Goal: Task Accomplishment & Management: Manage account settings

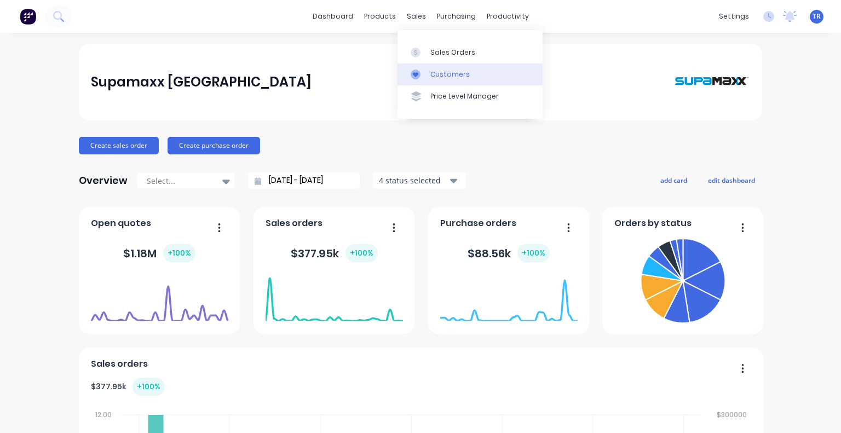
click at [418, 75] on icon at bounding box center [416, 75] width 10 height 10
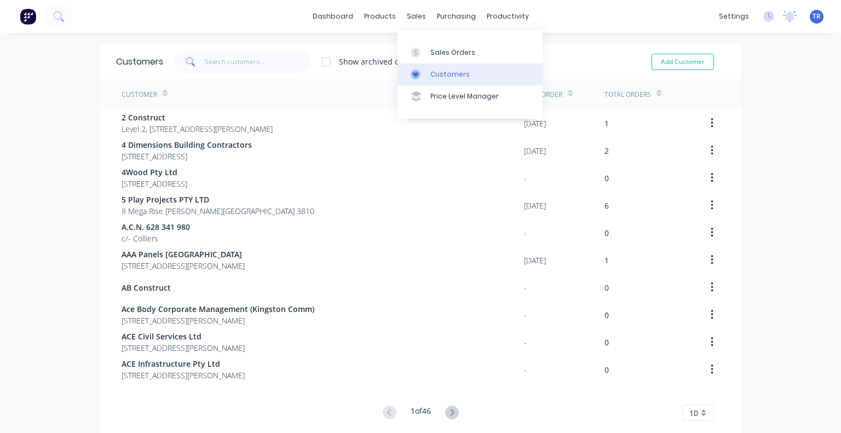
click at [412, 73] on icon at bounding box center [416, 75] width 10 height 10
click at [453, 71] on div at bounding box center [446, 75] width 16 height 10
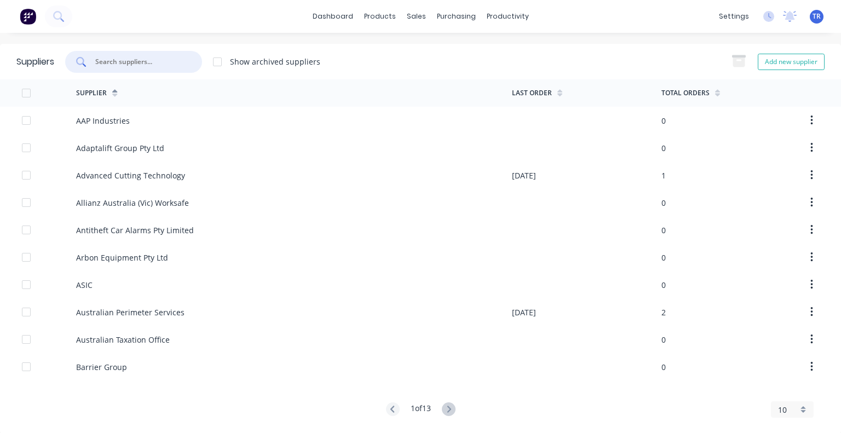
click at [142, 57] on input "text" at bounding box center [139, 61] width 91 height 11
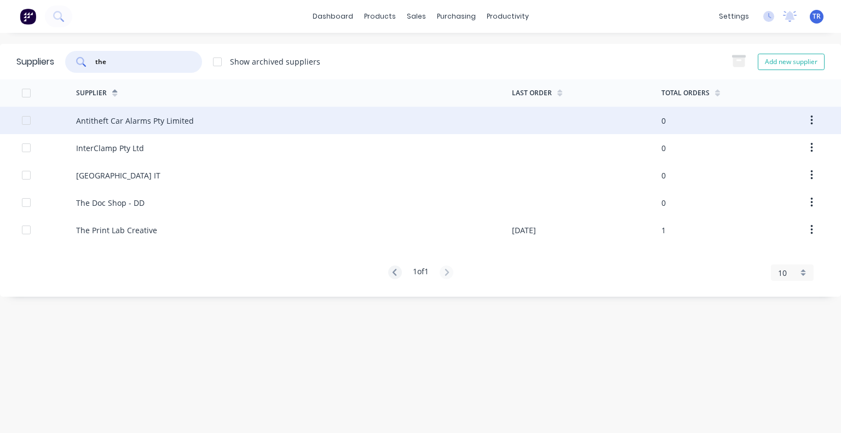
type input "the"
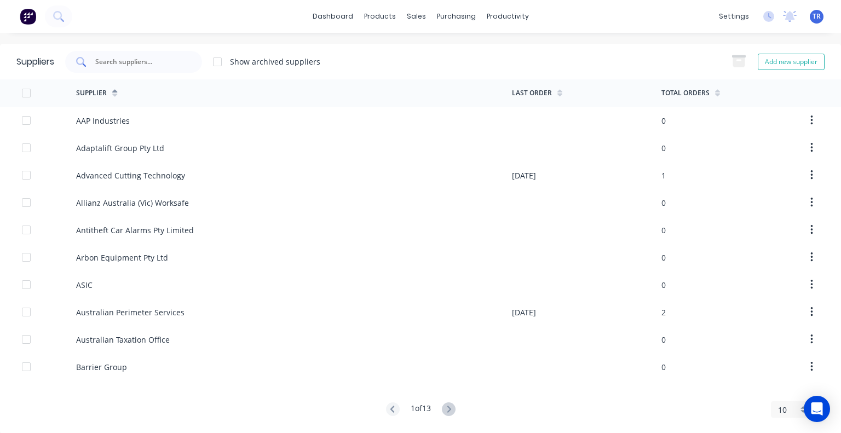
click at [131, 71] on div at bounding box center [133, 62] width 137 height 22
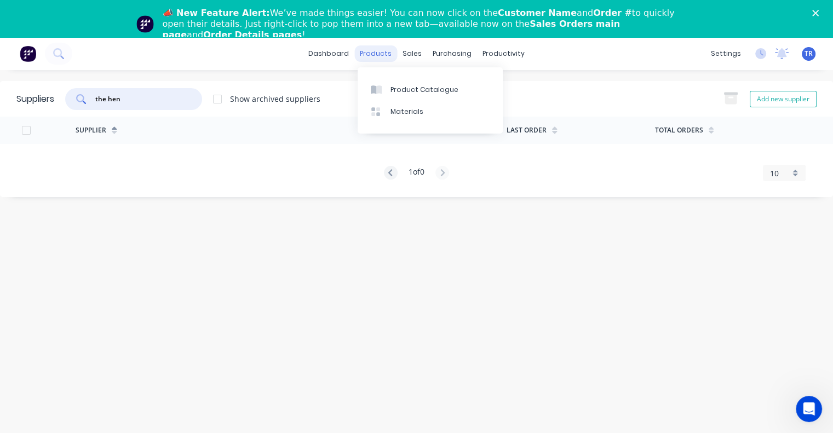
type input "the hen"
click at [368, 49] on div "products" at bounding box center [375, 53] width 43 height 16
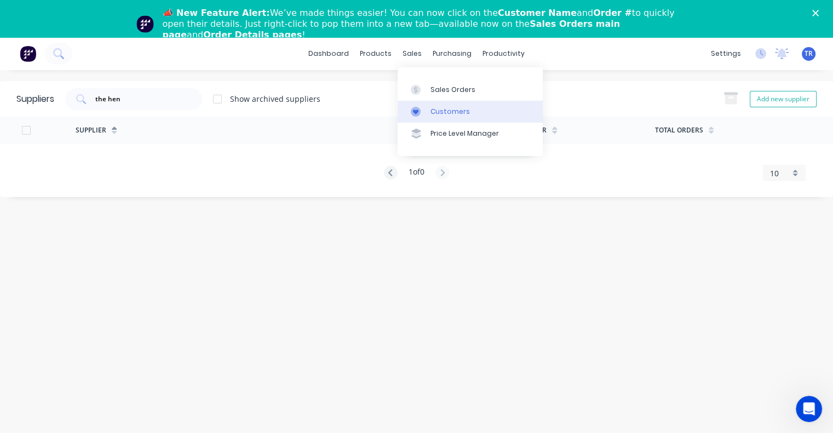
click at [427, 118] on link "Customers" at bounding box center [469, 112] width 145 height 22
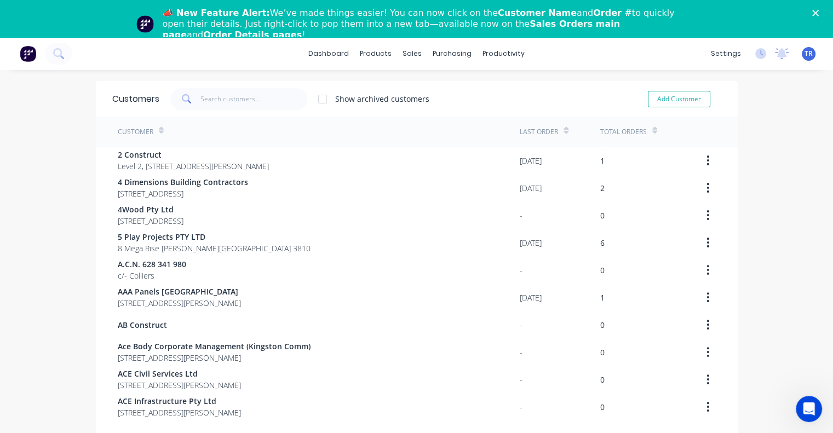
click at [204, 115] on div "Customers Show archived customers Add Customer" at bounding box center [416, 99] width 641 height 36
click at [209, 98] on input "text" at bounding box center [253, 99] width 107 height 22
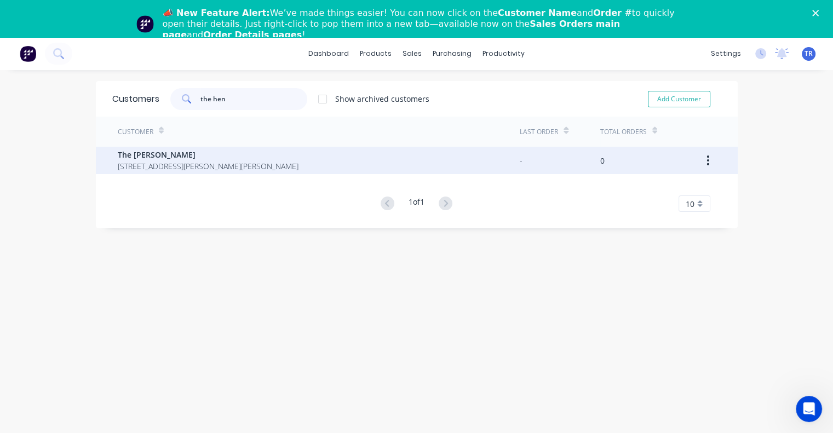
type input "the hen"
click at [255, 161] on span "94 Fullagar Crescent Higgins Australian Capital Territory Australia 2615" at bounding box center [208, 165] width 181 height 11
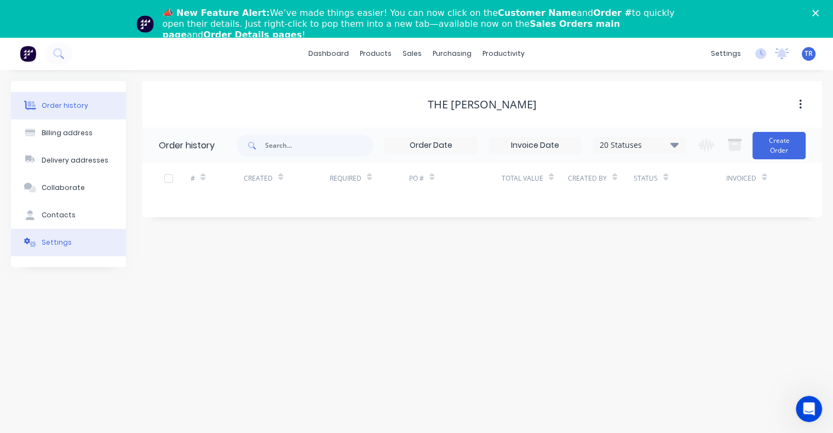
click at [72, 243] on button "Settings" at bounding box center [68, 242] width 115 height 27
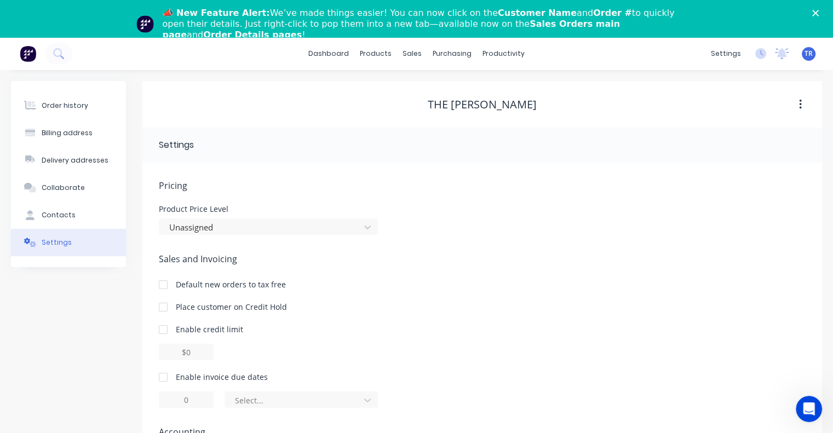
click at [164, 376] on div at bounding box center [163, 377] width 22 height 22
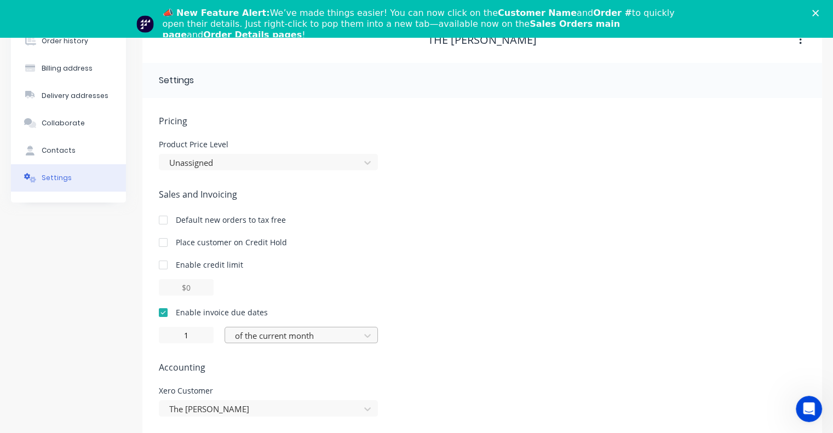
click at [243, 343] on div "of the current month" at bounding box center [300, 335] width 153 height 16
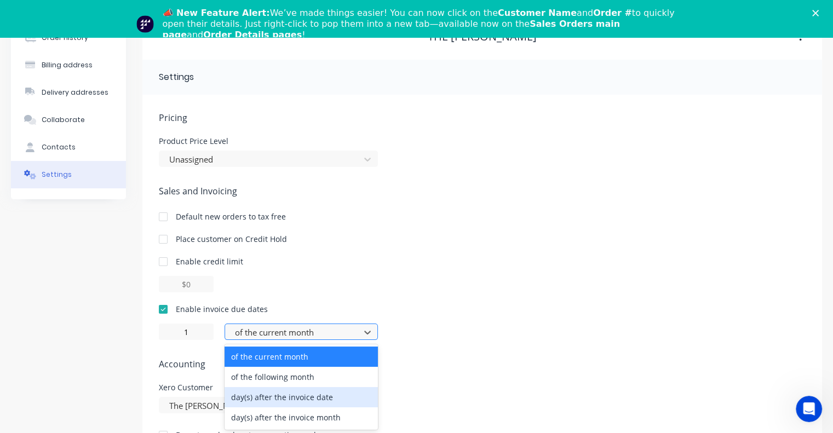
scroll to position [69, 0]
click at [243, 398] on div "day(s) after the invoice date" at bounding box center [300, 396] width 153 height 20
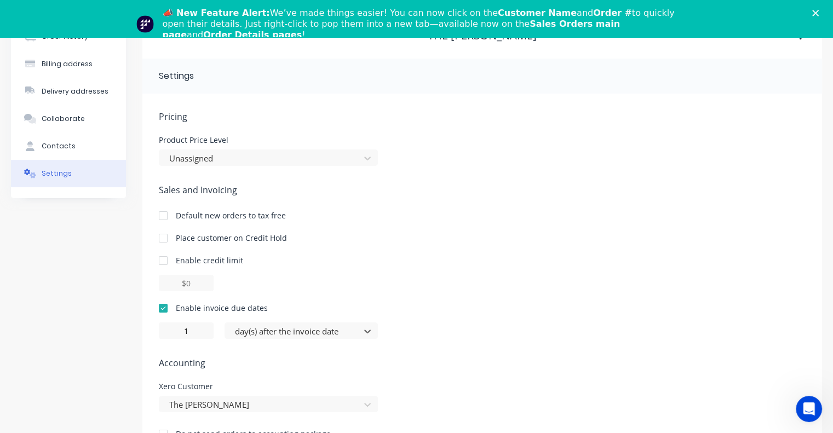
type input "0"
click at [237, 358] on span "Accounting" at bounding box center [482, 362] width 646 height 13
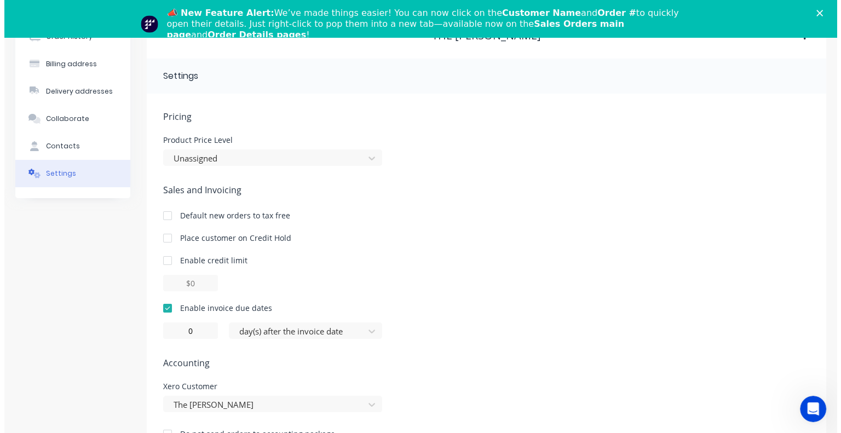
scroll to position [0, 0]
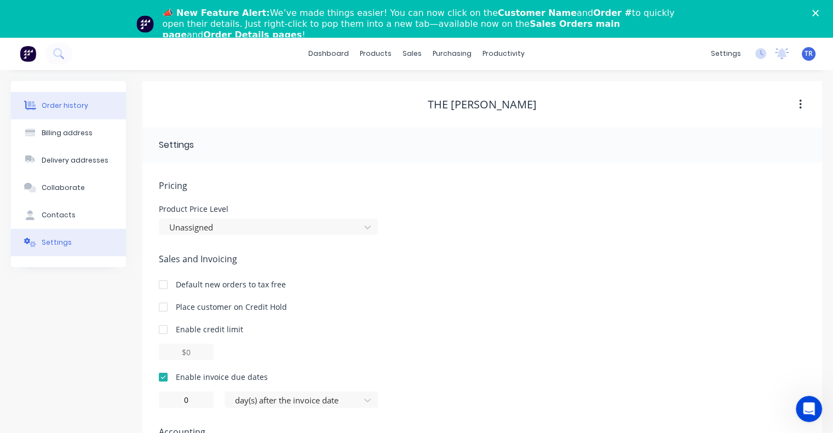
click at [99, 109] on button "Order history" at bounding box center [68, 105] width 115 height 27
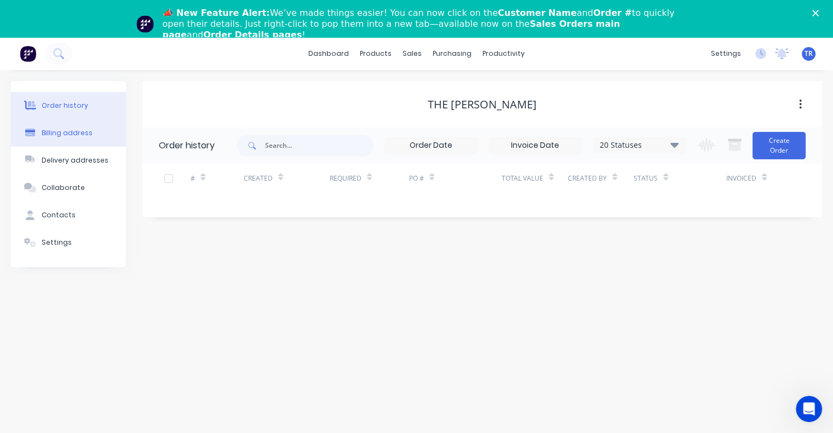
click at [105, 134] on button "Billing address" at bounding box center [68, 132] width 115 height 27
select select "AU"
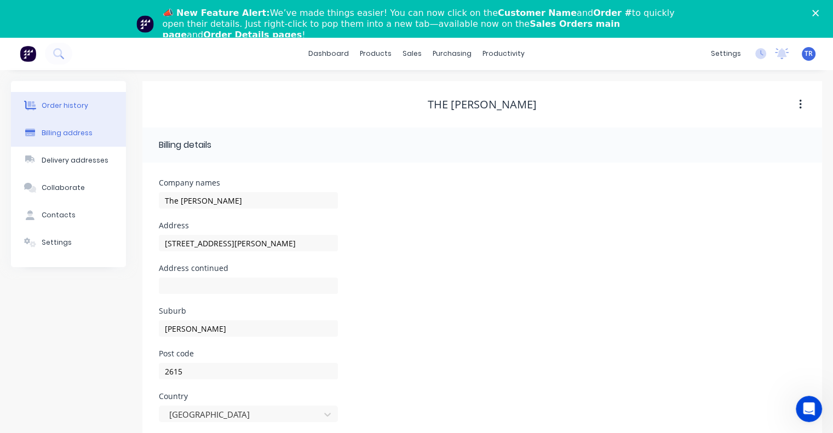
click at [102, 105] on button "Order history" at bounding box center [68, 105] width 115 height 27
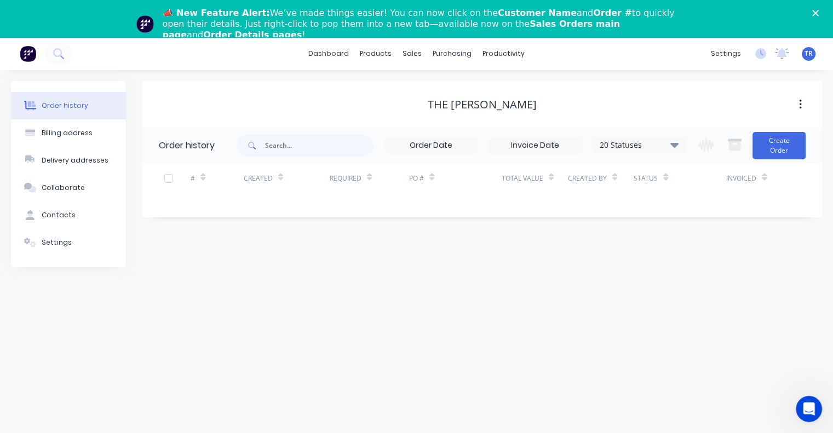
click at [821, 17] on div "📣 New Feature Alert: We’ve made things easier! You can now click on the Custome…" at bounding box center [416, 23] width 833 height 39
click at [818, 13] on icon "Close" at bounding box center [815, 13] width 7 height 7
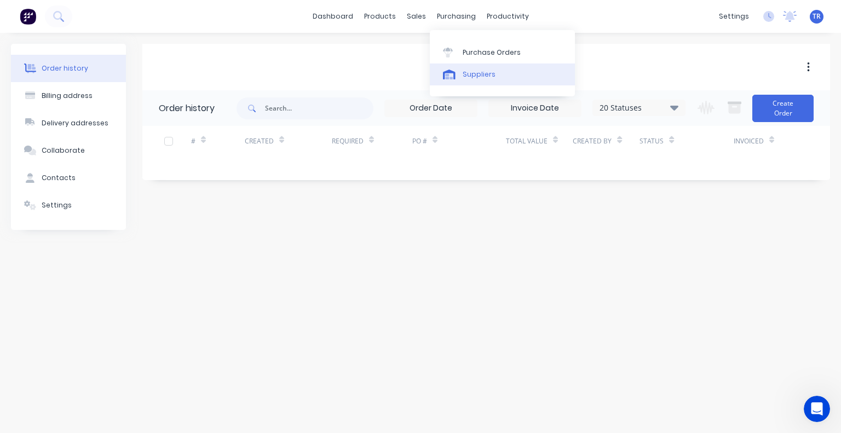
click at [485, 74] on div "Suppliers" at bounding box center [479, 75] width 33 height 10
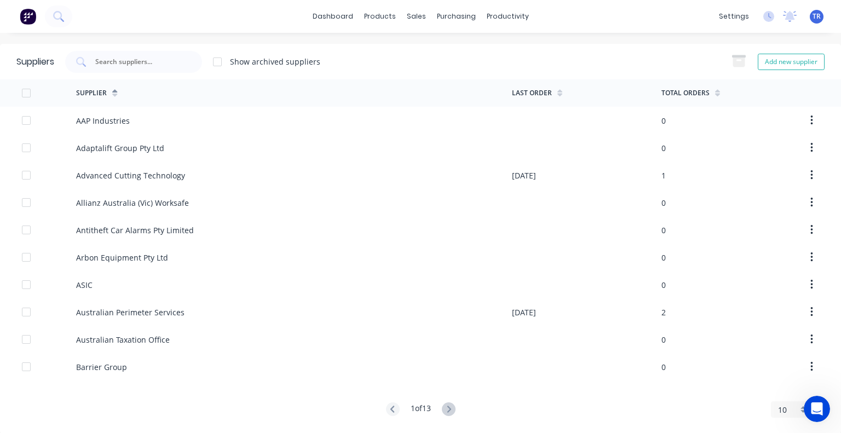
click at [159, 76] on div "Suppliers Show archived suppliers Add new supplier" at bounding box center [420, 62] width 841 height 36
click at [158, 67] on div at bounding box center [133, 62] width 137 height 22
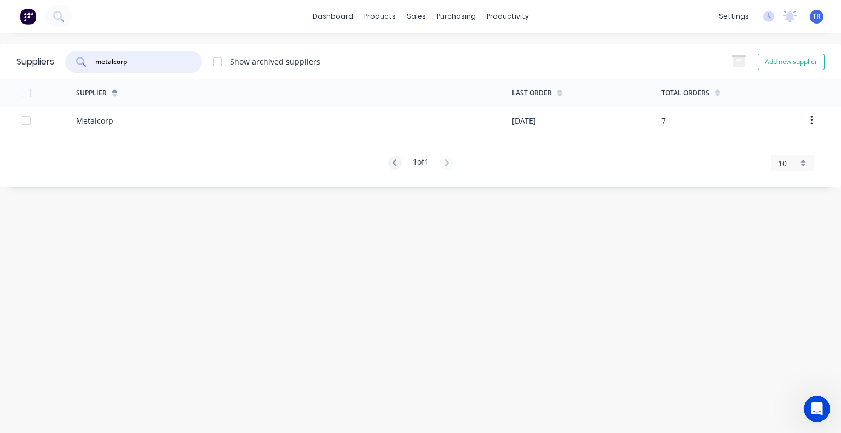
type input "metalcorp"
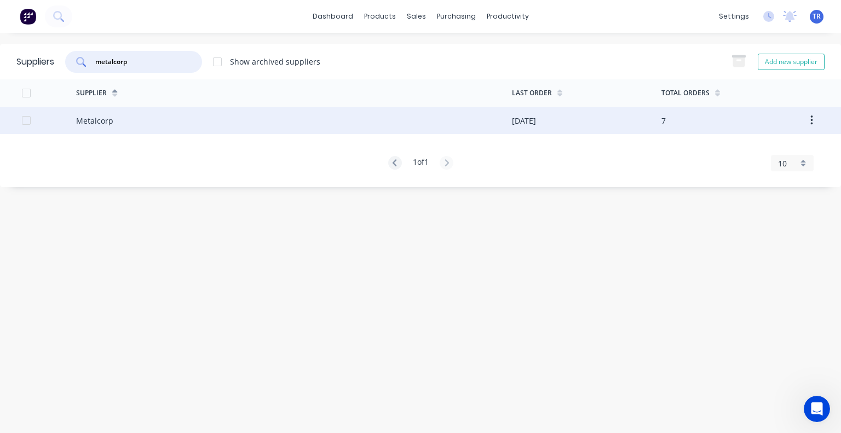
drag, startPoint x: 246, startPoint y: 122, endPoint x: 244, endPoint y: 117, distance: 5.7
click at [244, 117] on div "Metalcorp" at bounding box center [293, 120] width 435 height 27
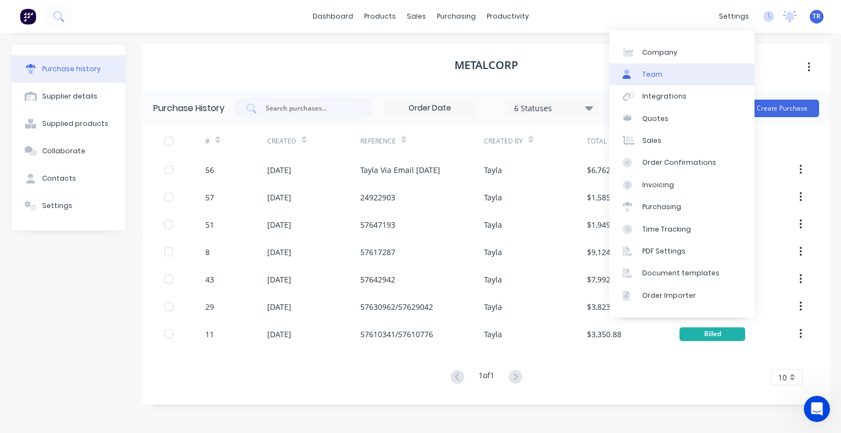
click at [673, 73] on link "Team" at bounding box center [681, 74] width 145 height 22
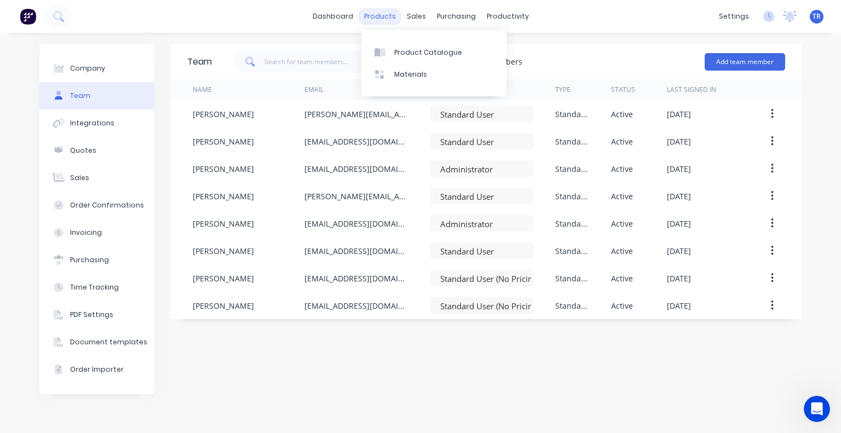
click at [366, 19] on div "products" at bounding box center [380, 16] width 43 height 16
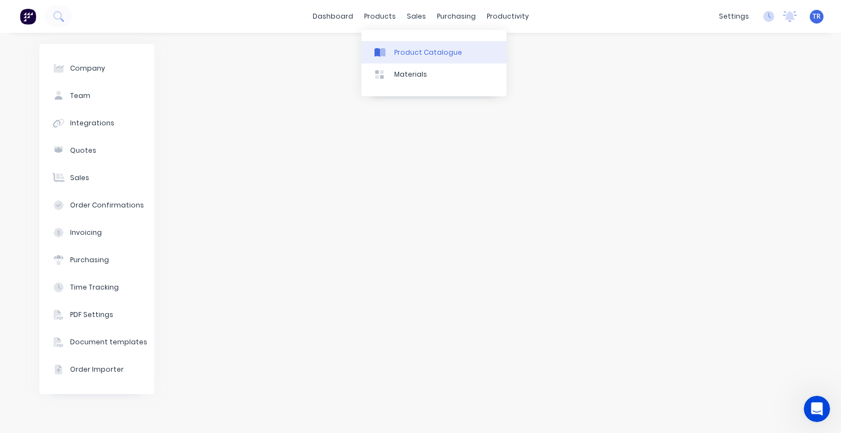
click at [380, 56] on icon at bounding box center [382, 52] width 5 height 9
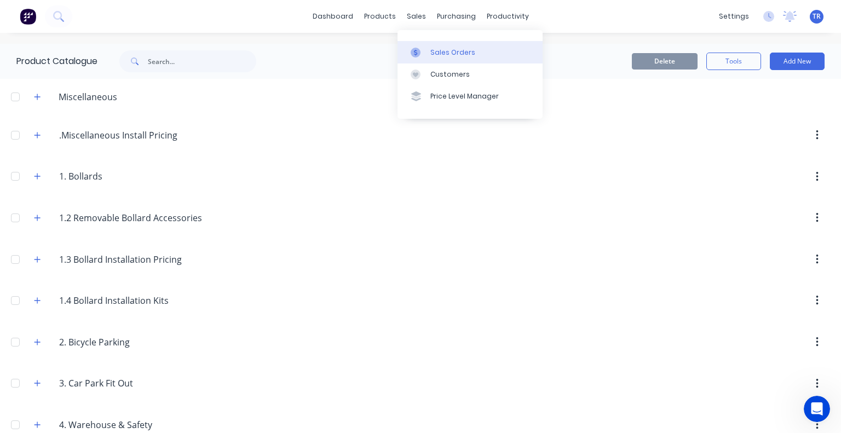
click at [423, 56] on div at bounding box center [419, 53] width 16 height 10
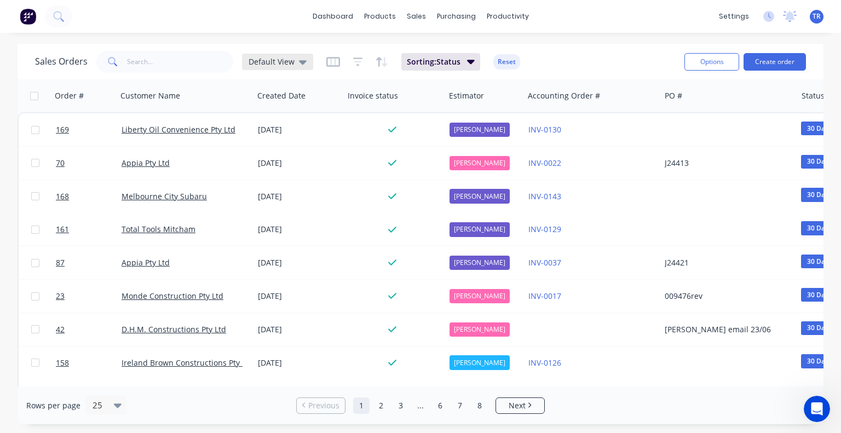
click at [264, 57] on span "Default View" at bounding box center [271, 61] width 46 height 11
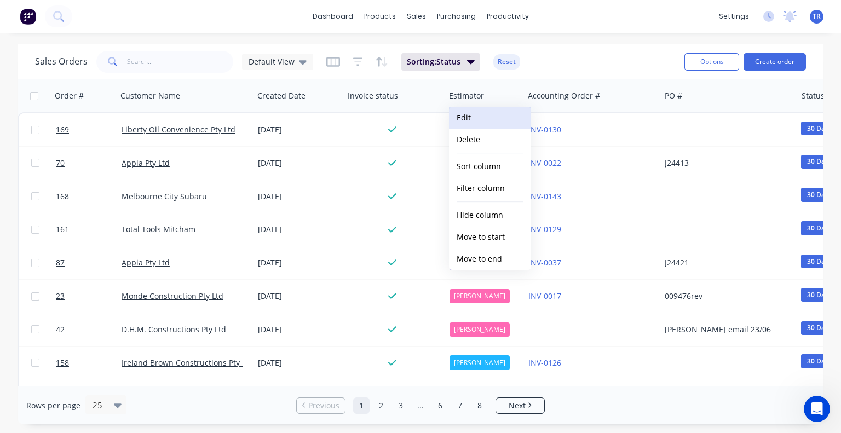
click at [493, 125] on button "Edit" at bounding box center [490, 118] width 82 height 22
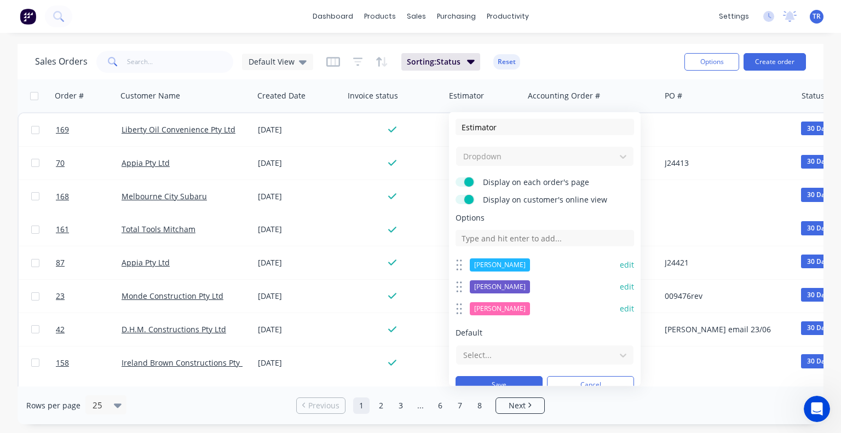
scroll to position [13, 0]
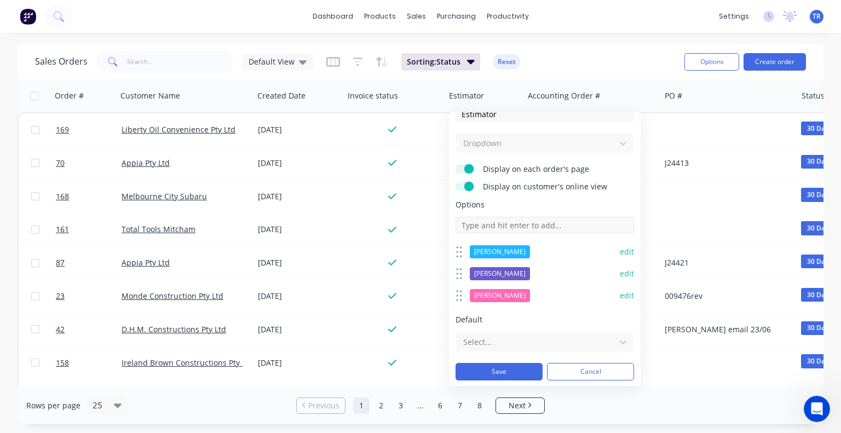
click at [492, 219] on input at bounding box center [544, 225] width 178 height 16
type input "Scott Wiggett"
click at [622, 315] on button "edit" at bounding box center [627, 317] width 14 height 11
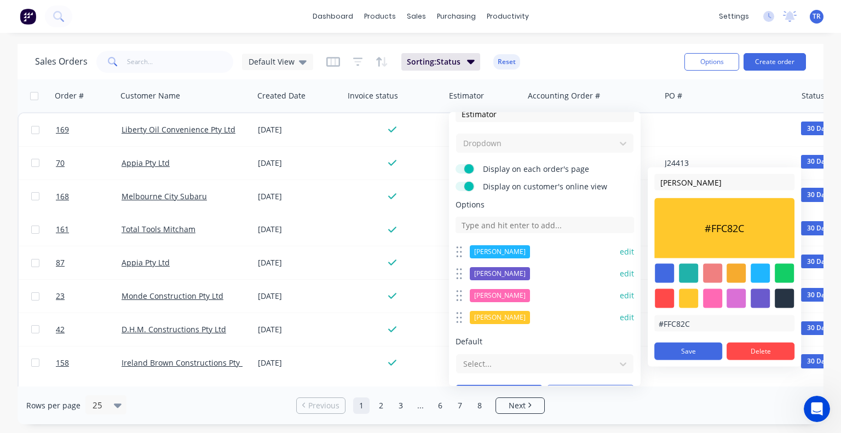
click at [667, 270] on div at bounding box center [664, 273] width 19 height 19
type input "#4169E1"
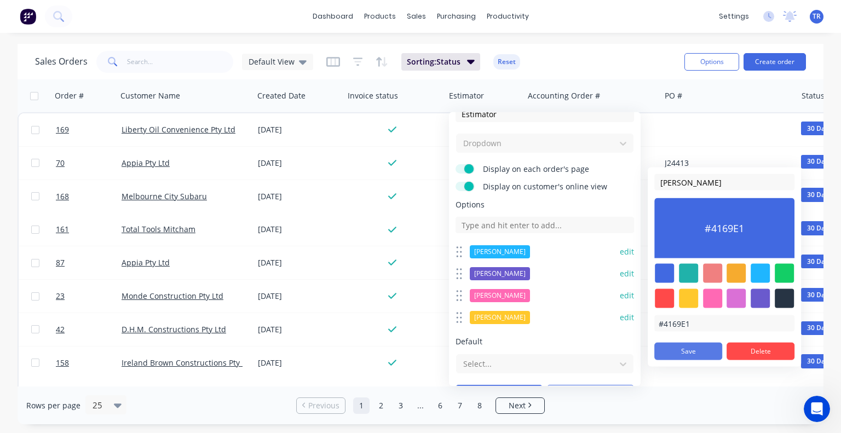
click at [693, 354] on button "Save" at bounding box center [688, 352] width 68 height 18
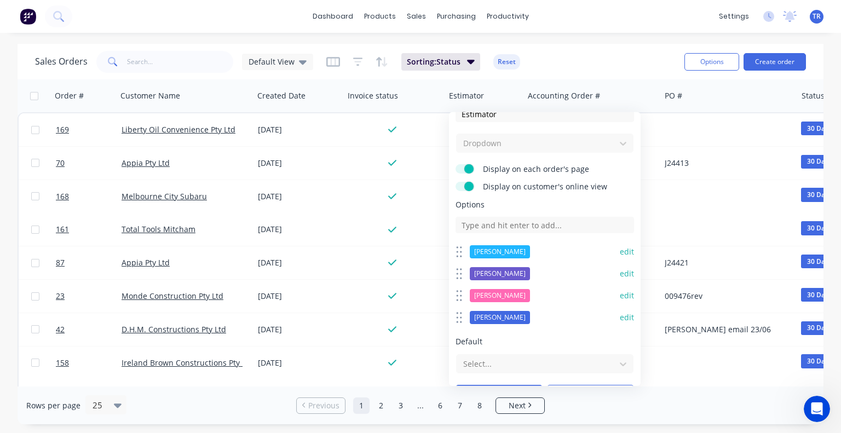
scroll to position [35, 0]
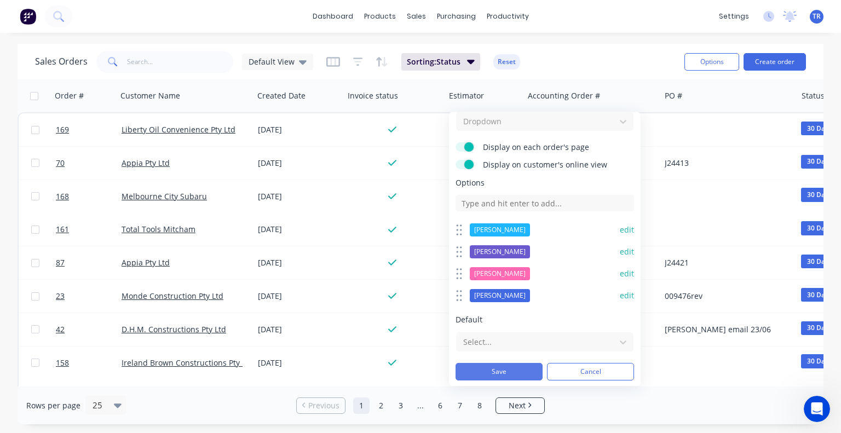
click at [506, 371] on button "Save" at bounding box center [498, 372] width 87 height 18
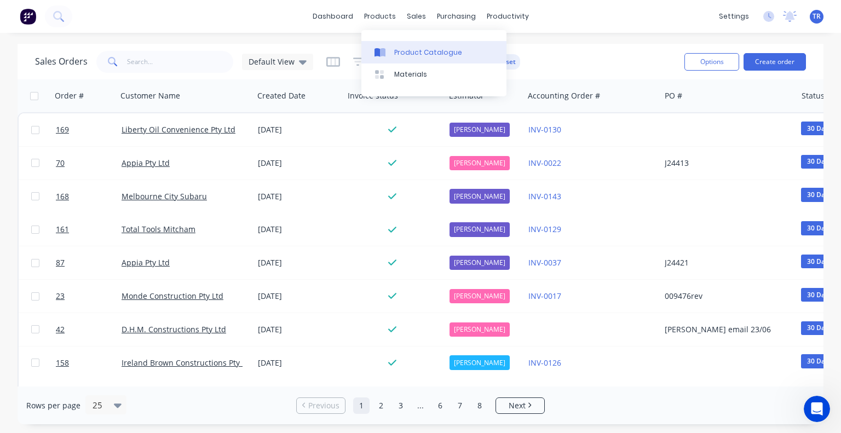
click at [392, 50] on link "Product Catalogue" at bounding box center [433, 52] width 145 height 22
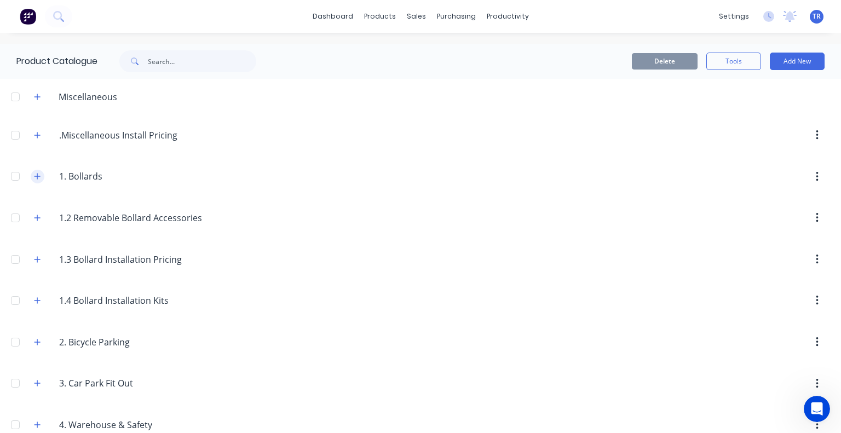
click at [33, 179] on button "button" at bounding box center [38, 177] width 14 height 14
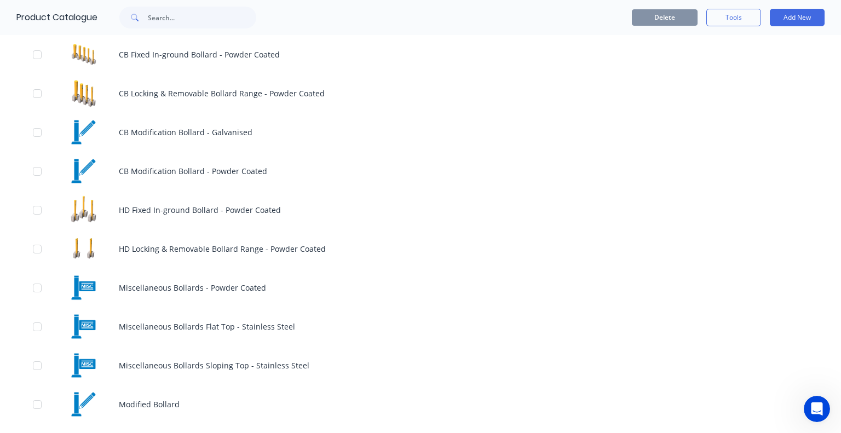
scroll to position [332, 0]
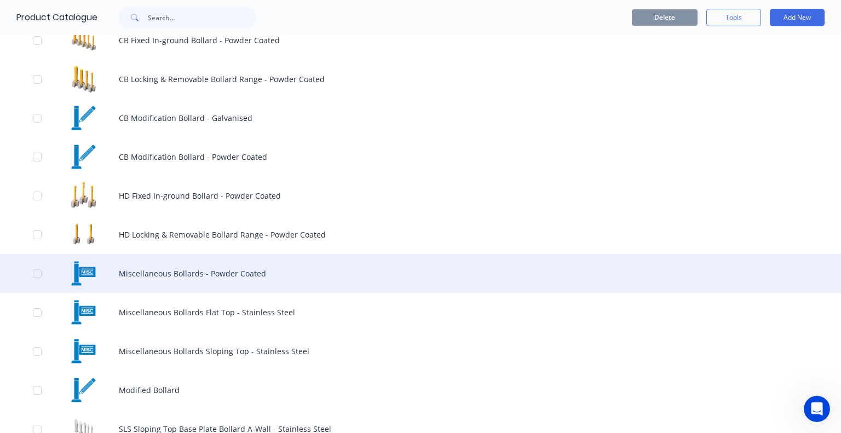
click at [144, 257] on div "Miscellaneous Bollards - Powder Coated" at bounding box center [420, 273] width 841 height 39
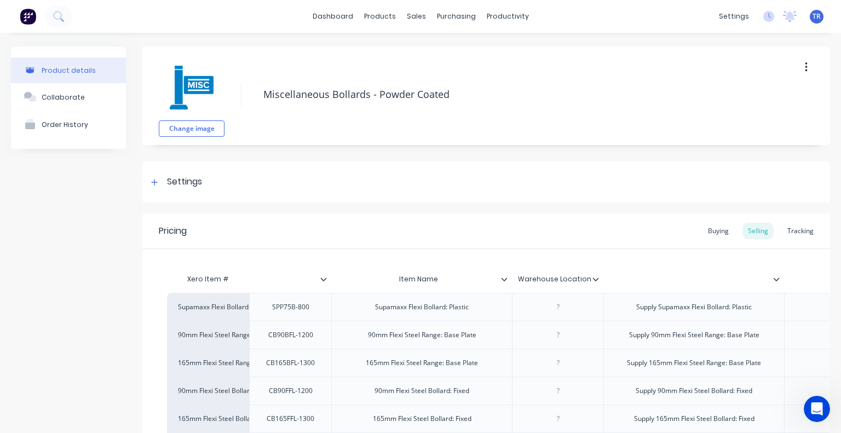
type textarea "x"
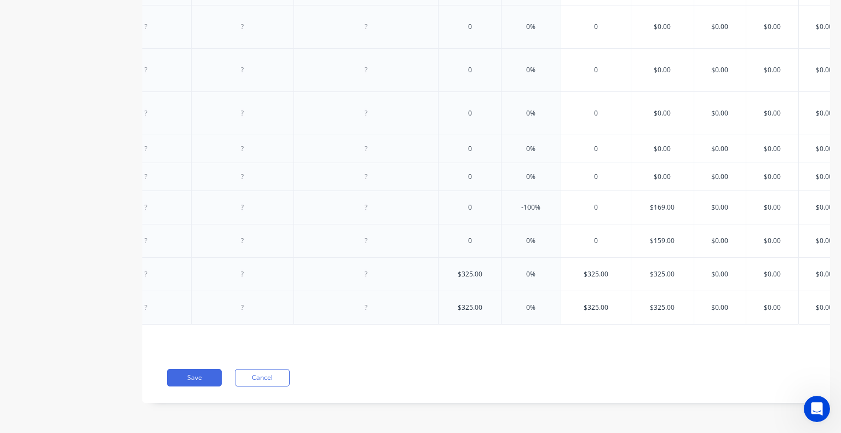
scroll to position [0, 2195]
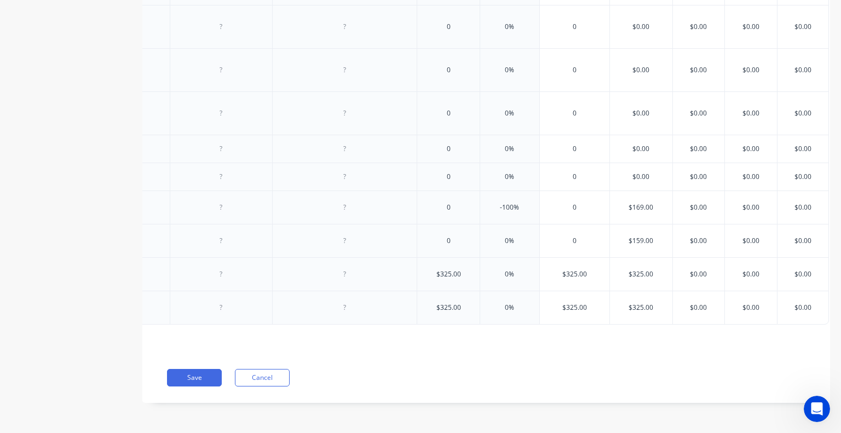
click at [637, 144] on input "$0.00" at bounding box center [641, 149] width 62 height 10
type input "$2"
type textarea "x"
type input "$230"
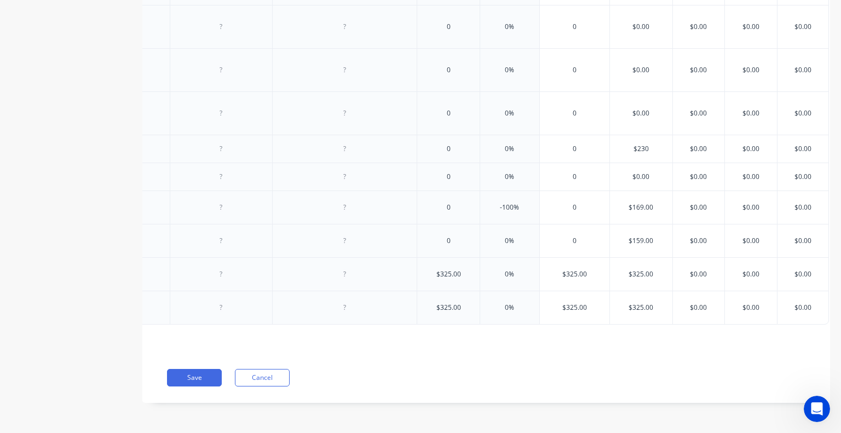
type textarea "x"
type input "$230"
click at [633, 172] on input "$0.00" at bounding box center [641, 177] width 62 height 10
type input "$2"
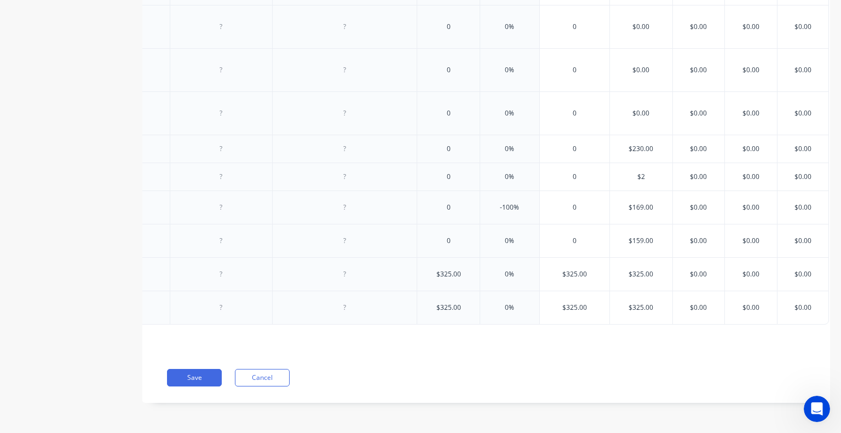
type textarea "x"
type input "$230"
type textarea "x"
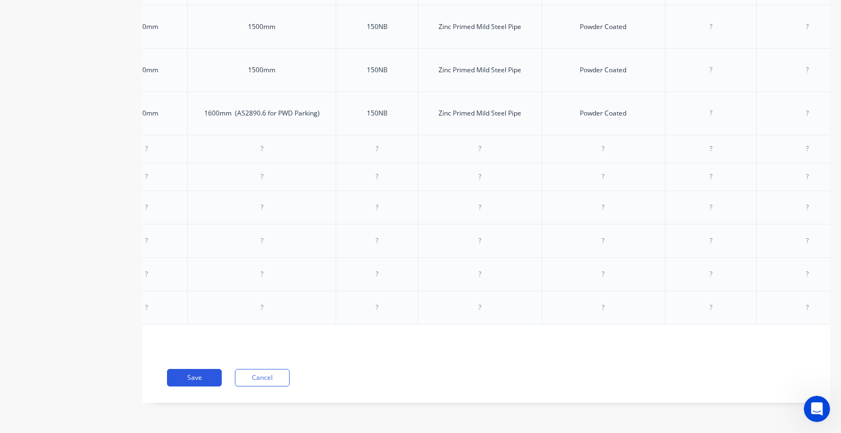
type input "$230"
click at [181, 376] on button "Save" at bounding box center [194, 378] width 55 height 18
type textarea "x"
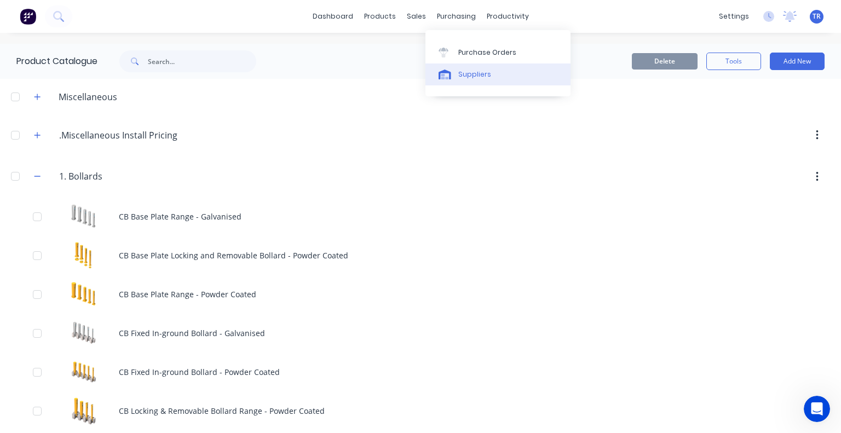
click at [447, 68] on link "Suppliers" at bounding box center [497, 74] width 145 height 22
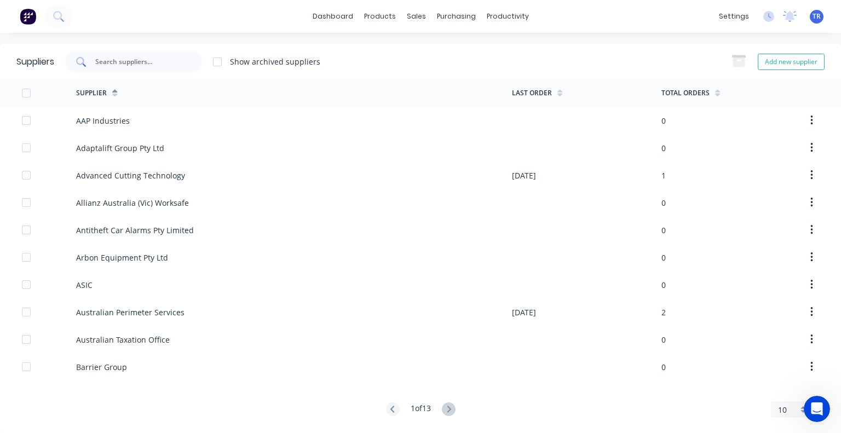
click at [153, 55] on div at bounding box center [133, 62] width 137 height 22
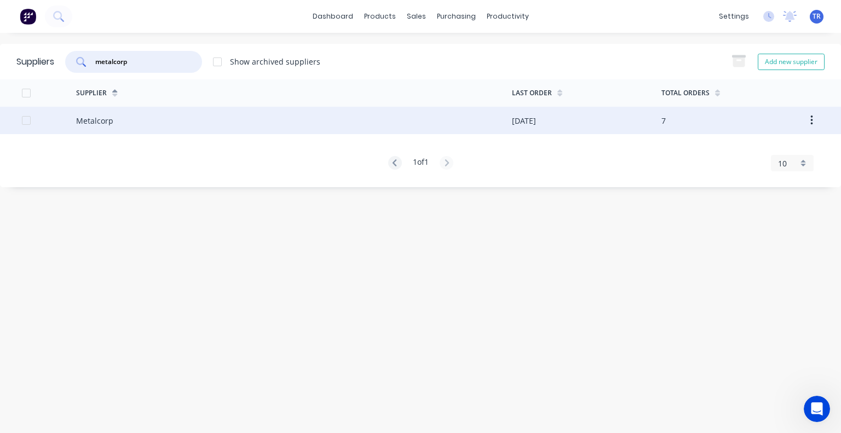
type input "metalcorp"
click at [226, 130] on div "Metalcorp" at bounding box center [293, 120] width 435 height 27
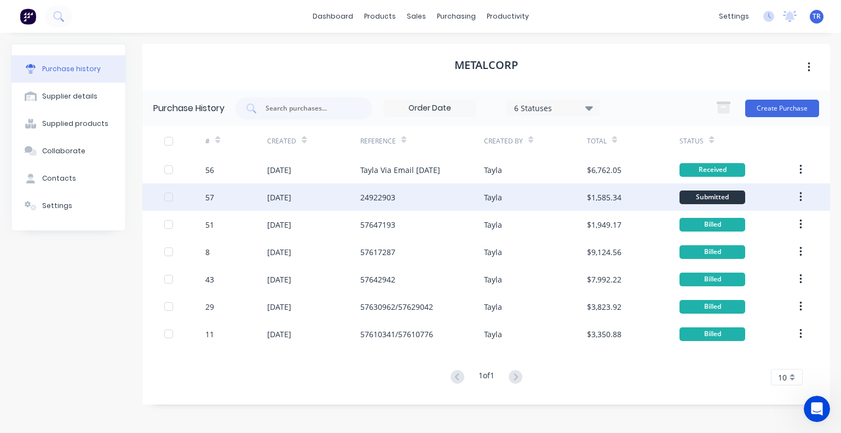
click at [275, 192] on div "[DATE]" at bounding box center [279, 197] width 24 height 11
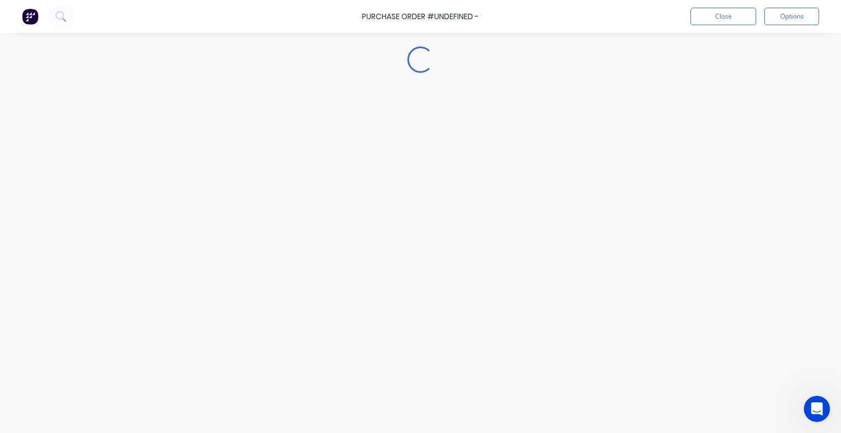
type textarea "x"
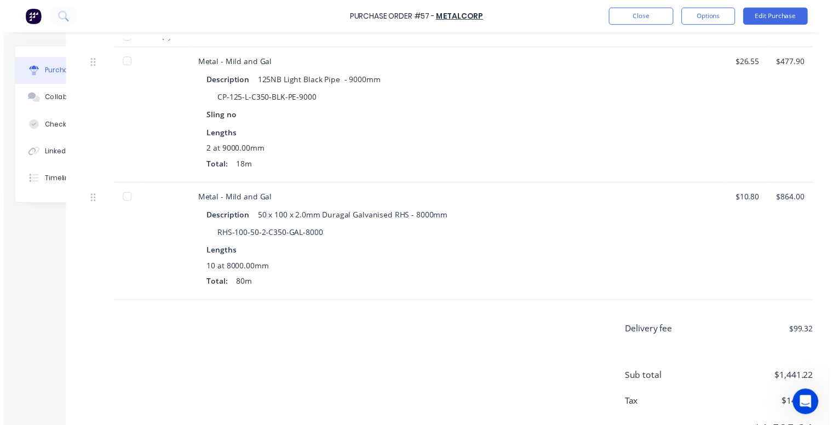
scroll to position [285, 76]
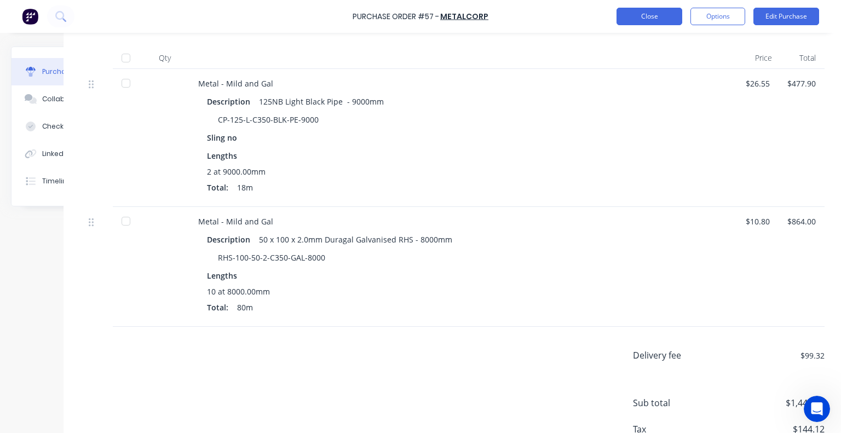
click at [639, 19] on button "Close" at bounding box center [649, 17] width 66 height 18
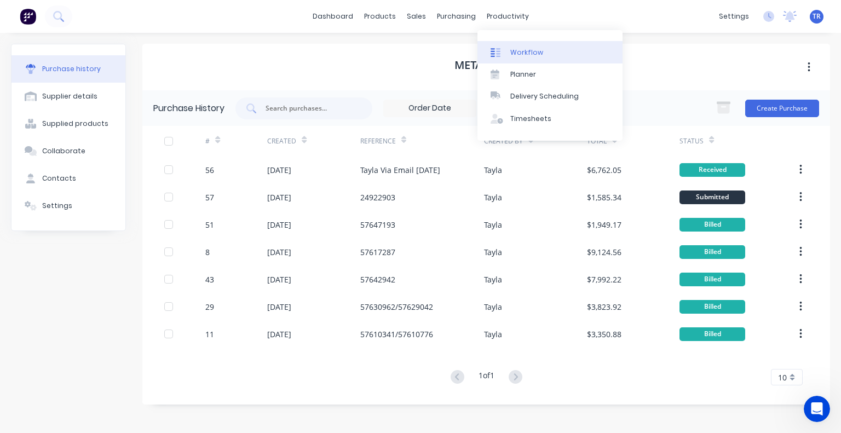
click at [517, 43] on link "Workflow" at bounding box center [549, 52] width 145 height 22
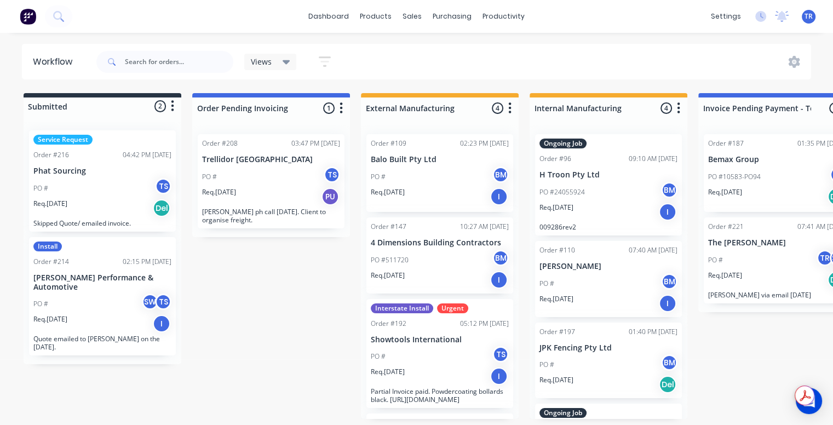
click at [96, 283] on div "Install Order #214 02:15 PM 13/08/25 Moore Performance & Automotive PO # SW TS …" at bounding box center [102, 296] width 147 height 119
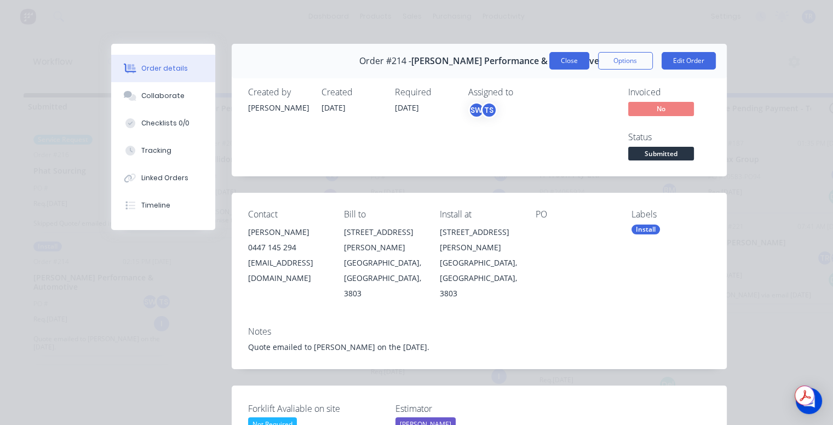
click at [569, 60] on button "Close" at bounding box center [569, 61] width 40 height 18
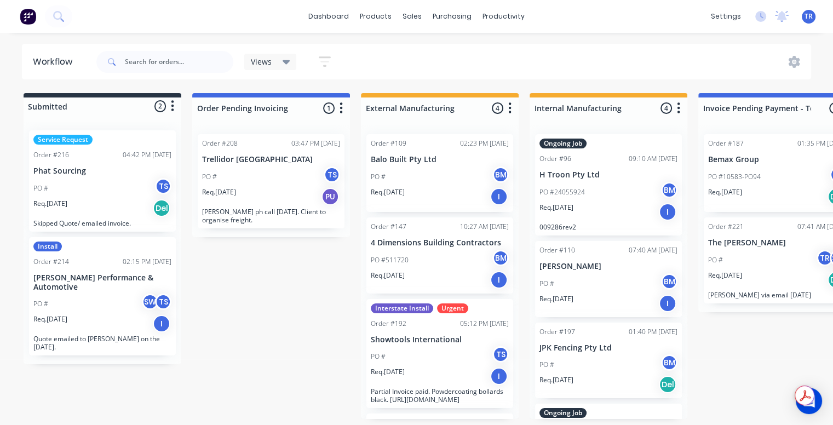
click at [442, 34] on div "dashboard products sales purchasing productivity dashboard products Product Cat…" at bounding box center [416, 179] width 833 height 359
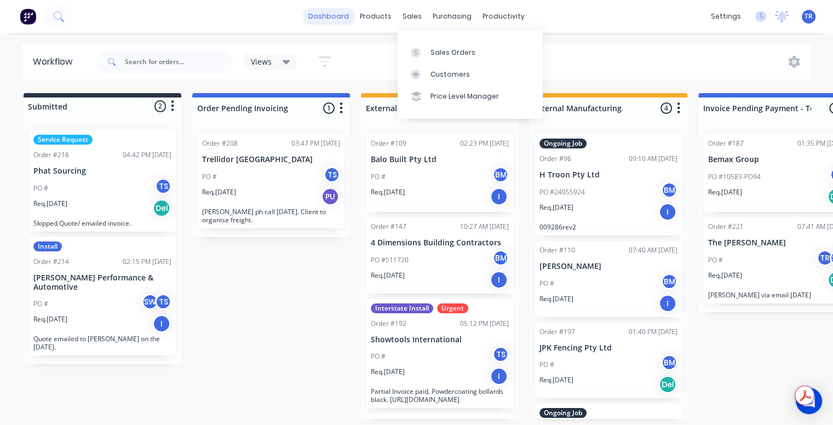
click at [334, 12] on link "dashboard" at bounding box center [328, 16] width 51 height 16
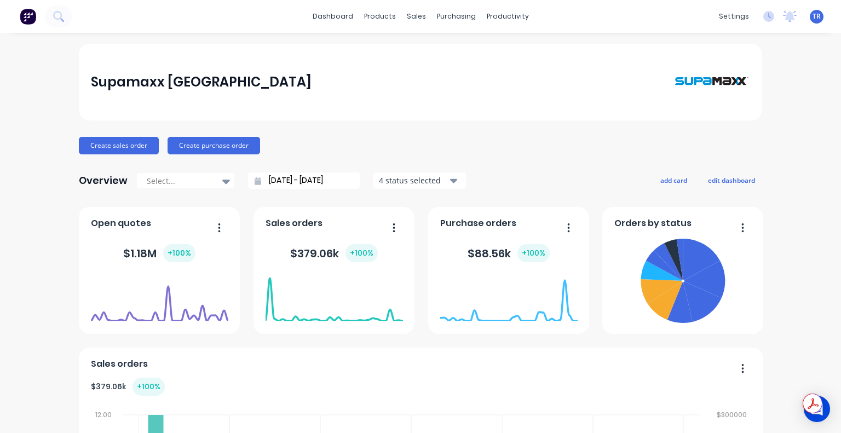
scroll to position [755, 0]
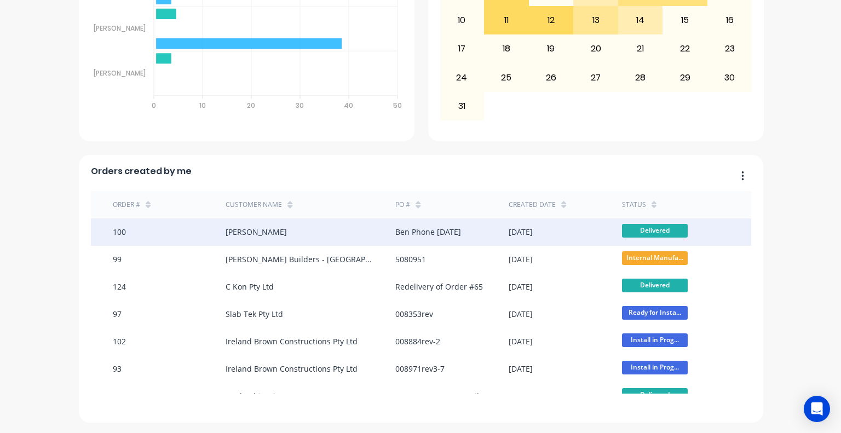
click at [204, 239] on div "100" at bounding box center [169, 231] width 113 height 27
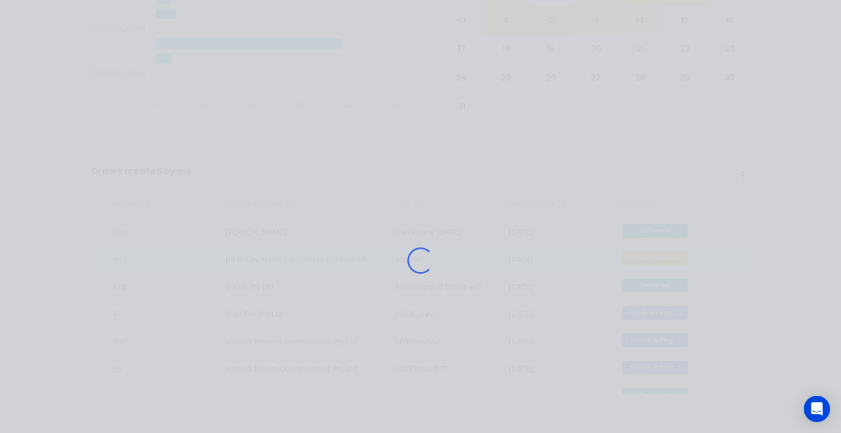
click at [199, 247] on div "Loading..." at bounding box center [420, 260] width 641 height 433
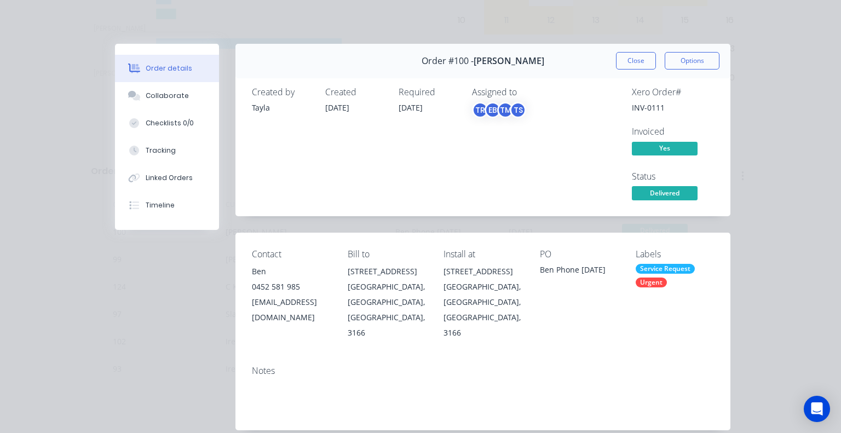
click at [635, 50] on div "Order #100 - Chery Chadstone Close Options" at bounding box center [482, 61] width 495 height 34
click at [627, 63] on button "Close" at bounding box center [636, 61] width 40 height 18
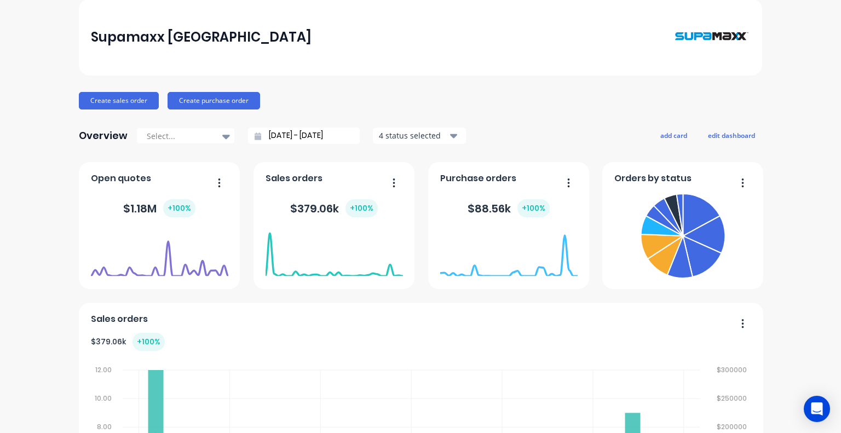
scroll to position [0, 0]
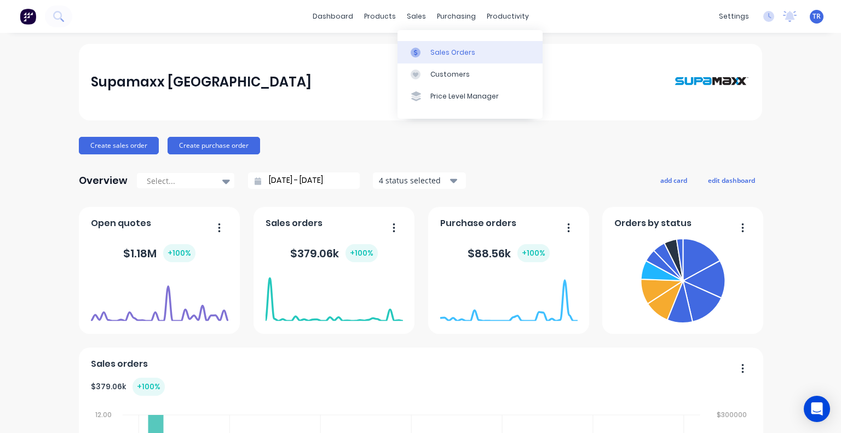
click at [416, 52] on icon at bounding box center [415, 52] width 3 height 6
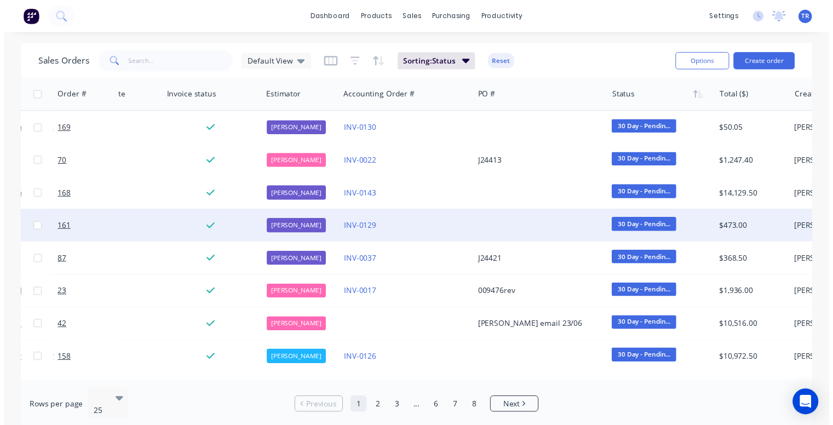
scroll to position [0, 471]
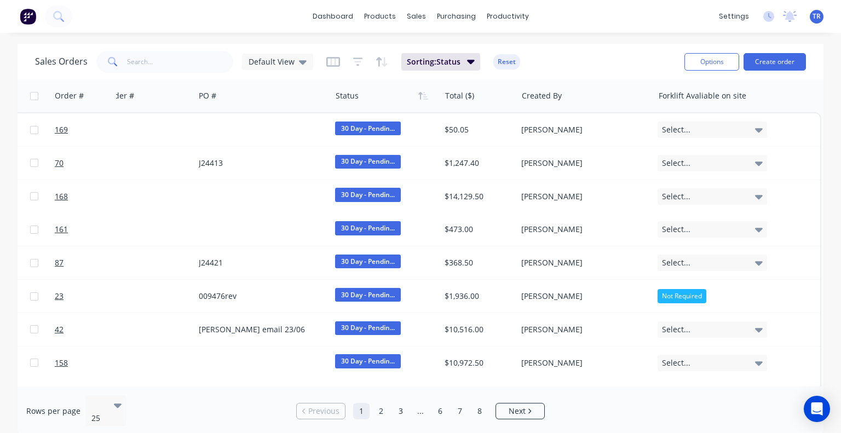
click at [273, 72] on div "Sales Orders Default View" at bounding box center [174, 62] width 278 height 22
click at [272, 70] on div "Sales Orders Default View" at bounding box center [174, 62] width 278 height 22
click at [272, 65] on span "Default View" at bounding box center [271, 61] width 46 height 11
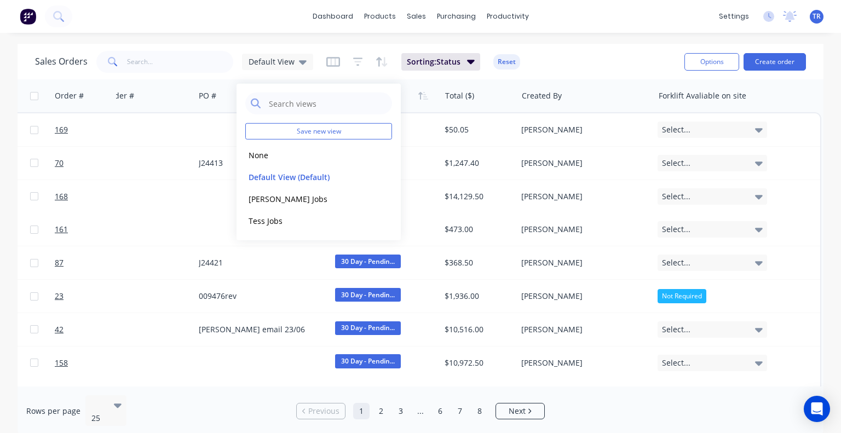
click at [567, 50] on div "Sales Orders Default View Sorting: Status Reset" at bounding box center [355, 61] width 640 height 27
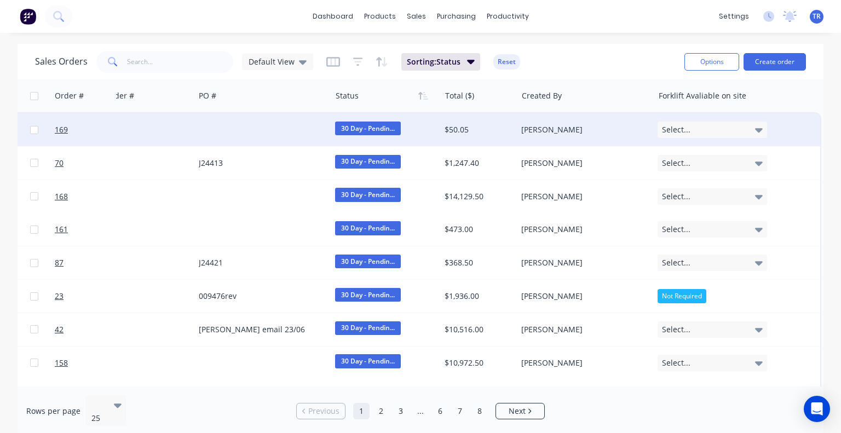
click at [755, 124] on icon at bounding box center [759, 130] width 8 height 12
click at [640, 54] on div "Sales Orders Default View Sorting: Status Reset" at bounding box center [355, 61] width 640 height 27
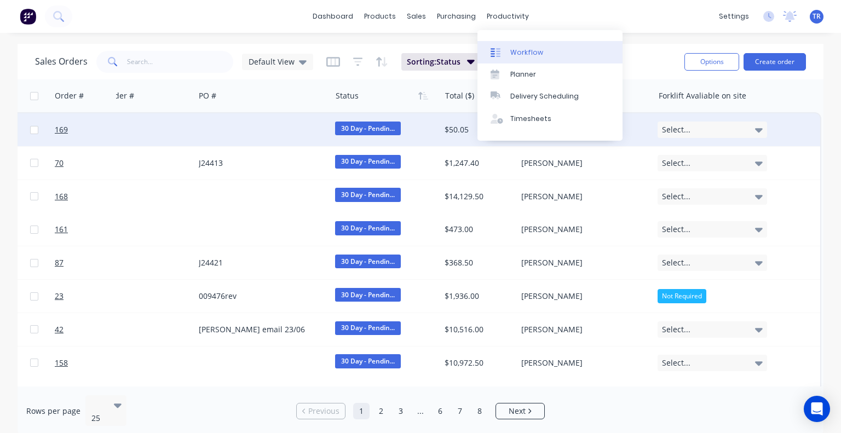
click at [501, 54] on div at bounding box center [498, 53] width 16 height 10
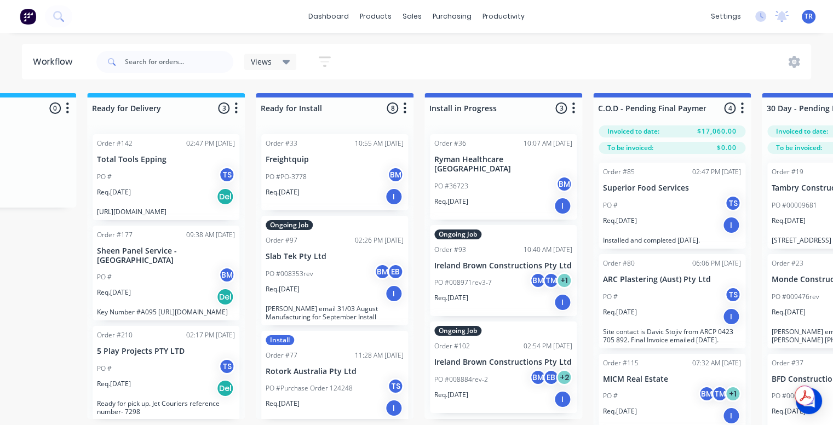
scroll to position [9, 0]
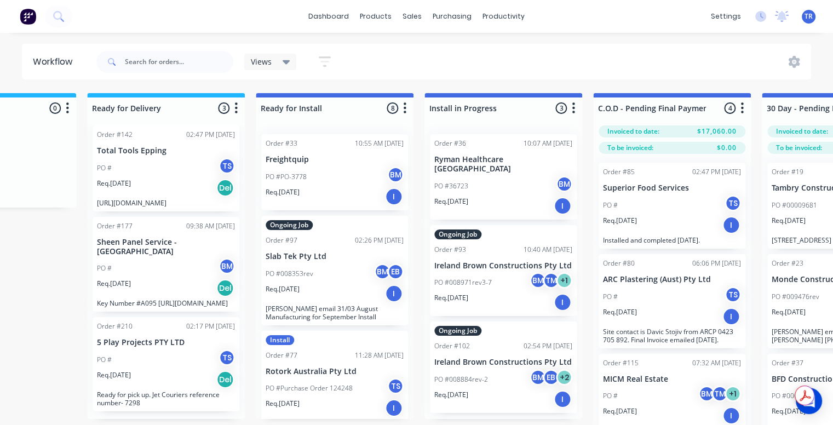
click at [149, 386] on div "Req. 11/08/25 Del" at bounding box center [166, 379] width 138 height 19
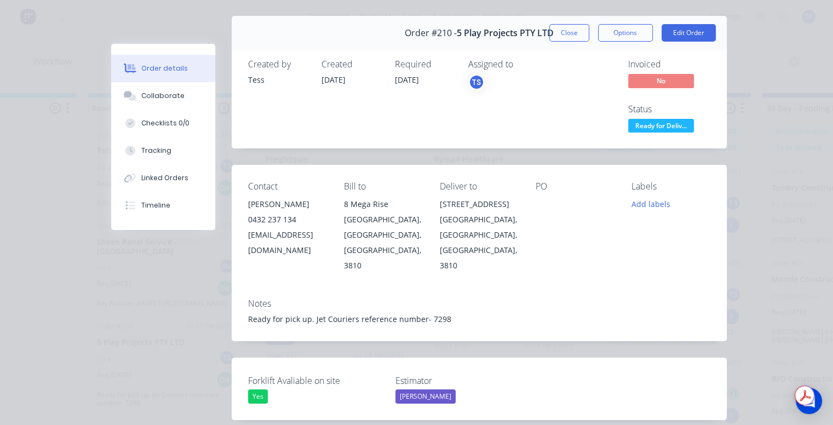
scroll to position [27, 0]
click at [551, 33] on button "Close" at bounding box center [569, 34] width 40 height 18
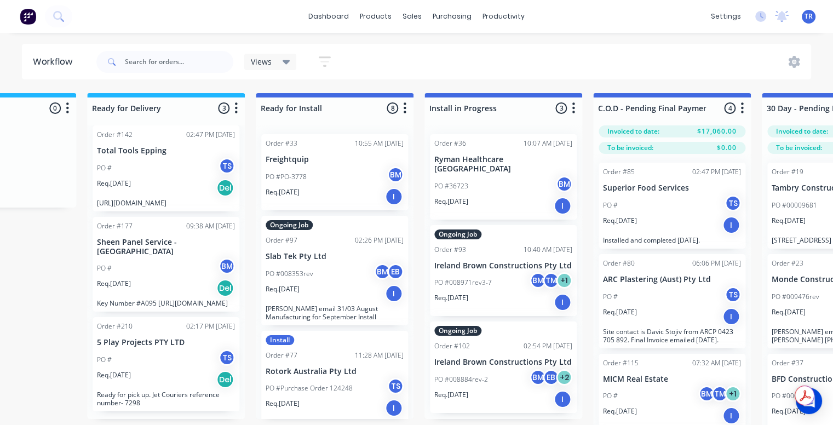
click at [151, 203] on p "https://www.transdirect.com.au/education/tracking/?reference=MP0068244587" at bounding box center [166, 203] width 138 height 8
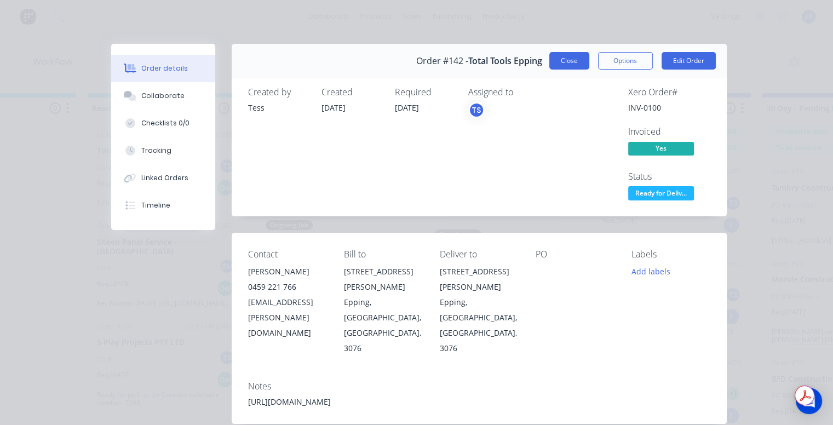
click at [566, 69] on button "Close" at bounding box center [569, 61] width 40 height 18
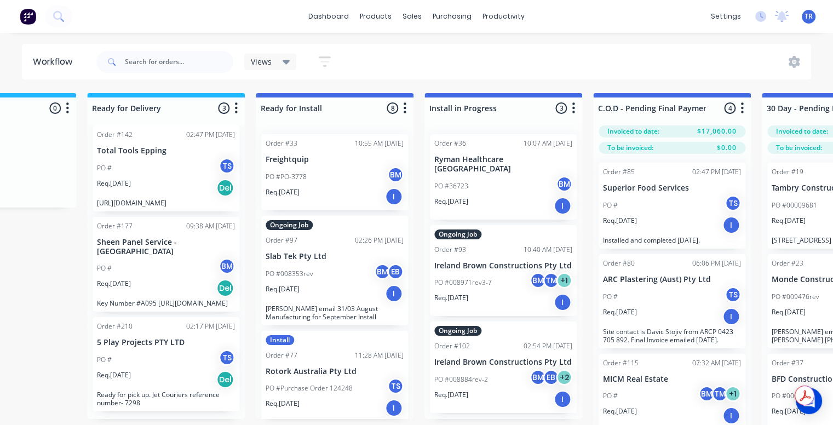
click at [141, 299] on p "Key Number #A095 https://www.transdirect.com.au/education/tracking/?reference=0…" at bounding box center [166, 303] width 138 height 8
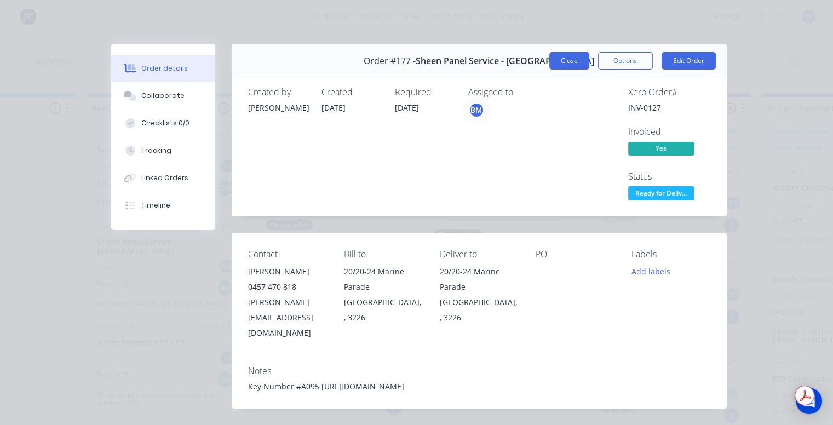
click at [568, 59] on button "Close" at bounding box center [569, 61] width 40 height 18
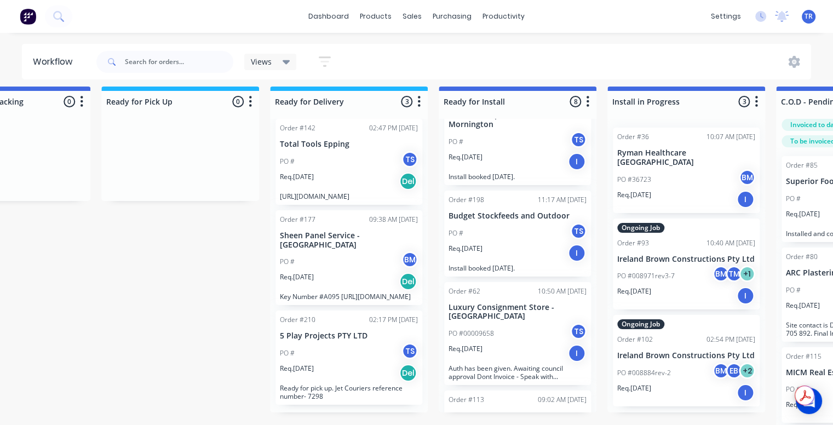
scroll to position [436, 0]
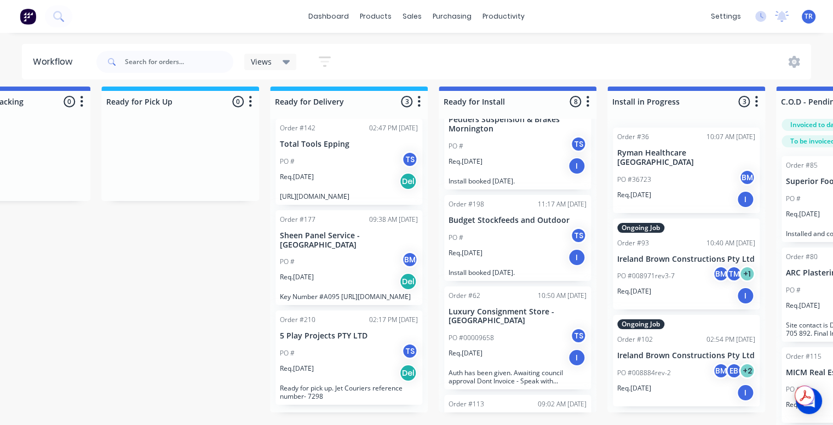
click at [485, 242] on div "PO # TS" at bounding box center [517, 237] width 138 height 21
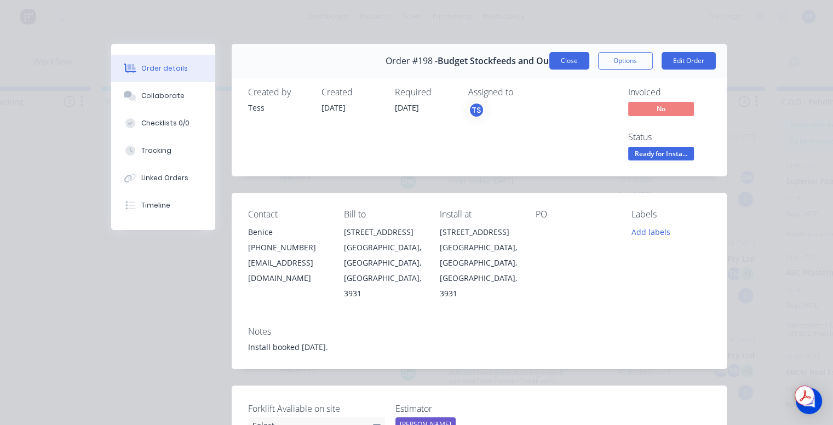
click at [573, 63] on button "Close" at bounding box center [569, 61] width 40 height 18
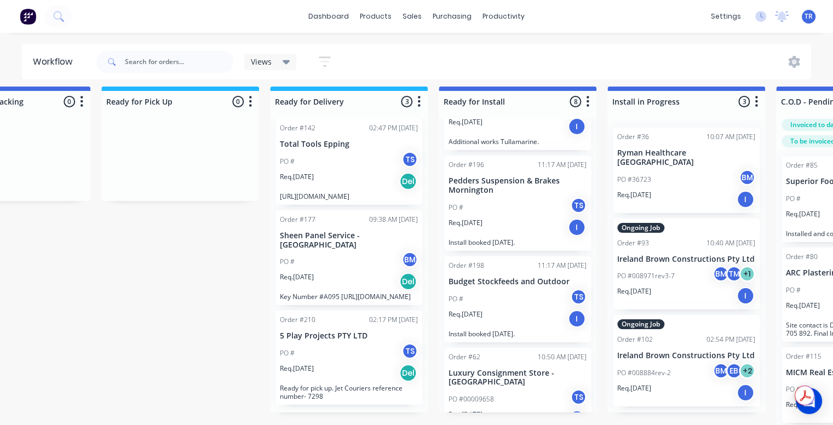
scroll to position [373, 0]
click at [493, 214] on div "PO # TS" at bounding box center [517, 208] width 138 height 21
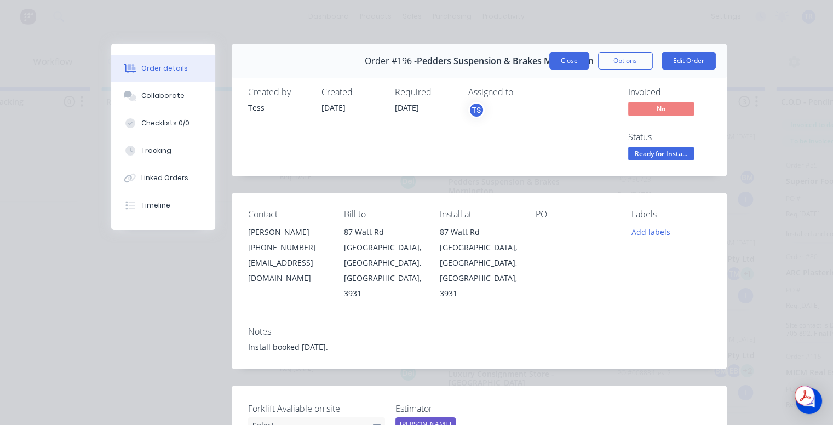
click at [552, 60] on button "Close" at bounding box center [569, 61] width 40 height 18
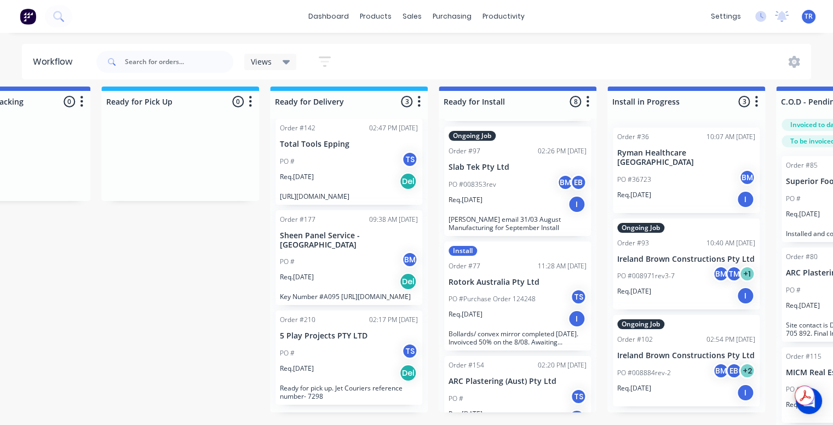
scroll to position [81, 0]
click at [492, 227] on p "Adam email 31/03 August Manufacturing for September Install" at bounding box center [517, 225] width 138 height 16
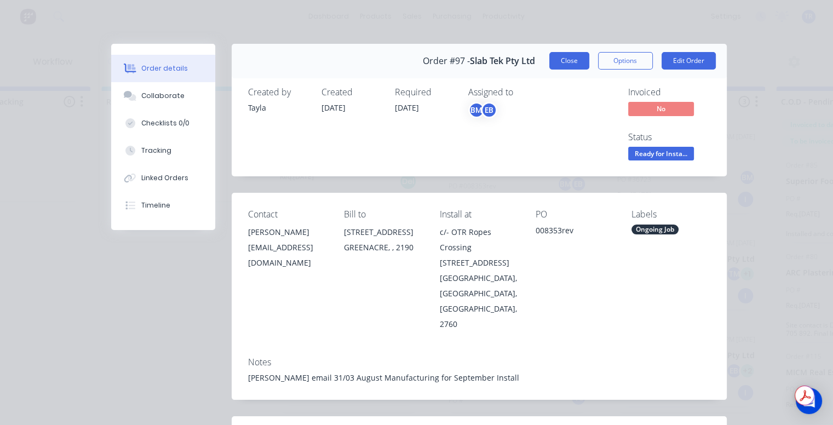
click at [576, 56] on button "Close" at bounding box center [569, 61] width 40 height 18
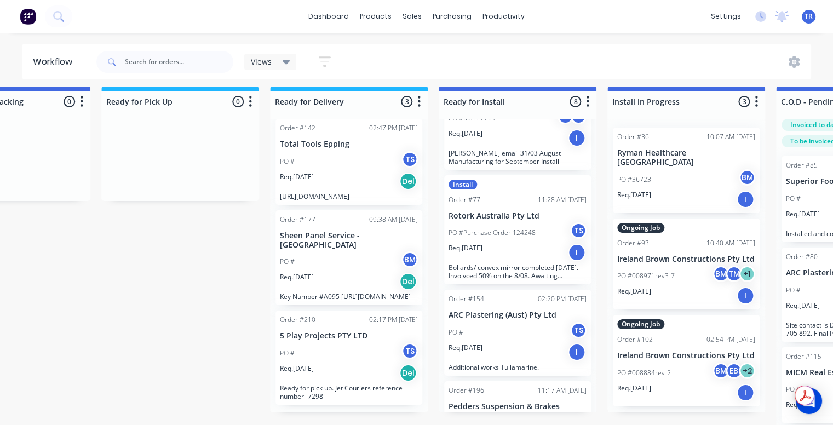
scroll to position [149, 0]
click at [484, 273] on p "Bollards/ convex mirror completed 30th July. Invoivced 50% on the 8/08. Awaitin…" at bounding box center [517, 271] width 138 height 16
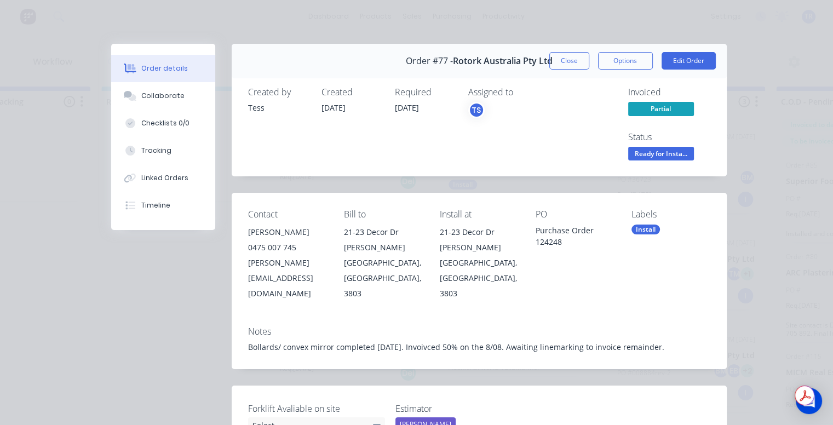
click at [556, 70] on div "Order #77 - Rotork Australia Pty Ltd Close Options Edit Order" at bounding box center [479, 61] width 495 height 34
click at [556, 65] on button "Close" at bounding box center [569, 61] width 40 height 18
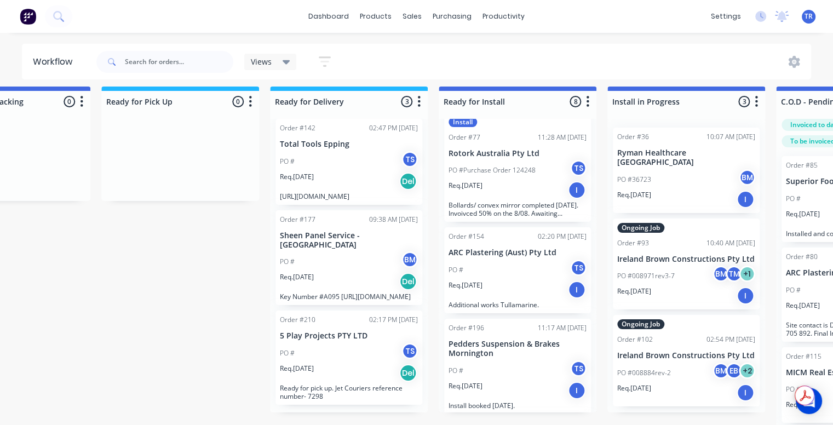
scroll to position [212, 0]
click at [495, 285] on div "Req. 25/07/25 I" at bounding box center [517, 289] width 138 height 19
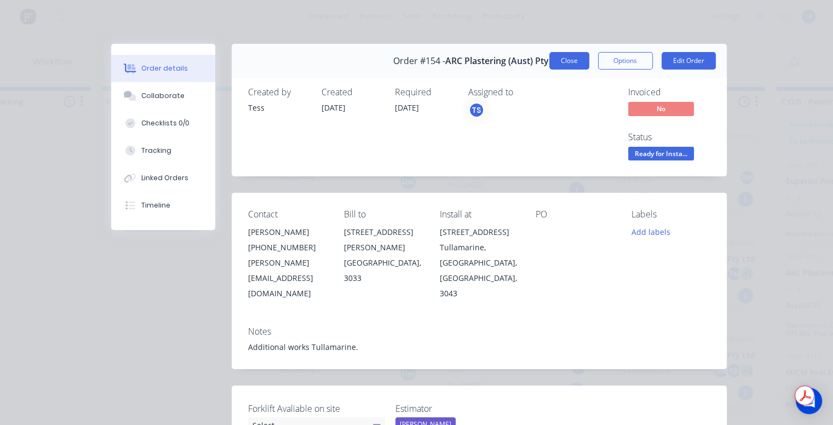
click at [572, 56] on button "Close" at bounding box center [569, 61] width 40 height 18
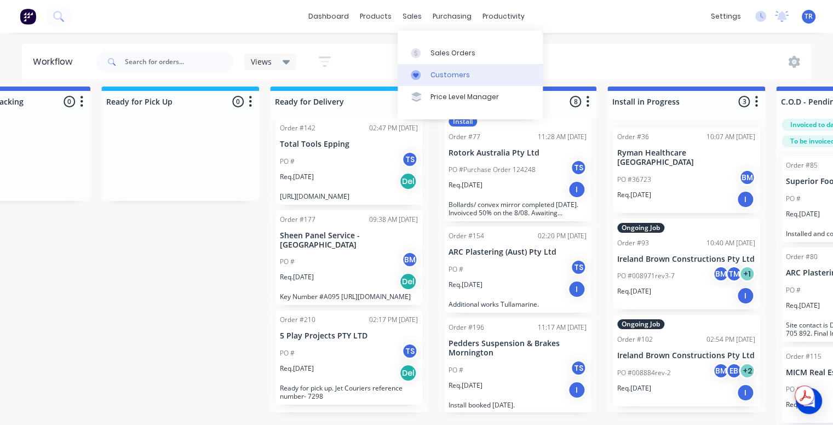
click at [430, 74] on div "Customers" at bounding box center [449, 75] width 39 height 10
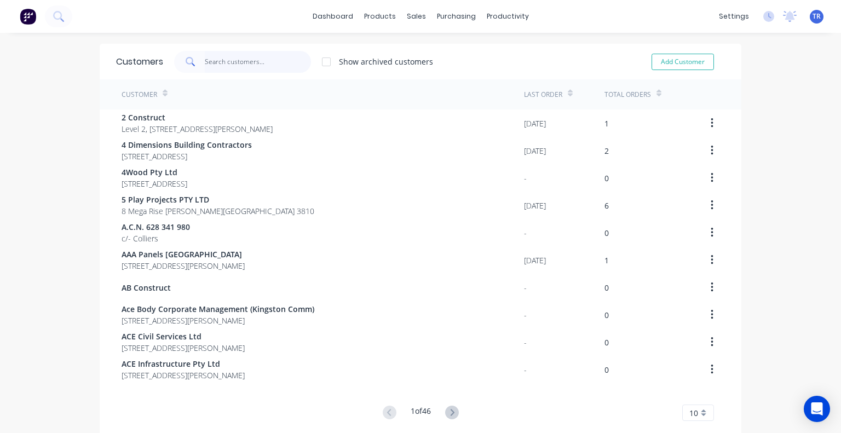
click at [216, 64] on input "text" at bounding box center [258, 62] width 107 height 22
type input "h"
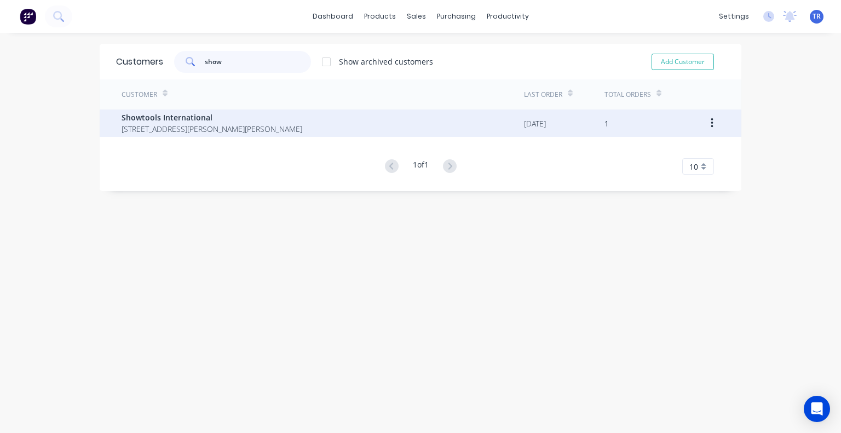
type input "show"
click at [214, 116] on span "Showtools International" at bounding box center [212, 117] width 181 height 11
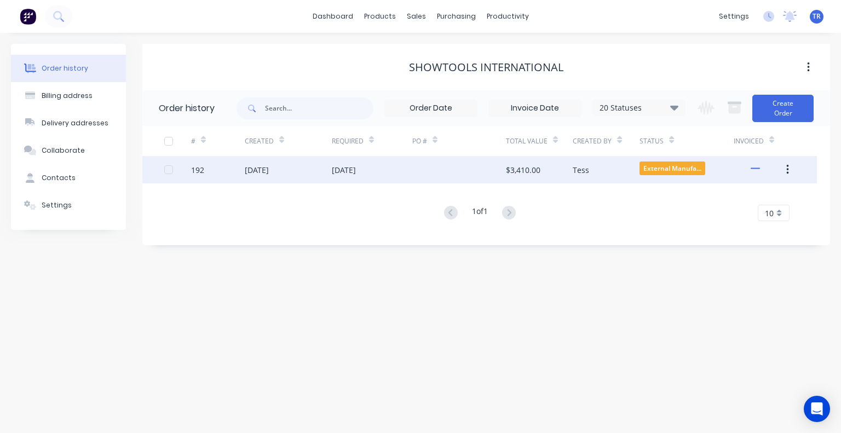
click at [265, 174] on div "[DATE]" at bounding box center [257, 169] width 24 height 11
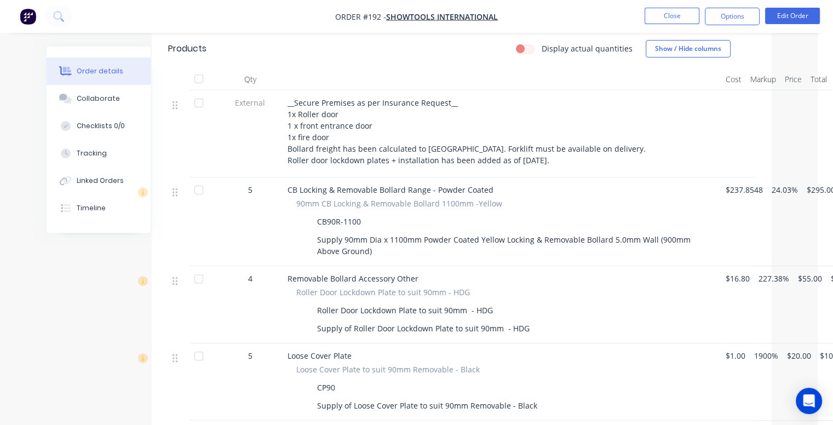
scroll to position [0, 15]
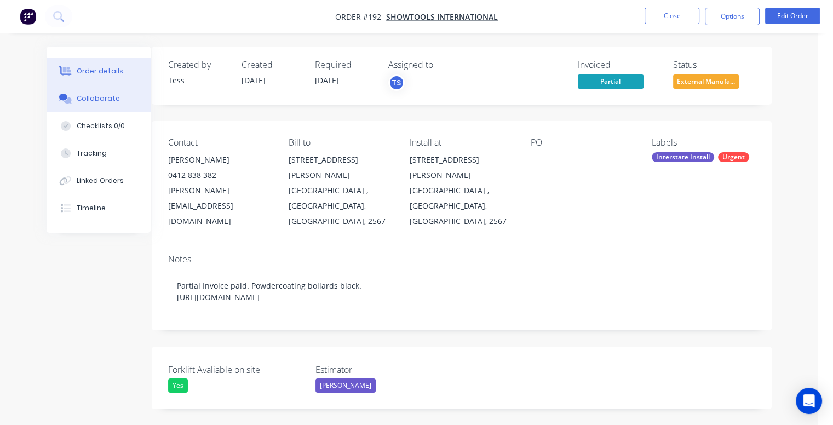
click at [57, 96] on div at bounding box center [65, 99] width 16 height 10
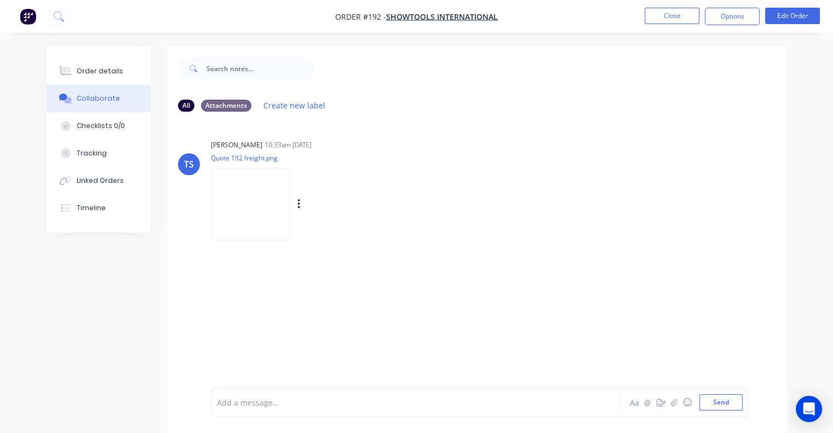
click at [261, 188] on img at bounding box center [250, 204] width 79 height 72
click at [652, 13] on button "Close" at bounding box center [671, 16] width 55 height 16
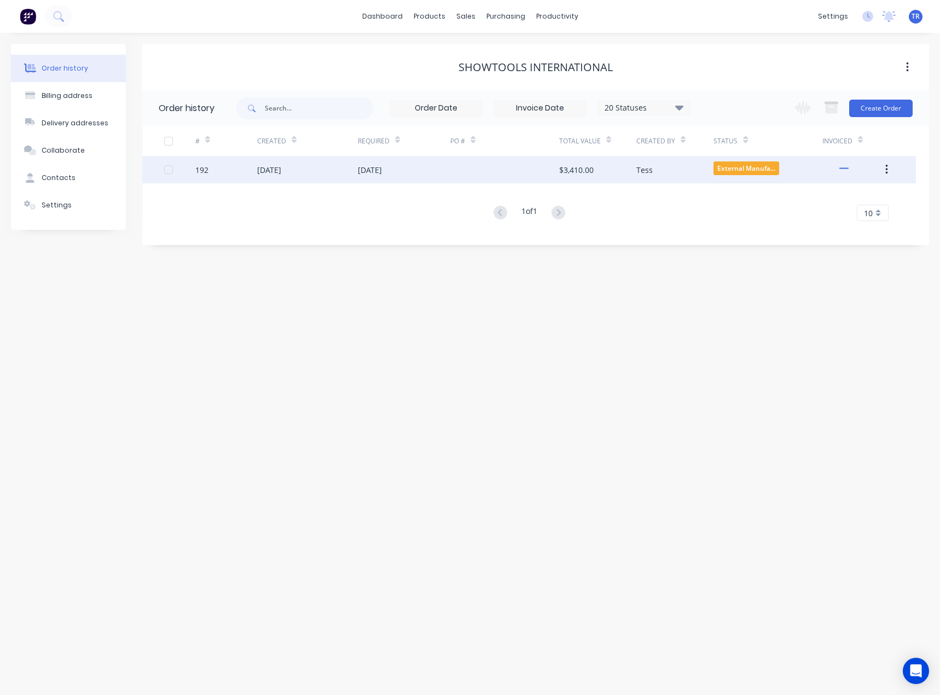
click at [472, 169] on div at bounding box center [504, 169] width 108 height 27
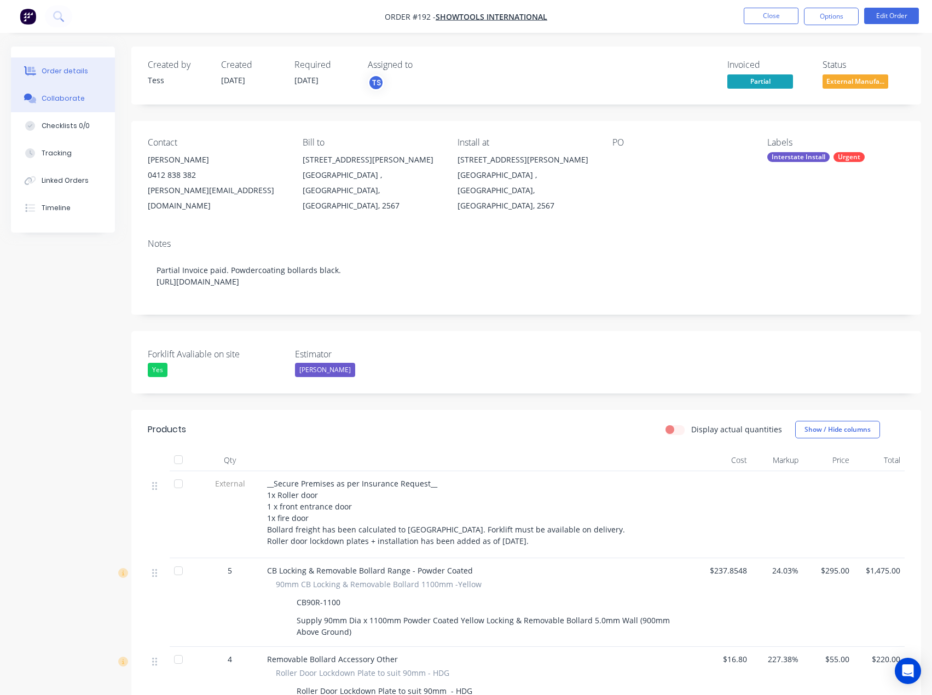
click at [93, 97] on button "Collaborate" at bounding box center [63, 98] width 104 height 27
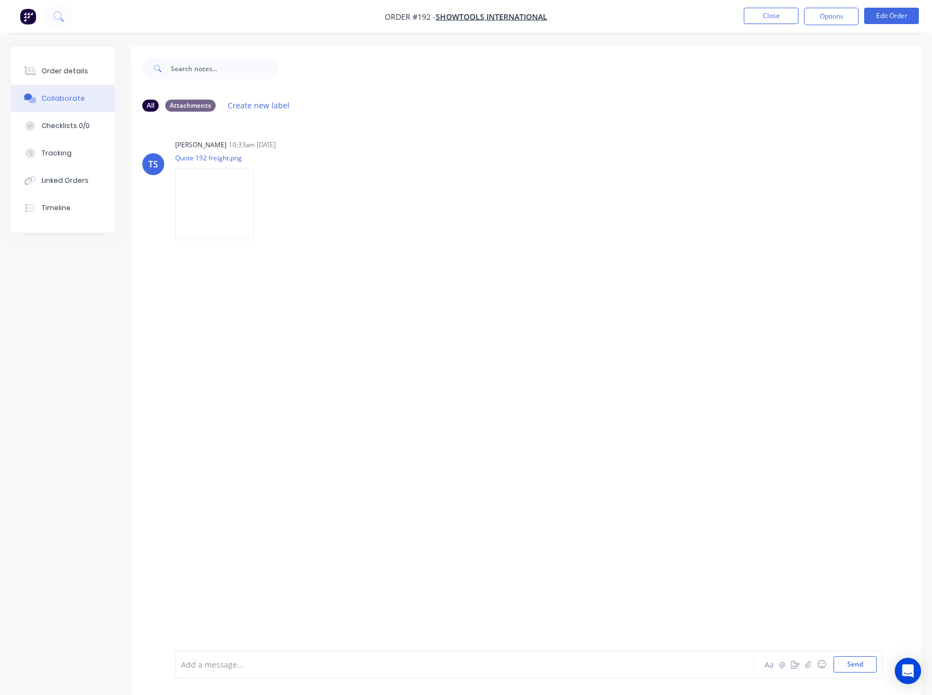
click at [380, 432] on div "Add a message... Aa @ ☺ Send" at bounding box center [529, 664] width 708 height 28
click at [379, 432] on div at bounding box center [442, 664] width 521 height 11
click at [840, 432] on button "Send" at bounding box center [855, 664] width 43 height 16
click at [759, 19] on button "Close" at bounding box center [771, 16] width 55 height 16
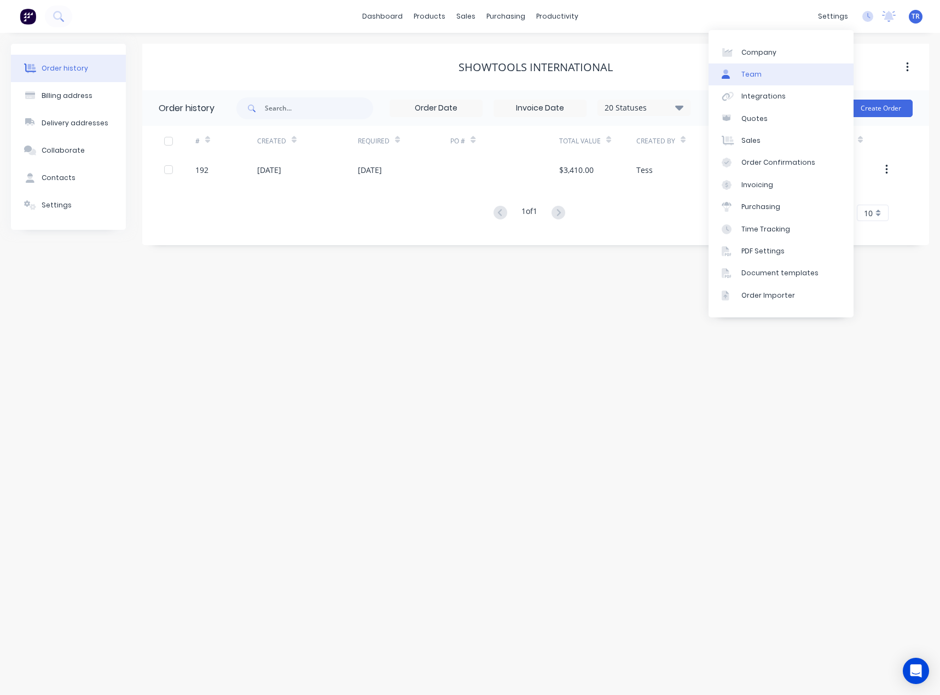
click at [768, 65] on link "Team" at bounding box center [781, 74] width 145 height 22
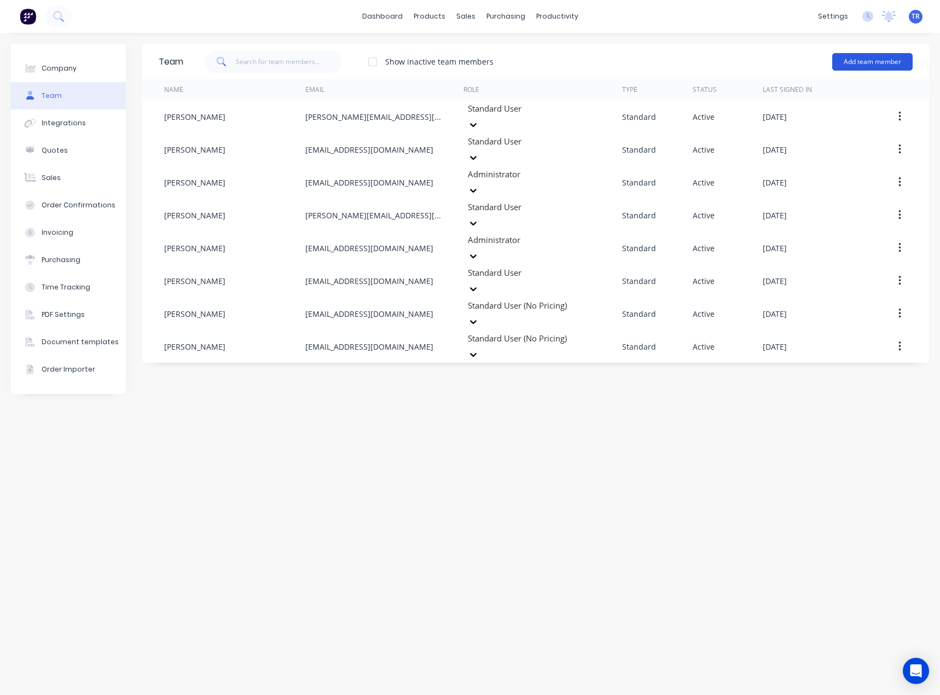
click at [840, 67] on button "Add team member" at bounding box center [873, 62] width 80 height 18
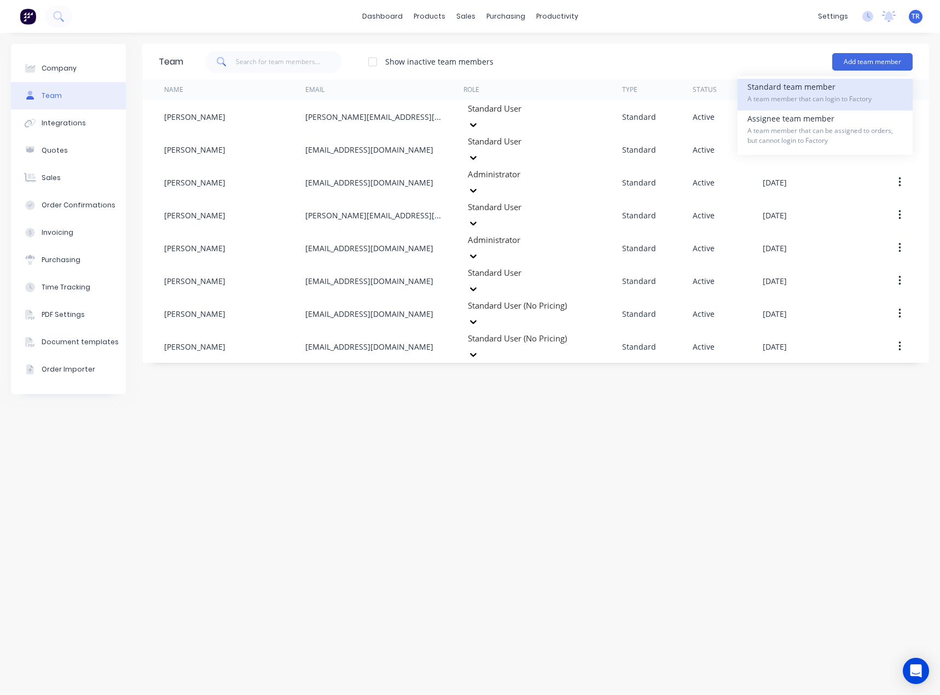
click at [825, 99] on span "A team member that can login to Factory" at bounding box center [825, 99] width 155 height 10
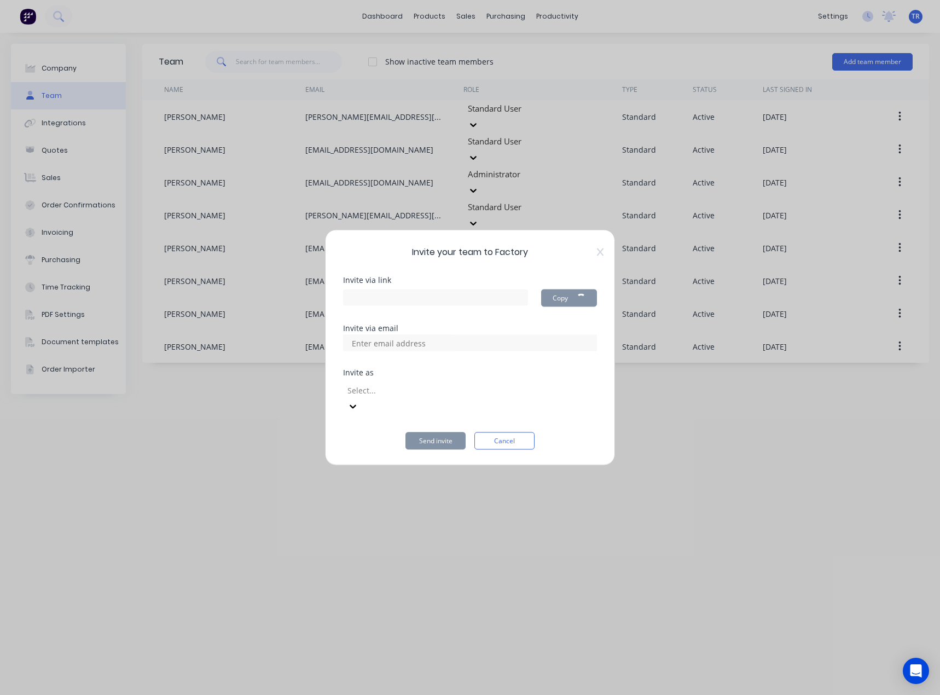
type input "https://app.factory.app/invite/fZssLULs"
click at [463, 351] on div at bounding box center [470, 343] width 254 height 16
click at [464, 351] on div at bounding box center [470, 343] width 254 height 16
click at [573, 307] on button "Copy" at bounding box center [578, 299] width 38 height 18
click at [425, 397] on div at bounding box center [425, 390] width 158 height 14
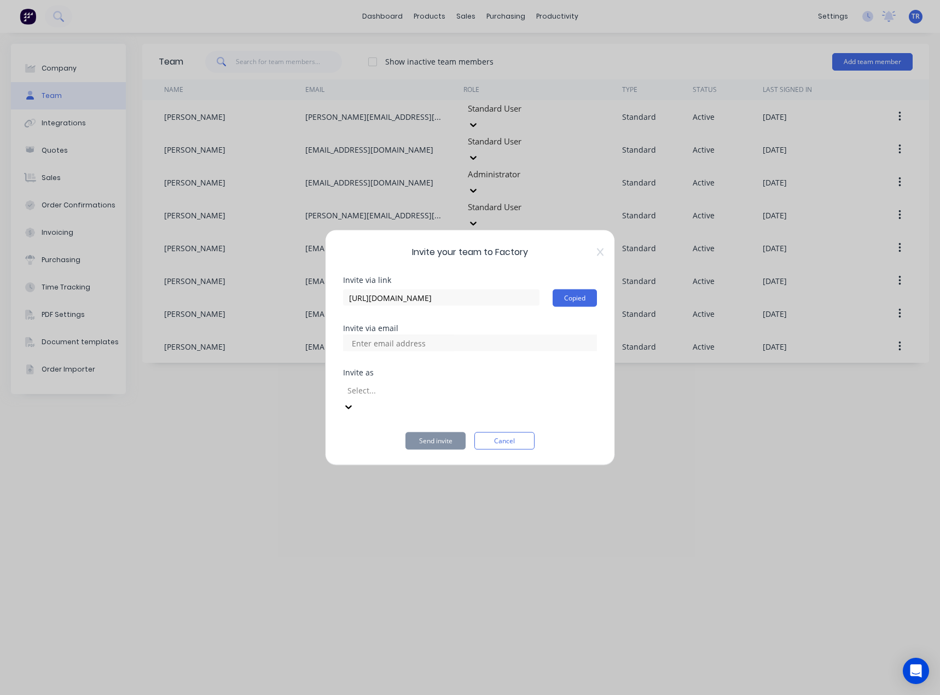
scroll to position [55, 0]
click at [502, 432] on button "Cancel" at bounding box center [505, 441] width 60 height 18
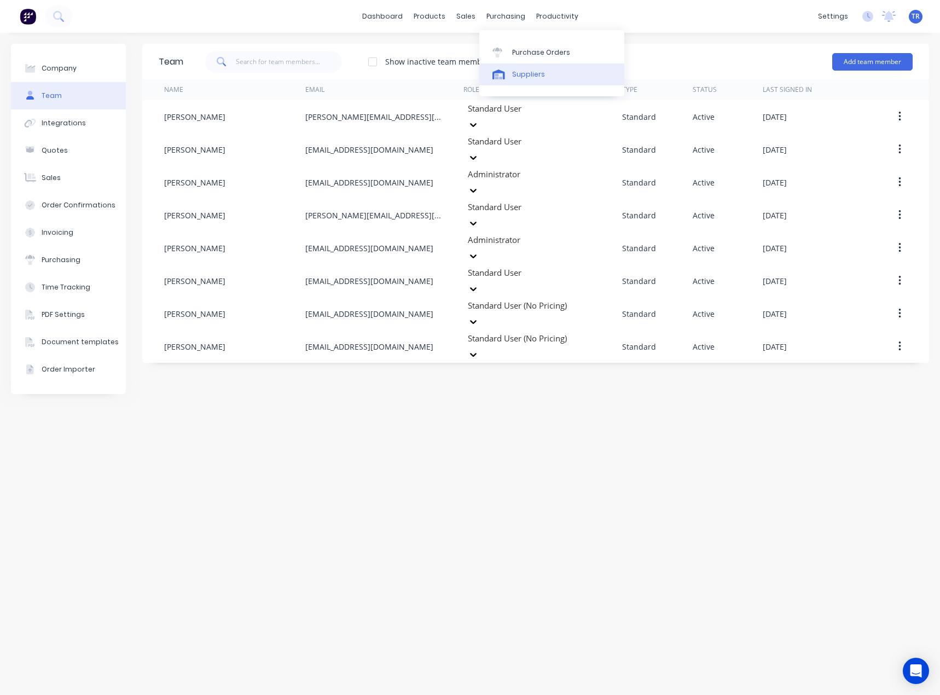
click at [505, 79] on div at bounding box center [501, 75] width 16 height 10
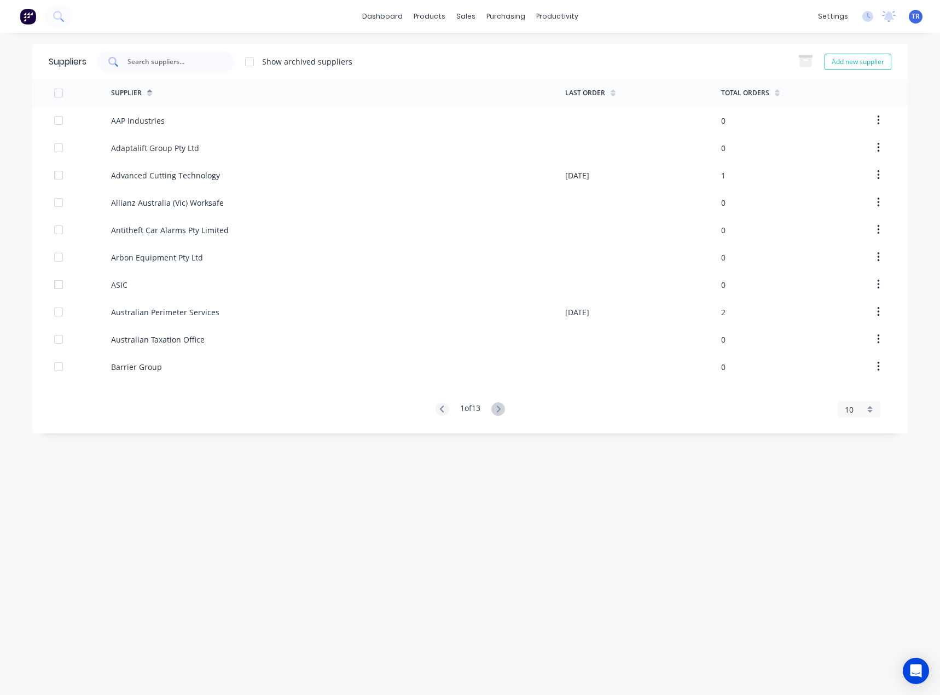
click at [215, 59] on input "text" at bounding box center [171, 61] width 91 height 11
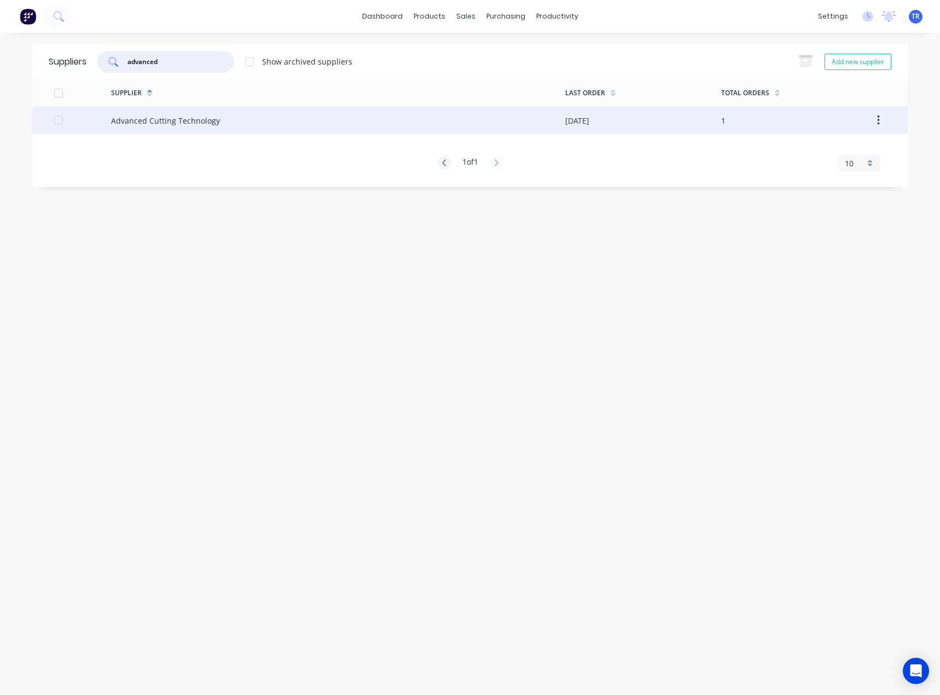
type input "advanced"
click at [223, 126] on div "Advanced Cutting Technology" at bounding box center [338, 120] width 454 height 27
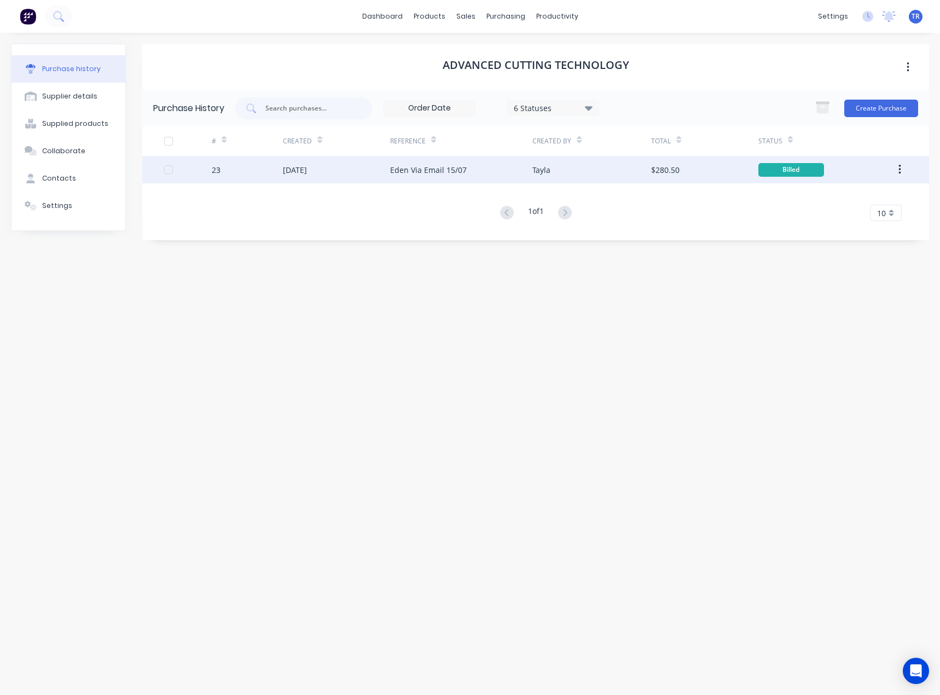
click at [426, 163] on div "Eden Via Email 15/07" at bounding box center [461, 169] width 143 height 27
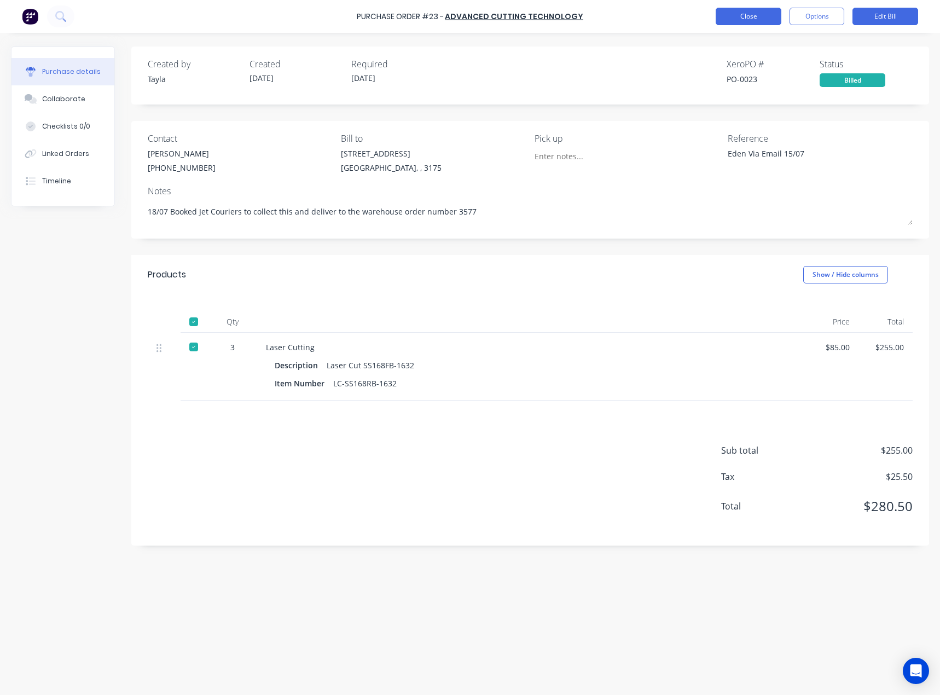
click at [745, 18] on button "Close" at bounding box center [749, 17] width 66 height 18
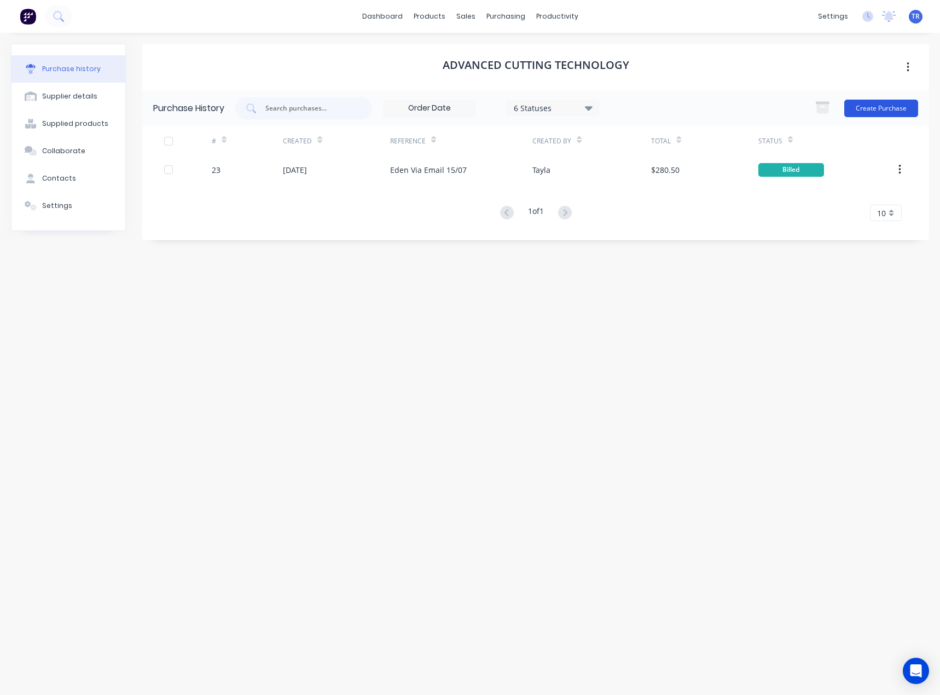
click at [840, 111] on button "Create Purchase" at bounding box center [882, 109] width 74 height 18
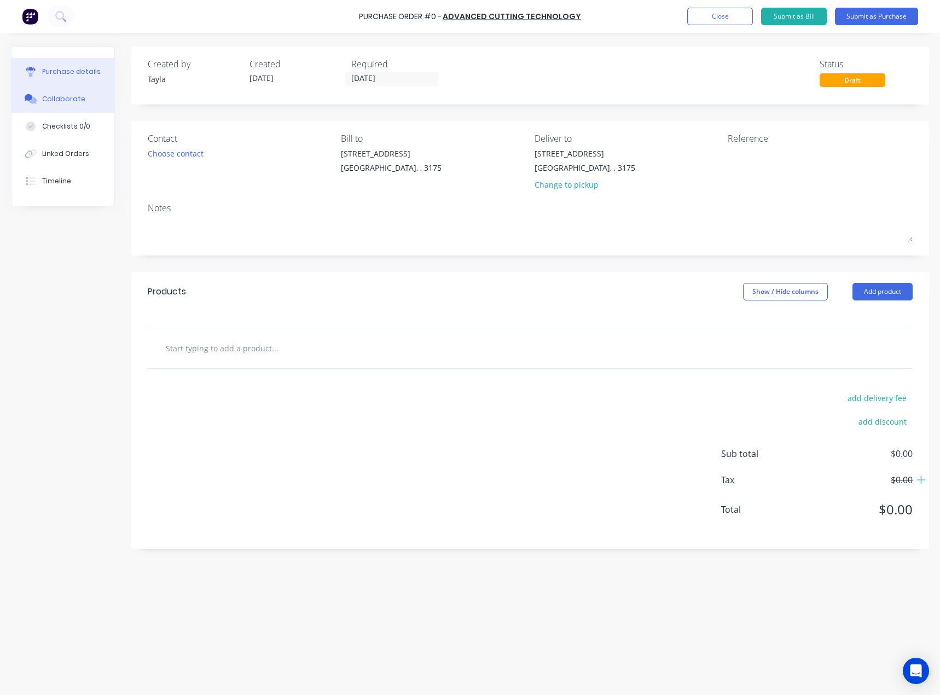
click at [85, 106] on button "Collaborate" at bounding box center [62, 98] width 103 height 27
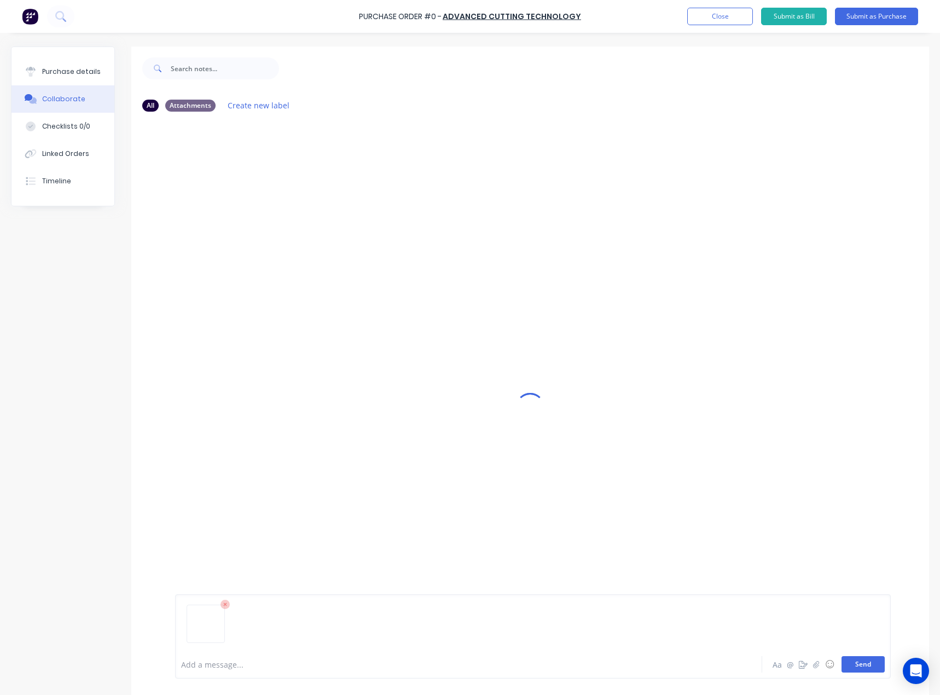
click at [840, 432] on button "Send" at bounding box center [863, 664] width 43 height 16
drag, startPoint x: 68, startPoint y: 82, endPoint x: 79, endPoint y: 83, distance: 10.5
click at [68, 82] on button "Purchase details" at bounding box center [62, 71] width 103 height 27
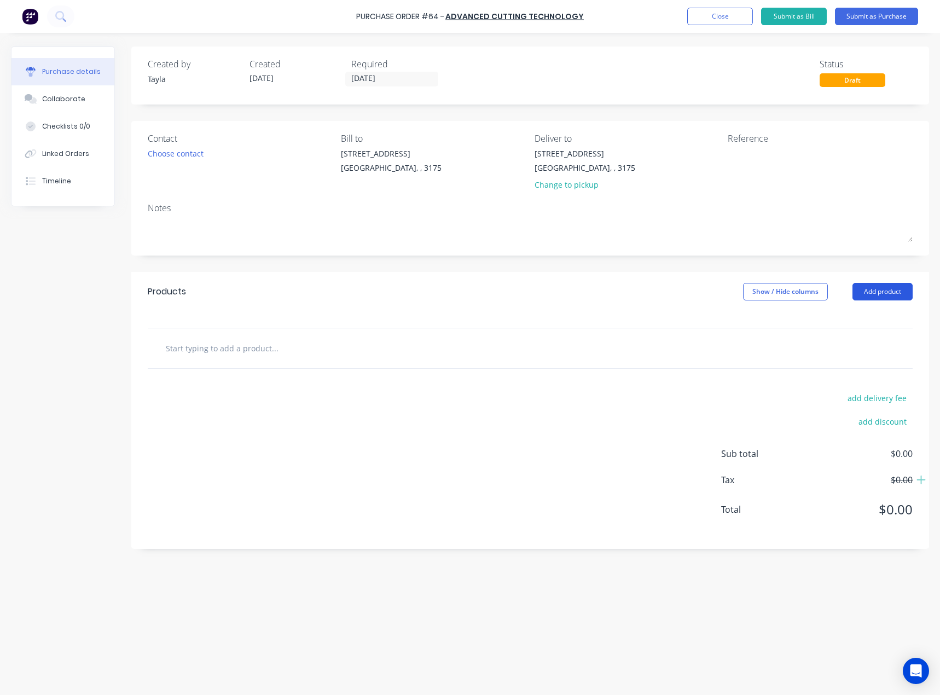
click at [840, 290] on button "Add product" at bounding box center [883, 292] width 60 height 18
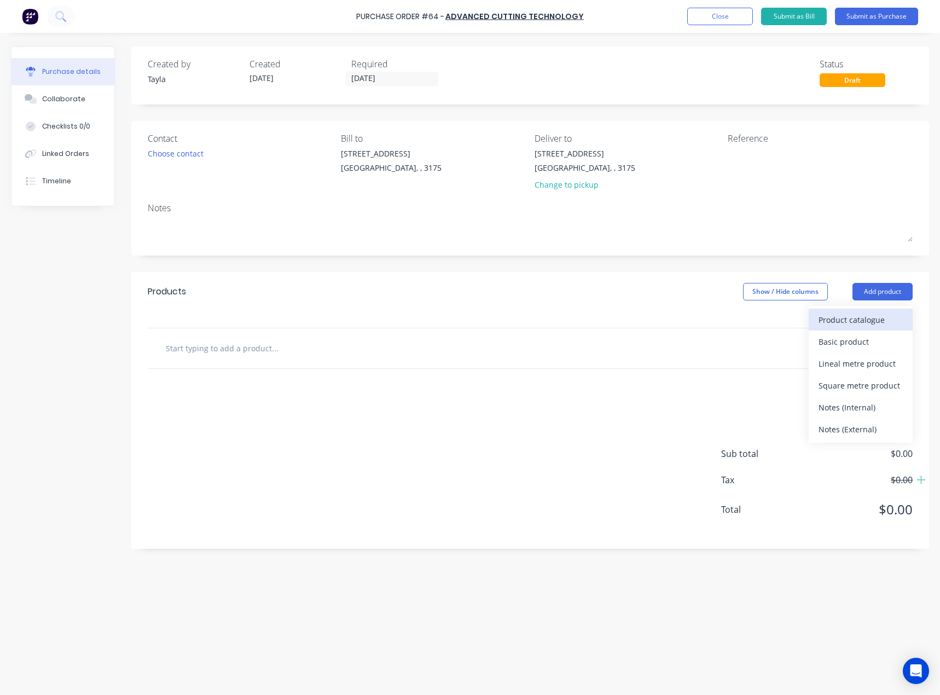
click at [840, 324] on div "Product catalogue" at bounding box center [861, 320] width 84 height 16
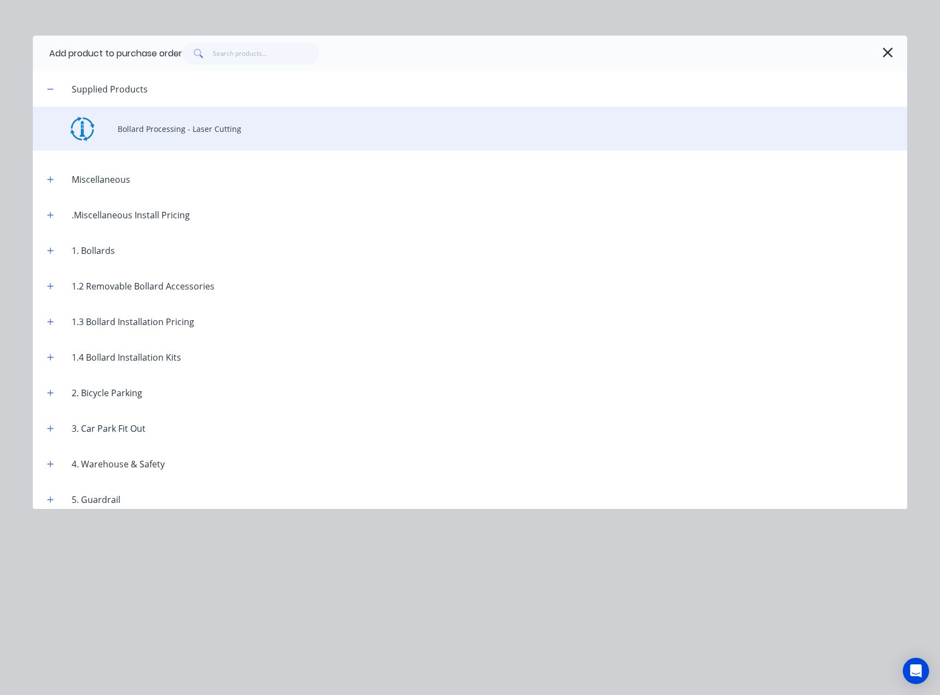
click at [194, 140] on div "Bollard Processing - Laser Cutting" at bounding box center [470, 129] width 875 height 44
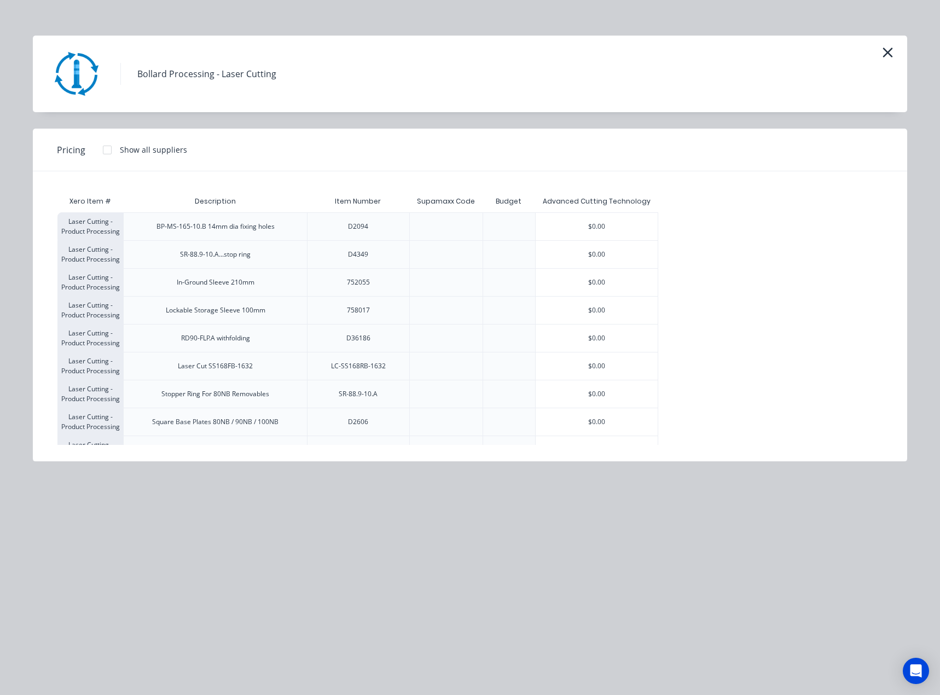
click at [840, 60] on div "Bollard Processing - Laser Cutting" at bounding box center [470, 74] width 875 height 77
click at [840, 49] on button "button" at bounding box center [888, 53] width 18 height 18
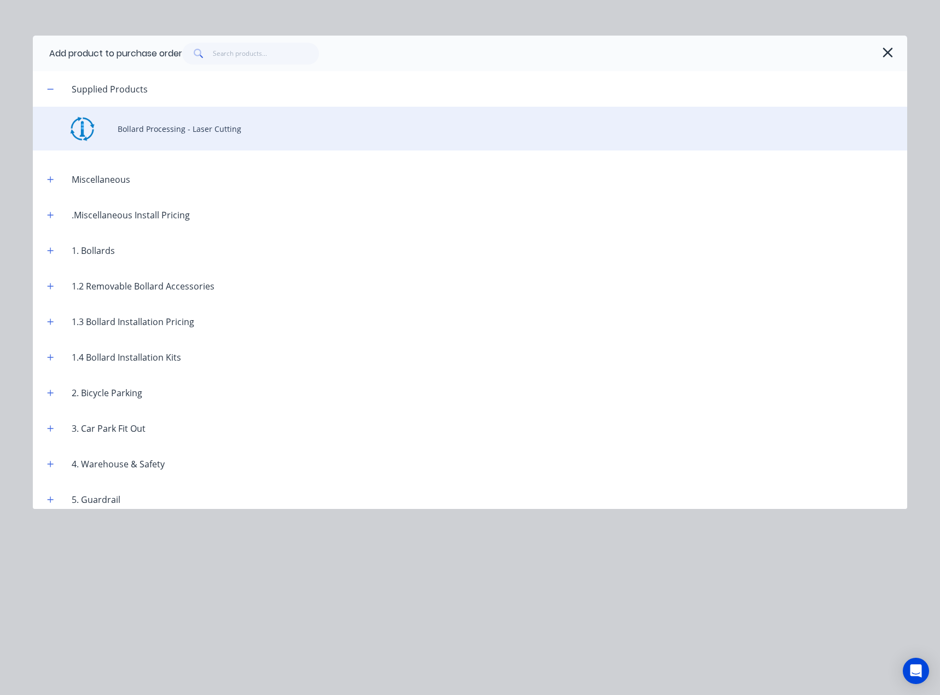
click at [154, 117] on div "Bollard Processing - Laser Cutting" at bounding box center [470, 129] width 875 height 44
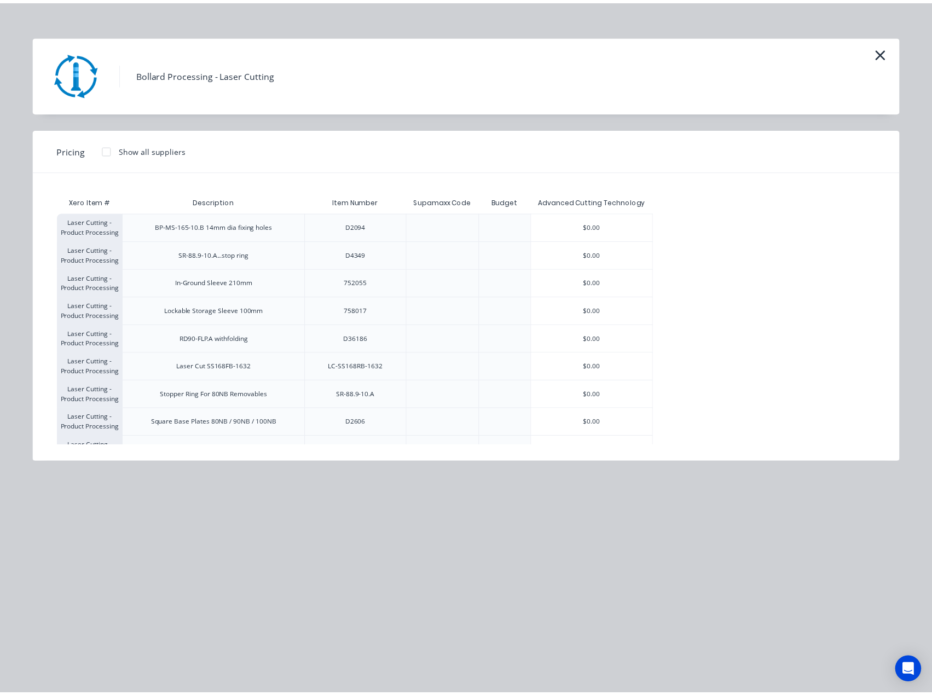
scroll to position [298, 0]
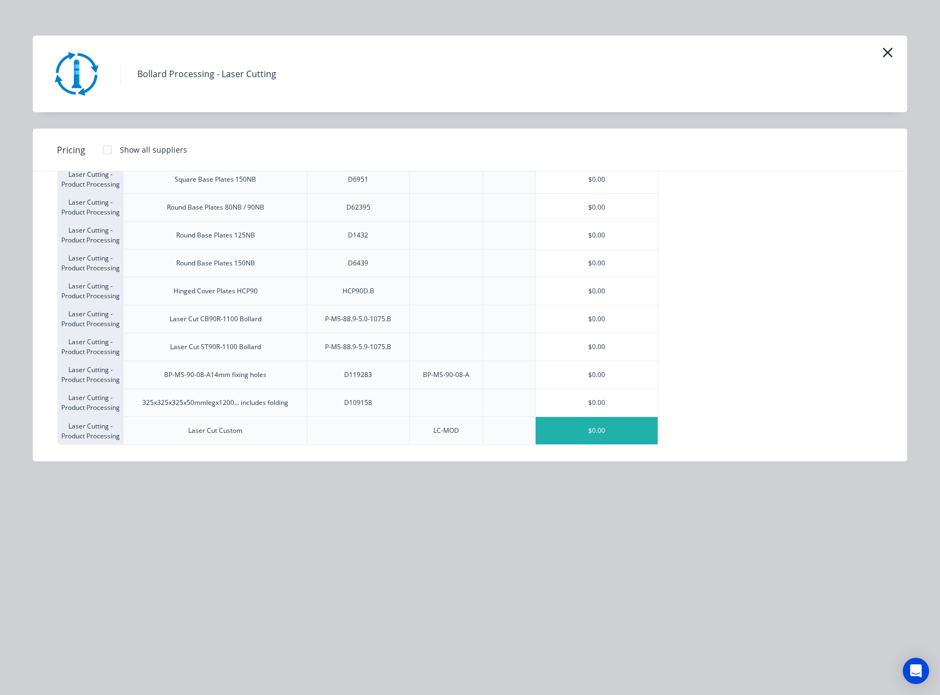
click at [580, 432] on div "$0.00" at bounding box center [597, 430] width 123 height 27
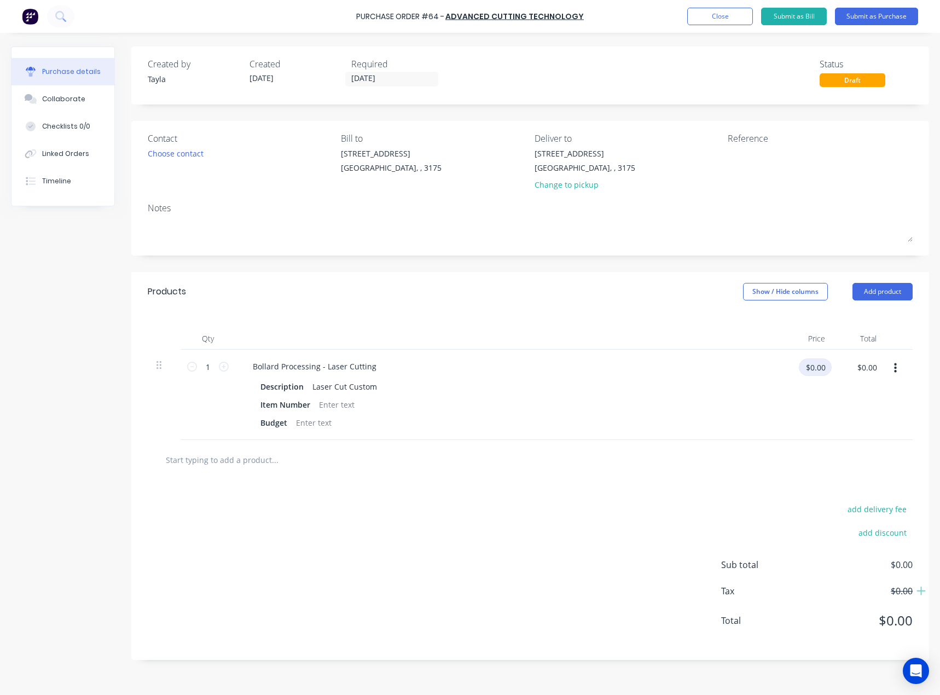
click at [813, 369] on input "$0.00" at bounding box center [815, 368] width 33 height 18
click at [206, 361] on input "1" at bounding box center [208, 367] width 22 height 16
type input "15"
drag, startPoint x: 832, startPoint y: 363, endPoint x: 823, endPoint y: 367, distance: 10.3
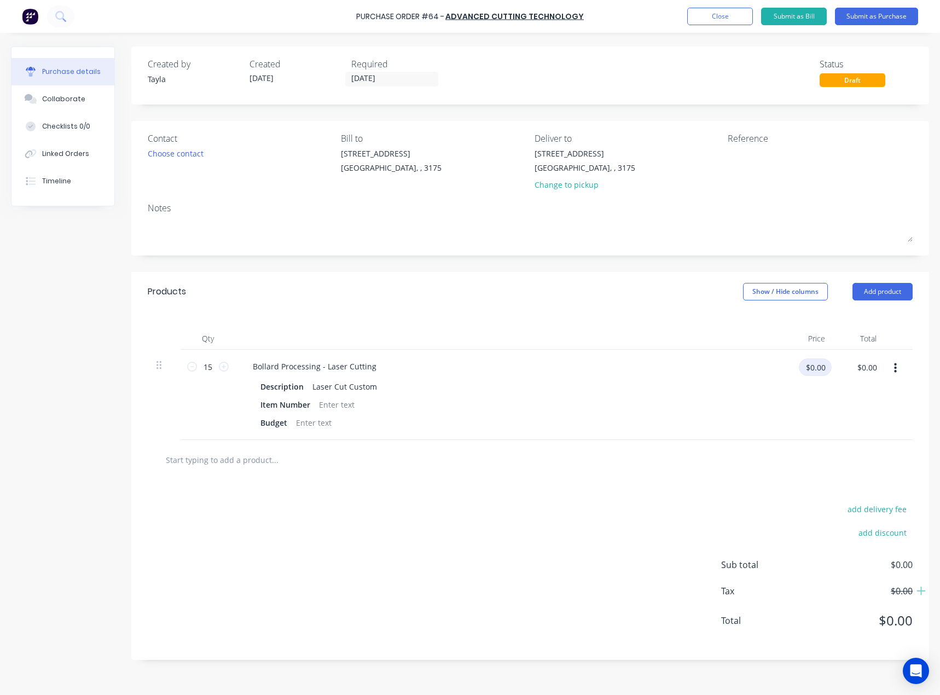
click at [830, 364] on div "$0.00 $0.00" at bounding box center [808, 395] width 51 height 90
click at [822, 367] on input "$0.00" at bounding box center [815, 368] width 33 height 18
type input "$38.00"
type input "$570.00"
click at [770, 432] on div at bounding box center [531, 460] width 748 height 22
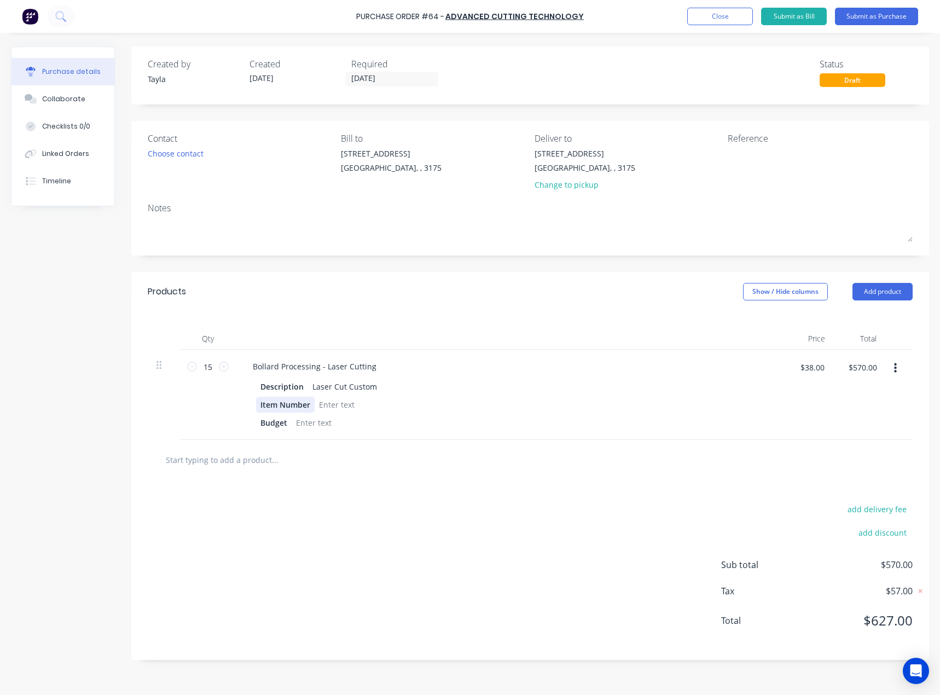
click at [278, 407] on div "Item Number" at bounding box center [285, 405] width 59 height 16
click at [275, 427] on div "Budget" at bounding box center [274, 423] width 36 height 16
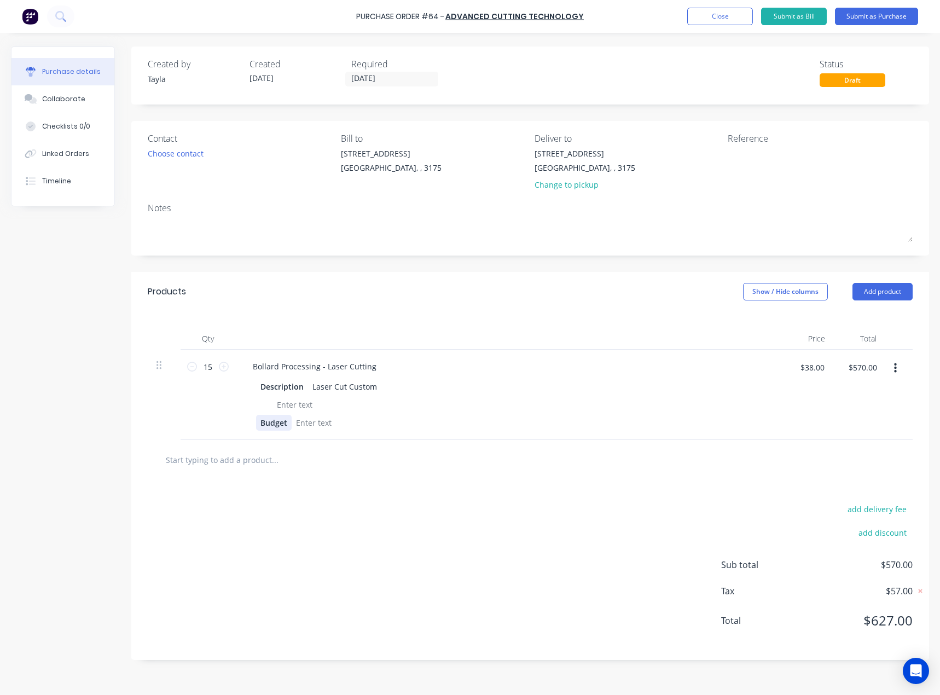
click at [275, 427] on div "Budget" at bounding box center [274, 423] width 36 height 16
click at [286, 432] on input "text" at bounding box center [274, 460] width 219 height 22
click at [374, 389] on div "Laser Cut Custom" at bounding box center [344, 387] width 73 height 16
click at [196, 148] on div "Choose contact" at bounding box center [176, 153] width 56 height 11
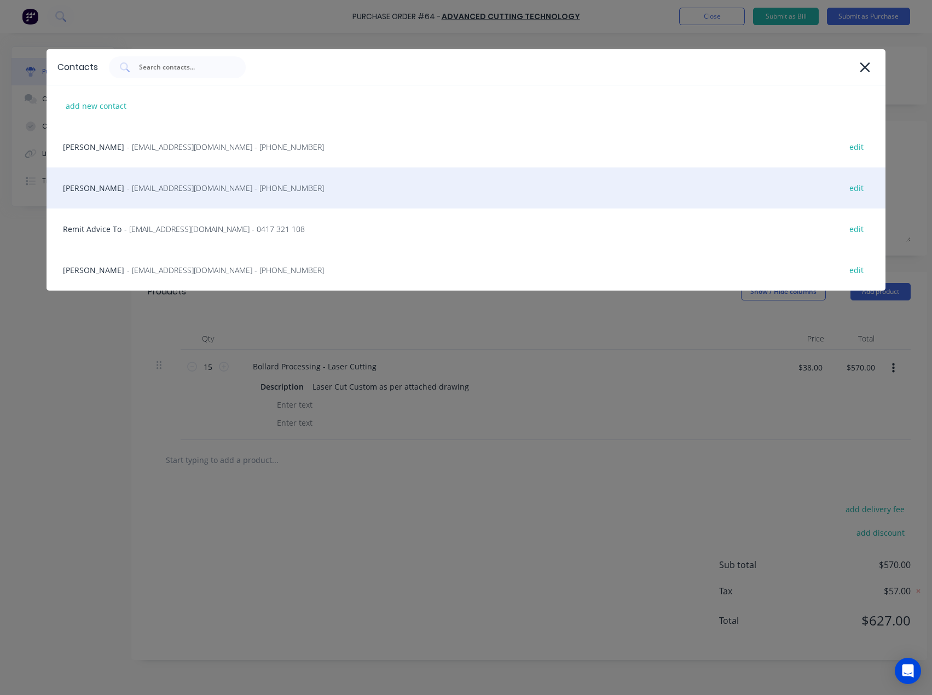
click at [155, 202] on div "Dinesh Kumar - Production@actlaser.com.au - (03) 9768 3553 edit" at bounding box center [466, 187] width 839 height 41
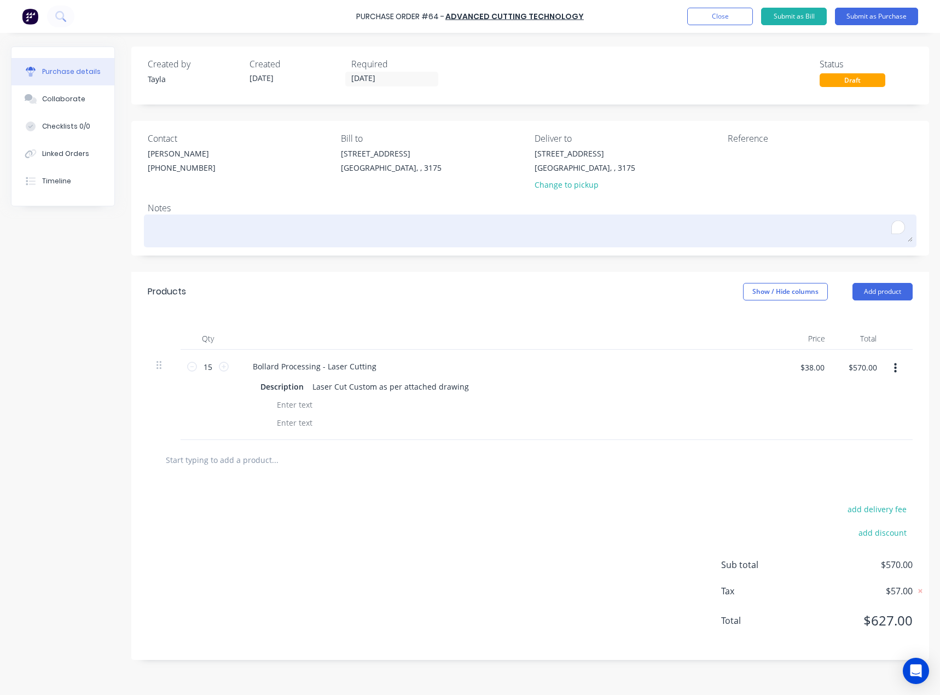
click at [191, 231] on textarea "To enrich screen reader interactions, please activate Accessibility in Grammarl…" at bounding box center [530, 229] width 765 height 25
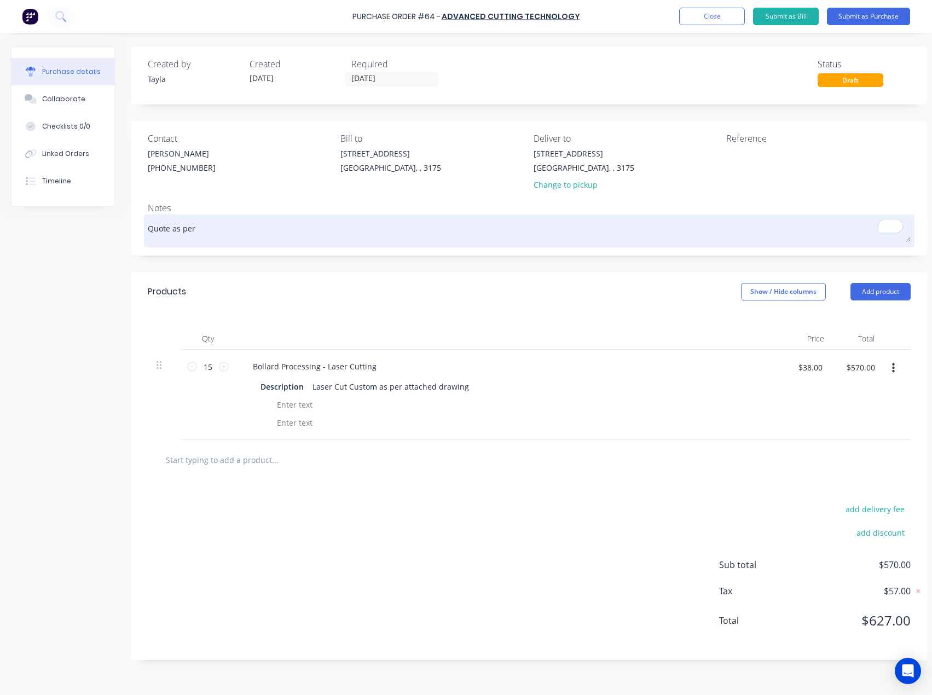
click at [226, 233] on textarea "Quote as per" at bounding box center [529, 229] width 763 height 25
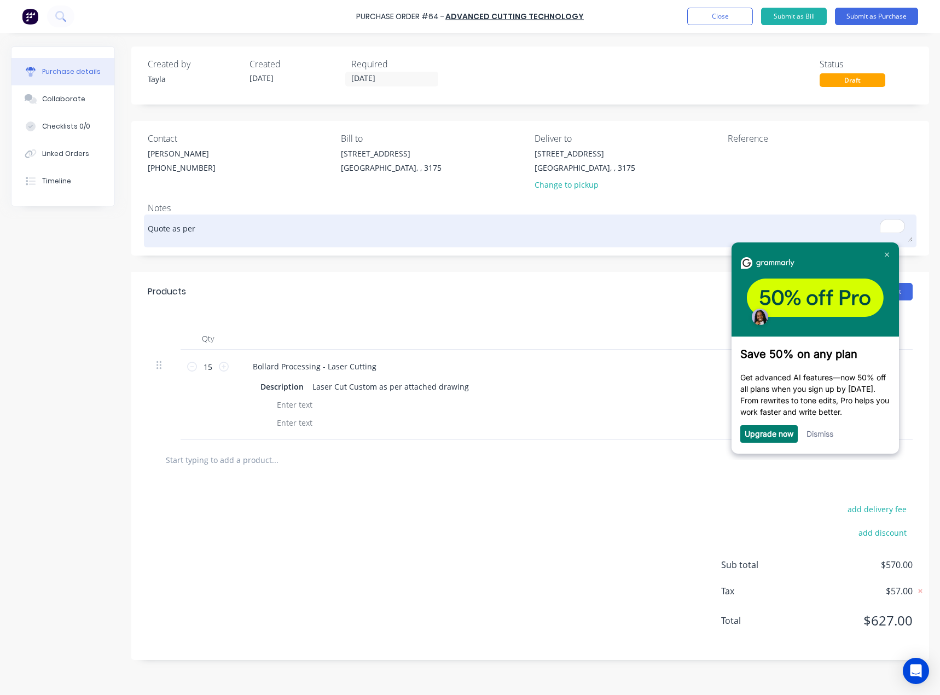
paste textarea "Dinesh"
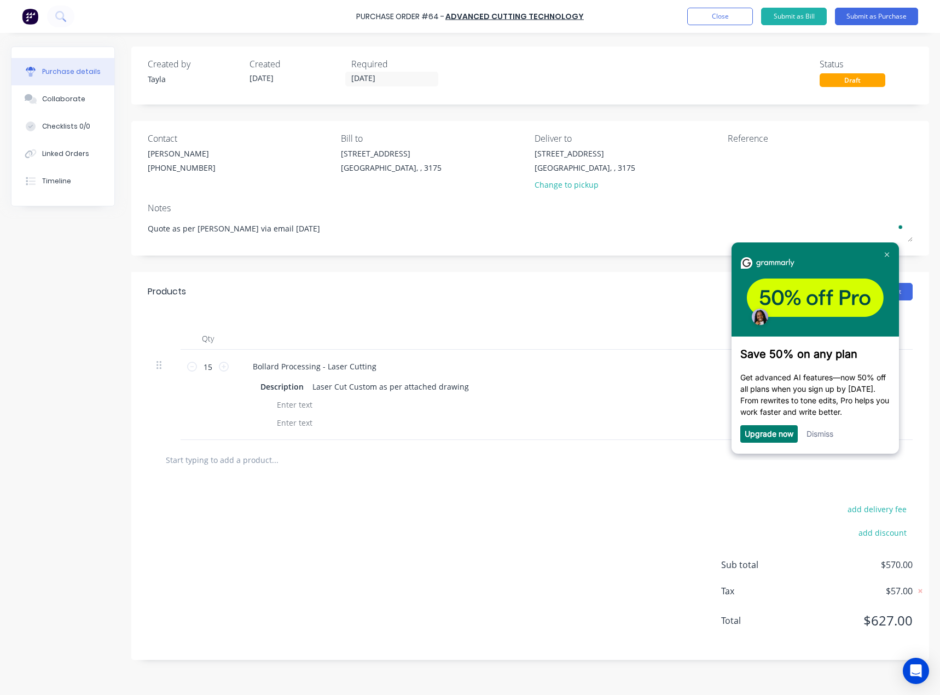
type textarea "Quote as per Dinesh via email 13/08/2025"
click at [329, 281] on div "Products Show / Hide columns Add product" at bounding box center [530, 291] width 798 height 39
click at [840, 253] on img at bounding box center [887, 254] width 4 height 5
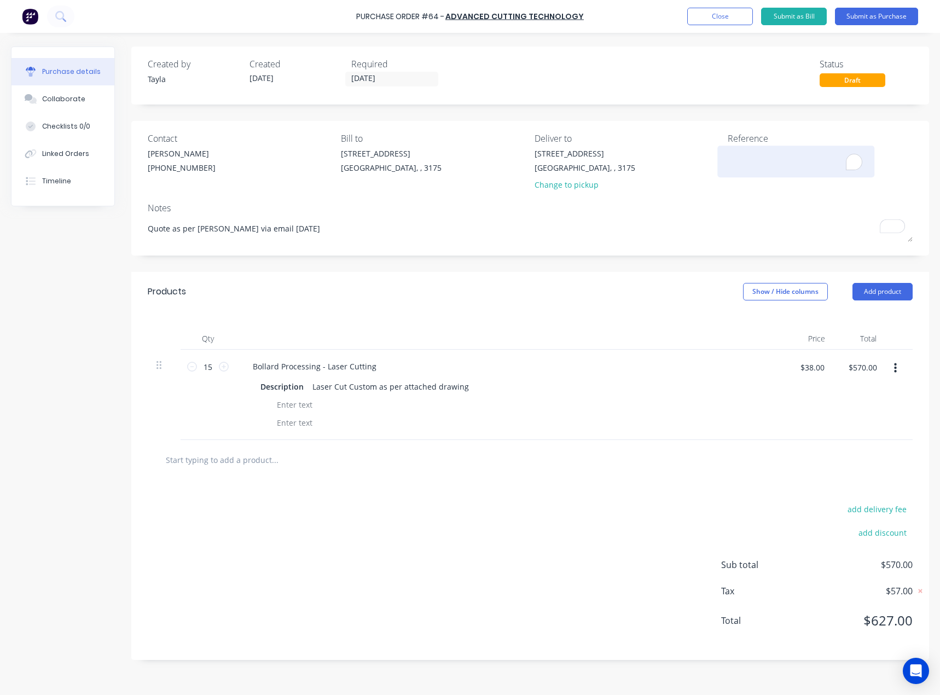
click at [759, 159] on textarea "To enrich screen reader interactions, please activate Accessibility in Grammarl…" at bounding box center [796, 160] width 137 height 25
type textarea "Eden Email"
click at [743, 200] on div "Contact Dinesh Kumar (03) 9768 3553 Bill to 37 Marni St Dandenong South, , 3175…" at bounding box center [530, 188] width 798 height 135
click at [466, 385] on div "Laser Cut Custom as per attached drawing" at bounding box center [390, 387] width 165 height 16
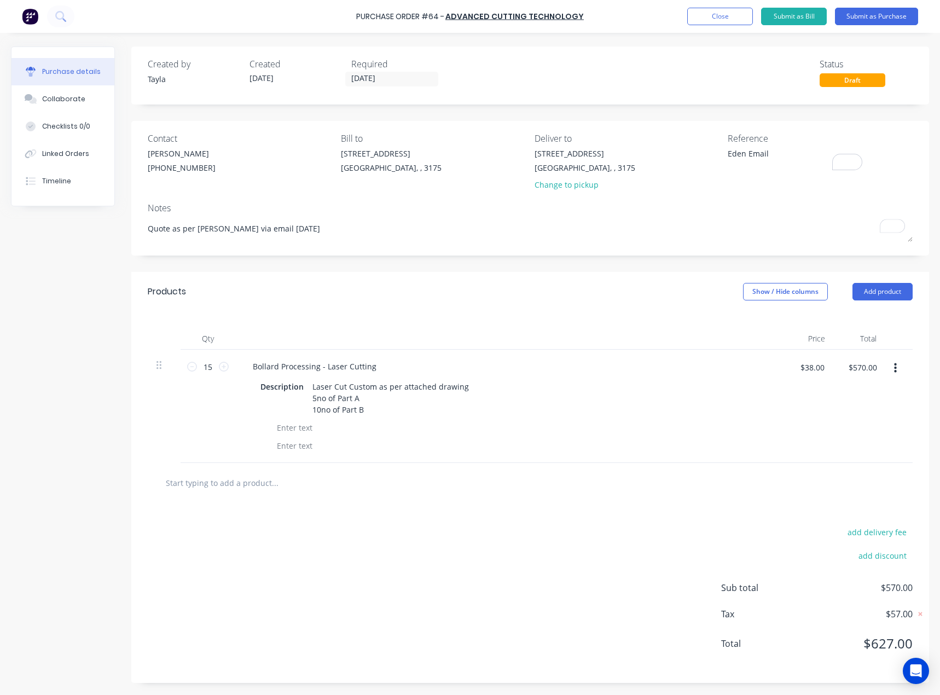
click at [436, 432] on div at bounding box center [321, 483] width 328 height 22
click at [93, 89] on button "Collaborate" at bounding box center [62, 98] width 103 height 27
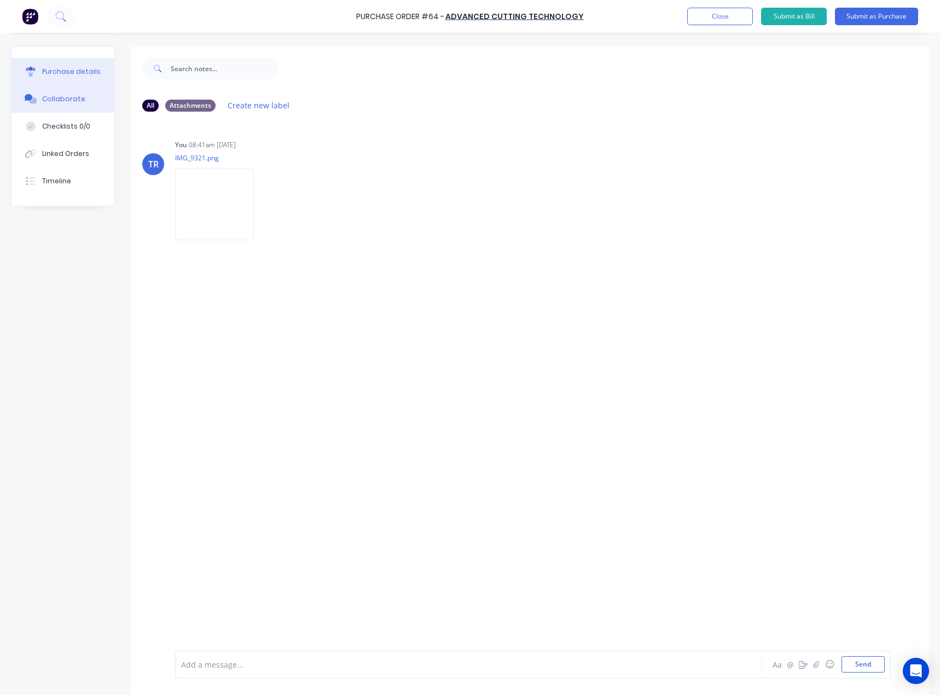
click at [101, 80] on button "Purchase details" at bounding box center [62, 71] width 103 height 27
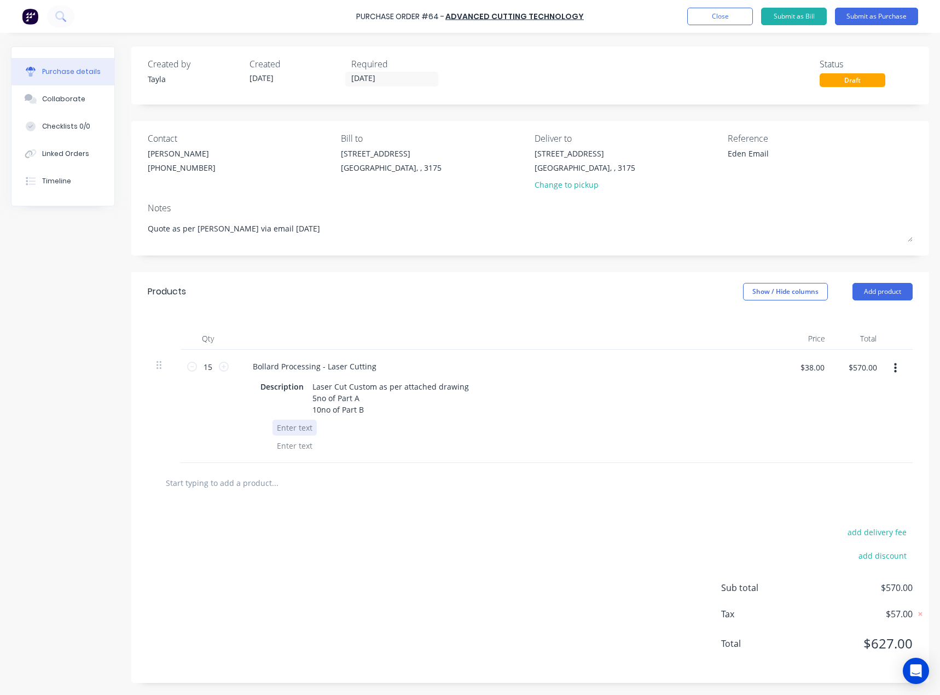
click at [307, 429] on div at bounding box center [295, 428] width 44 height 16
click at [337, 432] on div "add delivery fee add discount Sub total $570.00 Tax $57.00 Total $627.00" at bounding box center [530, 593] width 798 height 180
click at [295, 432] on div "Item No" at bounding box center [292, 428] width 38 height 16
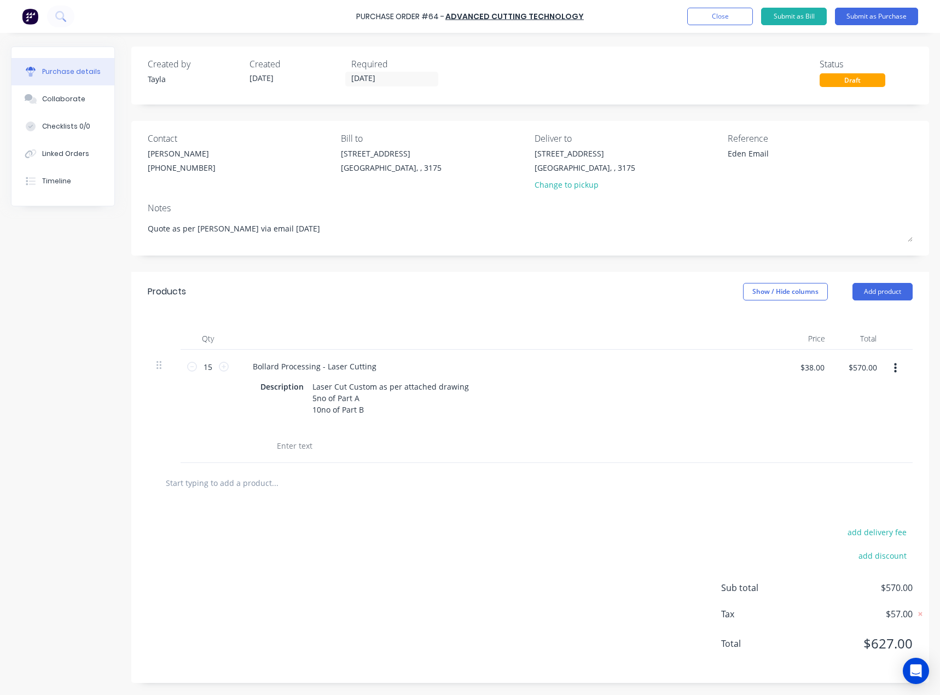
click at [338, 432] on input "text" at bounding box center [274, 483] width 219 height 22
drag, startPoint x: 378, startPoint y: 411, endPoint x: 276, endPoint y: 379, distance: 106.5
click at [305, 385] on div "Description Laser Cut Custom as per attached drawing 5no of Part A 10no of Part…" at bounding box center [506, 398] width 501 height 39
copy div "Laser Cut Custom as per attached drawing 5no of Part A 10no of Part B"
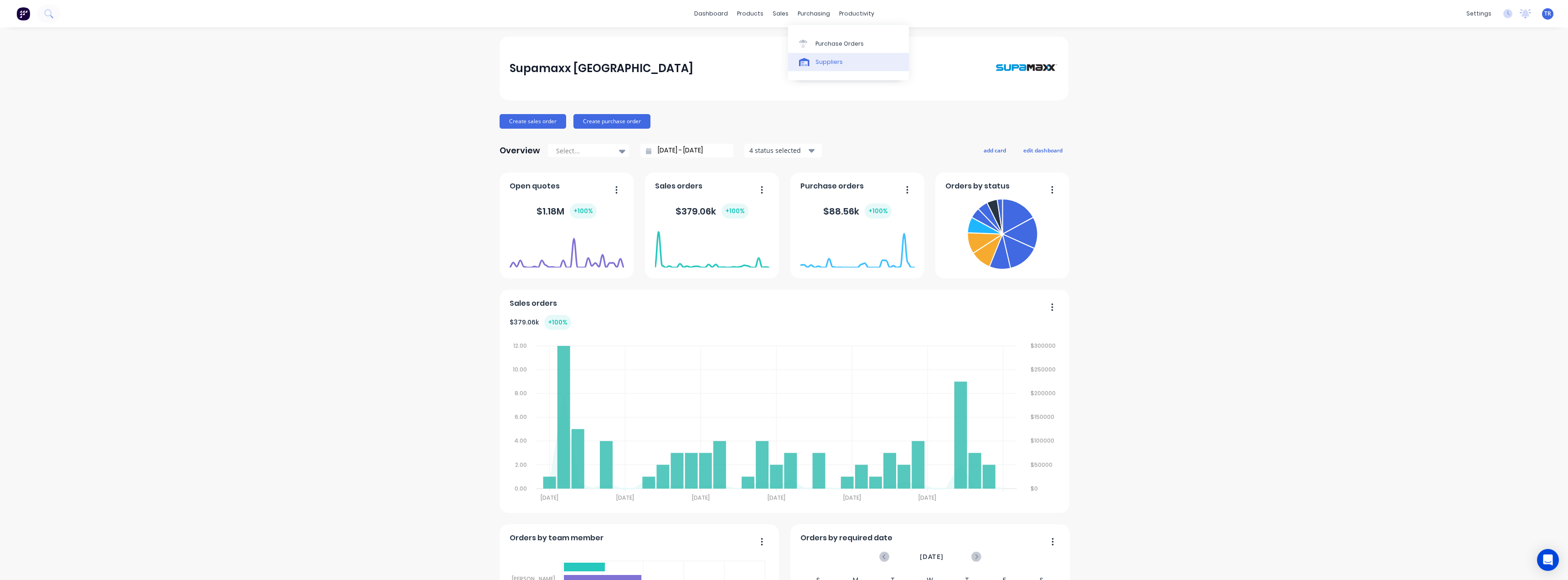
click at [824, 58] on div "Suppliers" at bounding box center [829, 62] width 27 height 8
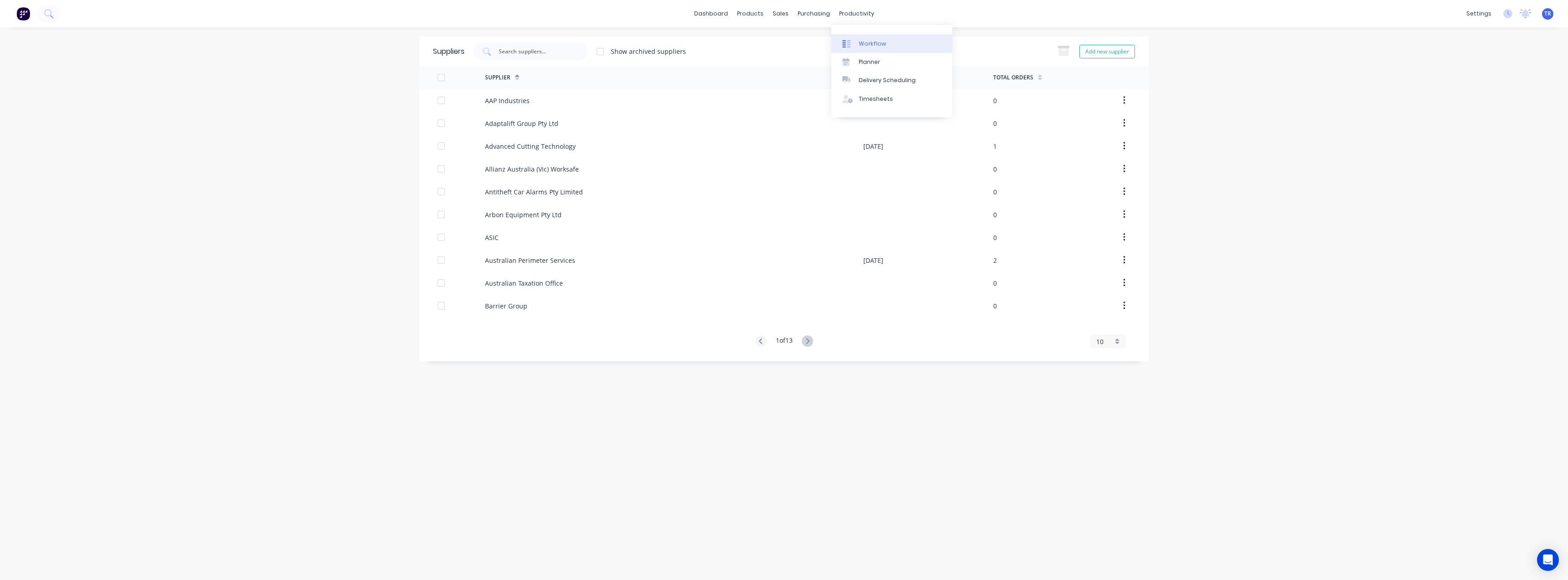
click at [859, 49] on link "Workflow" at bounding box center [891, 43] width 121 height 18
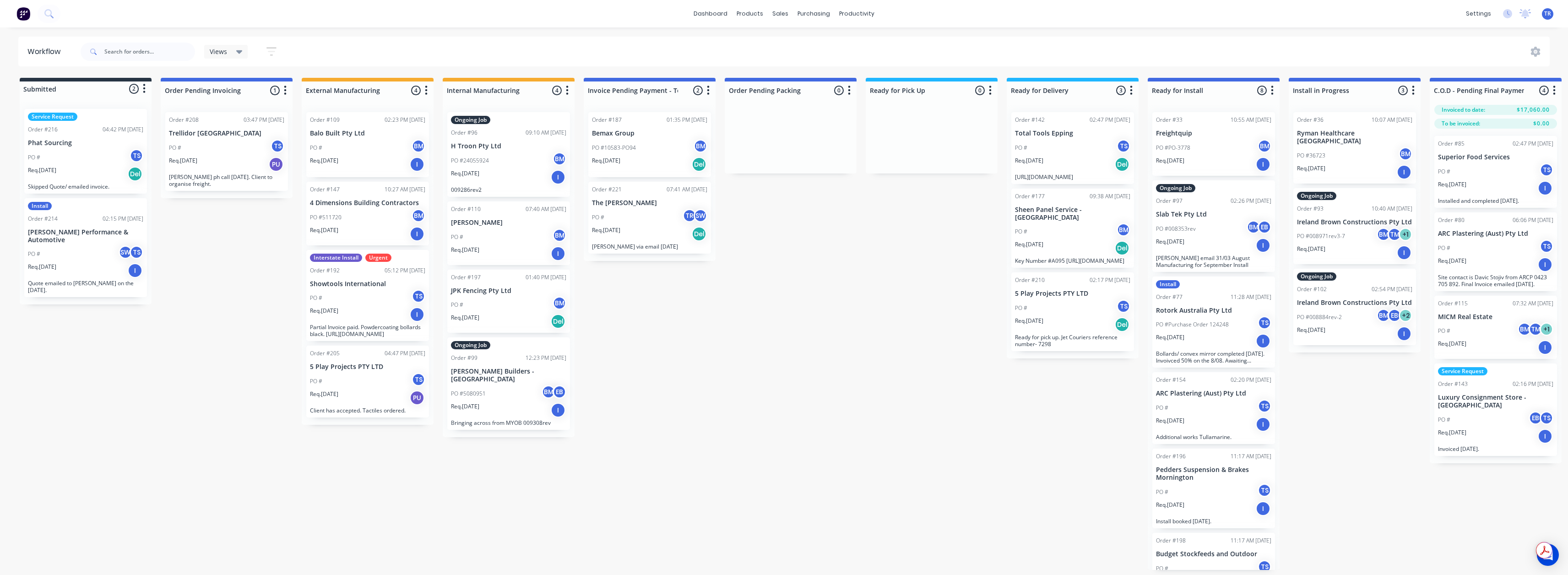
click at [62, 264] on div "Req. 12/08/25 I" at bounding box center [85, 270] width 115 height 16
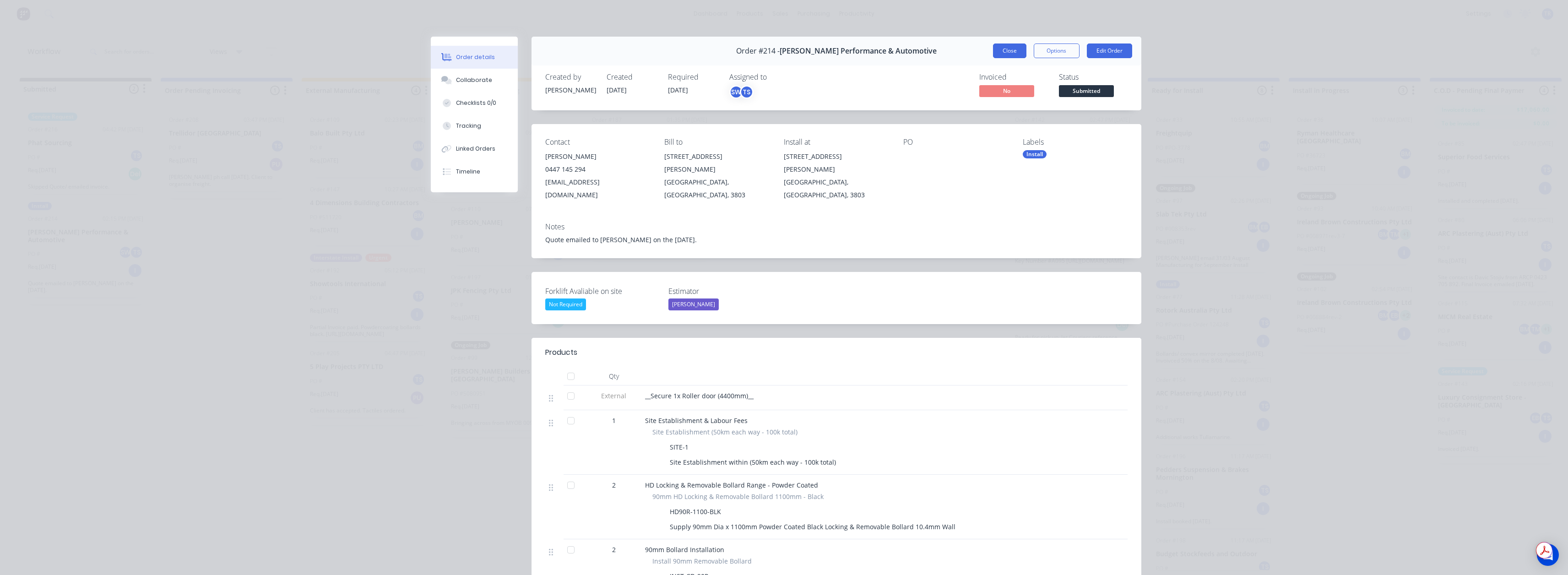
click at [999, 52] on button "Close" at bounding box center [1009, 51] width 33 height 15
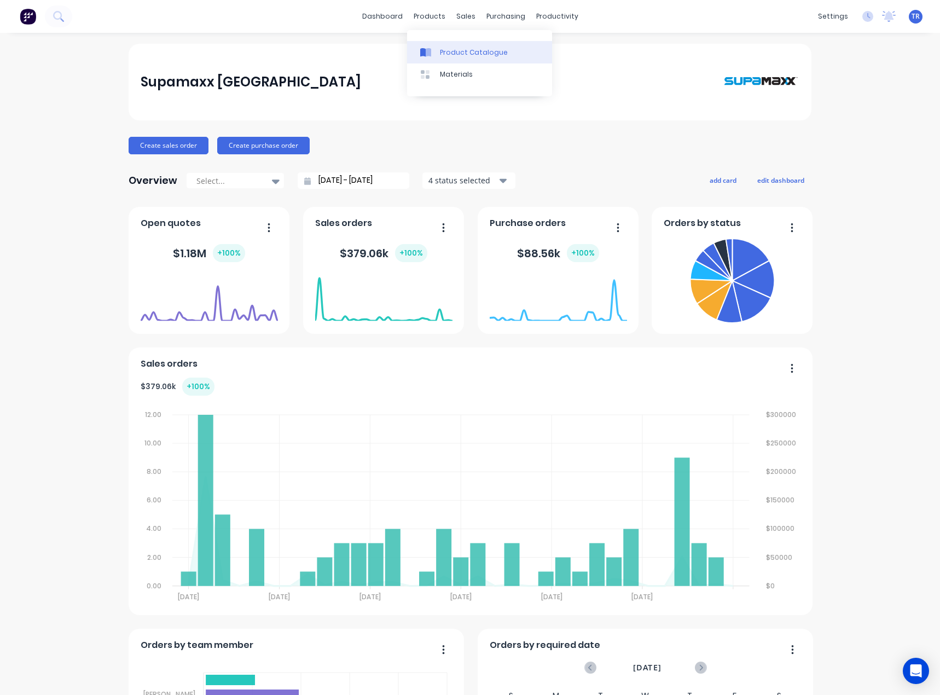
click at [440, 48] on div "Product Catalogue" at bounding box center [474, 53] width 68 height 10
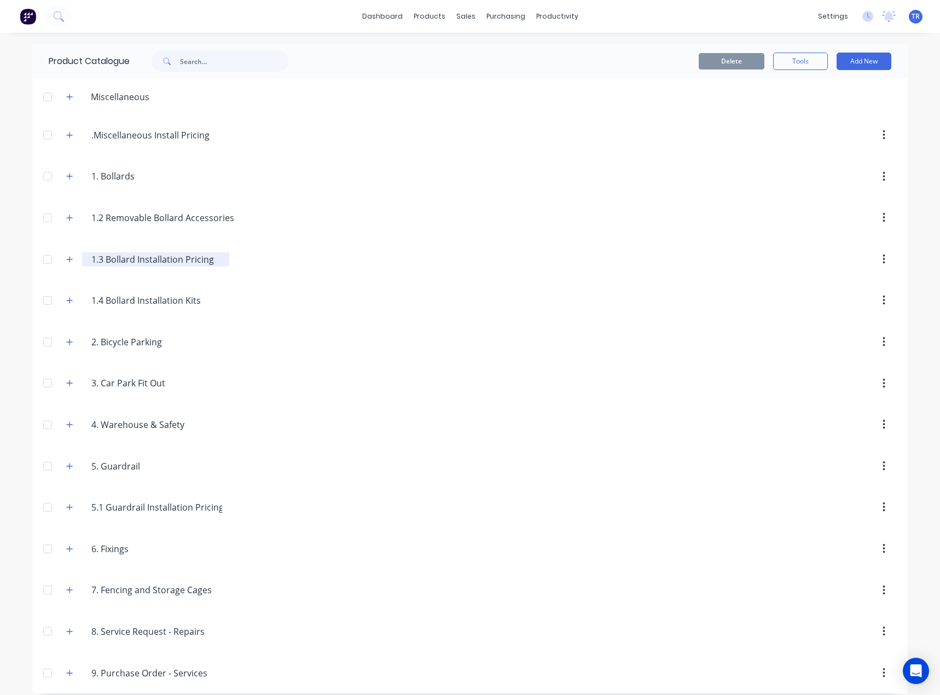
scroll to position [9, 0]
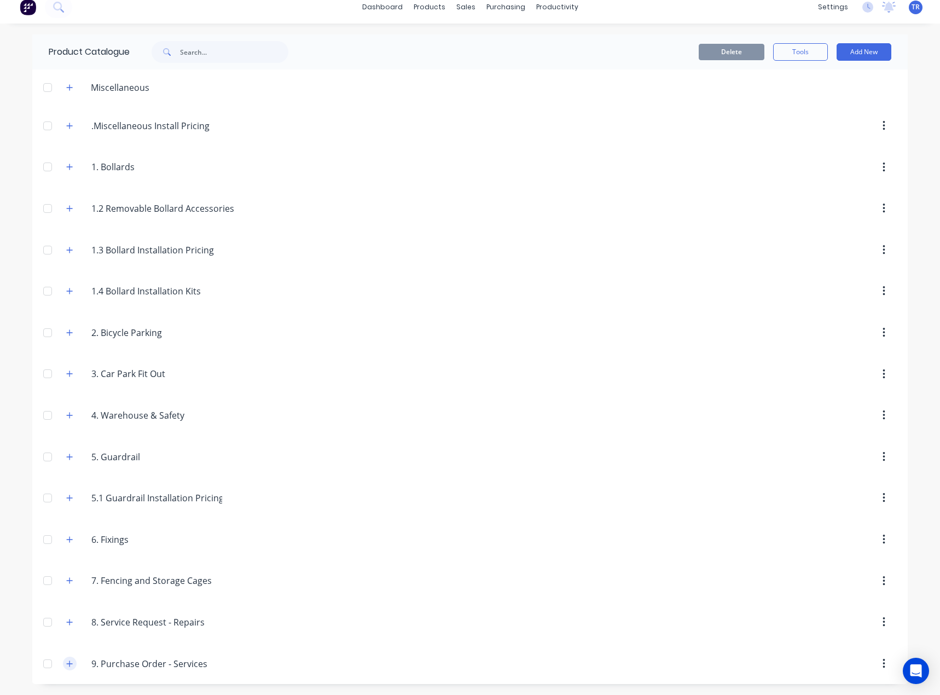
click at [66, 660] on icon "button" at bounding box center [69, 664] width 7 height 8
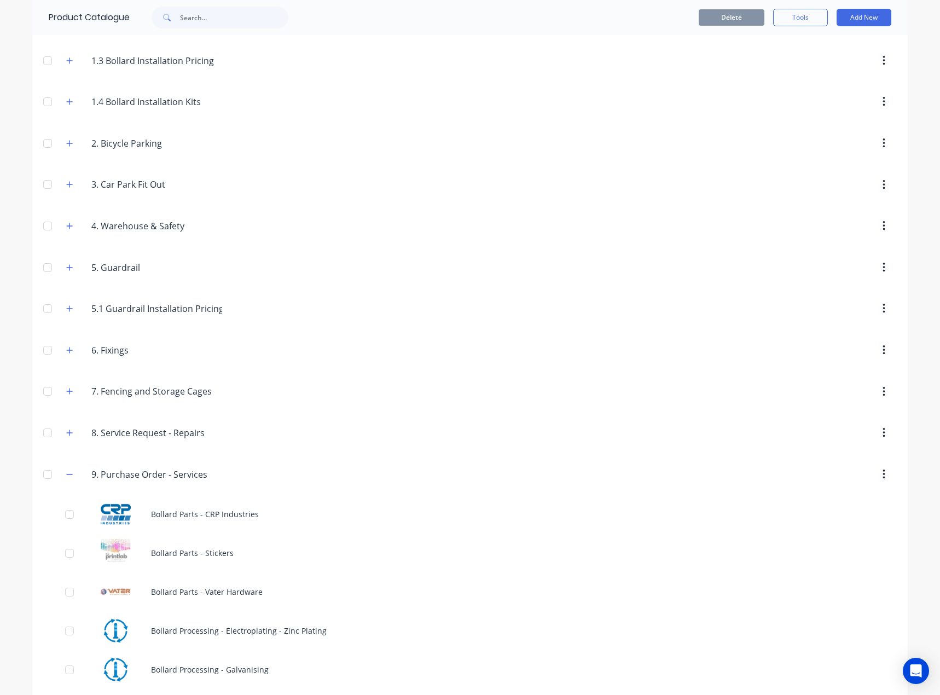
scroll to position [592, 0]
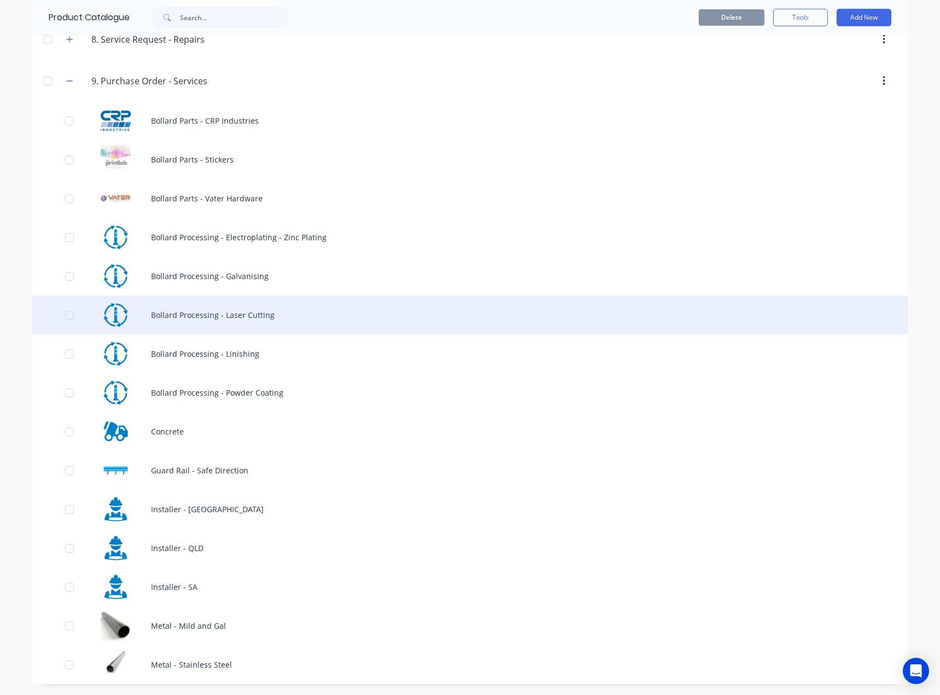
click at [235, 324] on div "Bollard Processing - Laser Cutting" at bounding box center [470, 315] width 876 height 39
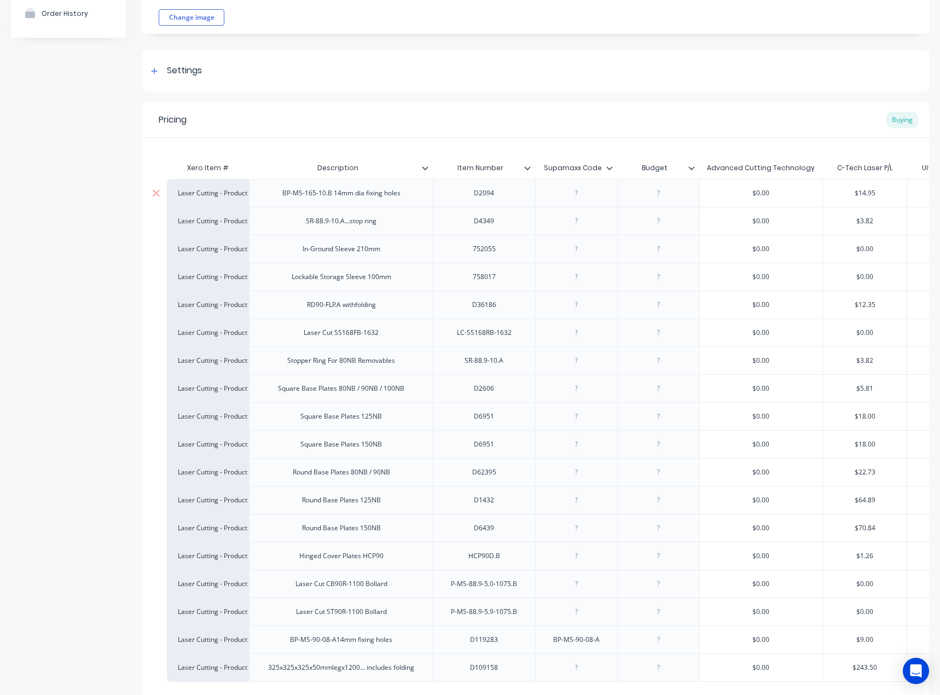
scroll to position [215, 0]
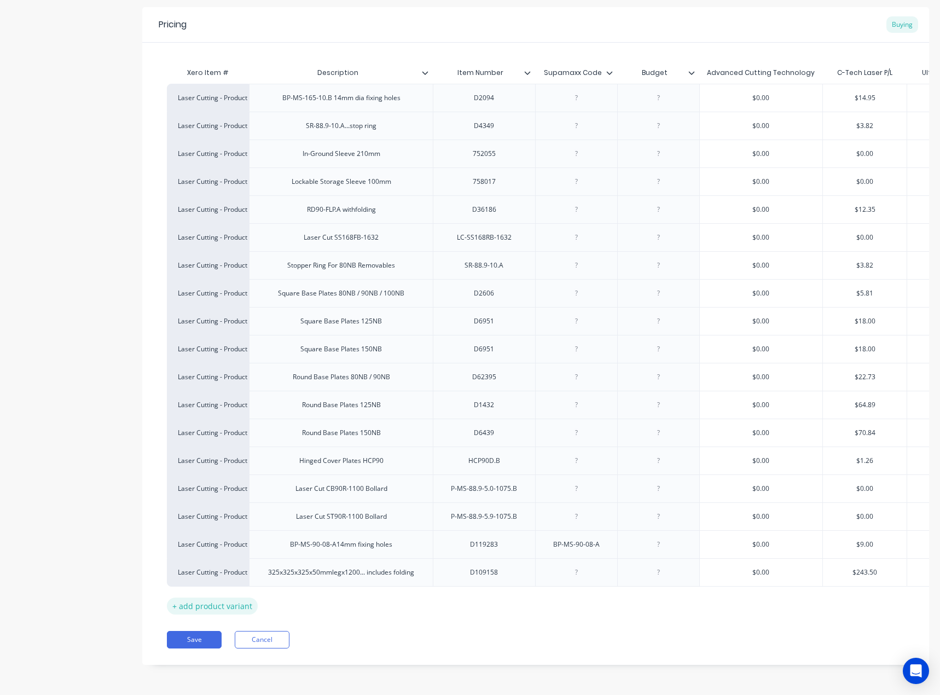
click at [250, 600] on div "+ add product variant" at bounding box center [212, 606] width 91 height 17
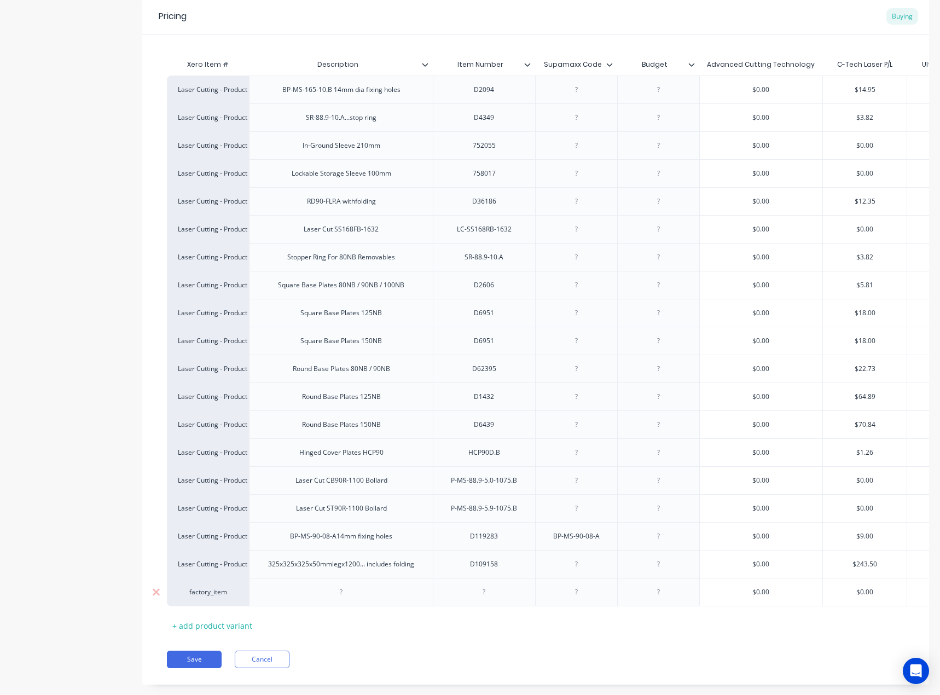
click at [298, 598] on div at bounding box center [341, 592] width 184 height 28
click at [242, 599] on div "factory_item" at bounding box center [208, 592] width 82 height 28
click at [194, 588] on div "factory_item" at bounding box center [208, 592] width 60 height 10
type input "las"
click at [278, 525] on button "Laser Cutting - Product Processing" at bounding box center [248, 525] width 141 height 16
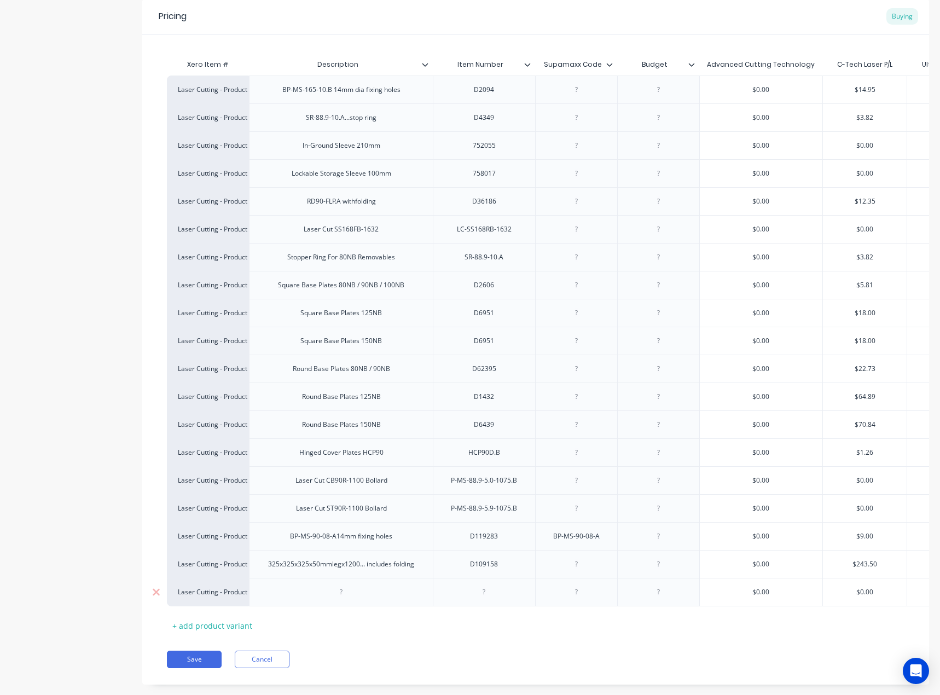
click at [353, 593] on div at bounding box center [341, 592] width 55 height 14
click at [471, 593] on div at bounding box center [484, 592] width 55 height 14
click at [443, 622] on div "Xero Item # Description Item Number Supamaxx Code Budget Advanced Cutting Techn…" at bounding box center [536, 344] width 738 height 581
click at [200, 664] on button "Save" at bounding box center [194, 660] width 55 height 18
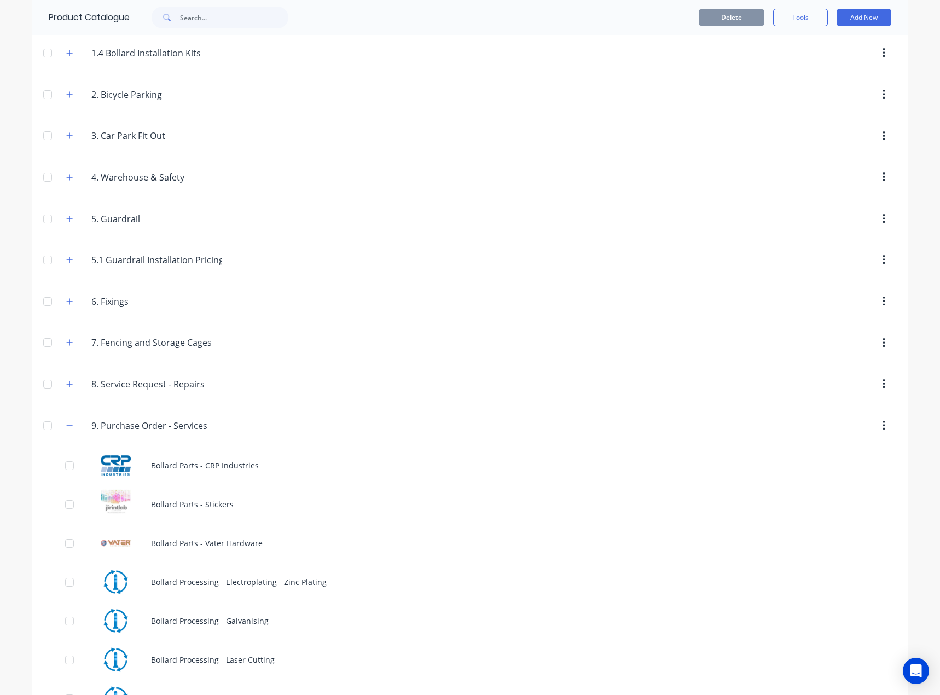
scroll to position [592, 0]
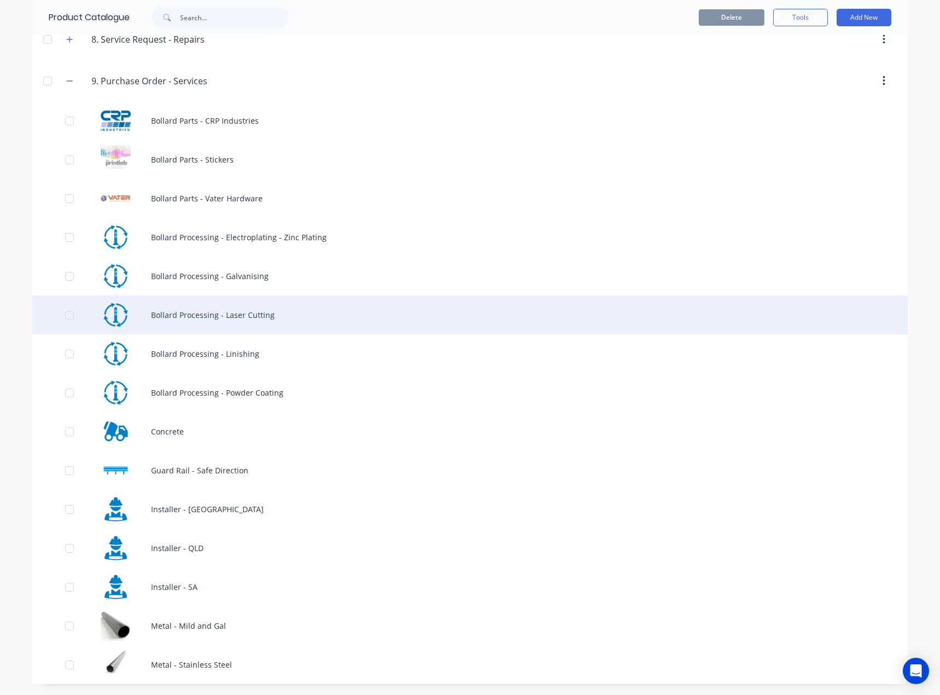
click at [240, 320] on div "Bollard Processing - Laser Cutting" at bounding box center [470, 315] width 876 height 39
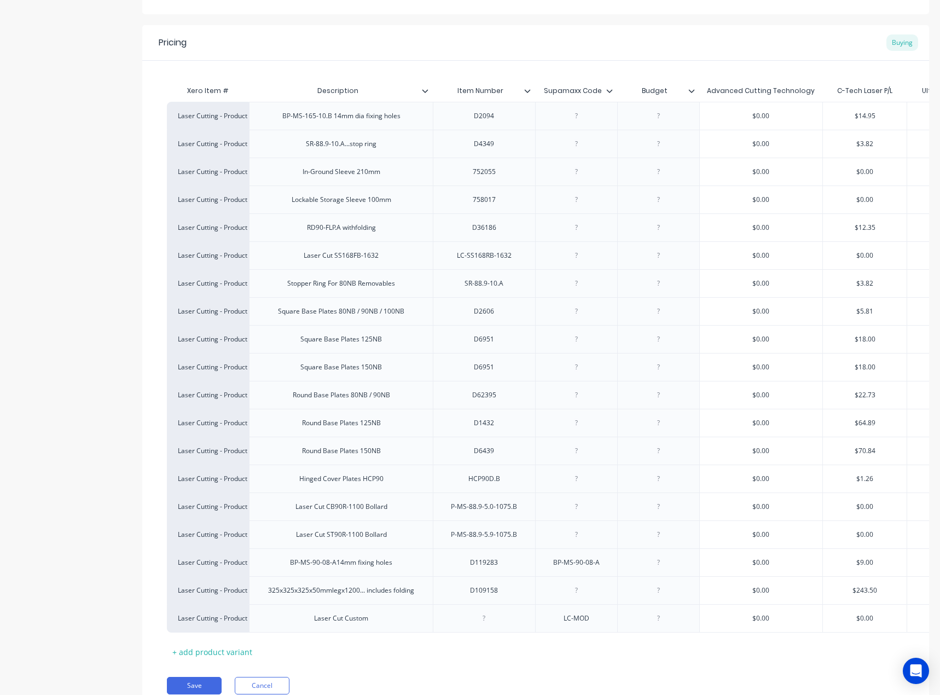
scroll to position [188, 0]
click at [579, 625] on div "LC-MOD" at bounding box center [576, 619] width 55 height 14
copy div "LC-MOD"
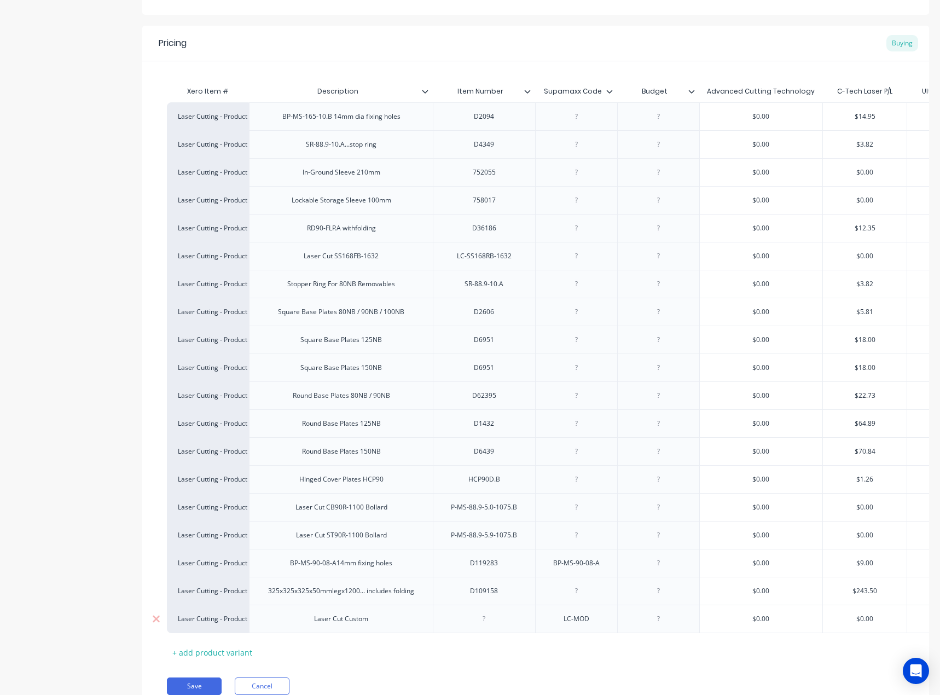
click at [470, 625] on div at bounding box center [484, 619] width 55 height 14
paste div
click at [200, 691] on button "Save" at bounding box center [194, 687] width 55 height 18
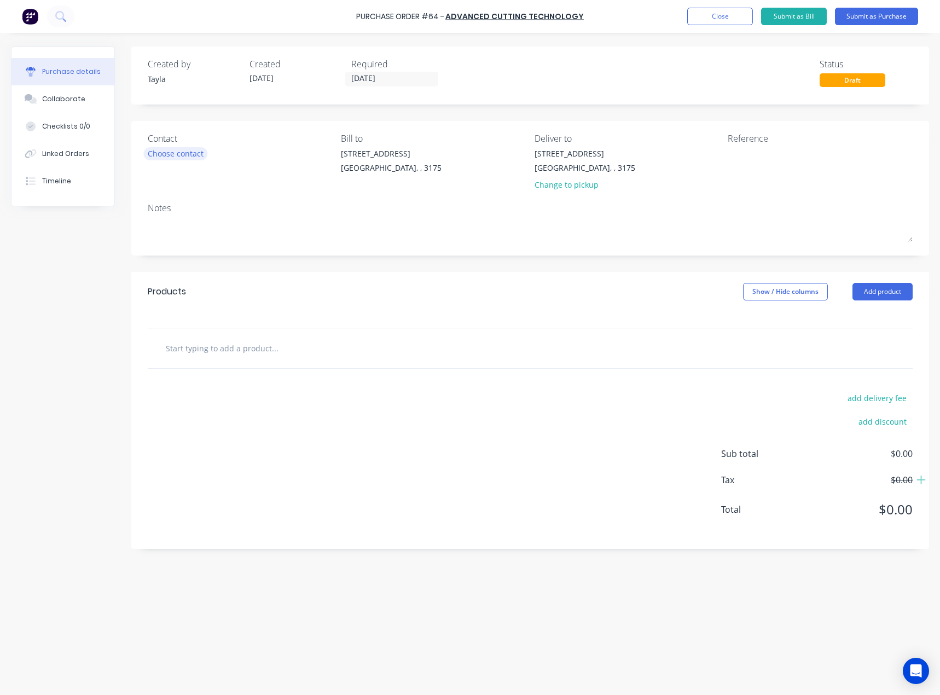
click at [198, 155] on div "Choose contact" at bounding box center [176, 153] width 56 height 11
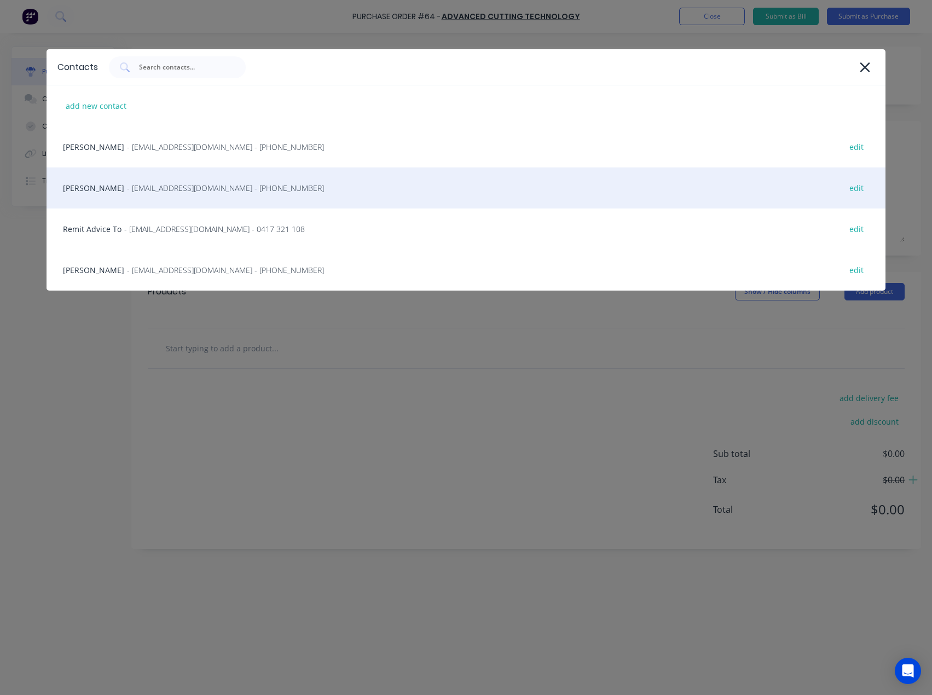
click at [148, 189] on span "- [EMAIL_ADDRESS][DOMAIN_NAME] - [PHONE_NUMBER]" at bounding box center [225, 187] width 197 height 11
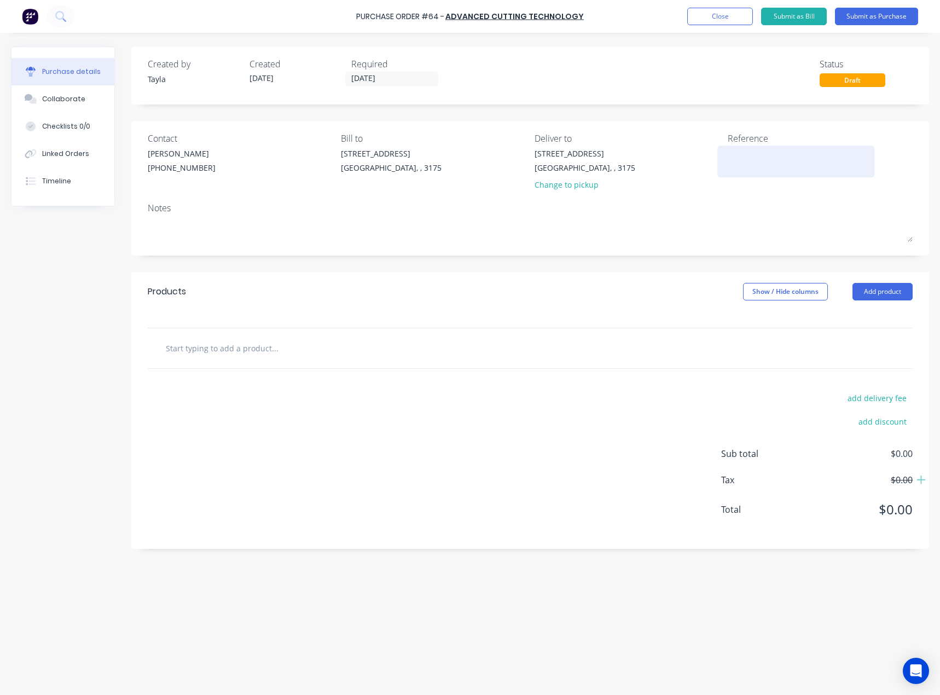
click at [827, 157] on textarea at bounding box center [796, 160] width 137 height 25
type textarea "x"
type textarea "E"
type textarea "x"
type textarea "Ed"
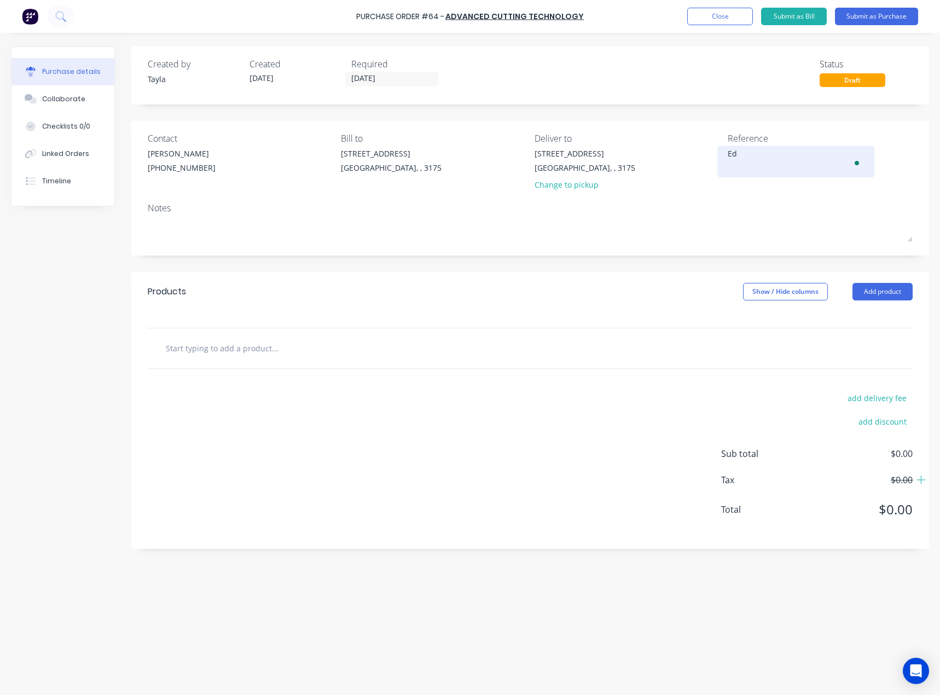
type textarea "x"
type textarea "Ede"
type textarea "x"
type textarea "Eden"
type textarea "x"
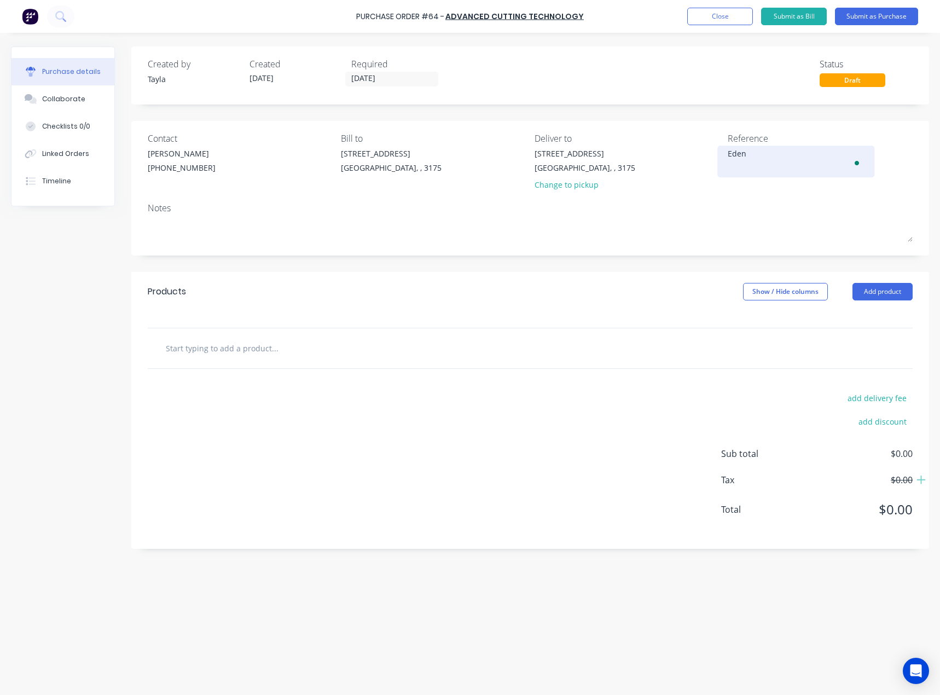
type textarea "Eden"
type textarea "x"
type textarea "Eden E"
type textarea "x"
type textarea "Eden Em"
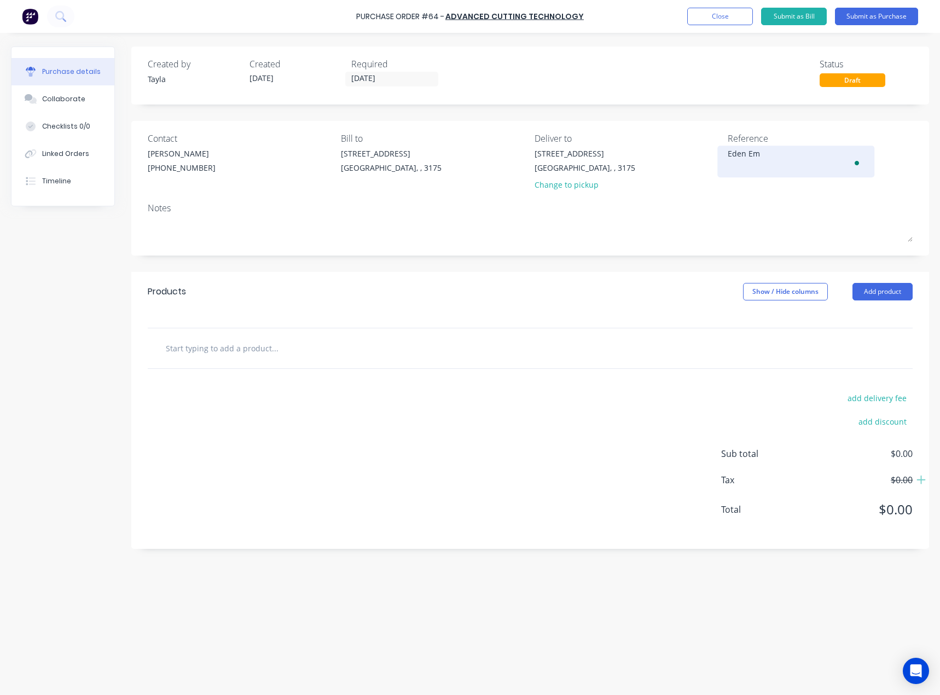
type textarea "x"
type textarea "Eden Ema"
type textarea "x"
type textarea "[PERSON_NAME]"
type textarea "x"
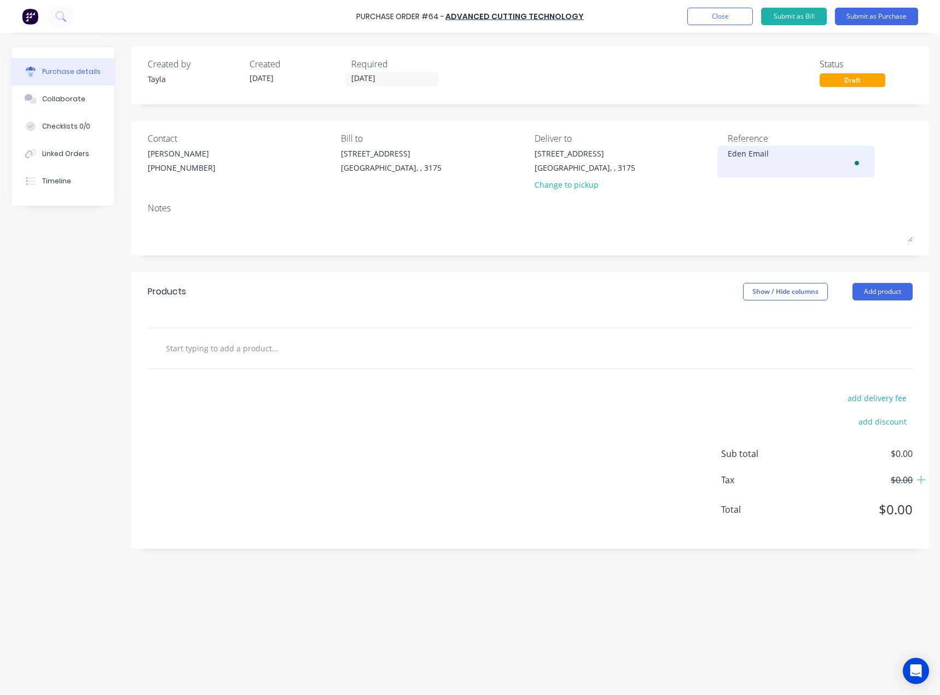
type textarea "Eden Email"
type textarea "x"
type textarea "Eden Email 1"
type textarea "x"
type textarea "Eden Email 13"
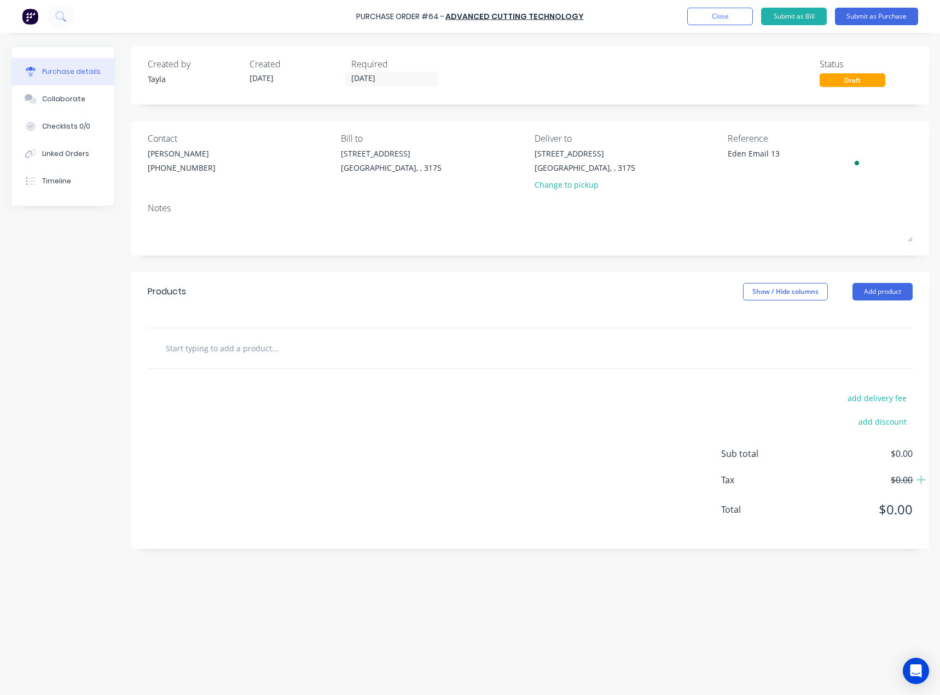
type textarea "x"
type textarea "Eden Email 13/"
type textarea "x"
type textarea "Eden Email 13/0"
type textarea "x"
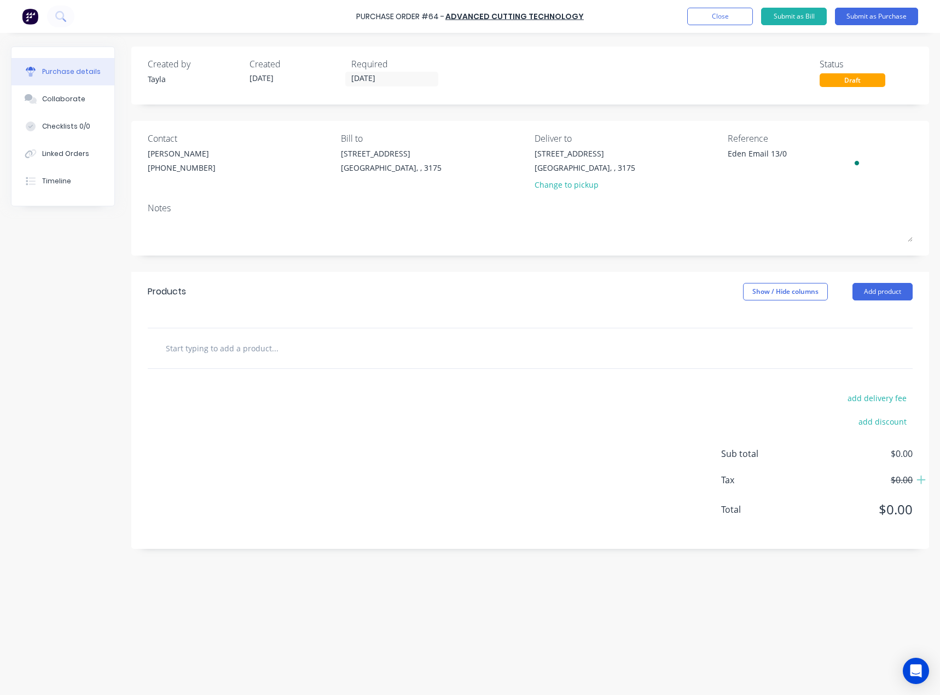
type textarea "Eden Email 13/08"
type textarea "x"
type textarea "Eden Email 13/08/"
type textarea "x"
type textarea "Eden Email 13/08/2"
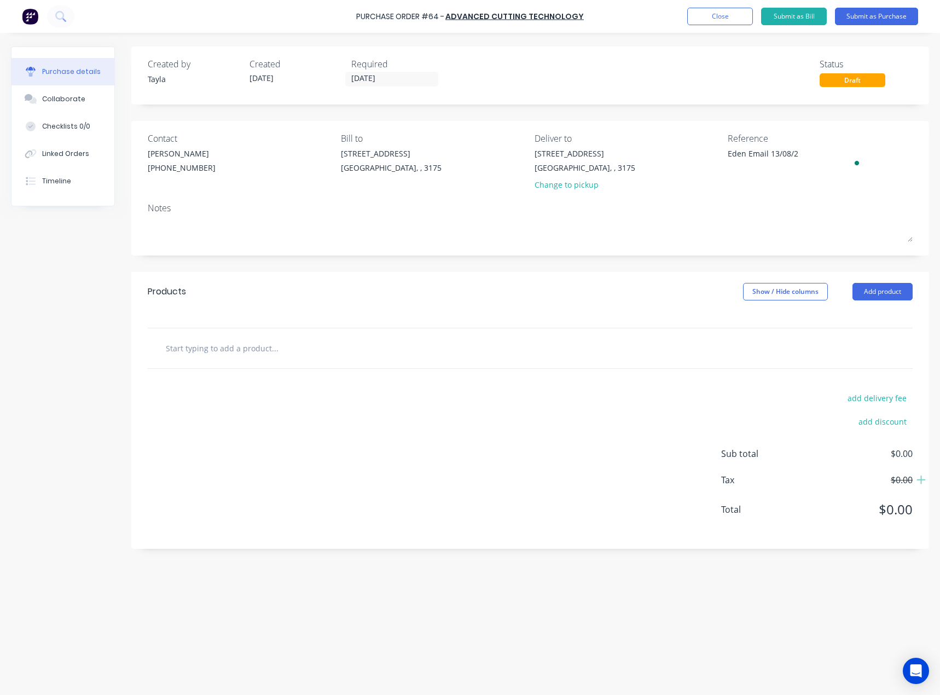
type textarea "x"
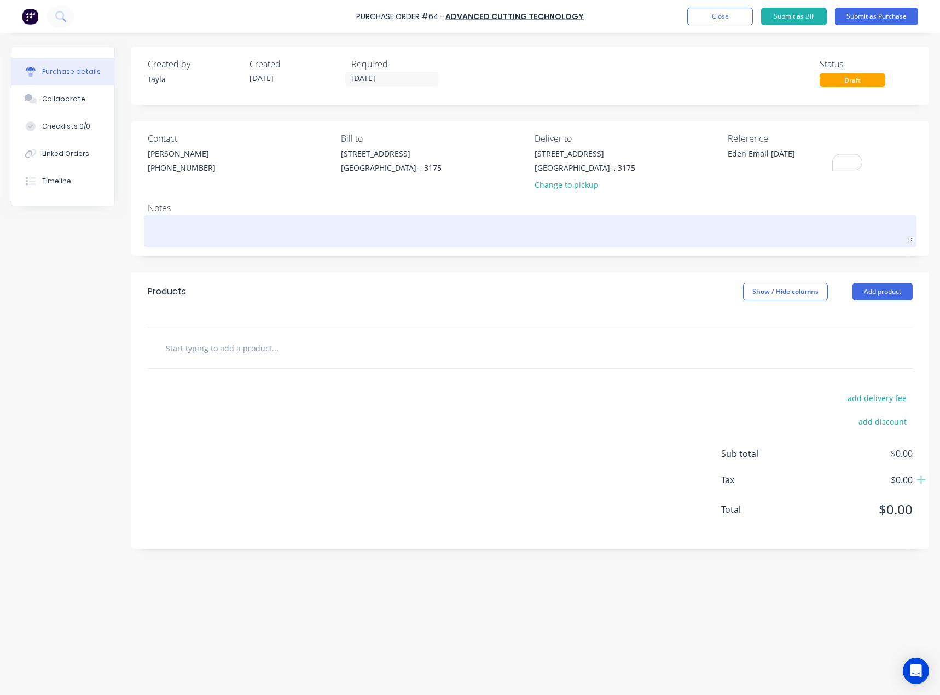
type textarea "Eden Email [DATE]"
type textarea "x"
type textarea "Eden Email [DATE]"
click at [207, 235] on textarea at bounding box center [530, 229] width 765 height 25
type textarea "x"
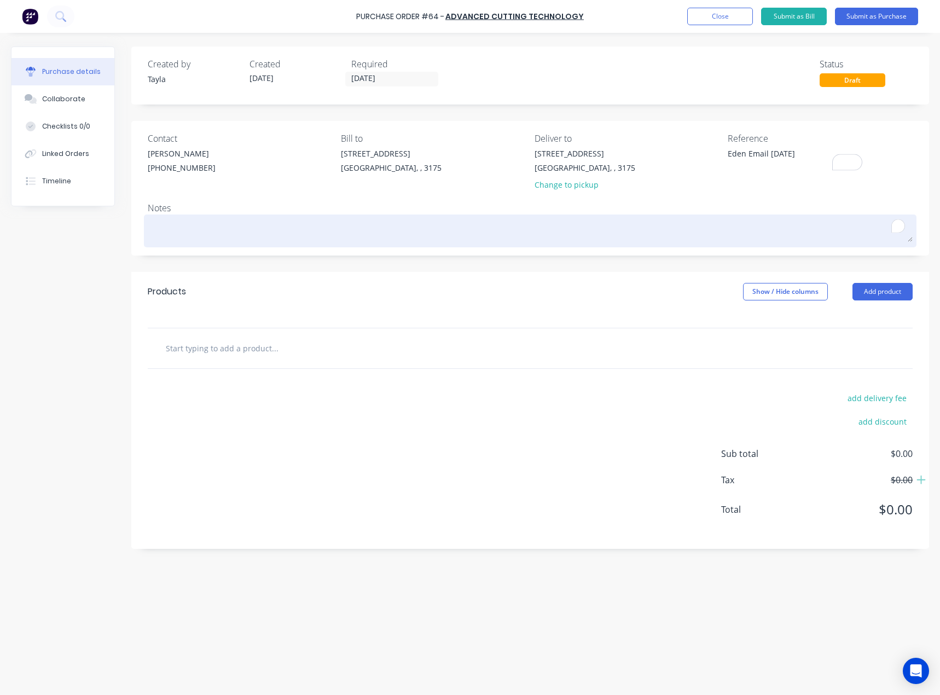
type textarea "Q"
type textarea "x"
type textarea "Qu"
type textarea "x"
type textarea "Quo"
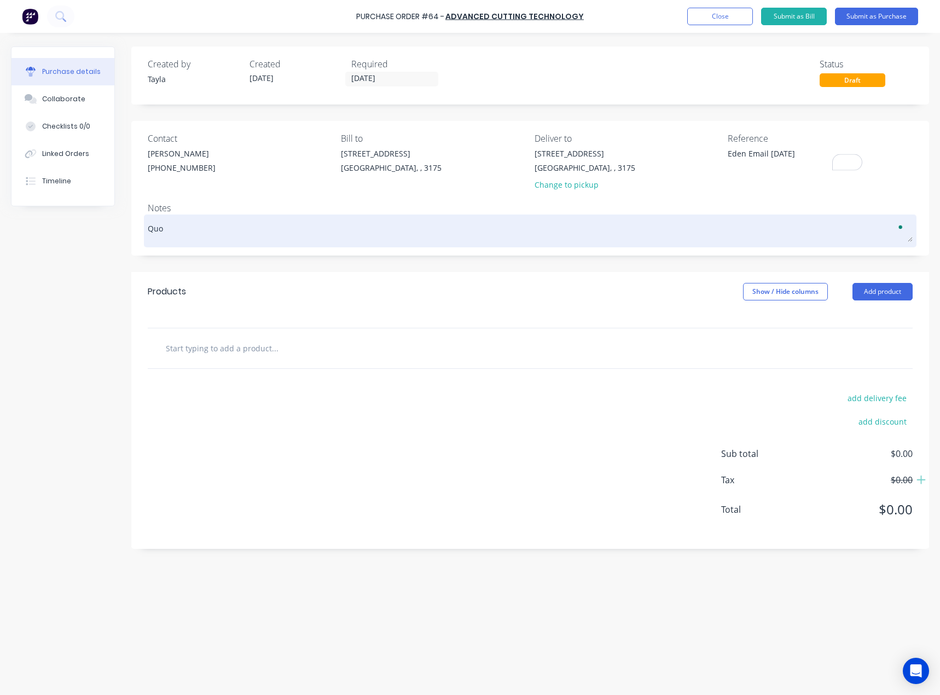
type textarea "x"
type textarea "Quot"
type textarea "x"
type textarea "Quote"
type textarea "x"
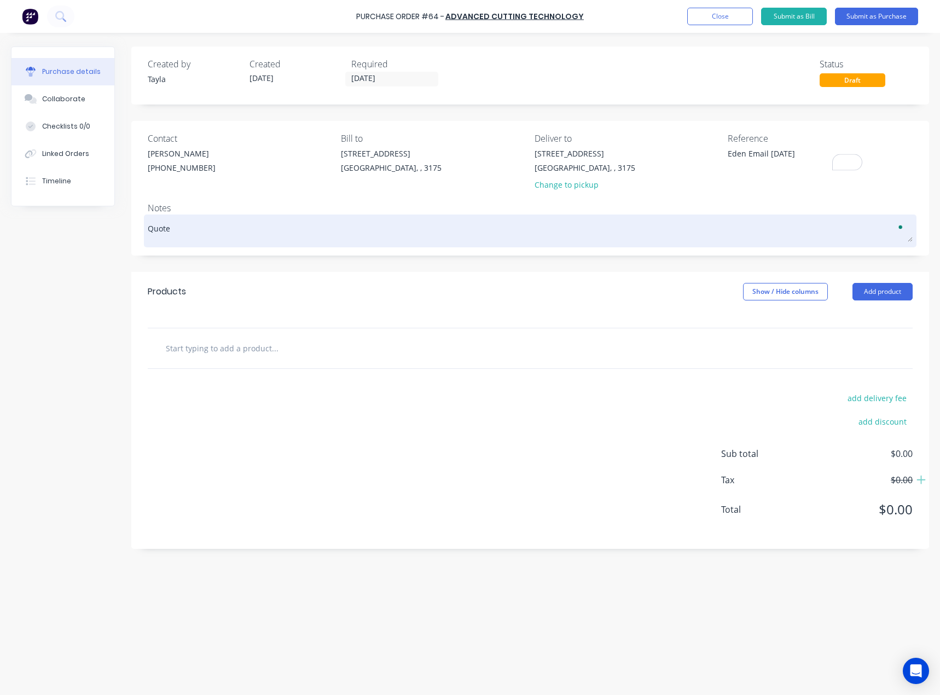
type textarea "Quote a"
type textarea "x"
type textarea "Quote as"
type textarea "x"
type textarea "Quote as"
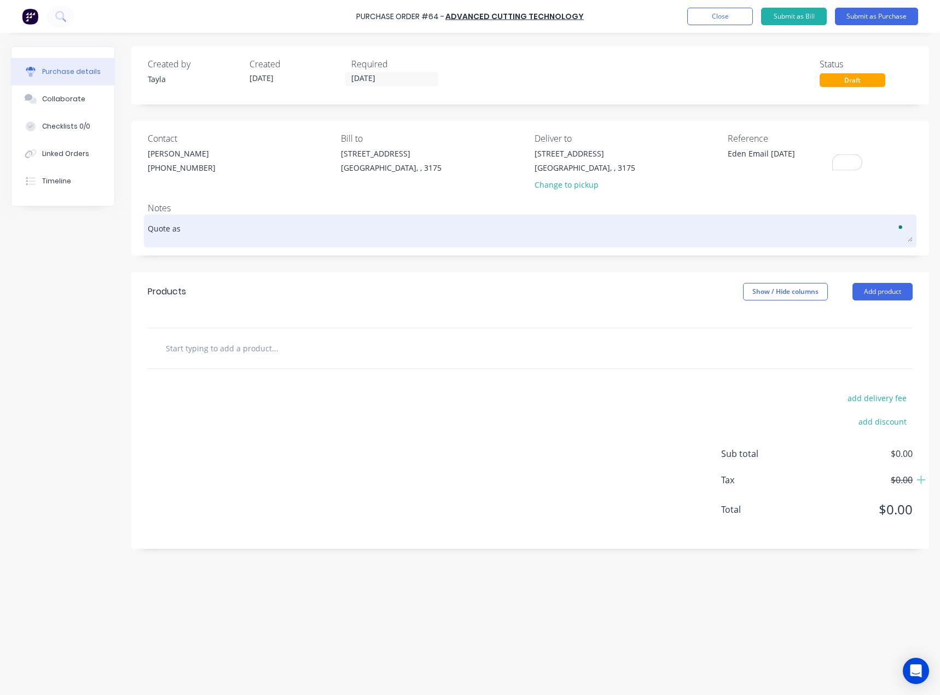
type textarea "x"
type textarea "Quote as p"
type textarea "x"
type textarea "Quote as pe"
type textarea "x"
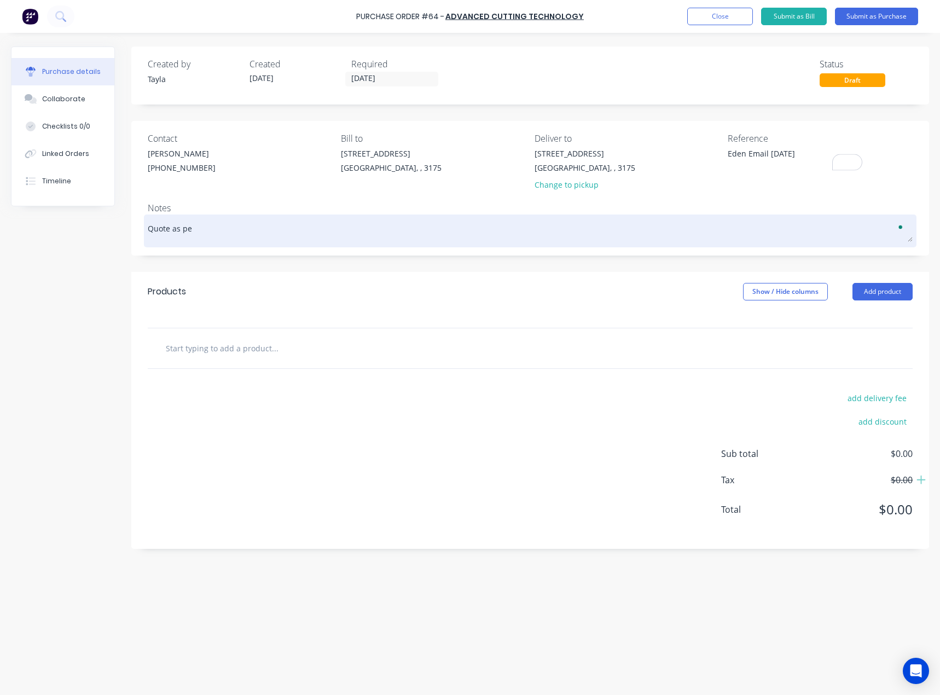
type textarea "Quote as per"
type textarea "x"
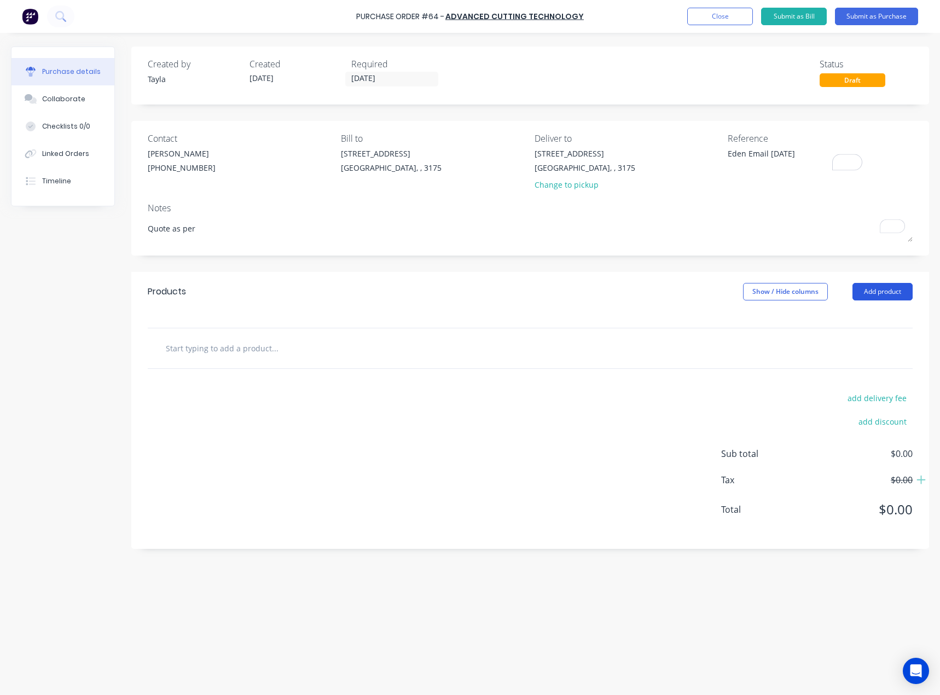
type textarea "Quote as per"
type textarea "x"
type textarea "Quote as per"
click at [863, 286] on button "Add product" at bounding box center [883, 292] width 60 height 18
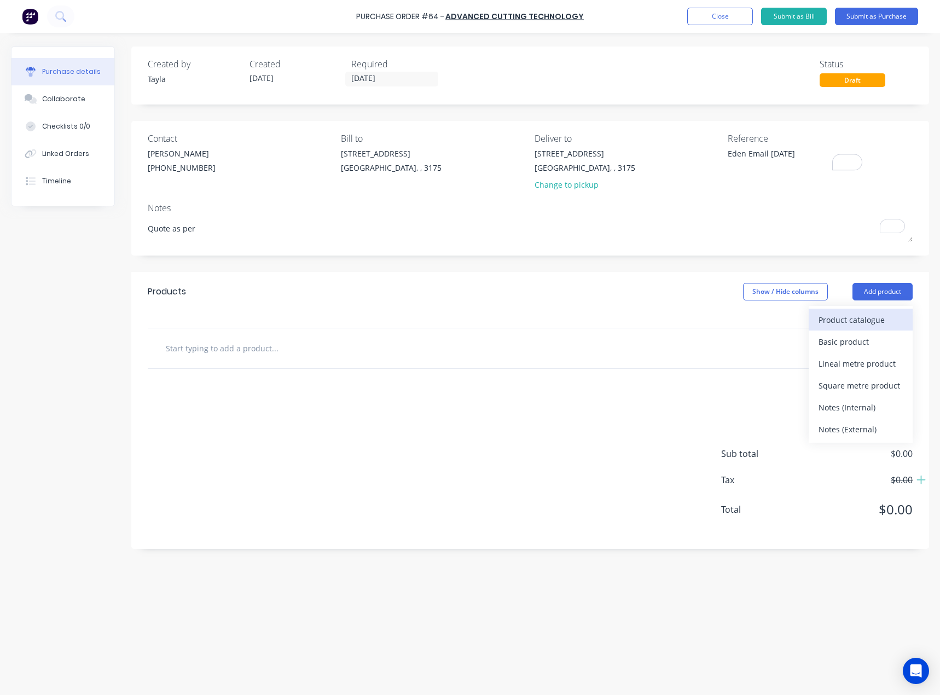
click at [846, 314] on div "Product catalogue" at bounding box center [861, 320] width 84 height 16
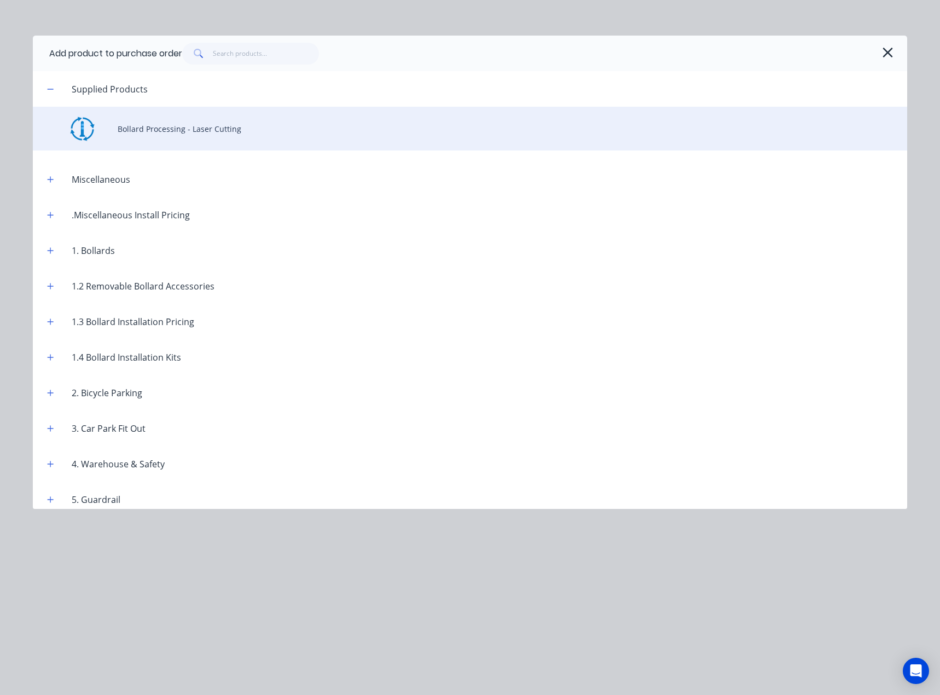
click at [118, 124] on div "Bollard Processing - Laser Cutting" at bounding box center [470, 129] width 875 height 44
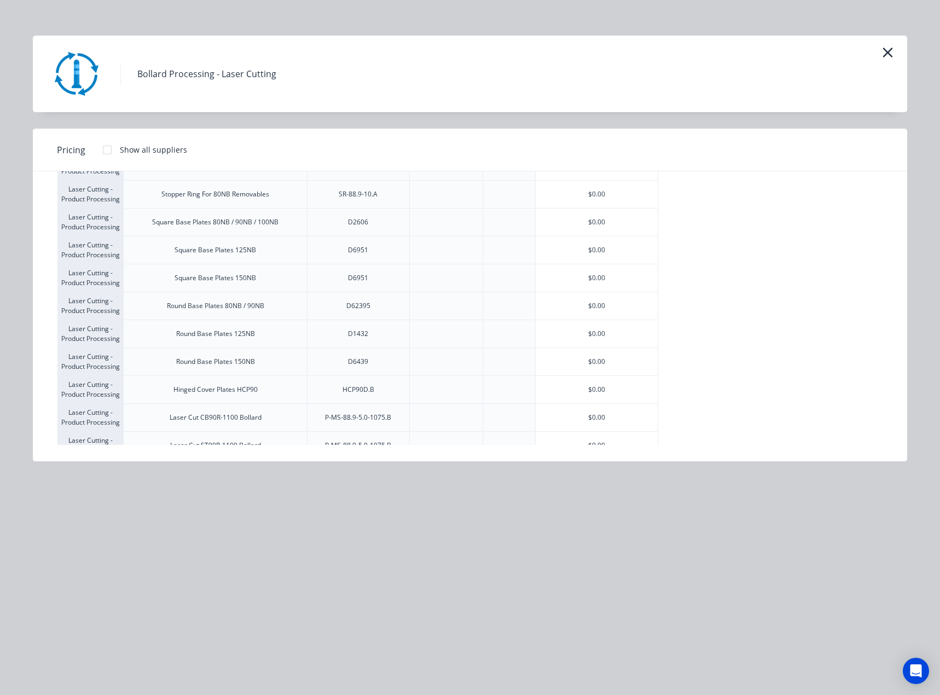
scroll to position [298, 0]
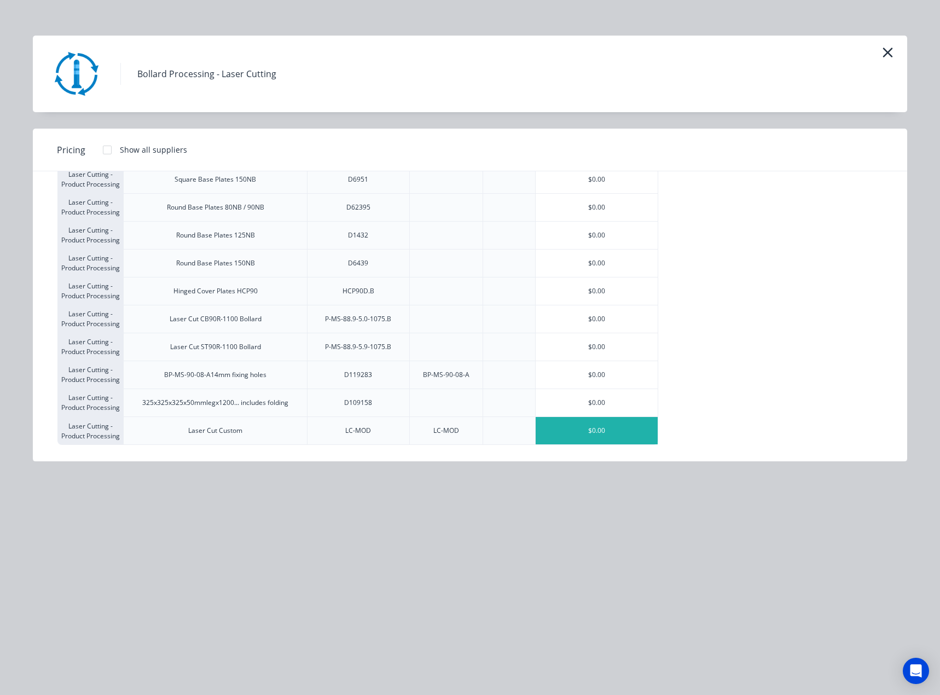
click at [591, 439] on div "$0.00" at bounding box center [597, 430] width 123 height 27
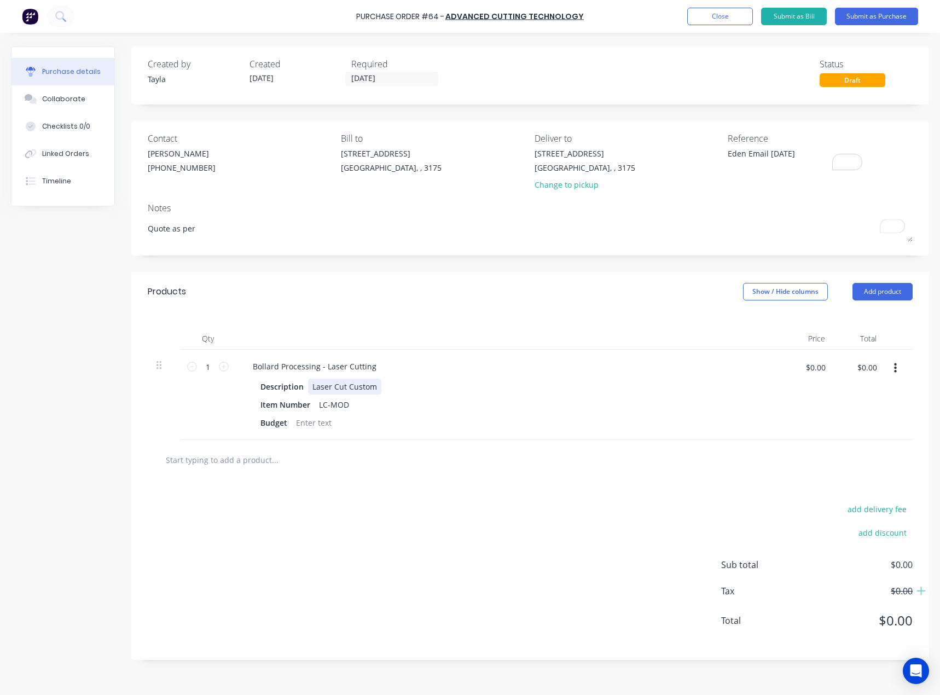
click at [353, 390] on div "Laser Cut Custom" at bounding box center [344, 387] width 73 height 16
type textarea "x"
click at [353, 390] on div "Laser Cut Custom" at bounding box center [344, 387] width 73 height 16
paste div
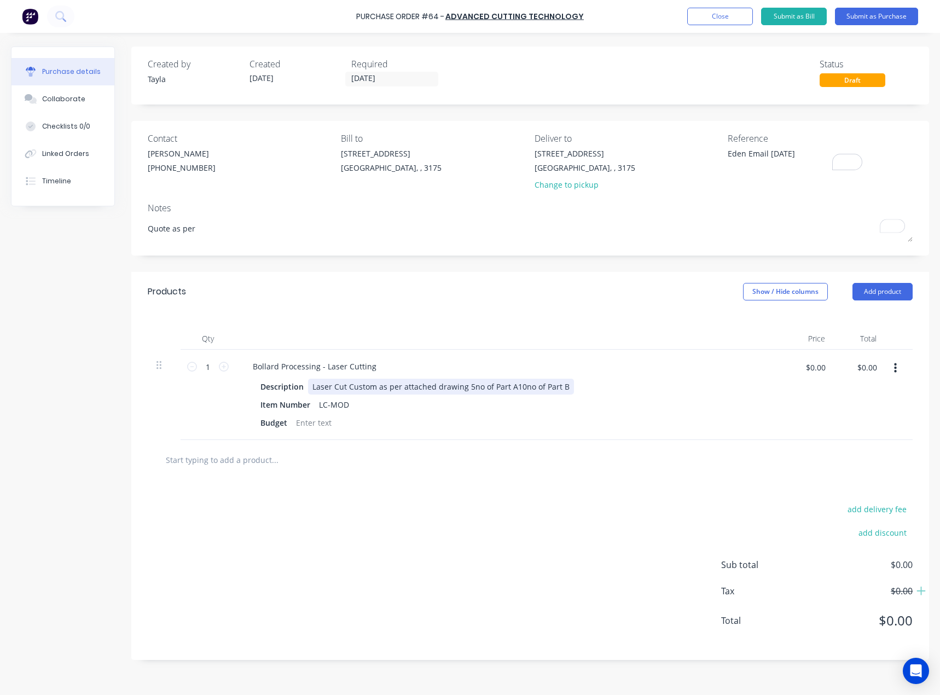
click at [465, 385] on div "Laser Cut Custom as per attached drawing 5no of Part A10no of Part B" at bounding box center [441, 387] width 266 height 16
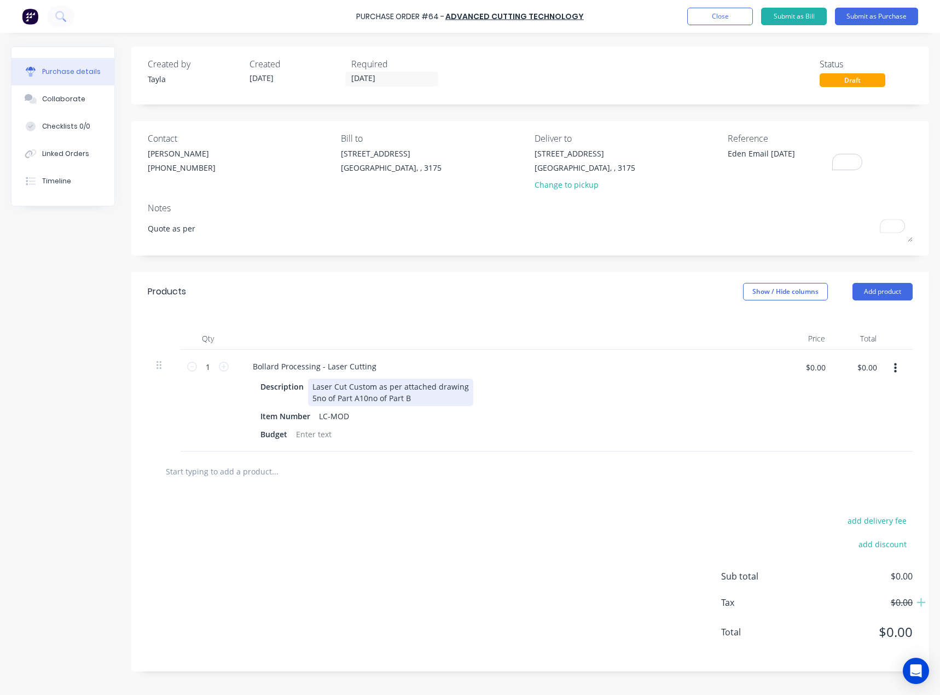
click at [361, 400] on div "Laser Cut Custom as per attached drawing 5no of Part A10no of Part B" at bounding box center [390, 392] width 165 height 27
click at [360, 400] on div "Laser Cut Custom as per attached drawing 5no of Part A10no of Part B" at bounding box center [390, 392] width 165 height 27
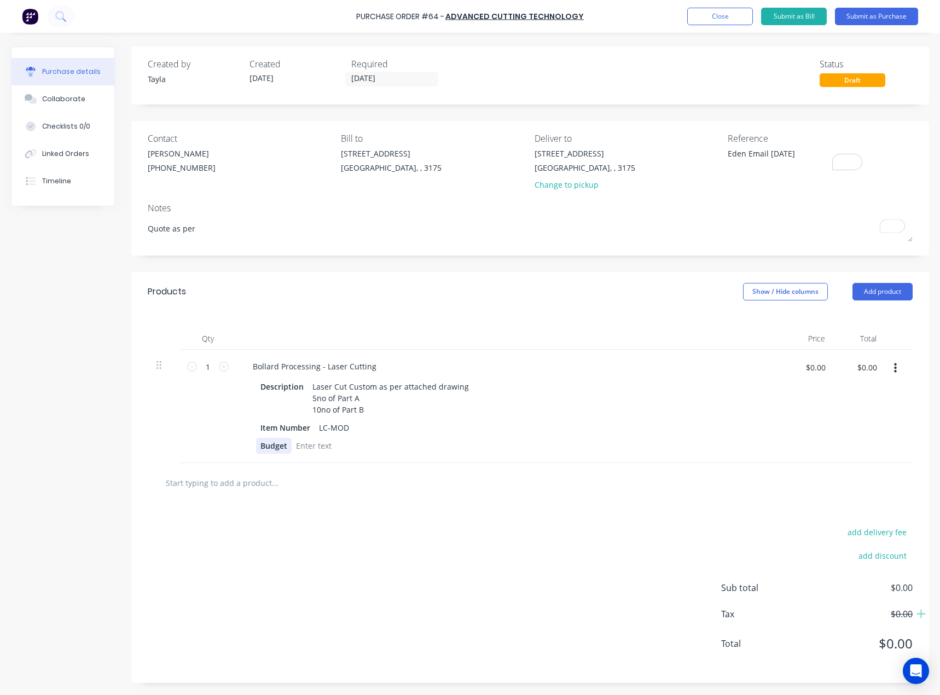
click at [272, 443] on div "Budget" at bounding box center [274, 446] width 36 height 16
type textarea "x"
click at [272, 443] on div "Budget" at bounding box center [274, 446] width 36 height 16
click at [321, 532] on div "add delivery fee add discount Sub total $0.00 Tax $0.00 Total $0.00" at bounding box center [530, 593] width 798 height 180
click at [214, 371] on input "1" at bounding box center [208, 367] width 22 height 16
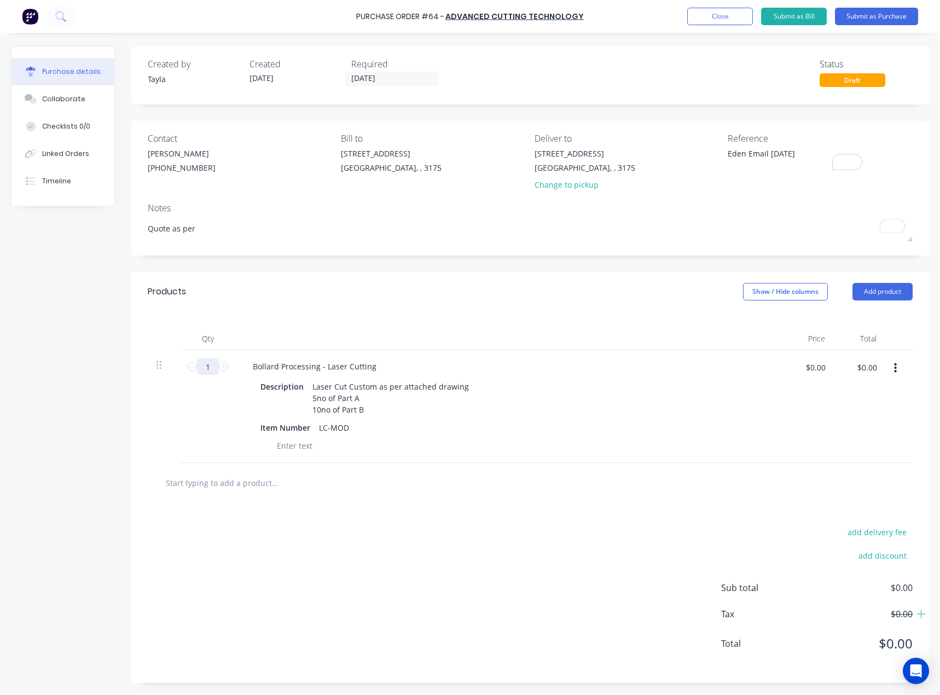
type textarea "x"
type input "15"
type textarea "x"
type input "15"
click at [822, 369] on input "$0.00" at bounding box center [815, 368] width 33 height 18
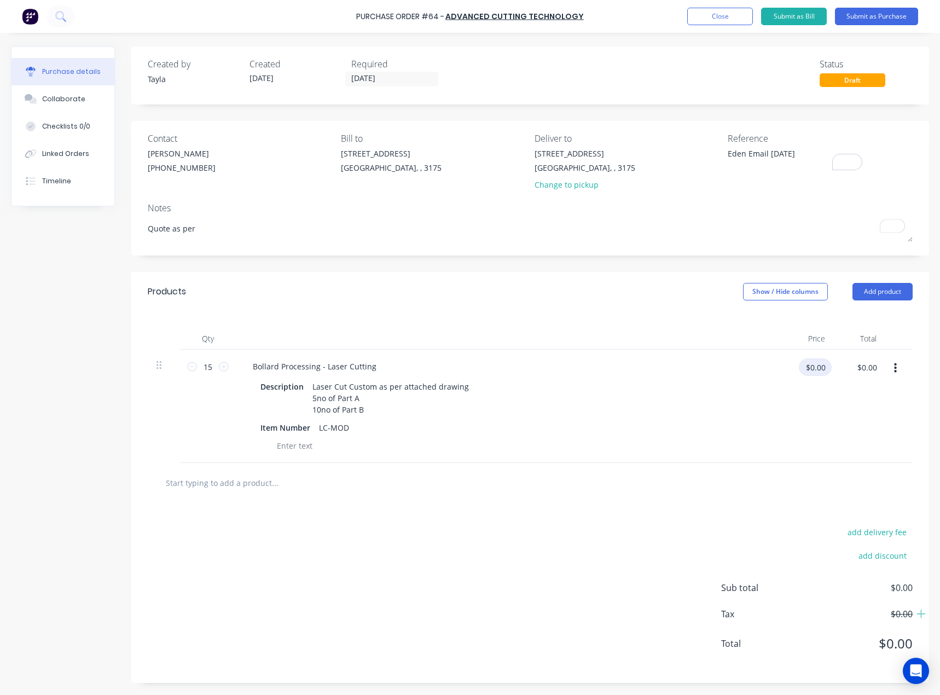
type textarea "x"
click at [822, 369] on input "$0.00" at bounding box center [815, 368] width 33 height 18
type input "38"
type textarea "x"
type input "$38.00"
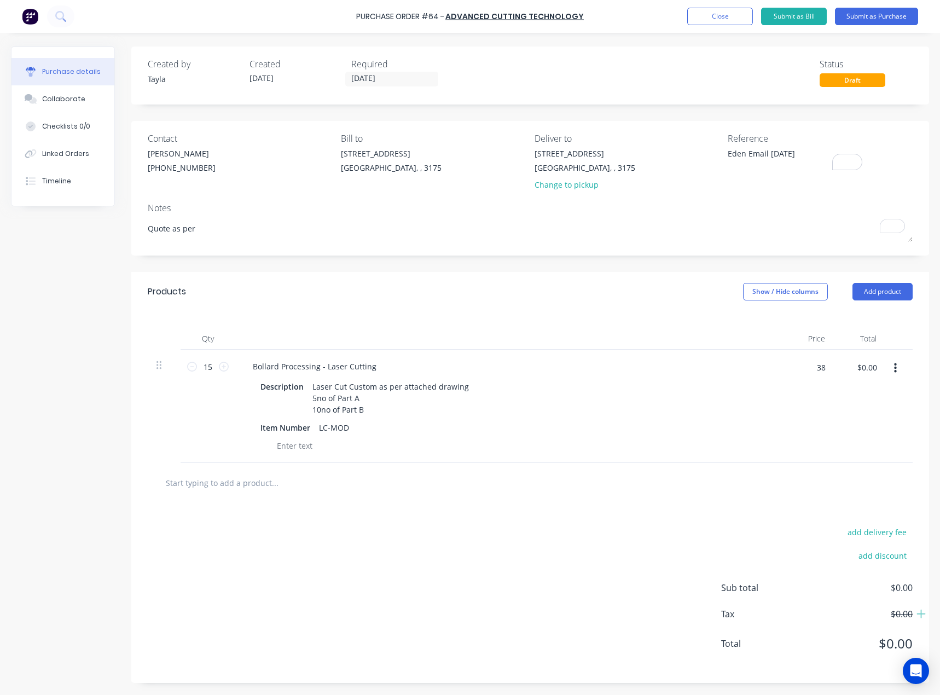
type input "$570.00"
click at [788, 437] on div "$38.00 $38.00" at bounding box center [808, 406] width 50 height 113
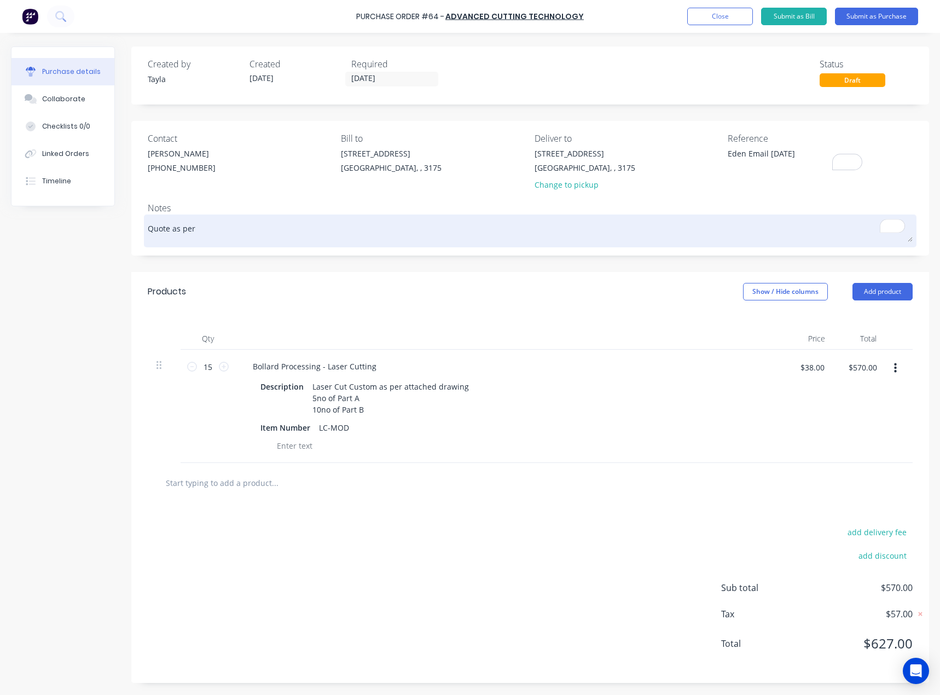
click at [392, 240] on textarea "Quote as per" at bounding box center [530, 229] width 765 height 25
click at [268, 221] on textarea "Quote as per" at bounding box center [530, 229] width 765 height 25
paste textarea "[PERSON_NAME]"
type textarea "x"
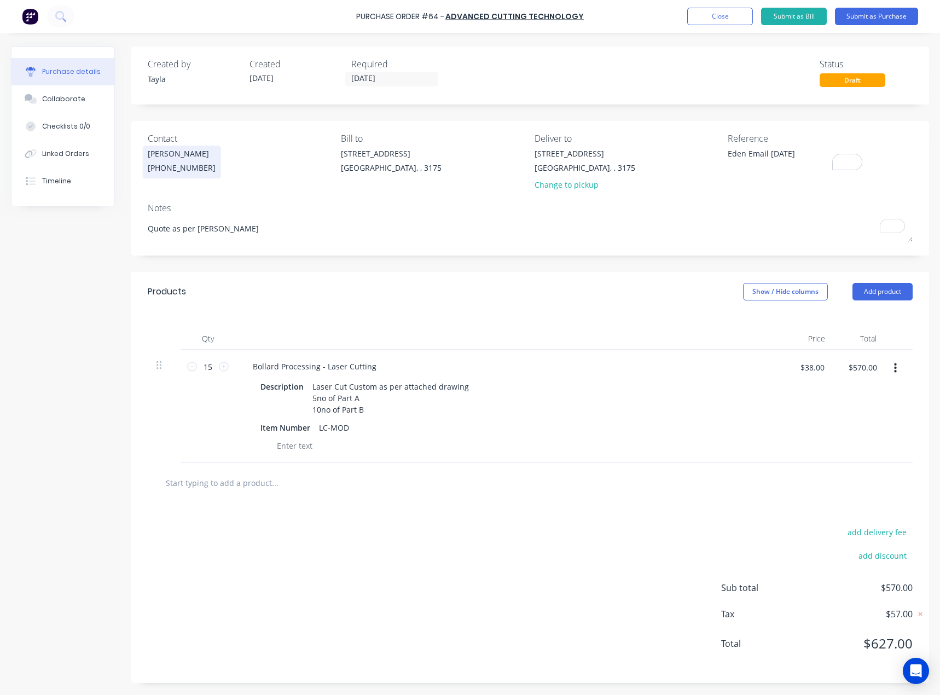
type textarea "Quote as per [PERSON_NAME]"
type textarea "x"
type textarea "Quote as per [PERSON_NAME]"
click at [181, 153] on div "[PERSON_NAME]" at bounding box center [182, 153] width 68 height 11
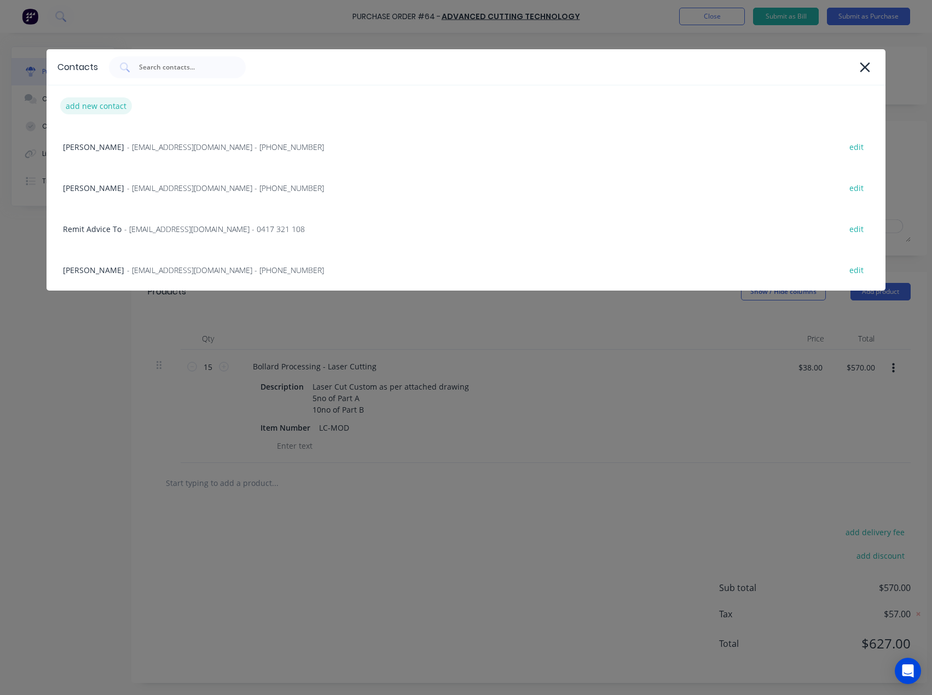
type textarea "x"
click at [89, 108] on div "add new contact" at bounding box center [96, 105] width 72 height 17
select select "AU"
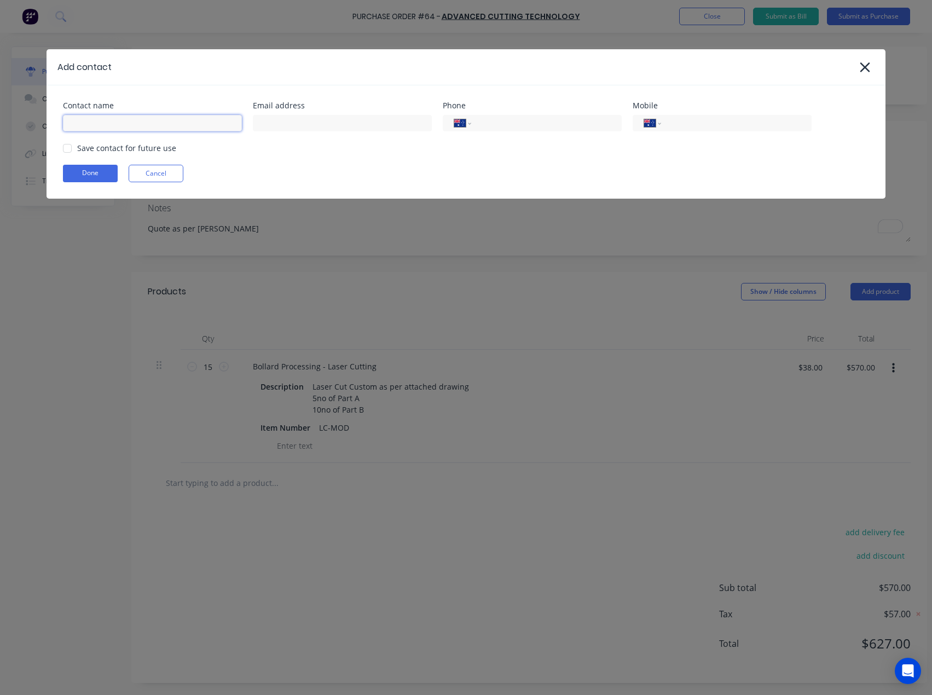
type textarea "x"
click at [132, 122] on input at bounding box center [152, 123] width 179 height 16
type input "Jam"
type textarea "x"
drag, startPoint x: 100, startPoint y: 124, endPoint x: 22, endPoint y: 130, distance: 78.0
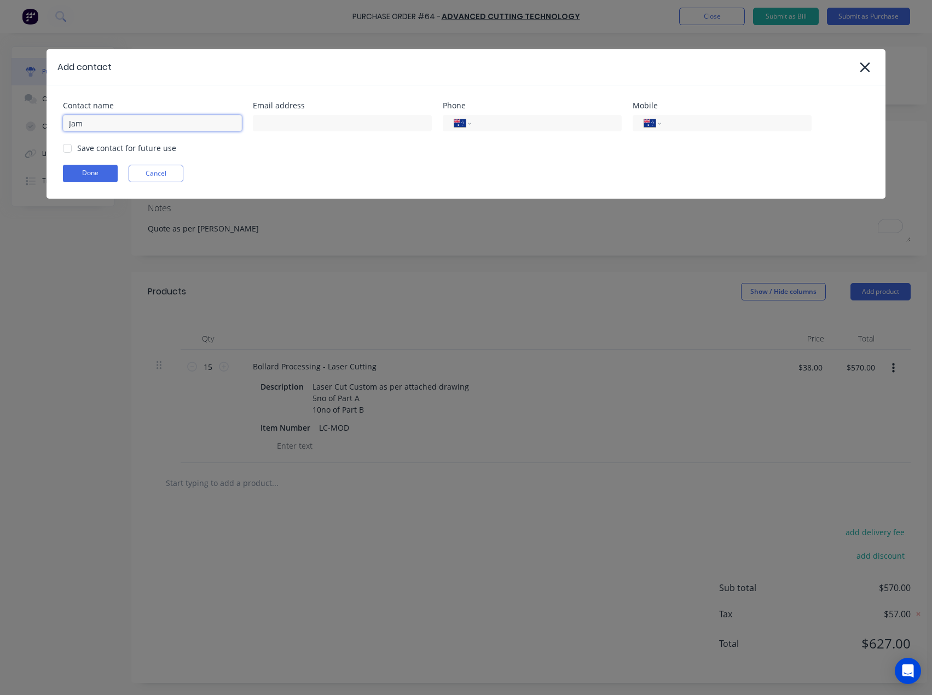
click at [22, 130] on div "Add contact Contact name Jam Email address Phone International [GEOGRAPHIC_DATA…" at bounding box center [466, 347] width 932 height 695
paste input "[PERSON_NAME]"
type input "[PERSON_NAME]"
click at [326, 132] on div "Contact name [PERSON_NAME] Email address Phone International [GEOGRAPHIC_DATA] …" at bounding box center [466, 141] width 839 height 113
type textarea "x"
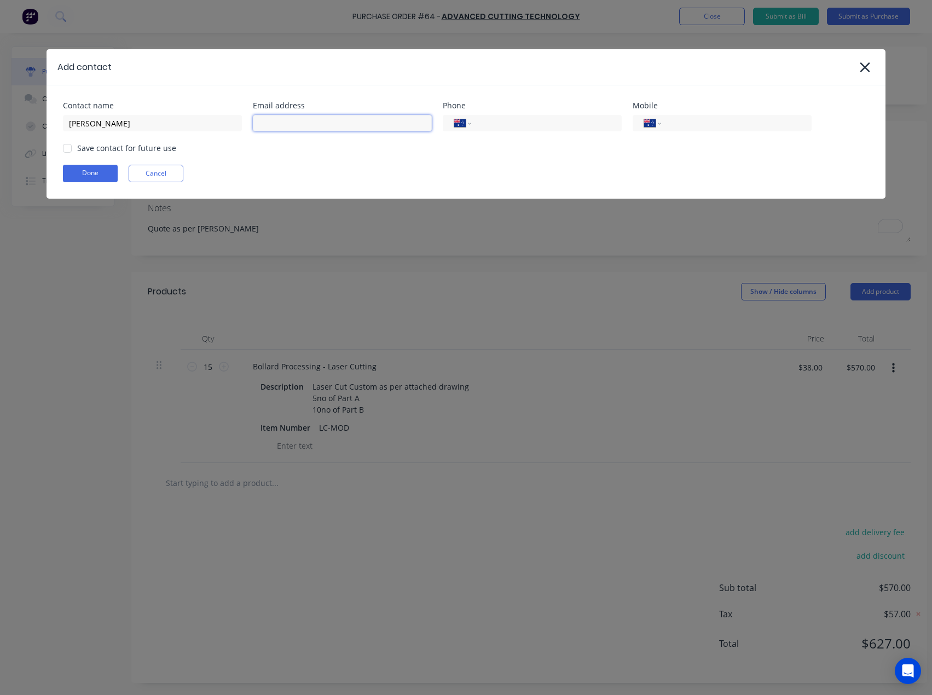
click at [322, 125] on input at bounding box center [342, 123] width 179 height 16
paste input "[PERSON_NAME][EMAIL_ADDRESS][DOMAIN_NAME]"
type input "[PERSON_NAME][EMAIL_ADDRESS][DOMAIN_NAME]"
click at [101, 153] on div "Save contact for future use" at bounding box center [126, 147] width 99 height 11
click at [66, 146] on div at bounding box center [67, 148] width 22 height 22
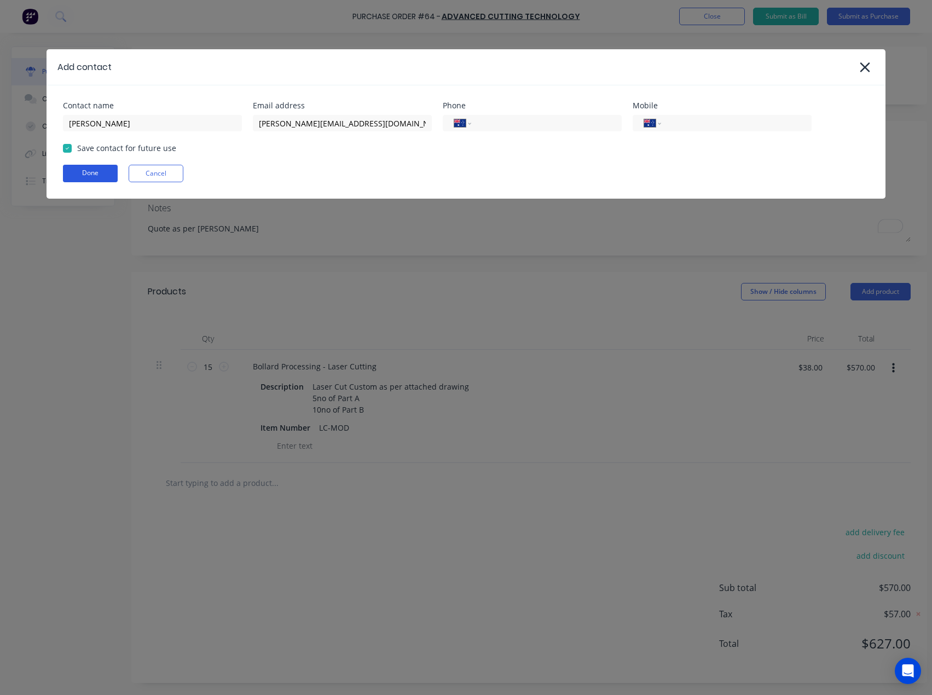
click at [75, 177] on button "Done" at bounding box center [90, 174] width 55 height 18
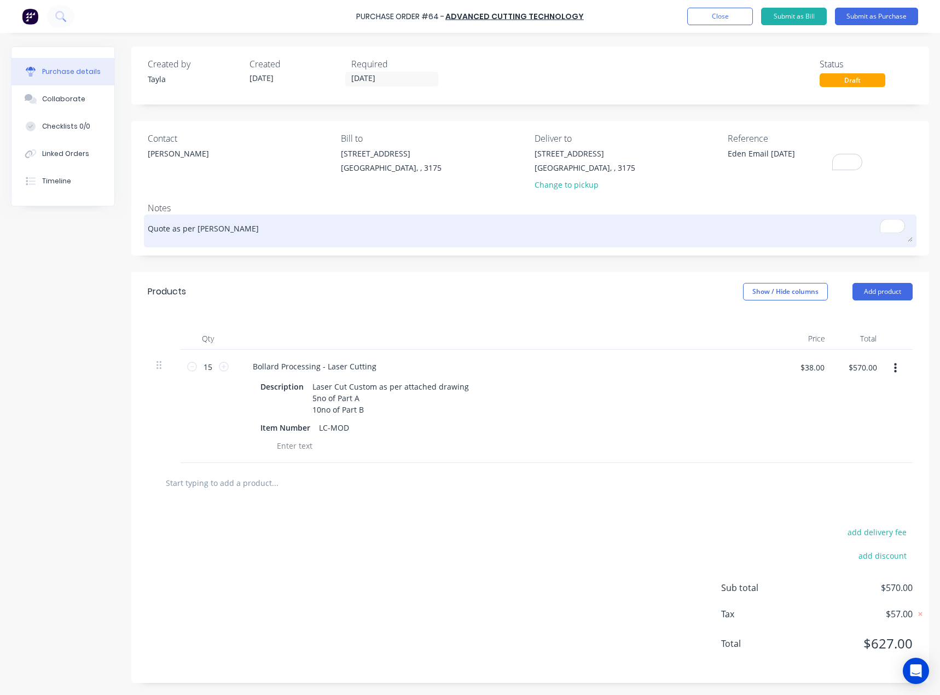
click at [276, 240] on textarea "Quote as per [PERSON_NAME]" at bounding box center [530, 229] width 765 height 25
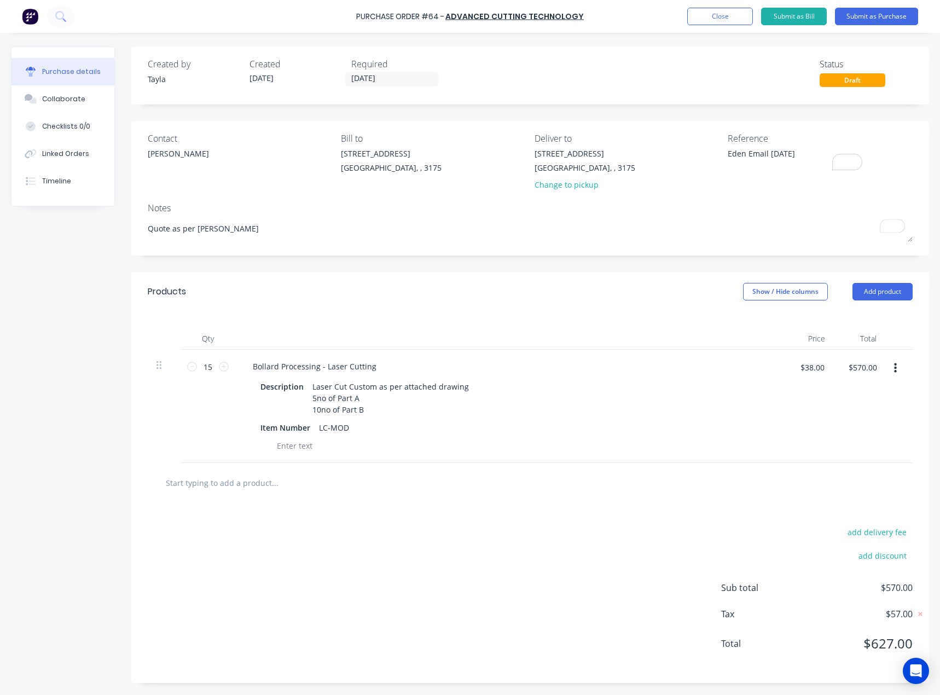
type textarea "x"
type textarea "Quote as per [PERSON_NAME]"
type textarea "x"
type textarea "Quote as per [PERSON_NAME]"
type textarea "x"
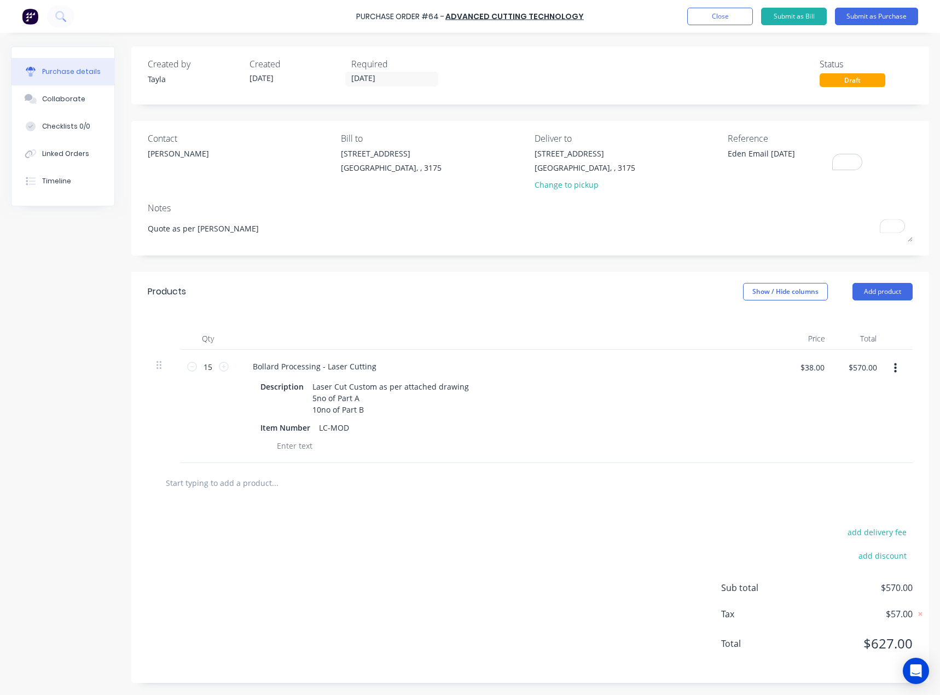
type textarea "Quote as per [PERSON_NAME]"
type textarea "x"
type textarea "Quote as per [PERSON_NAME]"
type textarea "x"
type textarea "Quote as per [PERSON_NAME] via e"
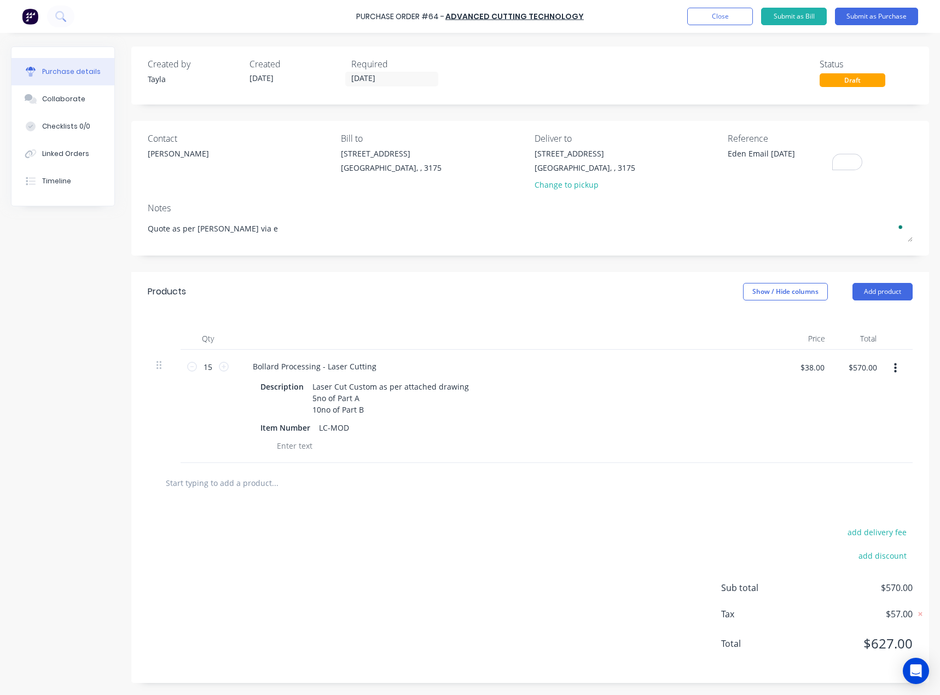
type textarea "x"
type textarea "Quote as per [PERSON_NAME] via em"
type textarea "x"
type textarea "Quote as per [PERSON_NAME]"
type textarea "x"
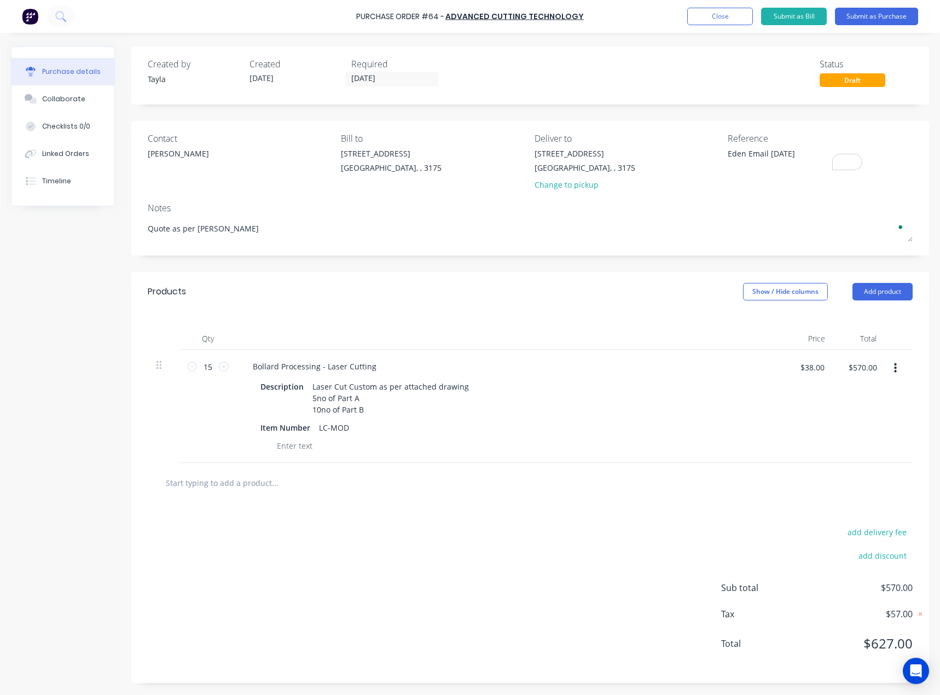
type textarea "Quote as per [PERSON_NAME]"
type textarea "x"
type textarea "Quote as per [PERSON_NAME] via email"
type textarea "x"
type textarea "Quote as per [PERSON_NAME] via email"
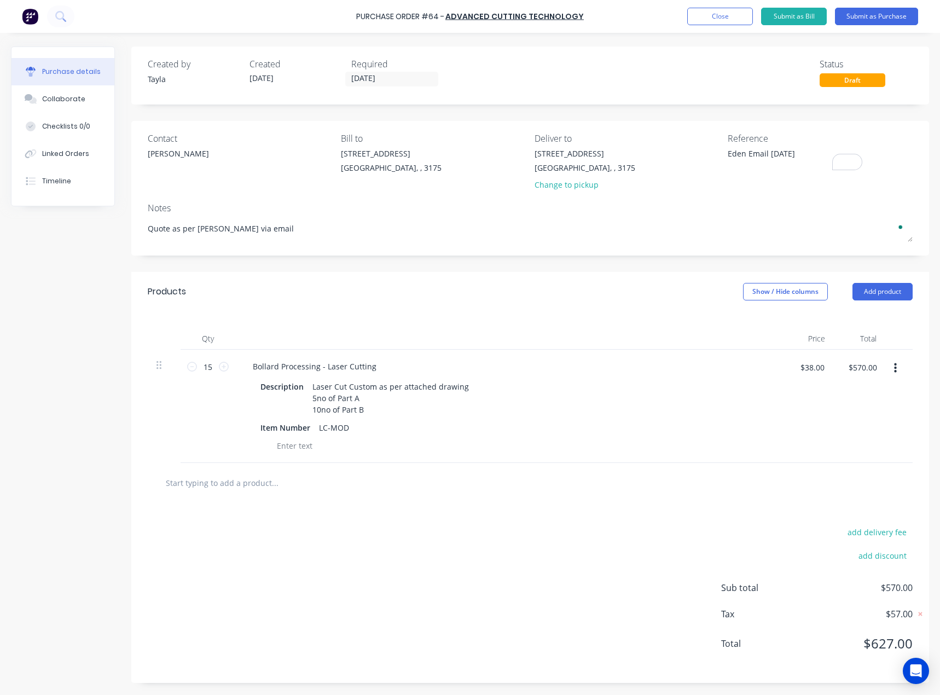
type textarea "x"
type textarea "Quote as per [PERSON_NAME] via email 1"
type textarea "x"
type textarea "Quote as per [PERSON_NAME] via email 13"
type textarea "x"
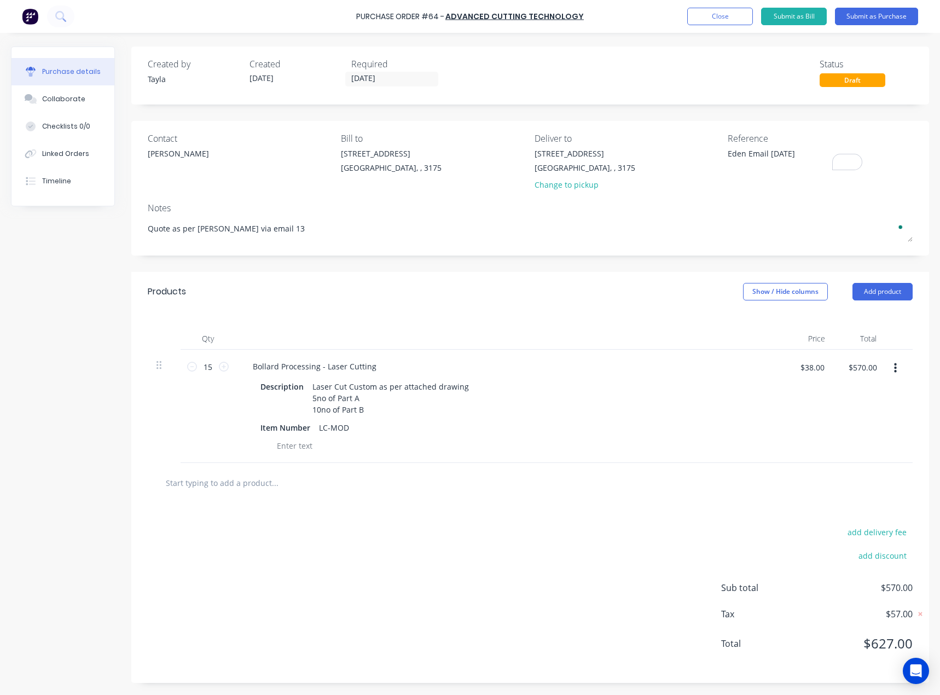
type textarea "Quote as per [PERSON_NAME] via email 13/"
type textarea "x"
type textarea "Quote as per [PERSON_NAME] via email 13/0"
type textarea "x"
type textarea "Quote as per [PERSON_NAME] via email 13/08"
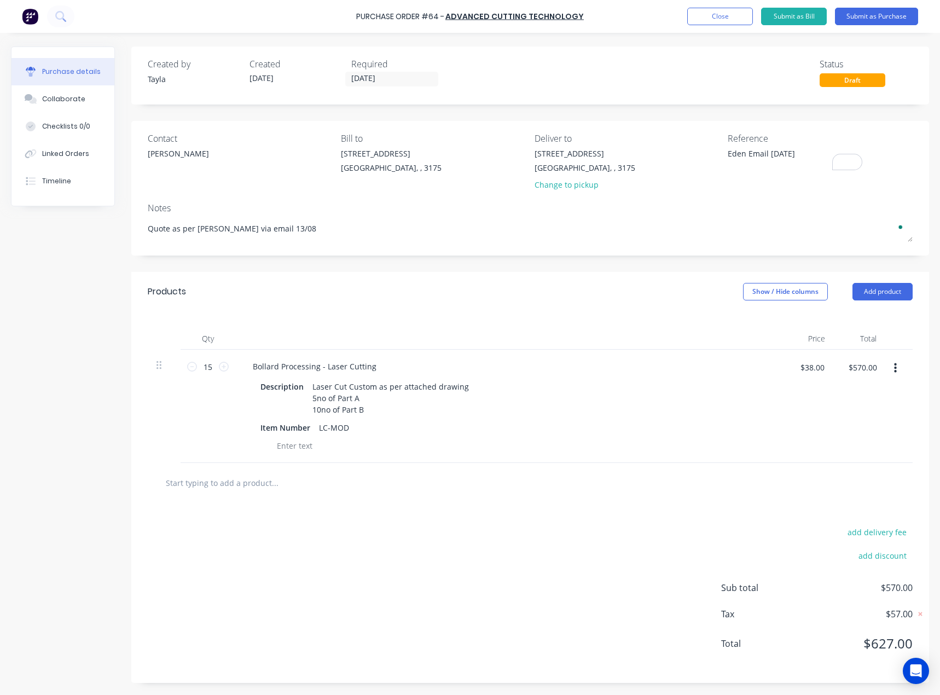
type textarea "x"
type textarea "Quote as per [PERSON_NAME] via email 13/08/"
type textarea "x"
type textarea "Quote as per [PERSON_NAME] via email 13/08/2"
type textarea "x"
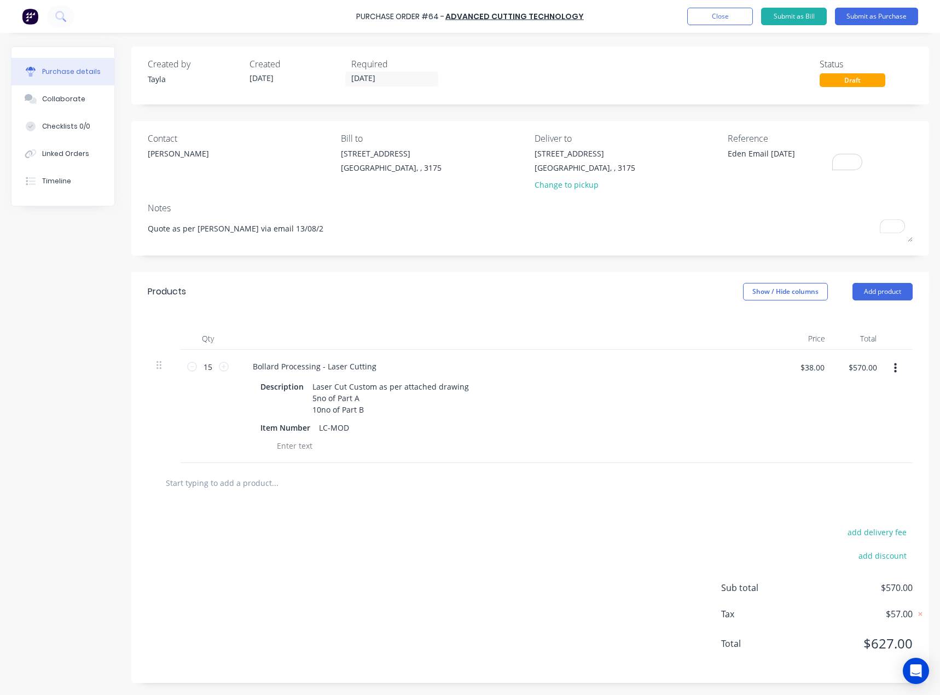
type textarea "Quote as per [PERSON_NAME] via email [DATE]"
type textarea "x"
type textarea "Quote as per [PERSON_NAME] via email 13/08/202"
type textarea "x"
type textarea "Quote as per [PERSON_NAME] via email [DATE]"
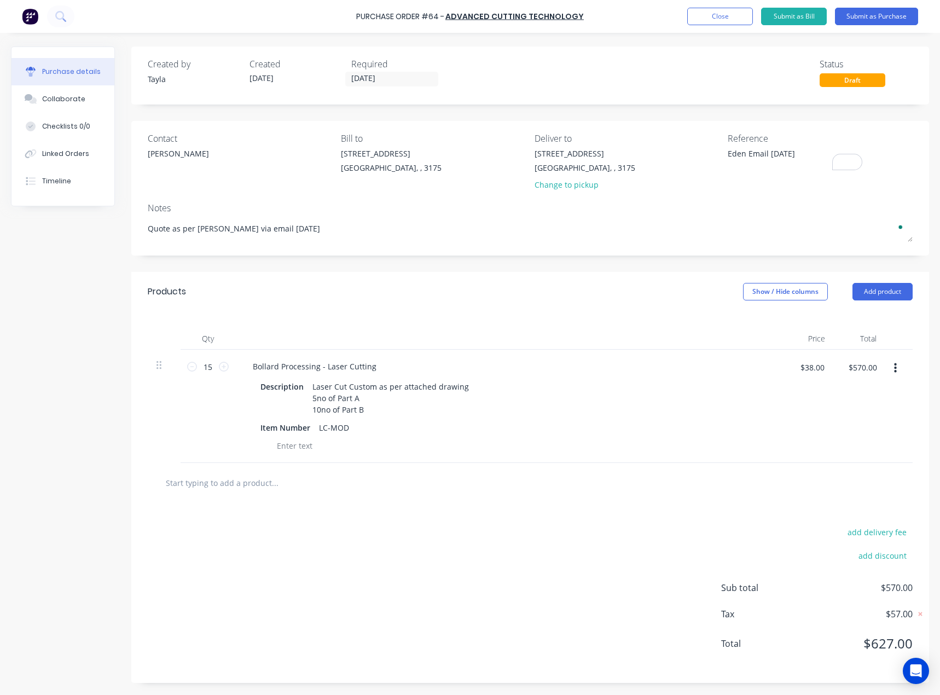
type textarea "x"
type textarea "Quote as per [PERSON_NAME] via email [DATE]"
click at [287, 274] on div "Products Show / Hide columns Add product" at bounding box center [530, 291] width 798 height 39
click at [361, 390] on div "Laser Cut Custom as per attached drawing 5no of Part A 10no of Part B" at bounding box center [390, 398] width 165 height 39
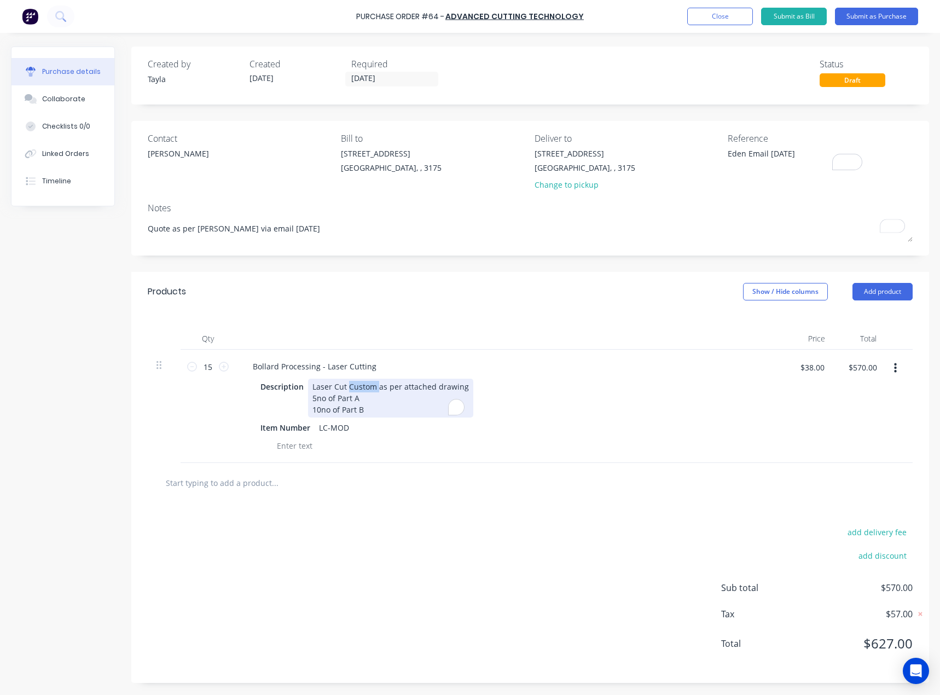
click at [378, 383] on div "Laser Cut Custom as per attached drawing 5no of Part A 10no of Part B" at bounding box center [390, 398] width 165 height 39
click at [425, 388] on div "Laser Cut Custom Fence Post, as as per attached drawing 5no of Part A 10no of P…" at bounding box center [417, 398] width 218 height 39
click at [445, 384] on div "Laser Cut Custom Fence Post, as per attached drawing 5no of Part A 10no of Part…" at bounding box center [412, 398] width 208 height 39
click at [435, 484] on div at bounding box center [321, 483] width 328 height 22
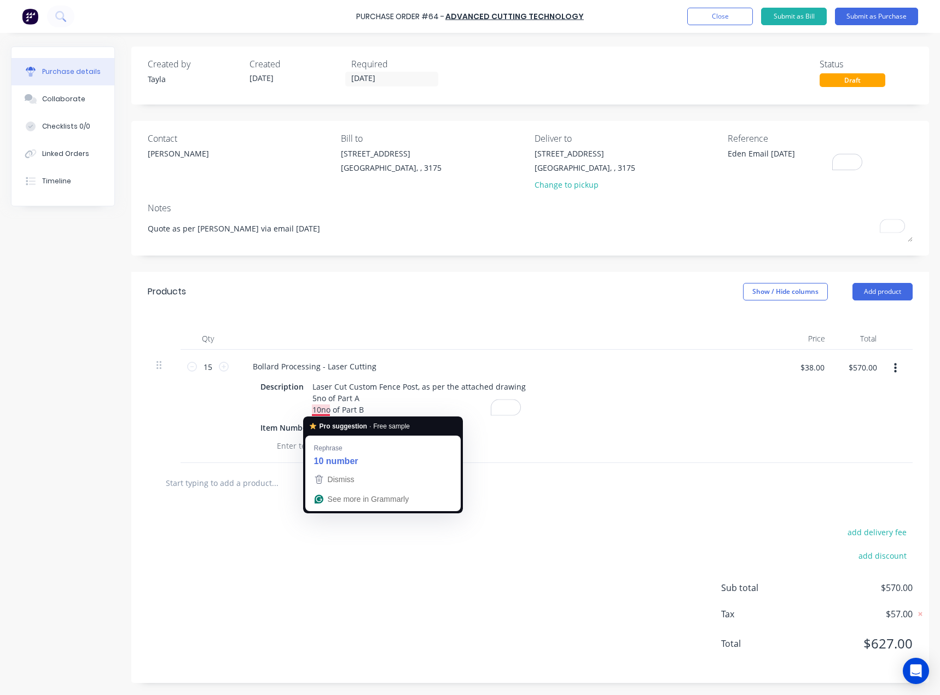
click at [566, 478] on div at bounding box center [531, 483] width 748 height 22
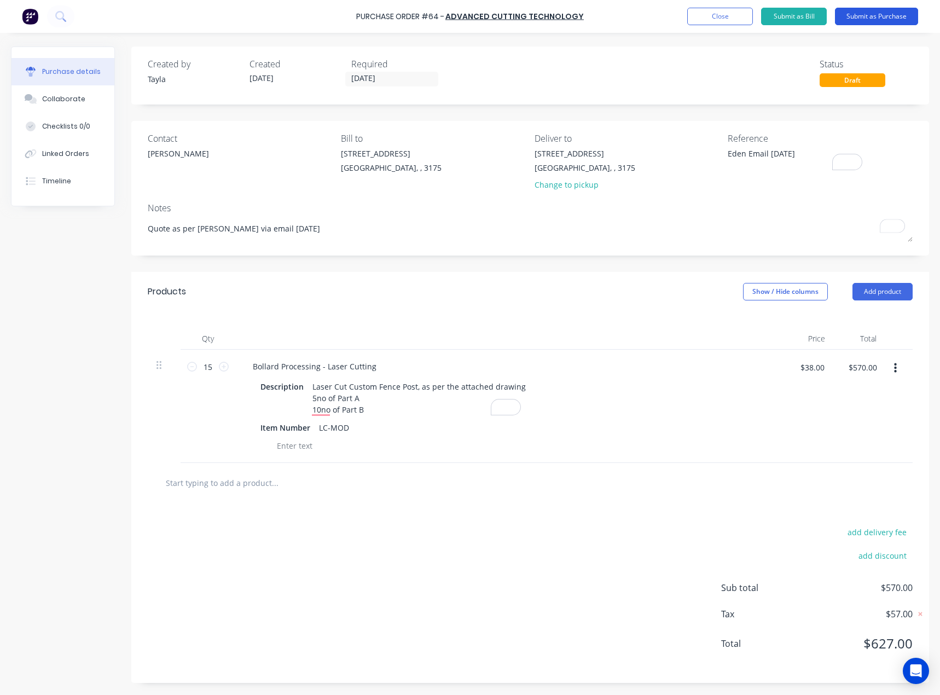
click at [877, 16] on button "Submit as Purchase" at bounding box center [876, 17] width 83 height 18
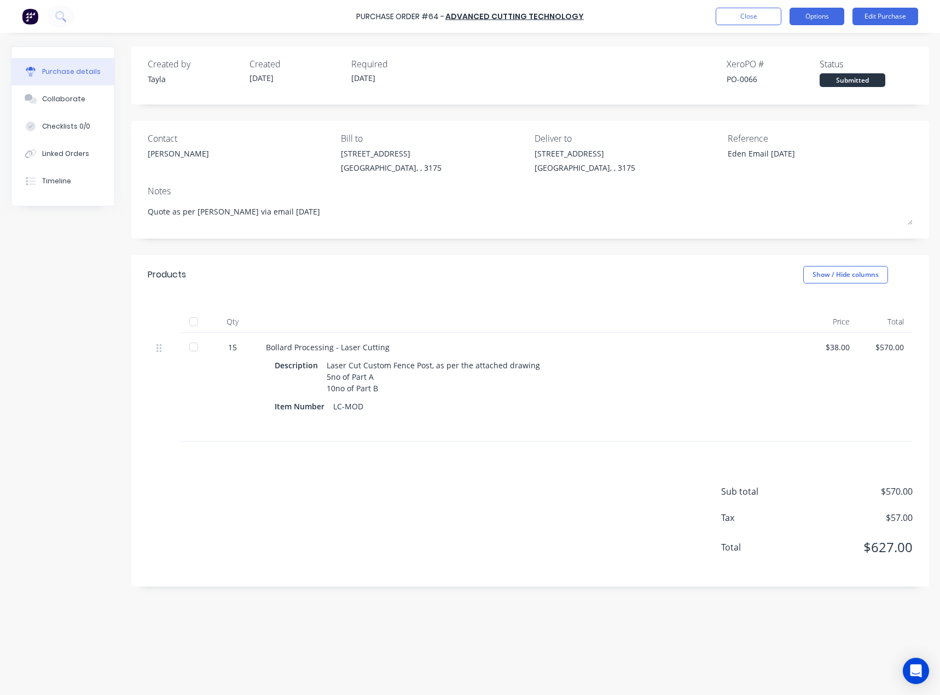
click at [822, 11] on button "Options" at bounding box center [817, 17] width 55 height 18
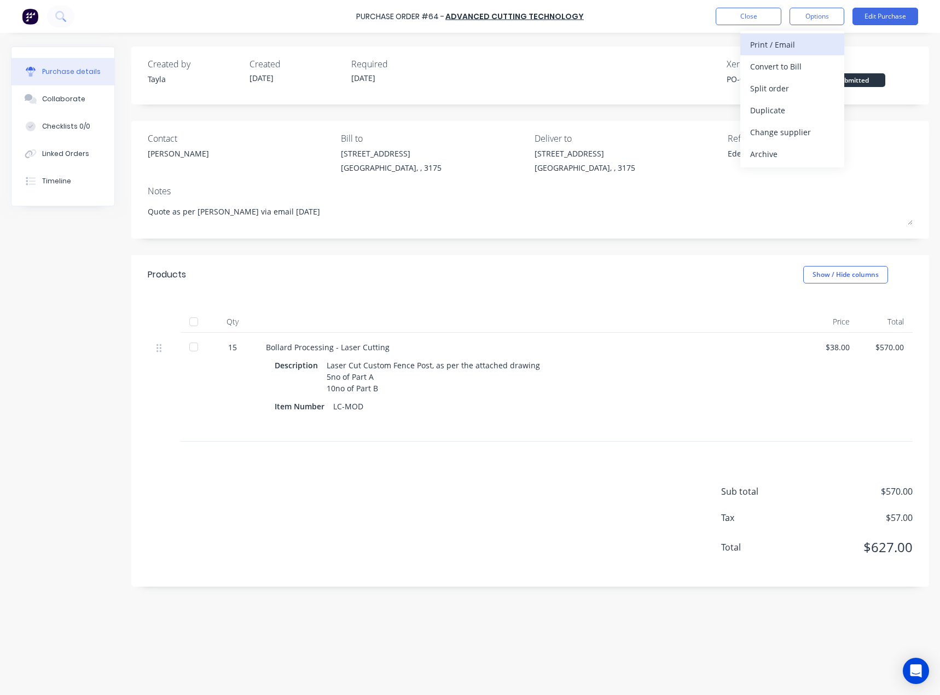
click at [805, 45] on div "Print / Email" at bounding box center [792, 45] width 84 height 16
click at [784, 72] on div "With pricing" at bounding box center [792, 67] width 84 height 16
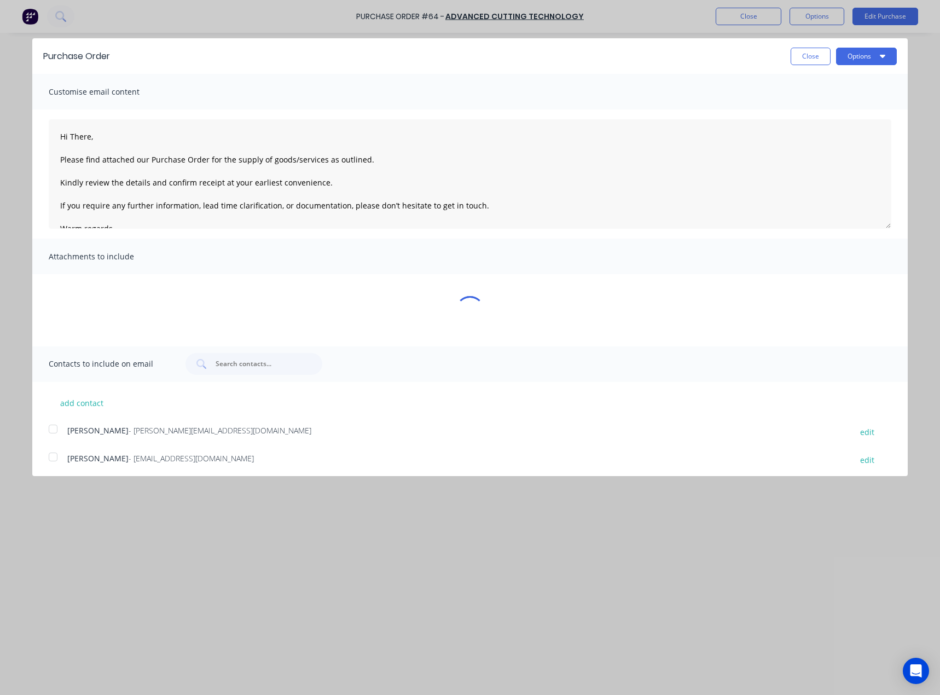
type textarea "x"
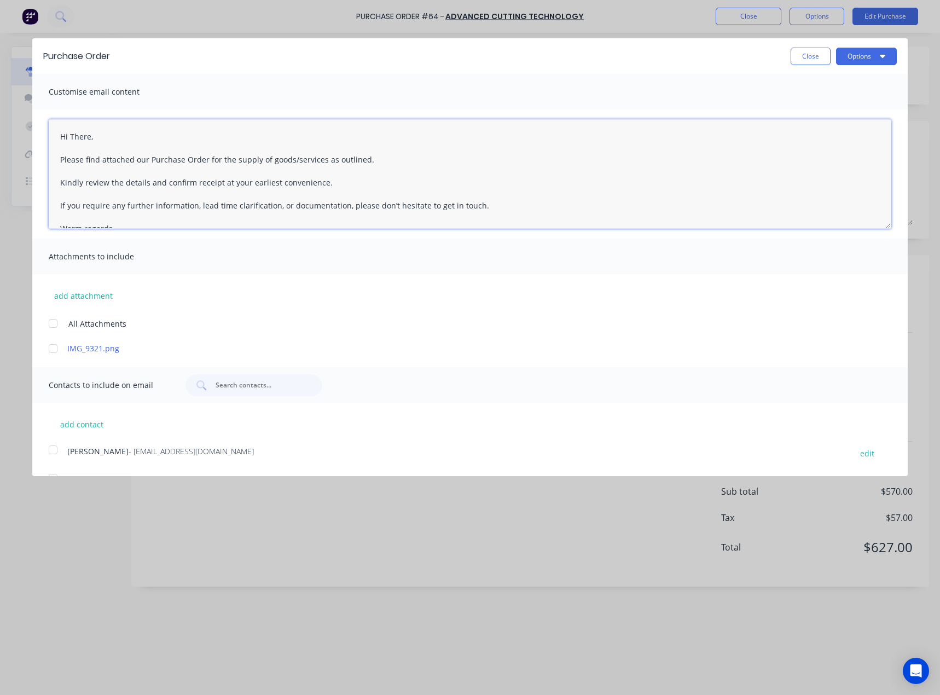
click at [83, 135] on textarea "Hi There, Please find attached our Purchase Order for the supply of goods/servi…" at bounding box center [470, 173] width 843 height 109
type textarea "Hi James, Please find attached our Purchase Order for the supply of goods/servi…"
click at [56, 351] on div at bounding box center [53, 349] width 22 height 22
type textarea "x"
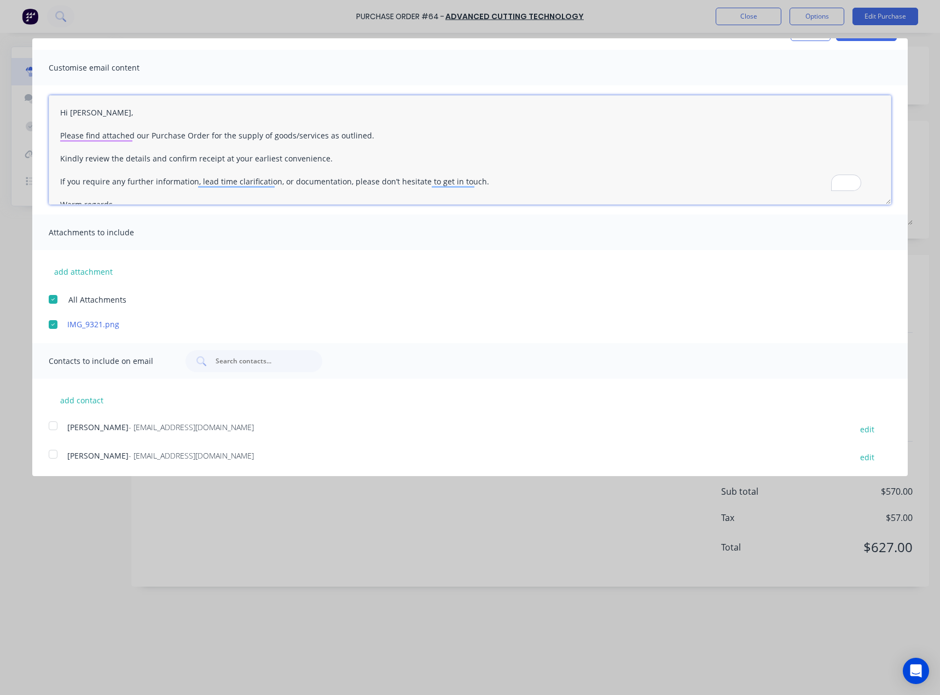
scroll to position [110, 0]
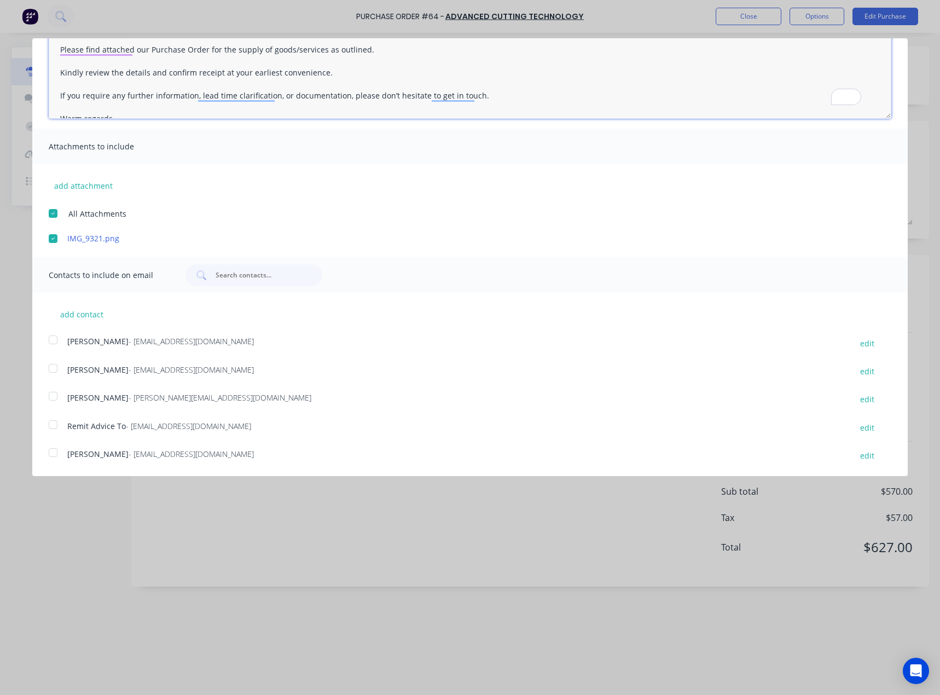
click at [49, 371] on div at bounding box center [53, 368] width 22 height 22
click at [52, 402] on div at bounding box center [53, 396] width 22 height 22
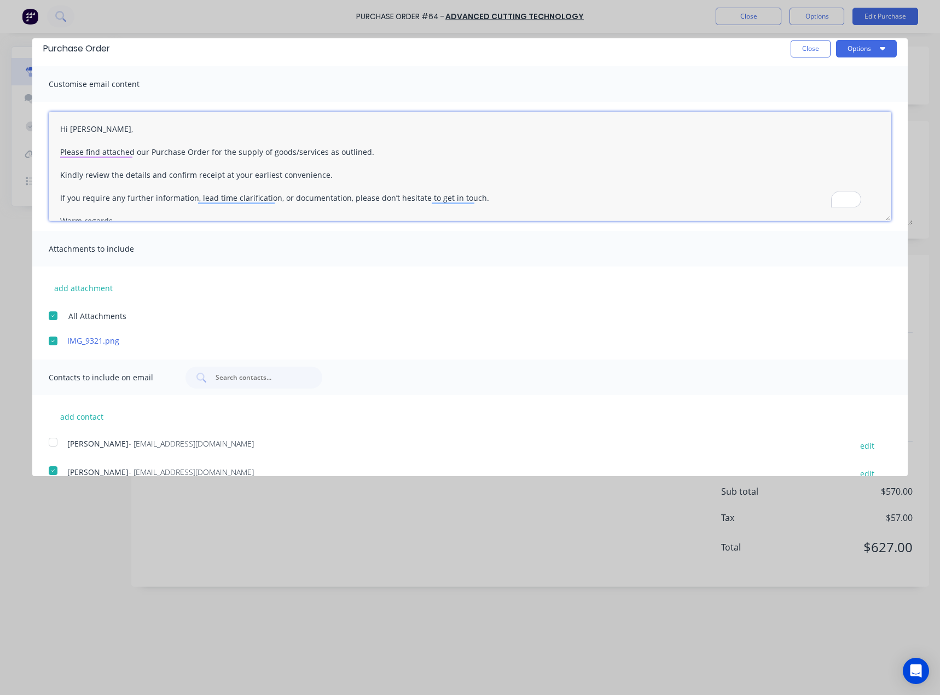
scroll to position [0, 0]
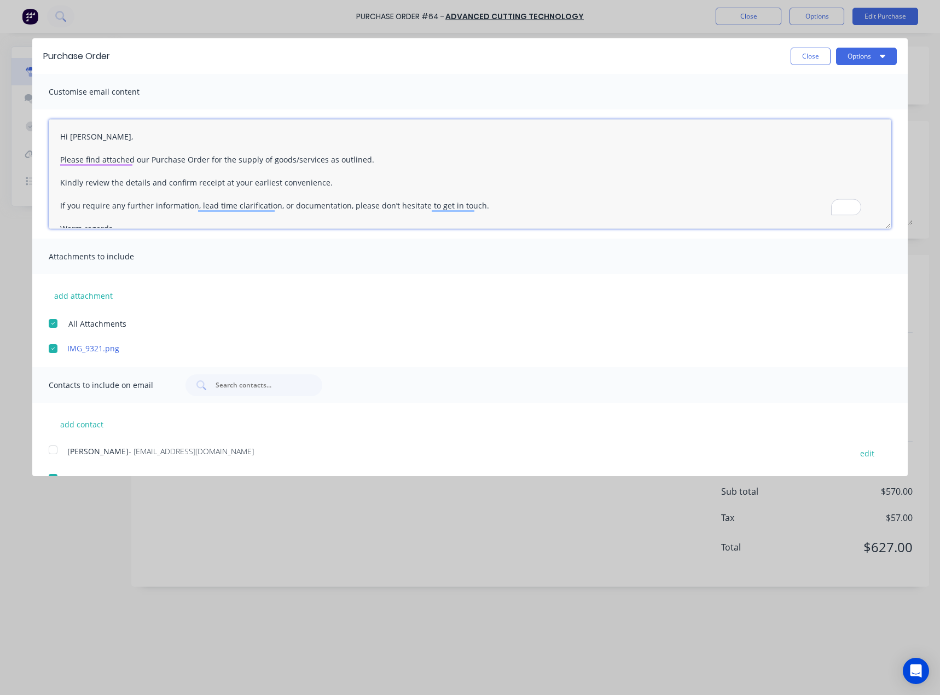
type textarea "Hi James, Please find attached our Purchase Order for the supply of goods/servi…"
click at [854, 59] on button "Options" at bounding box center [866, 57] width 61 height 18
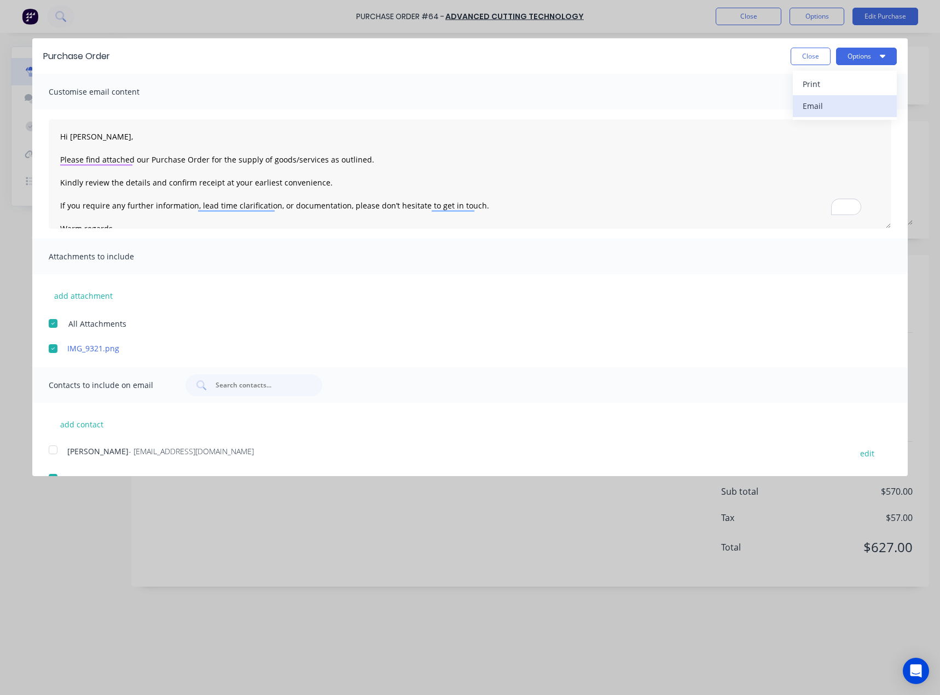
click at [834, 102] on div "Email" at bounding box center [845, 106] width 84 height 16
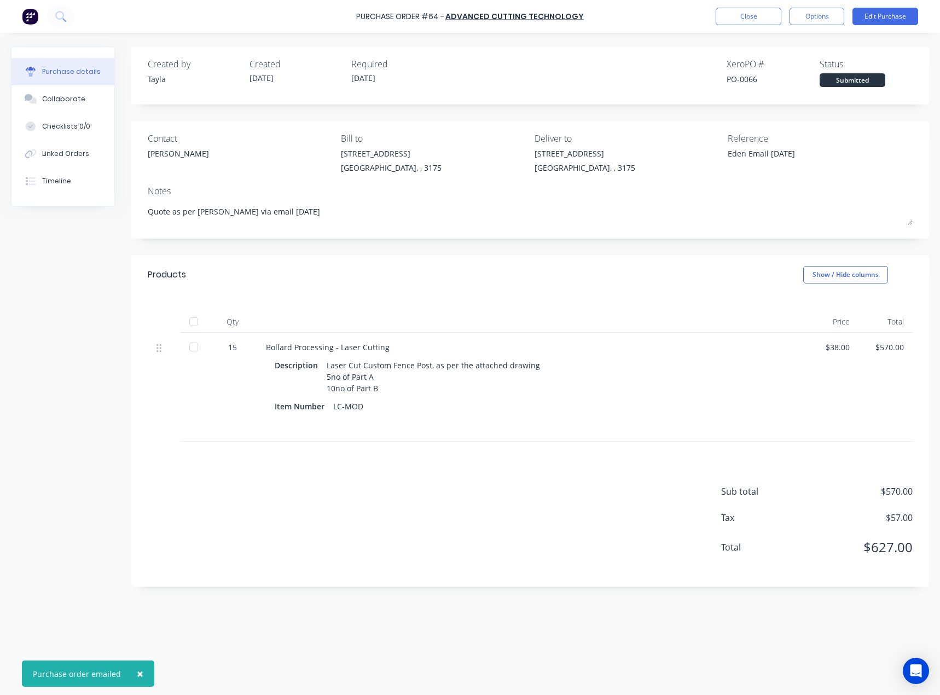
type textarea "x"
click at [772, 19] on button "Close" at bounding box center [749, 17] width 66 height 18
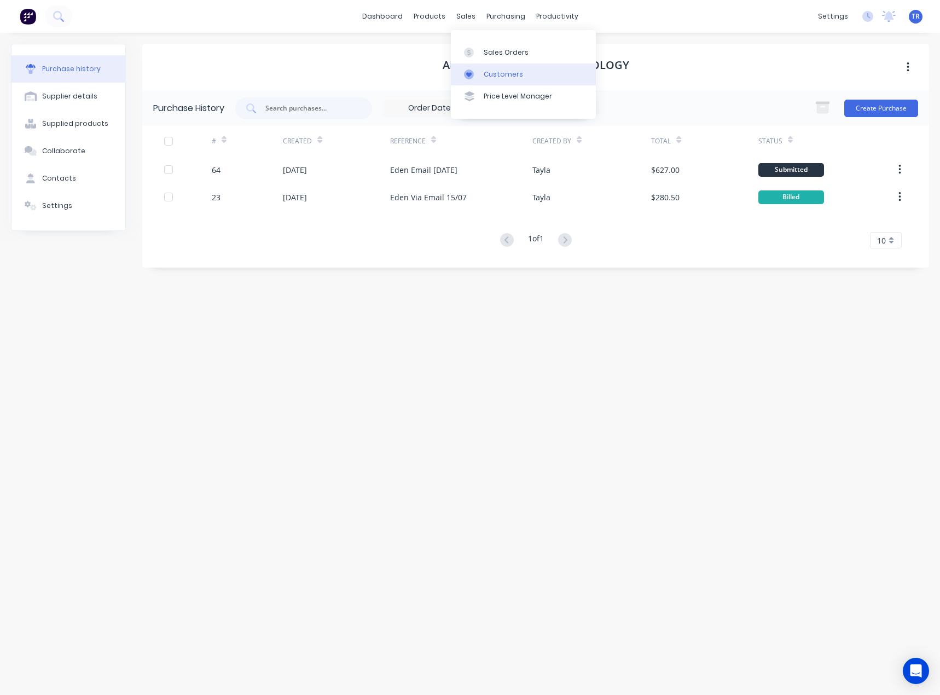
click at [488, 75] on div "Customers" at bounding box center [503, 75] width 39 height 10
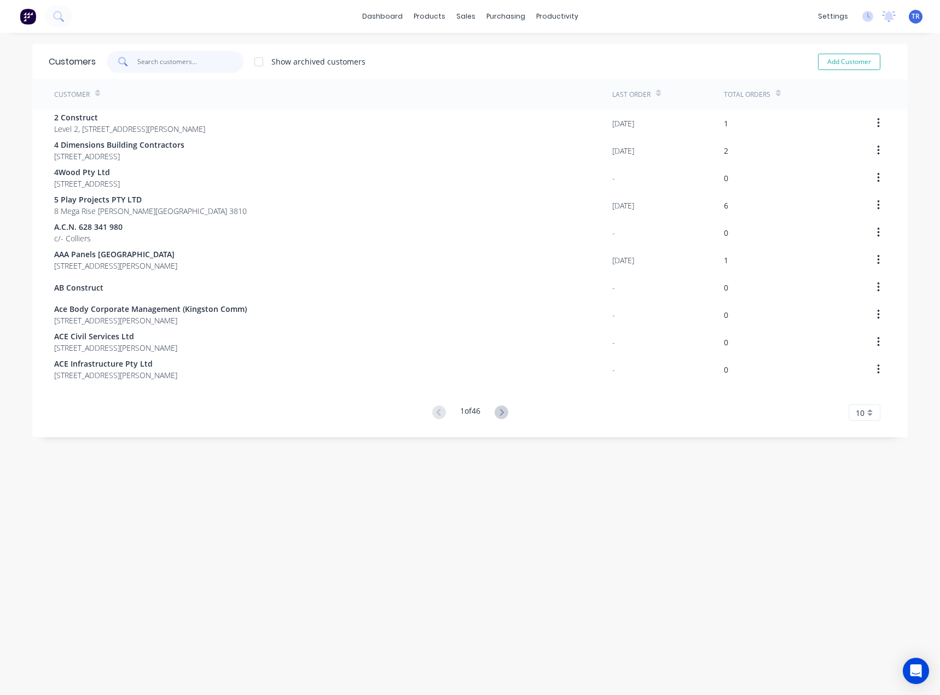
click at [223, 59] on input "text" at bounding box center [190, 62] width 107 height 22
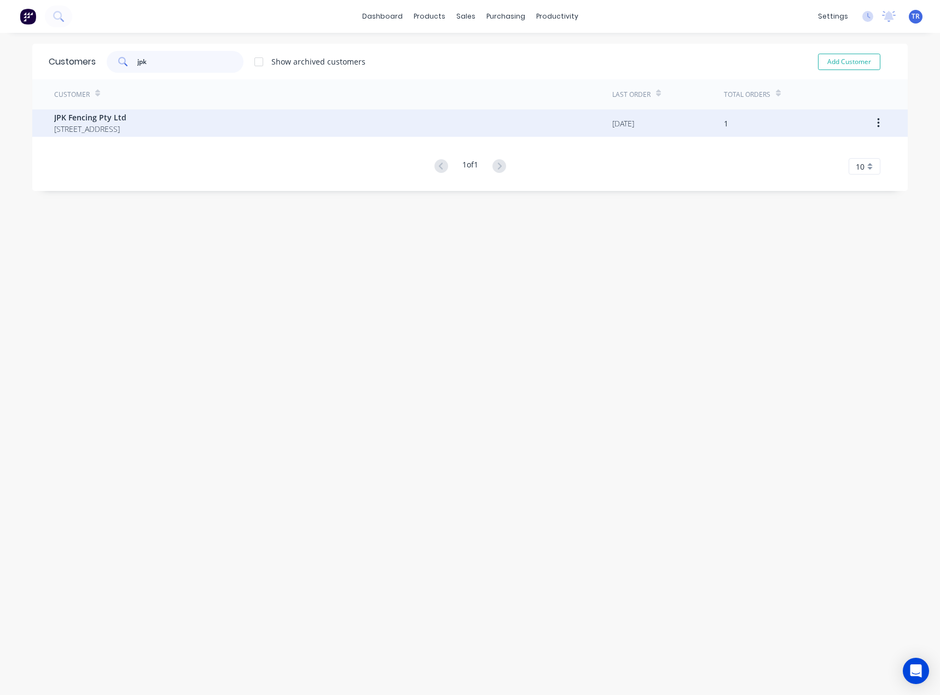
type input "jpk"
click at [254, 126] on div "JPK Fencing Pty Ltd PO Box 241 FYSHWICK 2609" at bounding box center [333, 122] width 558 height 27
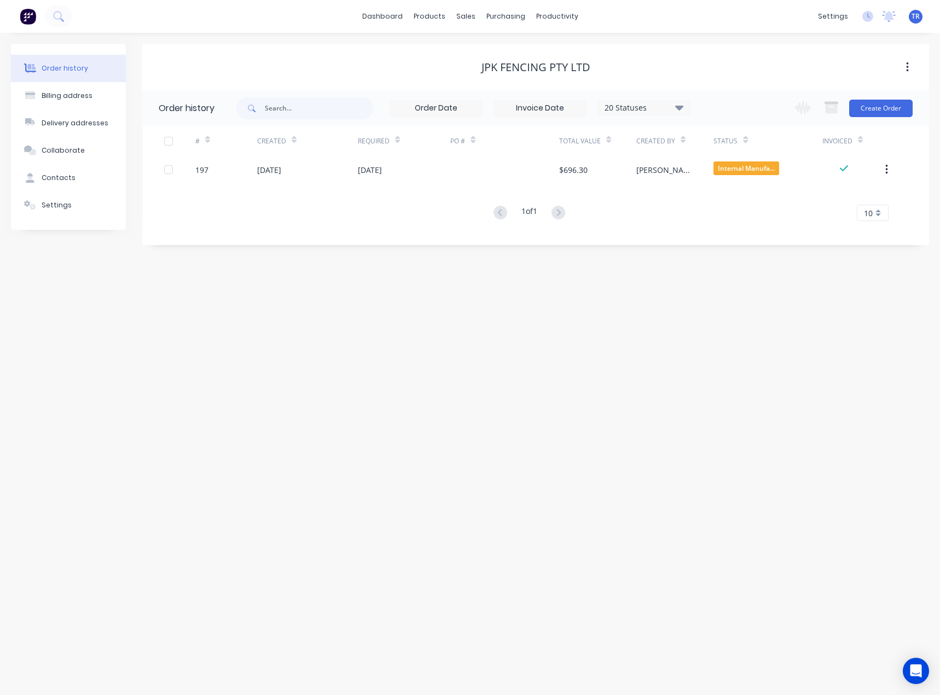
click at [345, 169] on div "[DATE]" at bounding box center [307, 169] width 101 height 27
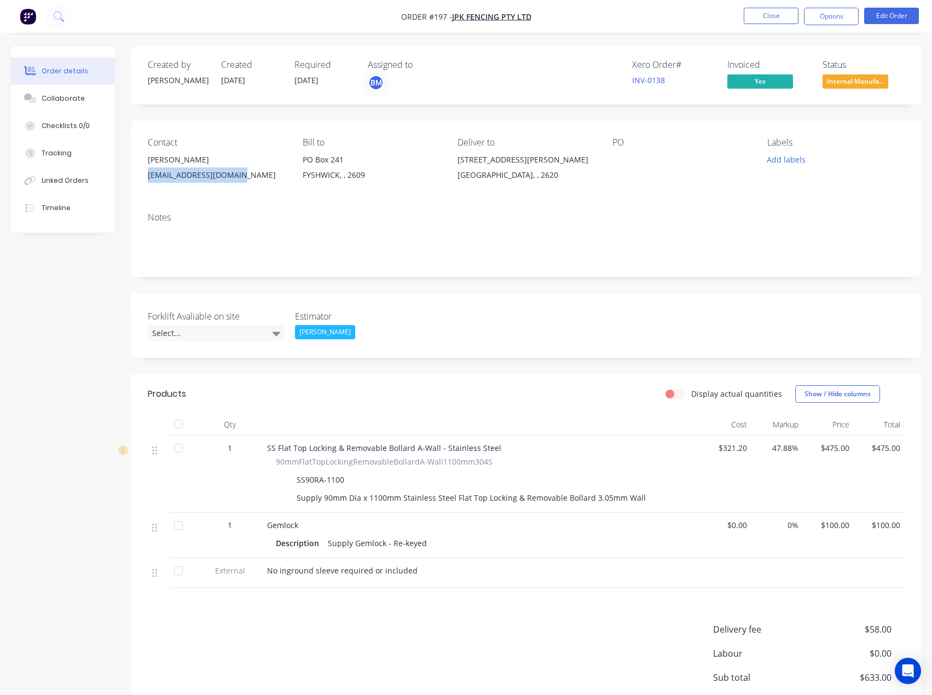
drag, startPoint x: 241, startPoint y: 174, endPoint x: 138, endPoint y: 172, distance: 102.9
click at [138, 172] on div "Contact John Koutsouvelis jpkfencing@bigpond.com Bill to PO Box 241 FYSHWICK, ,…" at bounding box center [526, 162] width 790 height 83
copy div "jpkfencing@bigpond.com"
click at [201, 180] on div "jpkfencing@bigpond.com" at bounding box center [216, 174] width 137 height 15
click at [758, 19] on button "Close" at bounding box center [771, 16] width 55 height 16
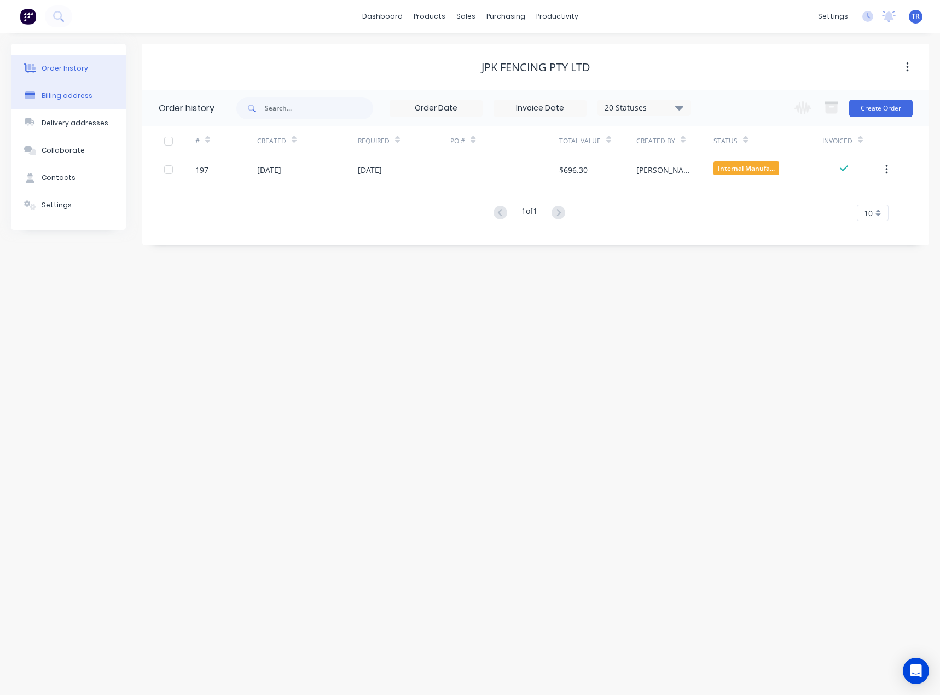
click at [95, 98] on button "Billing address" at bounding box center [68, 95] width 115 height 27
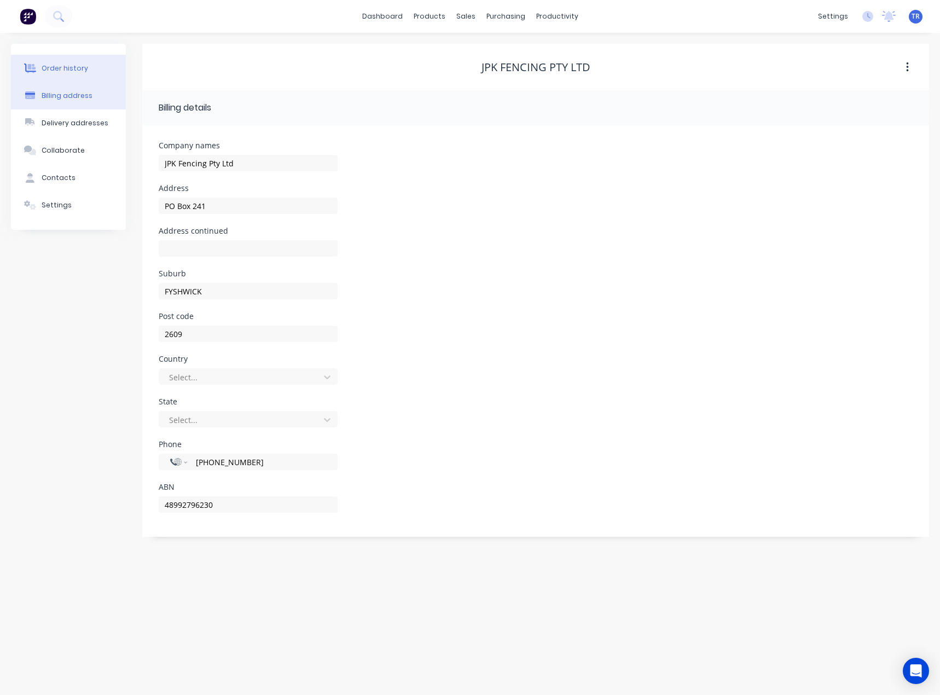
click at [31, 63] on icon at bounding box center [30, 68] width 13 height 10
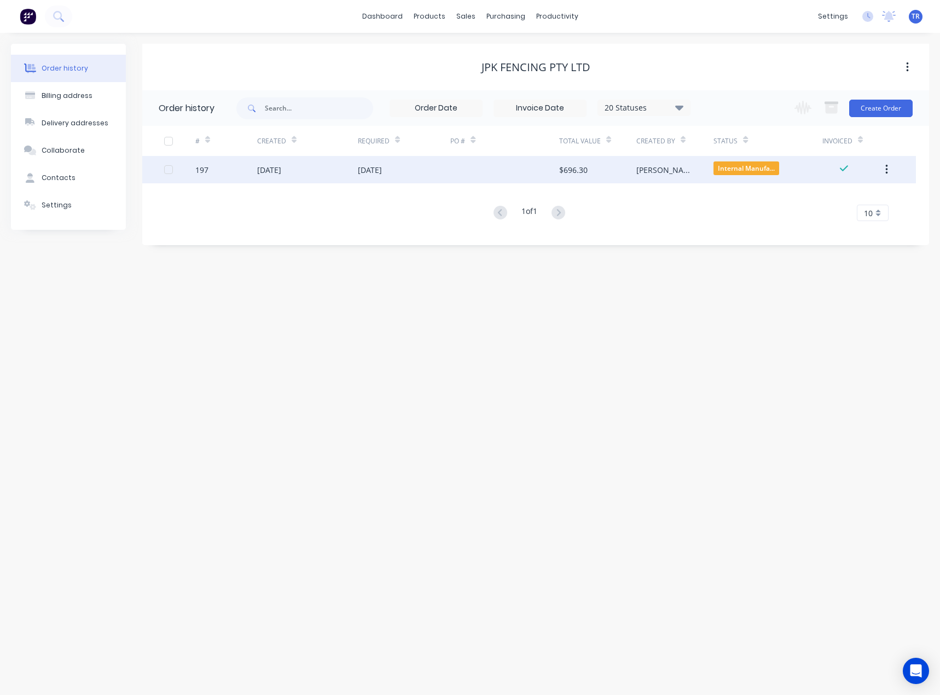
click at [242, 176] on div "197" at bounding box center [226, 169] width 62 height 27
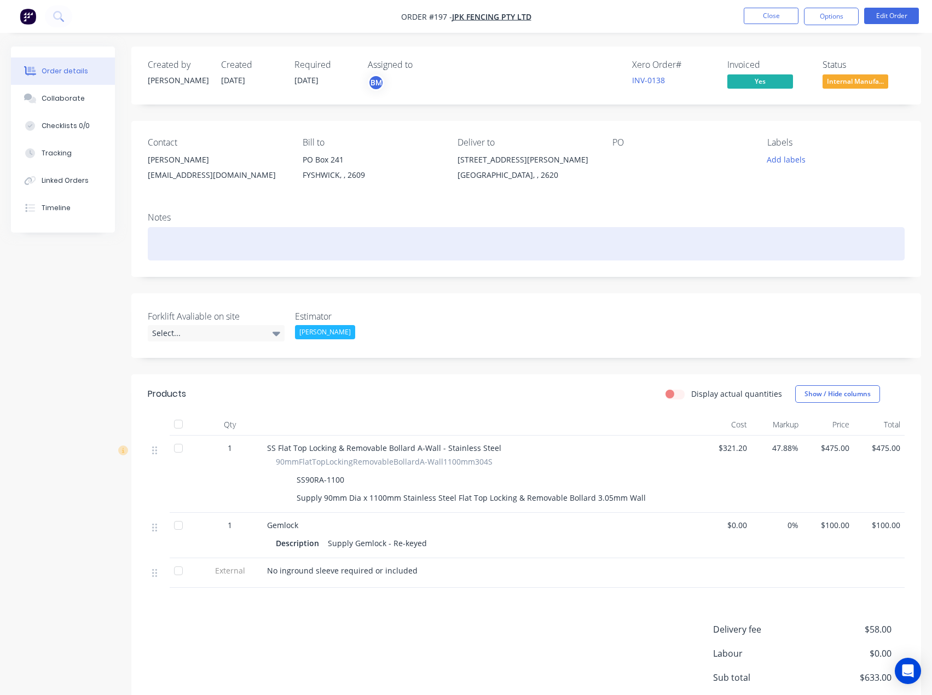
click at [325, 235] on div at bounding box center [526, 243] width 757 height 33
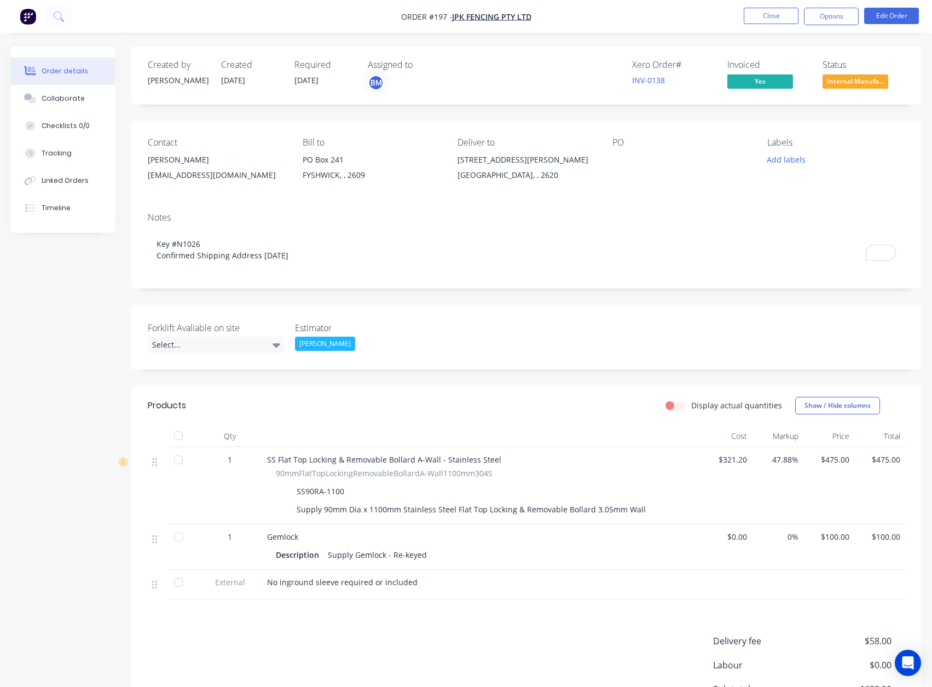
click at [421, 198] on div "Contact John Koutsouvelis jpkfencing@bigpond.com Bill to PO Box 241 FYSHWICK, ,…" at bounding box center [526, 162] width 790 height 83
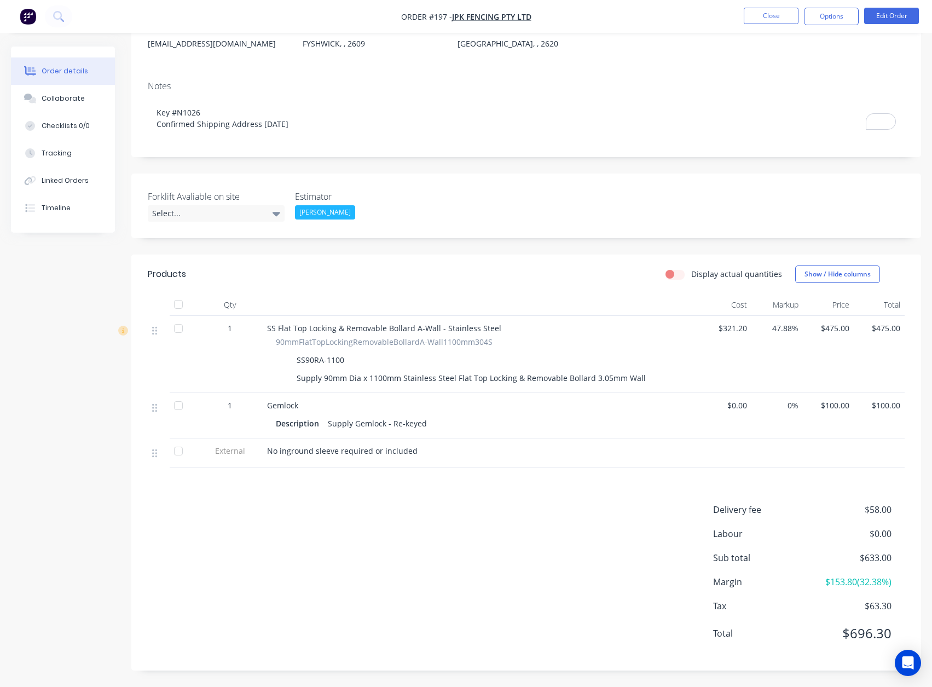
scroll to position [77, 0]
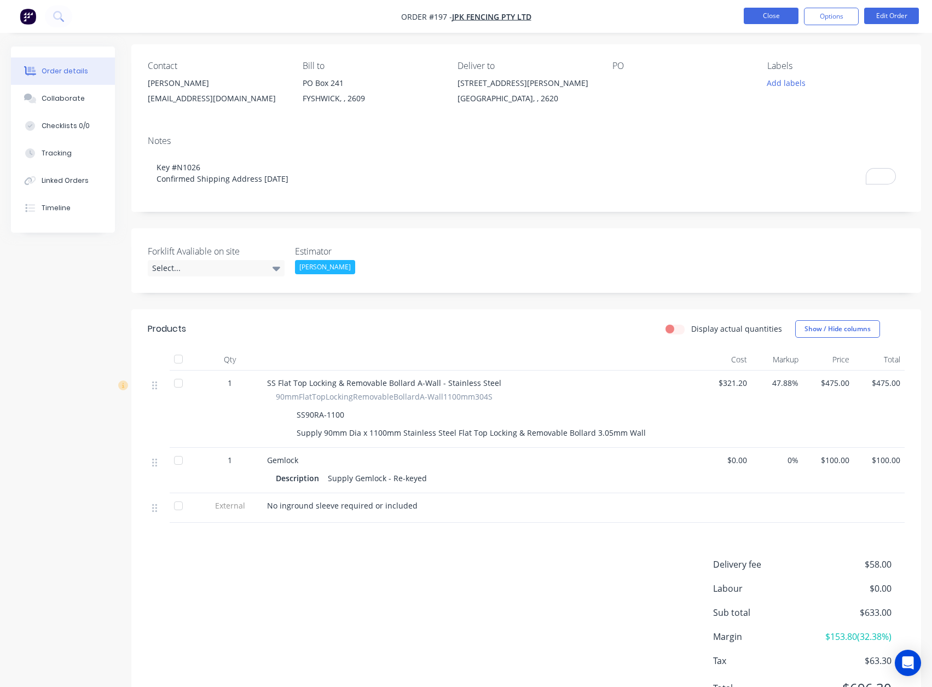
click at [771, 15] on button "Close" at bounding box center [771, 16] width 55 height 16
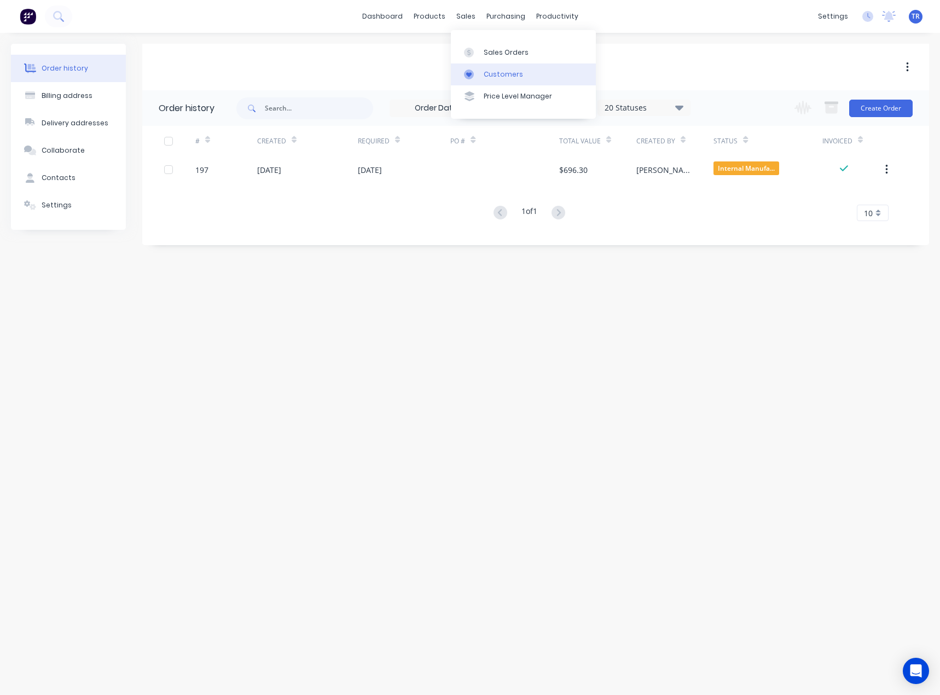
click at [483, 70] on link "Customers" at bounding box center [523, 74] width 145 height 22
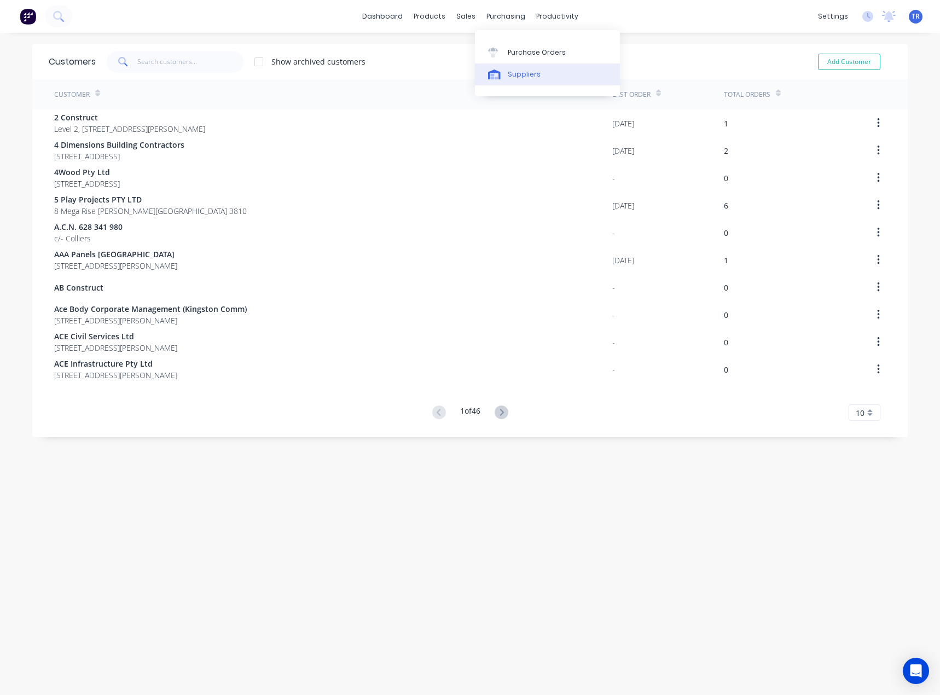
click at [513, 70] on div "Suppliers" at bounding box center [524, 75] width 33 height 10
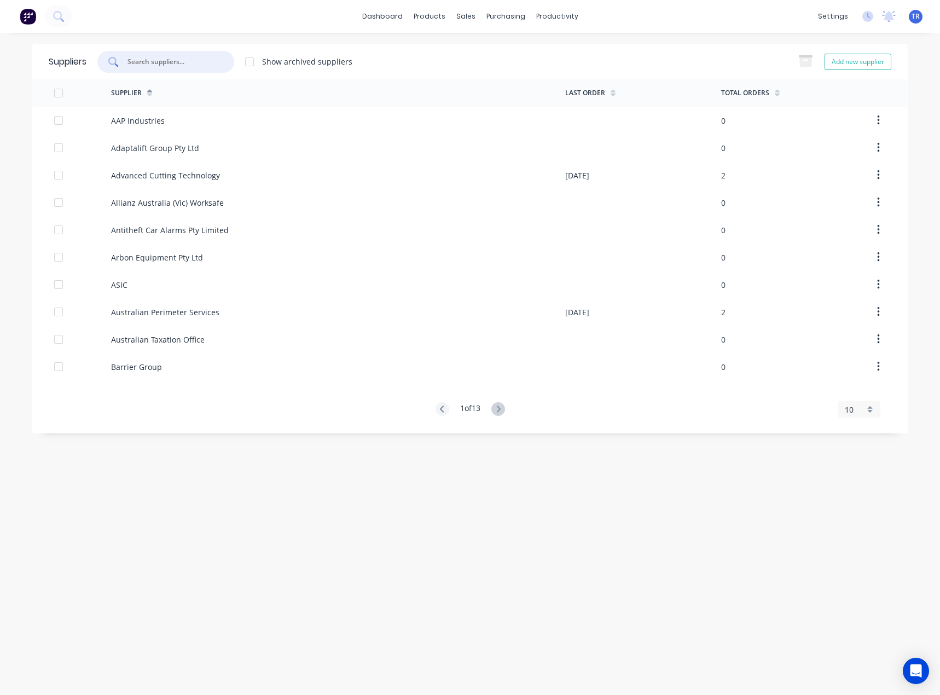
click at [196, 63] on input "text" at bounding box center [171, 61] width 91 height 11
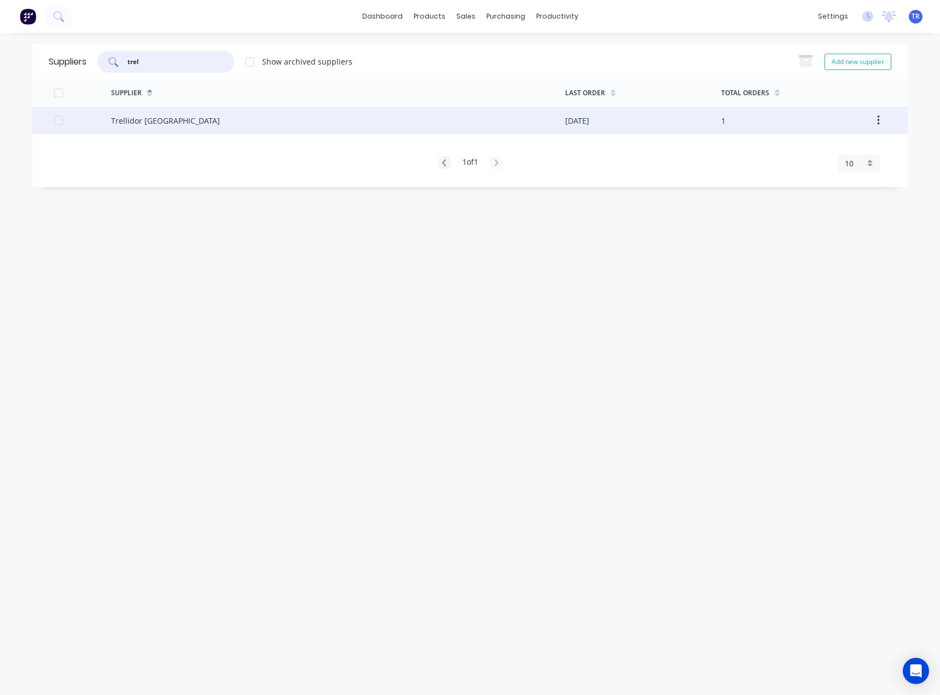
type input "trel"
click at [212, 117] on div "Trellidor [GEOGRAPHIC_DATA]" at bounding box center [338, 120] width 454 height 27
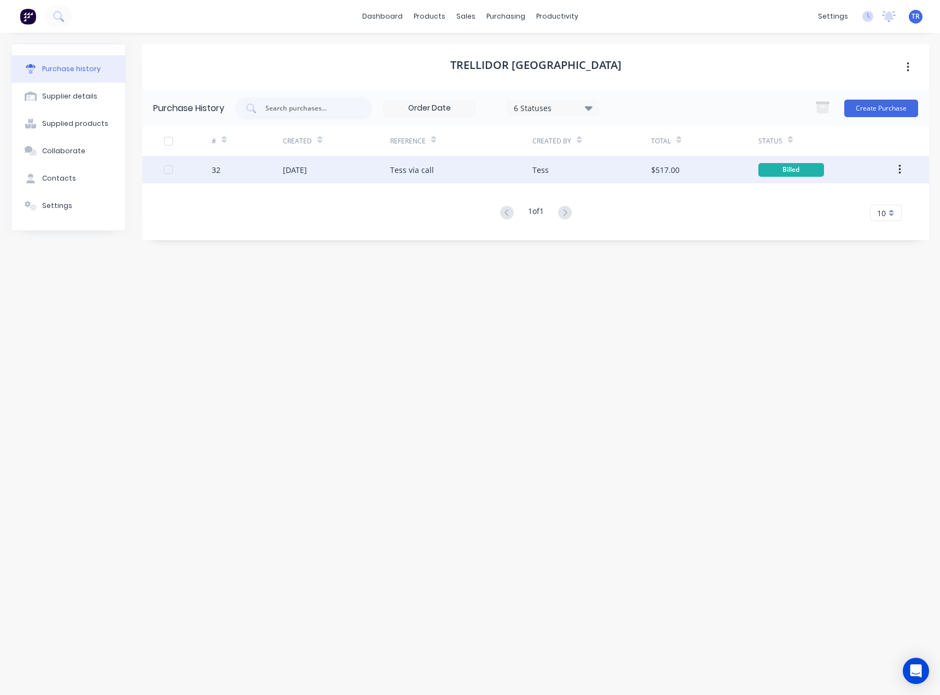
click at [437, 172] on div "Tess via call" at bounding box center [461, 169] width 143 height 27
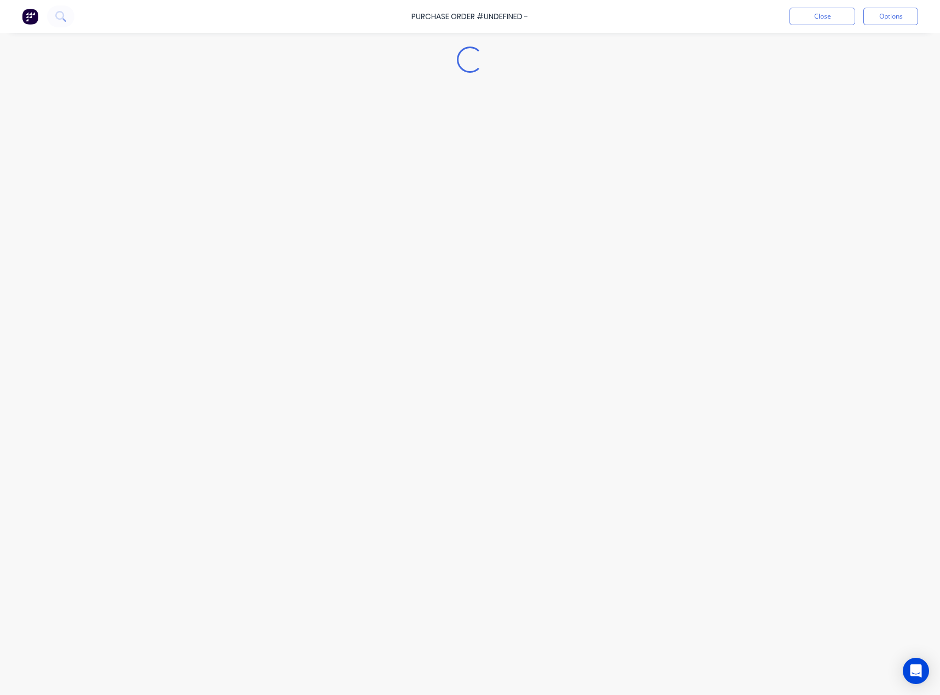
type textarea "x"
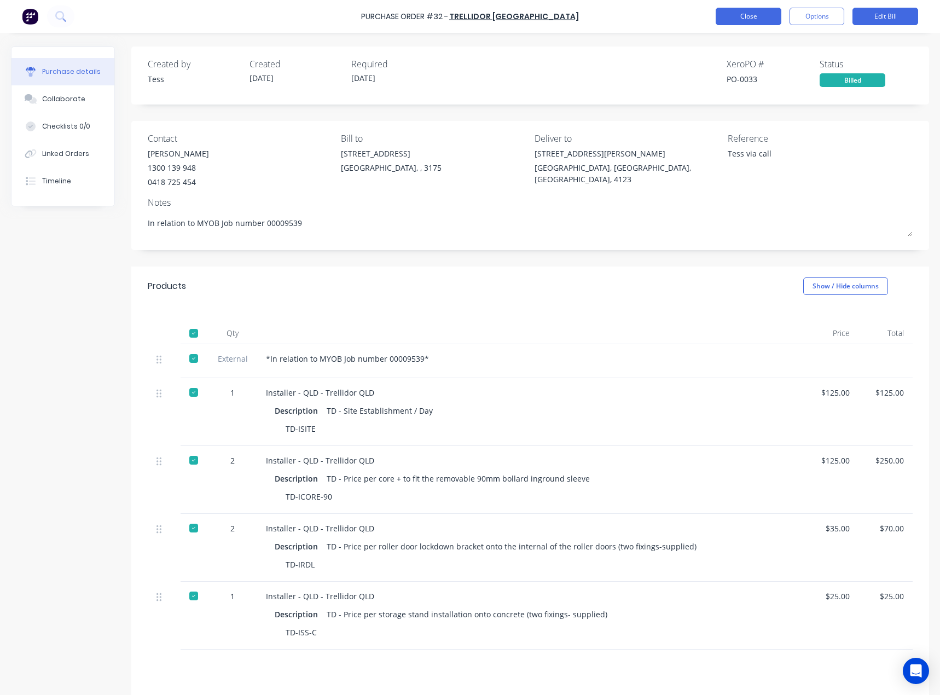
click at [728, 22] on button "Close" at bounding box center [749, 17] width 66 height 18
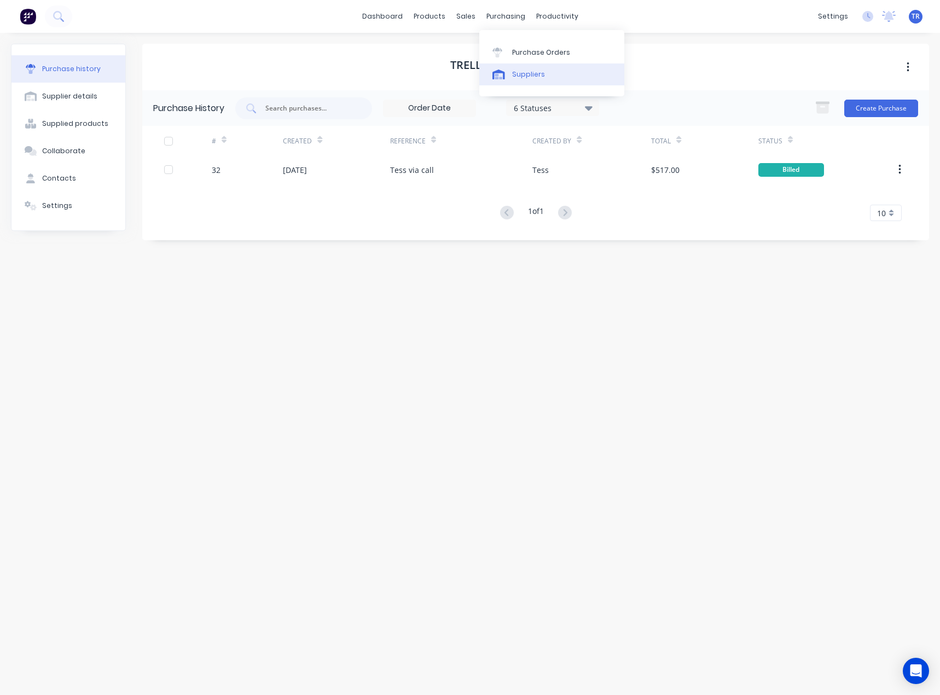
click at [509, 70] on link "Suppliers" at bounding box center [551, 74] width 145 height 22
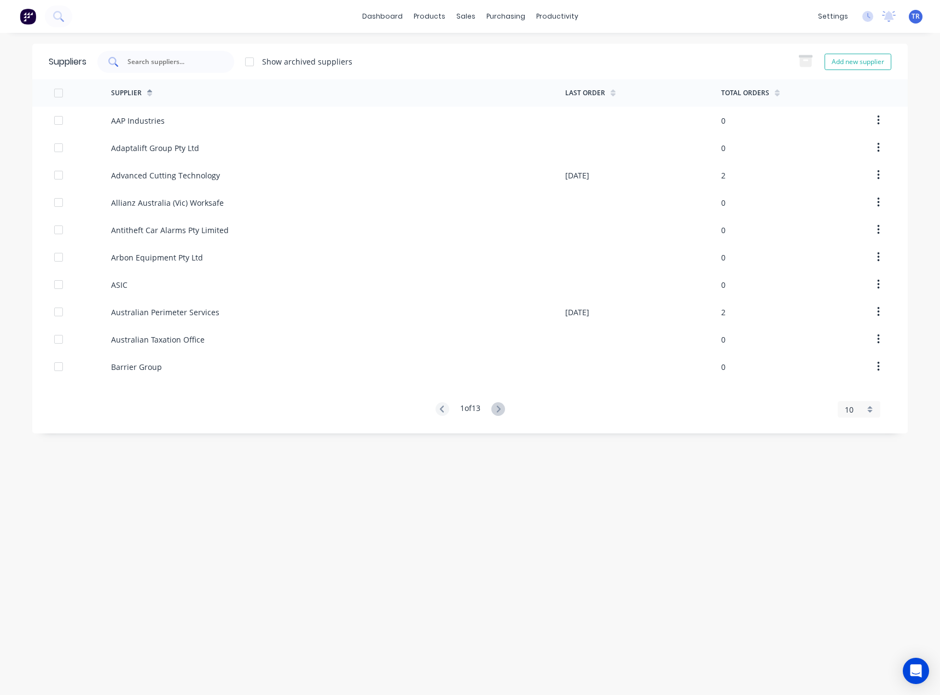
click at [234, 64] on div at bounding box center [165, 62] width 137 height 22
click at [234, 60] on div at bounding box center [165, 62] width 137 height 22
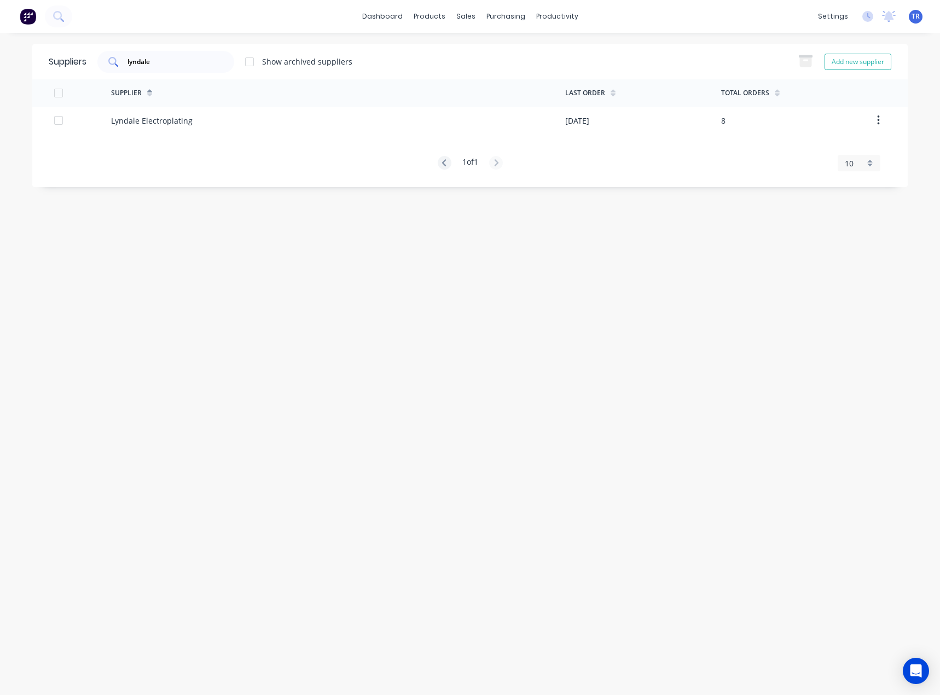
click at [203, 72] on div "lyndale" at bounding box center [165, 62] width 137 height 22
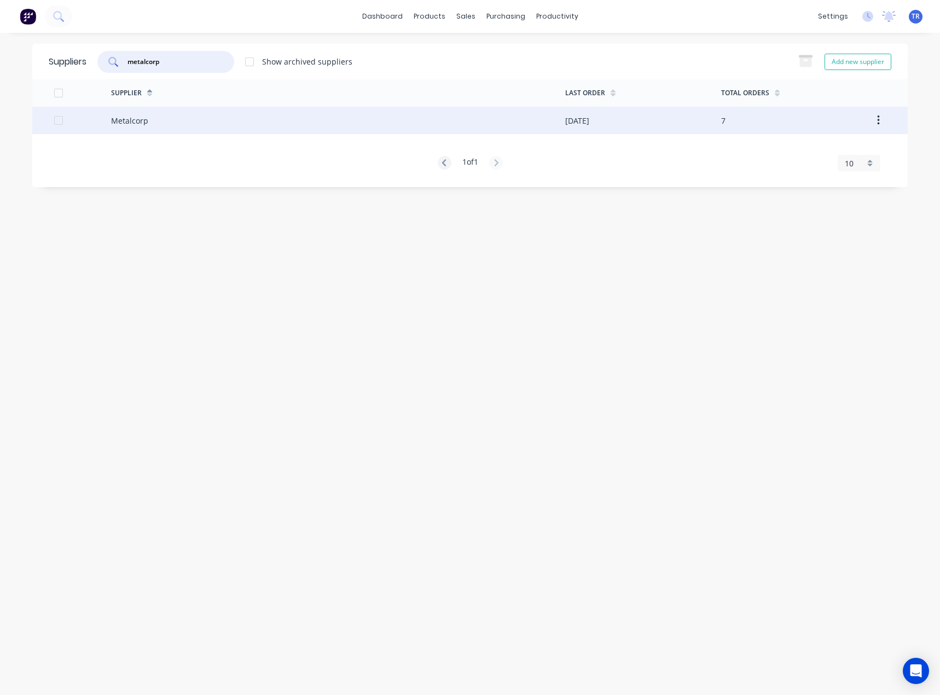
type input "metalcorp"
click at [185, 116] on div "Metalcorp" at bounding box center [338, 120] width 454 height 27
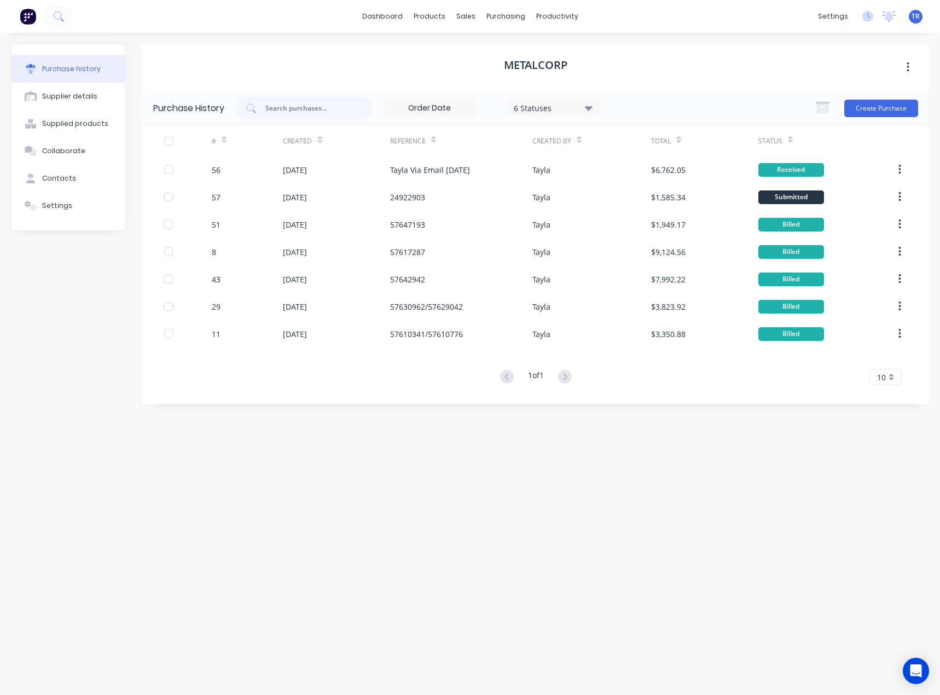
click at [789, 143] on icon at bounding box center [790, 141] width 5 height 3
click at [788, 139] on icon at bounding box center [790, 140] width 5 height 8
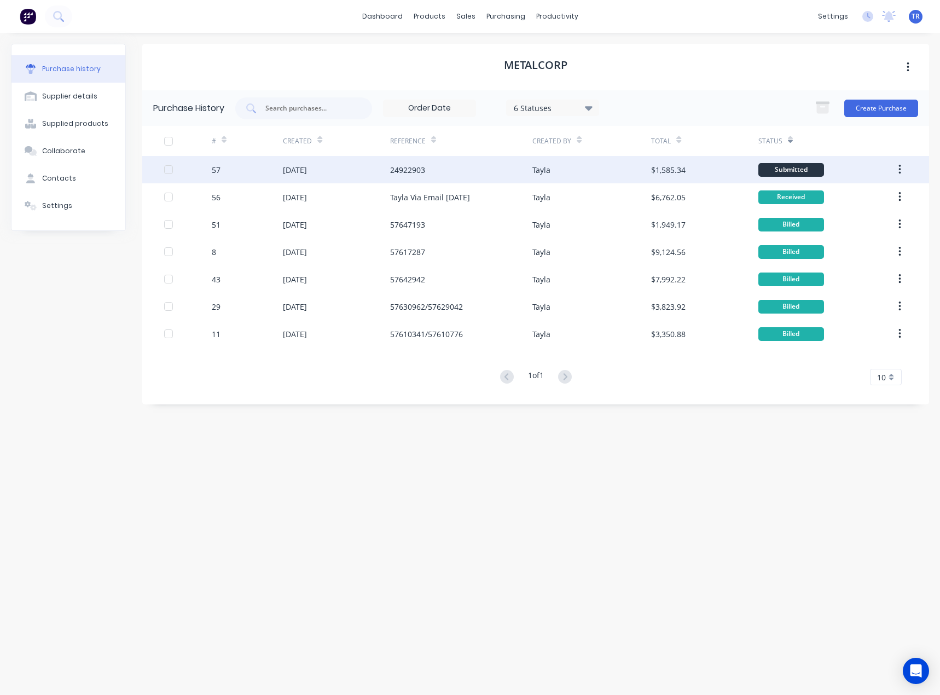
click at [528, 170] on div "24922903" at bounding box center [461, 169] width 143 height 27
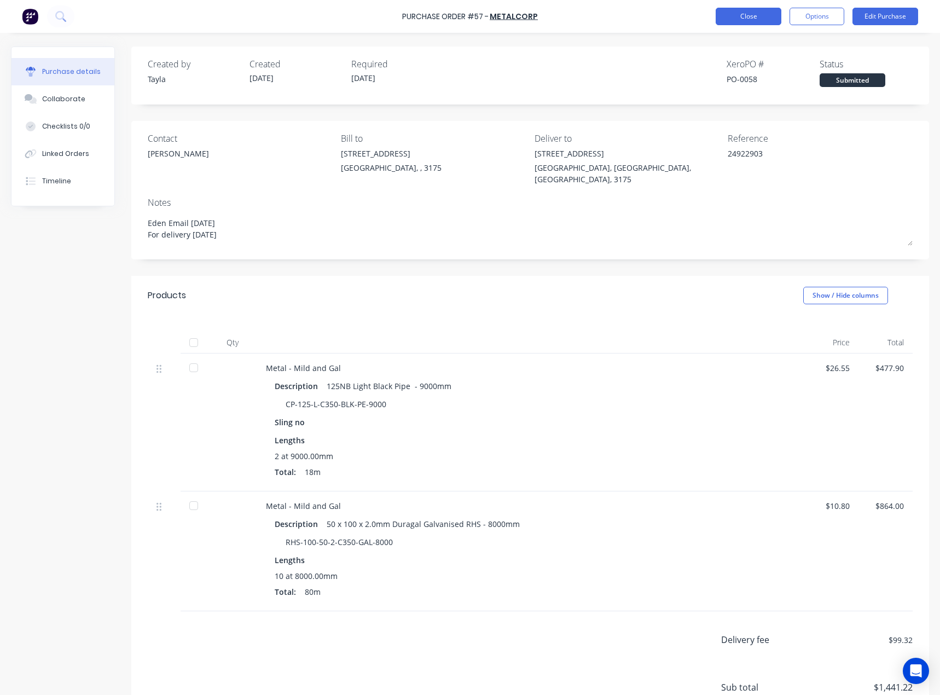
click at [741, 22] on button "Close" at bounding box center [749, 17] width 66 height 18
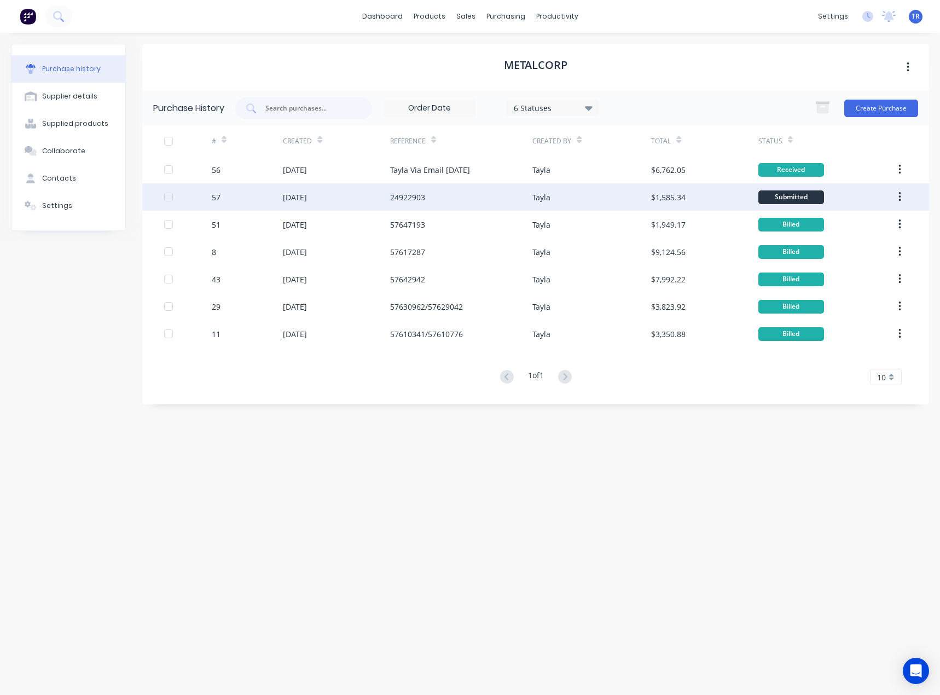
click at [498, 193] on div "24922903" at bounding box center [461, 196] width 143 height 27
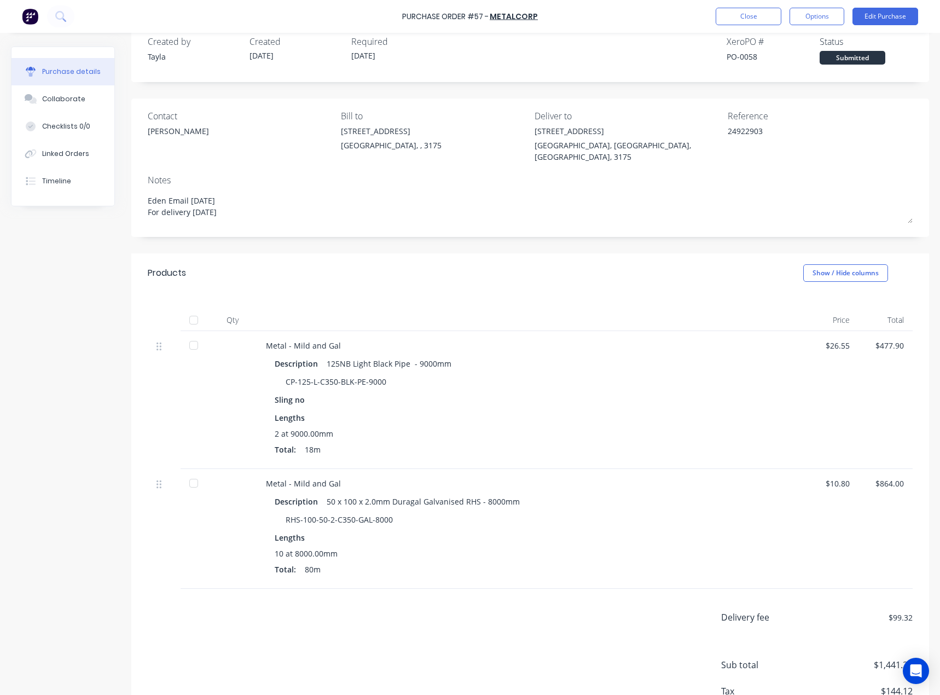
scroll to position [87, 0]
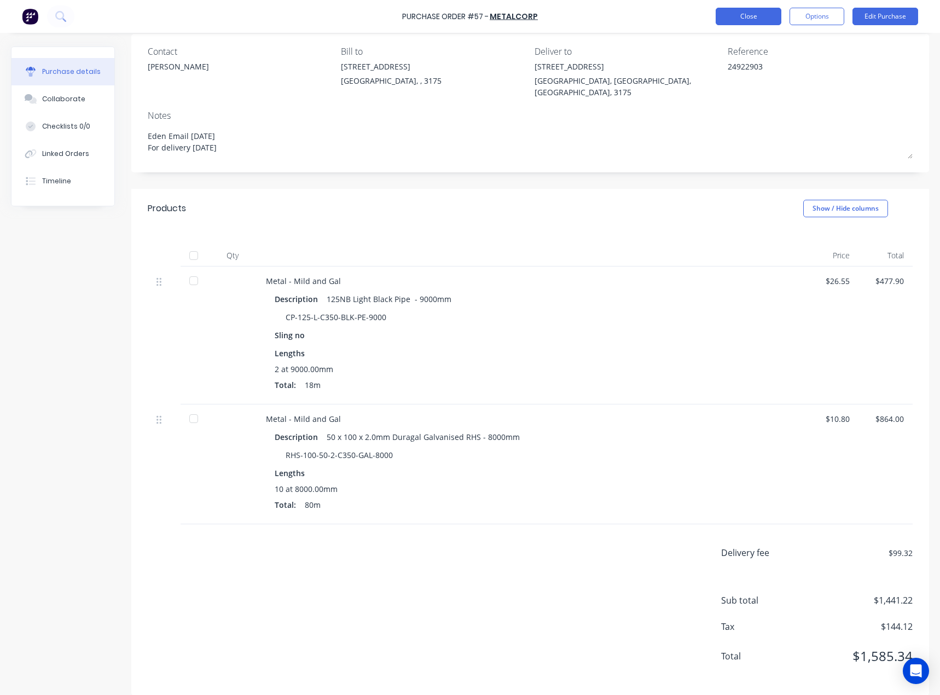
click at [722, 23] on button "Close" at bounding box center [749, 17] width 66 height 18
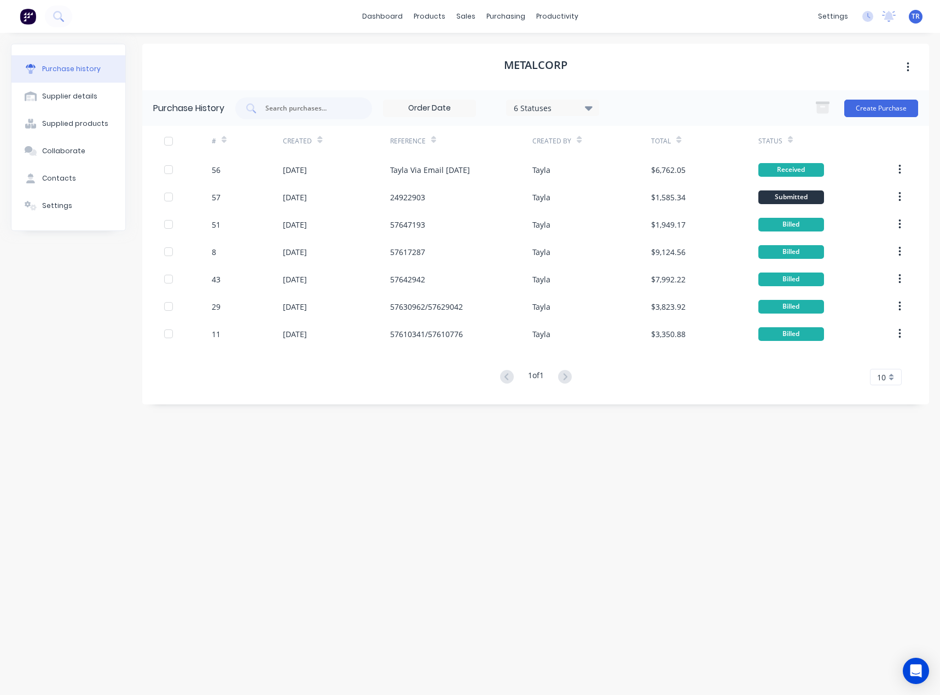
click at [794, 142] on div "Status" at bounding box center [824, 141] width 131 height 30
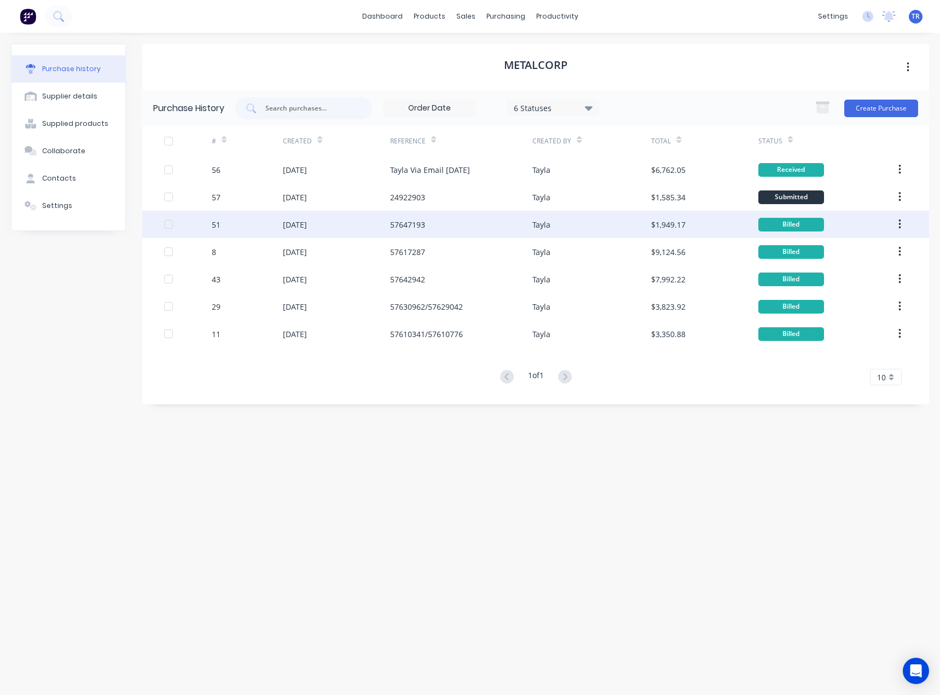
click at [652, 228] on div "$1,949.17" at bounding box center [668, 224] width 34 height 11
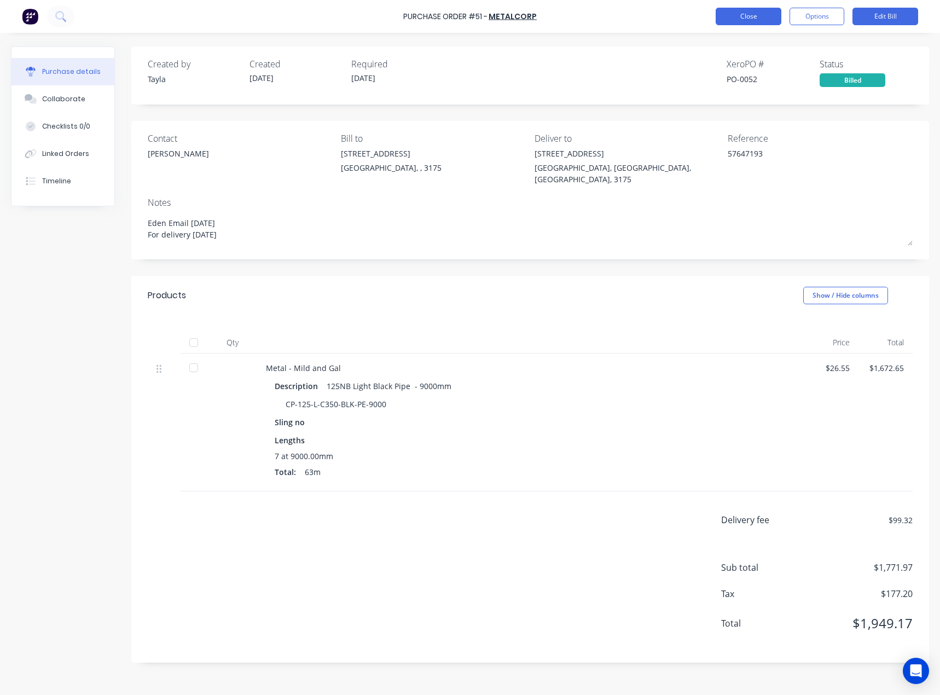
click at [758, 13] on button "Close" at bounding box center [749, 17] width 66 height 18
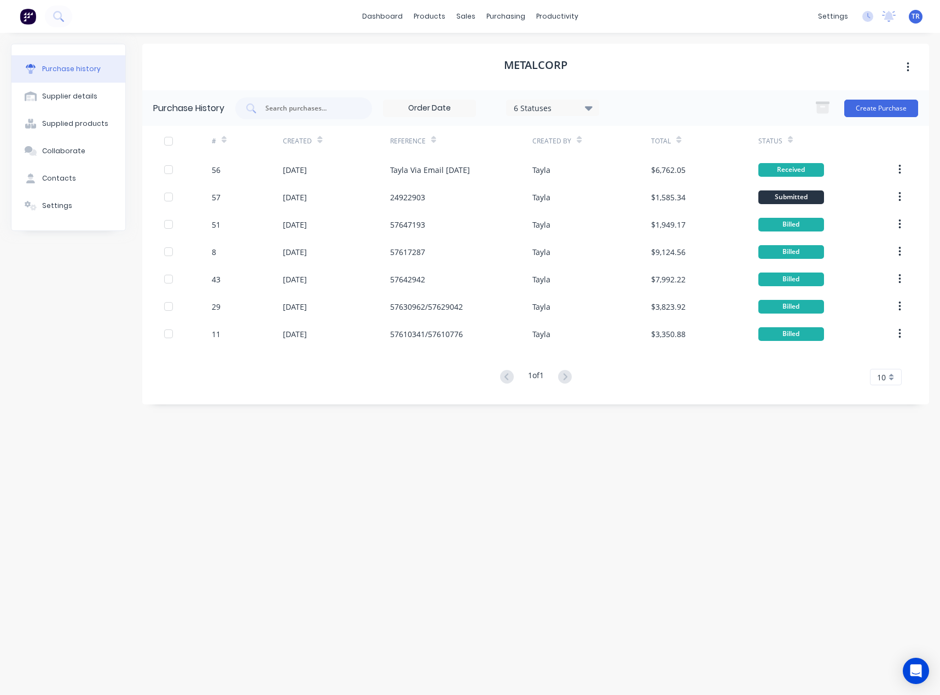
click at [228, 143] on div "#" at bounding box center [247, 141] width 71 height 30
click at [225, 140] on icon at bounding box center [224, 141] width 5 height 3
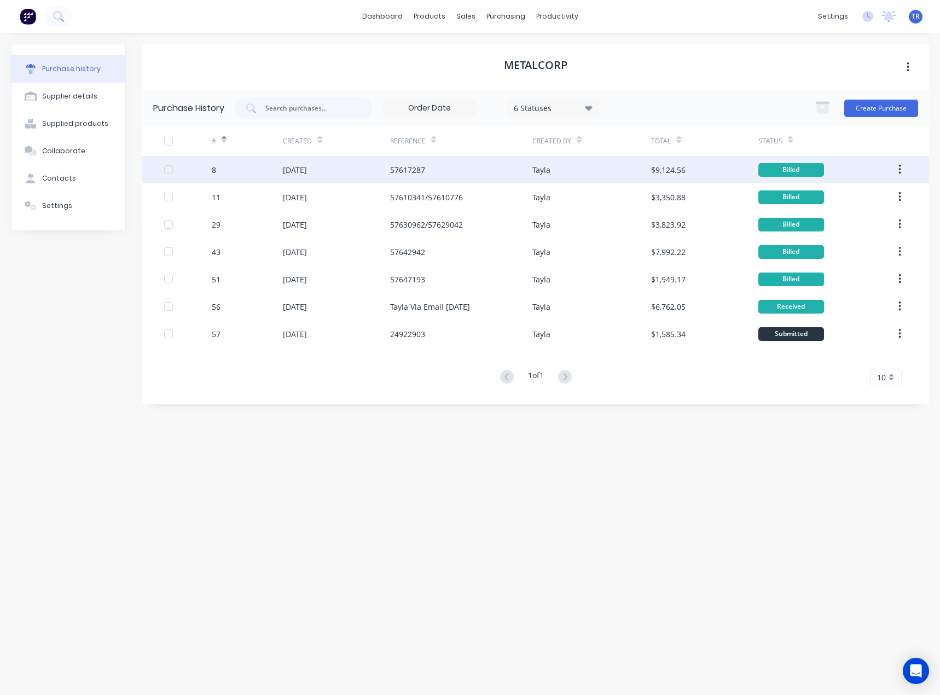
drag, startPoint x: 225, startPoint y: 140, endPoint x: 252, endPoint y: 177, distance: 45.8
click at [261, 155] on div "#" at bounding box center [247, 141] width 71 height 30
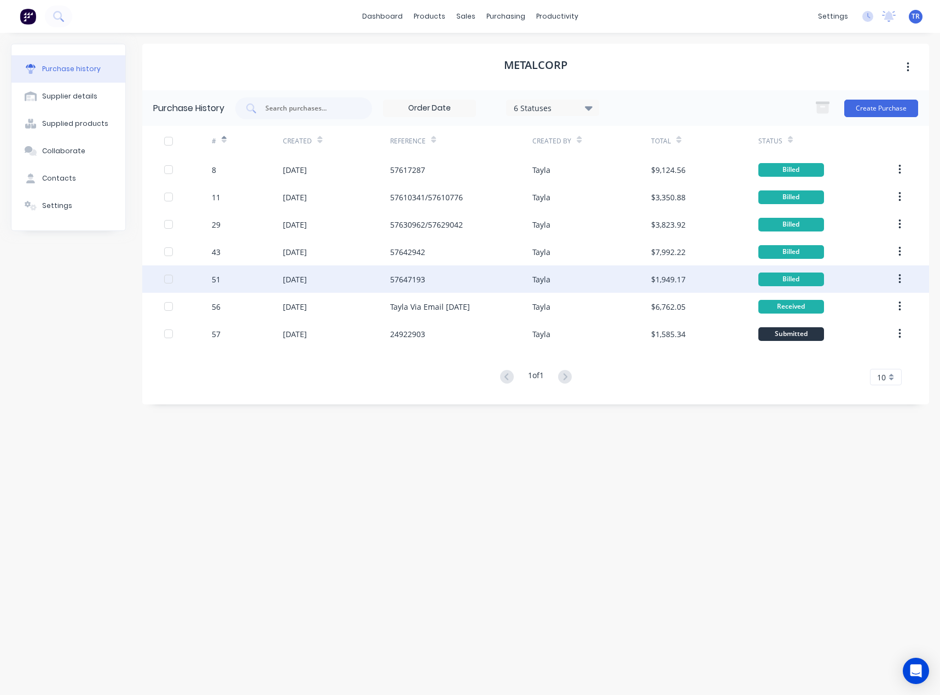
click at [256, 279] on div "51" at bounding box center [247, 278] width 71 height 27
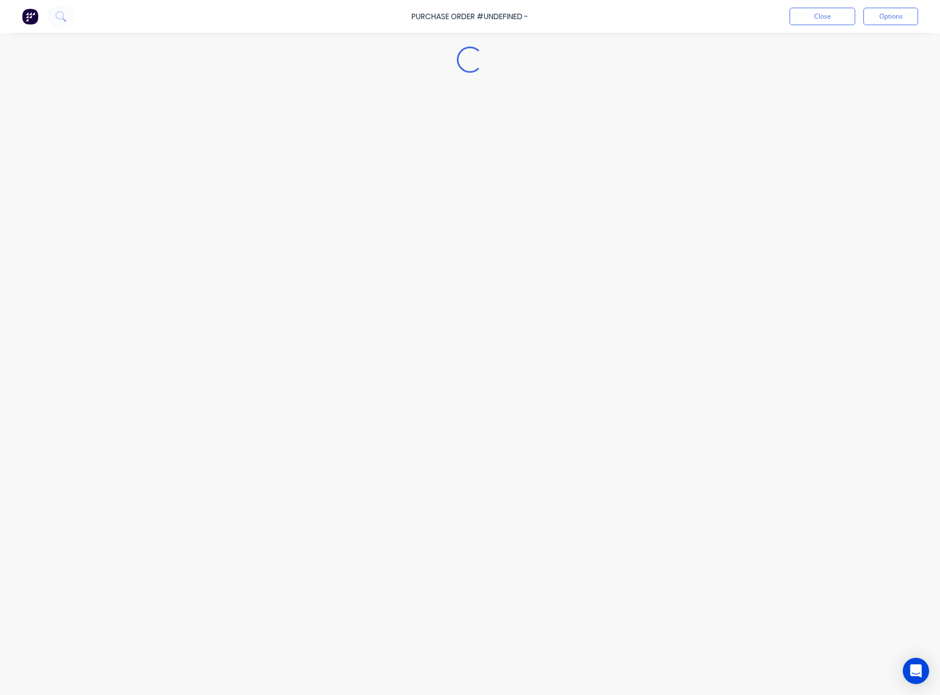
type textarea "x"
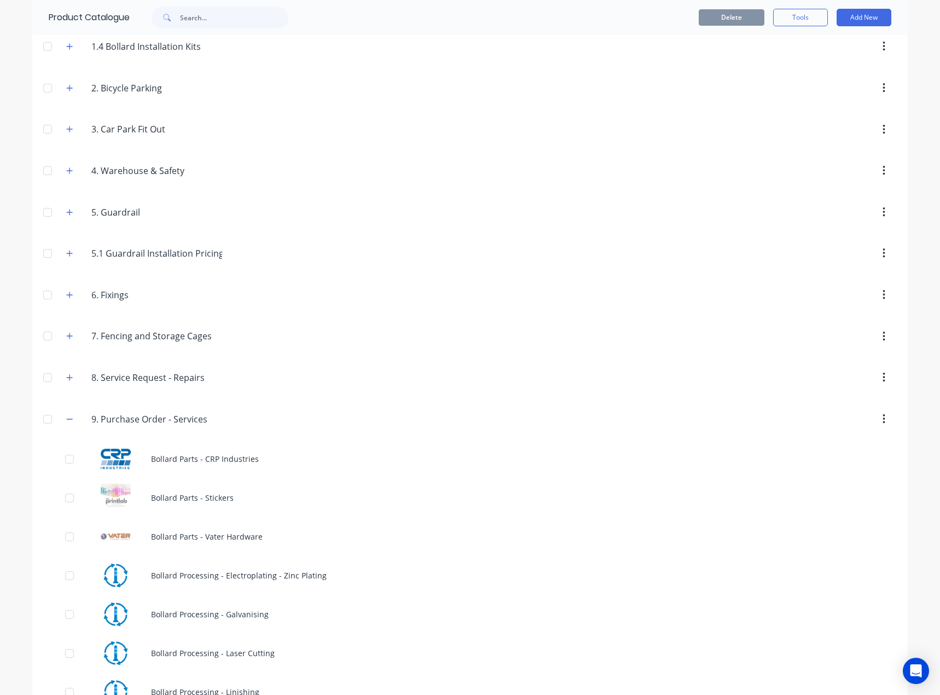
scroll to position [592, 0]
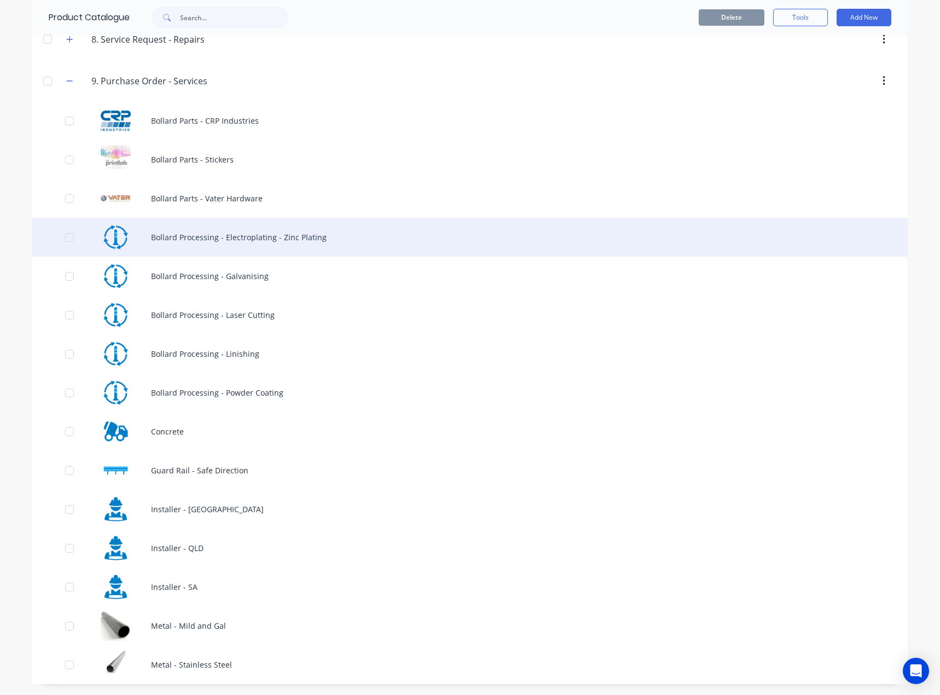
click at [309, 241] on div "Bollard Processing - Electroplating - Zinc Plating" at bounding box center [470, 237] width 876 height 39
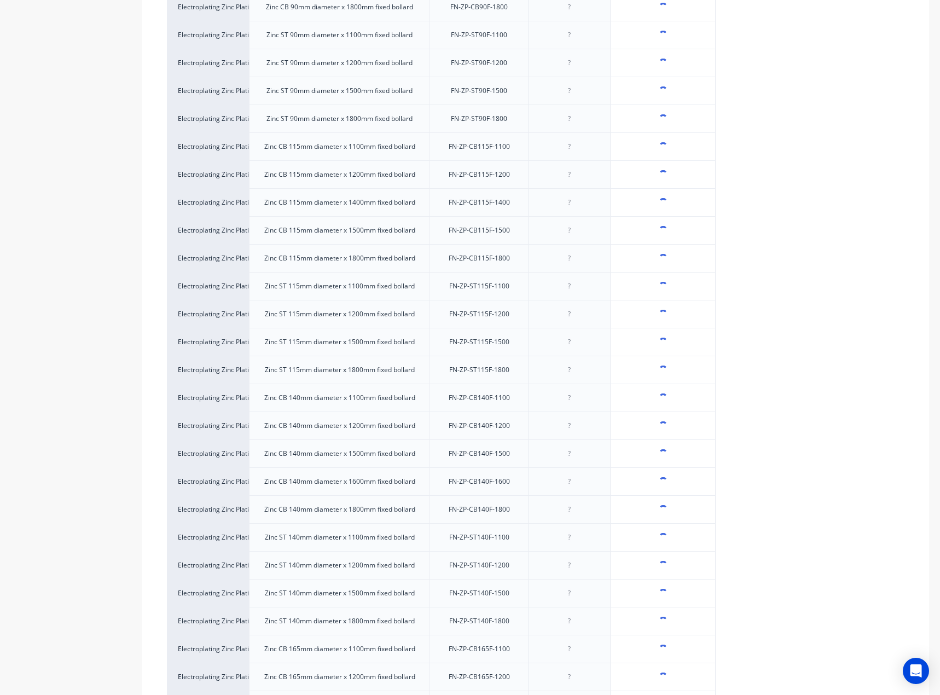
scroll to position [1488, 0]
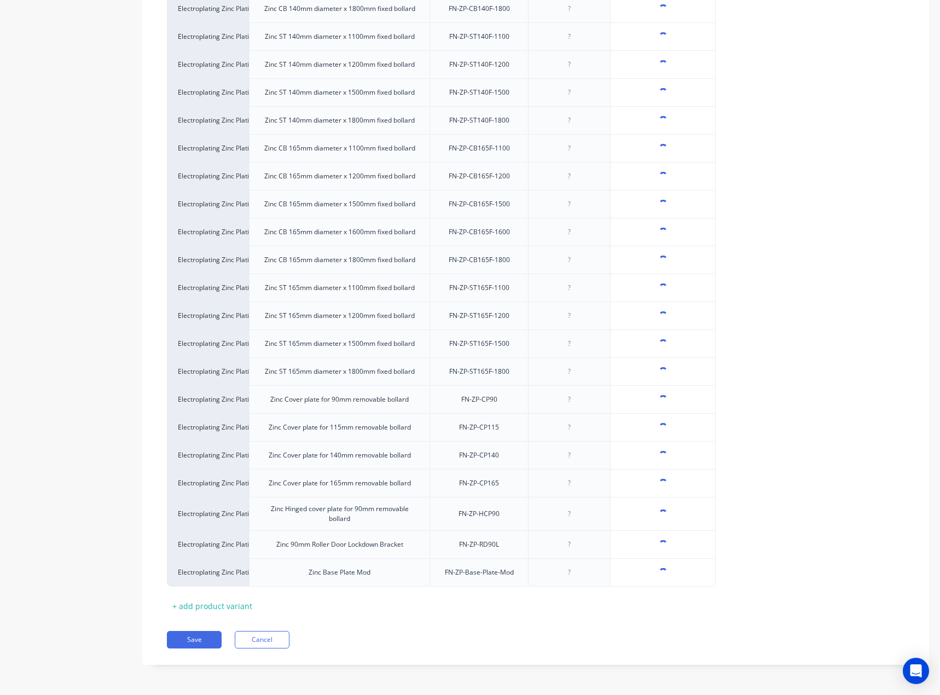
type textarea "x"
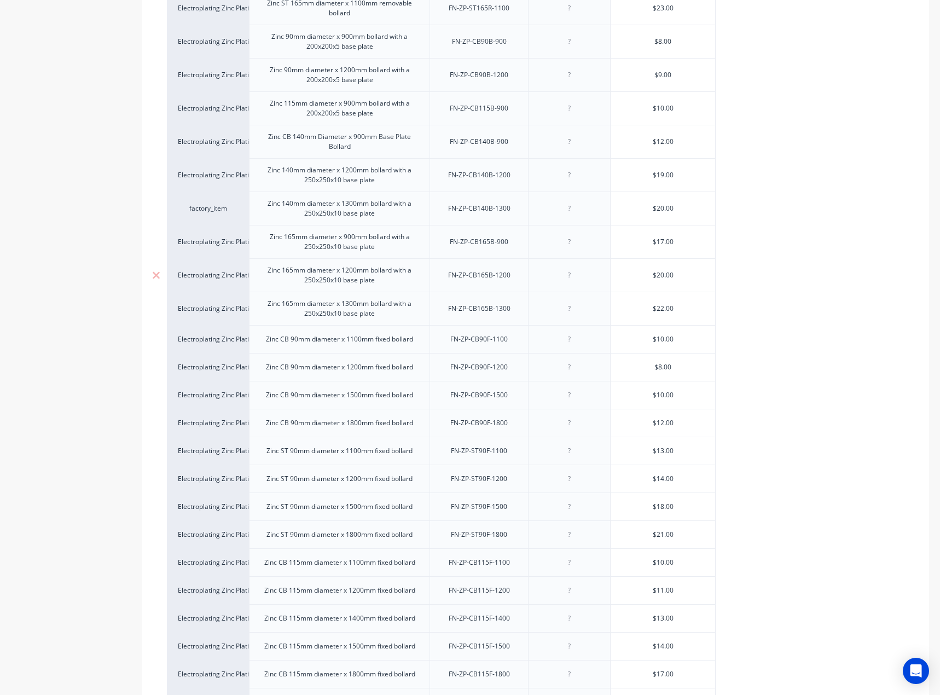
scroll to position [558, 0]
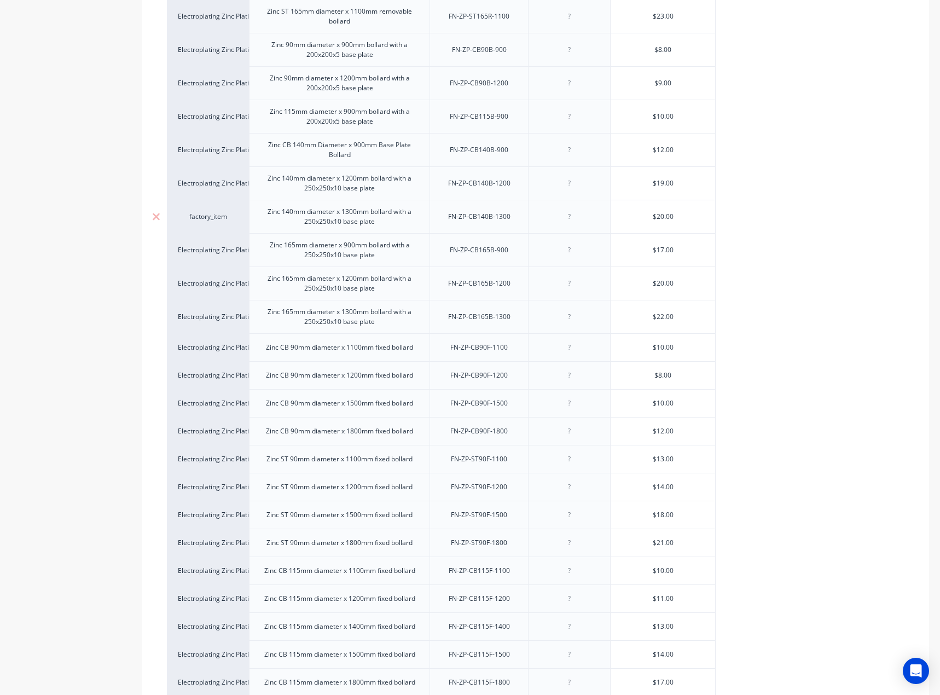
click at [218, 224] on div "factory_item" at bounding box center [208, 216] width 82 height 33
click at [218, 213] on div "factory_item" at bounding box center [208, 217] width 60 height 10
type input "elec"
click at [214, 252] on button "Electroplating Zinc Plating - Product Processing" at bounding box center [256, 249] width 156 height 16
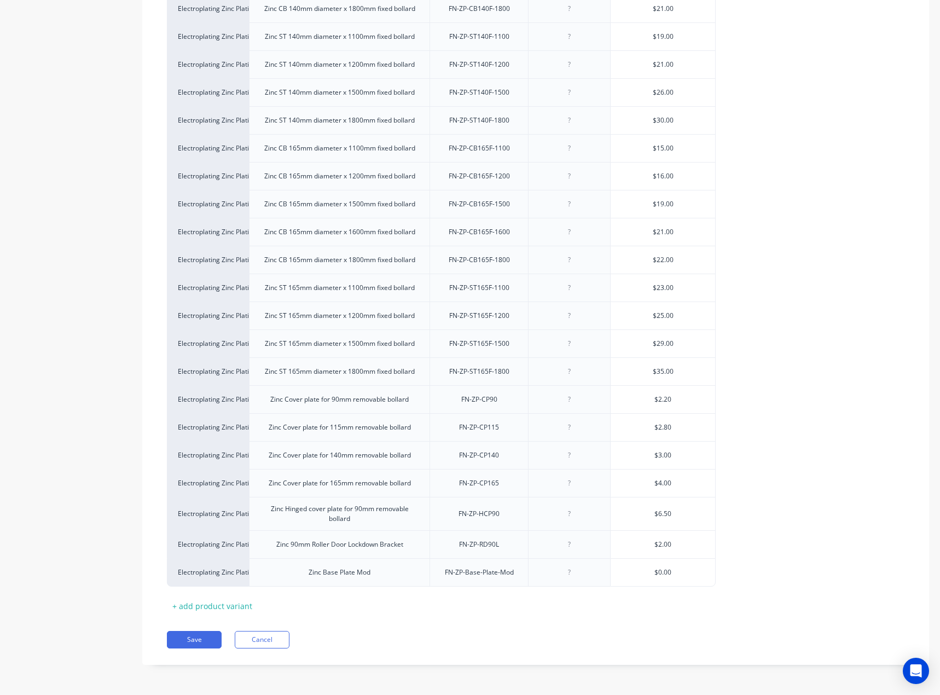
scroll to position [1488, 0]
click at [190, 639] on button "Save" at bounding box center [194, 640] width 55 height 18
type textarea "x"
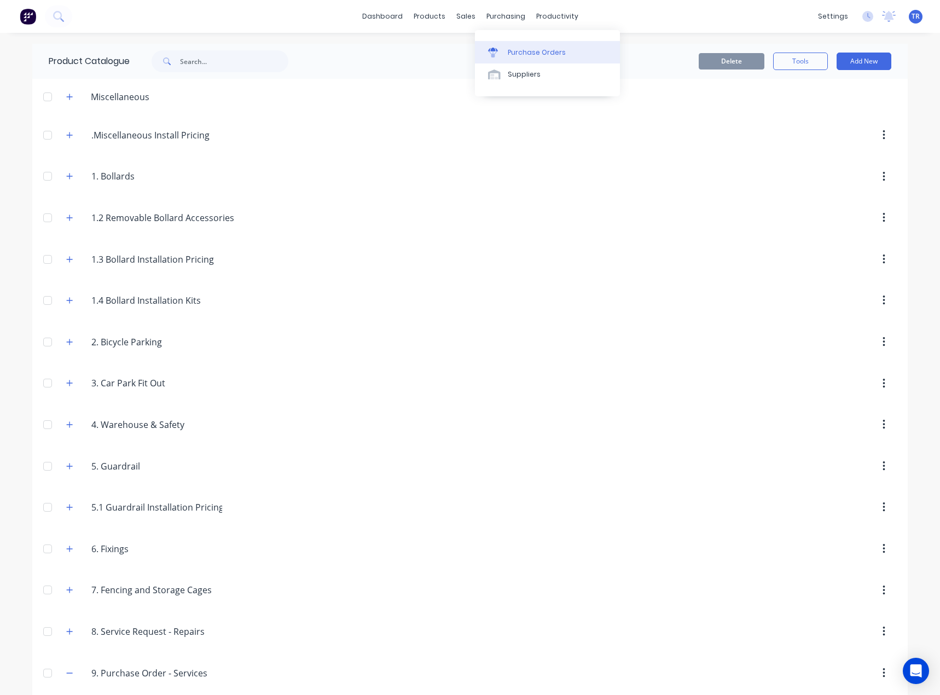
click at [518, 56] on div "Purchase Orders" at bounding box center [537, 53] width 58 height 10
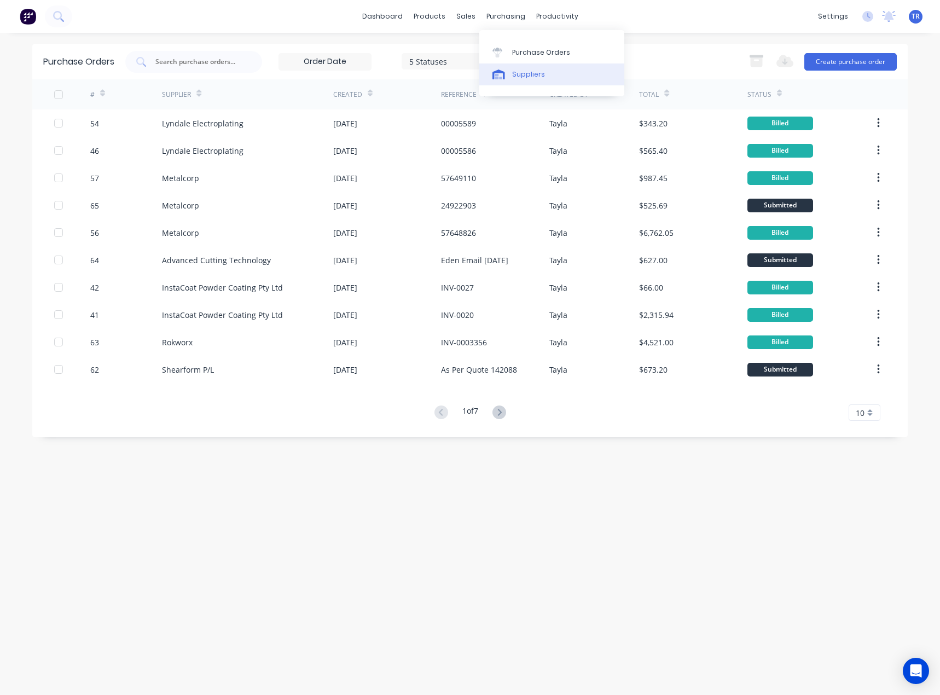
click at [517, 70] on div "Suppliers" at bounding box center [528, 75] width 33 height 10
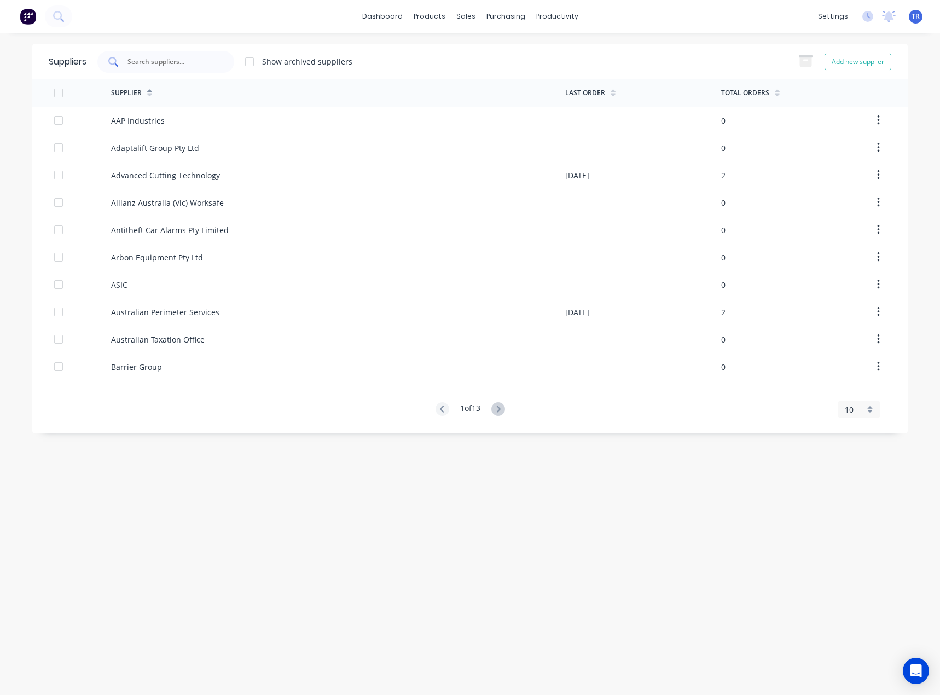
click at [182, 65] on input "text" at bounding box center [171, 61] width 91 height 11
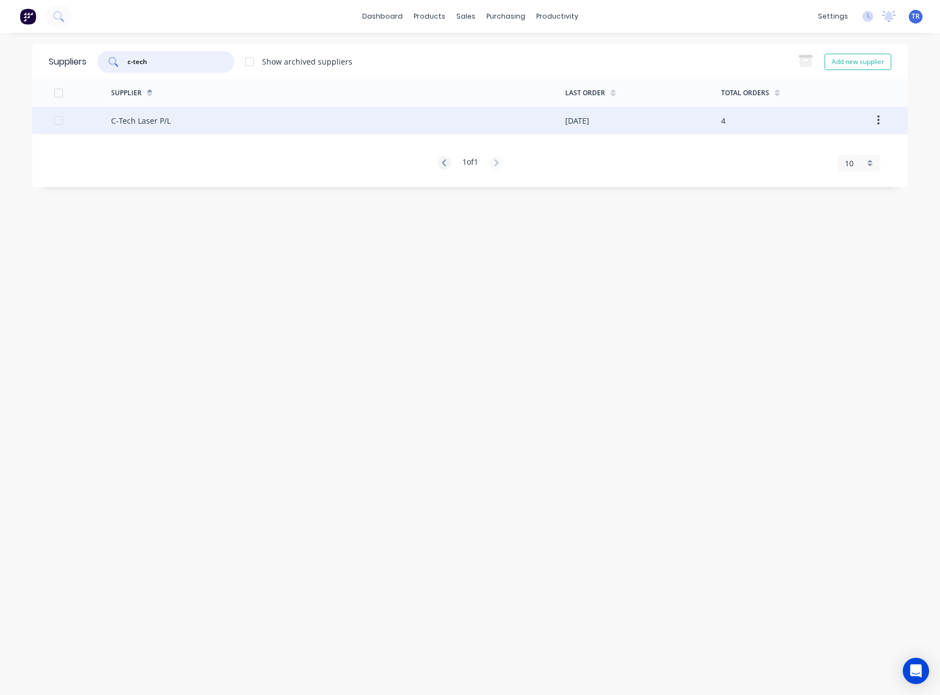
type input "c-tech"
click at [169, 131] on div "C-Tech Laser P/L" at bounding box center [338, 120] width 454 height 27
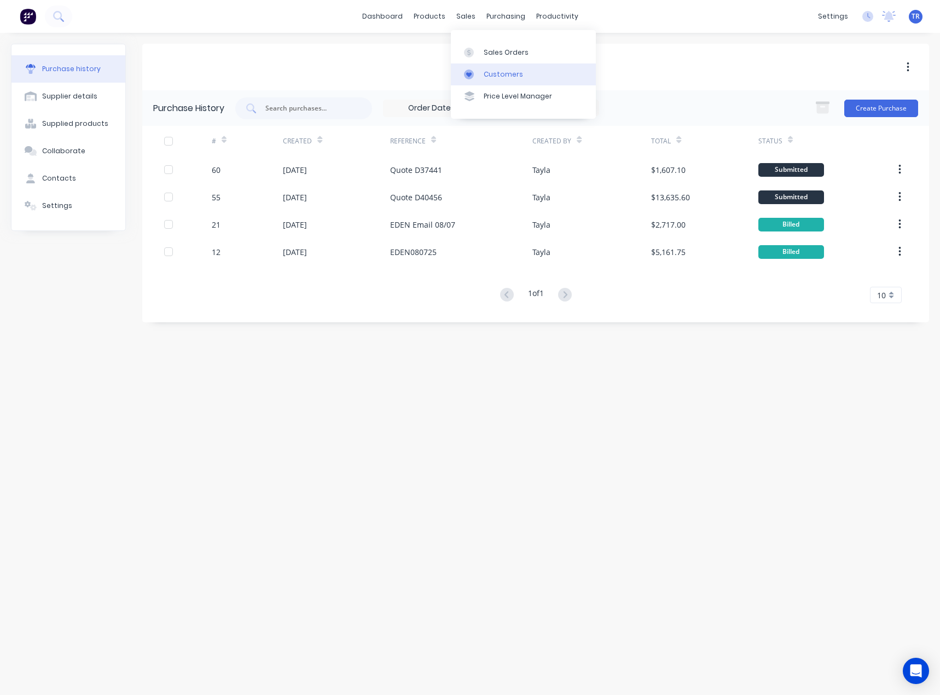
click at [484, 76] on div "Customers" at bounding box center [503, 75] width 39 height 10
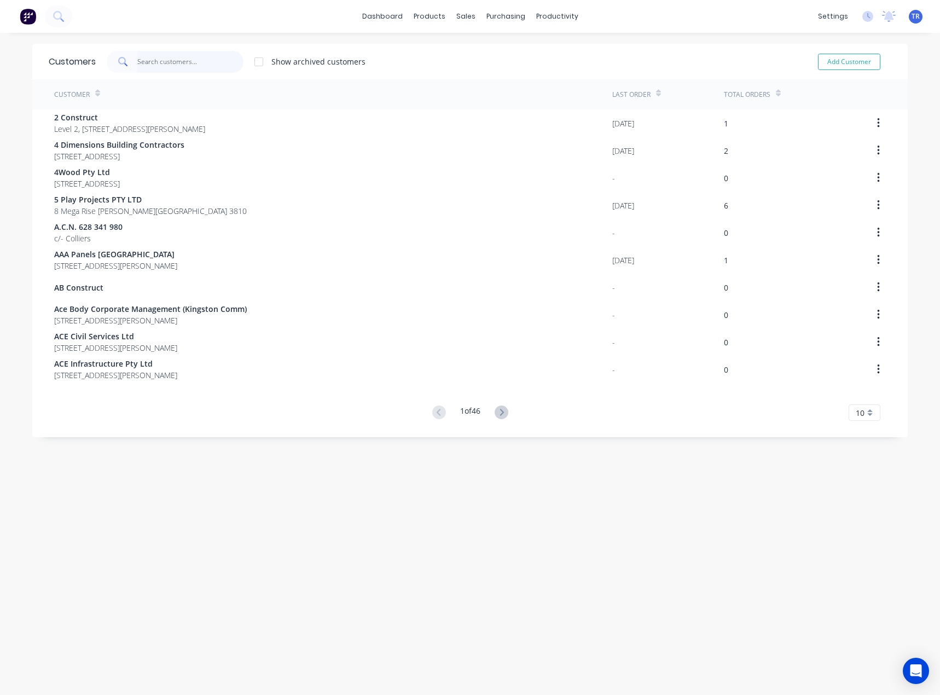
click at [163, 61] on input "text" at bounding box center [190, 62] width 107 height 22
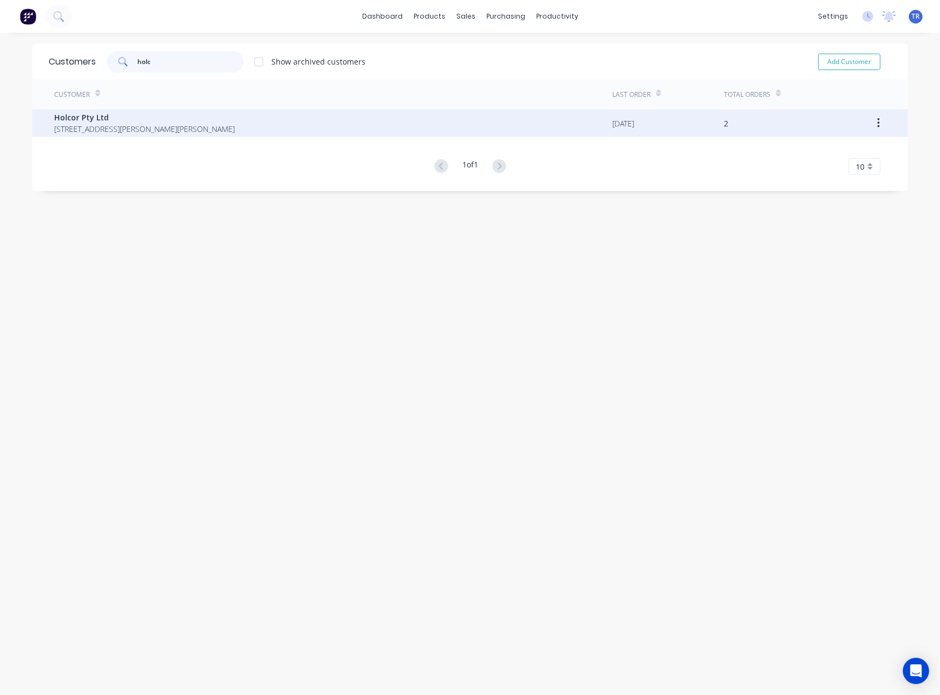
type input "holc"
click at [200, 126] on span "PO Box 417 PATTERSON LAKES Victoria Australia 3197" at bounding box center [144, 128] width 181 height 11
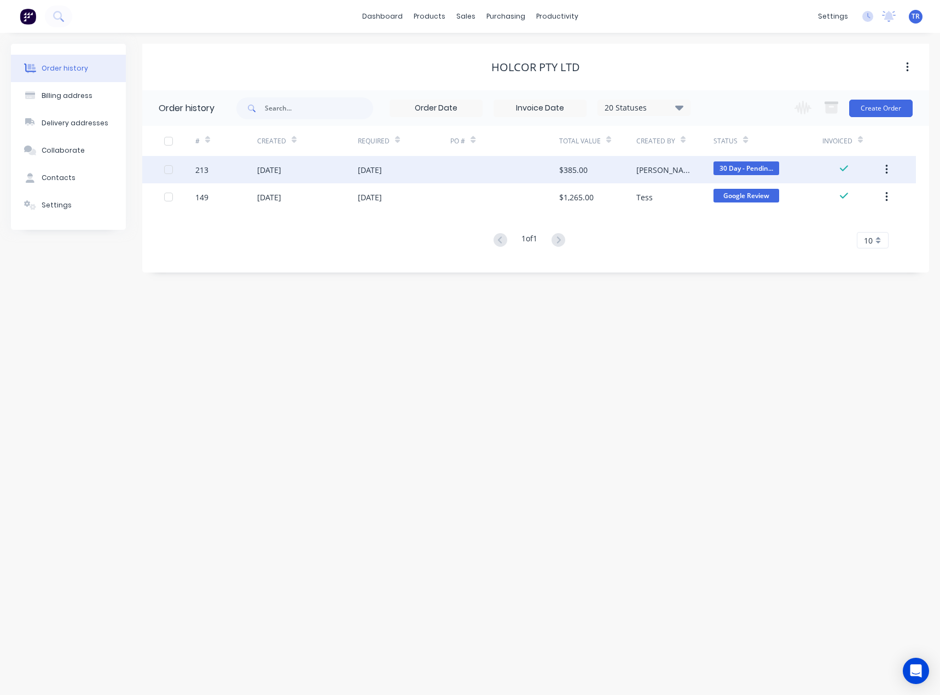
click at [539, 176] on div at bounding box center [504, 169] width 108 height 27
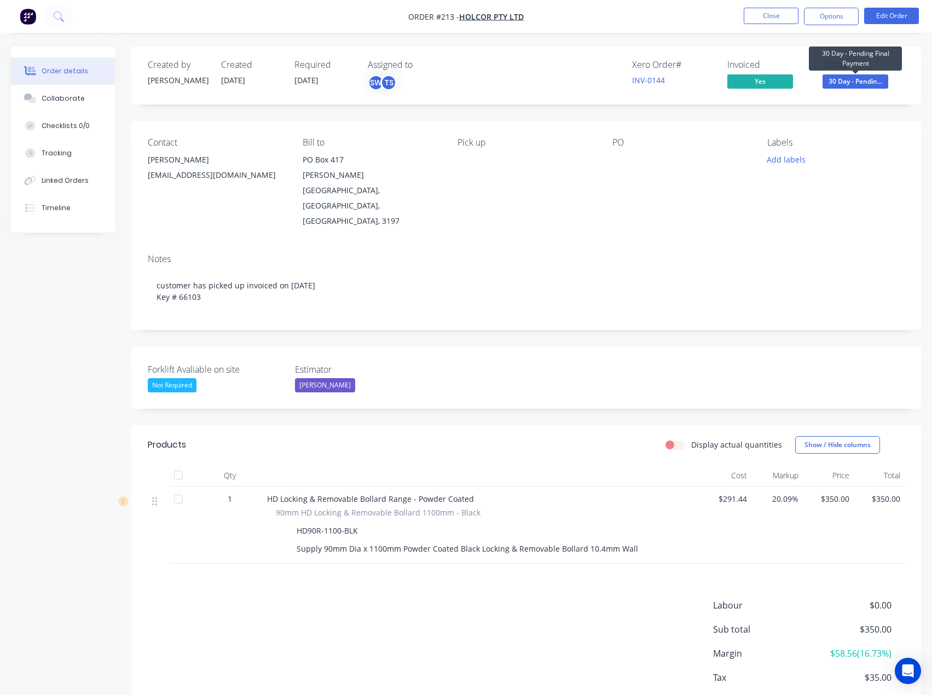
click at [854, 80] on span "30 Day - Pendin..." at bounding box center [856, 81] width 66 height 14
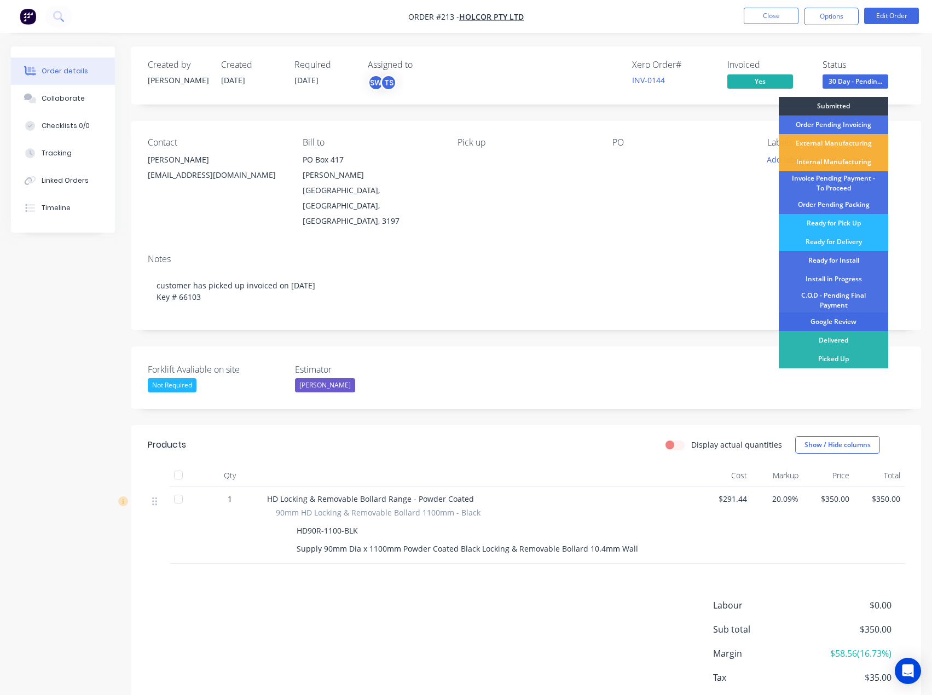
click at [833, 325] on div "Google Review" at bounding box center [833, 322] width 109 height 19
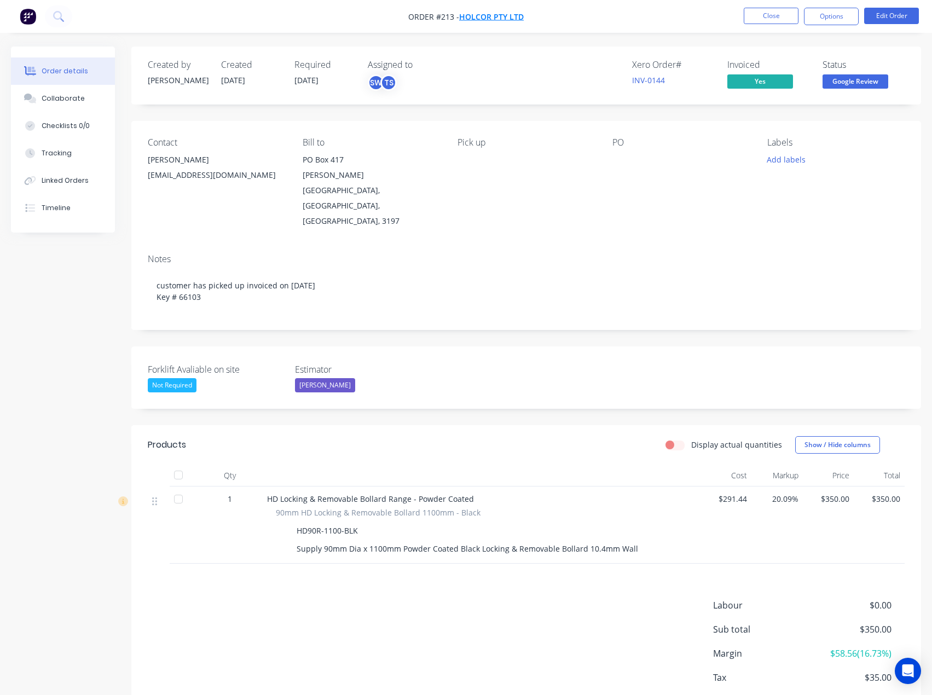
click at [473, 14] on span "Holcor Pty Ltd" at bounding box center [491, 16] width 65 height 10
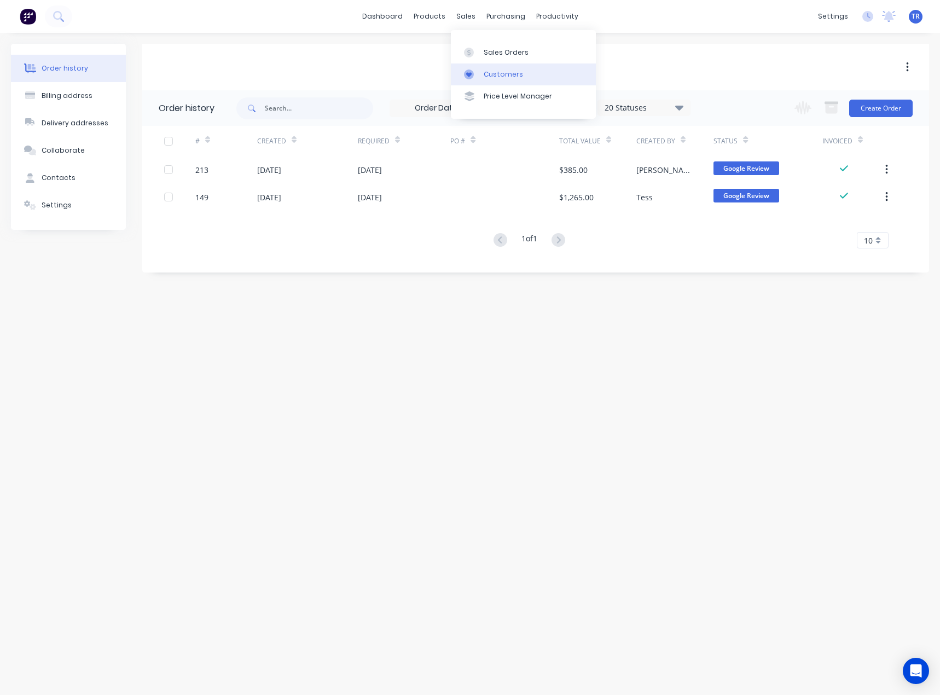
click at [488, 80] on link "Customers" at bounding box center [523, 74] width 145 height 22
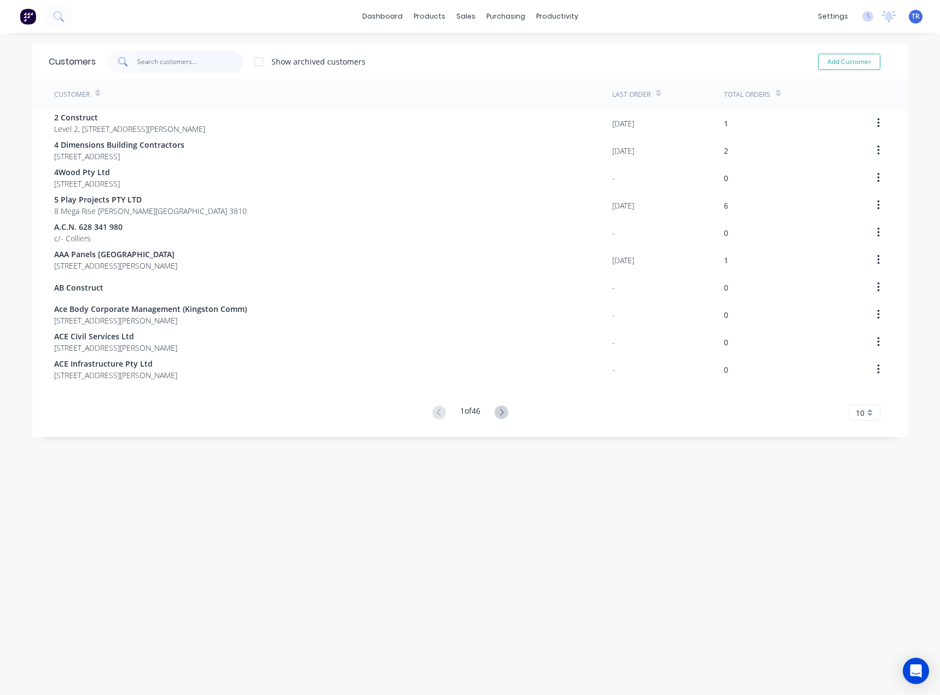
click at [201, 60] on input "text" at bounding box center [190, 62] width 107 height 22
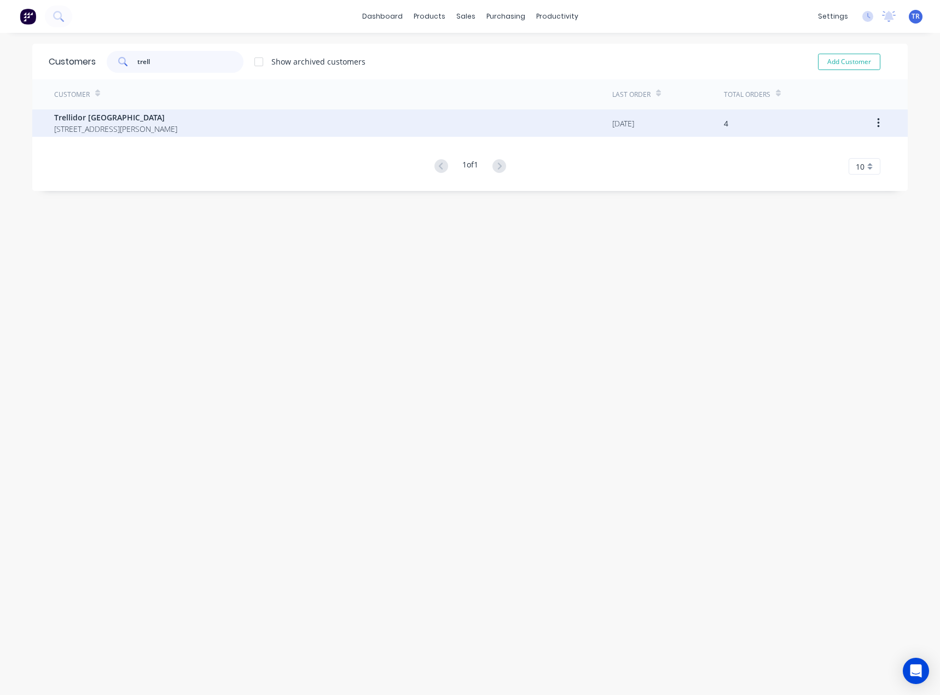
type input "trell"
click at [166, 111] on div "Trellidor Queensland 66 Manning Esplanade THORNLANDS 4164" at bounding box center [333, 122] width 558 height 27
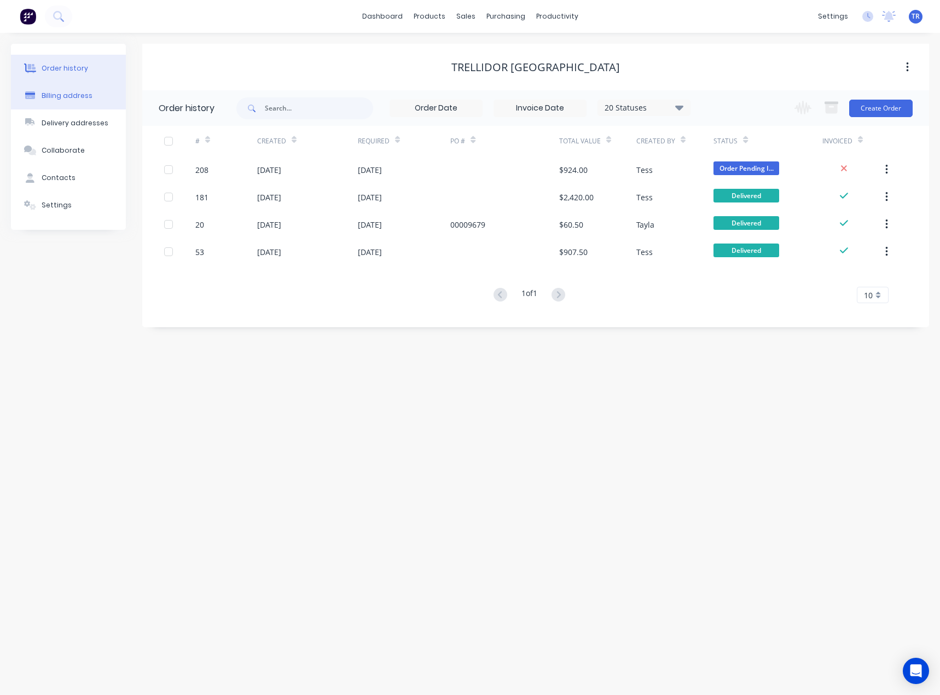
click at [72, 94] on div "Billing address" at bounding box center [67, 96] width 51 height 10
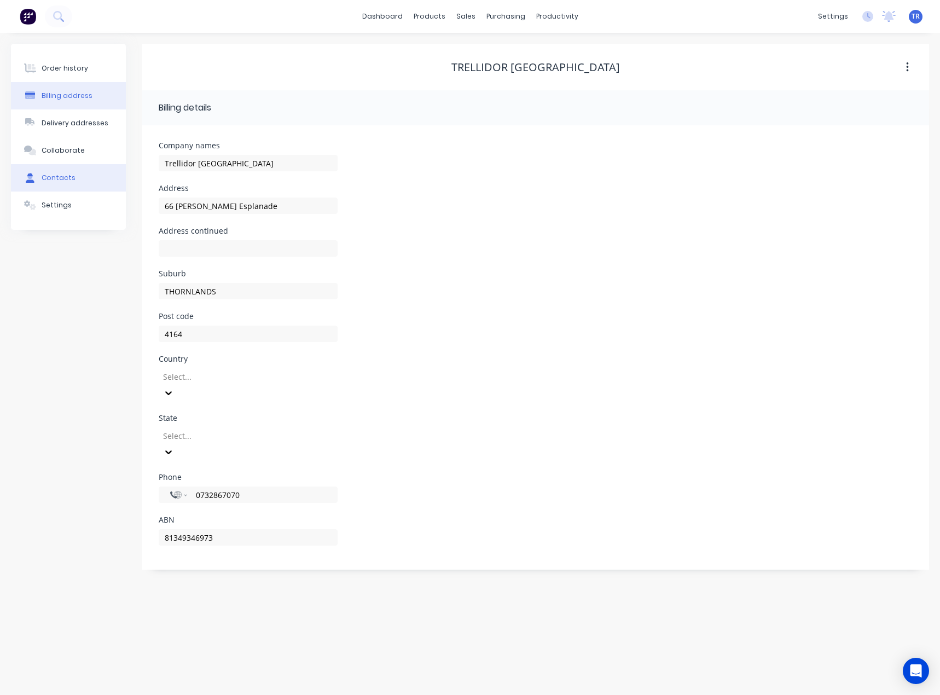
click at [74, 181] on button "Contacts" at bounding box center [68, 177] width 115 height 27
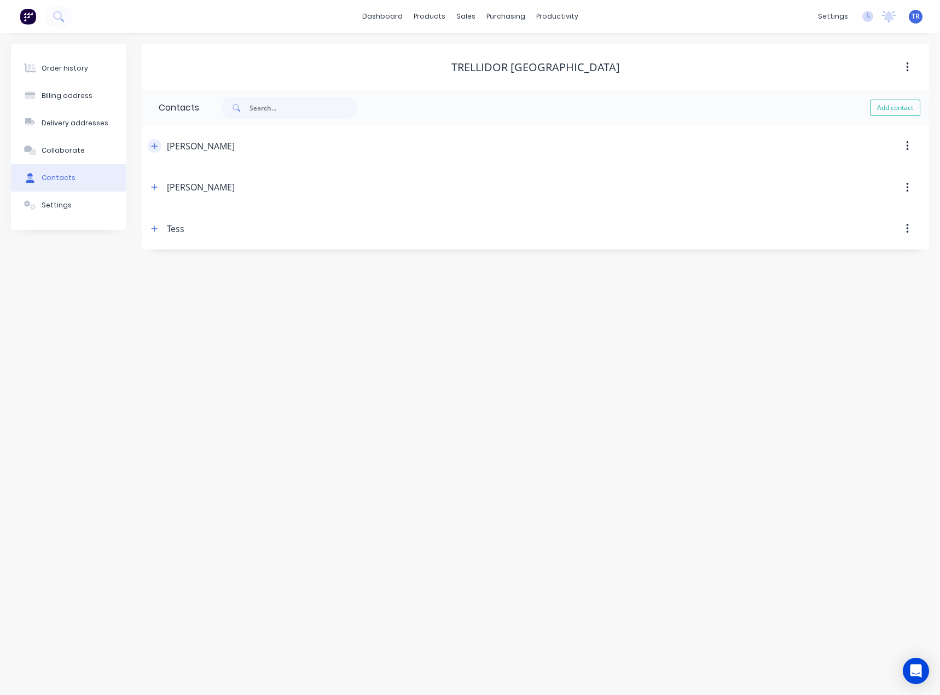
click at [155, 150] on button "button" at bounding box center [155, 146] width 14 height 14
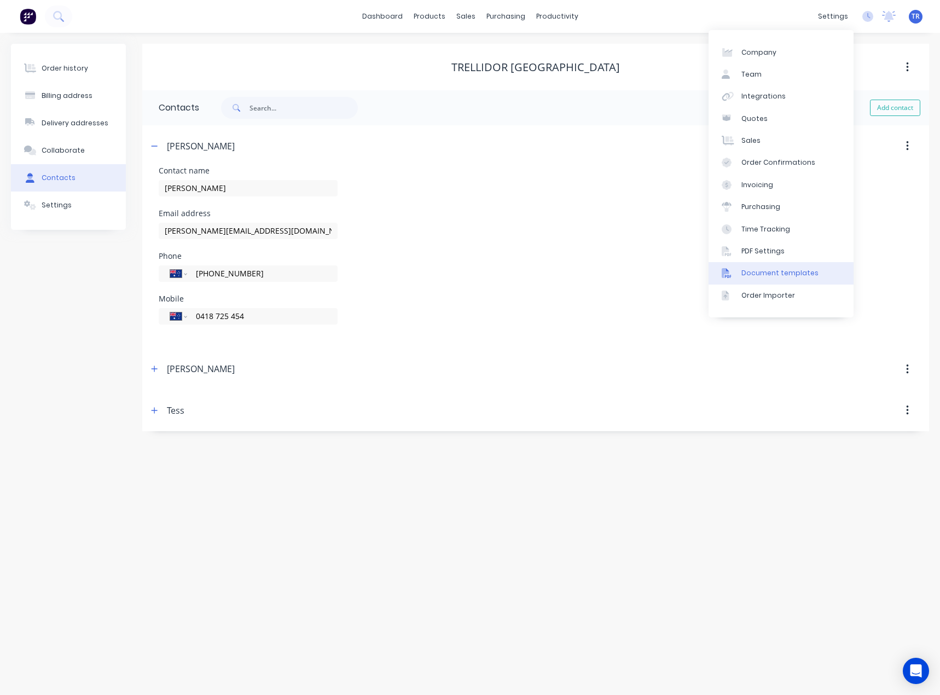
click at [760, 275] on div "Document templates" at bounding box center [780, 273] width 77 height 10
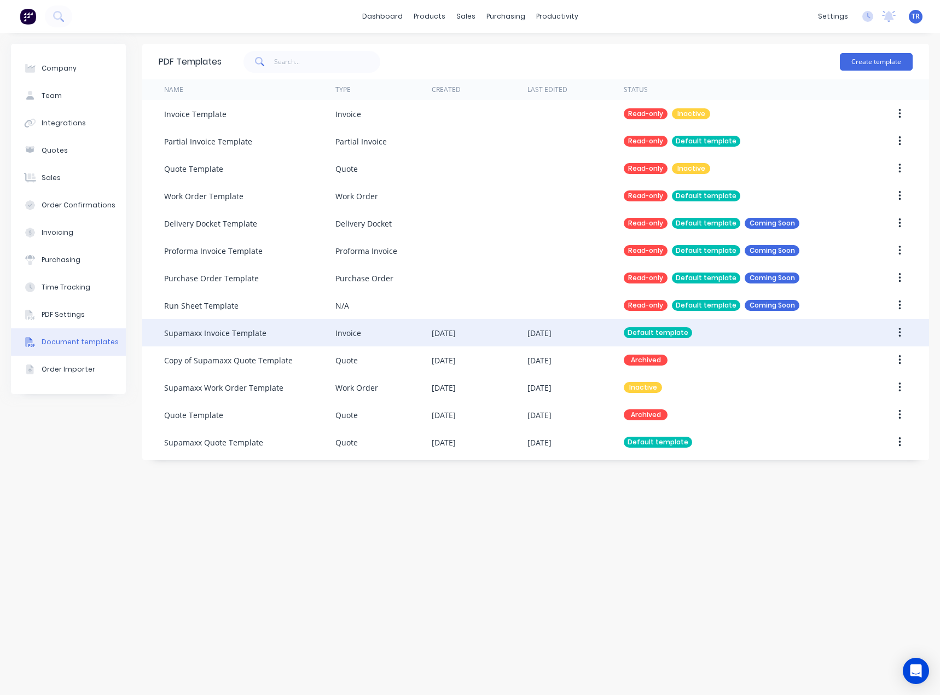
click at [449, 343] on div "[DATE]" at bounding box center [480, 332] width 96 height 27
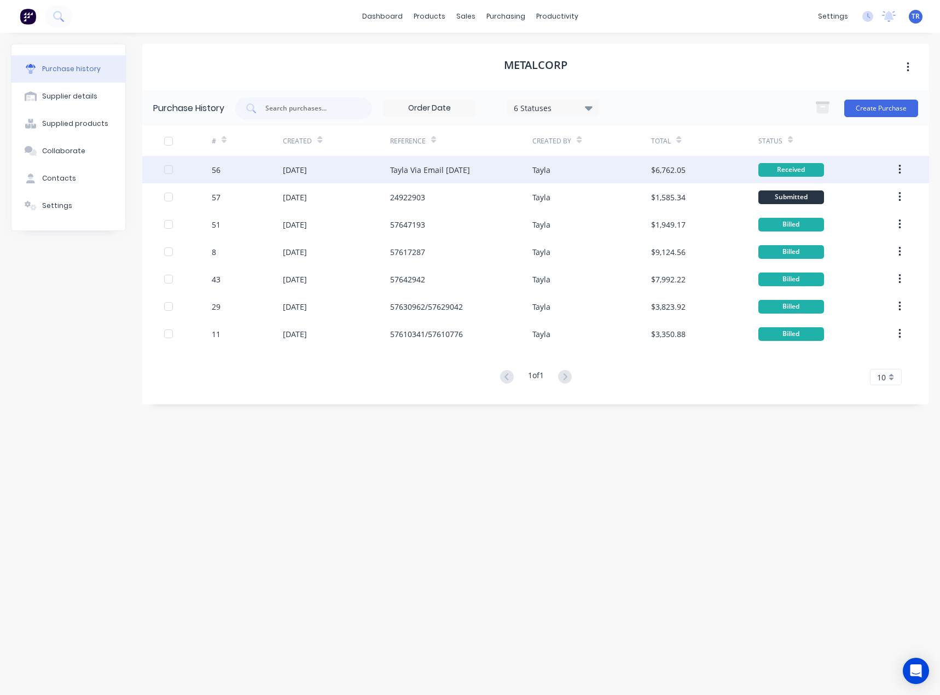
click at [448, 177] on div "Tayla Via Email [DATE]" at bounding box center [461, 169] width 143 height 27
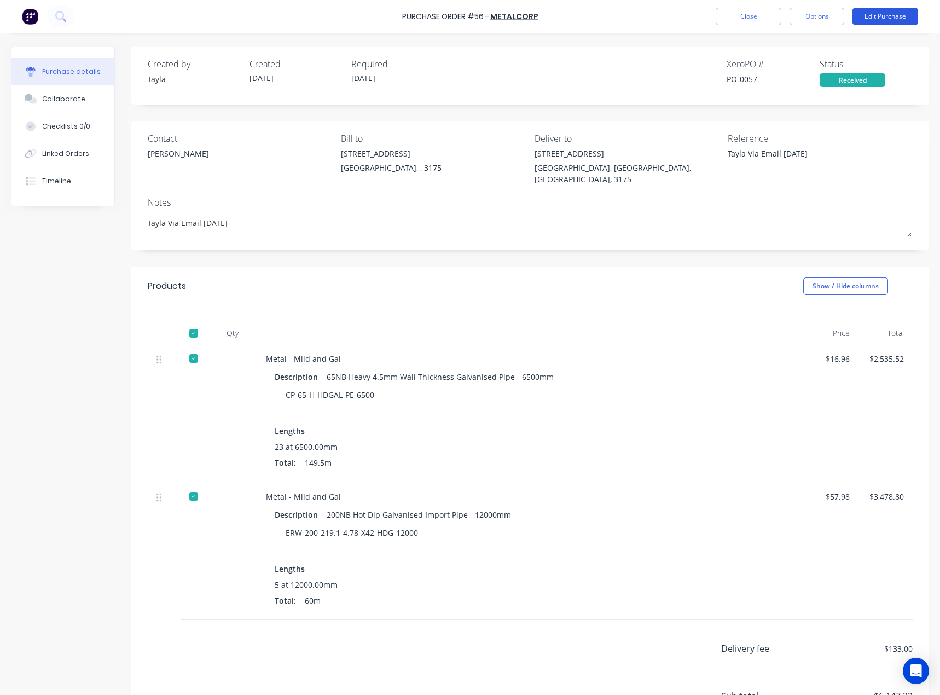
click at [878, 15] on button "Edit Purchase" at bounding box center [886, 17] width 66 height 18
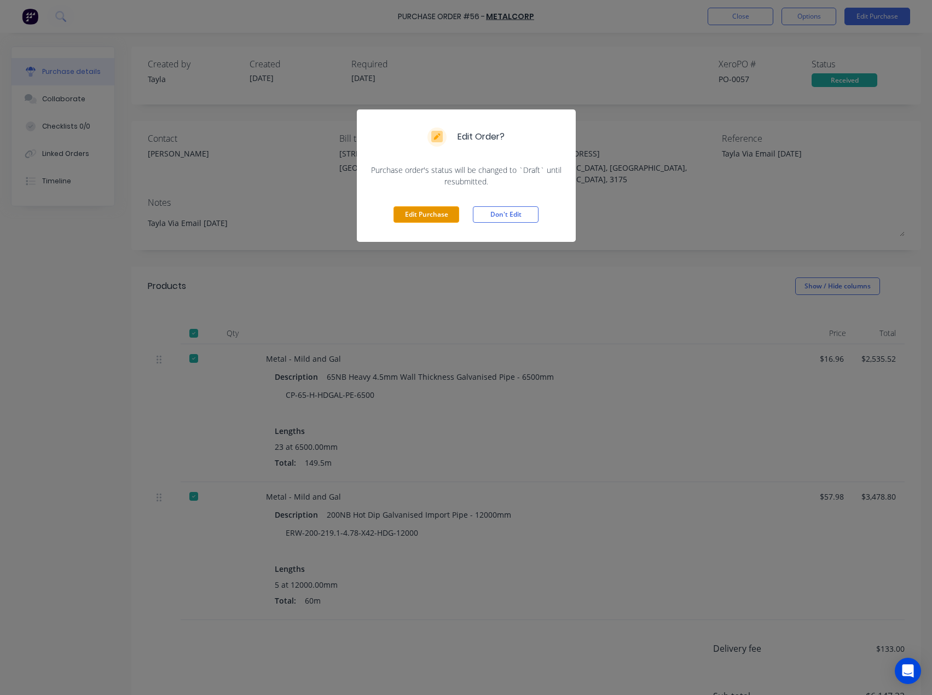
click at [432, 222] on button "Edit Purchase" at bounding box center [427, 214] width 66 height 16
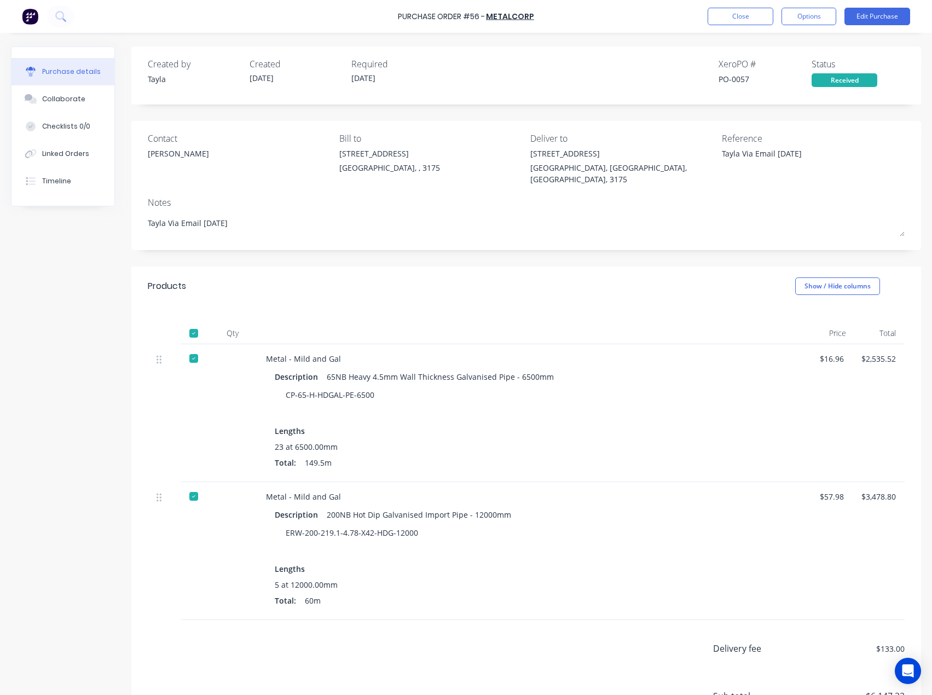
type textarea "x"
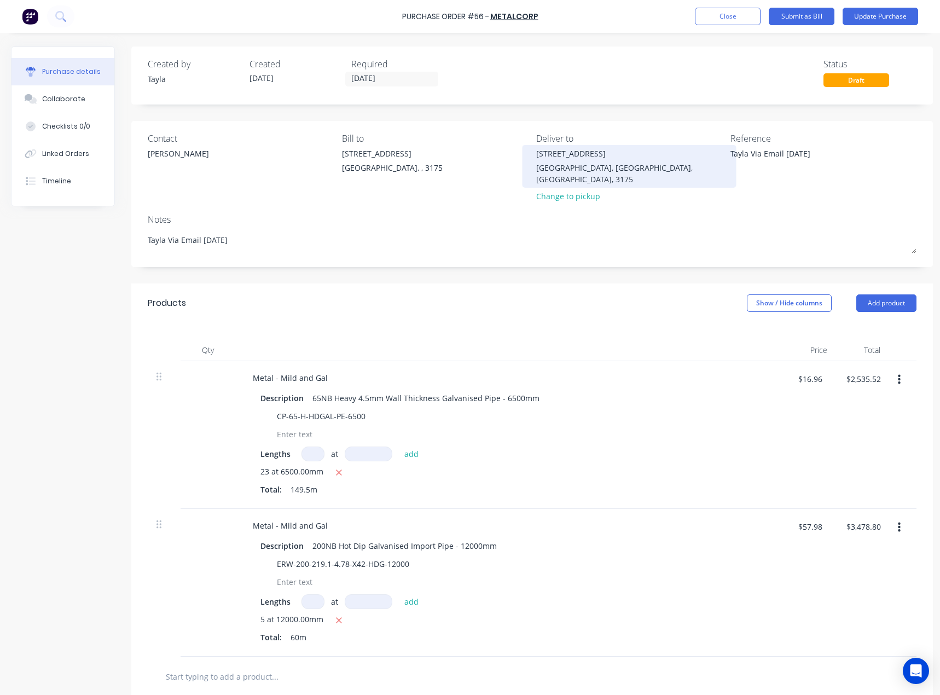
drag, startPoint x: 833, startPoint y: 159, endPoint x: 580, endPoint y: 165, distance: 252.4
click at [580, 165] on div "Contact Jason McGrath Bill to 37 Marni St Dandenong South, , 3175 Deliver to 37…" at bounding box center [532, 170] width 769 height 76
paste textarea "57648826"
type textarea "x"
type textarea "57648826"
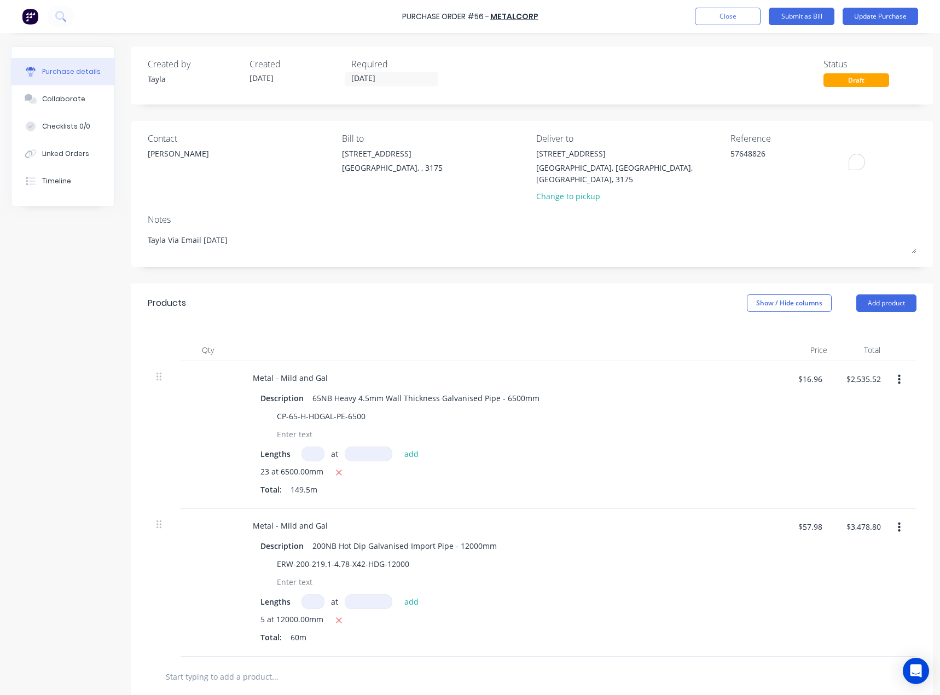
type textarea "x"
type textarea "57648826"
type textarea "x"
type textarea "57648826"
click at [878, 16] on button "Update Purchase" at bounding box center [881, 17] width 76 height 18
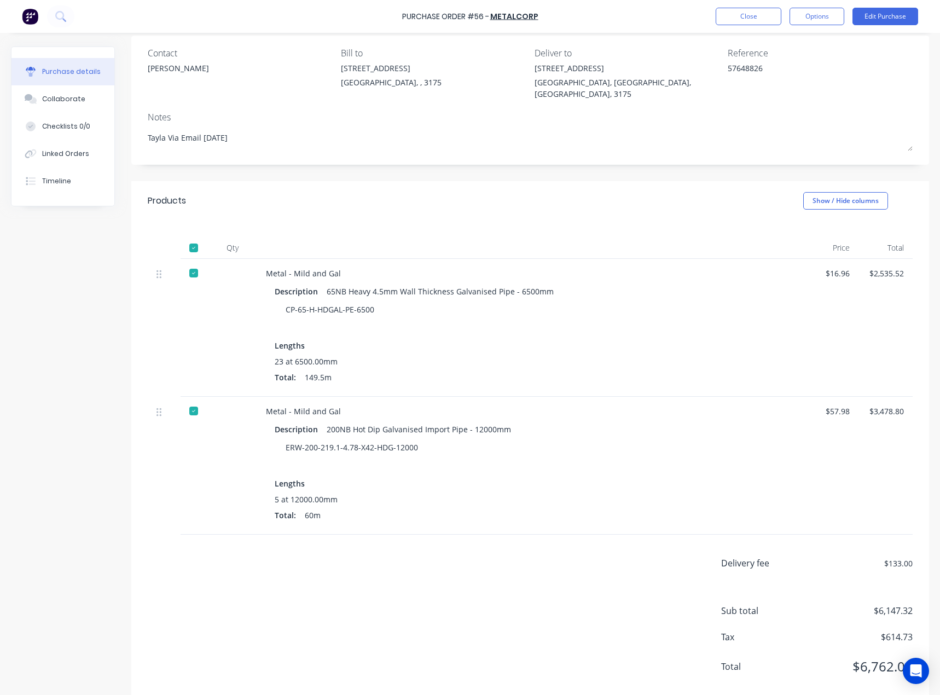
scroll to position [96, 0]
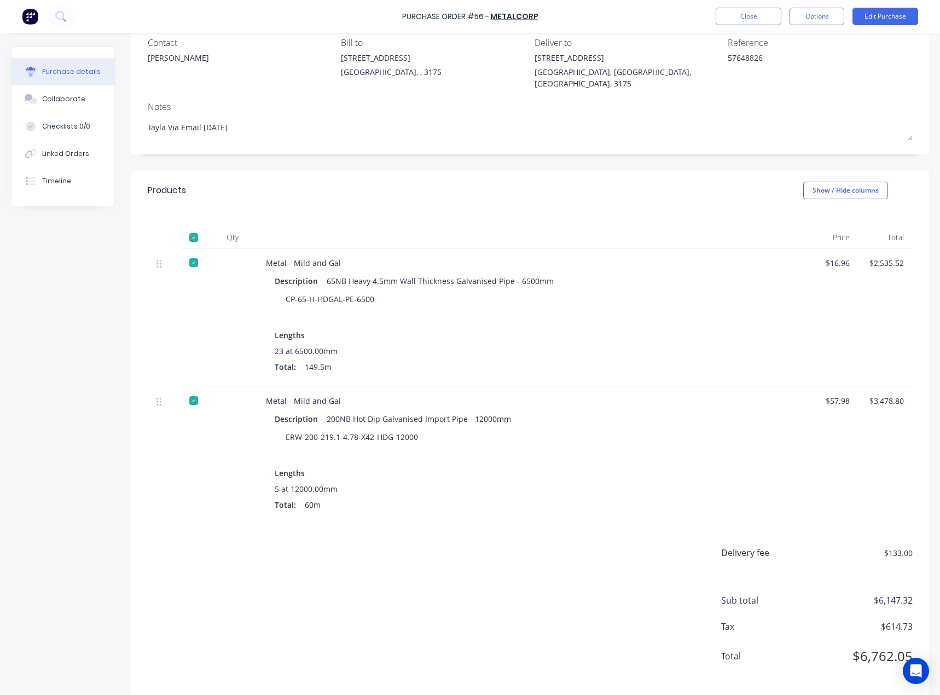
click at [773, 361] on div "Total: 149.5m" at bounding box center [531, 366] width 512 height 11
click at [86, 108] on button "Collaborate" at bounding box center [62, 98] width 103 height 27
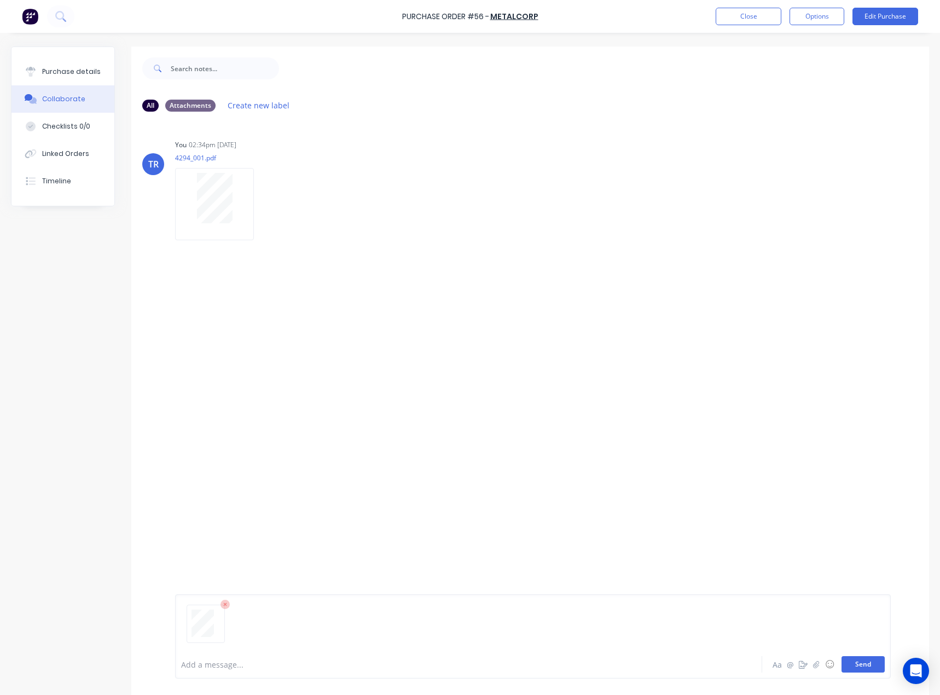
click at [856, 667] on button "Send" at bounding box center [863, 664] width 43 height 16
click at [68, 70] on div "Purchase details" at bounding box center [71, 72] width 59 height 10
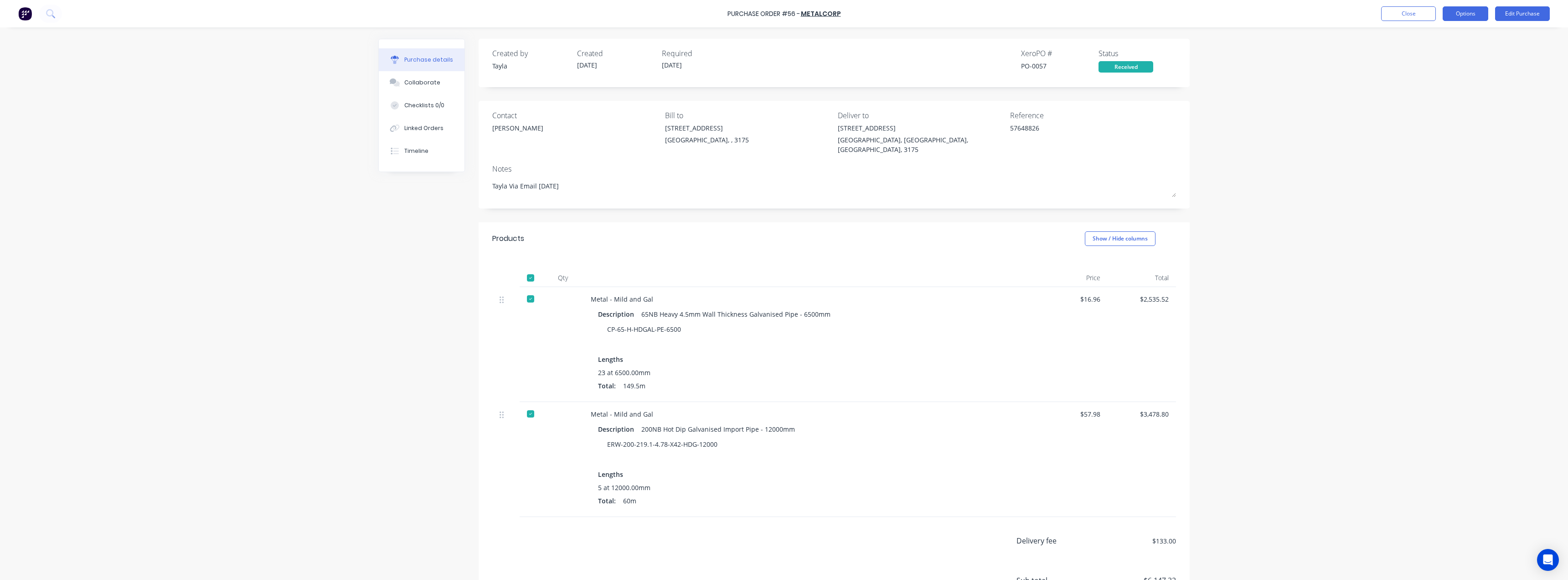
click at [783, 15] on button "Options" at bounding box center [1465, 14] width 46 height 15
click at [783, 60] on div "Convert to Bill" at bounding box center [1445, 56] width 70 height 13
type textarea "x"
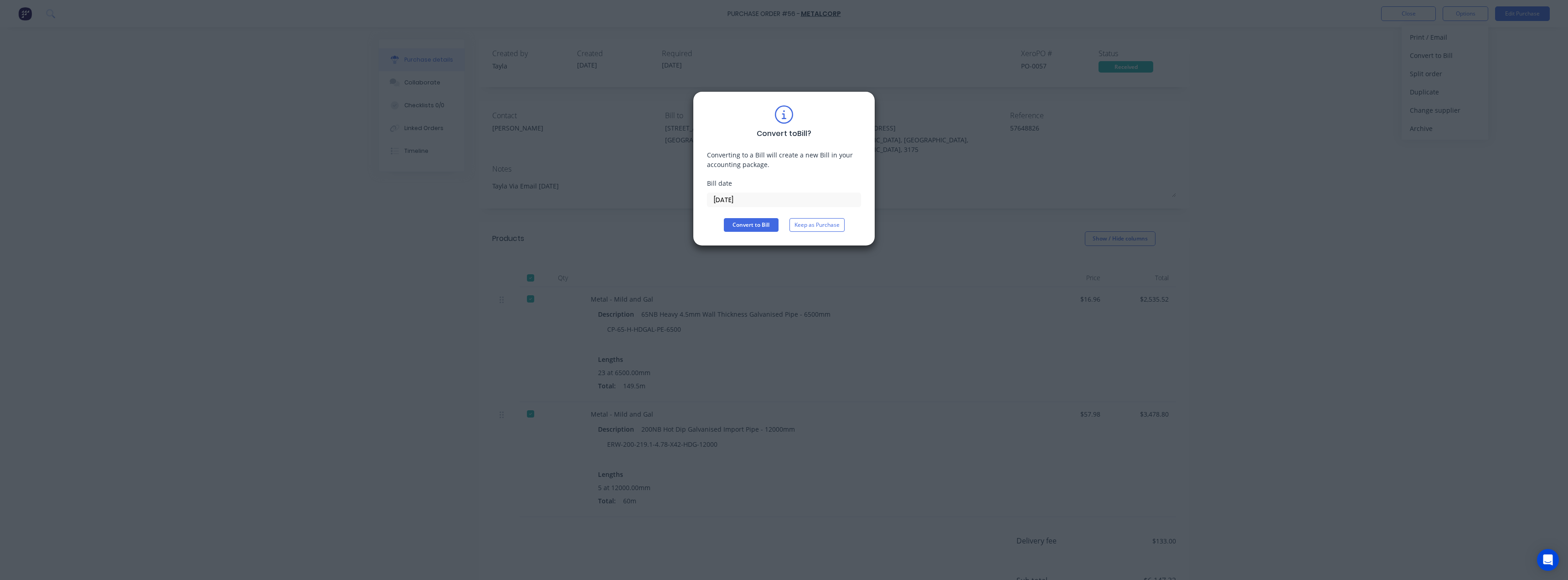
click at [749, 194] on input "14/08/25" at bounding box center [784, 200] width 153 height 13
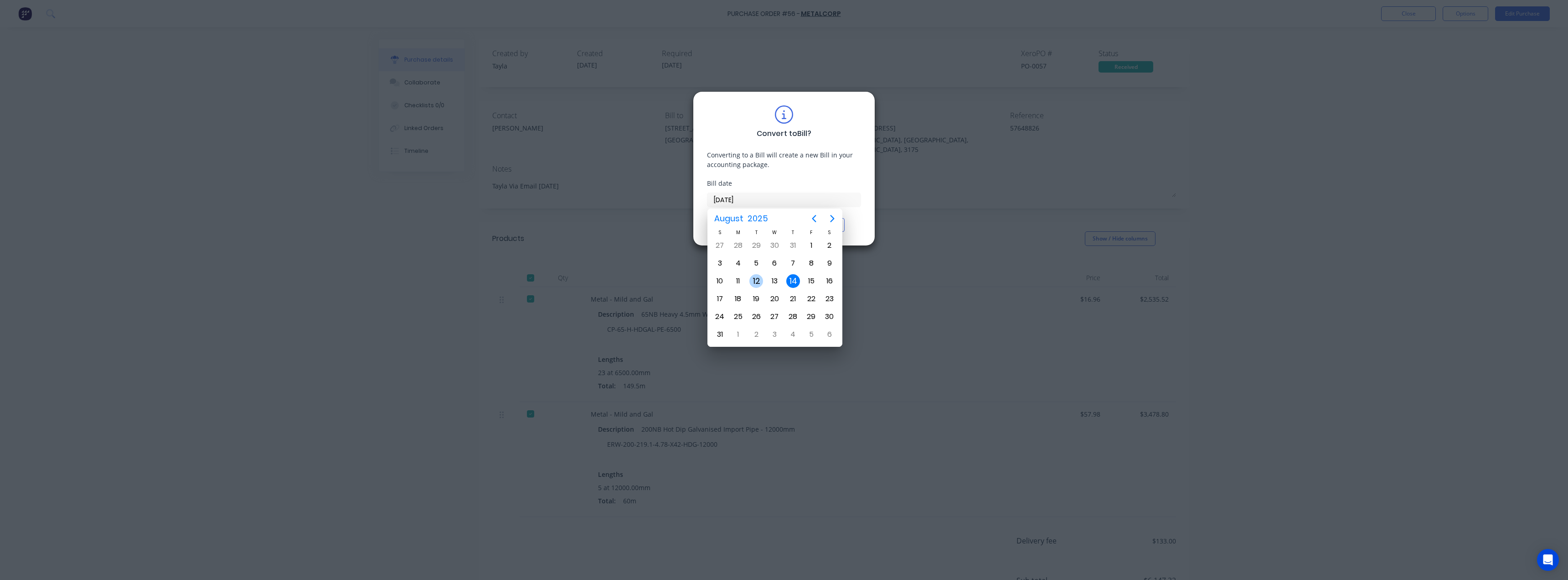
click at [754, 282] on div "12" at bounding box center [756, 281] width 13 height 13
type input "12/08/25"
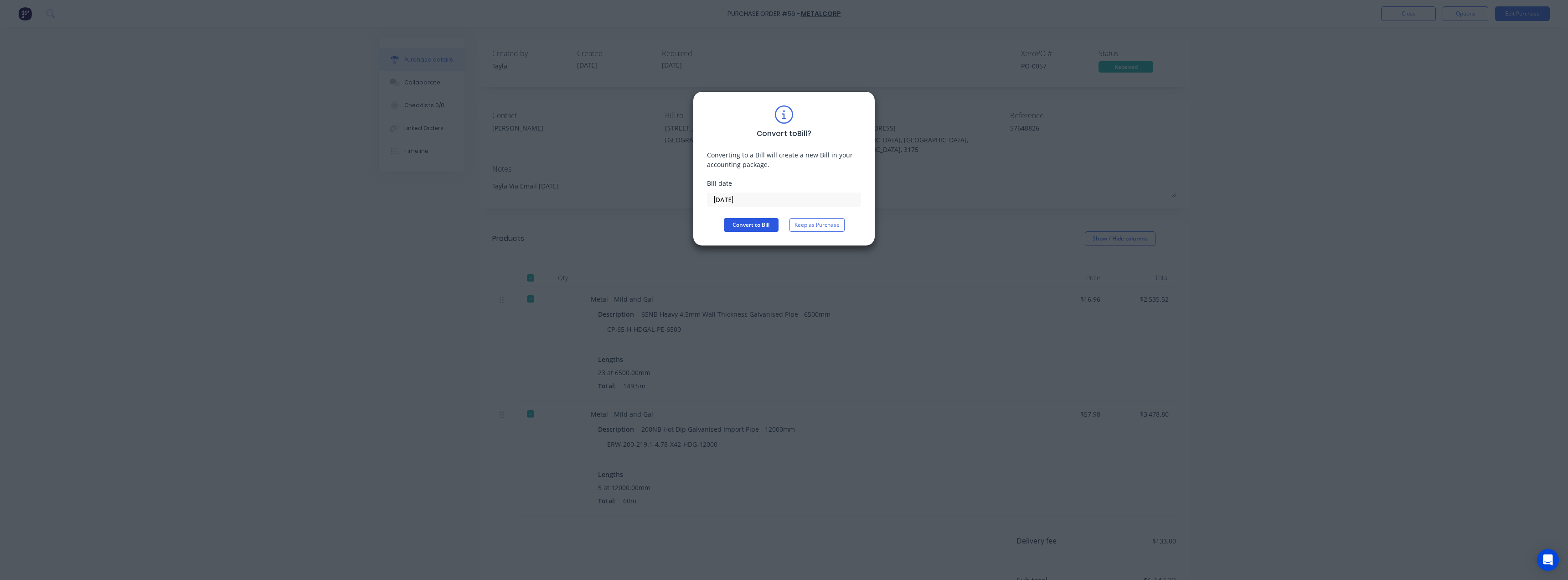
click at [744, 226] on button "Convert to Bill" at bounding box center [751, 225] width 55 height 13
type textarea "x"
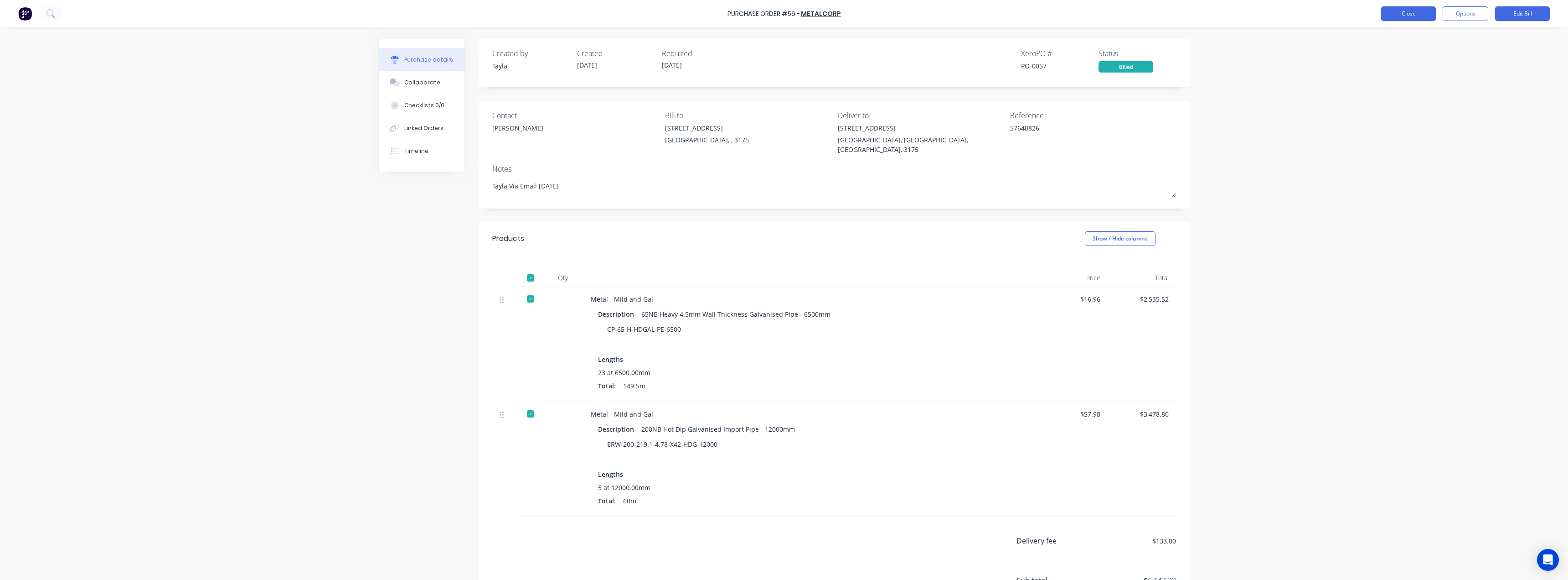
click at [783, 13] on button "Close" at bounding box center [1408, 14] width 55 height 15
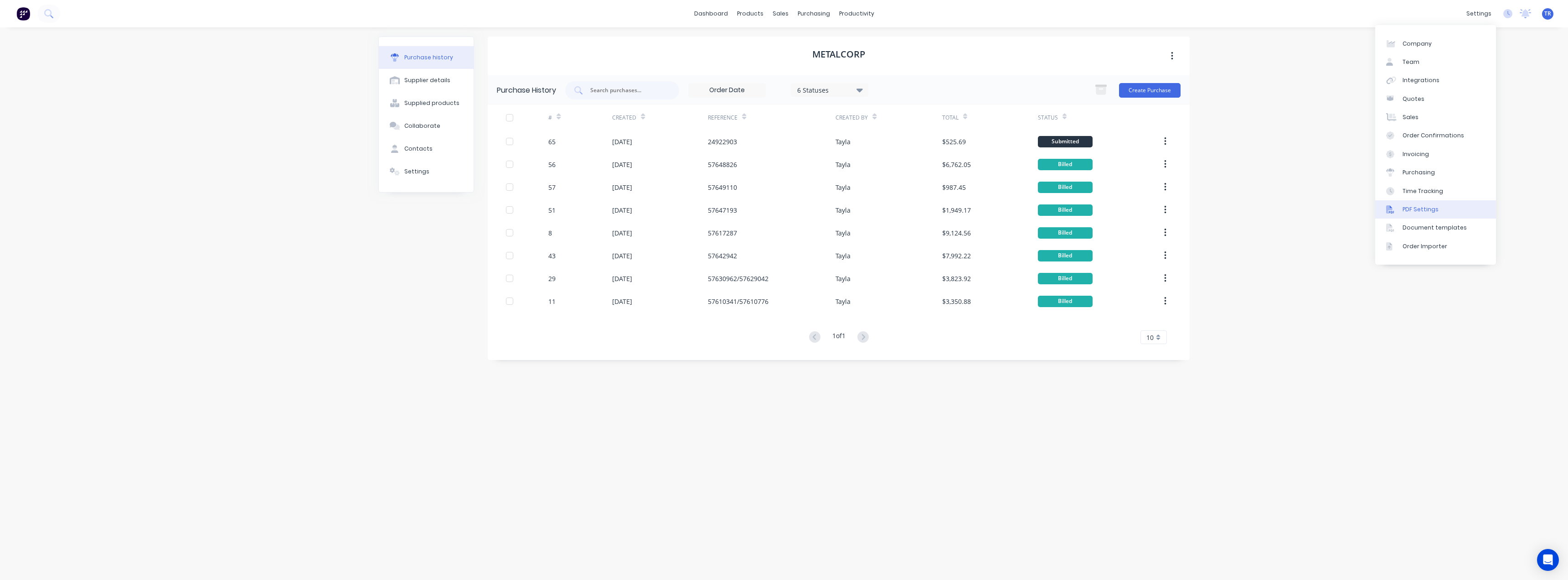
click at [783, 218] on link "PDF Settings" at bounding box center [1435, 209] width 121 height 18
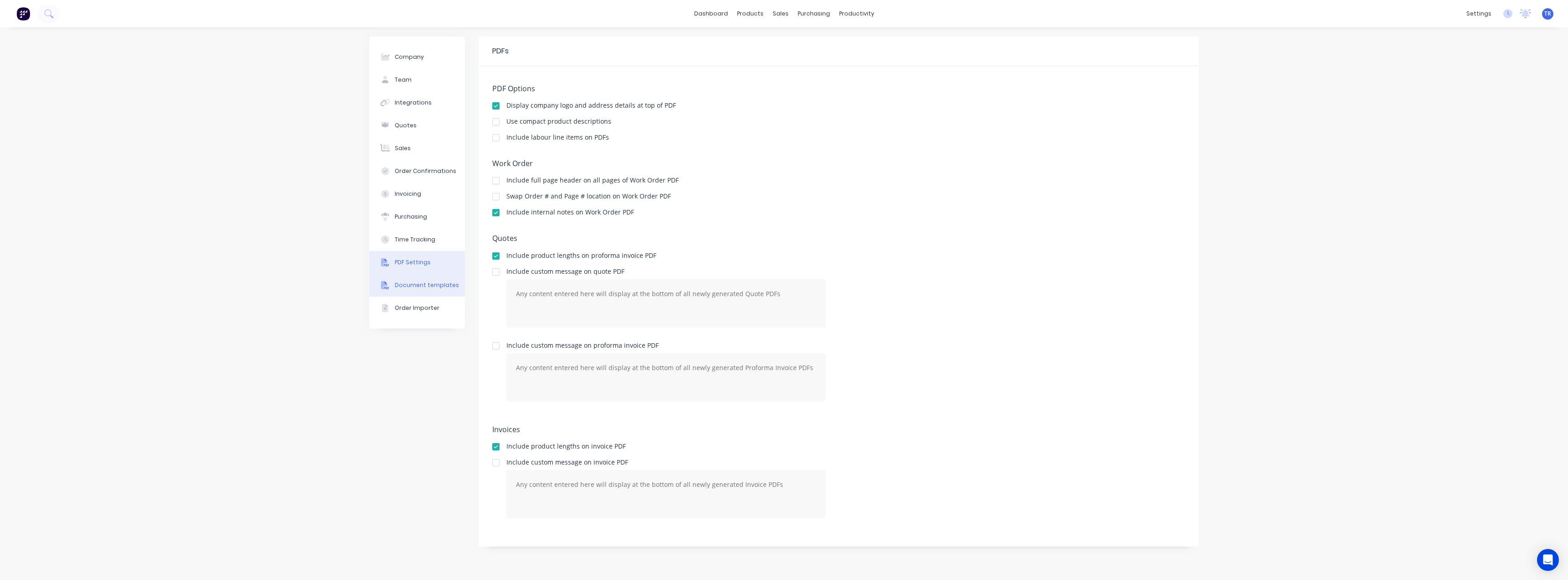
click at [392, 279] on button "Document templates" at bounding box center [416, 284] width 96 height 22
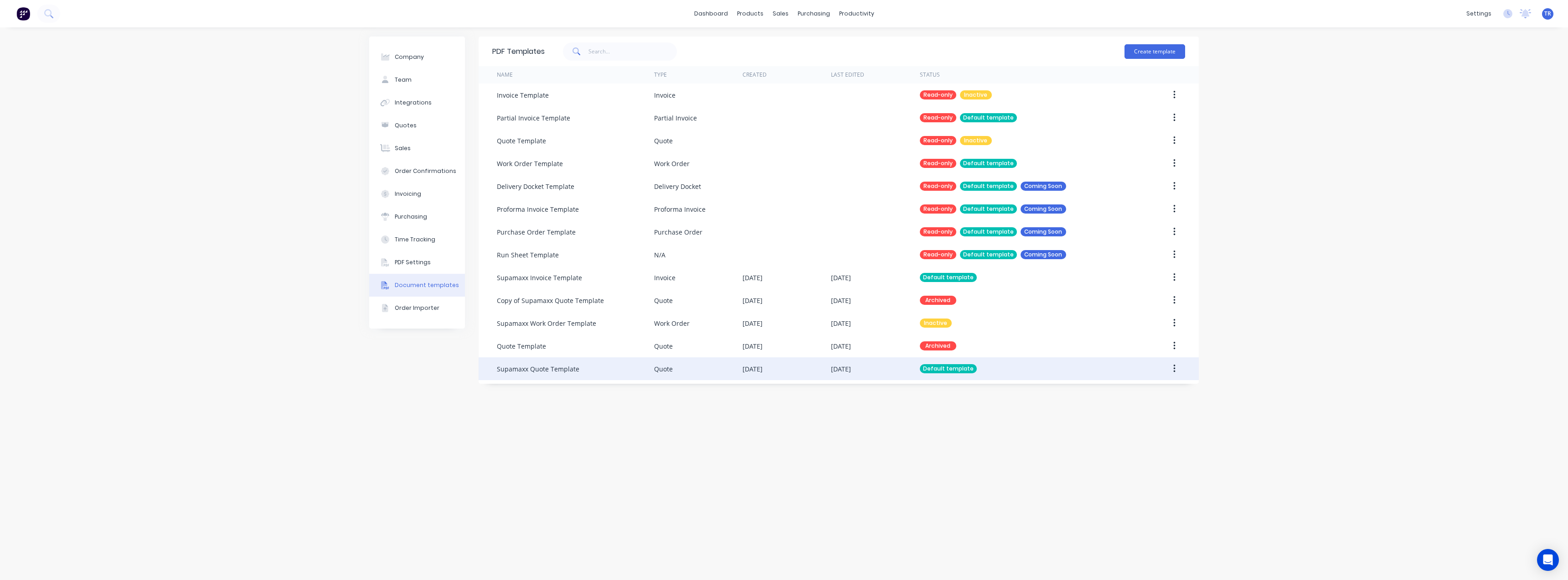
click at [537, 373] on div "Supamaxx Quote Template" at bounding box center [575, 368] width 157 height 22
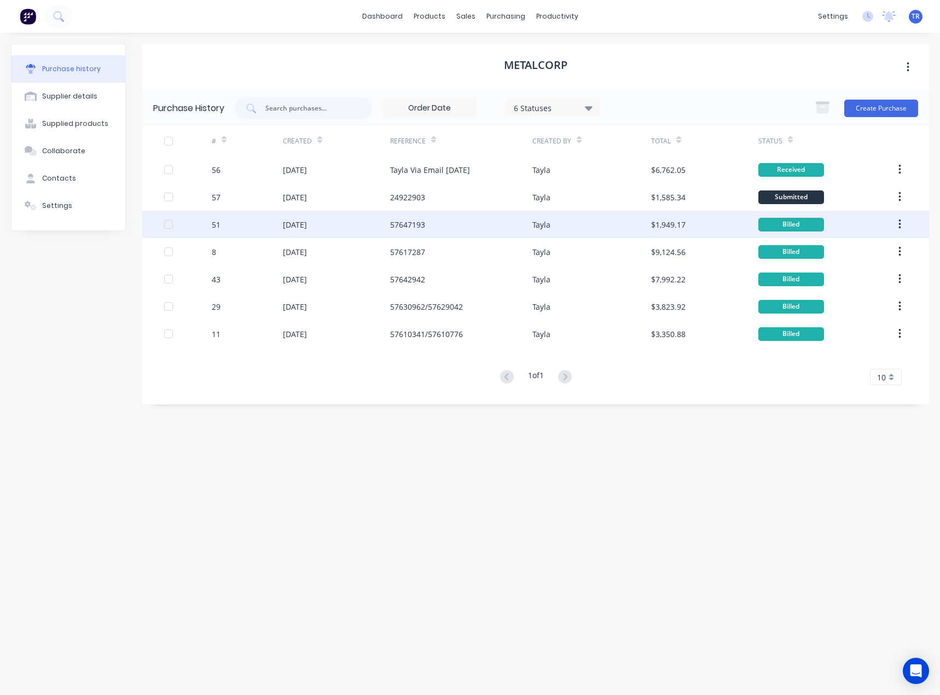
click at [440, 227] on div "57647193" at bounding box center [461, 224] width 143 height 27
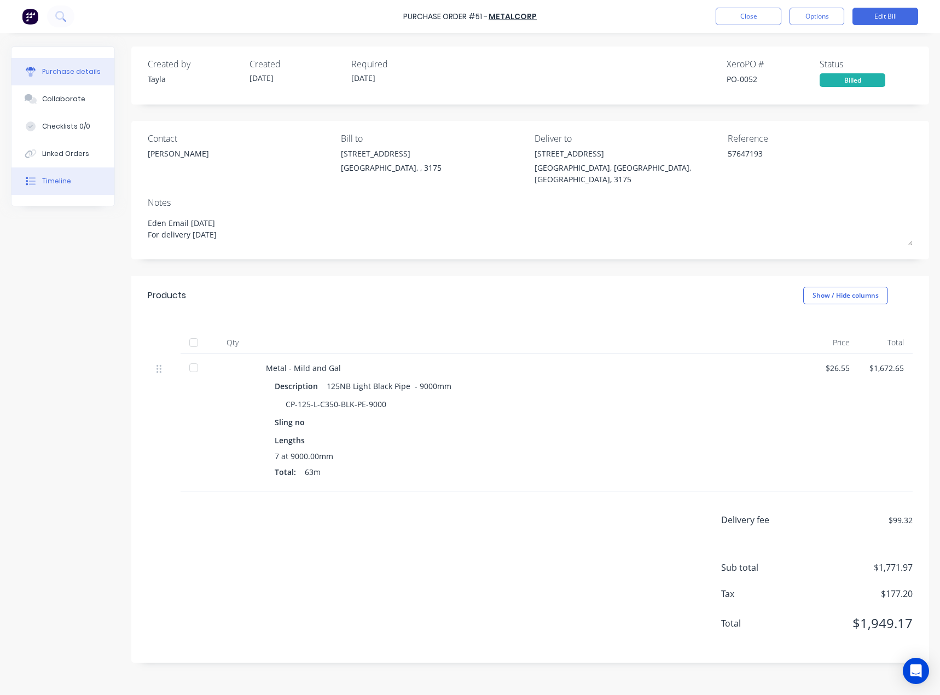
click at [52, 180] on div "Timeline" at bounding box center [56, 181] width 29 height 10
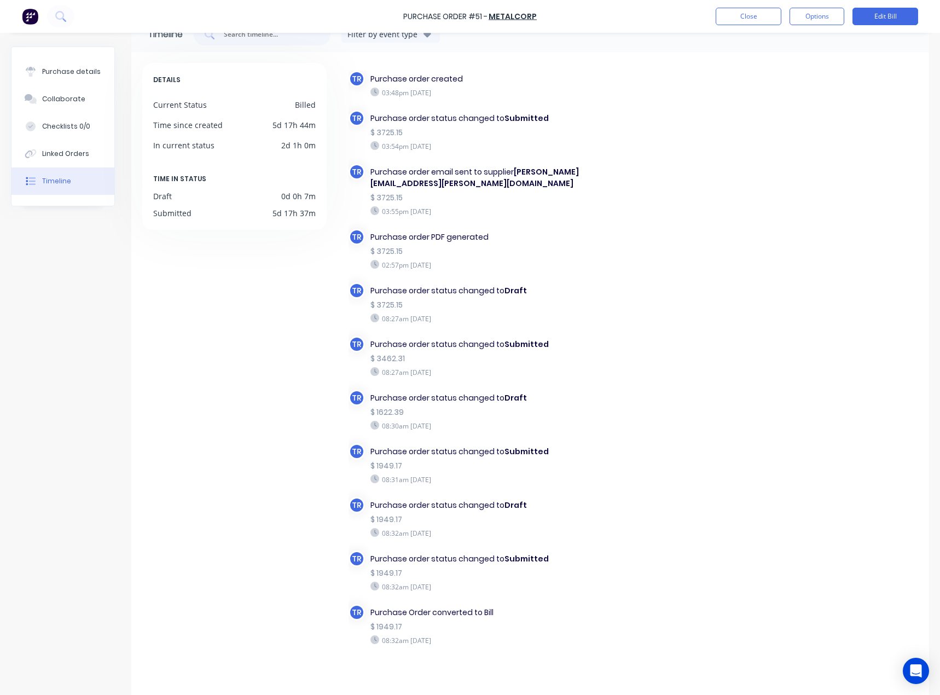
scroll to position [51, 0]
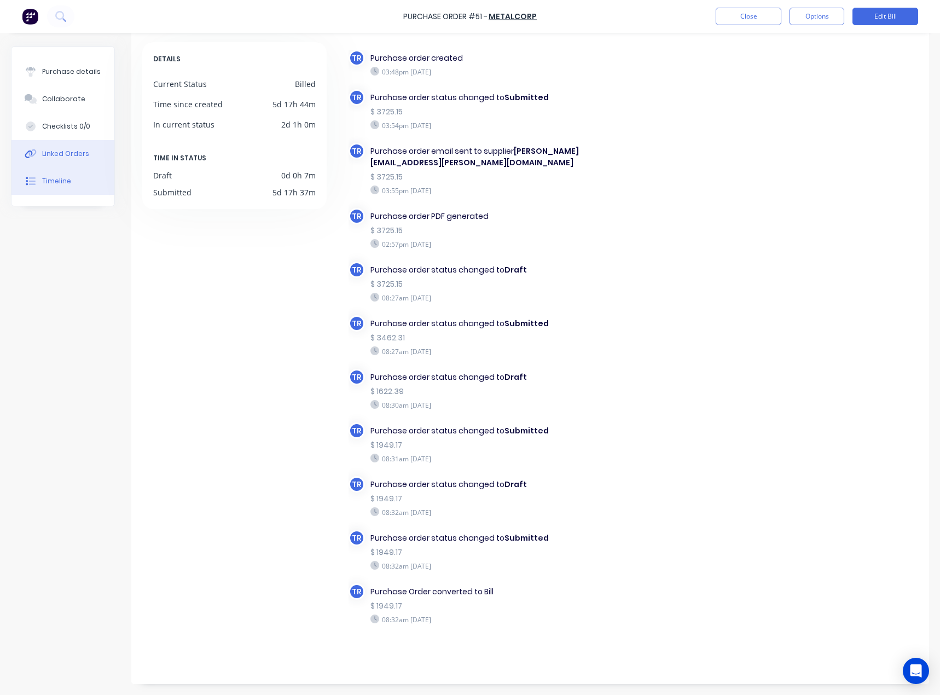
click at [83, 140] on button "Linked Orders" at bounding box center [62, 153] width 103 height 27
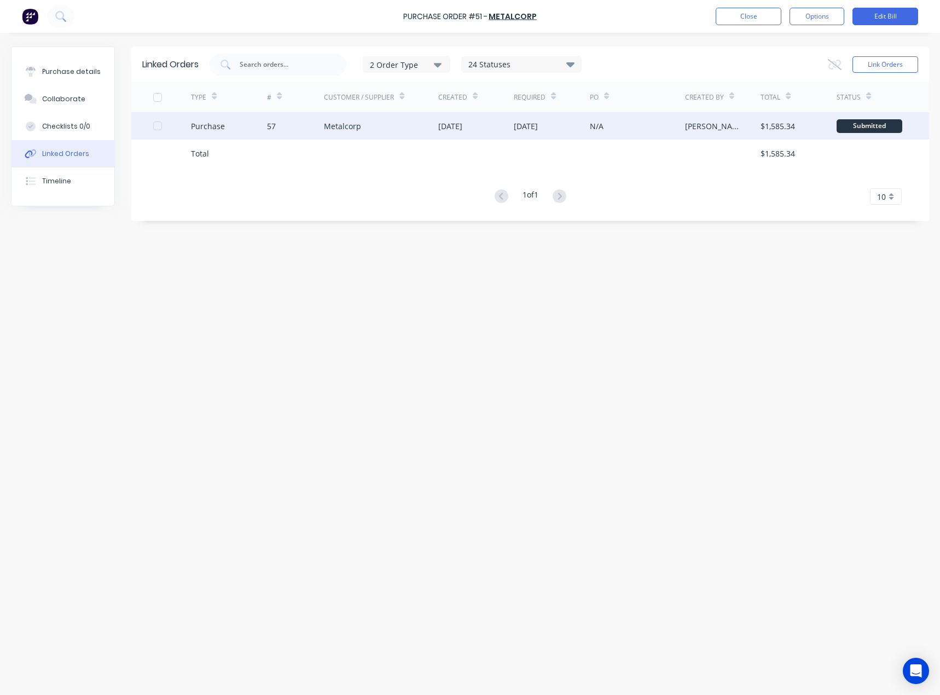
click at [301, 131] on div "57" at bounding box center [295, 125] width 57 height 27
click at [301, 132] on div "51" at bounding box center [295, 125] width 57 height 27
click at [377, 128] on div "Metalcorp" at bounding box center [381, 125] width 114 height 27
click at [276, 126] on div "51" at bounding box center [271, 125] width 9 height 11
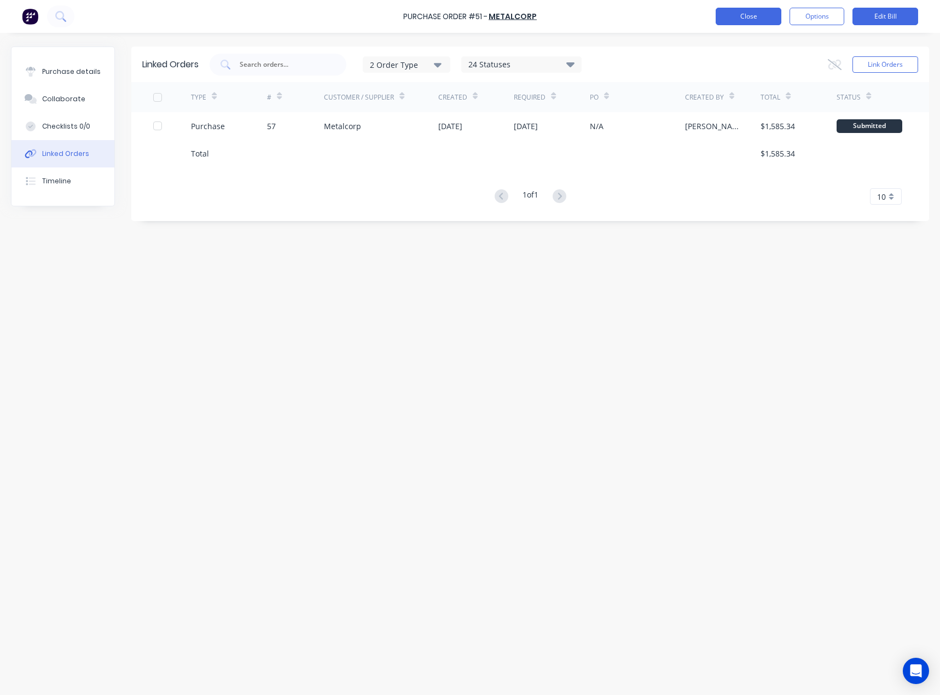
click at [746, 24] on button "Close" at bounding box center [749, 17] width 66 height 18
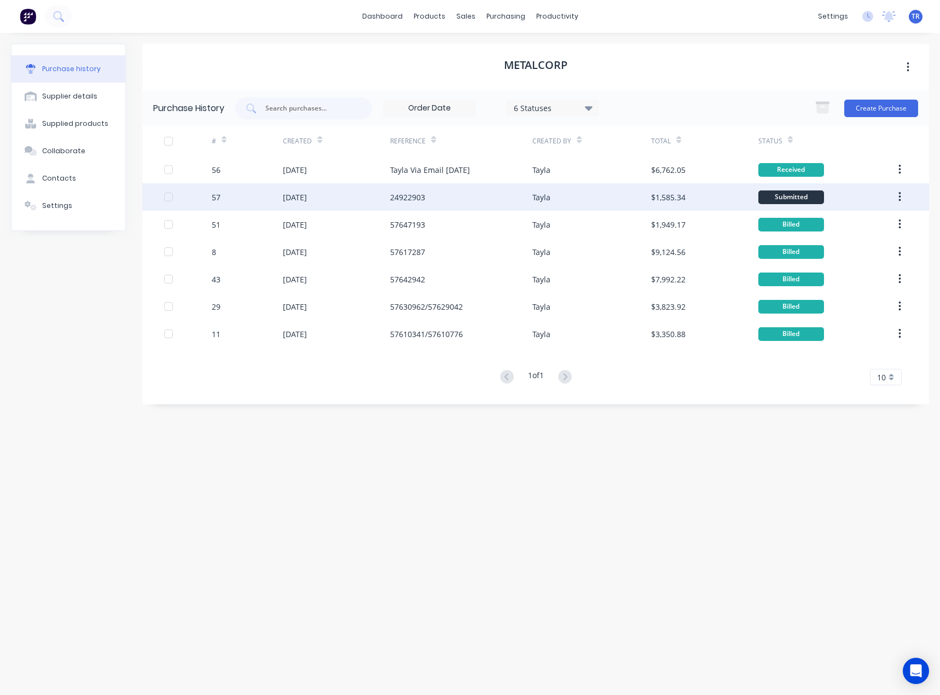
click at [307, 192] on div "[DATE]" at bounding box center [295, 197] width 24 height 11
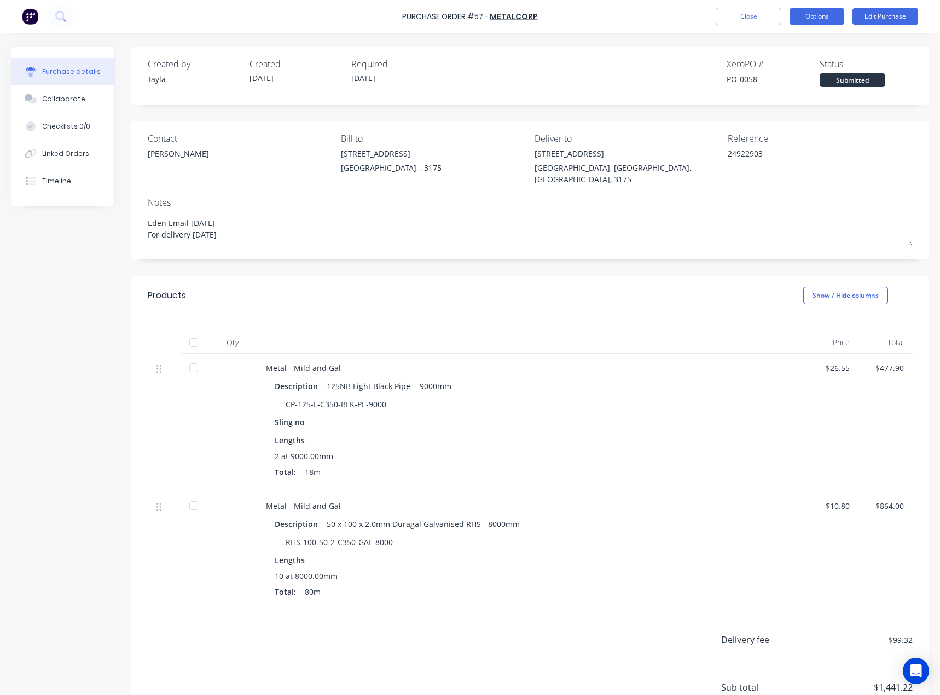
click at [832, 16] on button "Options" at bounding box center [817, 17] width 55 height 18
drag, startPoint x: 784, startPoint y: 93, endPoint x: 541, endPoint y: 132, distance: 245.6
click at [554, 129] on div "Purchase Order #57 - Metalcorp Close Options Print / Email Convert to Bill Spli…" at bounding box center [470, 347] width 940 height 695
click at [791, 91] on div "Split order" at bounding box center [792, 88] width 84 height 16
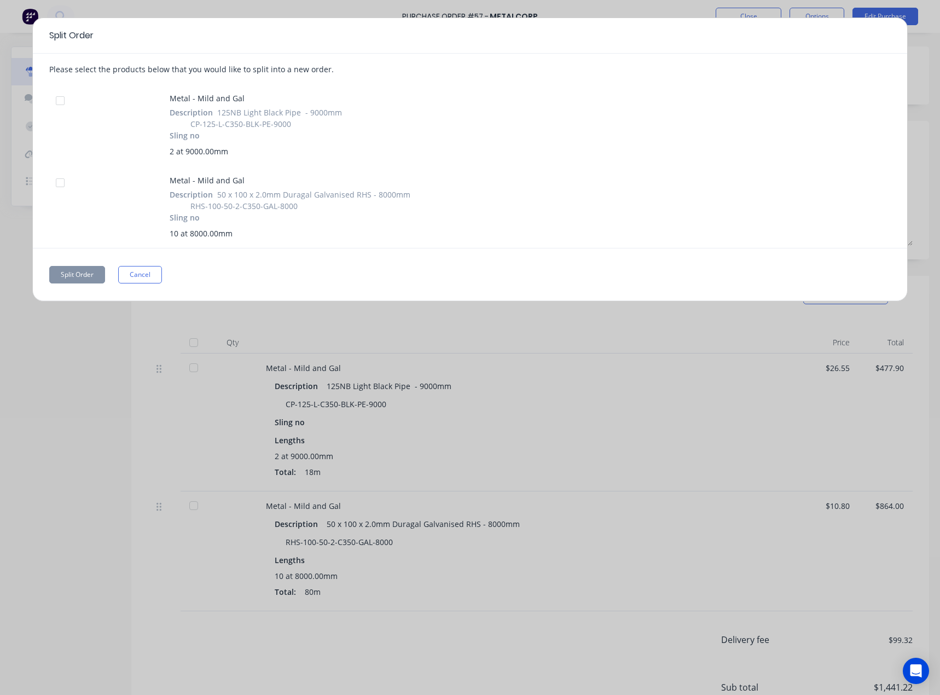
click at [59, 103] on div at bounding box center [60, 101] width 22 height 22
click at [79, 277] on button "Split Order" at bounding box center [77, 275] width 56 height 18
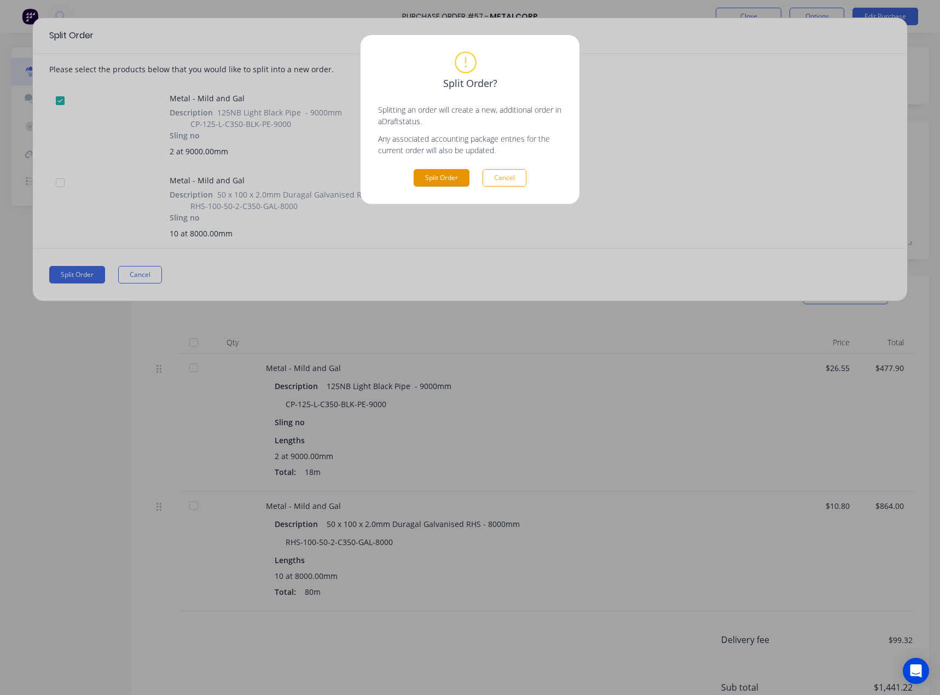
click at [433, 173] on button "Split Order" at bounding box center [442, 178] width 56 height 18
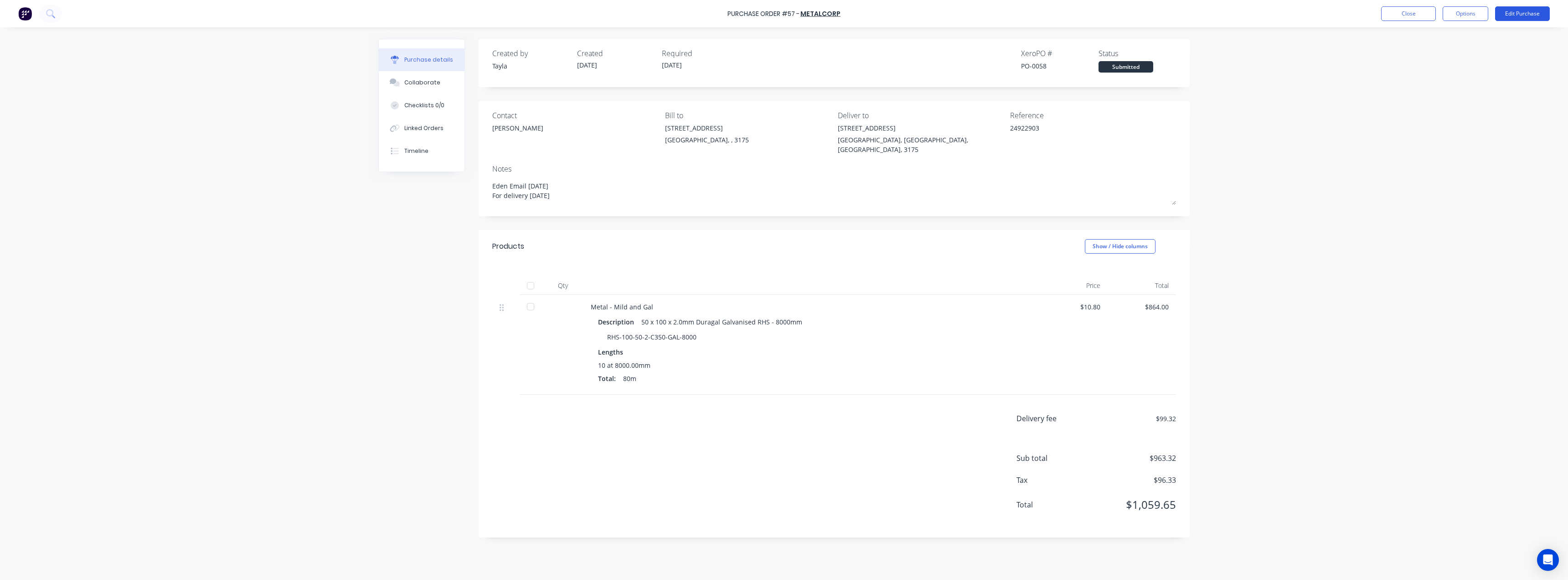
click at [783, 13] on button "Edit Purchase" at bounding box center [1522, 14] width 55 height 15
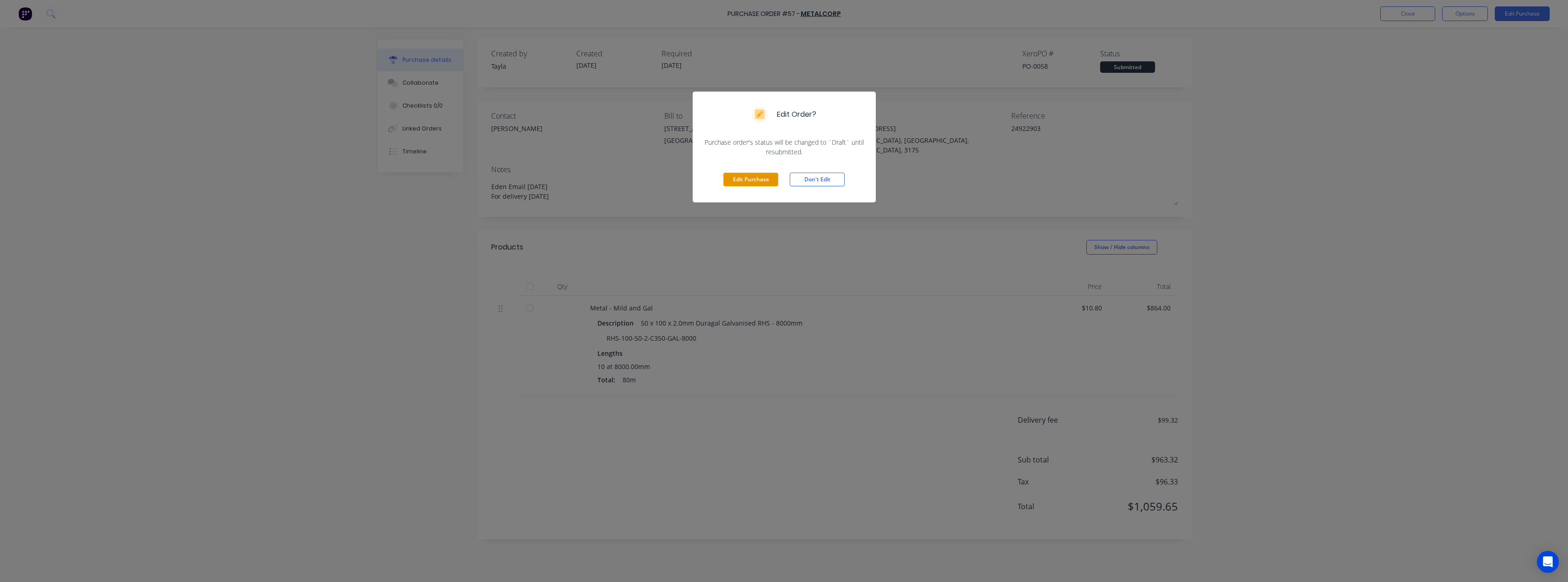
click at [730, 186] on button "Edit Purchase" at bounding box center [751, 179] width 55 height 13
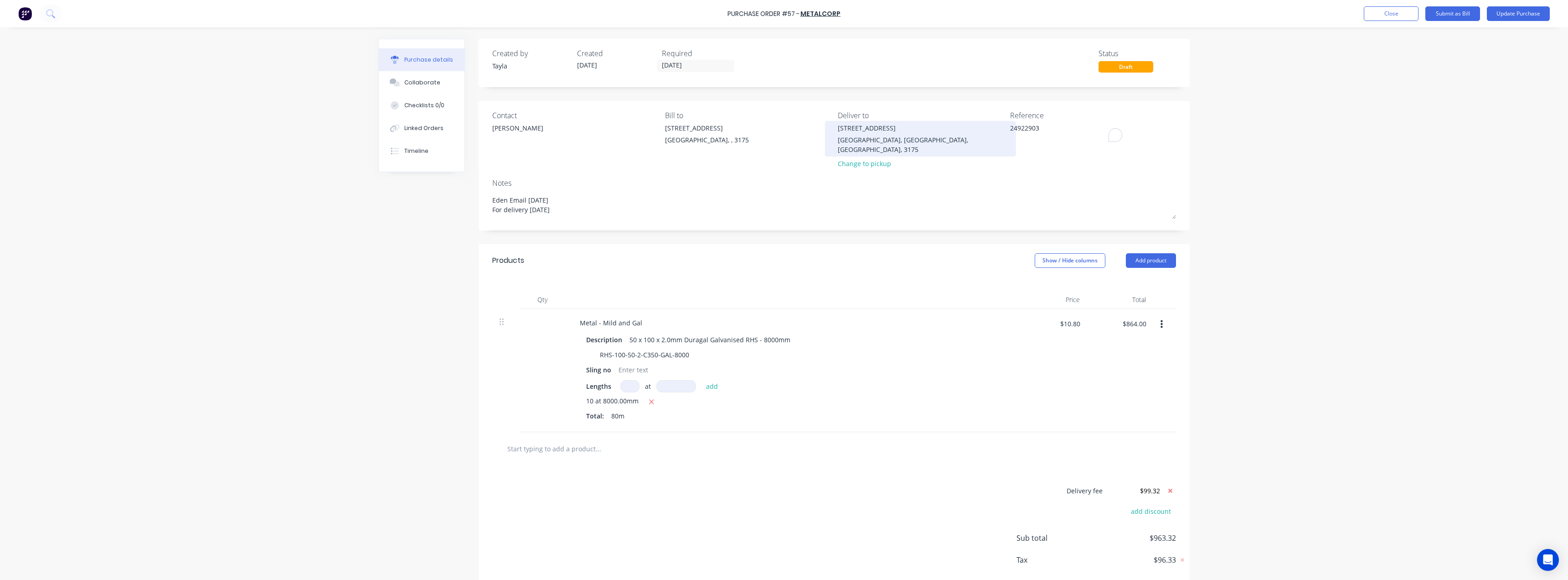
drag, startPoint x: 952, startPoint y: 132, endPoint x: 944, endPoint y: 132, distance: 8.0
click at [783, 132] on div "Contact [PERSON_NAME] [PERSON_NAME] to [STREET_ADDRESS][PERSON_NAME] Deliver to…" at bounding box center [834, 142] width 684 height 63
click at [783, 17] on button "Close" at bounding box center [1391, 14] width 55 height 15
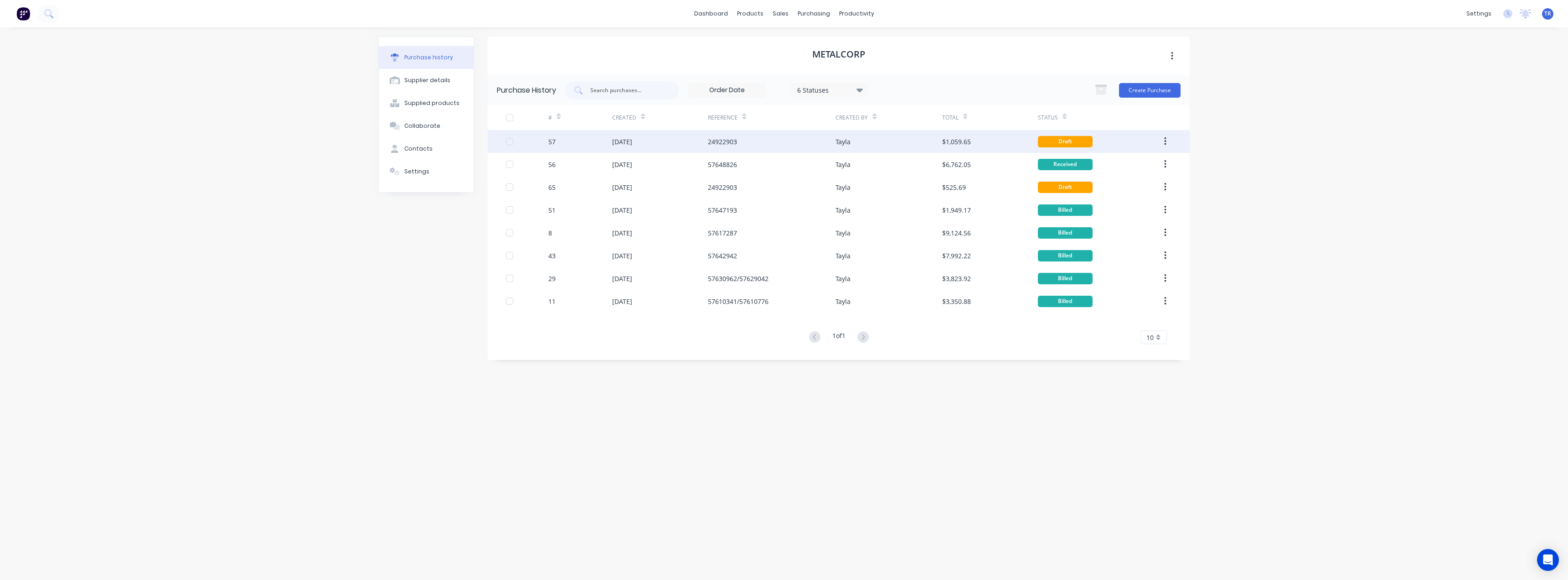
click at [783, 145] on div "$1,059.65" at bounding box center [956, 141] width 28 height 9
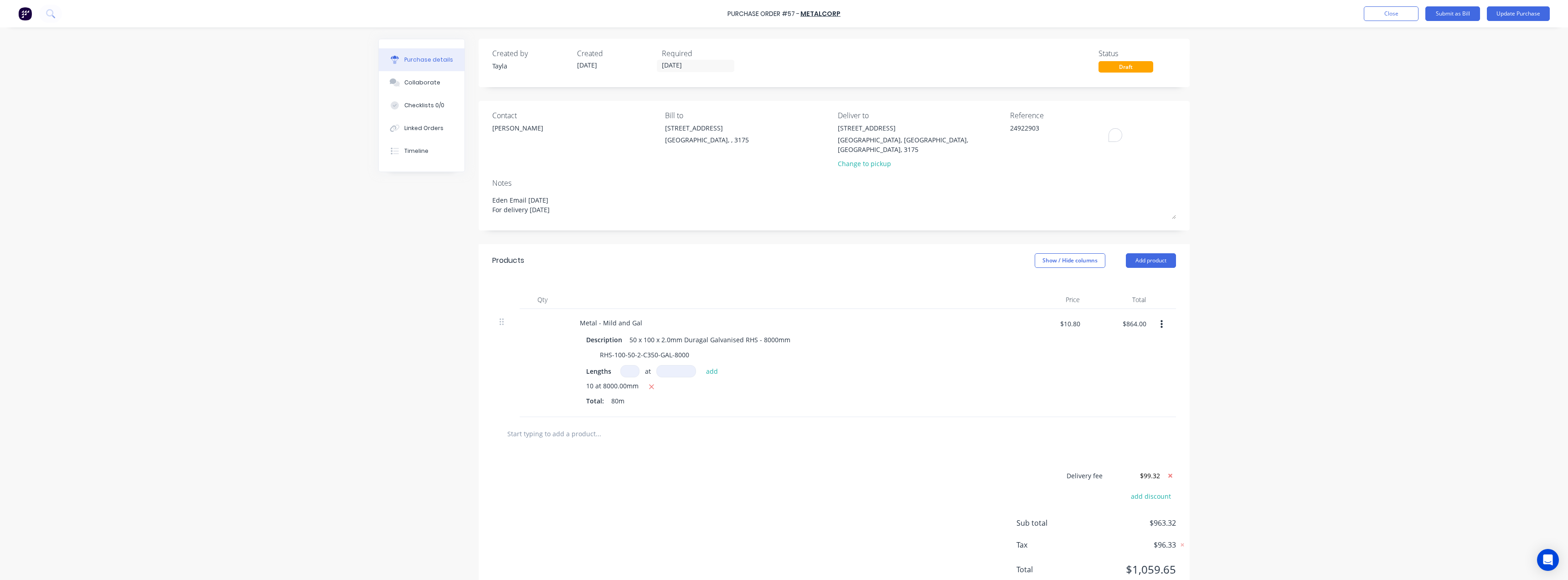
drag, startPoint x: 1002, startPoint y: 131, endPoint x: 978, endPoint y: 132, distance: 24.0
click at [783, 132] on div "Contact [PERSON_NAME] [PERSON_NAME] to [STREET_ADDRESS][PERSON_NAME] Deliver to…" at bounding box center [834, 142] width 684 height 63
click at [783, 10] on button "Update Purchase" at bounding box center [1518, 14] width 63 height 15
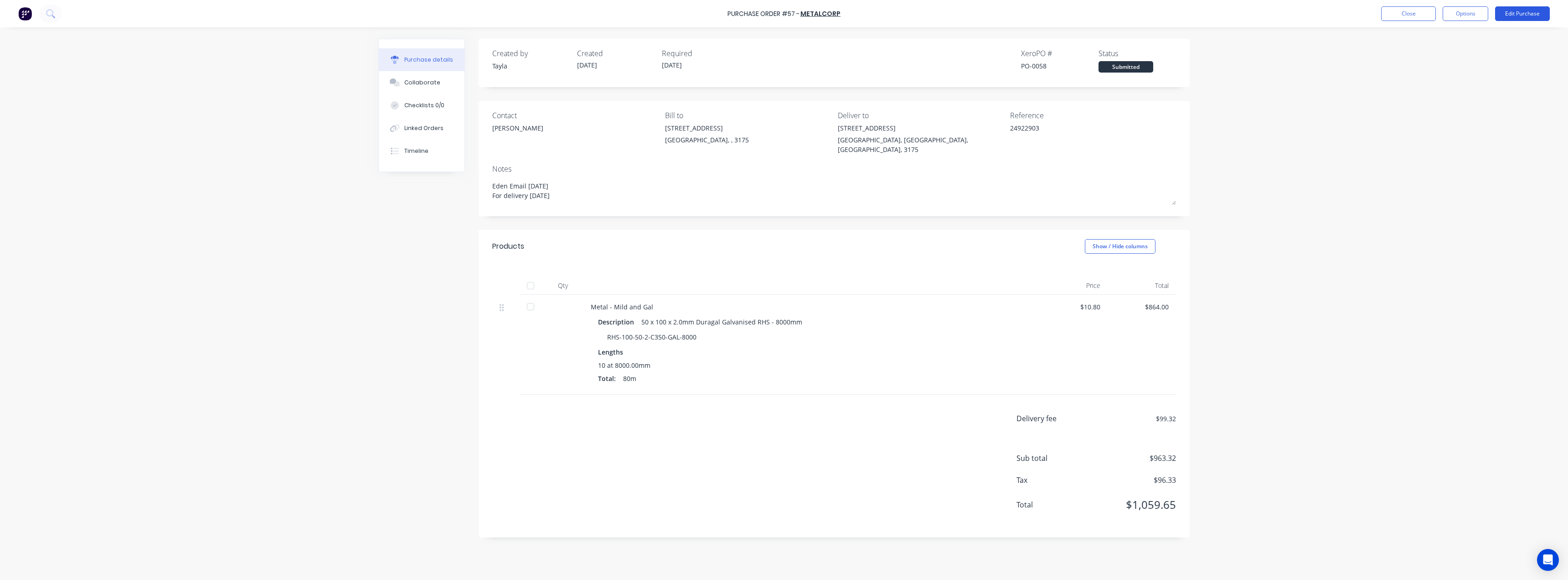
click at [783, 14] on button "Edit Purchase" at bounding box center [1522, 14] width 55 height 15
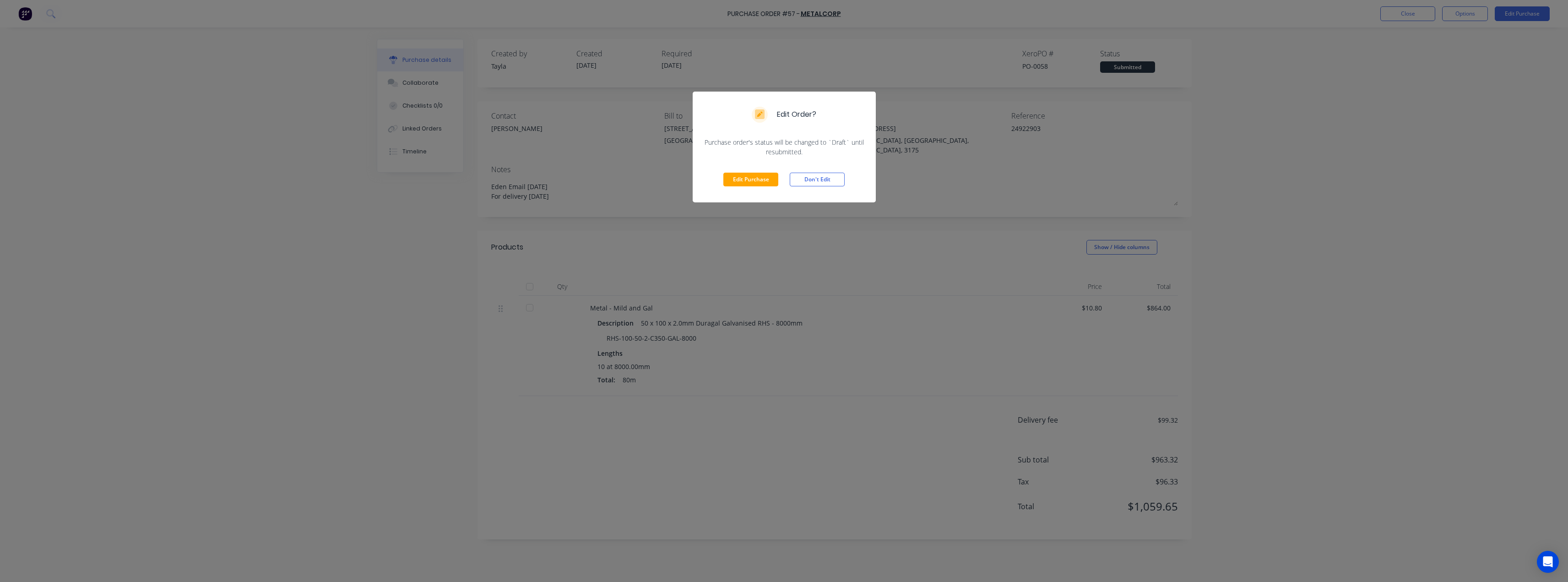
drag, startPoint x: 753, startPoint y: 176, endPoint x: 724, endPoint y: 200, distance: 37.6
click at [753, 176] on button "Edit Purchase" at bounding box center [751, 179] width 55 height 13
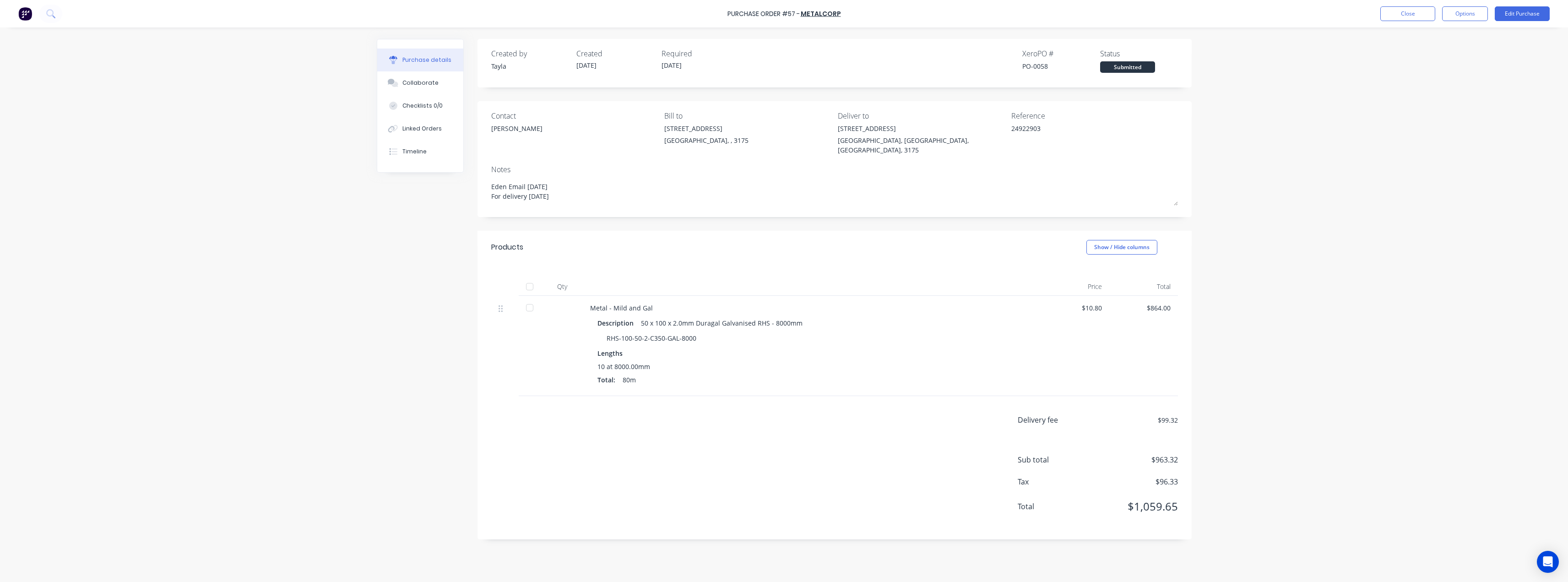
type textarea "x"
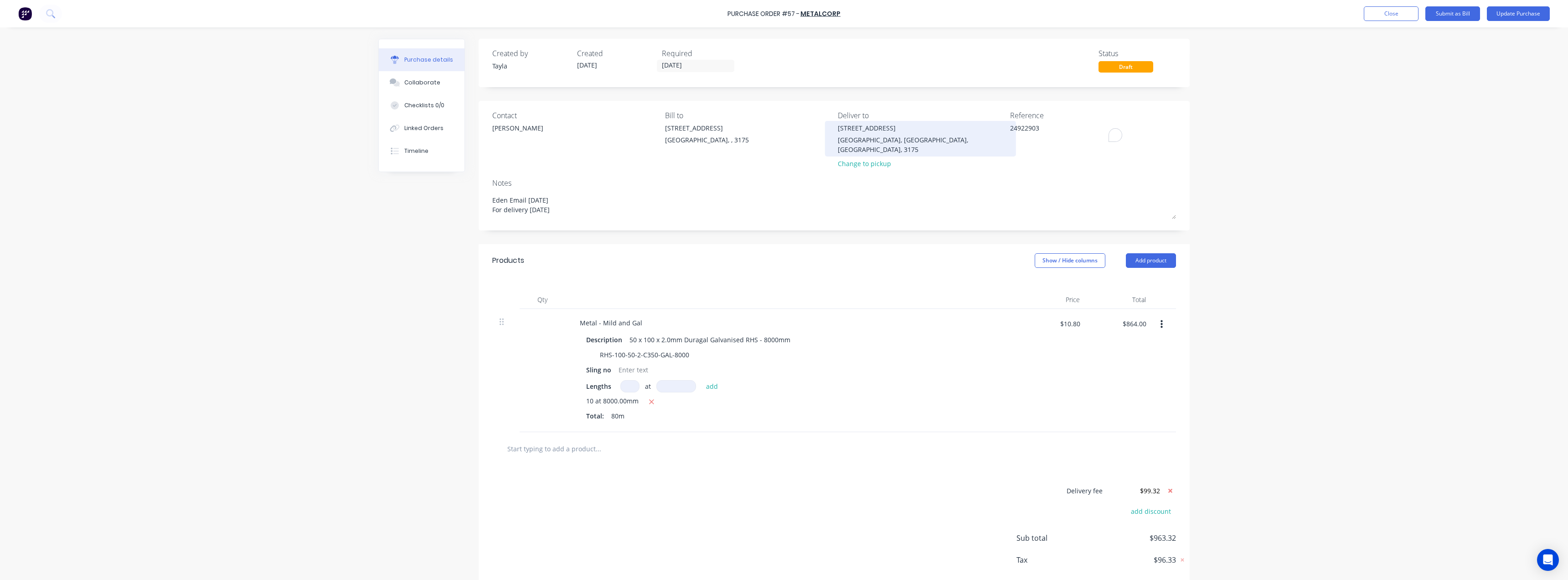
drag, startPoint x: 1043, startPoint y: 136, endPoint x: 963, endPoint y: 132, distance: 80.1
click at [783, 132] on div "Contact [PERSON_NAME] [PERSON_NAME] to [STREET_ADDRESS][PERSON_NAME] Deliver to…" at bounding box center [834, 142] width 684 height 63
paste textarea "57649110"
type textarea "x"
type textarea "2492290357649110"
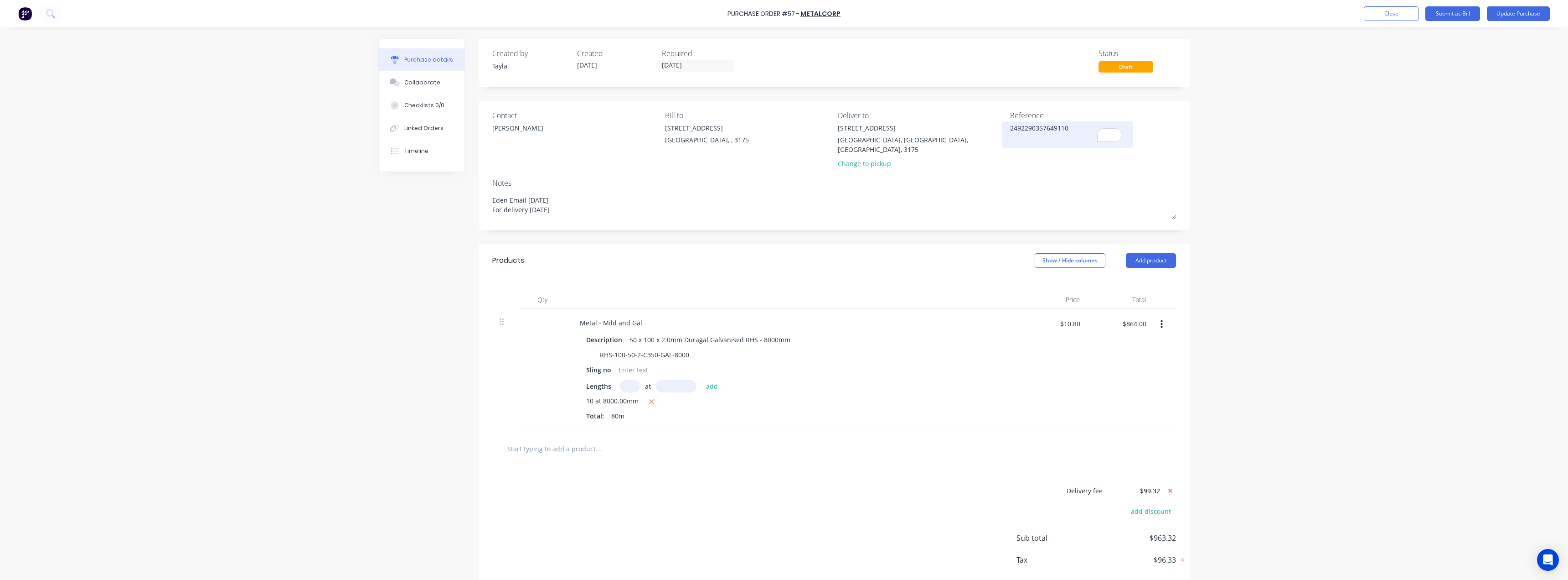
click at [783, 128] on textarea "2492290357649110" at bounding box center [1067, 133] width 114 height 21
click at [783, 128] on textarea "2492290357649110" at bounding box center [1067, 133] width 114 height 21
paste textarea "To enrich screen reader interactions, please activate Accessibility in Grammarl…"
type textarea "x"
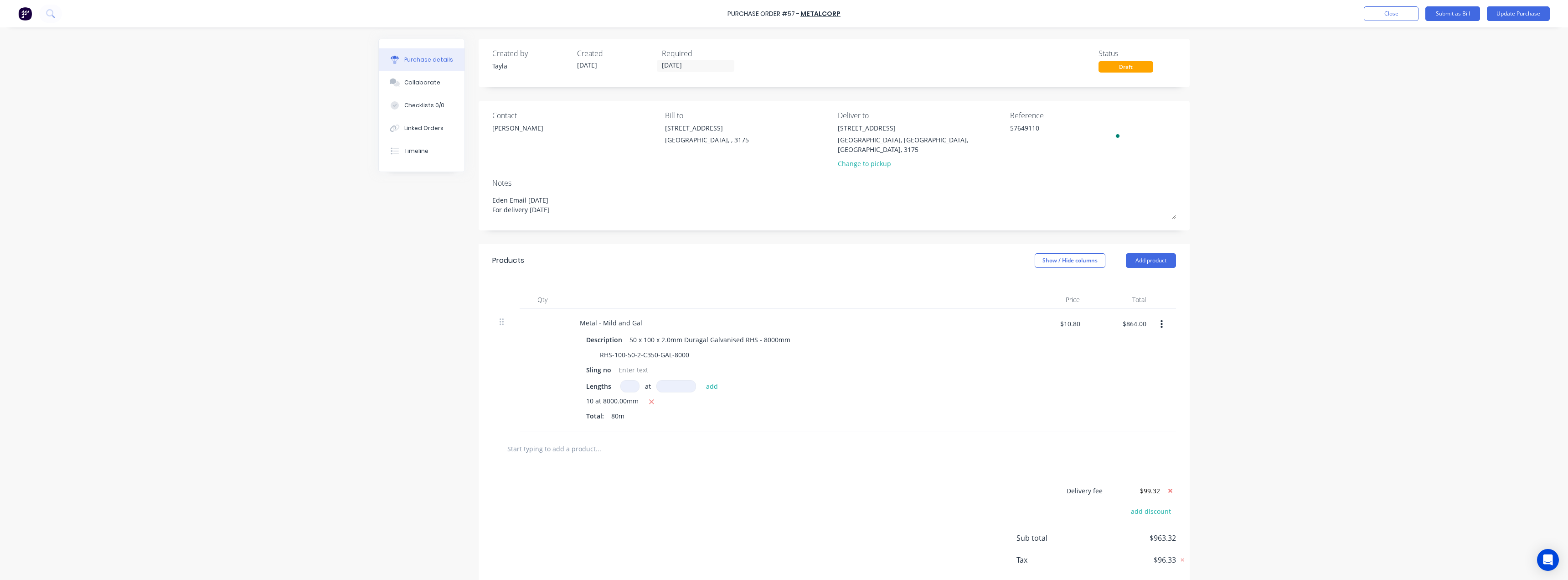
type textarea "57649110"
type textarea "x"
type textarea "57649110"
click at [783, 128] on div "Purchase Order #57 - Metalcorp Add product Close Submit as Bill Update Purchase…" at bounding box center [784, 290] width 1568 height 580
click at [783, 15] on button "Update Purchase" at bounding box center [1518, 14] width 63 height 15
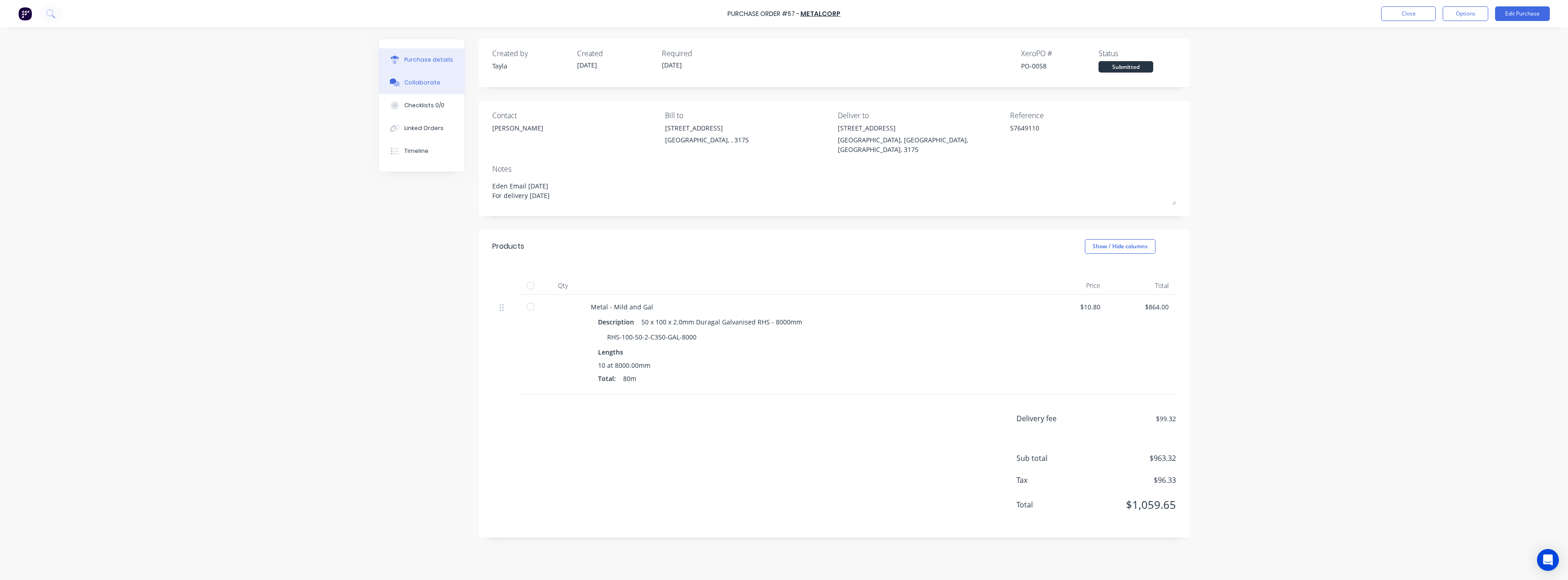
click at [415, 80] on div "Collaborate" at bounding box center [421, 82] width 36 height 8
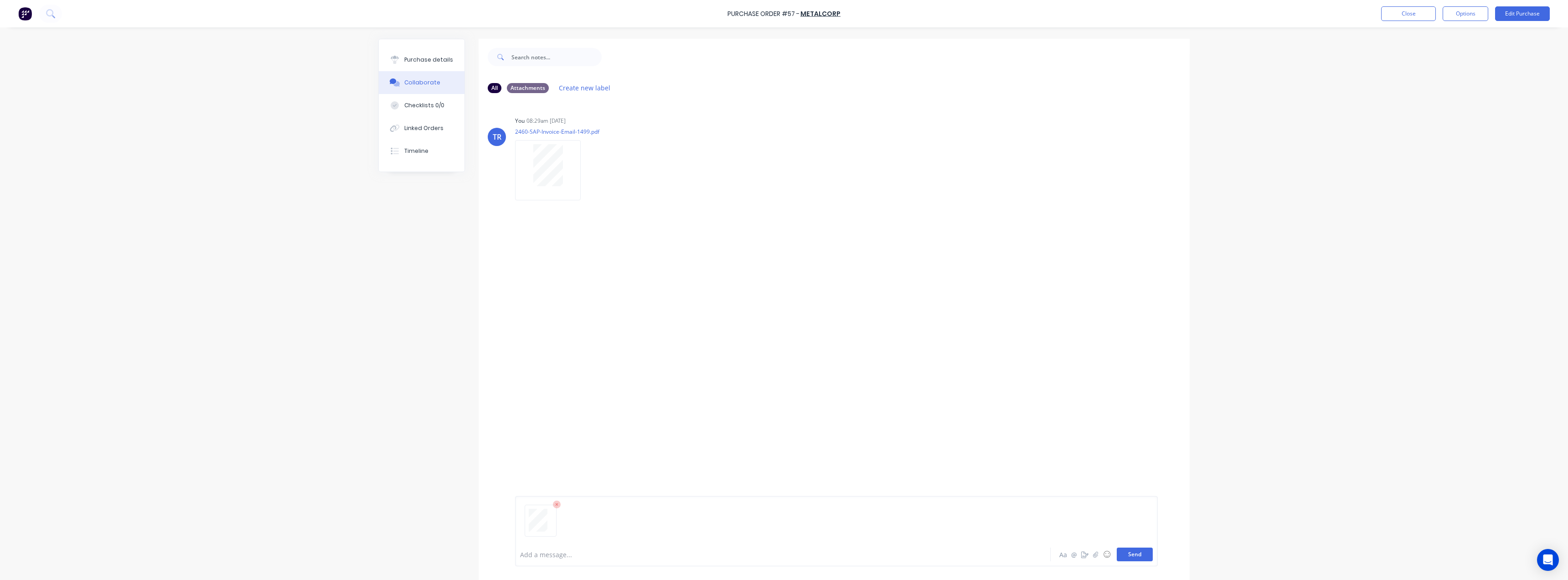
click at [783, 552] on button "Send" at bounding box center [1134, 554] width 36 height 13
click at [407, 52] on button "Purchase details" at bounding box center [421, 59] width 86 height 22
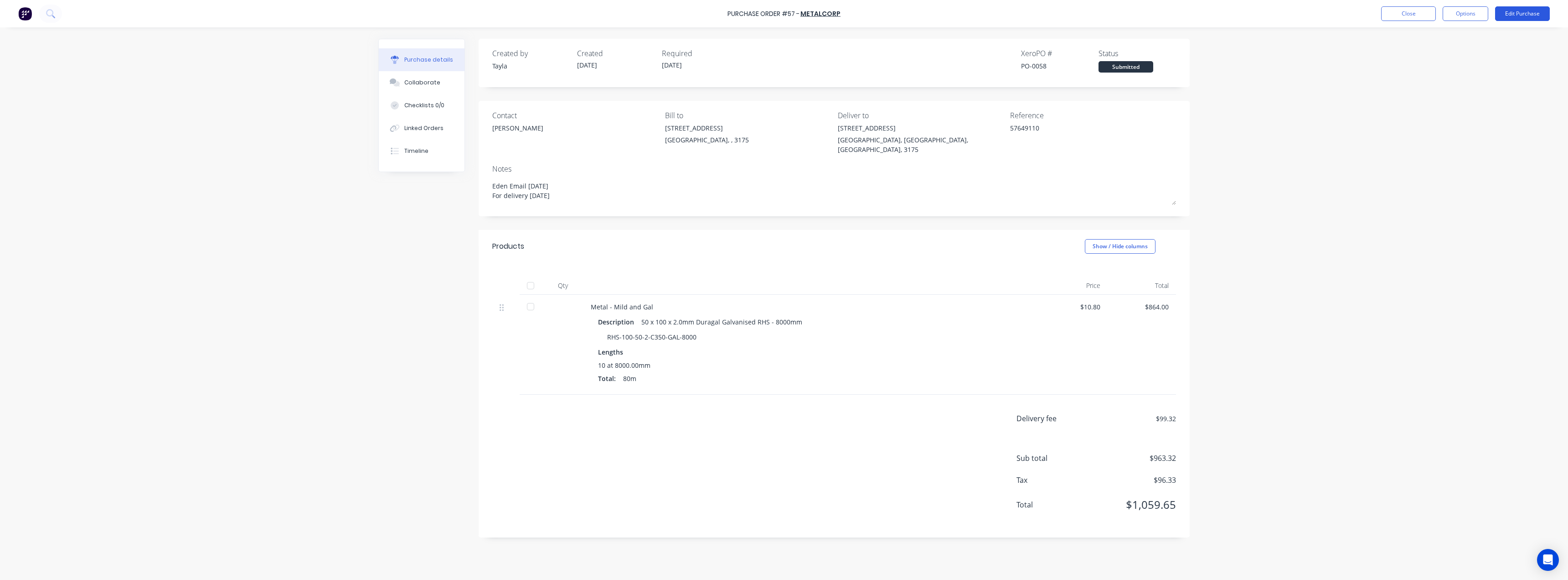
click at [783, 18] on button "Edit Purchase" at bounding box center [1522, 14] width 55 height 15
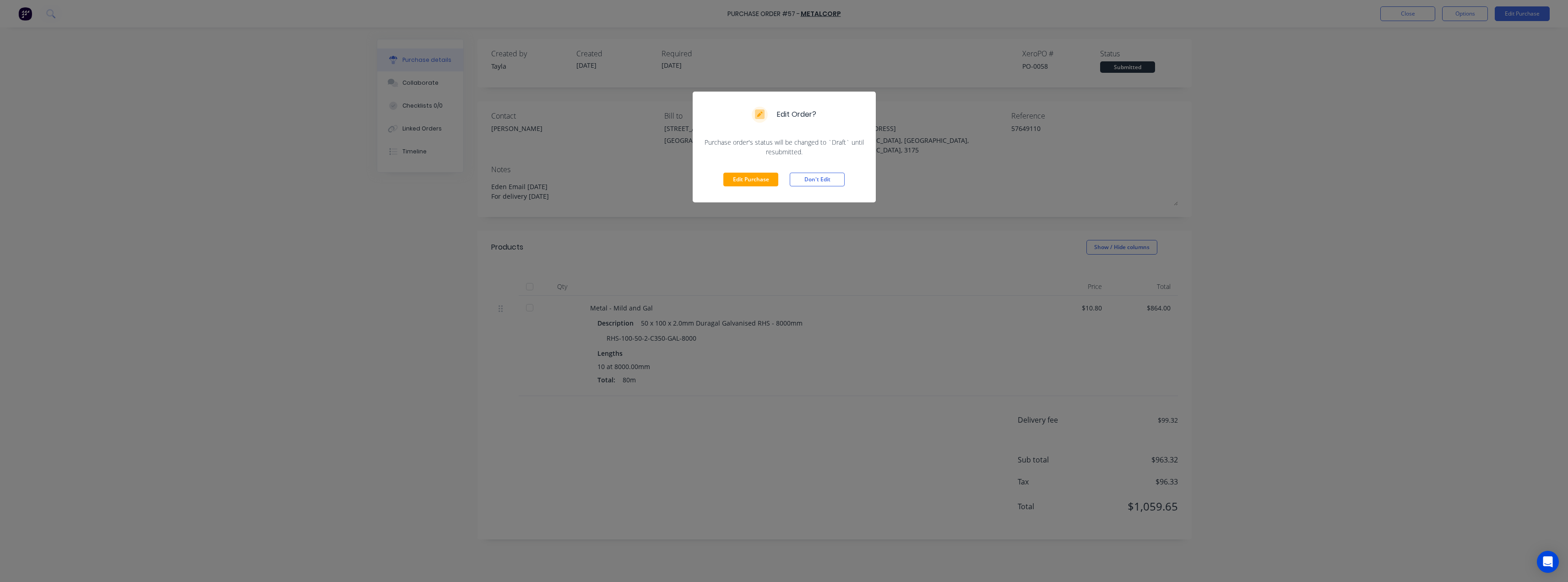
click at [746, 186] on div "Edit Purchase Don't Edit" at bounding box center [784, 179] width 183 height 46
click at [748, 180] on button "Edit Purchase" at bounding box center [751, 179] width 55 height 13
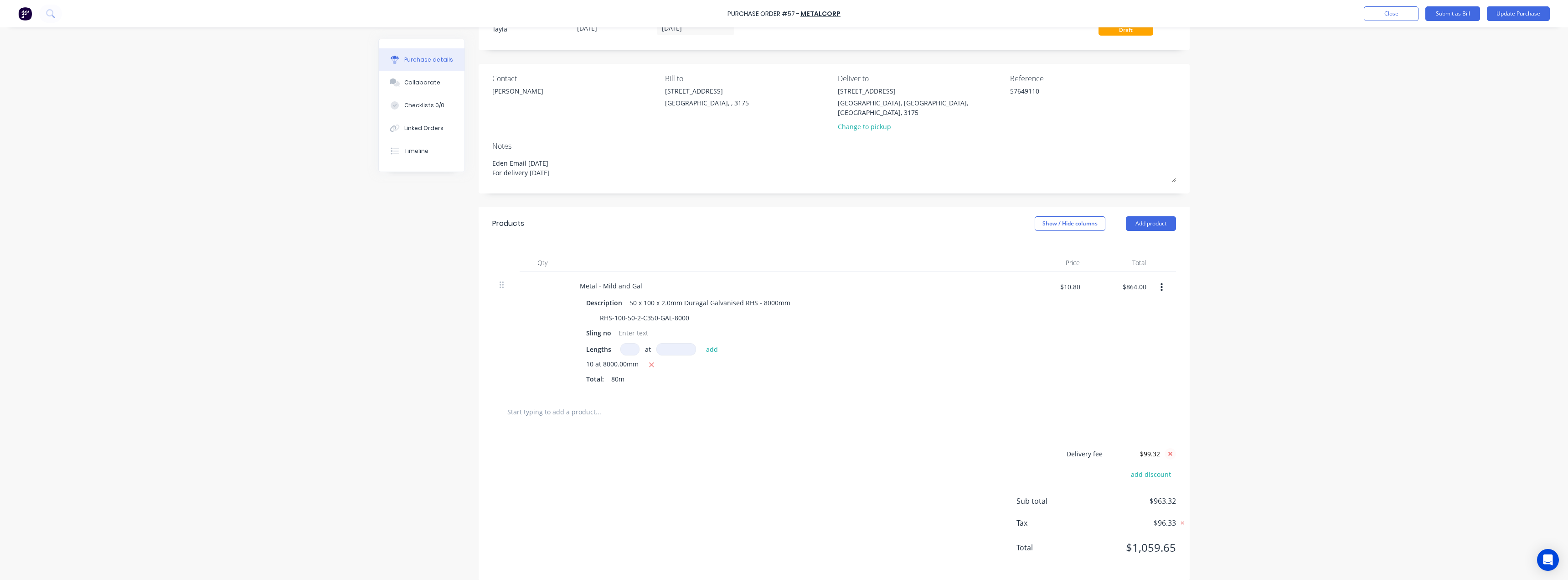
click at [783, 448] on icon at bounding box center [1170, 453] width 12 height 12
type textarea "x"
click at [783, 448] on button "add delivery fee" at bounding box center [1146, 454] width 60 height 12
type input "33.68"
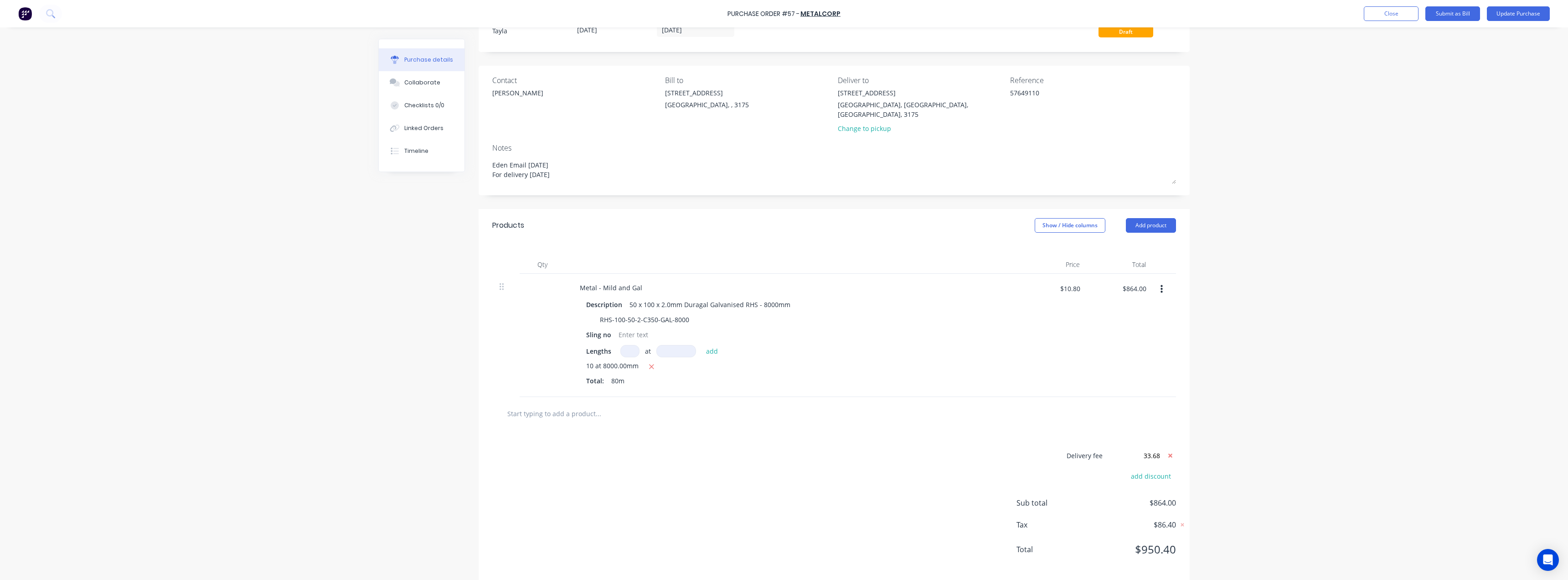
type textarea "x"
type input "$33.68"
click at [783, 430] on div "Delivery fee $33.68 add discount Sub total $897.68 Tax $89.77 Total $987.45" at bounding box center [834, 506] width 711 height 152
click at [783, 20] on button "Update Purchase" at bounding box center [1518, 14] width 63 height 15
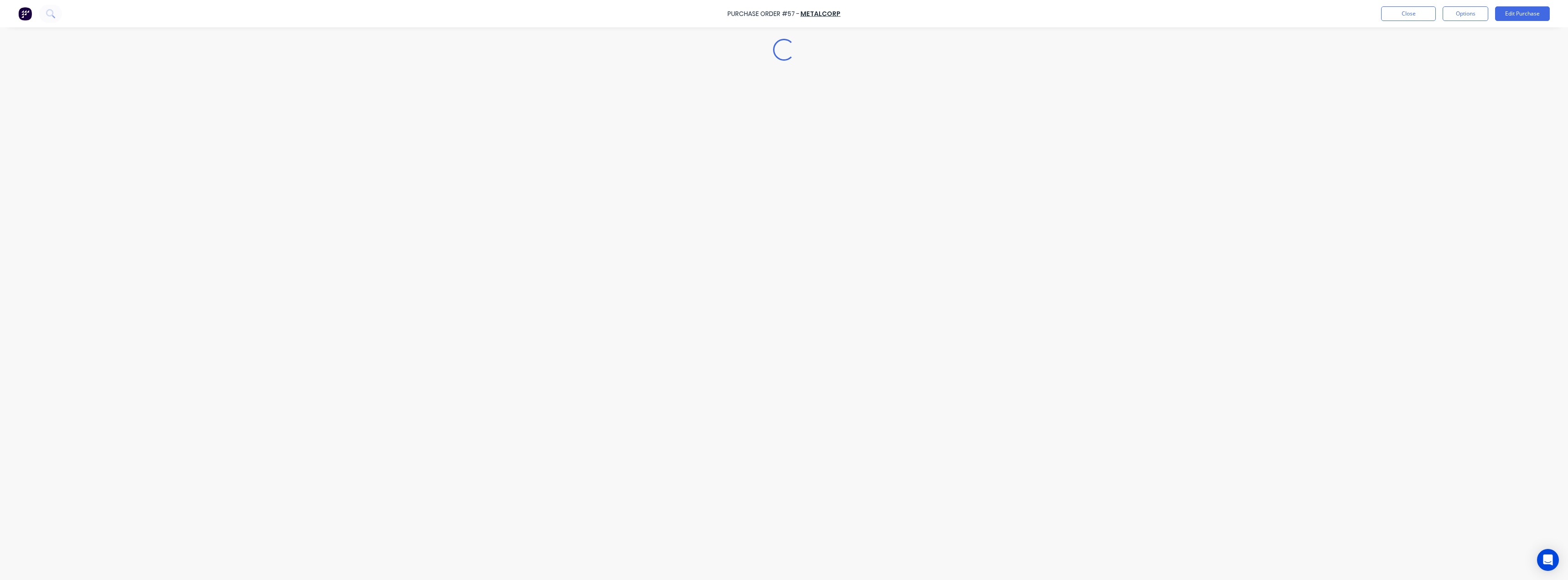
scroll to position [0, 0]
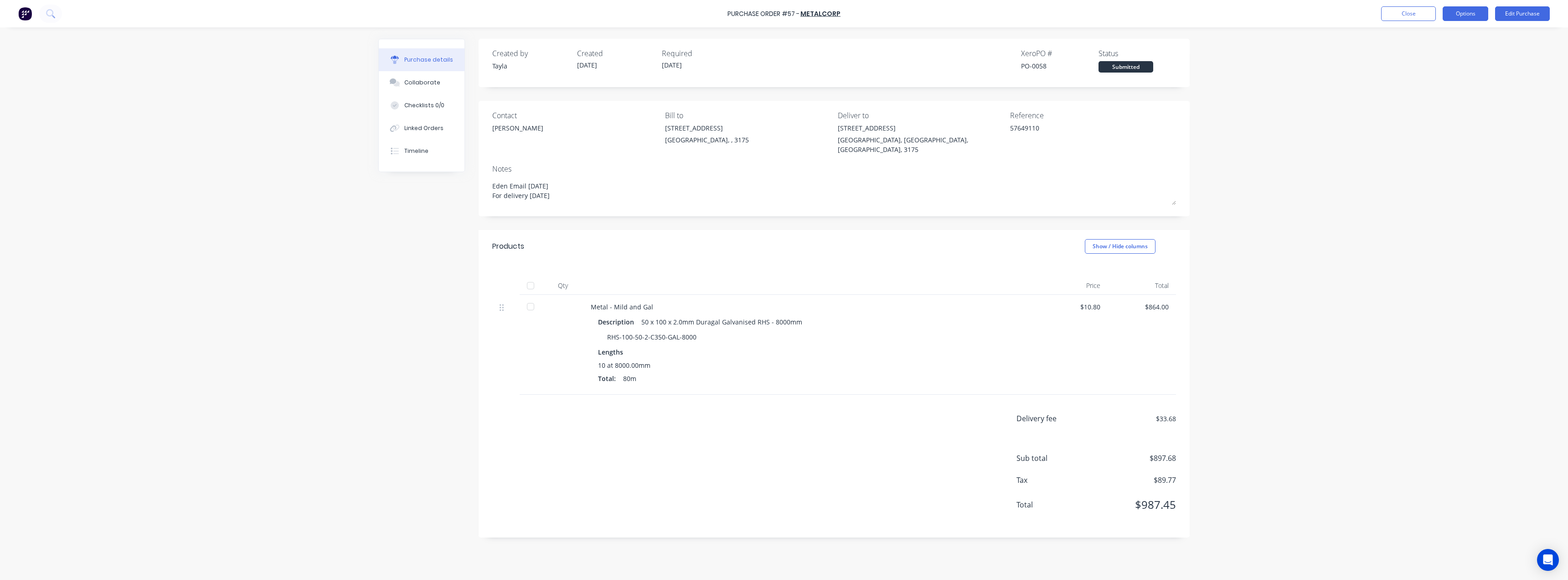
click at [783, 15] on button "Options" at bounding box center [1465, 14] width 46 height 15
click at [783, 58] on div "Convert to Bill" at bounding box center [1445, 56] width 70 height 13
type textarea "x"
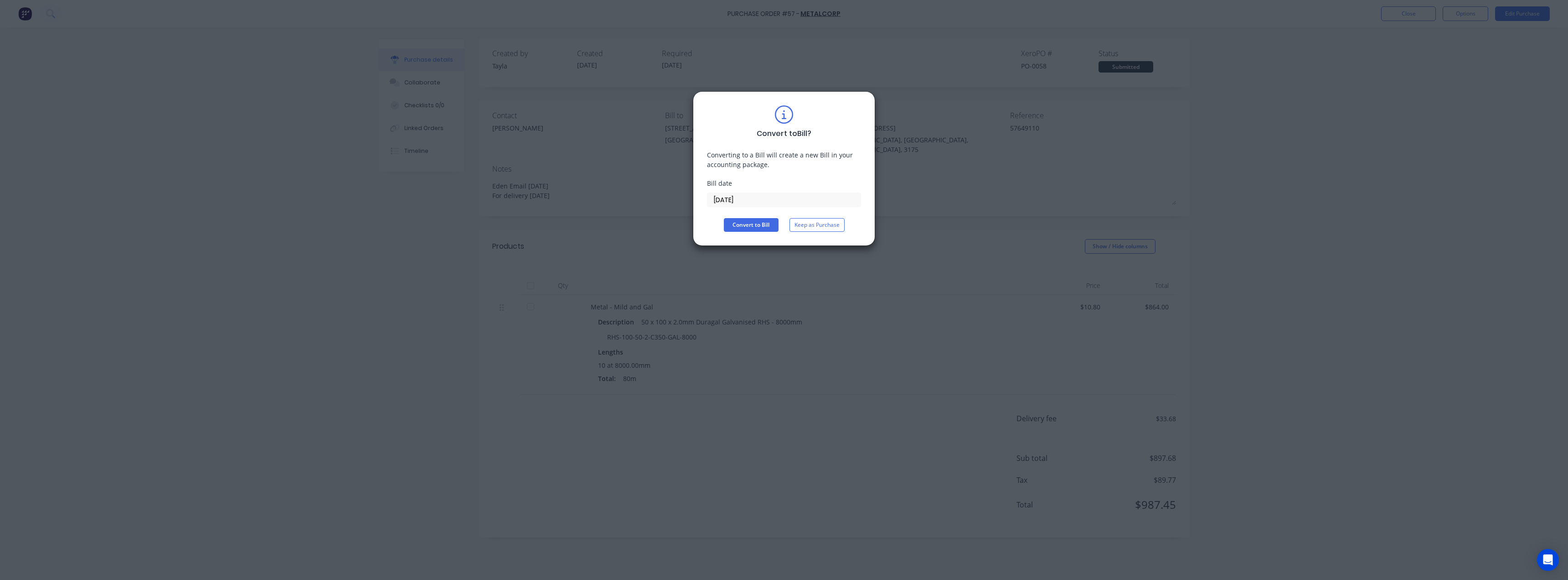
click at [768, 197] on input "[DATE]" at bounding box center [784, 200] width 153 height 13
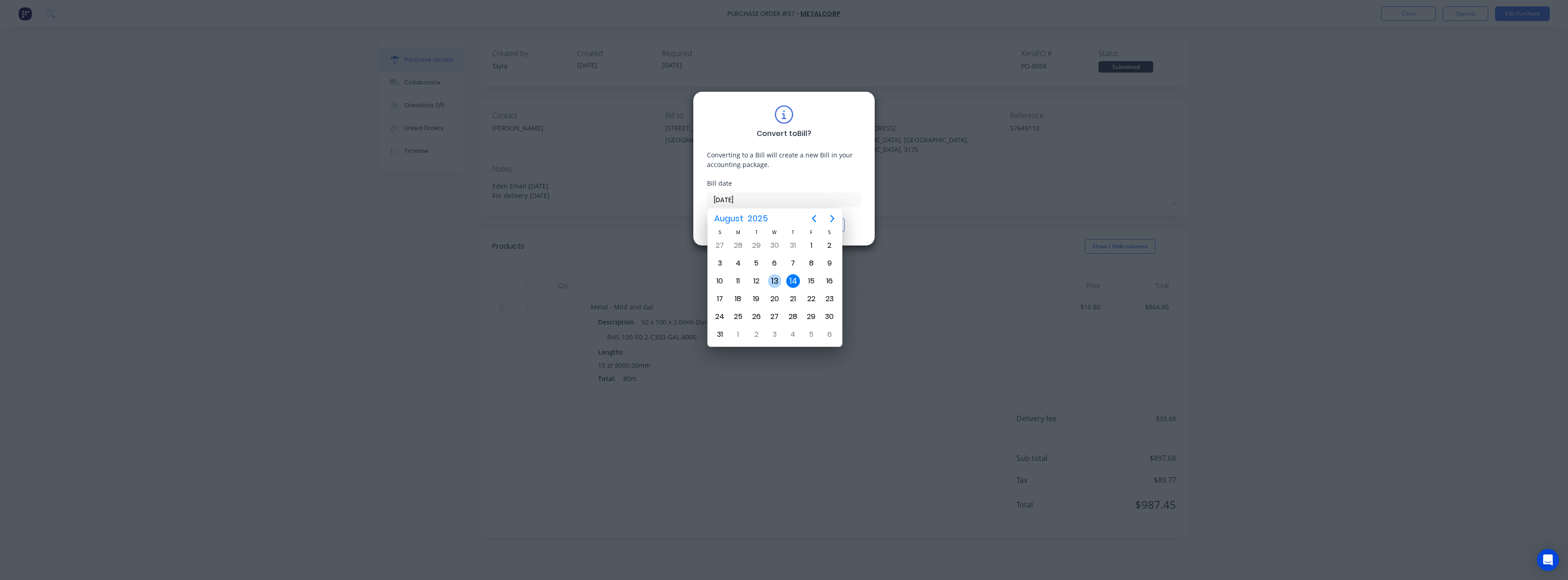
click at [778, 280] on div "13" at bounding box center [774, 281] width 13 height 13
type input "[DATE]"
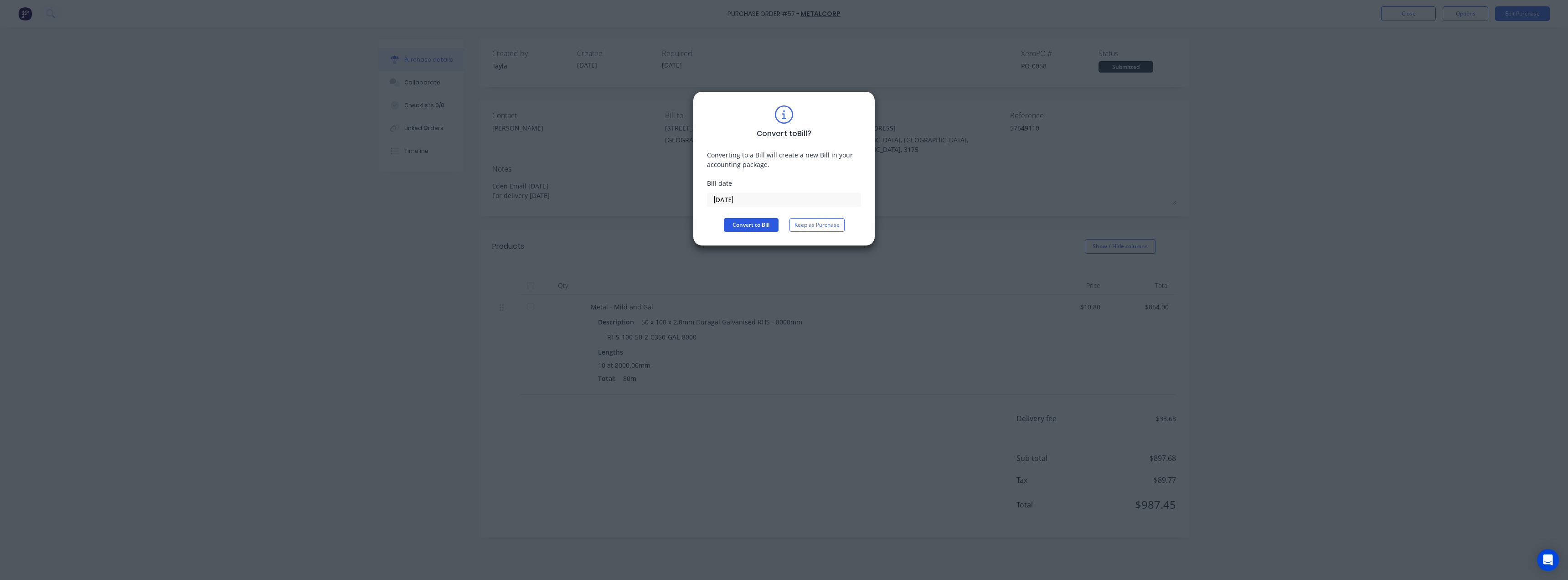
click at [764, 226] on button "Convert to Bill" at bounding box center [751, 225] width 55 height 13
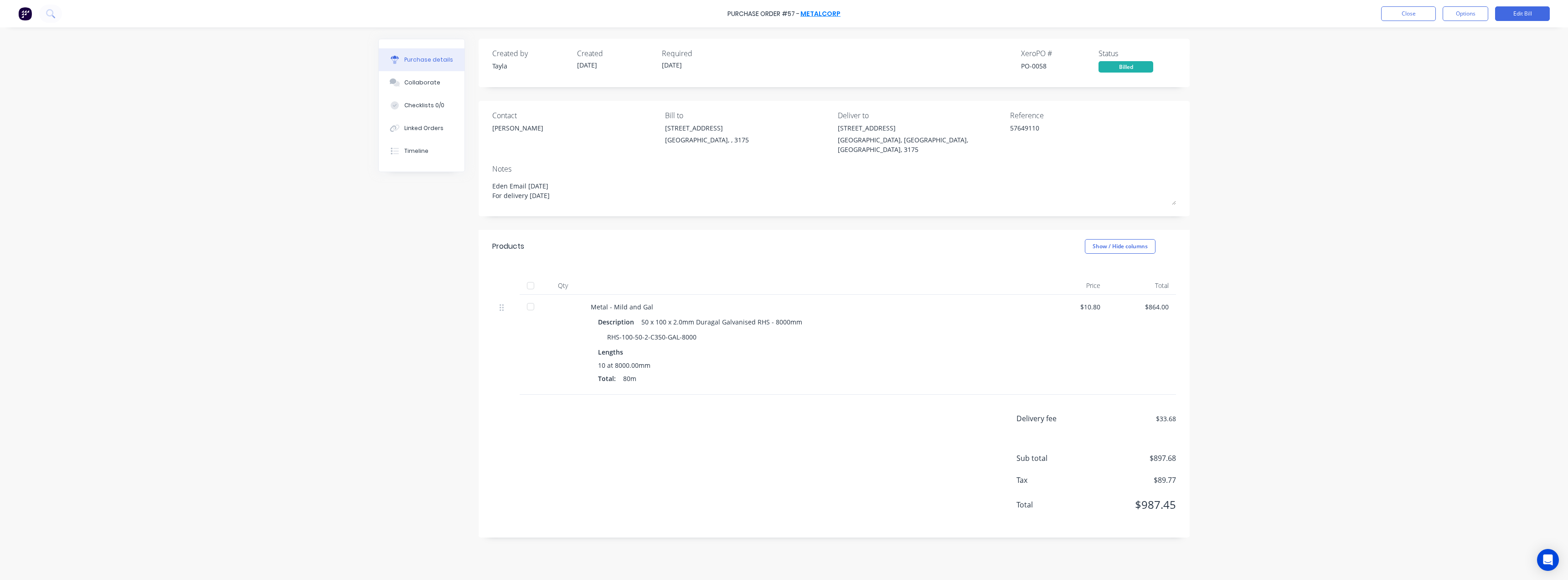
click at [783, 15] on link "Metalcorp" at bounding box center [820, 13] width 40 height 9
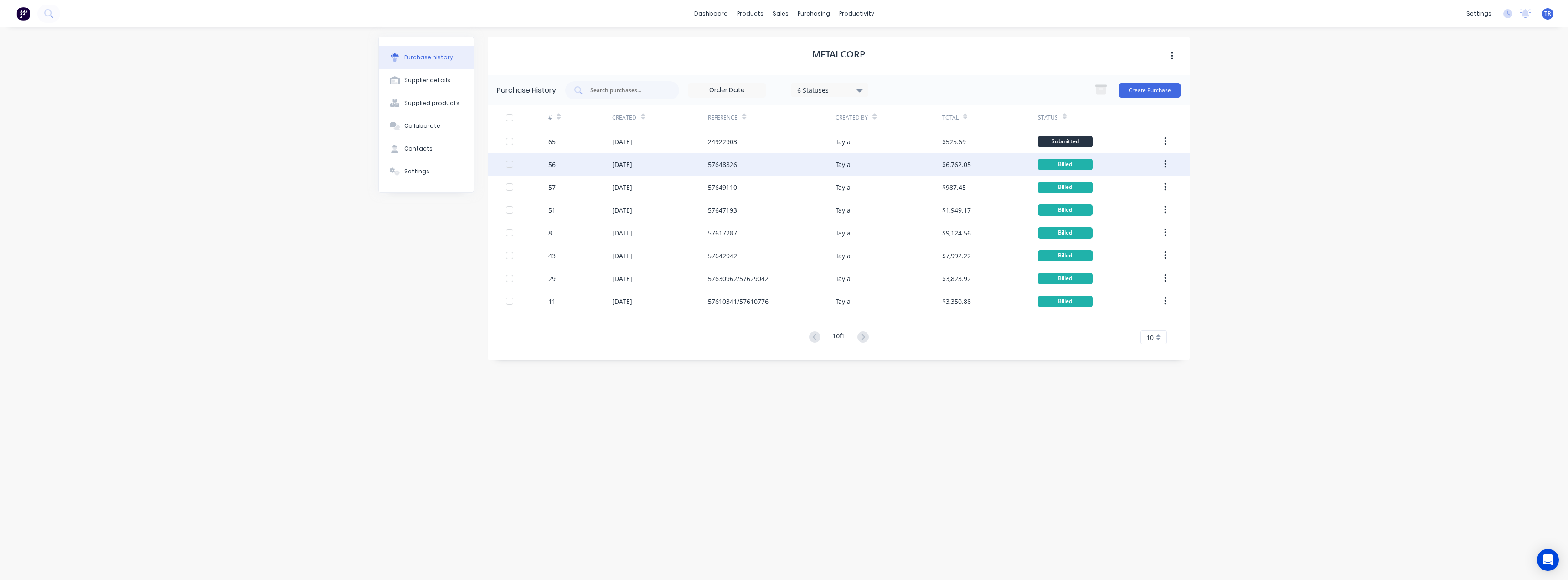
click at [773, 165] on div "57648826" at bounding box center [771, 163] width 127 height 22
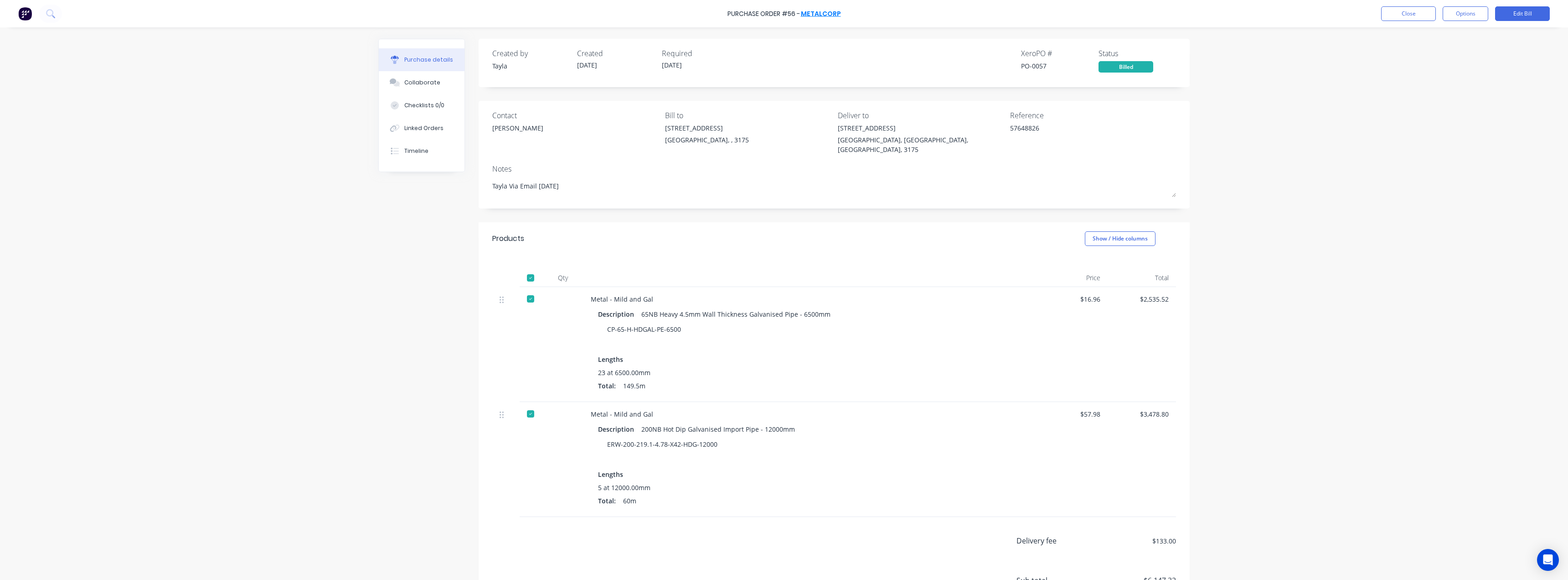
click at [783, 18] on link "Metalcorp" at bounding box center [821, 13] width 40 height 9
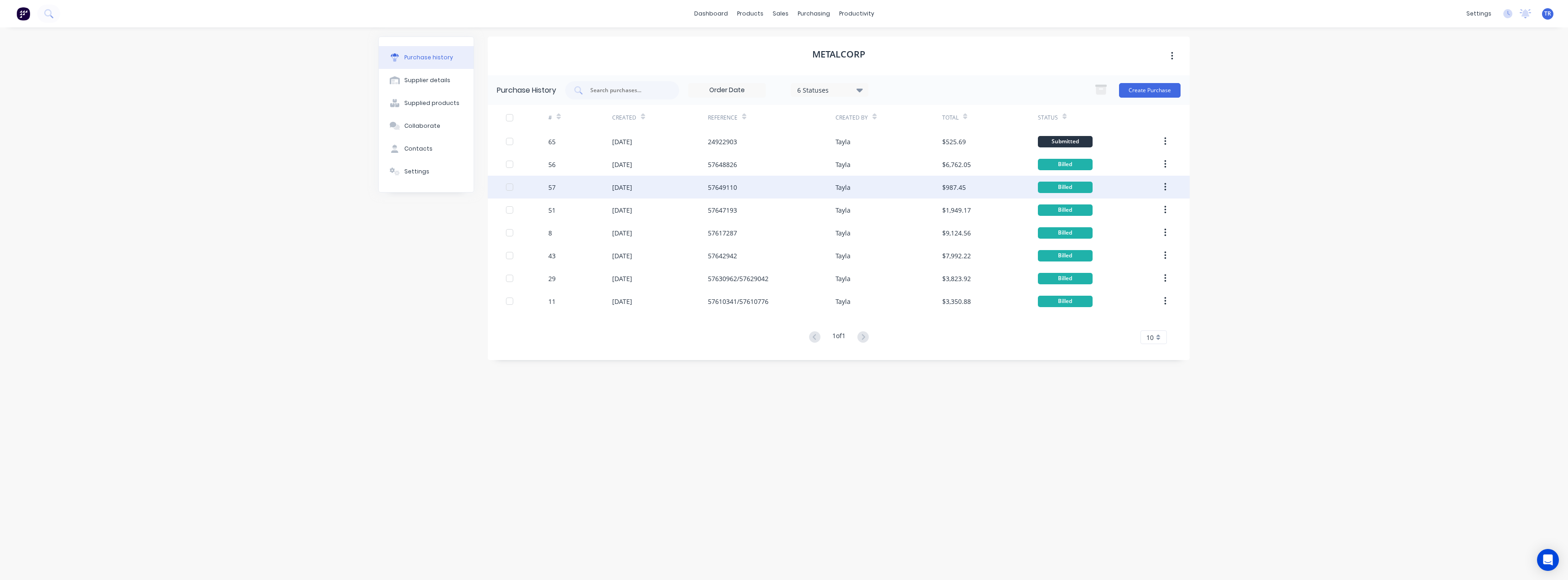
click at [783, 195] on div "Tayla" at bounding box center [889, 187] width 107 height 22
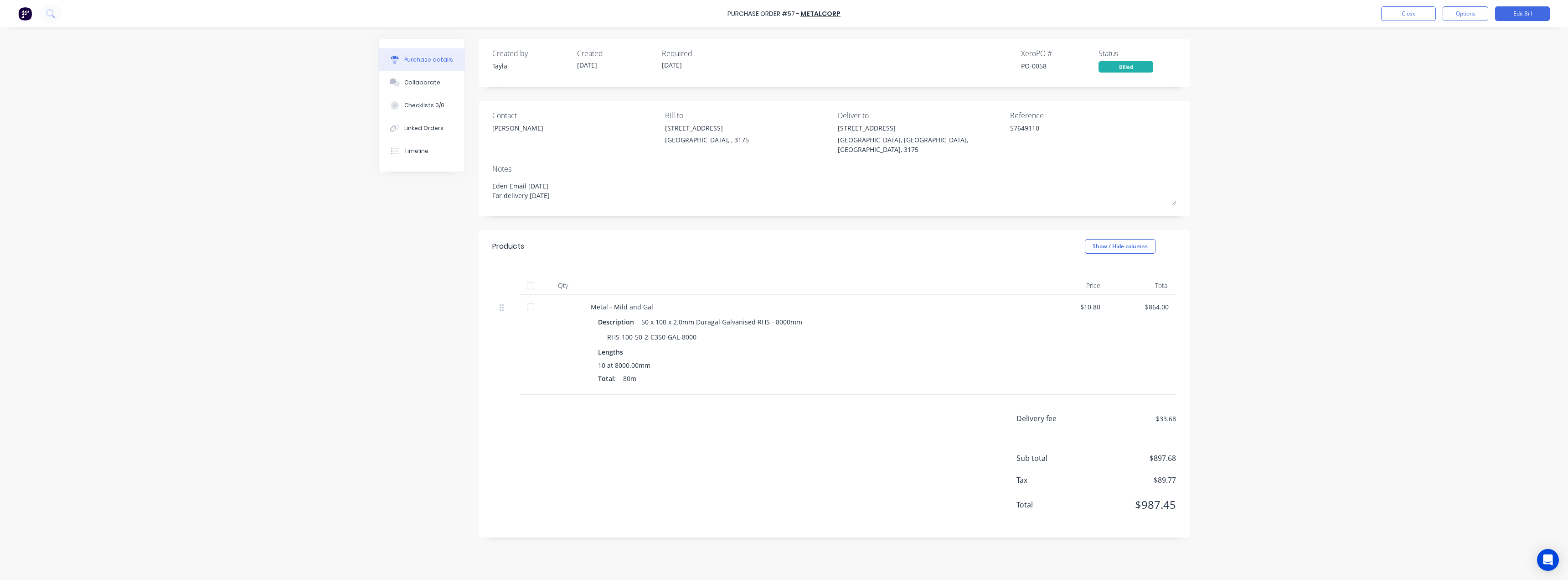
click at [534, 277] on div at bounding box center [530, 286] width 18 height 18
type textarea "x"
click at [783, 12] on link "Metalcorp" at bounding box center [820, 13] width 40 height 9
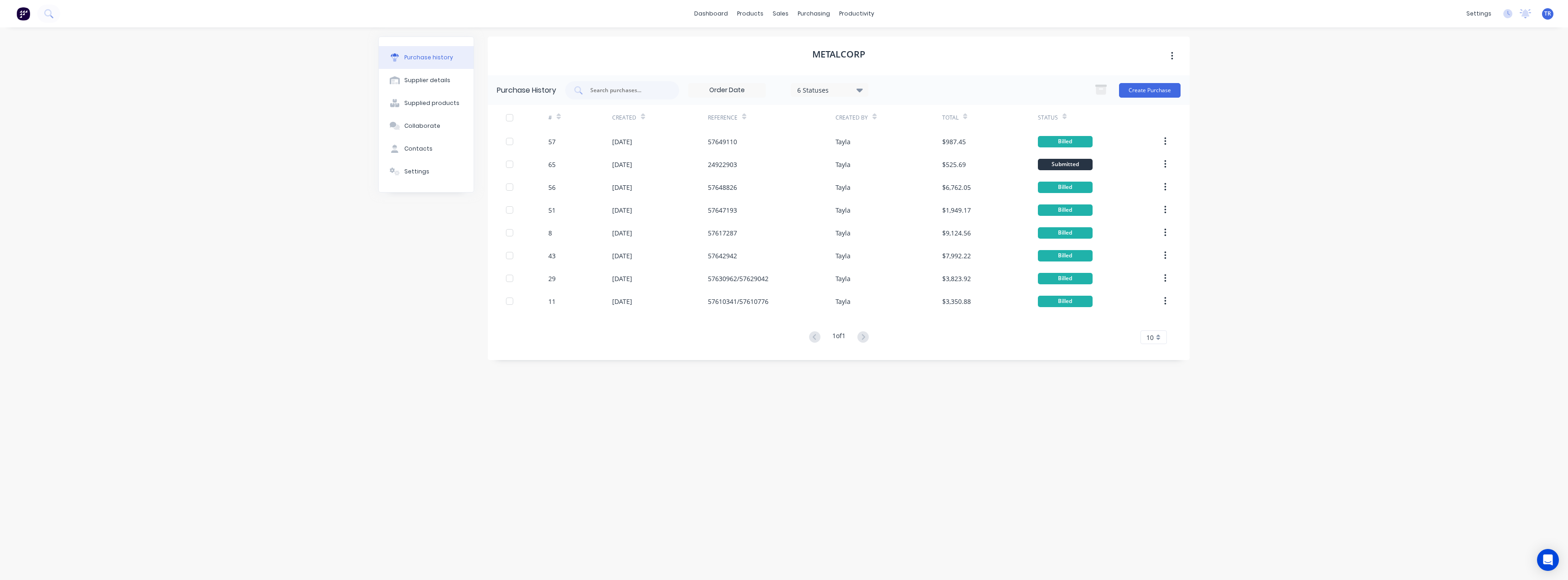
click at [510, 122] on div at bounding box center [510, 118] width 18 height 18
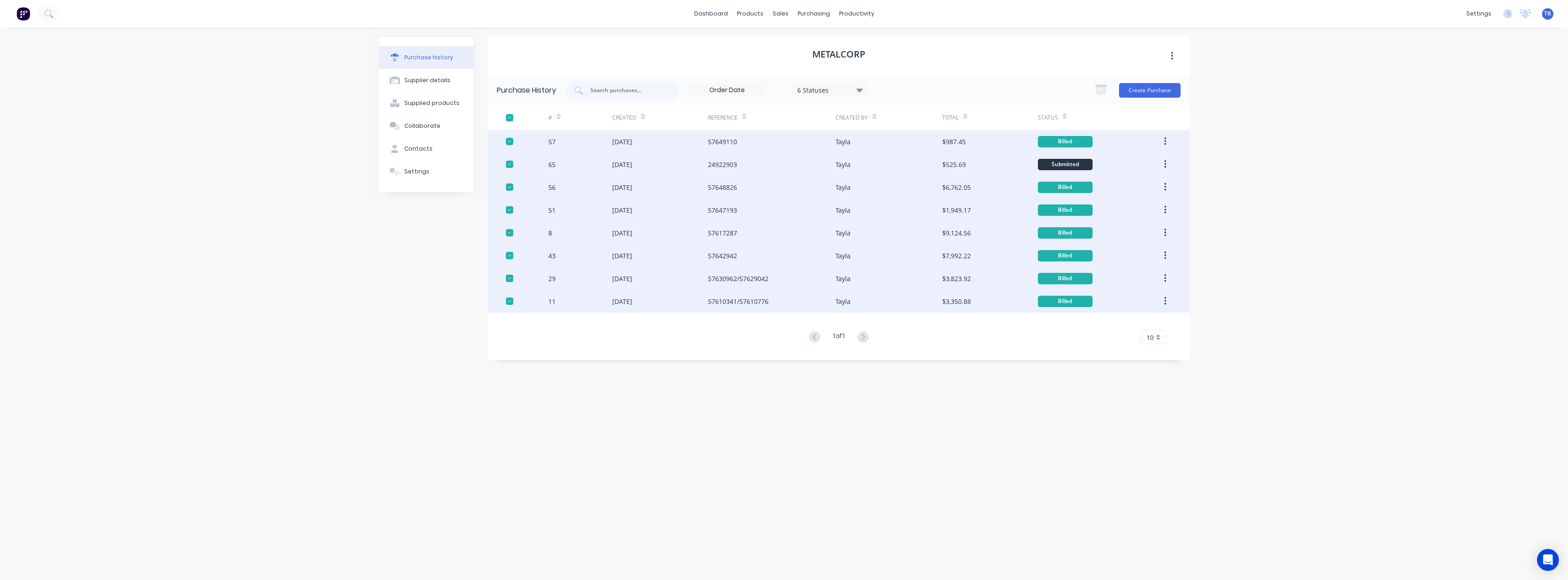
click at [510, 122] on div at bounding box center [510, 118] width 18 height 18
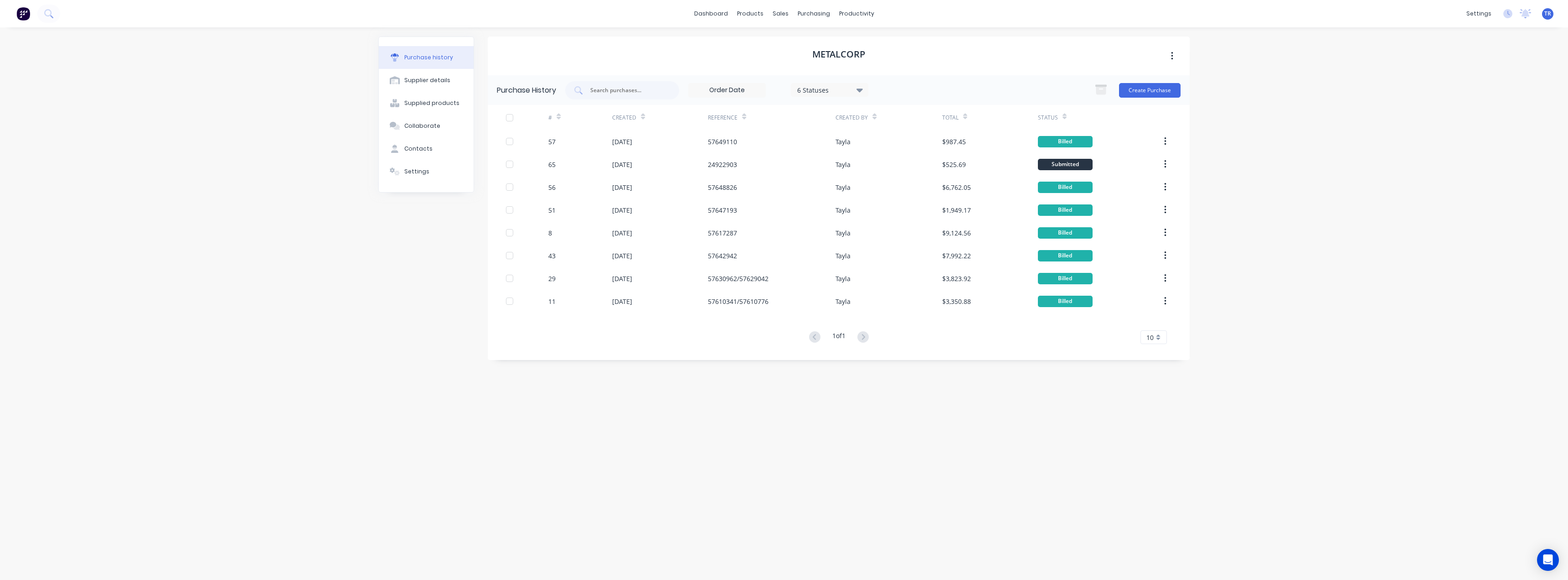
click at [783, 57] on button "button" at bounding box center [1172, 56] width 22 height 17
click at [783, 61] on div "Metalcorp Archive" at bounding box center [839, 56] width 702 height 39
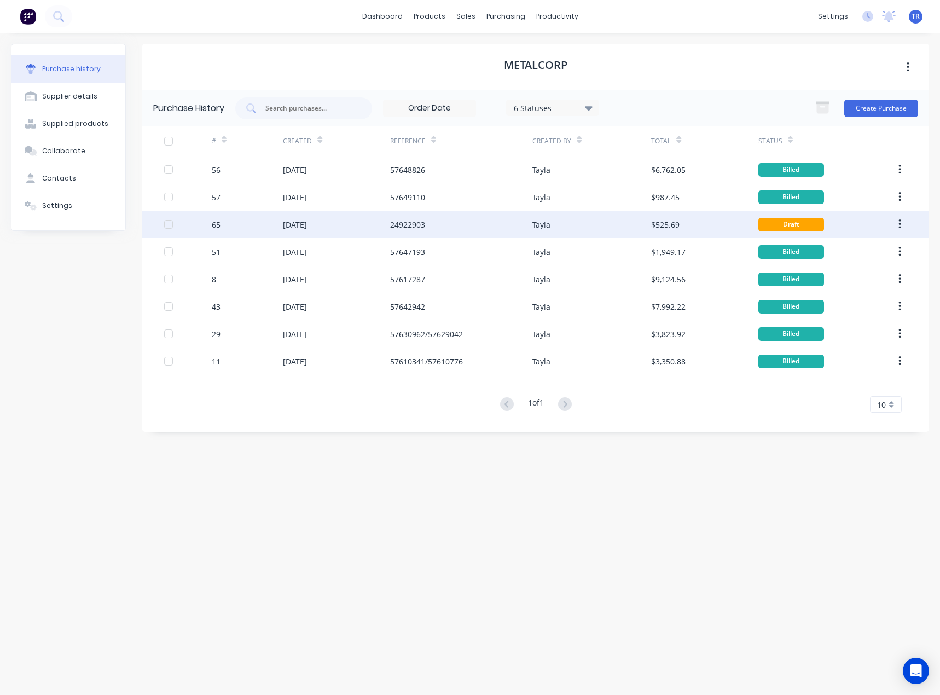
click at [602, 227] on div "Tayla" at bounding box center [592, 224] width 119 height 27
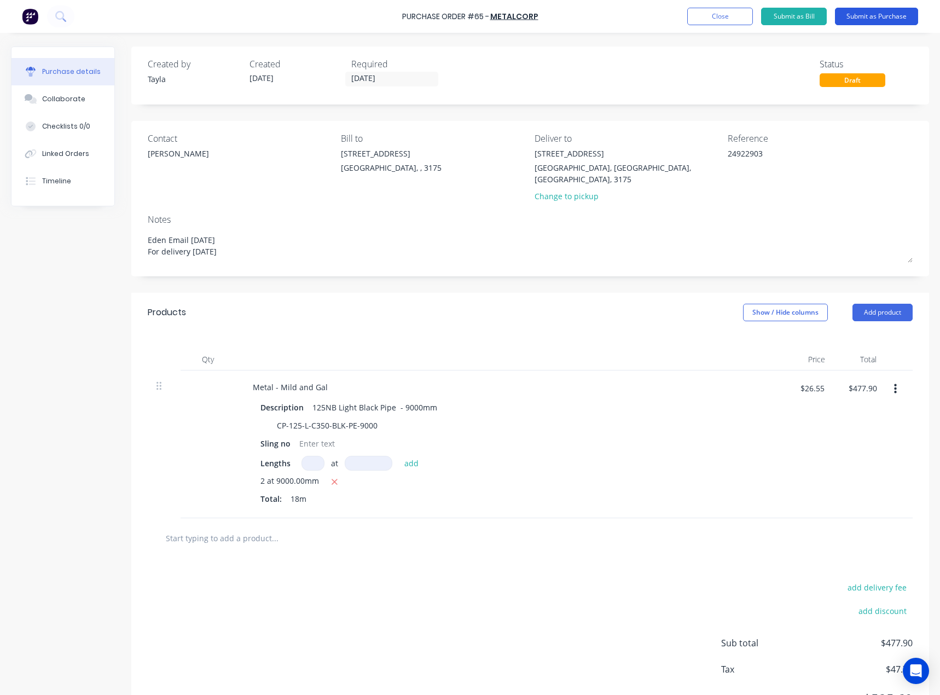
click at [890, 16] on button "Submit as Purchase" at bounding box center [876, 17] width 83 height 18
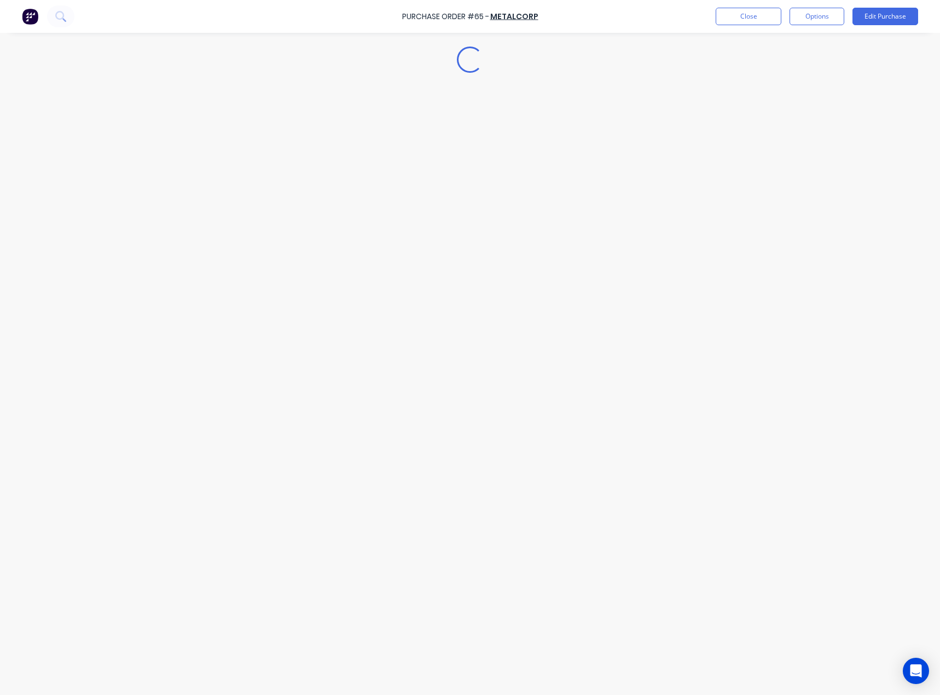
type textarea "x"
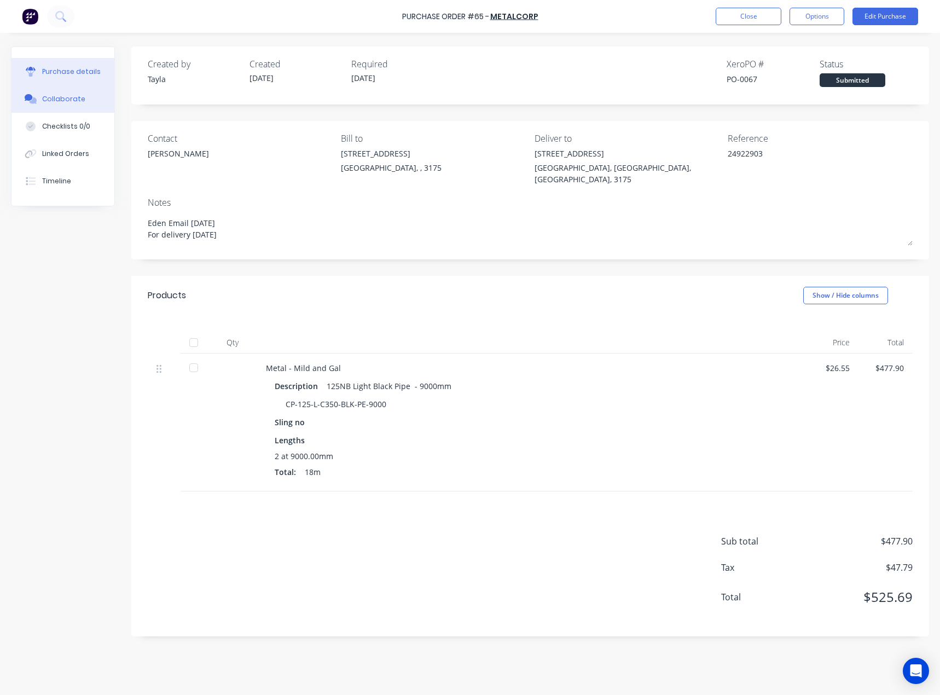
click at [45, 100] on div "Collaborate" at bounding box center [63, 99] width 43 height 10
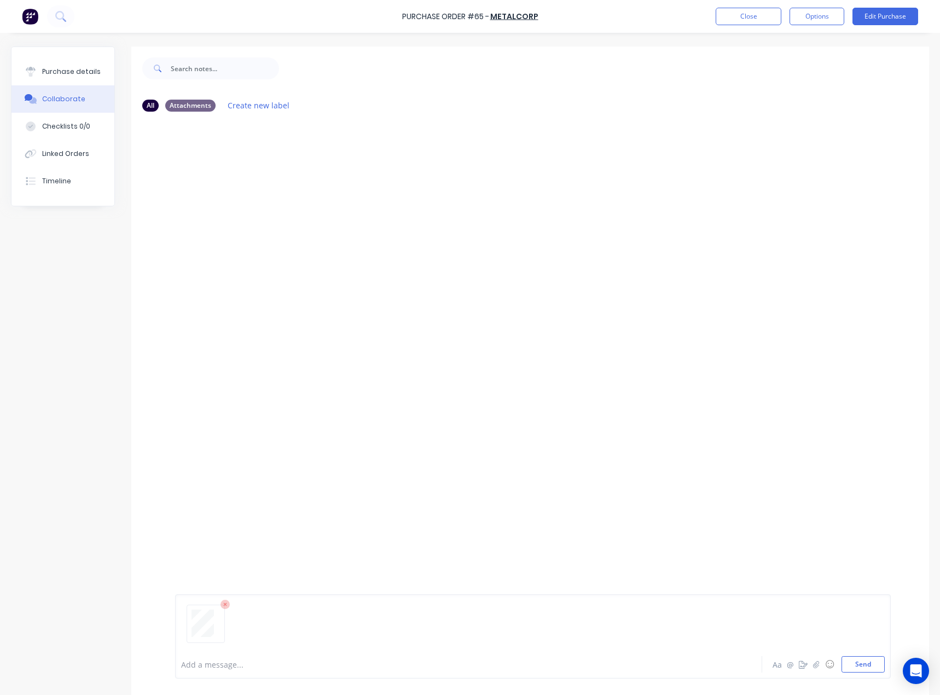
click at [286, 671] on div "Add a message..." at bounding box center [445, 664] width 528 height 16
click at [863, 671] on button "Send" at bounding box center [863, 664] width 43 height 16
click at [67, 68] on div "Purchase details" at bounding box center [71, 72] width 59 height 10
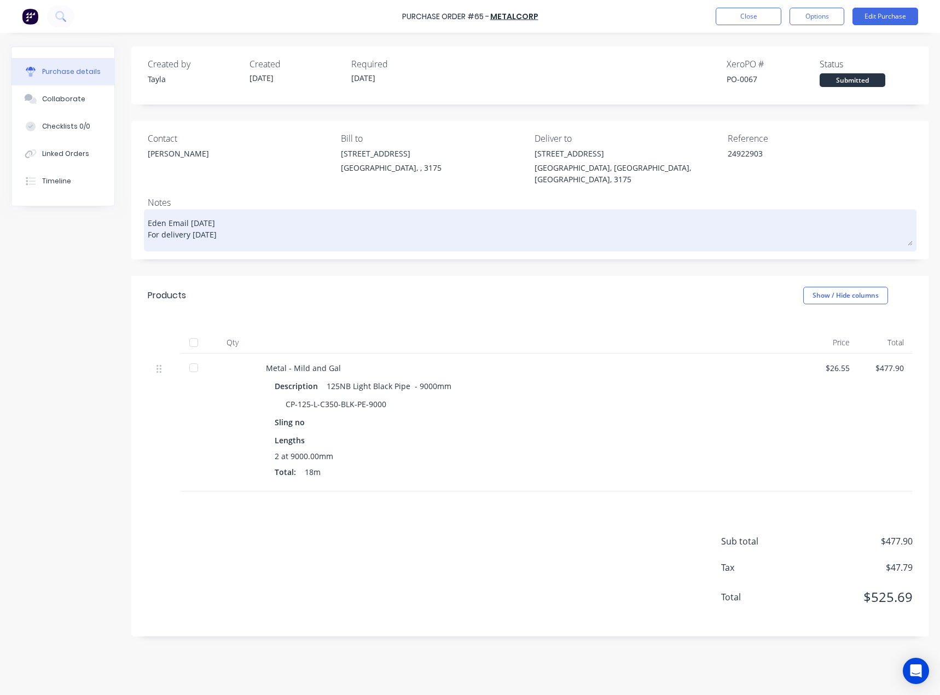
click at [316, 214] on textarea "Eden Email 08/08/2025 For delivery Monday 11/08/25" at bounding box center [530, 229] width 765 height 34
click at [313, 221] on textarea "Eden Email 08/08/2025 For delivery Monday 11/08/25" at bounding box center [530, 229] width 765 height 34
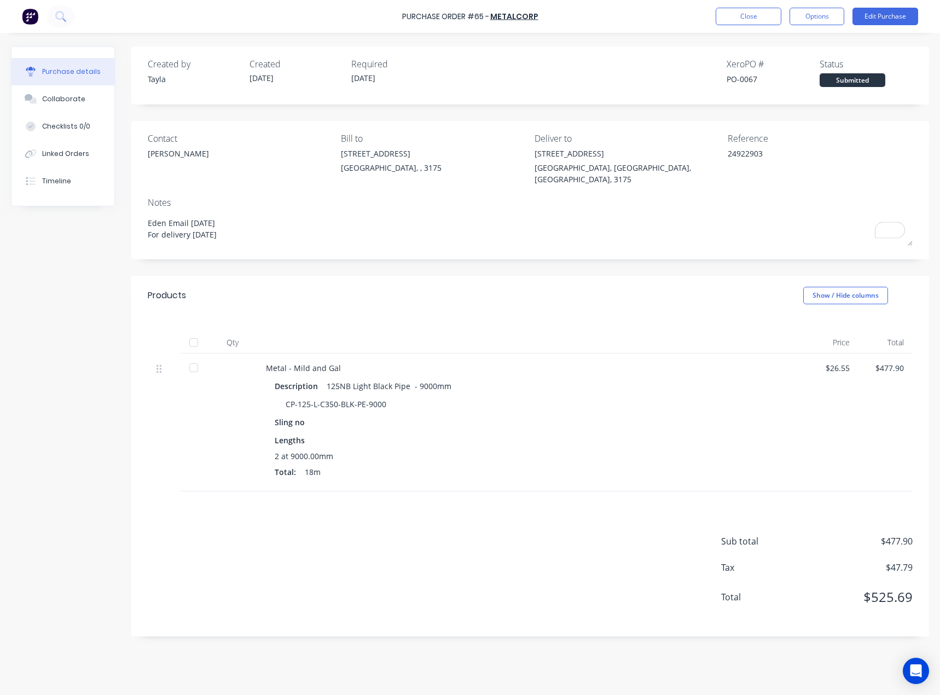
drag, startPoint x: 313, startPoint y: 221, endPoint x: 131, endPoint y: 221, distance: 182.3
click at [131, 221] on div "Created by Tayla Created 14/08/25 Required 14/08/25 Xero PO # PO-0067 Status Su…" at bounding box center [470, 361] width 918 height 629
type textarea "x"
type textarea "Eden Email 08/08/2025 L"
type textarea "x"
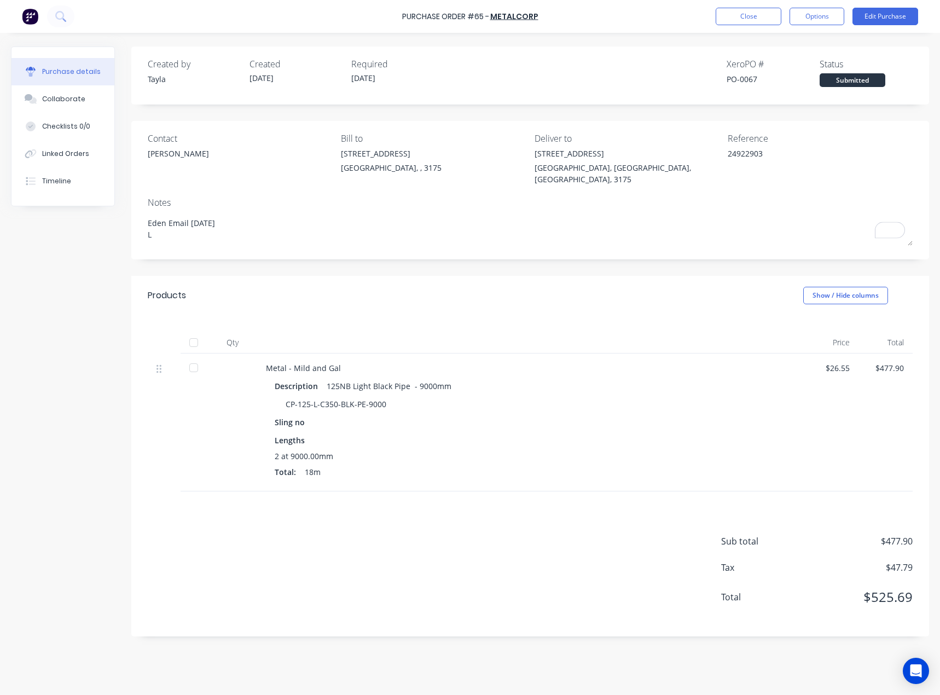
type textarea "Eden Email 08/08/2025 Le"
type textarea "x"
type textarea "Eden Email 08/08/2025 Len"
type textarea "x"
type textarea "Eden Email 08/08/2025 Lenn"
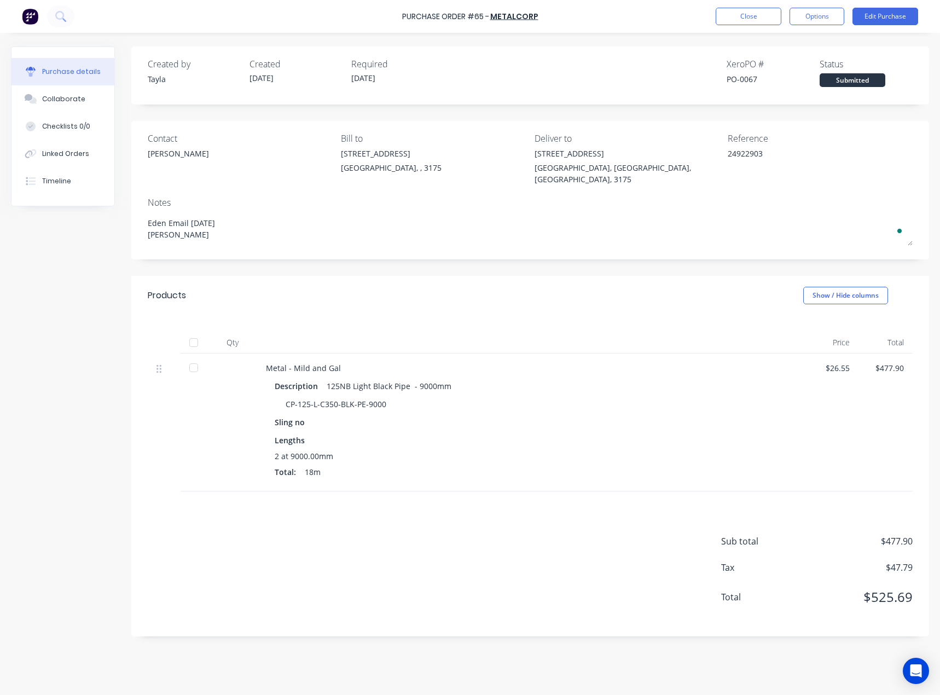
type textarea "x"
type textarea "Eden Email 08/08/2025 Len"
type textarea "x"
type textarea "Eden Email 08/08/2025 Leng"
type textarea "x"
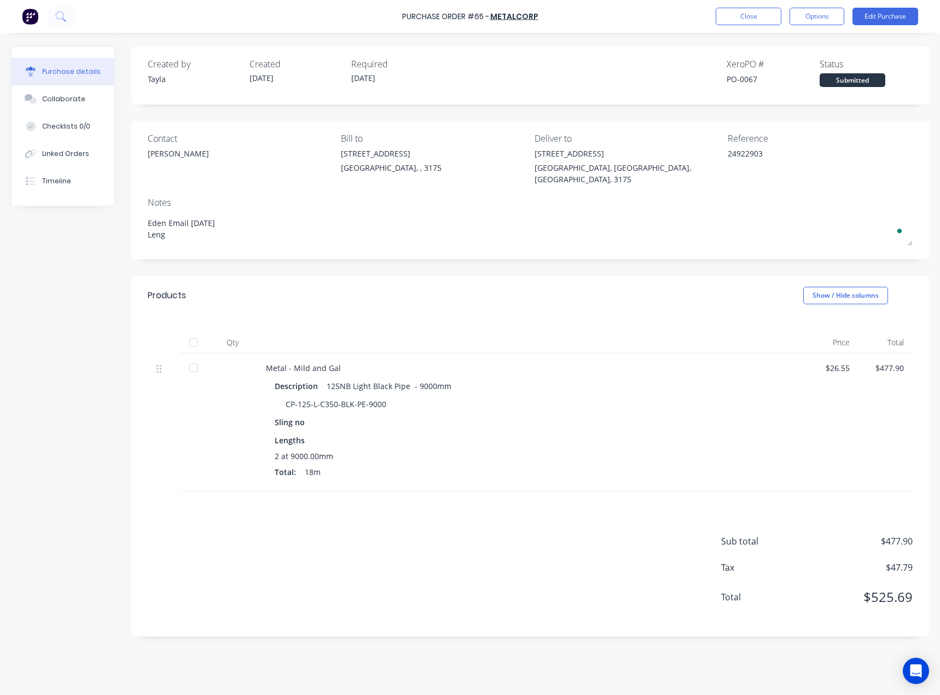
type textarea "Eden Email 08/08/2025 Lengt"
type textarea "x"
type textarea "Eden Email 08/08/2025 Length"
type textarea "x"
type textarea "Eden Email 08/08/2025 Lengths"
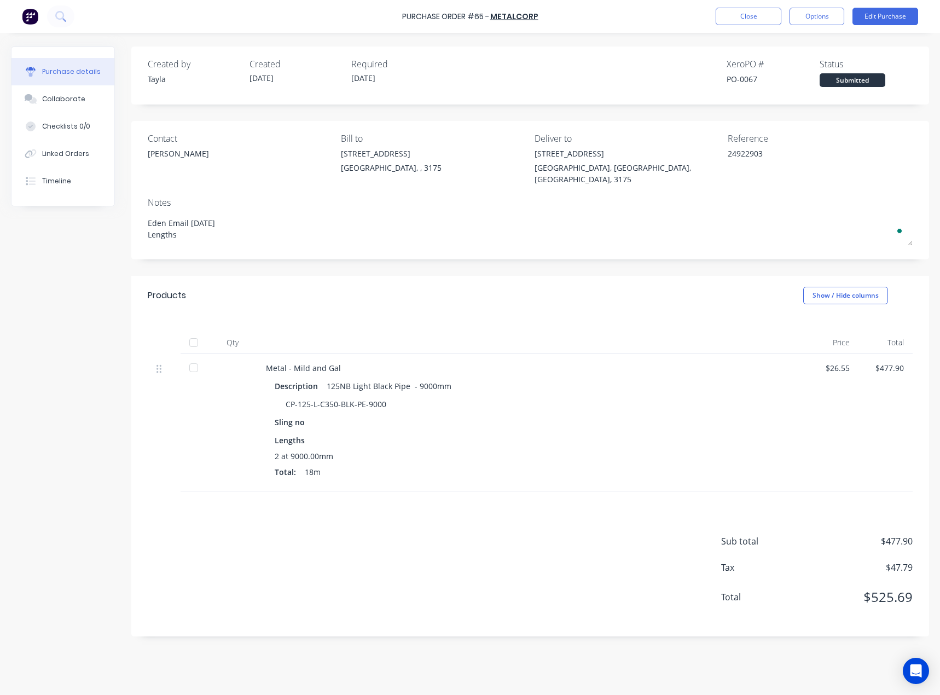
type textarea "x"
type textarea "Eden Email 08/08/2025 Lengths"
type textarea "x"
type textarea "Eden Email 08/08/2025 Lengths du"
type textarea "x"
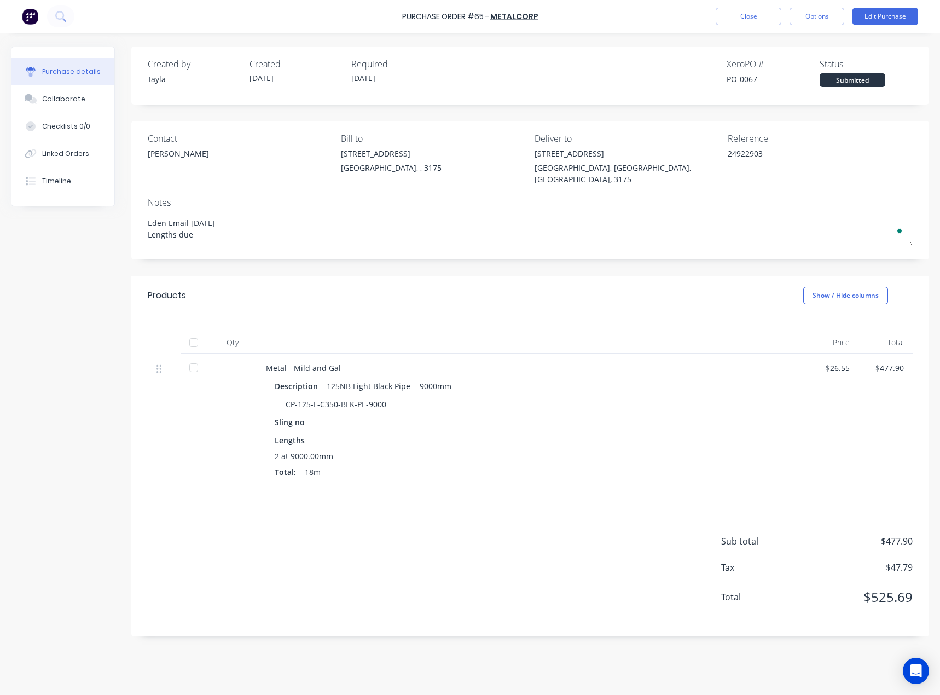
type textarea "Eden Email 08/08/2025 Lengths due"
type textarea "x"
type textarea "Eden Email 08/08/2025 Lengths due t"
type textarea "x"
type textarea "Eden Email 08/08/2025 Lengths due to"
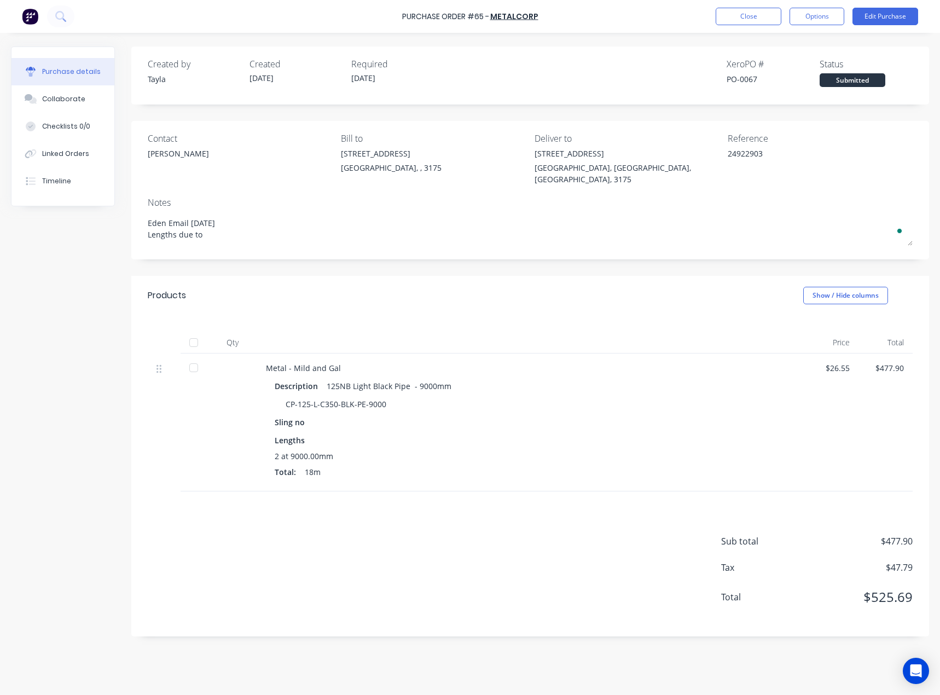
type textarea "x"
type textarea "Eden Email 08/08/2025 Lengths due to"
type textarea "x"
type textarea "Eden Email 08/08/2025 Lengths due to c"
type textarea "x"
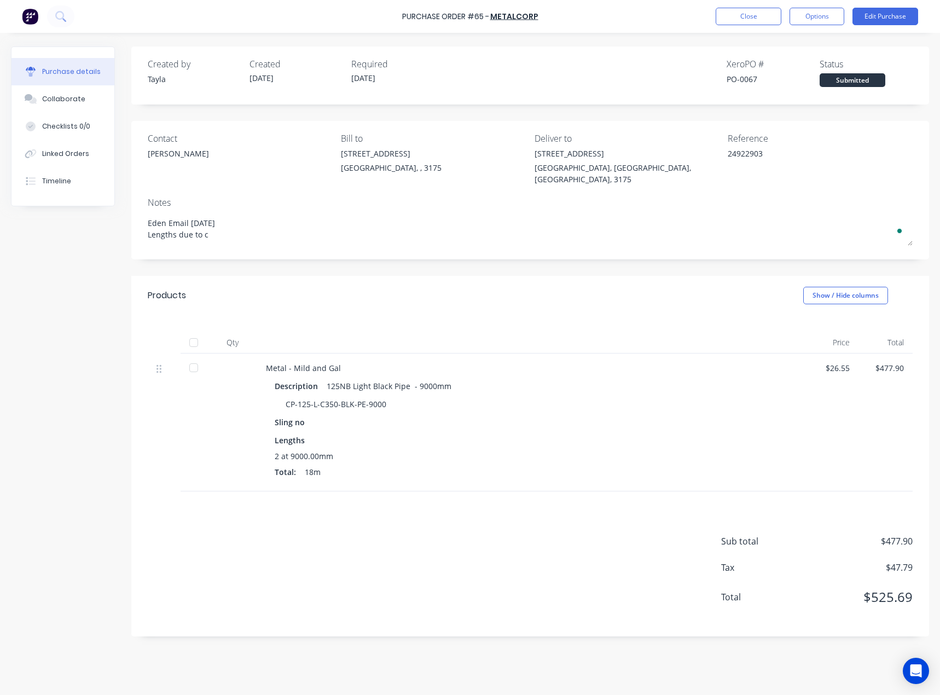
type textarea "Eden Email 08/08/2025 Lengths due to co"
type textarea "x"
type textarea "Eden Email 08/08/2025 Lengths due to com"
type textarea "x"
type textarea "Eden Email 08/08/2025 Lengths due to come"
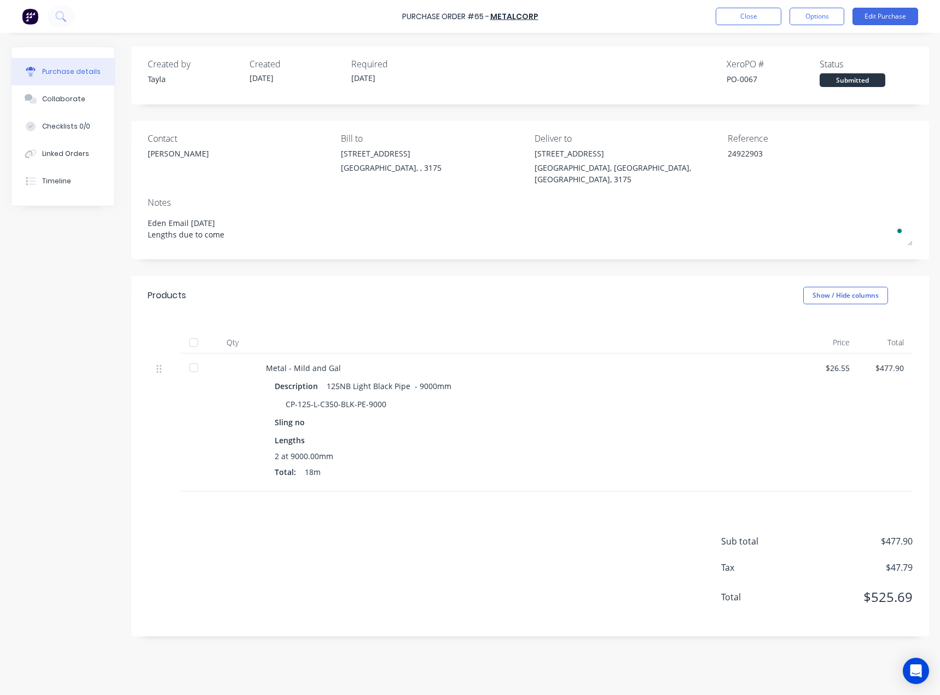
type textarea "x"
type textarea "Eden Email 08/08/2025 Lengths due to come s"
type textarea "x"
type textarea "Eden Email 08/08/2025 Lengths due to come se"
type textarea "x"
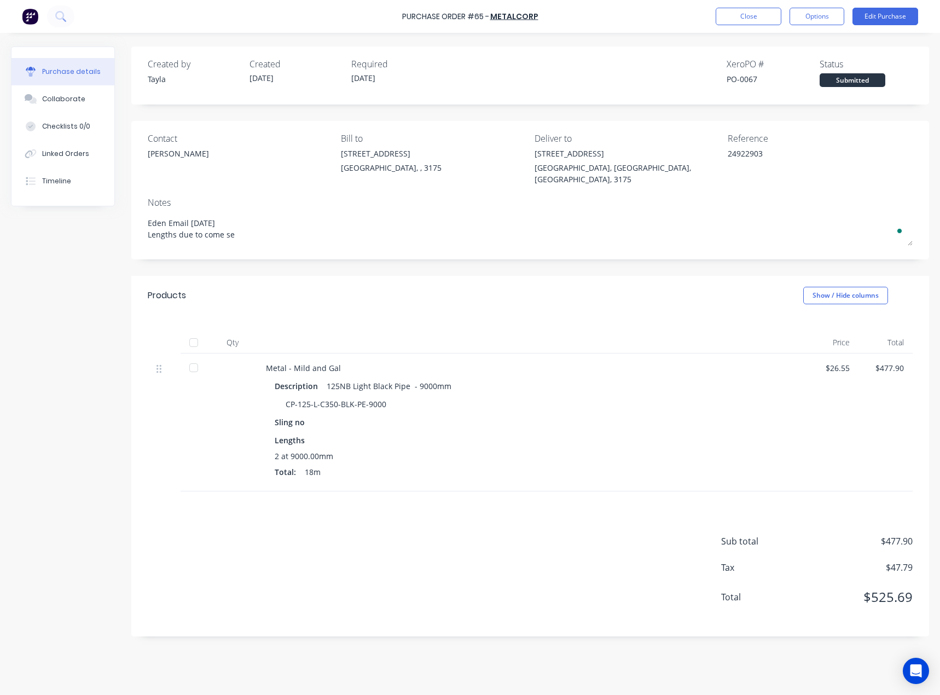
type textarea "Eden Email 08/08/2025 Lengths due to come sep"
type textarea "x"
type textarea "Eden Email 08/08/2025 Lengths due to come sept"
type textarea "x"
type textarea "Eden Email 08/08/2025 Lengths due to come sept"
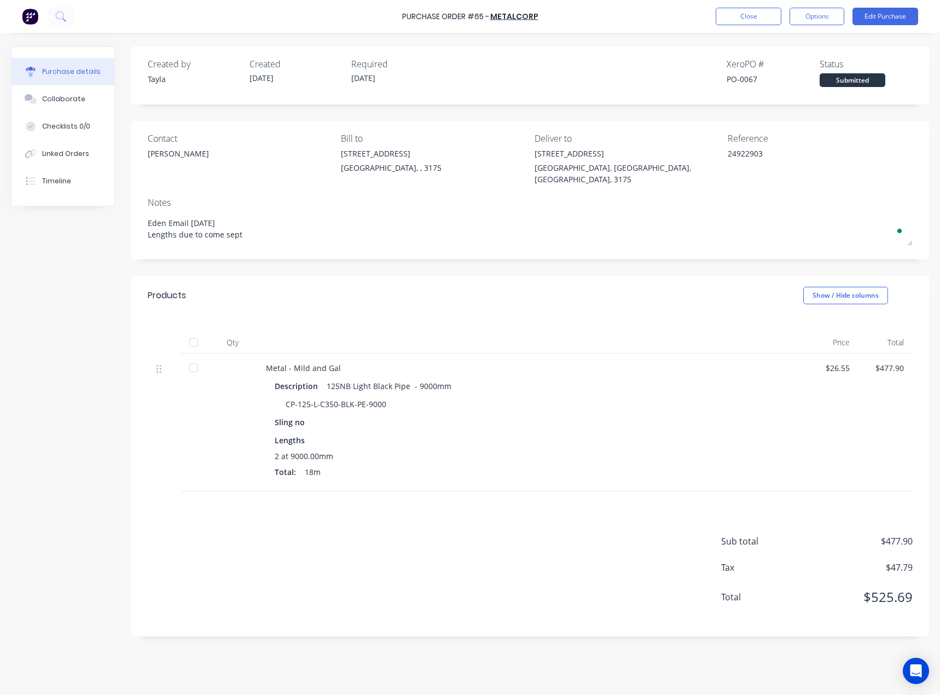
type textarea "x"
type textarea "Eden Email 08/08/2025 Lengths due to come sept"
type textarea "x"
type textarea "Eden Email 08/08/2025 Lengths due to come sep"
type textarea "x"
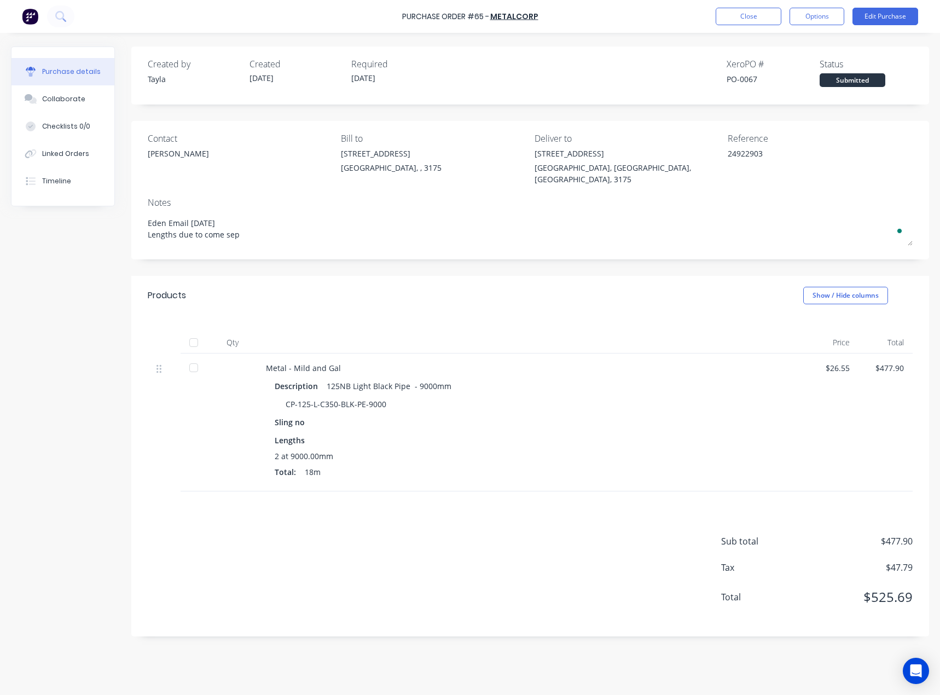
type textarea "Eden Email 08/08/2025 Lengths due to come se"
type textarea "x"
type textarea "Eden Email 08/08/2025 Lengths due to come s"
type textarea "x"
type textarea "Eden Email 08/08/2025 Lengths due to come"
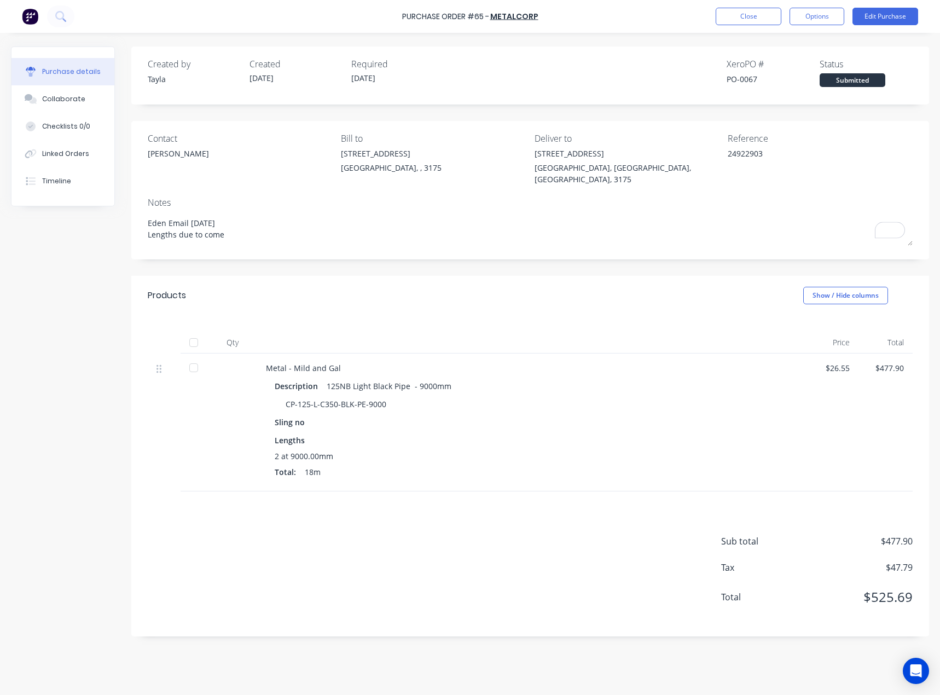
type textarea "x"
type textarea "Eden Email 08/08/2025 Lengths due to come 2"
type textarea "x"
type textarea "Eden Email 08/08/2025 Lengths due to come 2"
type textarea "x"
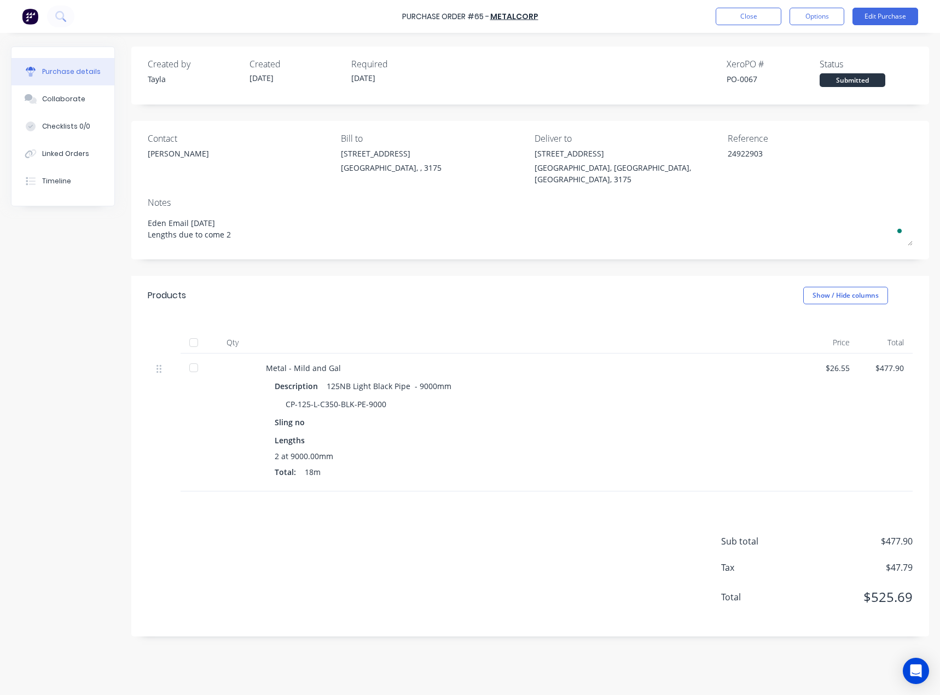
type textarea "Eden Email 08/08/2025 Lengths due to come 2 W"
type textarea "x"
type textarea "Eden Email 08/08/2025 Lengths due to come 2 We"
type textarea "x"
type textarea "Eden Email 08/08/2025 Lengths due to come 2 W"
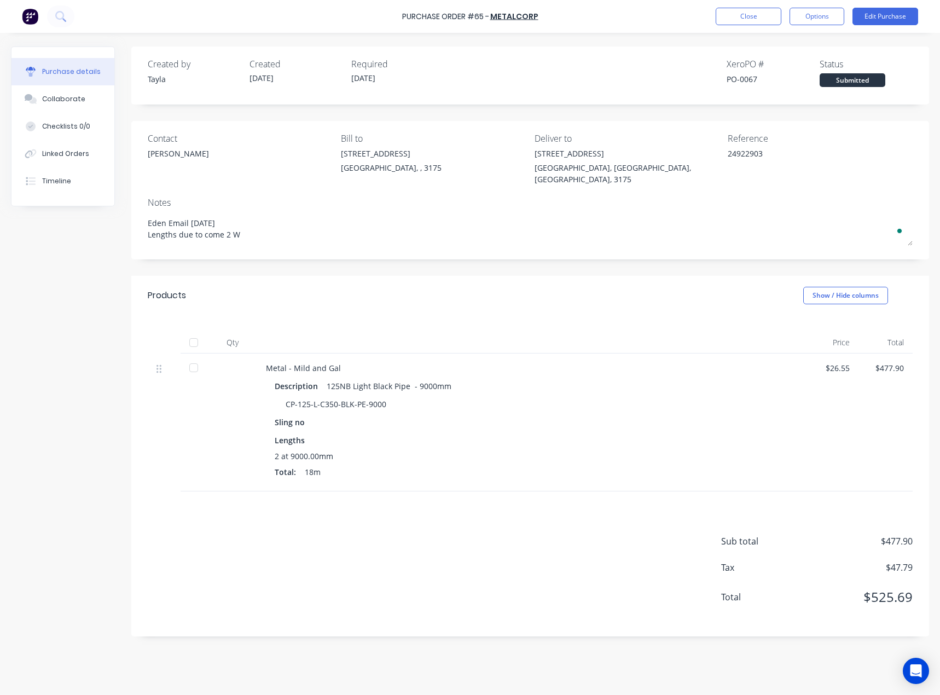
type textarea "x"
type textarea "Eden Email 08/08/2025 Lengths due to come 2"
type textarea "x"
type textarea "Eden Email 08/08/2025 Lengths due to come 2"
type textarea "x"
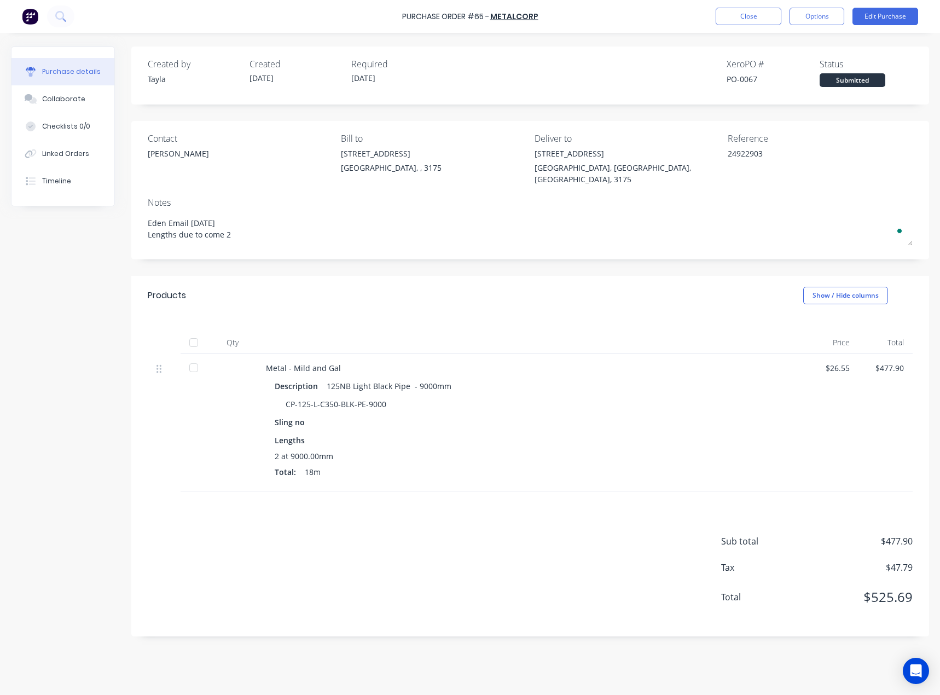
type textarea "Eden Email 08/08/2025 Lengths due to come 2n"
type textarea "x"
type textarea "Eden Email 08/08/2025 Lengths due to come 2nd"
type textarea "x"
type textarea "Eden Email 08/08/2025 Lengths due to come 2nd"
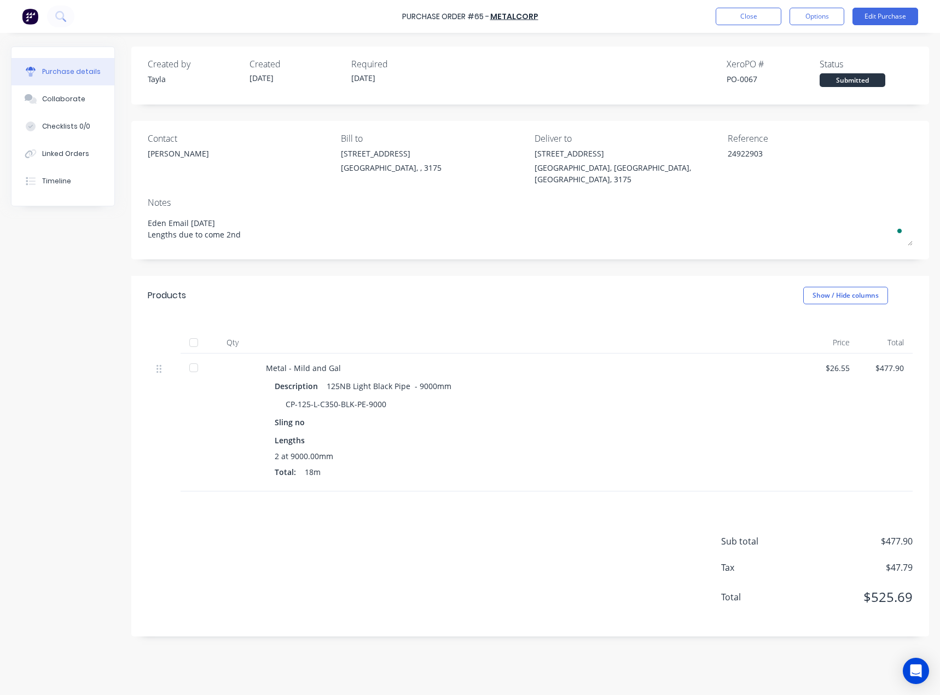
type textarea "x"
type textarea "Eden Email 08/08/2025 Lengths due to come 2nd w"
type textarea "x"
type textarea "Eden Email 08/08/2025 Lengths due to come 2nd we"
type textarea "x"
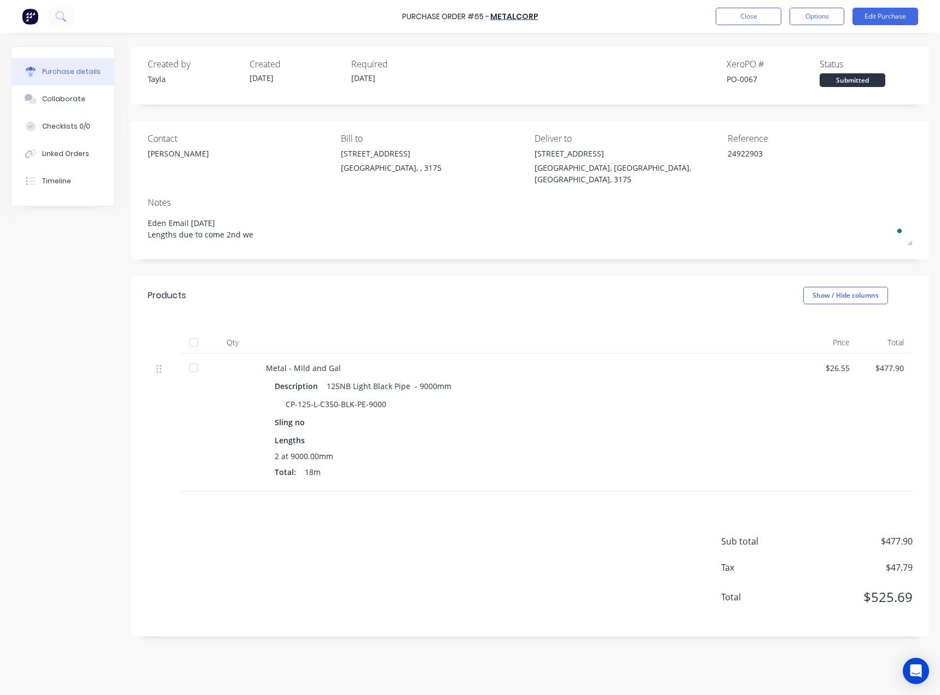
type textarea "Eden Email 08/08/2025 Lengths due to come 2nd wee"
type textarea "x"
type textarea "Eden Email 08/08/2025 Lengths due to come 2nd week"
type textarea "x"
type textarea "Eden Email 08/08/2025 Lengths due to come 2nd week o"
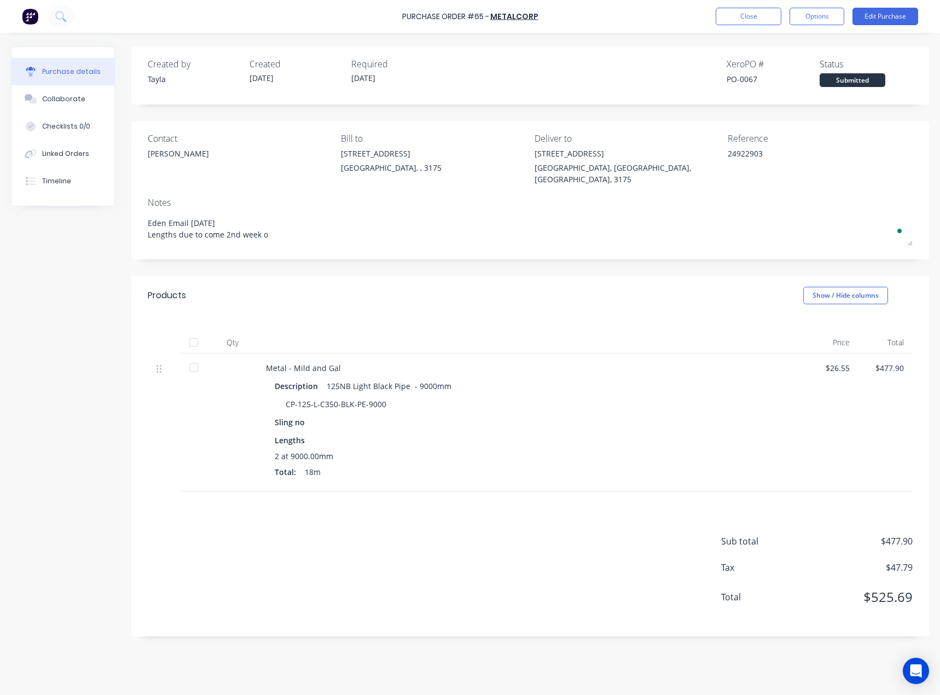
type textarea "x"
type textarea "Eden Email 08/08/2025 Lengths due to come 2nd week of"
type textarea "x"
type textarea "Eden Email 08/08/2025 Lengths due to come 2nd week of"
type textarea "x"
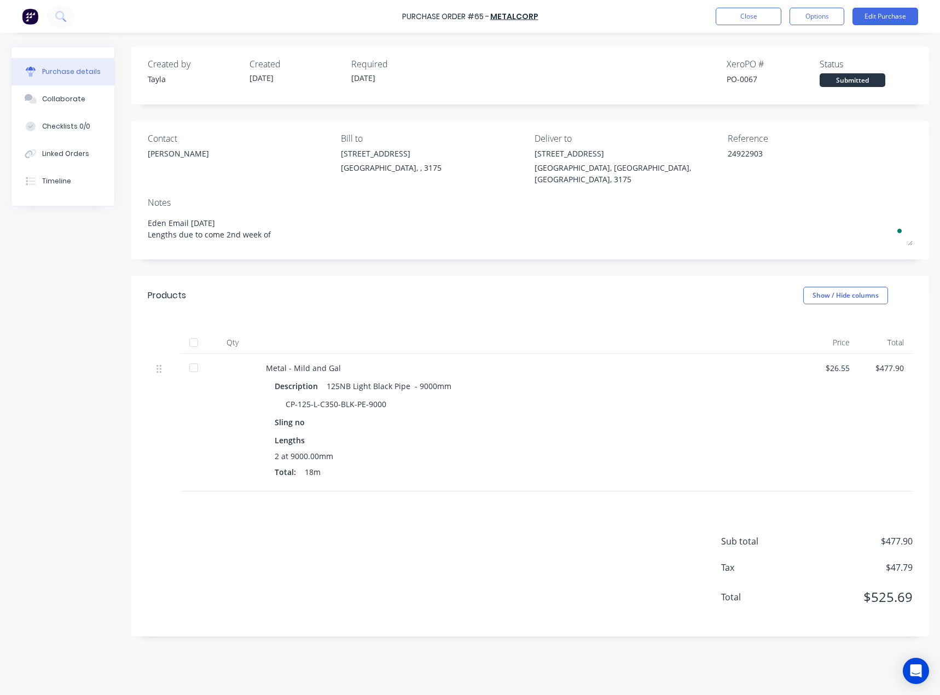
type textarea "Eden Email 08/08/2025 Lengths due to come 2nd week of S"
type textarea "x"
type textarea "Eden Email 08/08/2025 Lengths due to come 2nd week of Se"
type textarea "x"
type textarea "Eden Email 08/08/2025 Lengths due to come 2nd week of Sep"
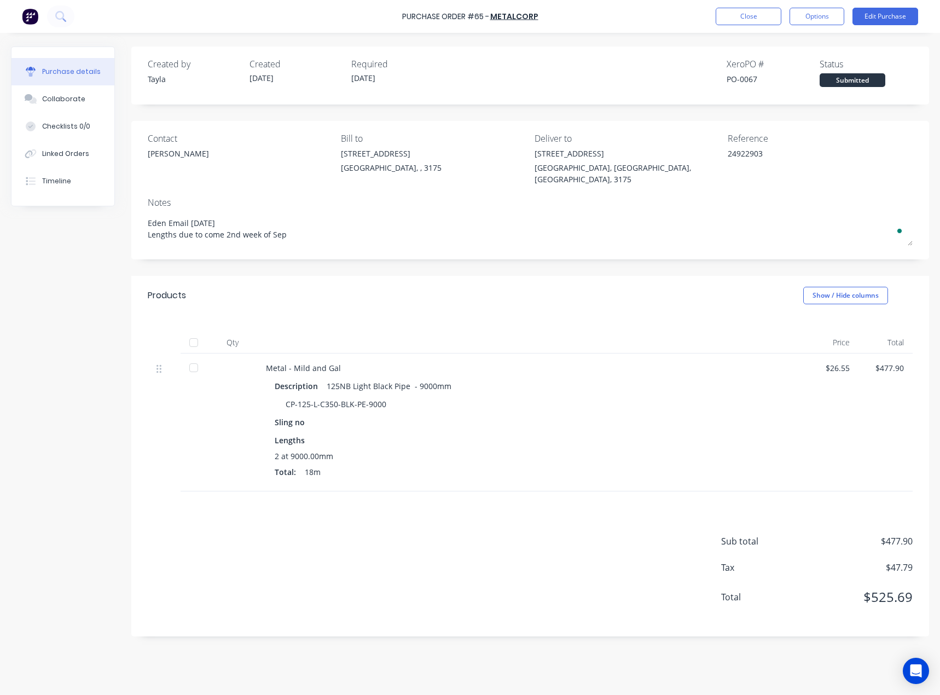
type textarea "x"
type textarea "Eden Email 08/08/2025 Lengths due to come 2nd week of Sept"
type textarea "x"
type textarea "Eden Email 08/08/2025 Lengths due to come 2nd week of Sept"
type textarea "x"
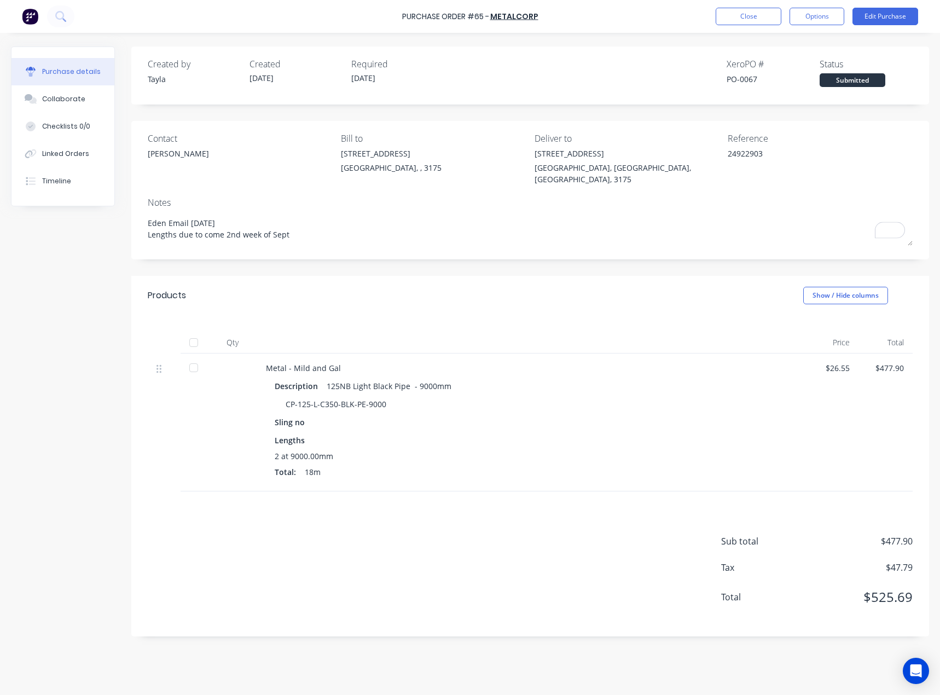
type textarea "Eden Email 08/08/2025 Lengths due to come 2nd week of Sept"
click at [125, 244] on div "Created by Tayla Created 14/08/25 Required 14/08/25 Xero PO # PO-0067 Status Su…" at bounding box center [470, 361] width 918 height 629
click at [65, 102] on div "Collaborate" at bounding box center [63, 99] width 43 height 10
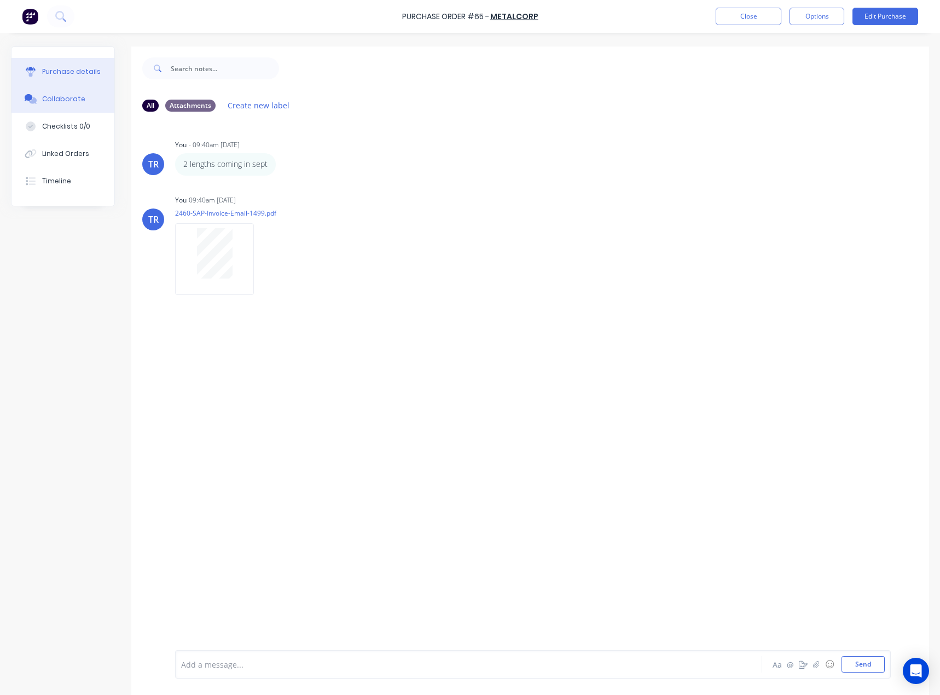
click at [55, 82] on button "Purchase details" at bounding box center [62, 71] width 103 height 27
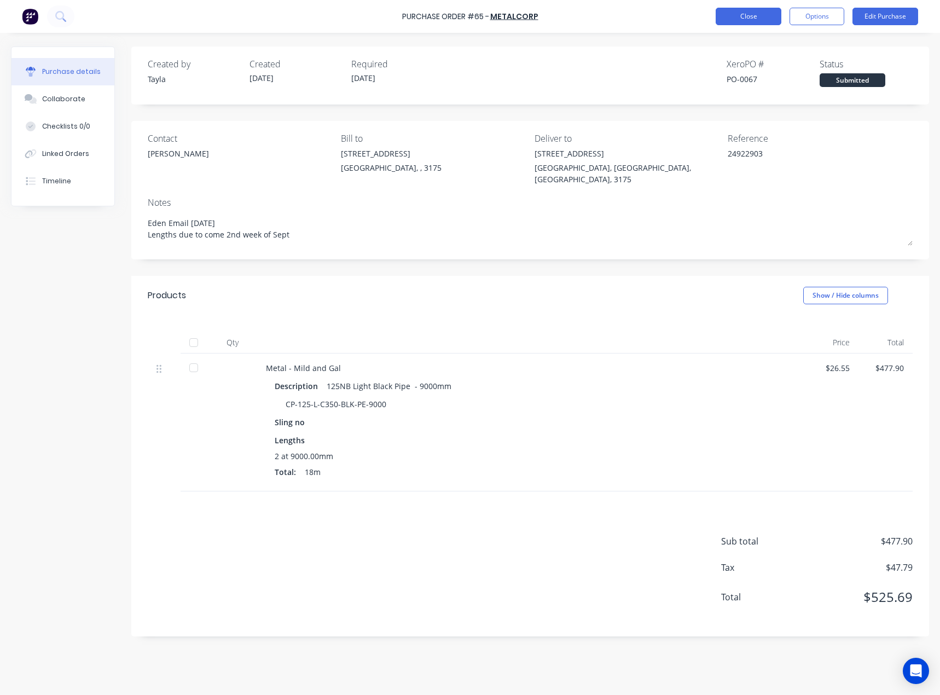
click at [743, 17] on button "Close" at bounding box center [749, 17] width 66 height 18
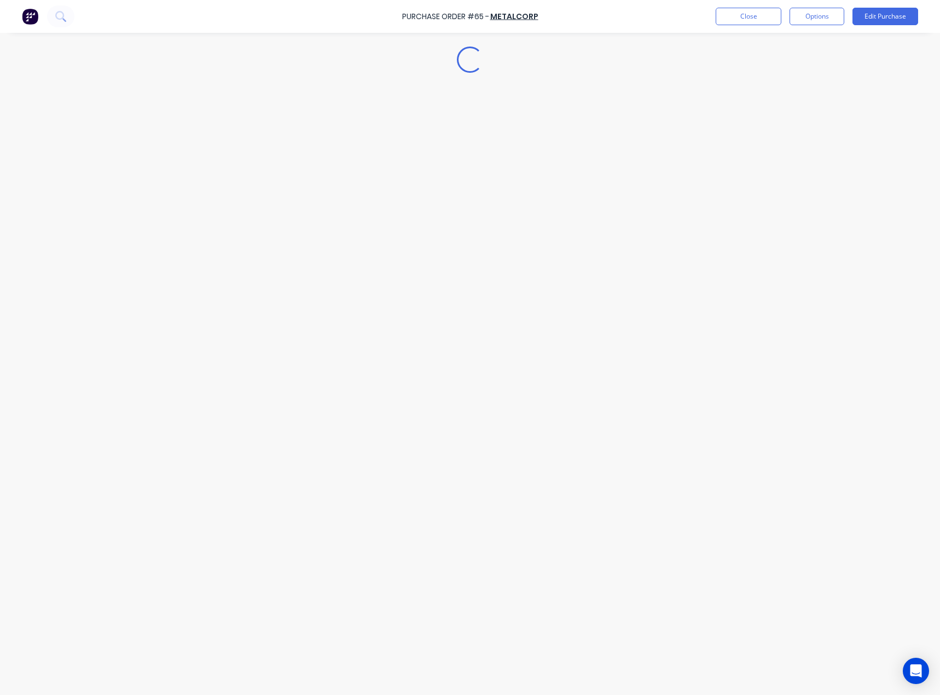
type textarea "x"
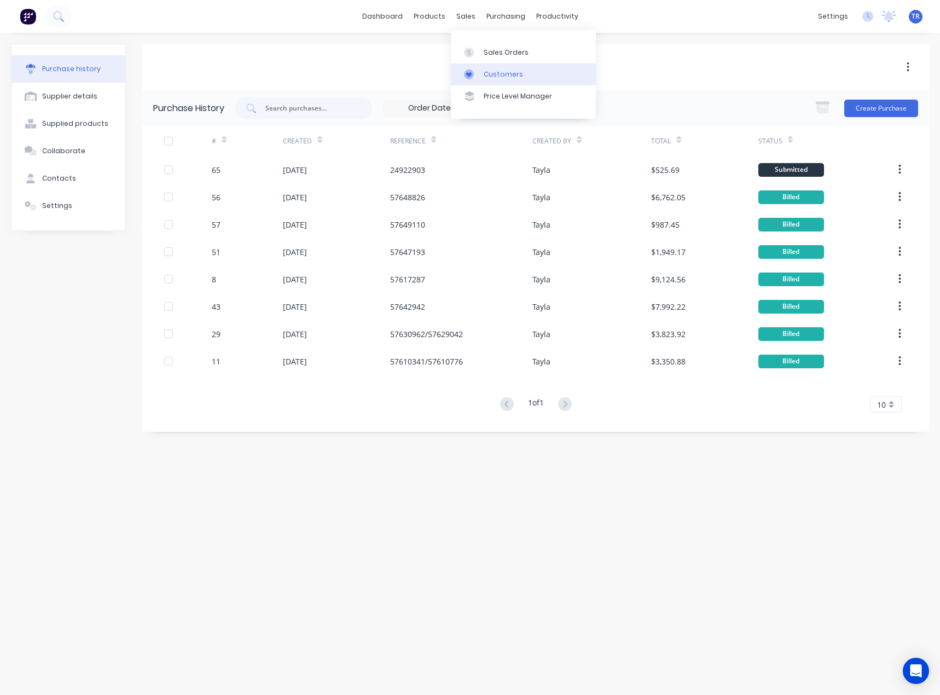
click at [501, 79] on link "Customers" at bounding box center [523, 74] width 145 height 22
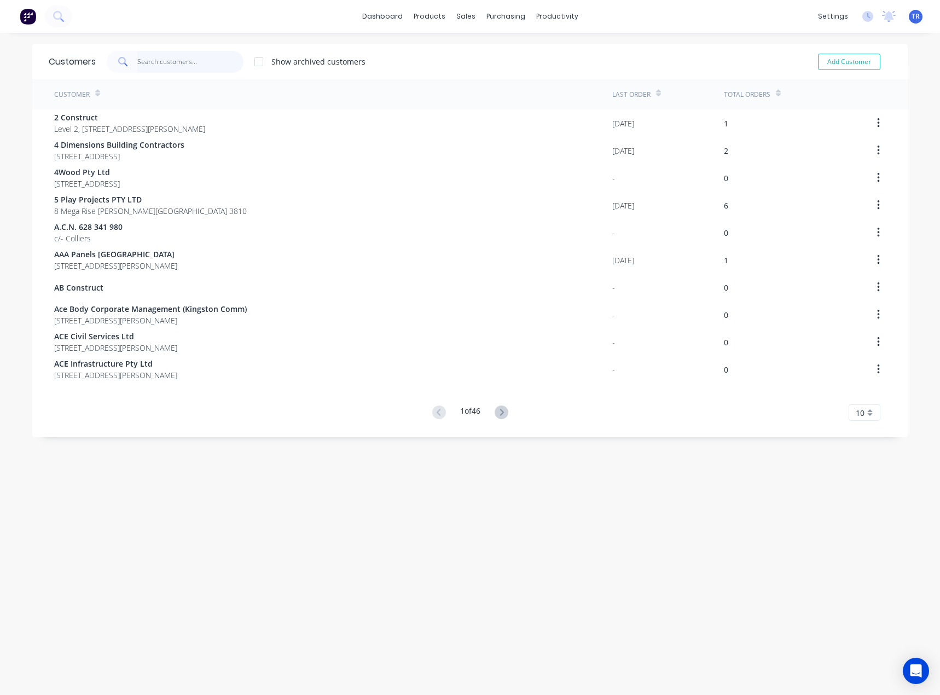
drag, startPoint x: 204, startPoint y: 64, endPoint x: 207, endPoint y: 54, distance: 10.8
click at [204, 64] on input "text" at bounding box center [190, 62] width 107 height 22
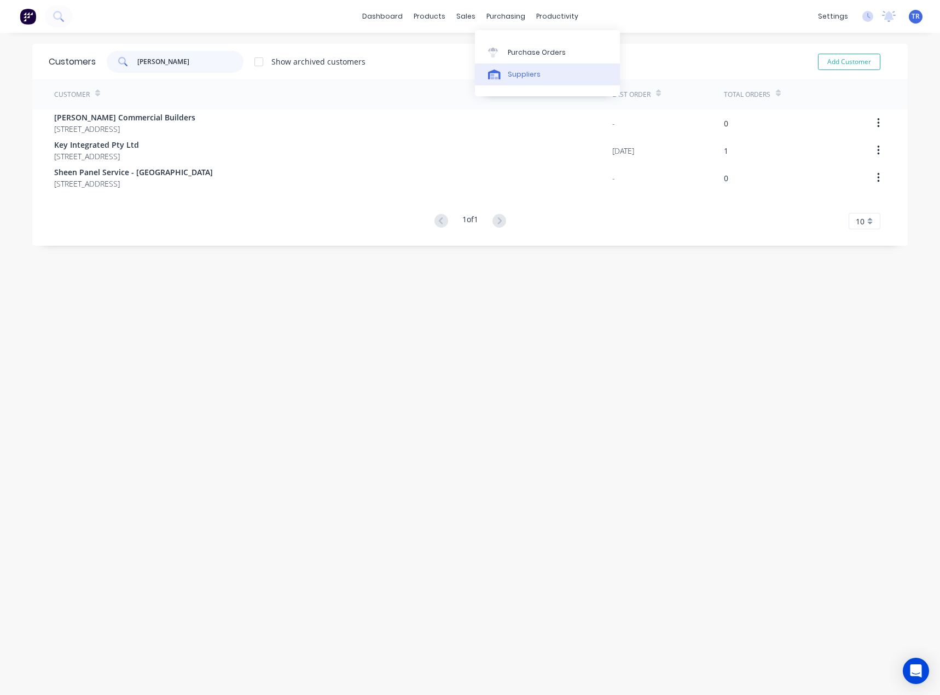
type input "lyn"
click at [501, 74] on div at bounding box center [496, 75] width 16 height 10
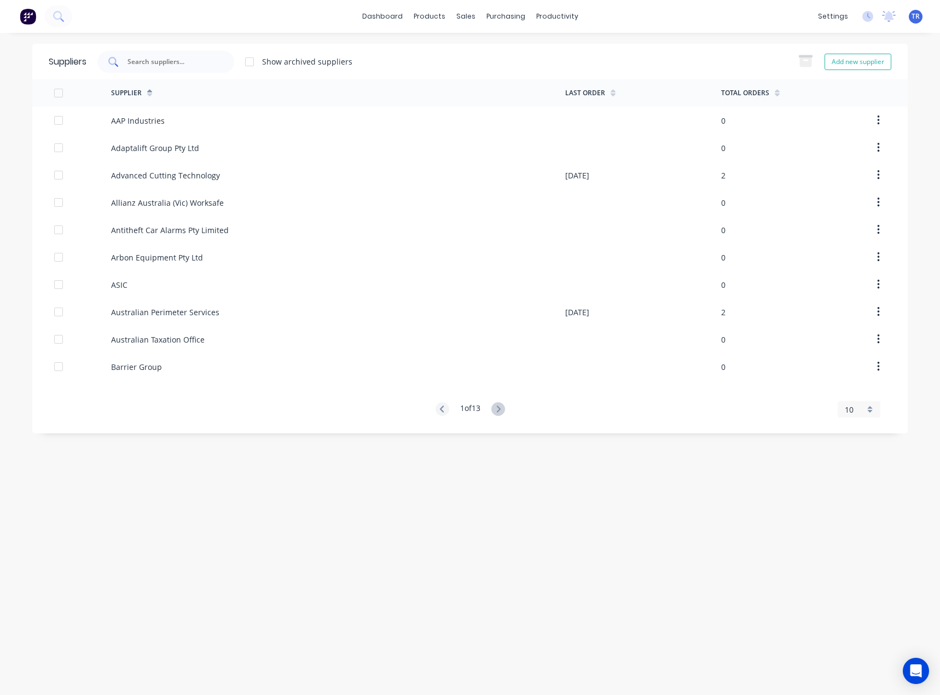
click at [157, 65] on input "text" at bounding box center [171, 61] width 91 height 11
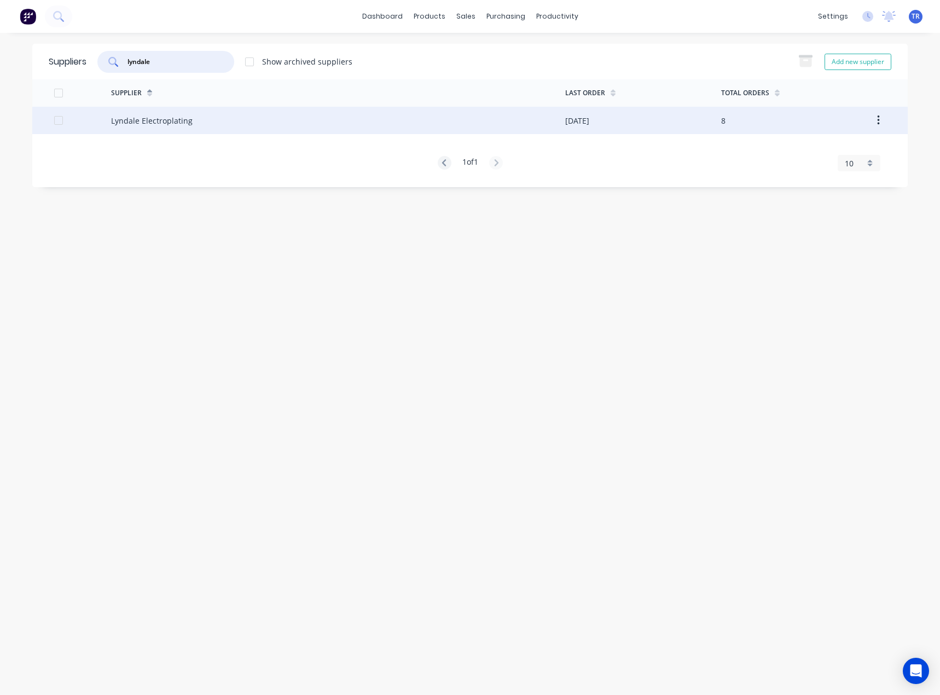
type input "lyndale"
click at [162, 121] on div "Lyndale Electroplating" at bounding box center [152, 120] width 82 height 11
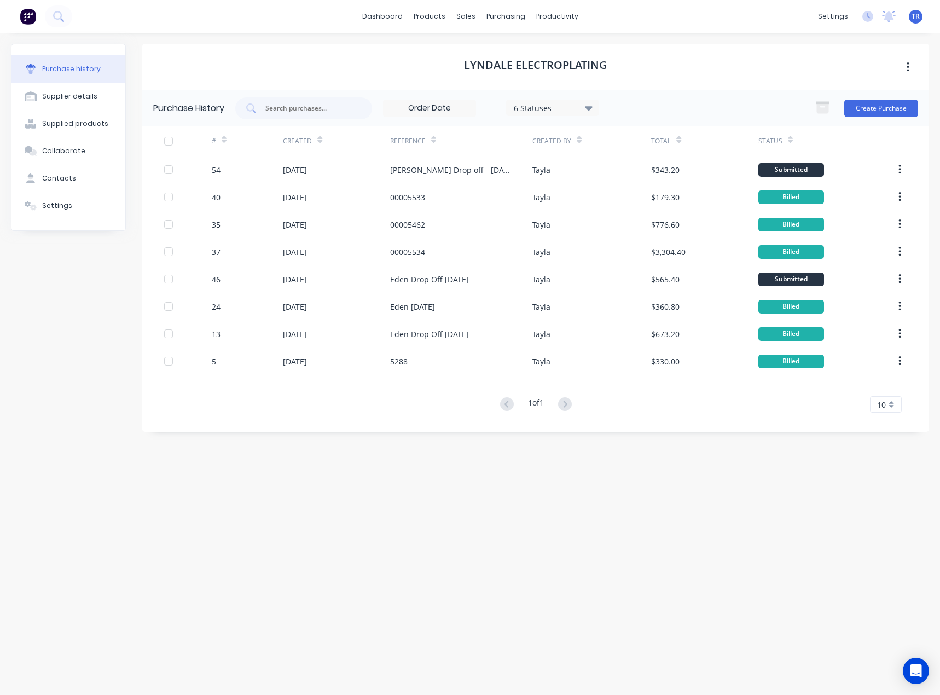
click at [783, 140] on div "Status" at bounding box center [776, 140] width 34 height 19
click at [788, 136] on icon at bounding box center [790, 140] width 5 height 8
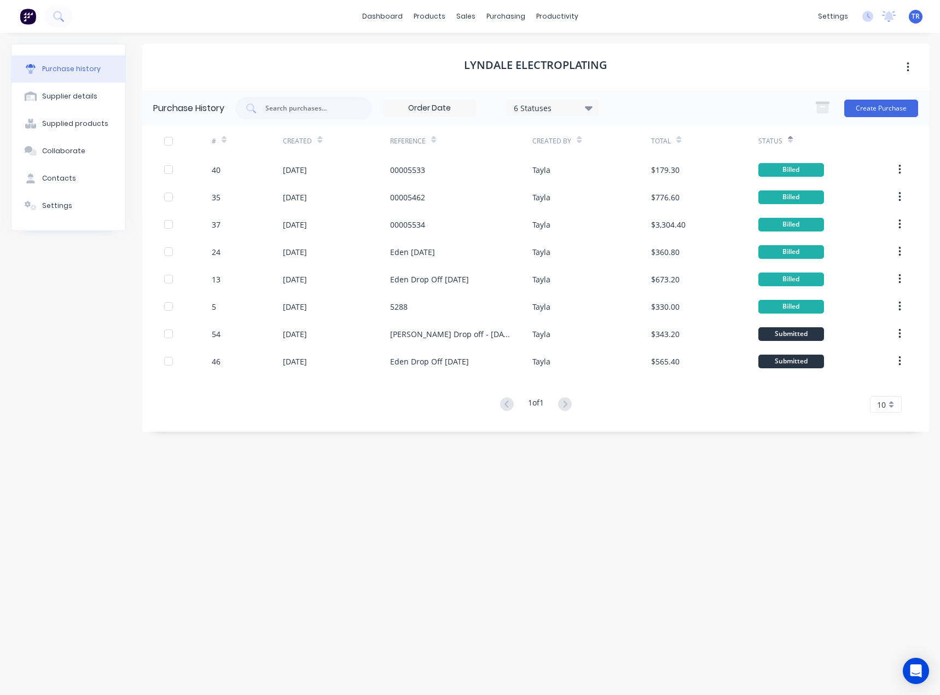
click at [788, 138] on icon at bounding box center [790, 140] width 5 height 8
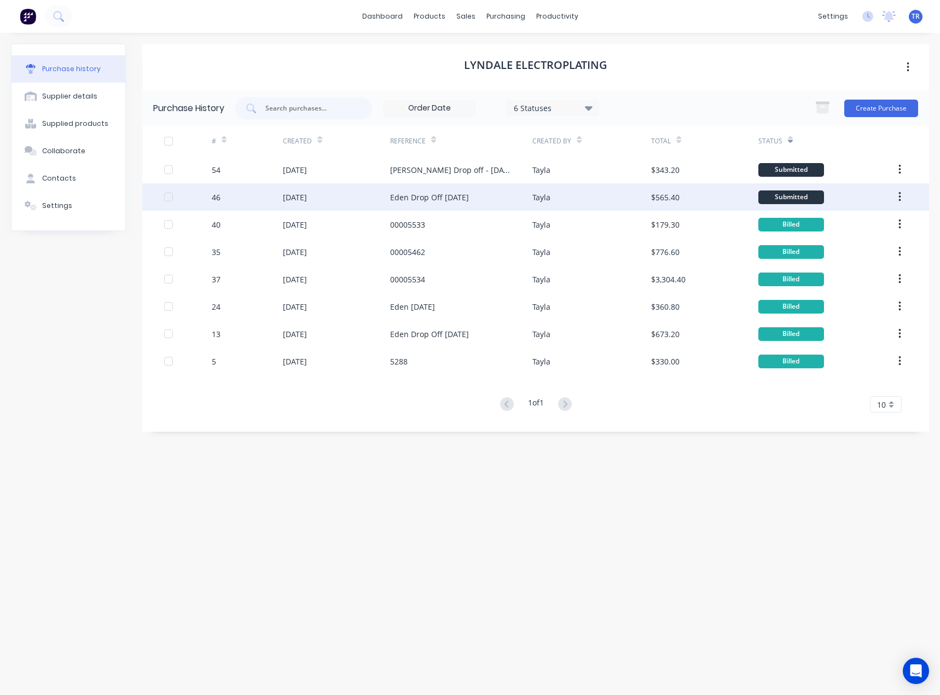
click at [557, 202] on div "Tayla" at bounding box center [592, 196] width 119 height 27
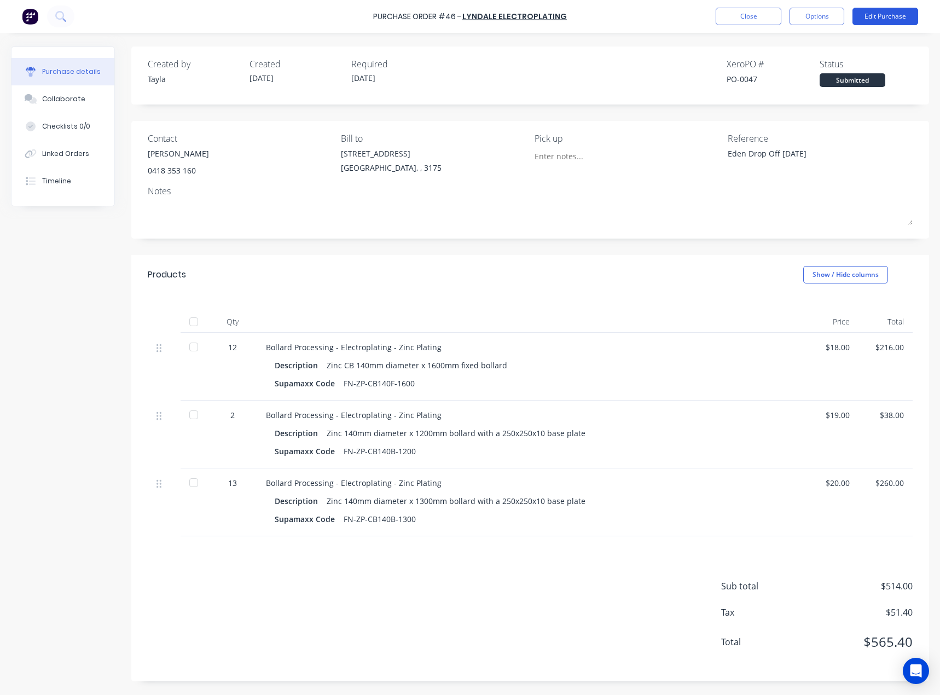
click at [886, 12] on button "Edit Purchase" at bounding box center [886, 17] width 66 height 18
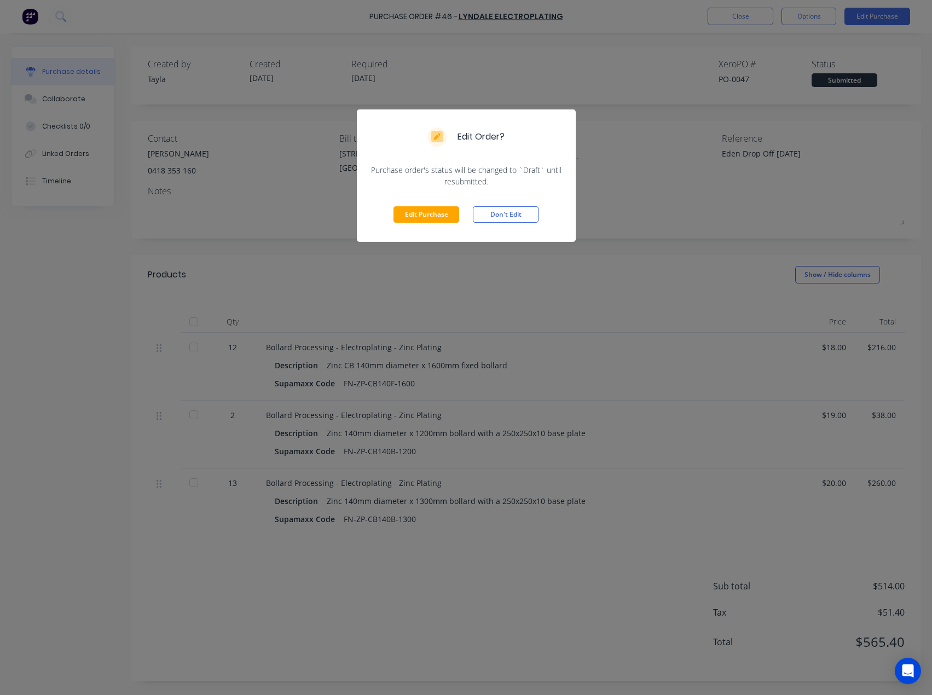
click at [390, 210] on div "Edit Purchase Don't Edit" at bounding box center [466, 214] width 219 height 55
click at [414, 217] on button "Edit Purchase" at bounding box center [427, 214] width 66 height 16
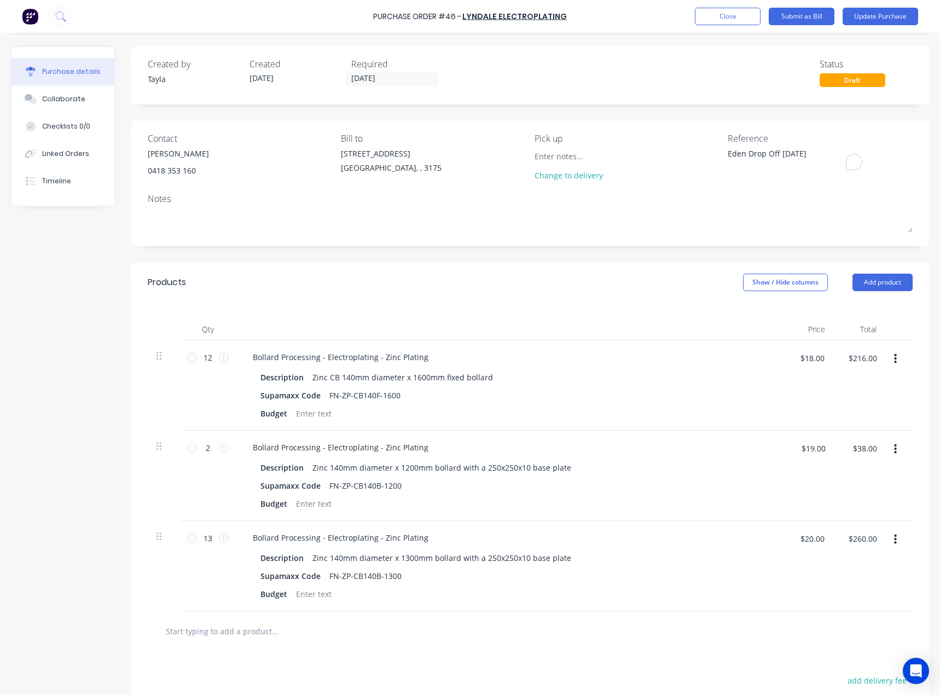
drag, startPoint x: 821, startPoint y: 149, endPoint x: 646, endPoint y: 168, distance: 175.7
click at [646, 168] on div "Contact Mark McHale 0418 353 160 Bill to 37 Marni St Dandenong South, , 3175 Pi…" at bounding box center [530, 159] width 765 height 55
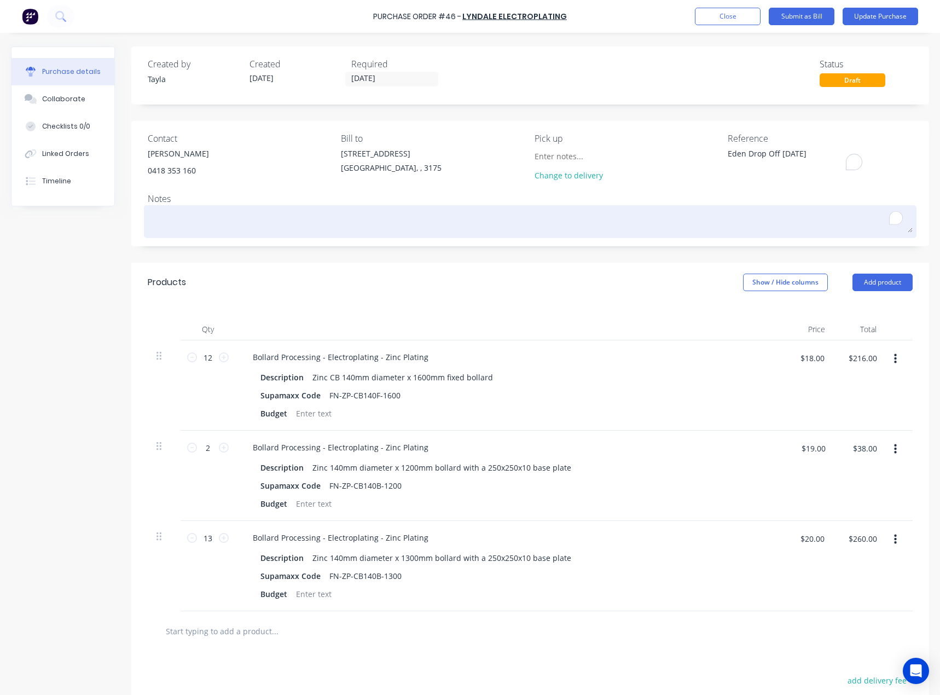
click at [527, 211] on textarea "To enrich screen reader interactions, please activate Accessibility in Grammarl…" at bounding box center [530, 220] width 765 height 25
paste textarea "Eden Drop Off 7/08/25"
type textarea "x"
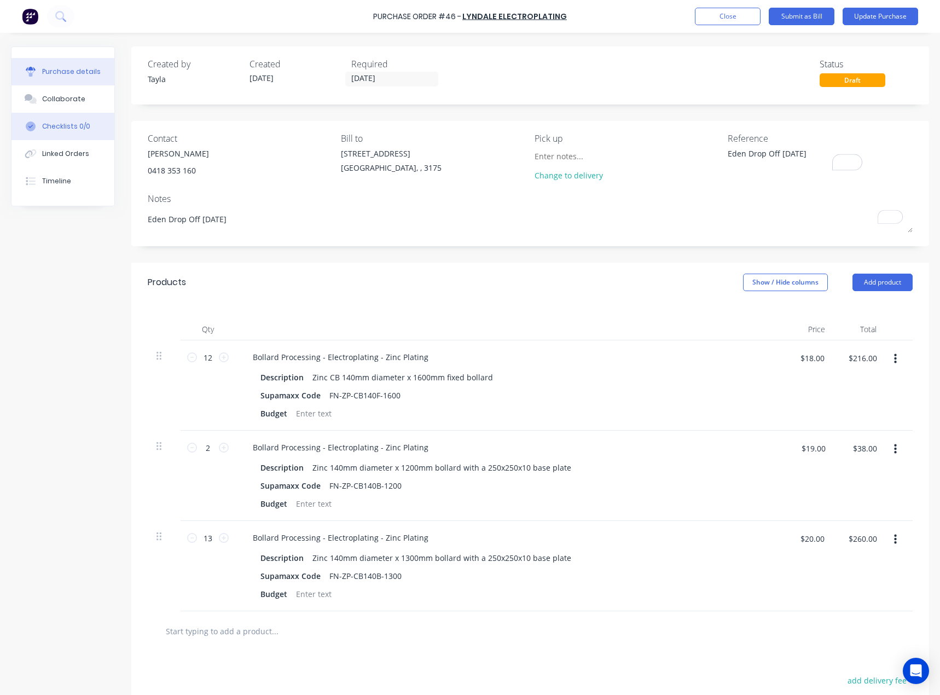
type textarea "Eden Drop Off 7/08/25"
type textarea "x"
type textarea "Eden Drop Off 7/08/25"
click at [787, 153] on textarea "Eden Drop Off 7/08/25" at bounding box center [796, 160] width 137 height 25
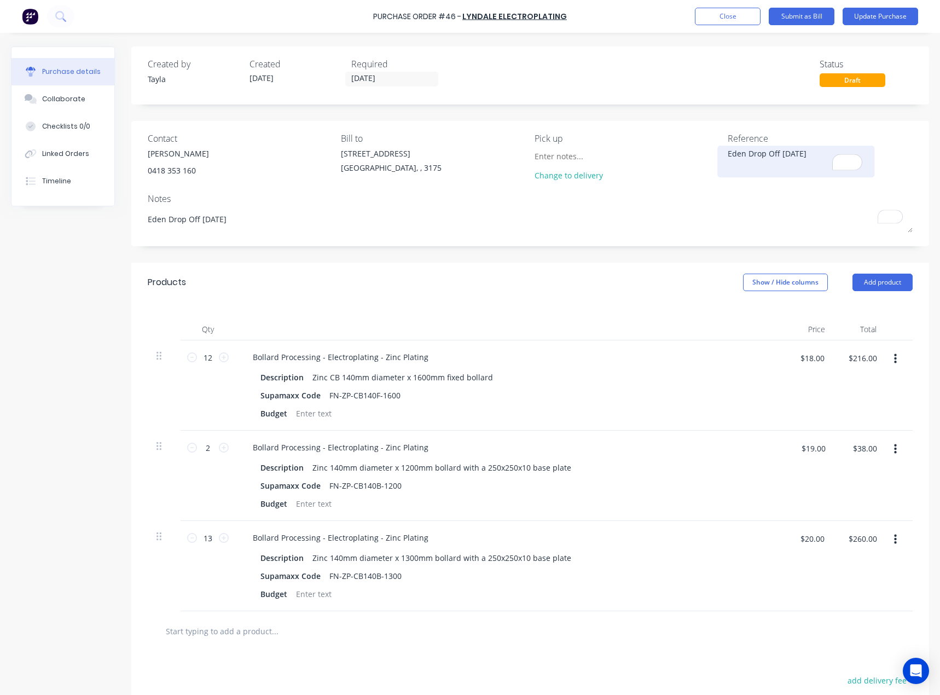
click at [787, 153] on textarea "Eden Drop Off 7/08/25" at bounding box center [796, 160] width 137 height 25
paste textarea "00005586"
type textarea "x"
type textarea "00005586"
type textarea "x"
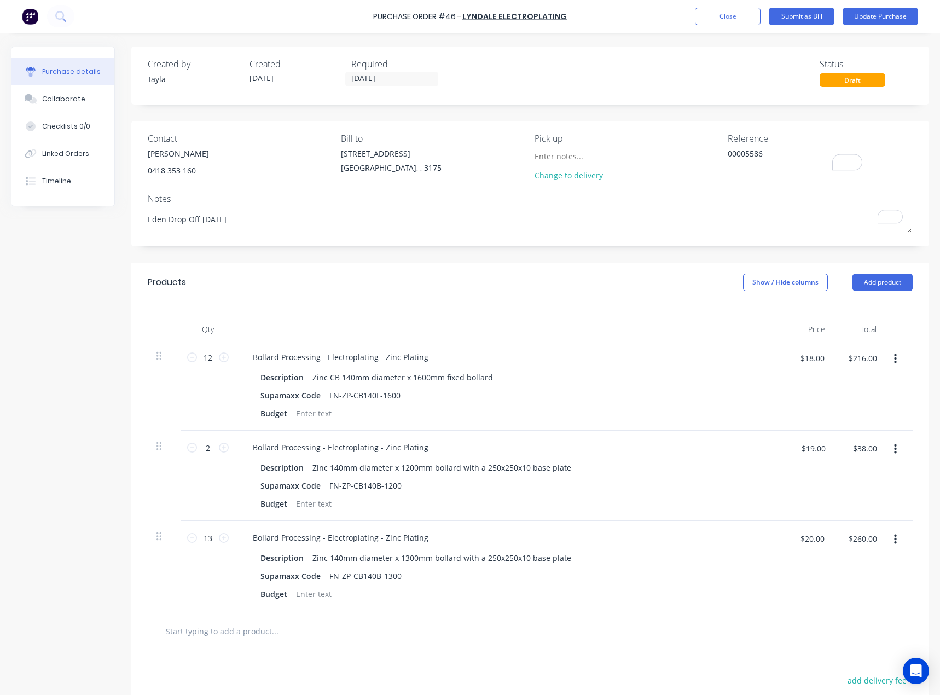
type textarea "00005586"
click at [649, 106] on div "Created by Tayla Created 07/08/25 Required 07/08/25 Status Draft Contact Mark M…" at bounding box center [530, 439] width 798 height 785
click at [894, 20] on button "Update Purchase" at bounding box center [881, 17] width 76 height 18
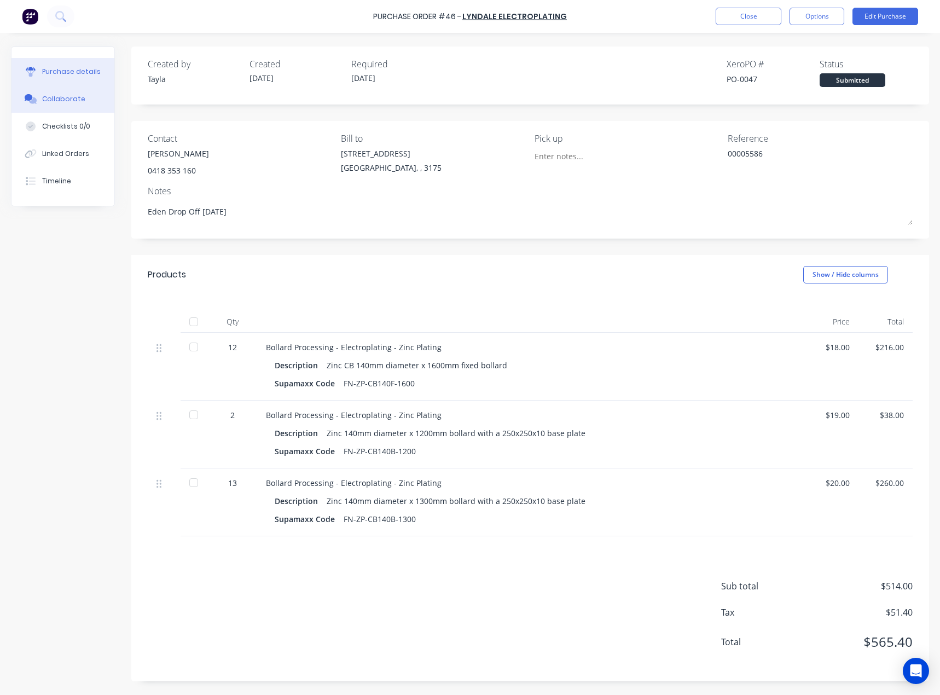
click at [97, 96] on button "Collaborate" at bounding box center [62, 98] width 103 height 27
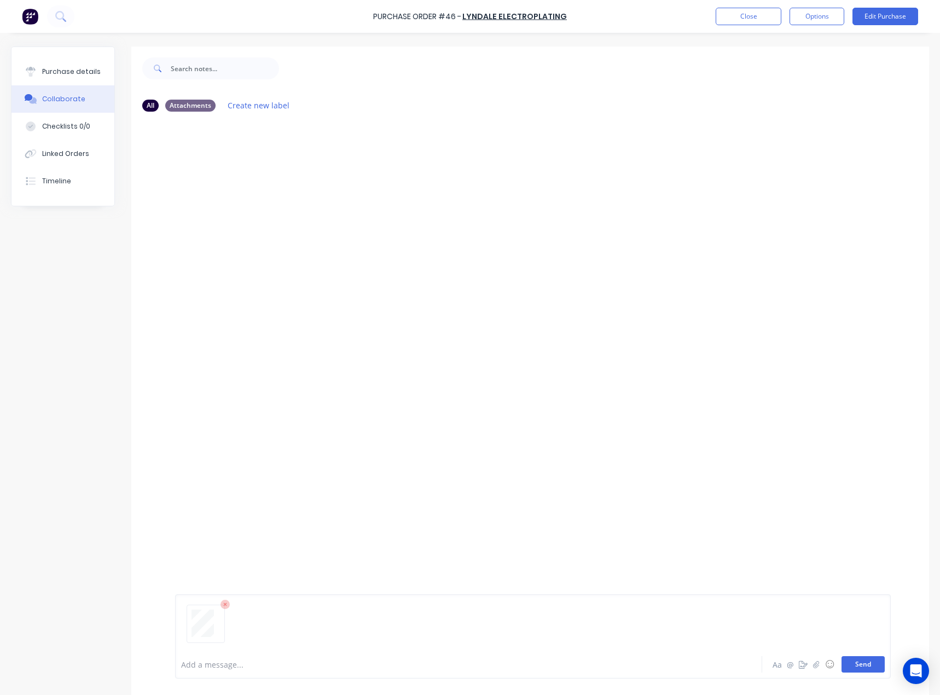
click at [875, 670] on button "Send" at bounding box center [863, 664] width 43 height 16
click at [66, 62] on button "Purchase details" at bounding box center [62, 71] width 103 height 27
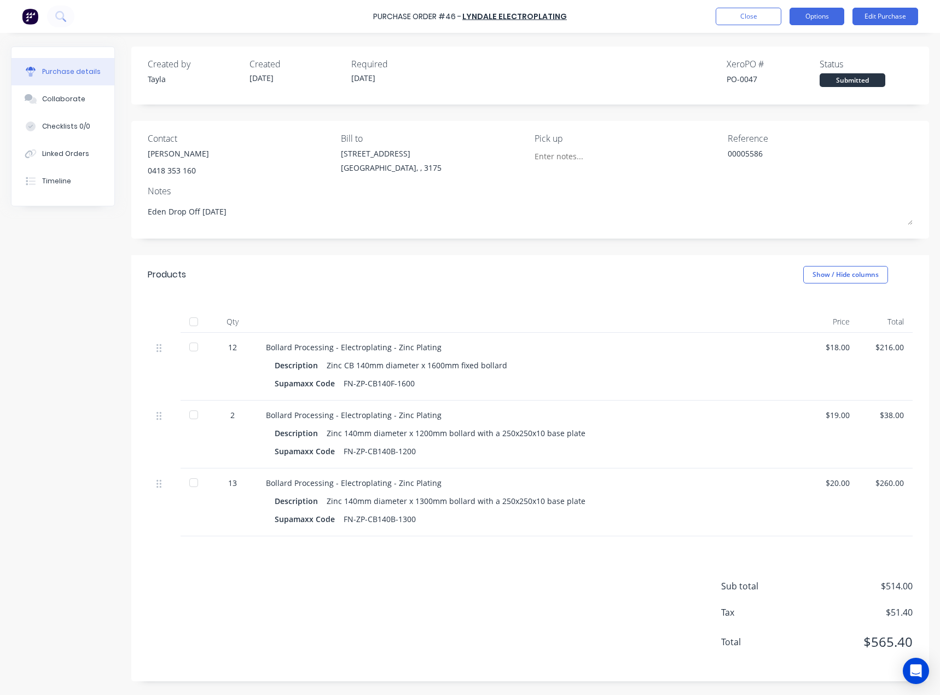
click at [826, 23] on button "Options" at bounding box center [817, 17] width 55 height 18
click at [810, 70] on div "Convert to Bill" at bounding box center [792, 67] width 84 height 16
type textarea "x"
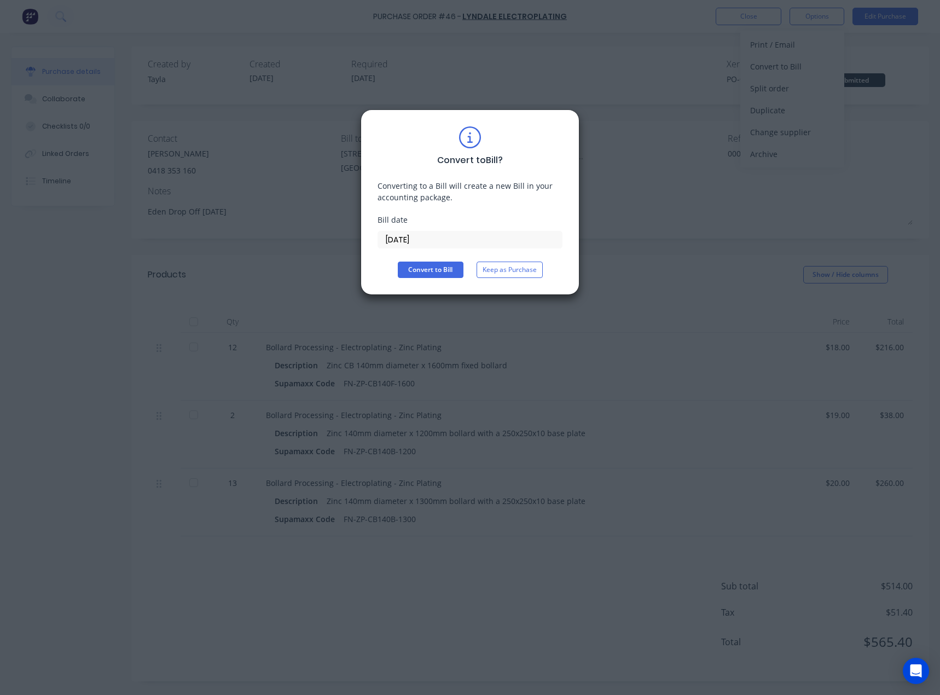
click at [401, 236] on input "[DATE]" at bounding box center [470, 240] width 184 height 16
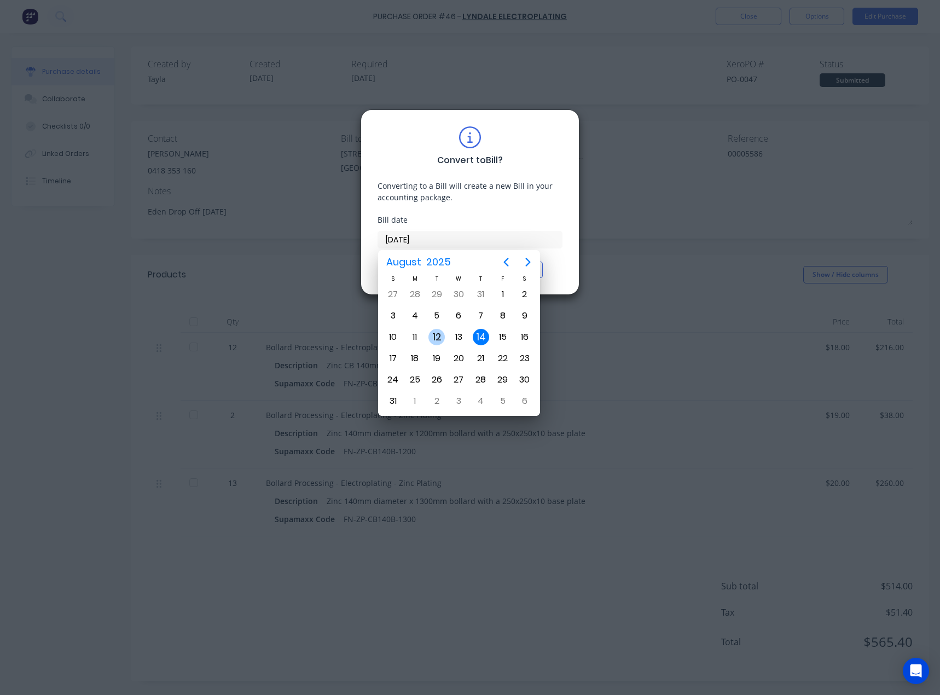
click at [440, 335] on div "12" at bounding box center [437, 337] width 16 height 16
type input "[DATE]"
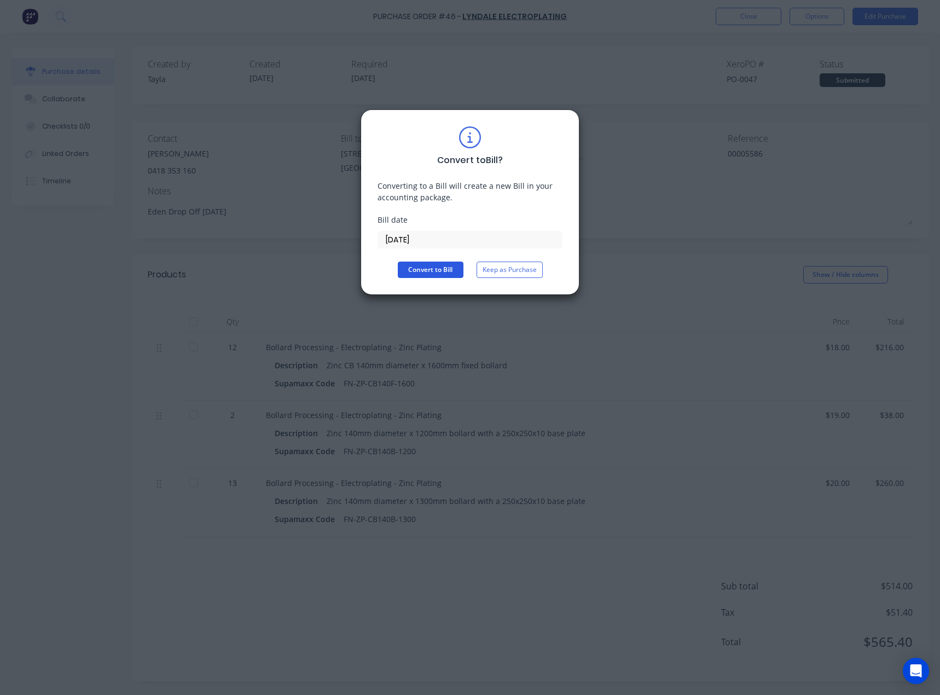
click at [442, 273] on button "Convert to Bill" at bounding box center [431, 270] width 66 height 16
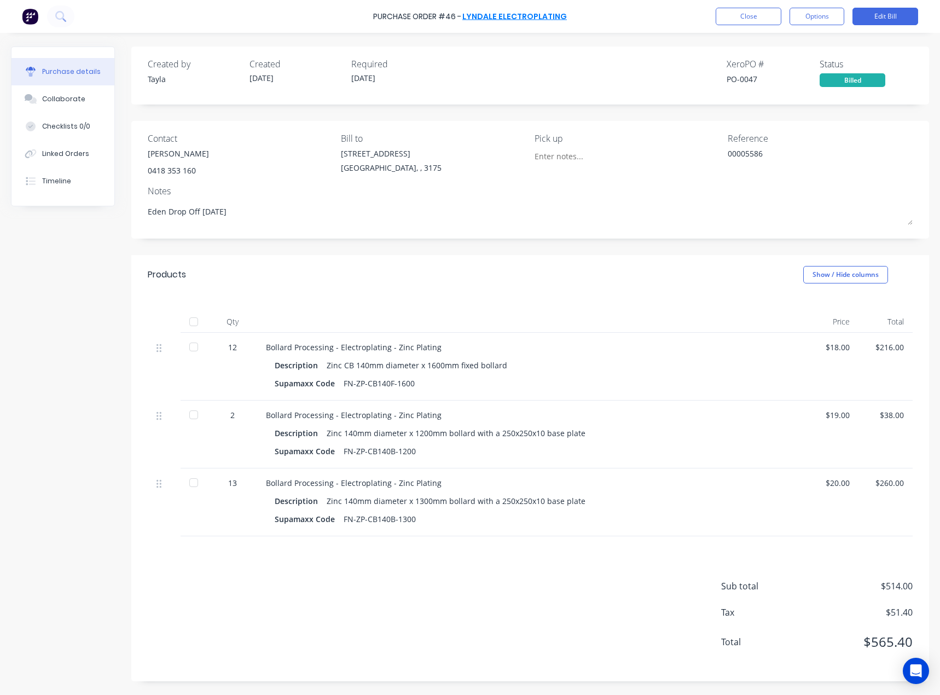
click at [512, 14] on link "Lyndale Electroplating" at bounding box center [515, 16] width 105 height 11
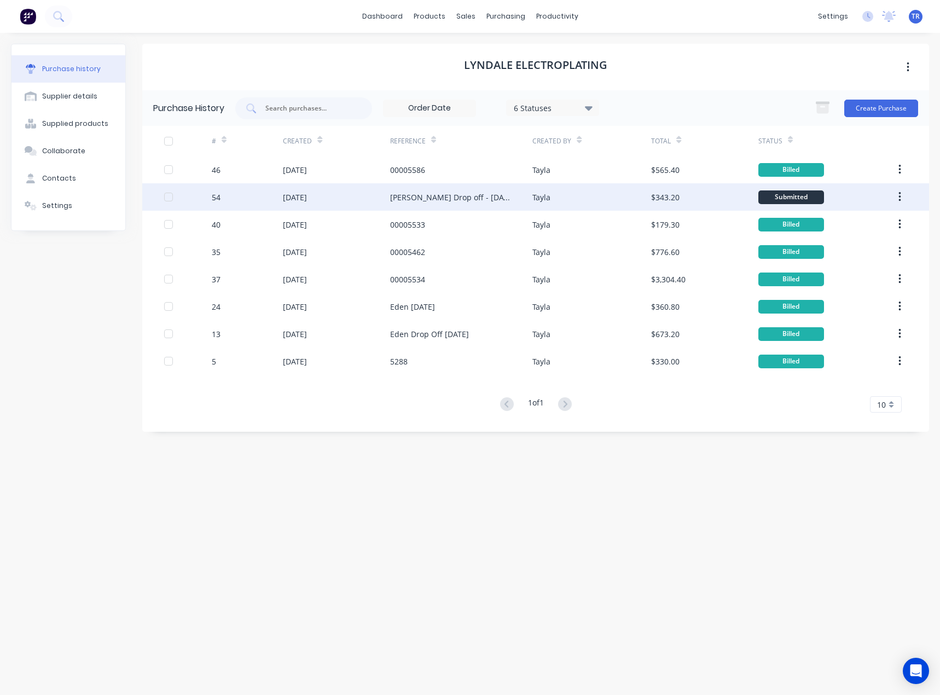
click at [507, 200] on div "Ian Drop off - 11/08/25" at bounding box center [461, 196] width 143 height 27
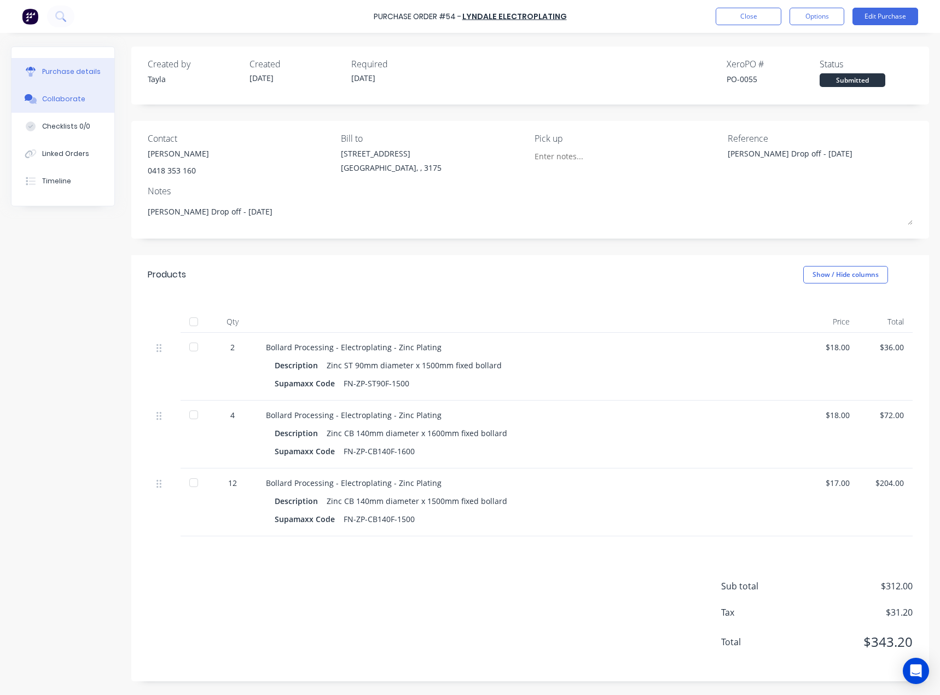
click at [45, 101] on div "Collaborate" at bounding box center [63, 99] width 43 height 10
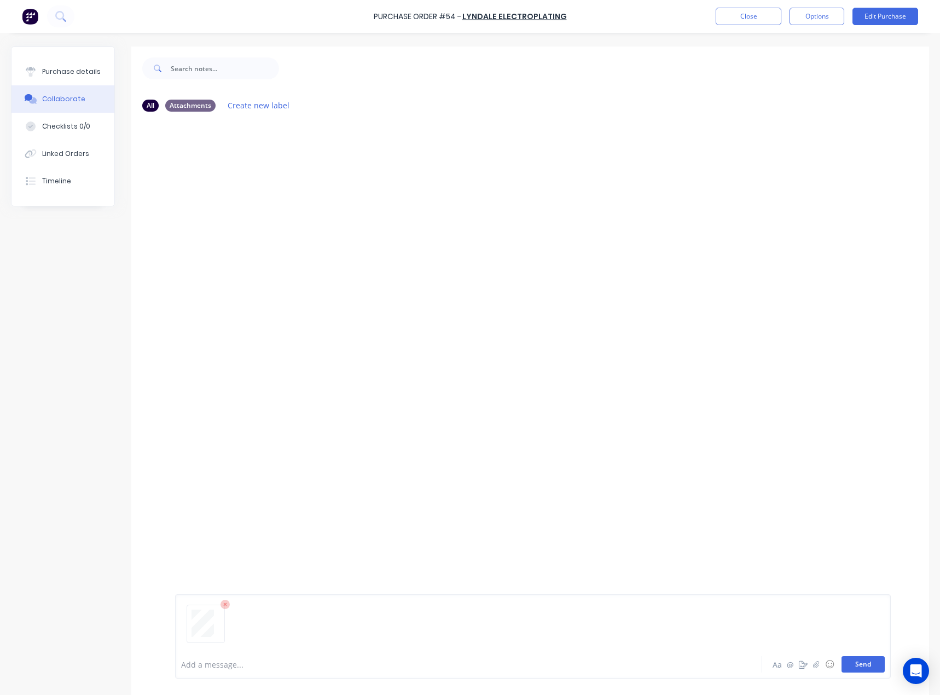
click at [864, 660] on button "Send" at bounding box center [863, 664] width 43 height 16
click at [91, 77] on button "Purchase details" at bounding box center [62, 71] width 103 height 27
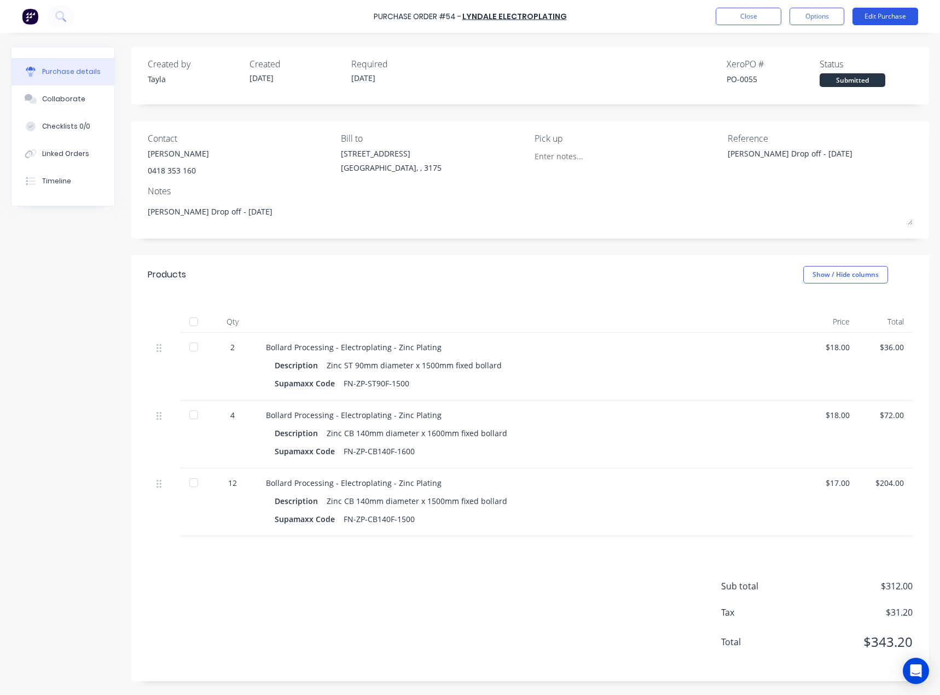
click at [887, 19] on button "Edit Purchase" at bounding box center [886, 17] width 66 height 18
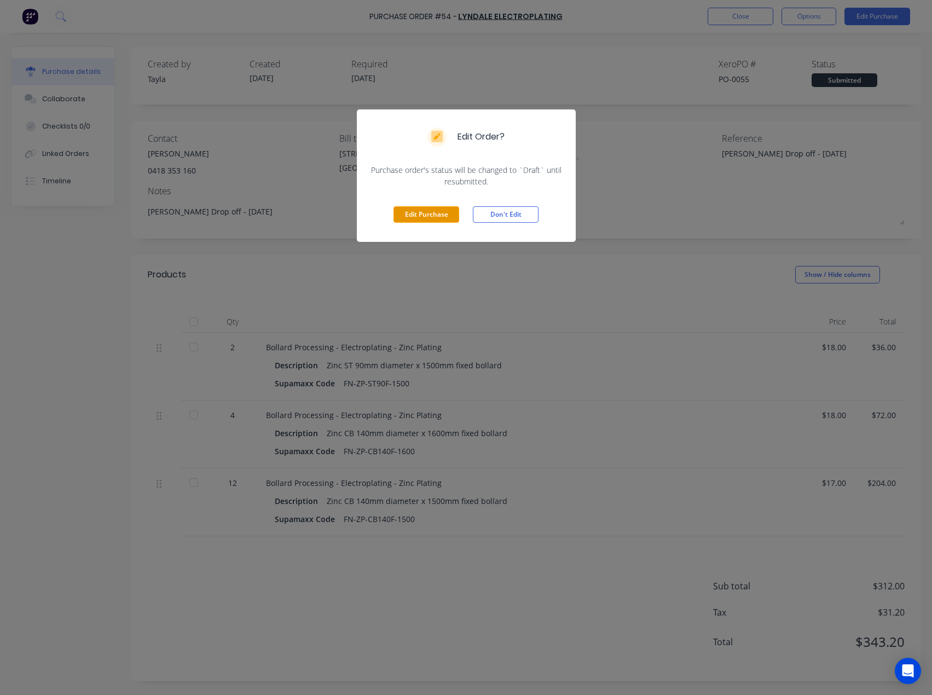
click at [433, 210] on button "Edit Purchase" at bounding box center [427, 214] width 66 height 16
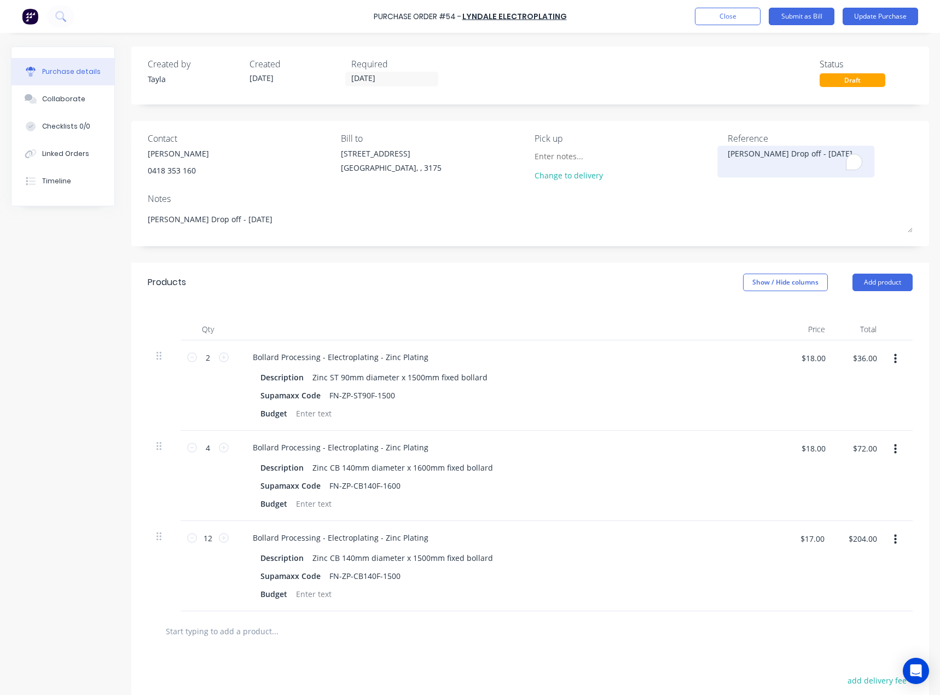
click at [793, 152] on textarea "Ian Drop off - 11/08/25" at bounding box center [796, 160] width 137 height 25
paste textarea "00005589"
type textarea "x"
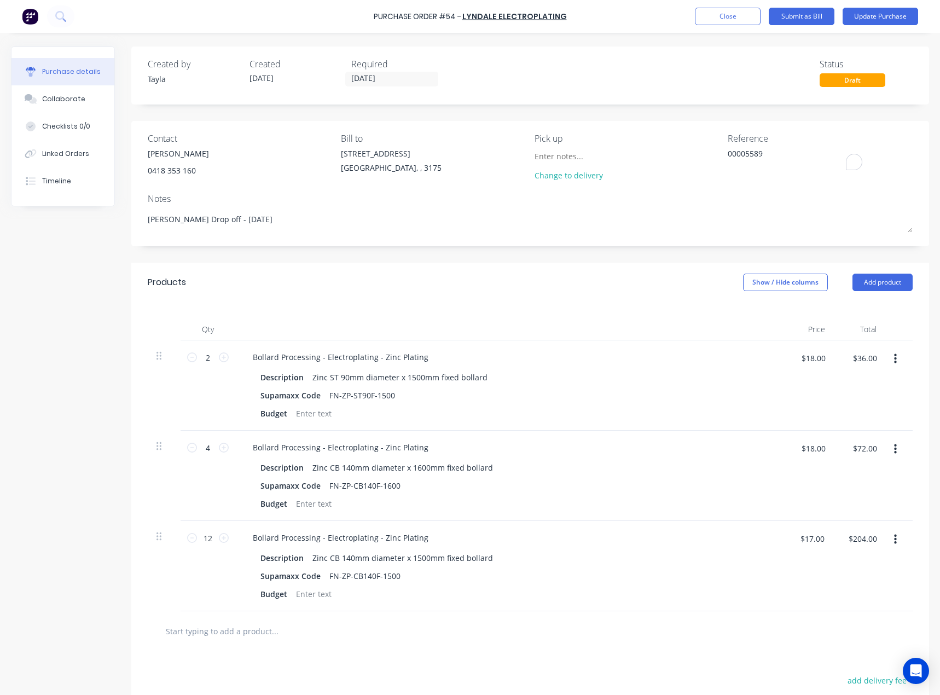
type textarea "00005589"
type textarea "x"
type textarea "00005589"
click at [755, 240] on div "Contact Mark McHale 0418 353 160 Bill to 37 Marni St Dandenong South, , 3175 Pi…" at bounding box center [530, 183] width 798 height 125
click at [871, 24] on button "Update Purchase" at bounding box center [881, 17] width 76 height 18
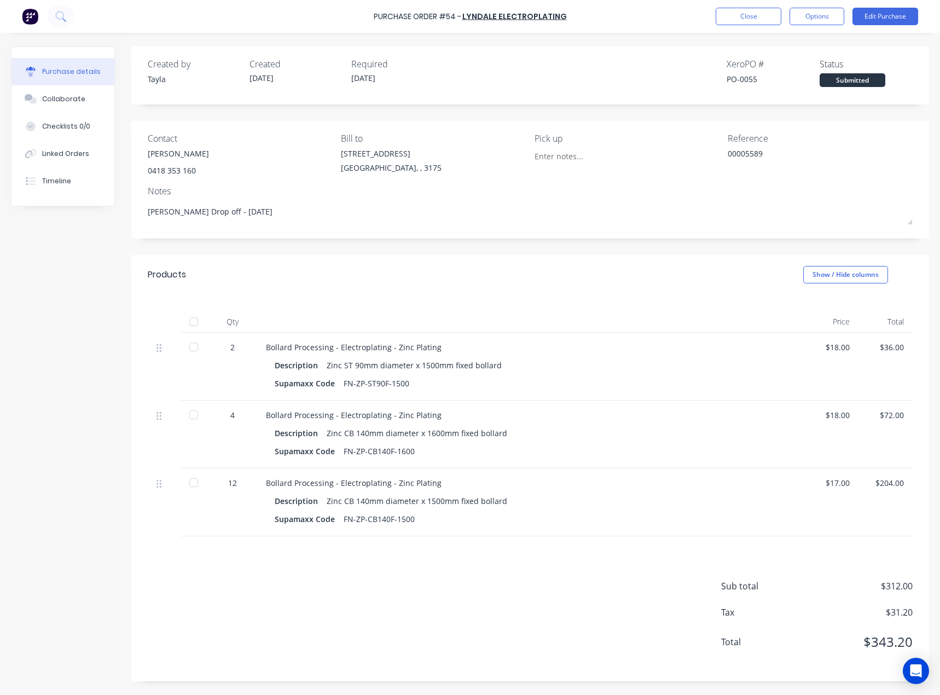
click at [194, 322] on div at bounding box center [194, 322] width 22 height 22
click at [805, 18] on button "Options" at bounding box center [817, 17] width 55 height 18
click at [784, 67] on div "Convert to Bill" at bounding box center [792, 67] width 84 height 16
type textarea "x"
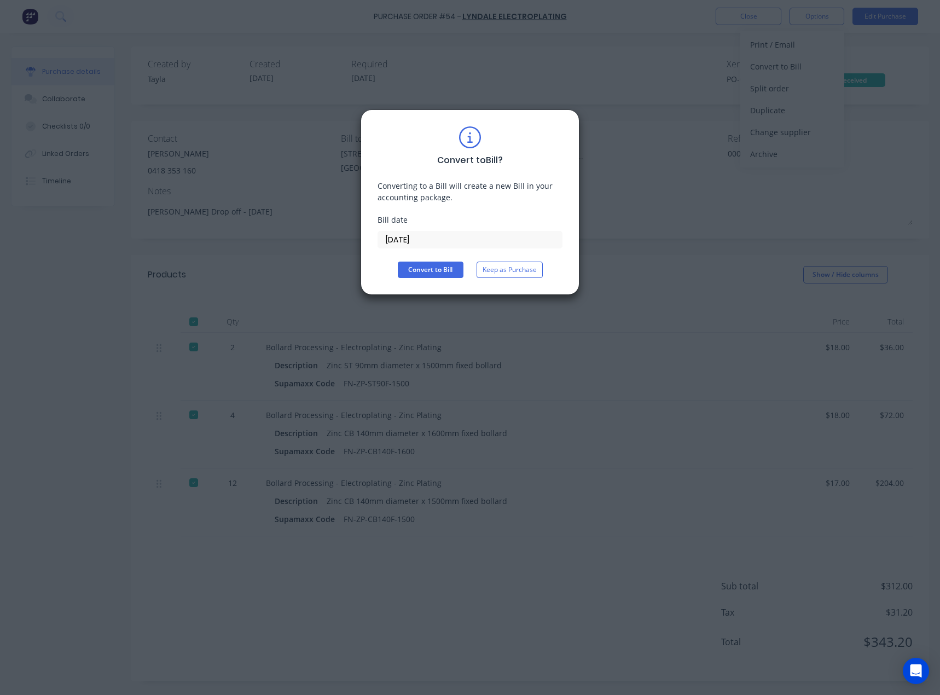
click at [425, 238] on input "[DATE]" at bounding box center [470, 240] width 184 height 16
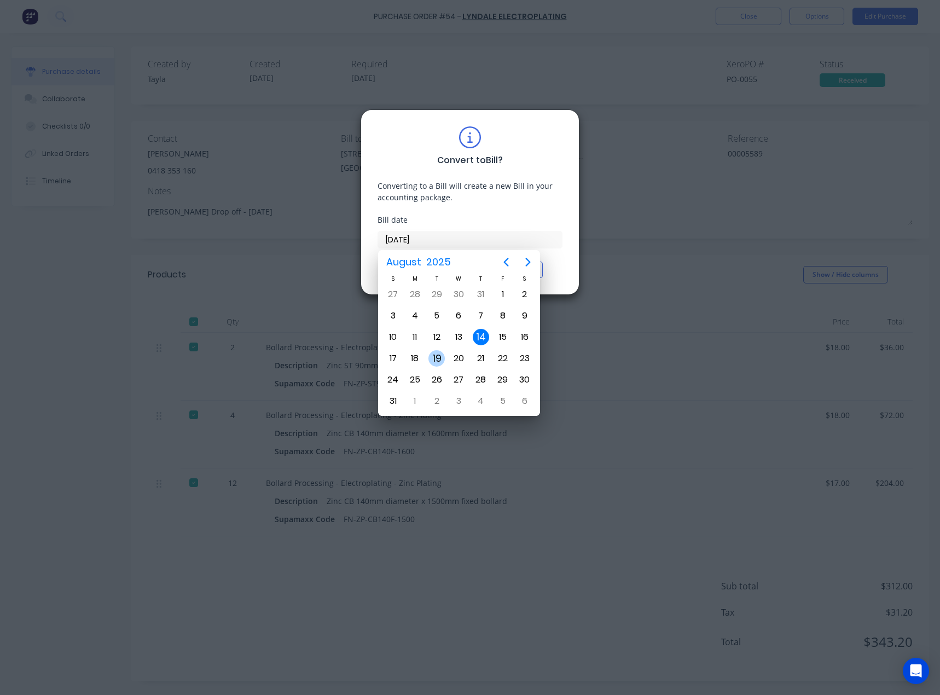
click at [439, 343] on div "12" at bounding box center [437, 337] width 16 height 16
type input "[DATE]"
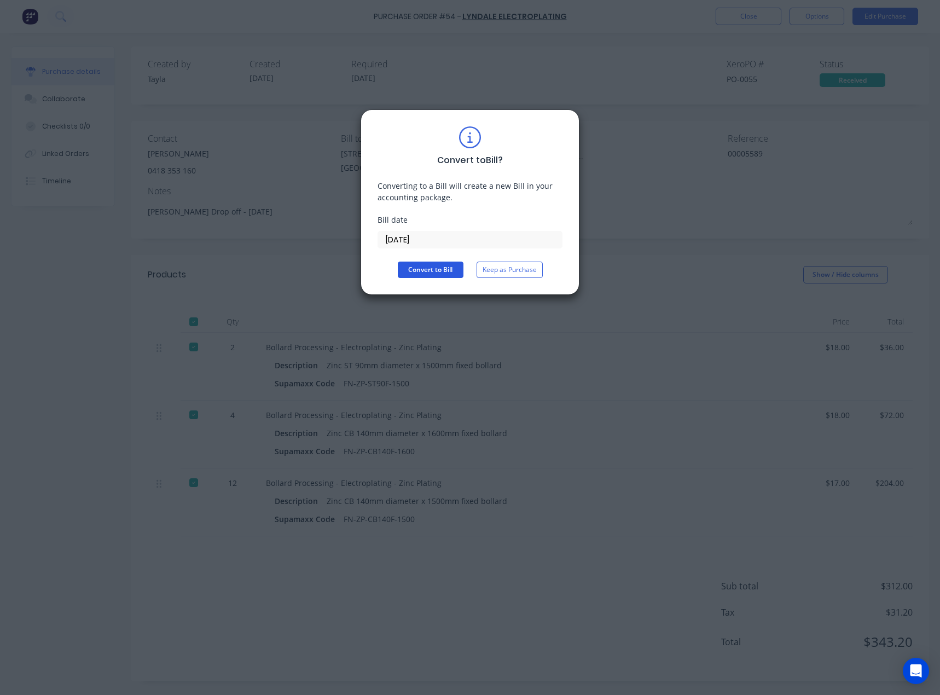
click at [435, 274] on button "Convert to Bill" at bounding box center [431, 270] width 66 height 16
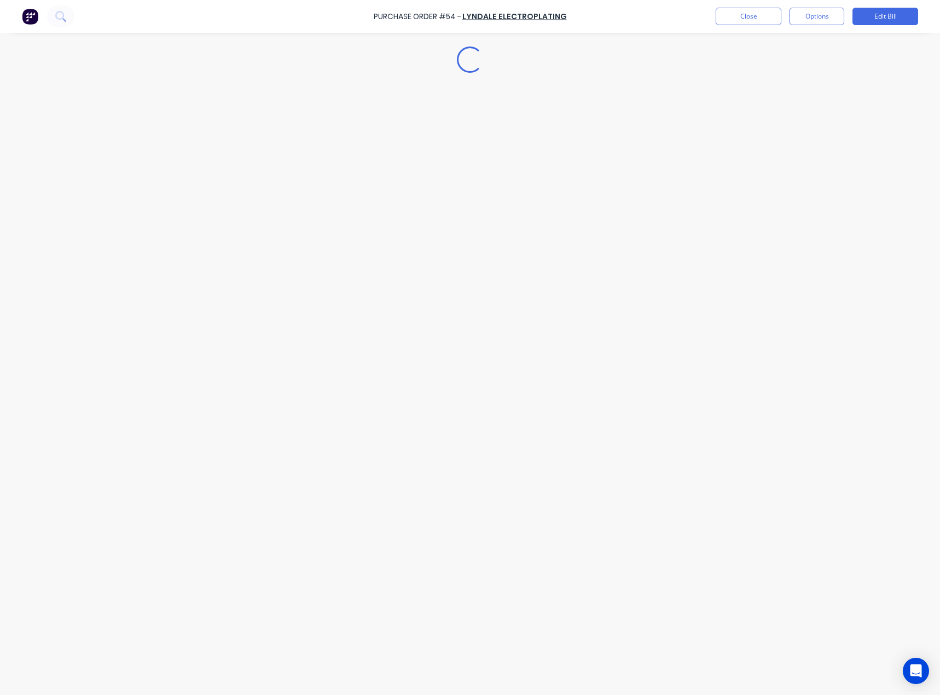
type textarea "x"
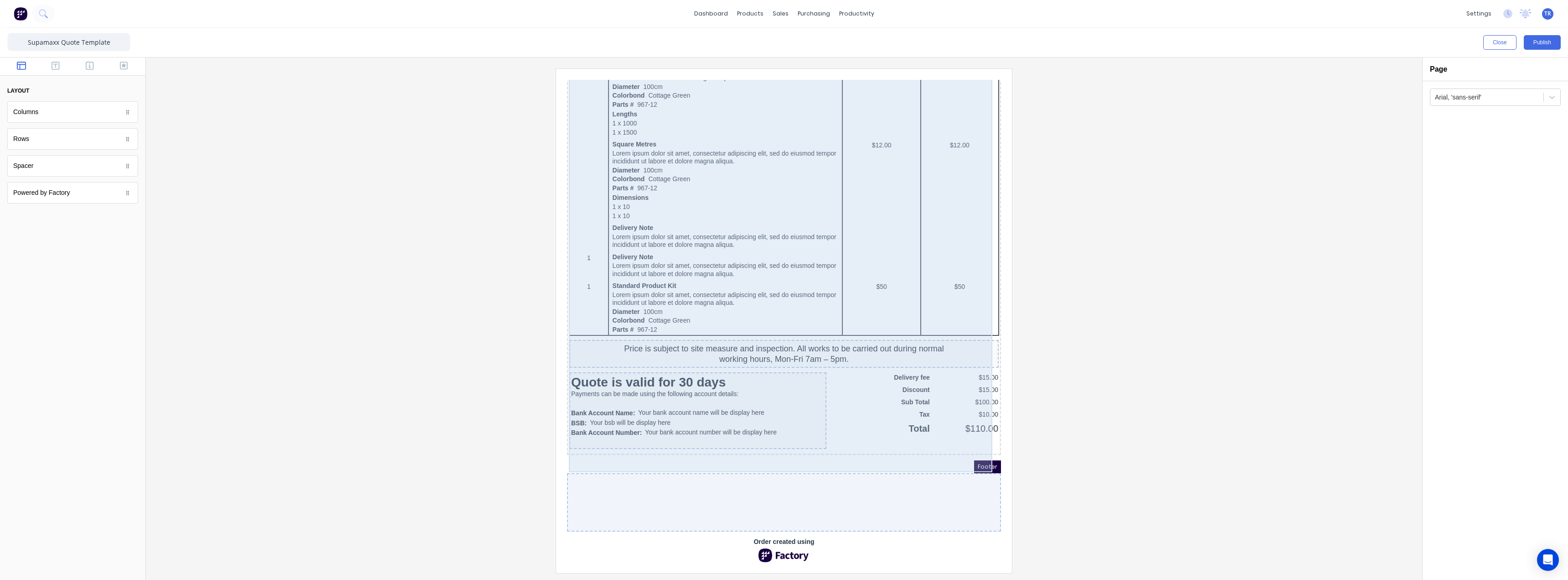
scroll to position [431, 0]
click at [600, 435] on div "QTY DESCRIPTION EACH TOTAL 1 Basic Product Lorem ipsum dolor sit amet, consecte…" at bounding box center [773, 157] width 431 height 571
click at [694, 436] on div "QTY DESCRIPTION EACH TOTAL 1 Basic Product Lorem ipsum dolor sit amet, consecte…" at bounding box center [773, 157] width 431 height 571
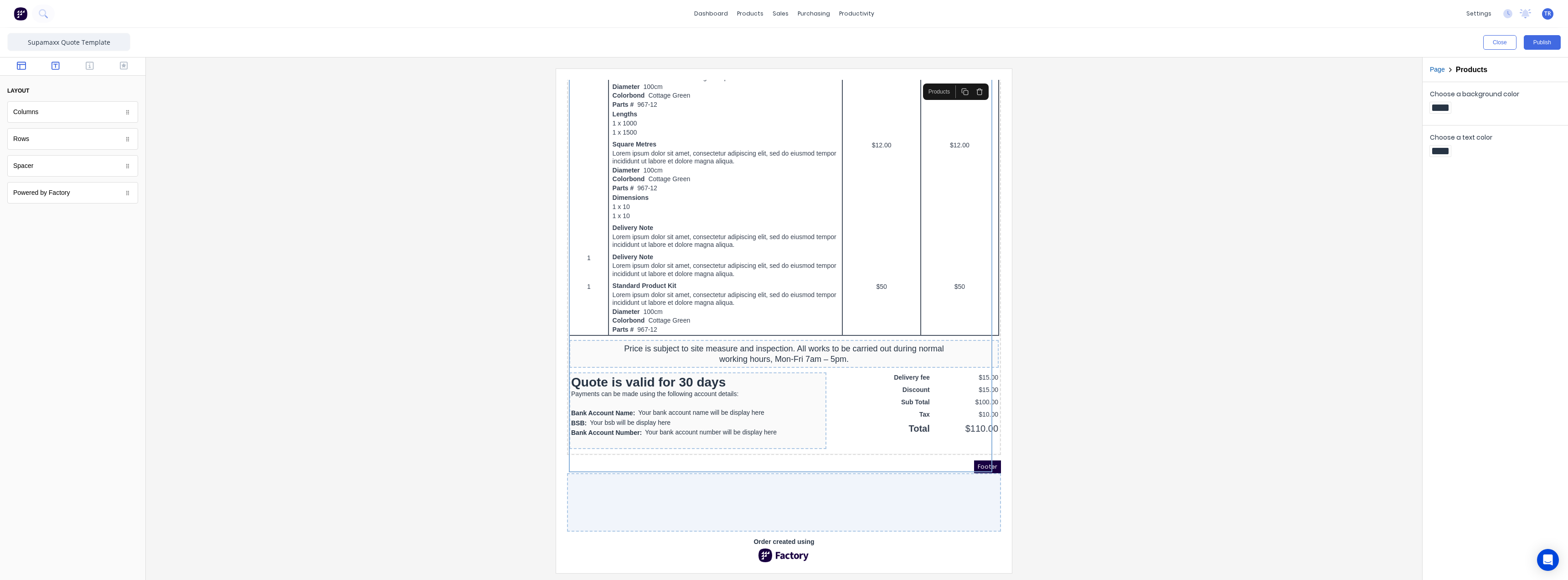
click at [51, 66] on button "button" at bounding box center [56, 66] width 28 height 11
click at [87, 65] on icon "button" at bounding box center [90, 66] width 8 height 8
click at [19, 65] on icon "button" at bounding box center [21, 66] width 9 height 8
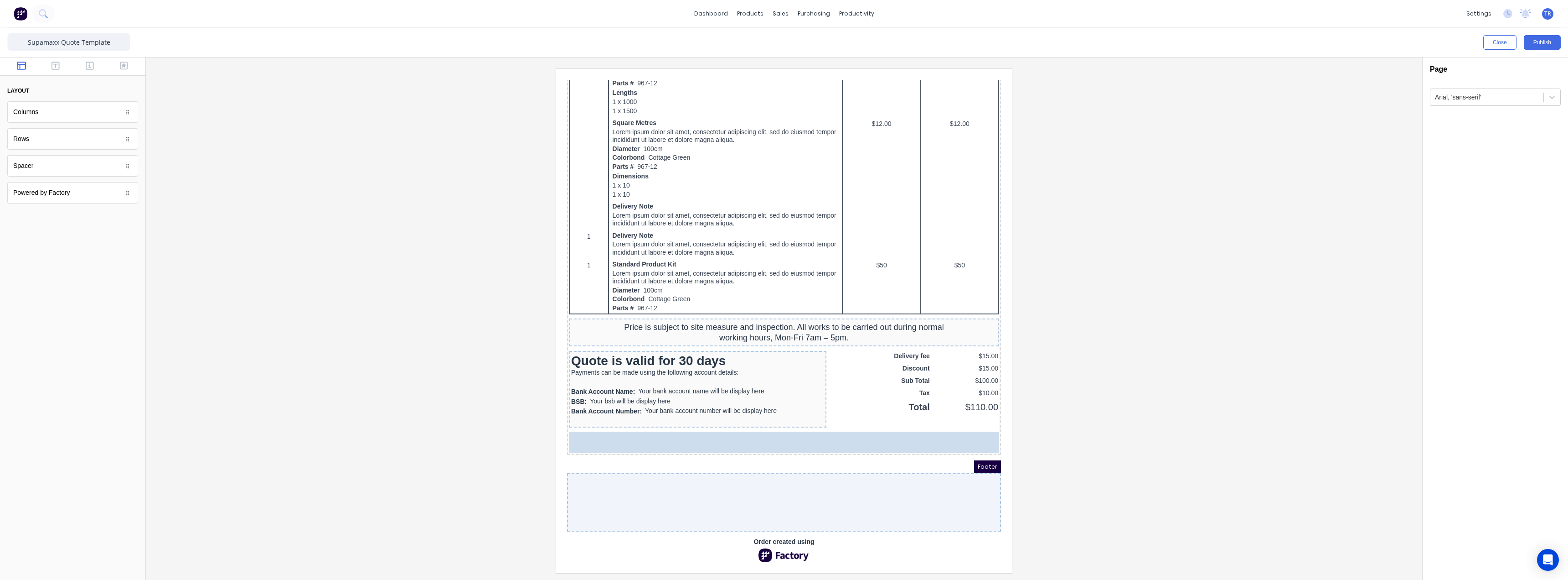
drag, startPoint x: 85, startPoint y: 165, endPoint x: 833, endPoint y: 453, distance: 801.5
click at [822, 442] on div "Quote Date: [DATE] Order: #0001 PO: PO12345 Estimator Option QUOTE FOR Factory …" at bounding box center [773, 88] width 434 height 709
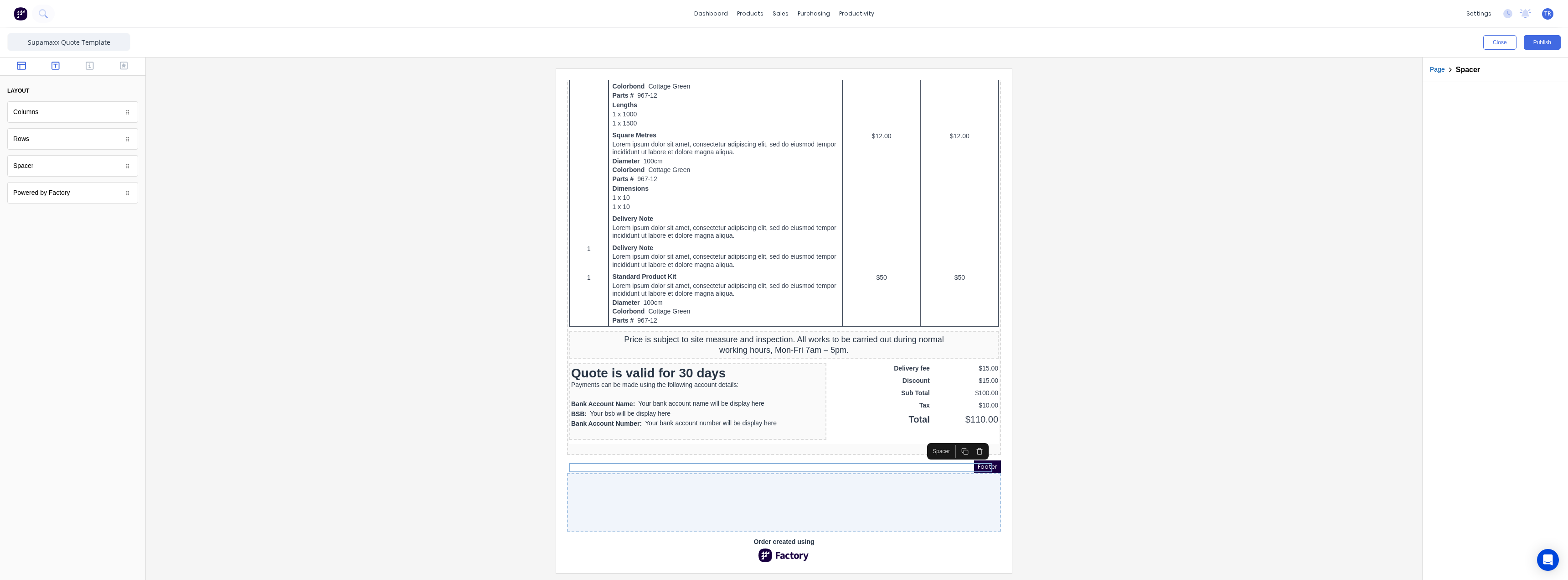
click at [63, 68] on button "button" at bounding box center [56, 66] width 28 height 11
drag, startPoint x: 41, startPoint y: 139, endPoint x: 47, endPoint y: 140, distance: 6.1
click at [47, 140] on body "dashboard products sales purchasing productivity dashboard products Product Cat…" at bounding box center [784, 290] width 1568 height 580
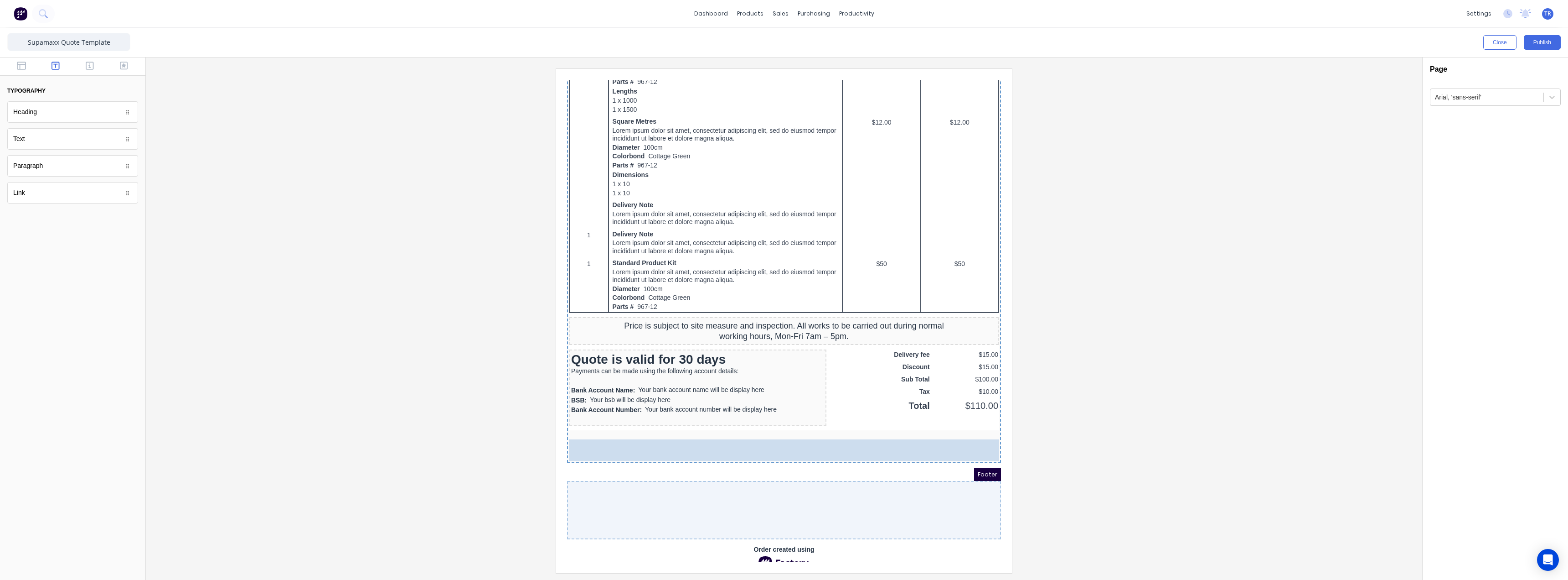
drag, startPoint x: 33, startPoint y: 138, endPoint x: 132, endPoint y: 399, distance: 279.1
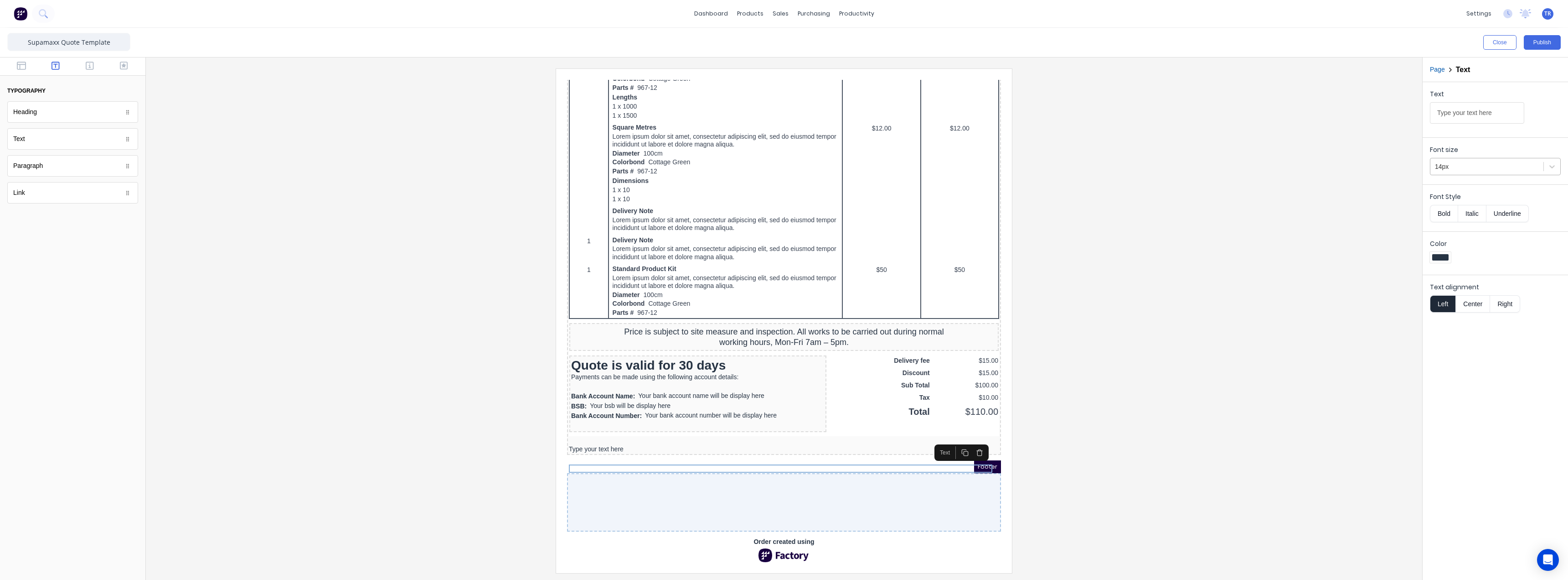
click at [1465, 172] on div at bounding box center [1486, 167] width 104 height 12
click at [1457, 229] on div "24px" at bounding box center [1495, 232] width 131 height 17
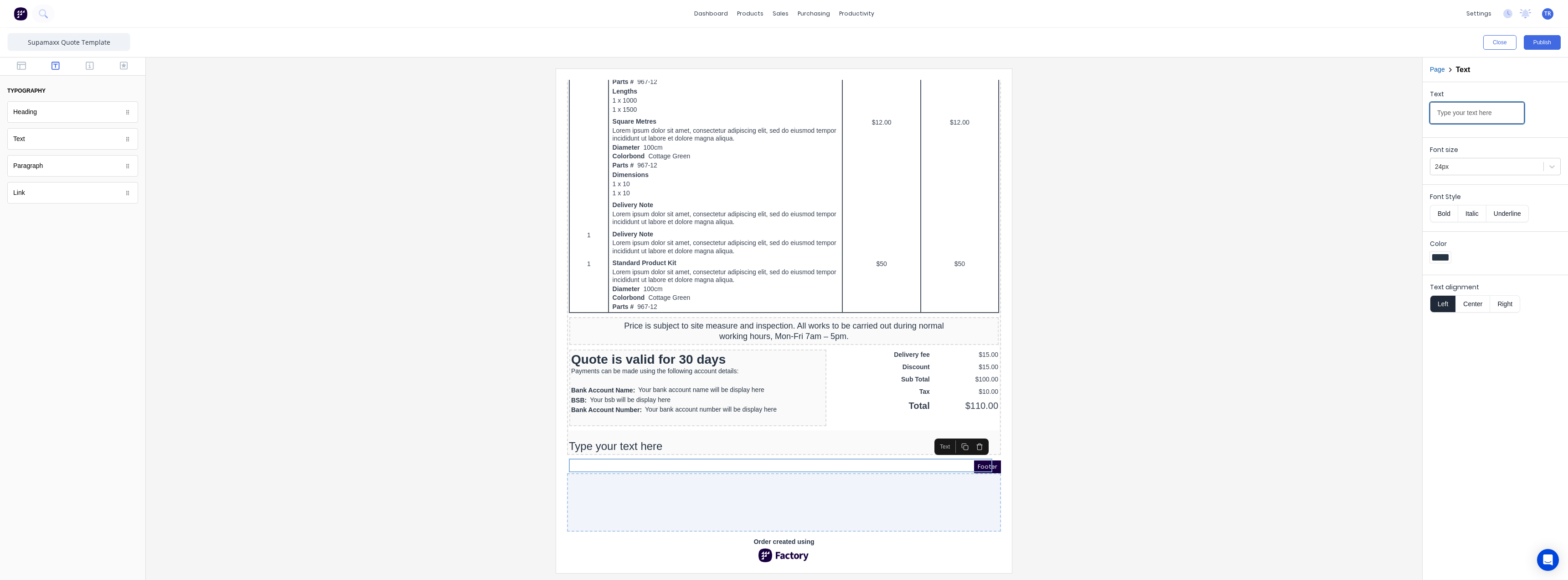
click at [1486, 110] on input "Type your text here" at bounding box center [1476, 113] width 94 height 22
paste input "SUPAMAXX TERMS AND CONDITIONS OF SALE"
click at [1471, 301] on button "Center" at bounding box center [1473, 303] width 35 height 18
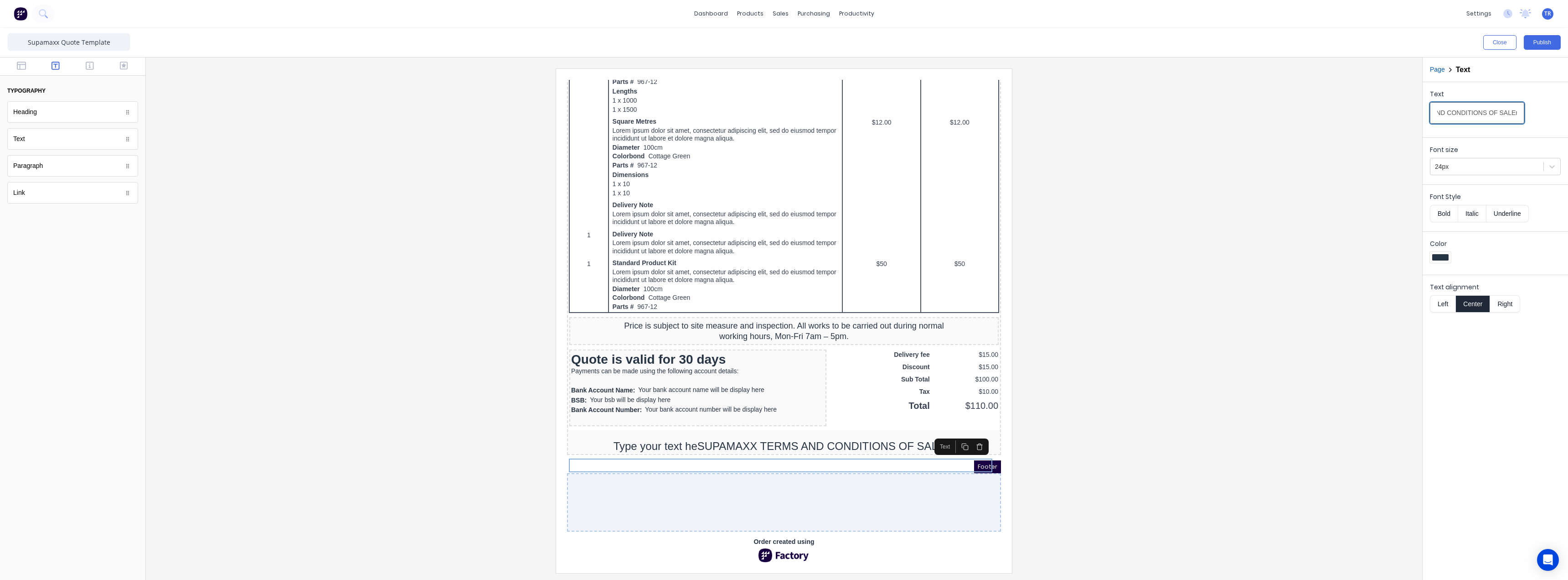
drag, startPoint x: 1485, startPoint y: 112, endPoint x: 1561, endPoint y: 121, distance: 76.5
click at [1561, 121] on div "Text Type your text heSUPAMAXX TERMS AND CONDITIONS OF SALEre" at bounding box center [1495, 108] width 146 height 52
paste input "SUPAMAXX TERMS AND CONDITIONS OF SALE"
type input "SUPAMAXX TERMS AND CONDITIONS OF SALE"
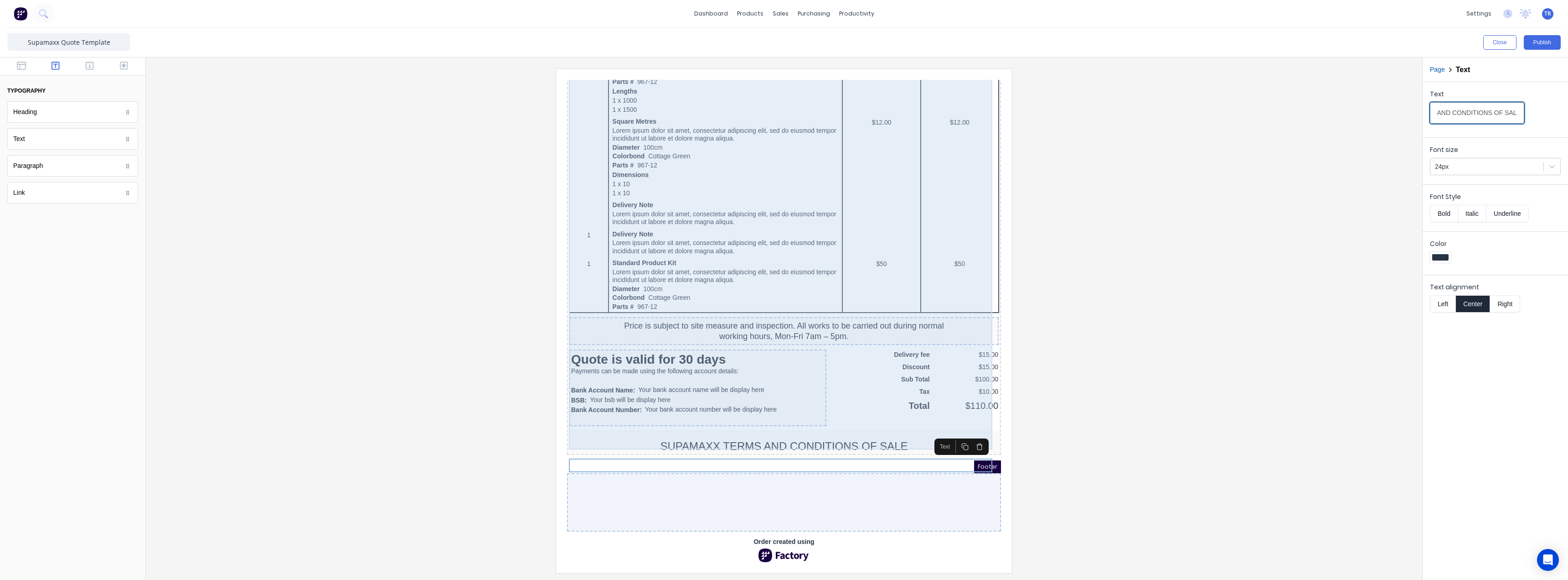
scroll to position [454, 0]
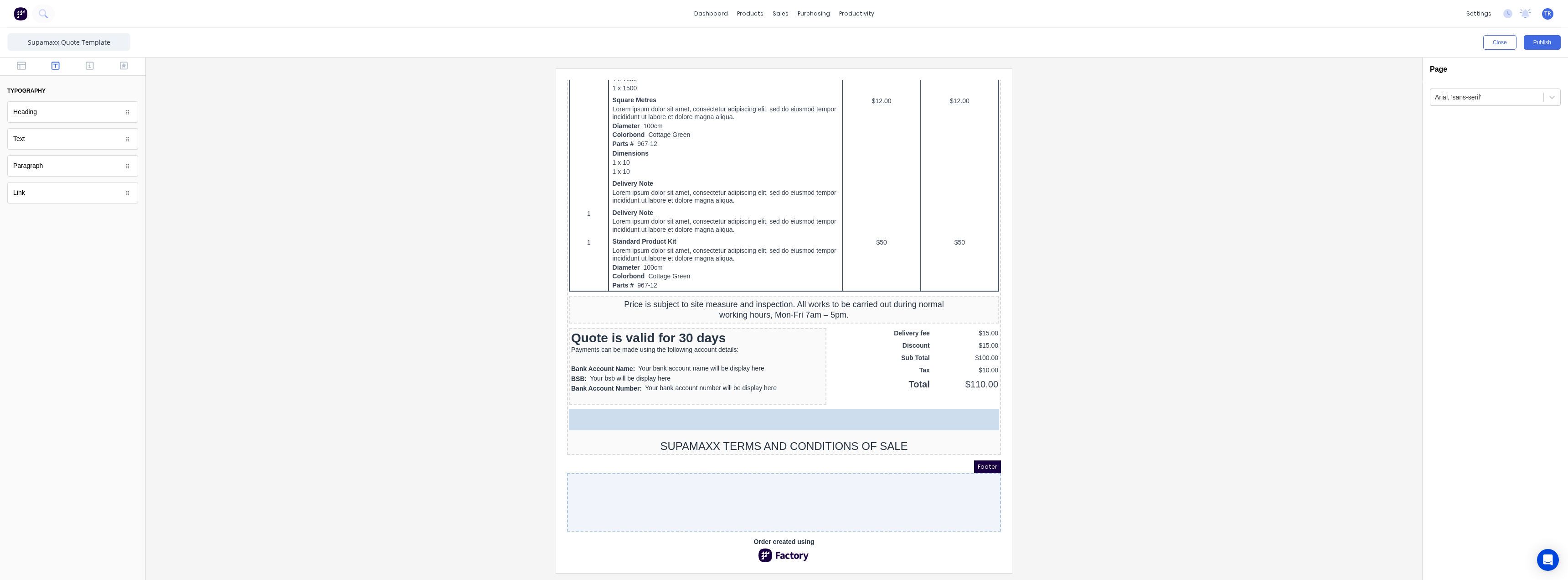
drag, startPoint x: 49, startPoint y: 141, endPoint x: -105, endPoint y: 113, distance: 156.5
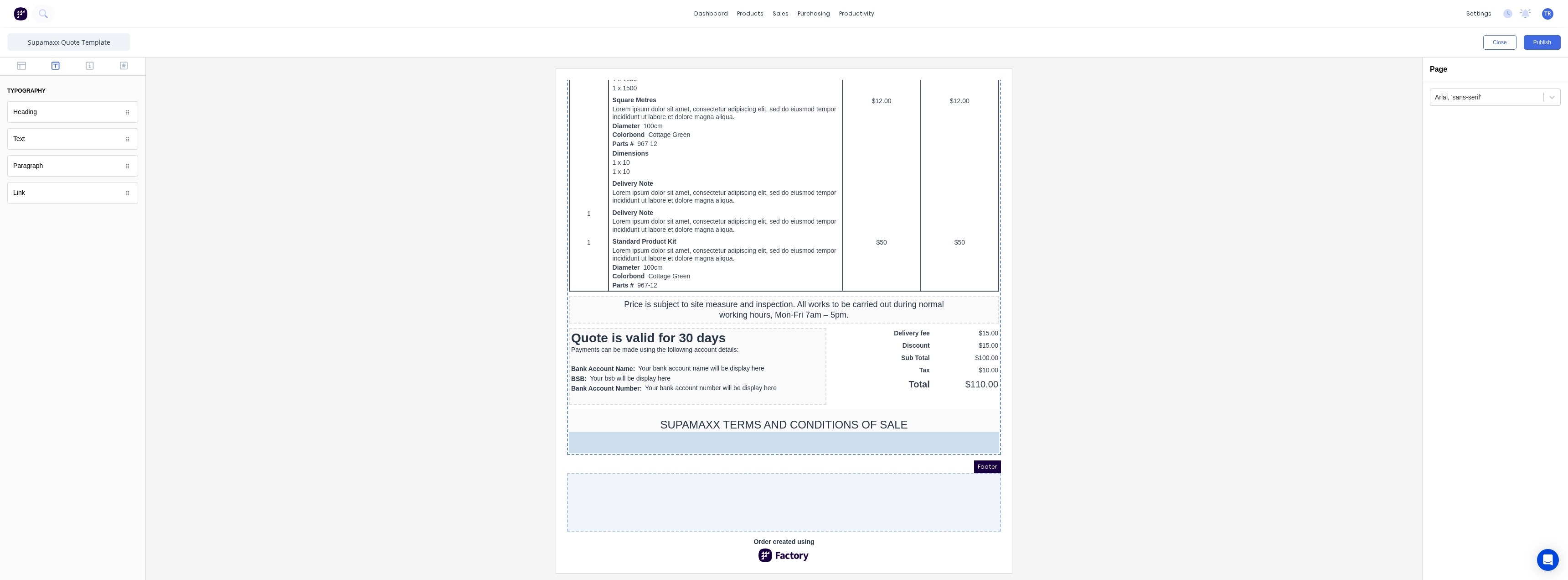
drag, startPoint x: 23, startPoint y: 141, endPoint x: 146, endPoint y: 380, distance: 268.8
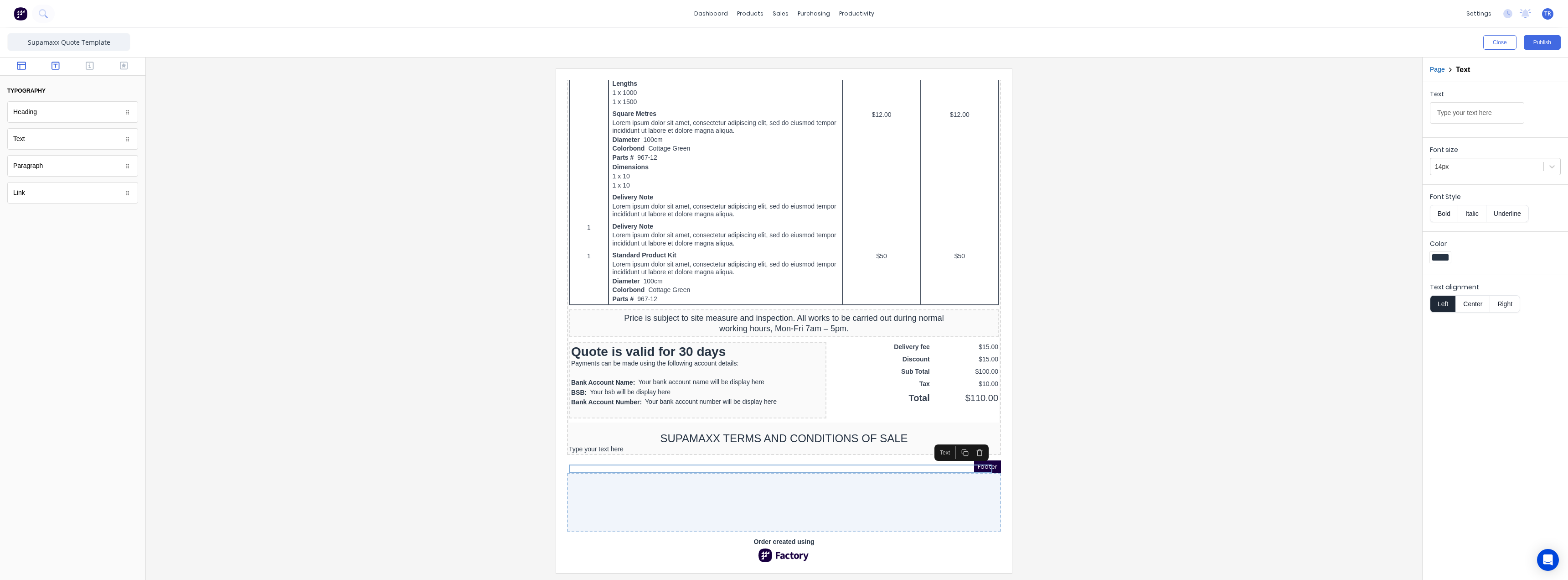
click at [28, 66] on button "button" at bounding box center [22, 66] width 28 height 11
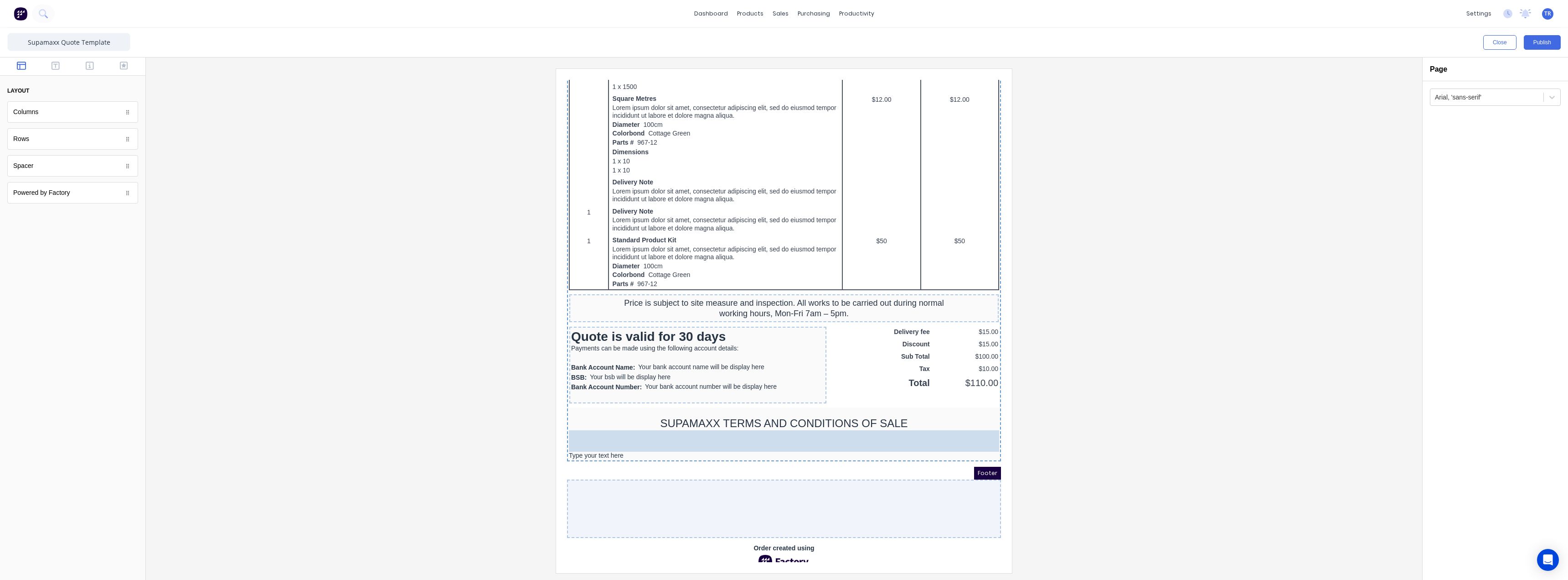
drag, startPoint x: 59, startPoint y: 174, endPoint x: 117, endPoint y: 373, distance: 207.3
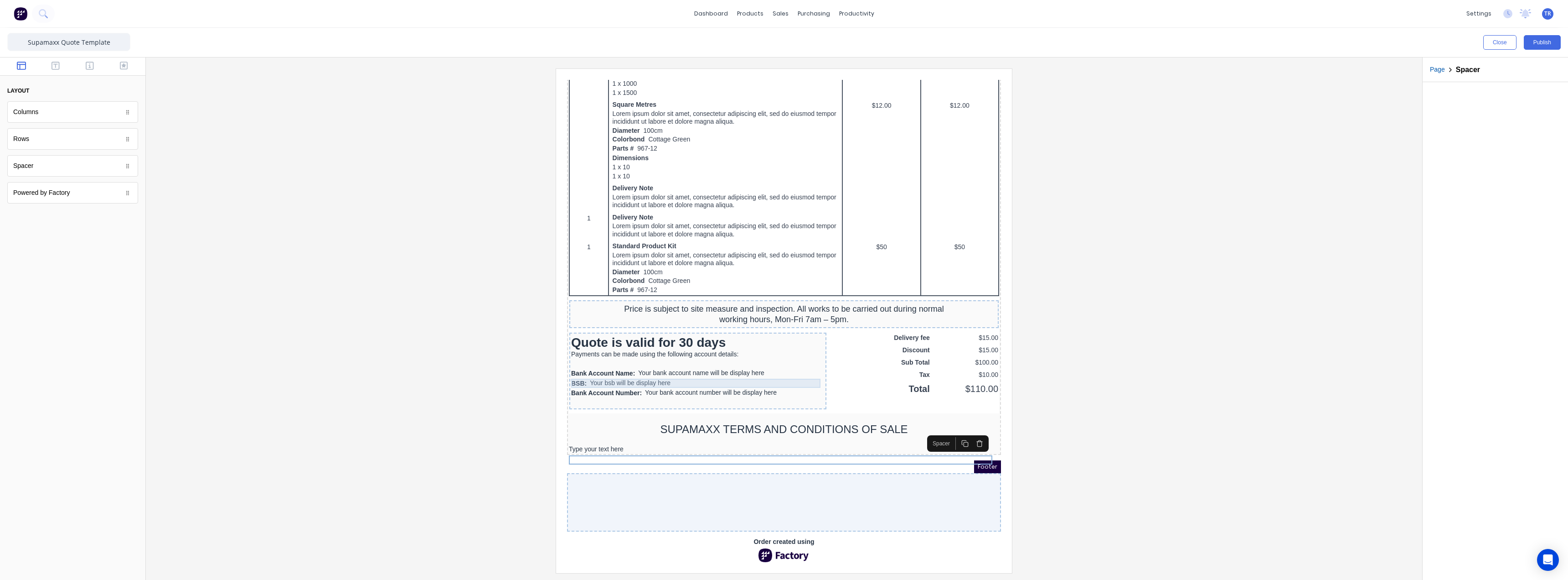
scroll to position [471, 0]
click at [595, 439] on div "Quote Date: [DATE] Order: #0001 PO: PO12345 Estimator Option QUOTE FOR Factory …" at bounding box center [773, 81] width 434 height 728
click at [590, 434] on div "Type your text here" at bounding box center [773, 438] width 431 height 8
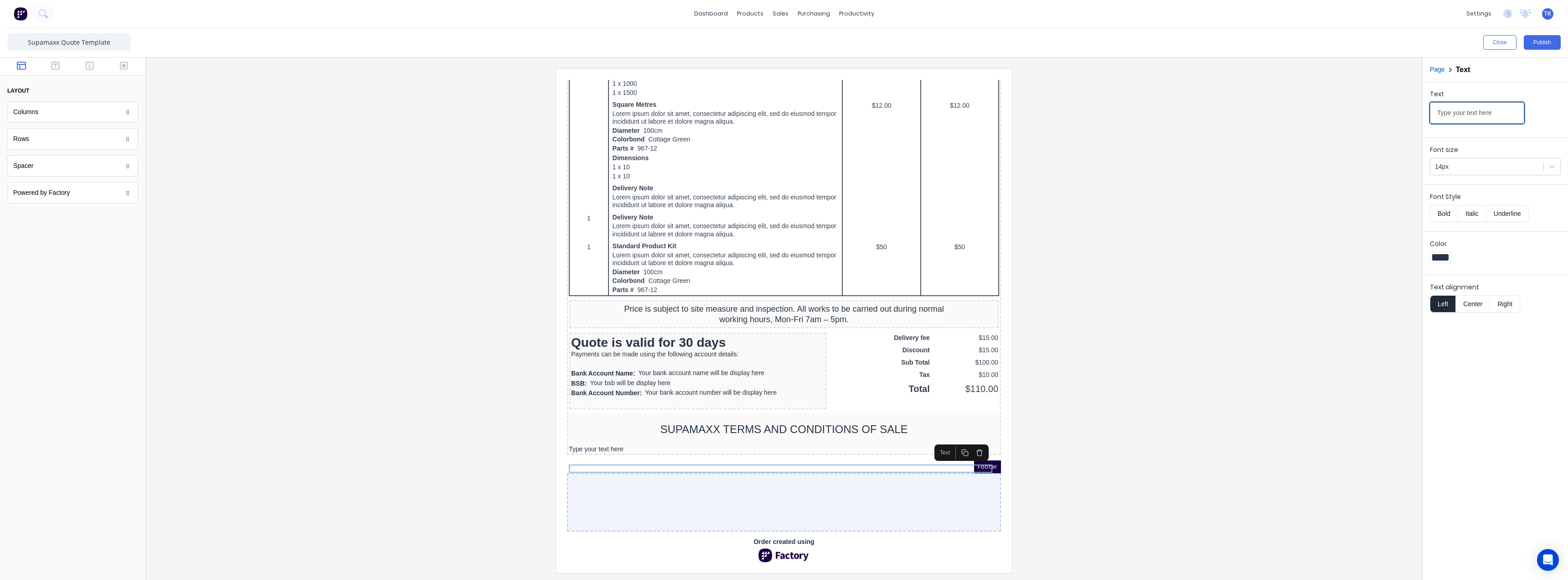
drag, startPoint x: 1515, startPoint y: 109, endPoint x: 1363, endPoint y: 118, distance: 152.3
click at [1363, 118] on div "Close Publish Components layout Columns Columns Rows Rows Spacer Spacer Powered…" at bounding box center [784, 303] width 1568 height 552
paste input "1. QUOTATION VALIDITY (a) Unless otherwise stated, our Quotation is valid for 3…"
type input "1. QUOTATION VALIDITY (a) Unless otherwise stated, our Quotation is valid for 3…"
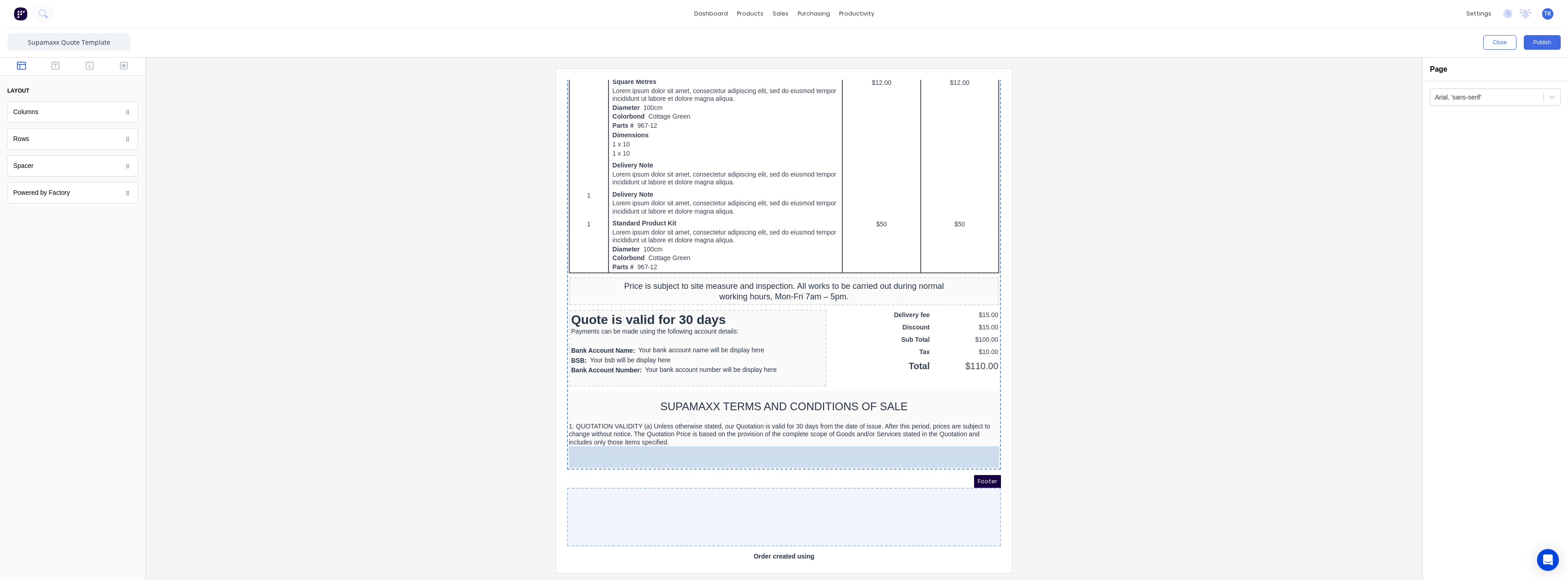
drag, startPoint x: 68, startPoint y: 171, endPoint x: 70, endPoint y: 418, distance: 247.0
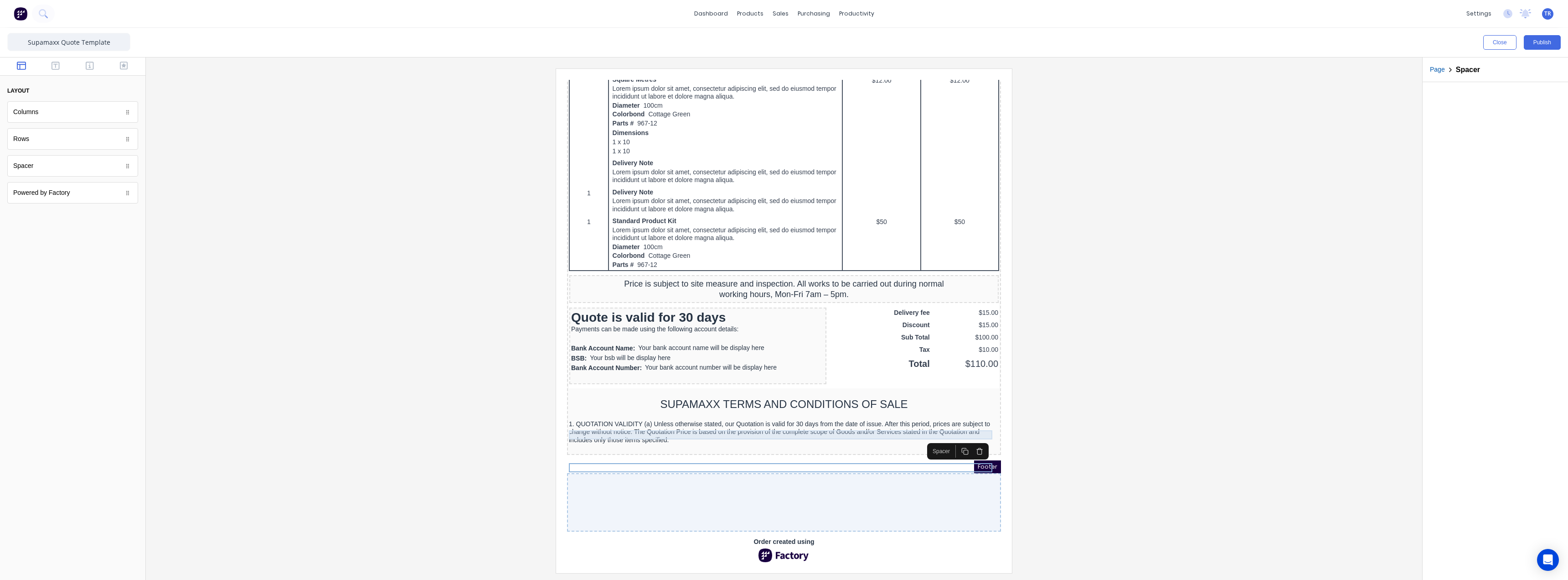
scroll to position [496, 0]
click at [54, 68] on icon "button" at bounding box center [56, 65] width 8 height 9
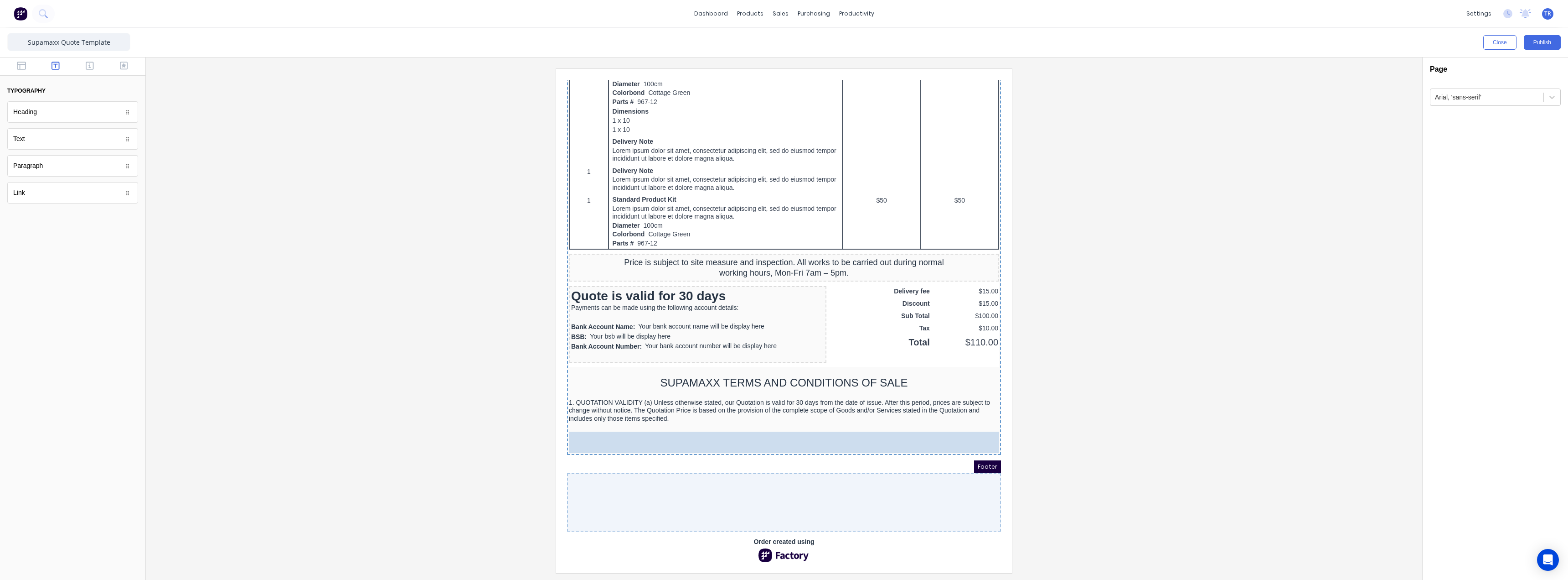
drag, startPoint x: 34, startPoint y: 142, endPoint x: 665, endPoint y: 459, distance: 706.2
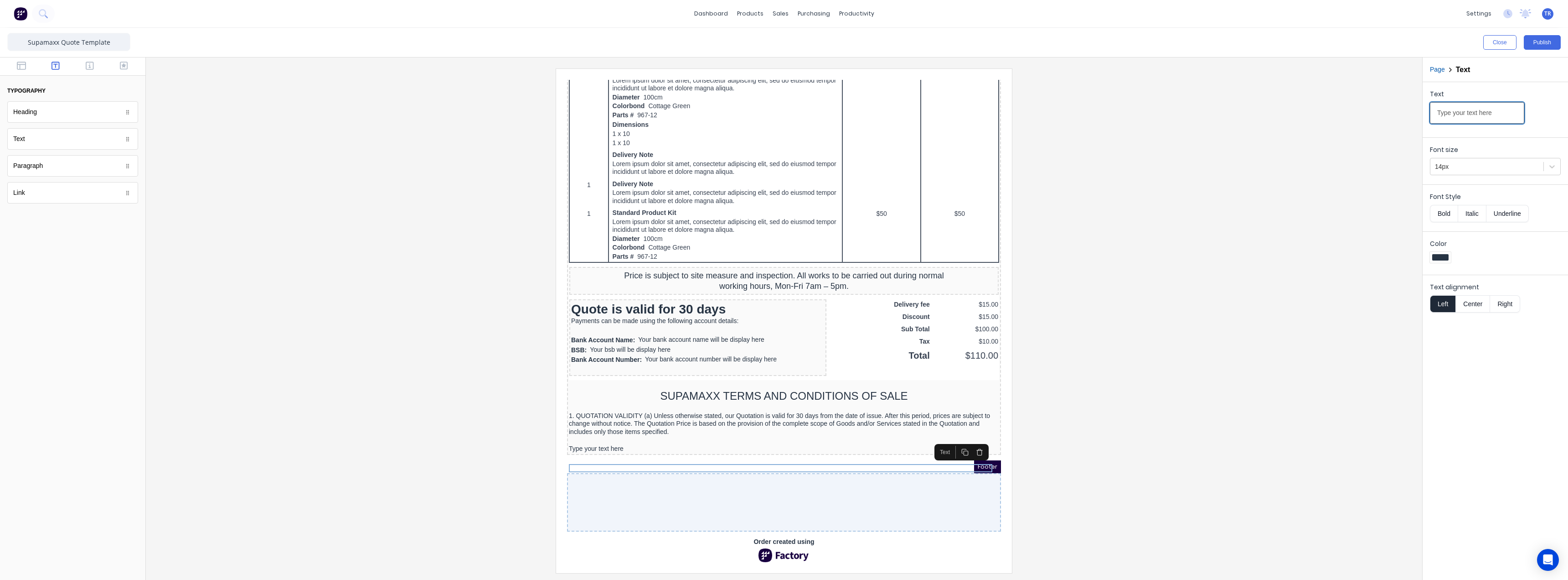
click at [1501, 112] on input "Type your text here" at bounding box center [1476, 113] width 94 height 22
paste input "2. GOODS AND SERVICES TAX (GST) (a) Unless otherwise stated, the price quoted b…"
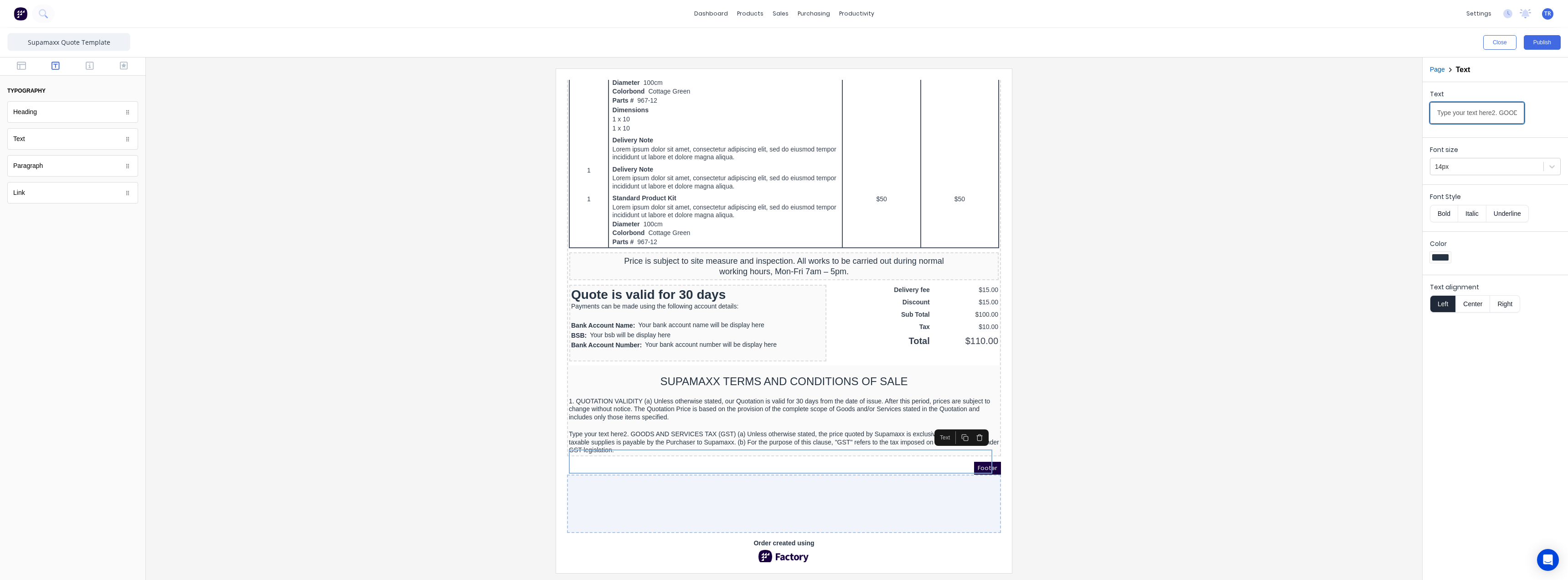
scroll to position [0, 796]
click at [1501, 112] on input "Type your text here2. GOODS AND SERVICES TAX (GST) (a) Unless otherwise stated,…" at bounding box center [1476, 113] width 94 height 22
paste input "text"
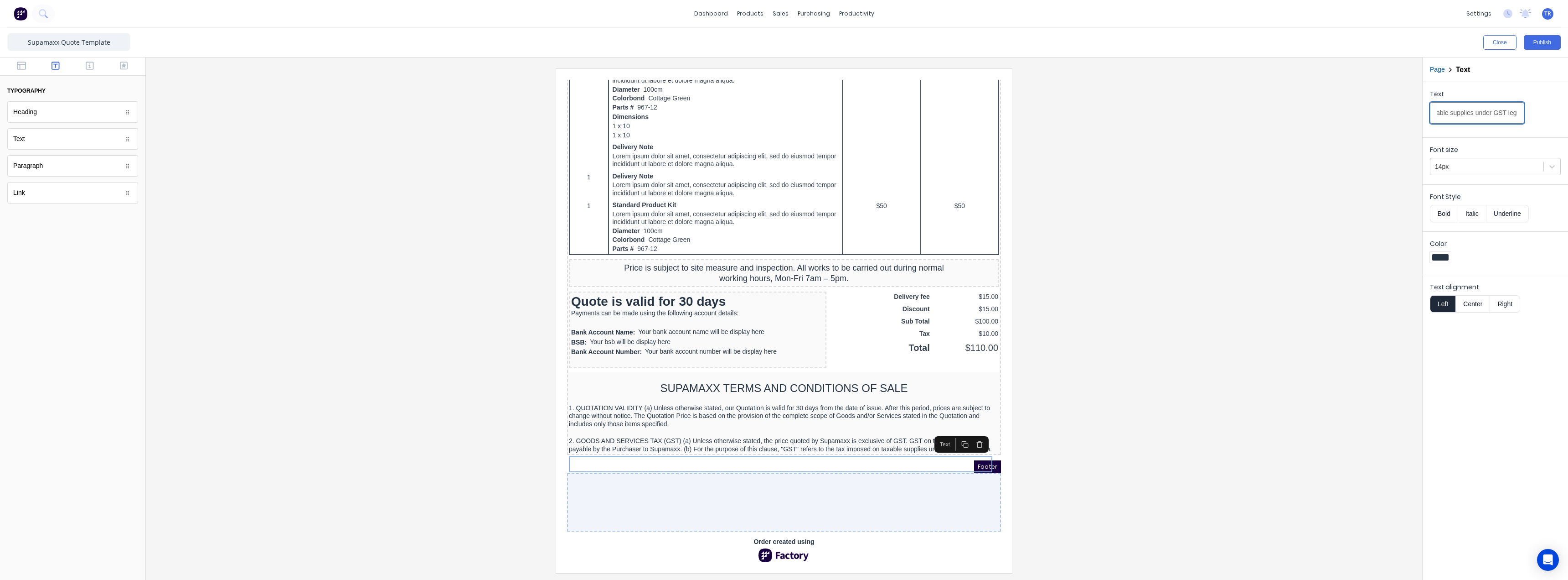
scroll to position [512, 0]
type input "2. GOODS AND SERVICES TAX (GST) (a) Unless otherwise stated, the price quoted b…"
click at [864, 421] on div at bounding box center [773, 421] width 431 height 9
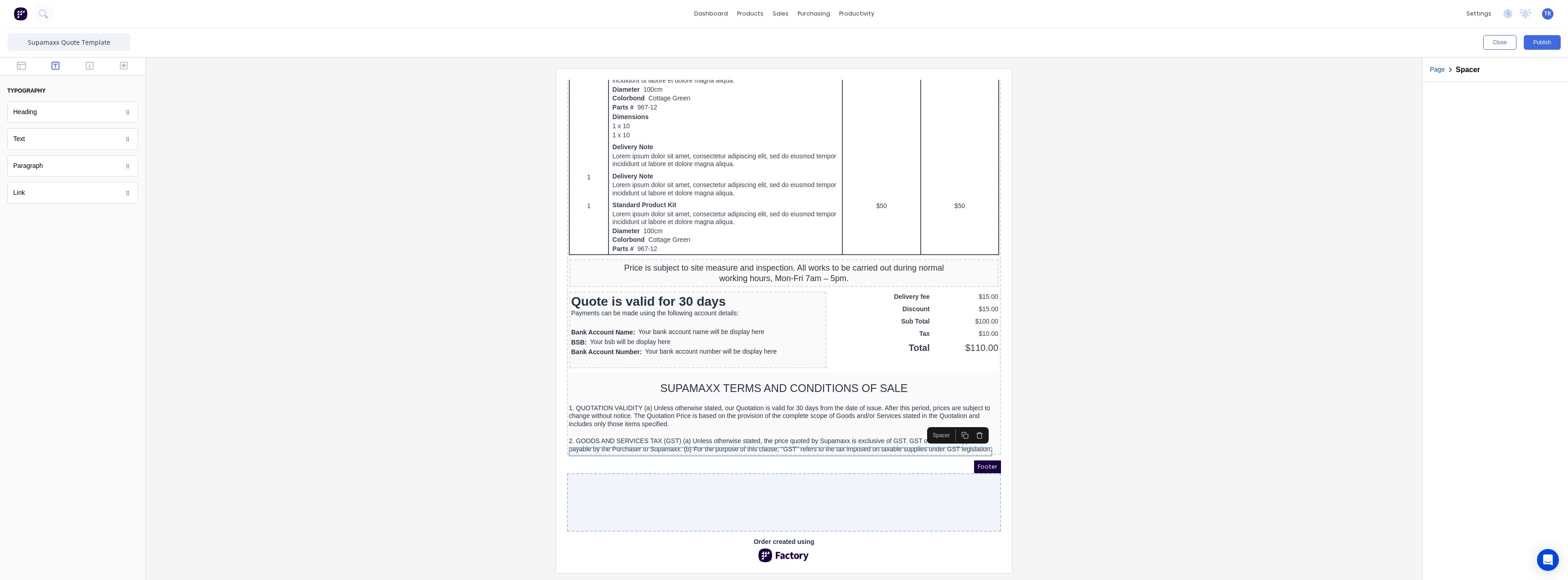
click at [951, 418] on button "button" at bounding box center [954, 423] width 15 height 12
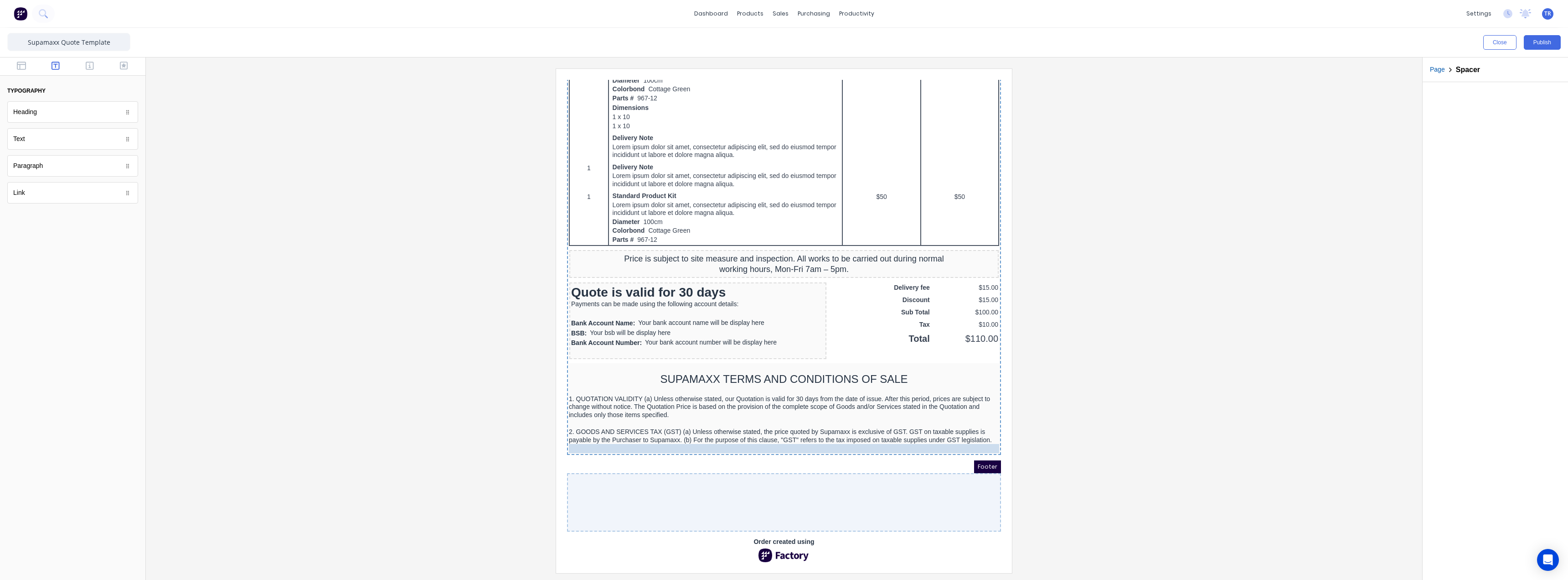
drag, startPoint x: 844, startPoint y: 428, endPoint x: 848, endPoint y: 453, distance: 25.3
click at [785, 429] on div "2. GOODS AND SERVICES TAX (GST) (a) Unless otherwise stated, the price quoted b…" at bounding box center [773, 424] width 431 height 16
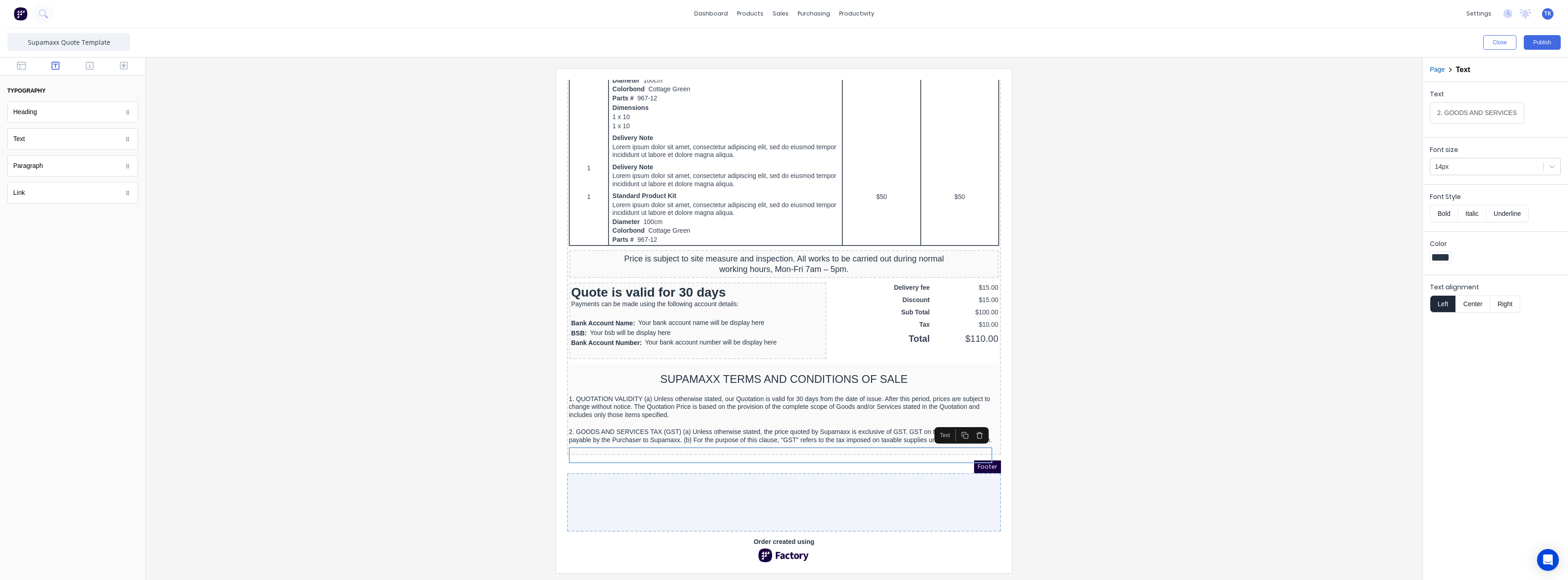
click at [954, 418] on button "button" at bounding box center [954, 423] width 15 height 12
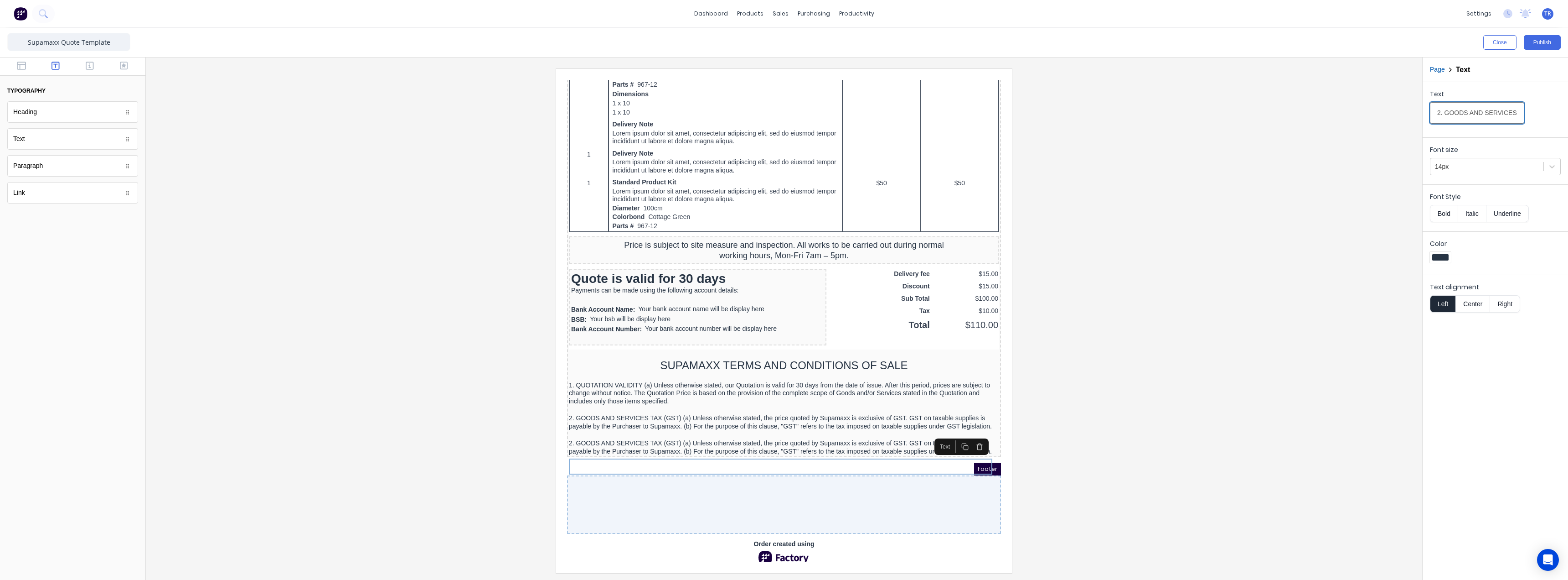
click at [1450, 113] on input "2. GOODS AND SERVICES TAX (GST) (a) Unless otherwise stated, the price quoted b…" at bounding box center [1476, 113] width 94 height 22
paste input "5. LOREMIPS DO SITAM CON ADIP (e) Seddo ei tempo inc utlaboree dolorema aliquae…"
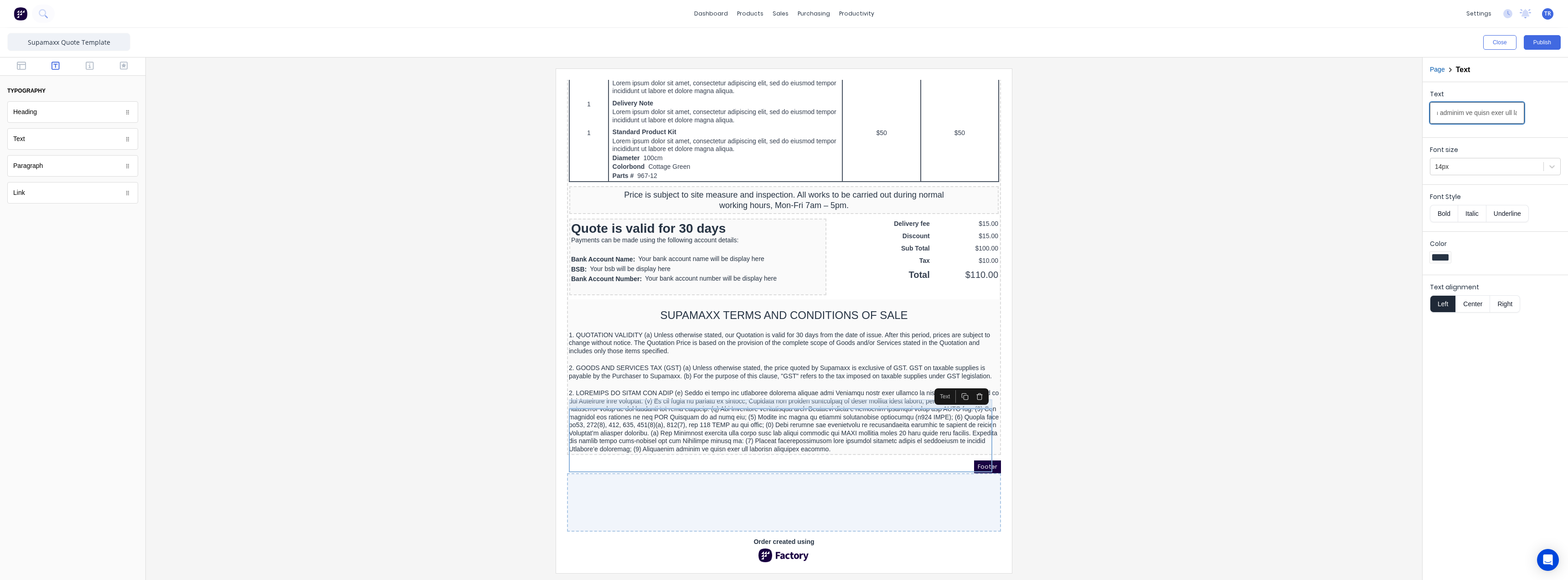
scroll to position [585, 0]
type input "5. LOREMIPS DO SITAM CON ADIP (e) Seddo ei tempo inc utlaboree dolorema aliquae…"
click at [913, 374] on div at bounding box center [773, 373] width 431 height 9
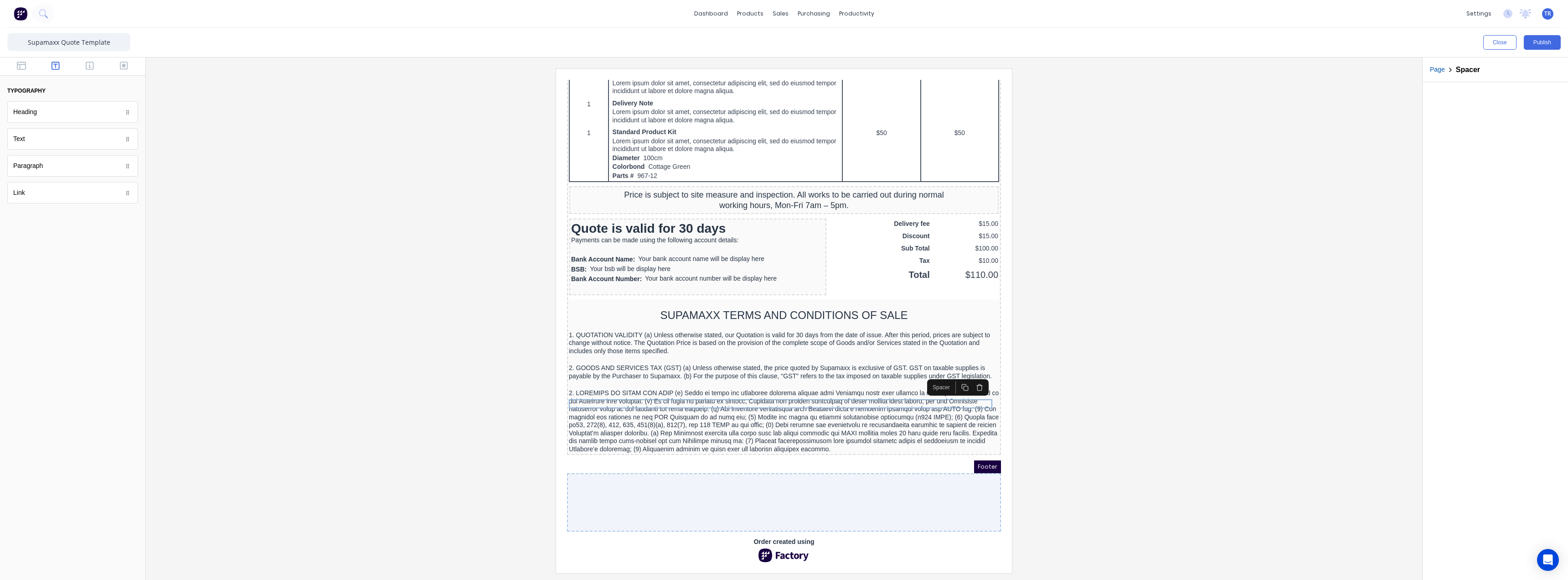
click at [952, 372] on icon "button" at bounding box center [953, 376] width 7 height 8
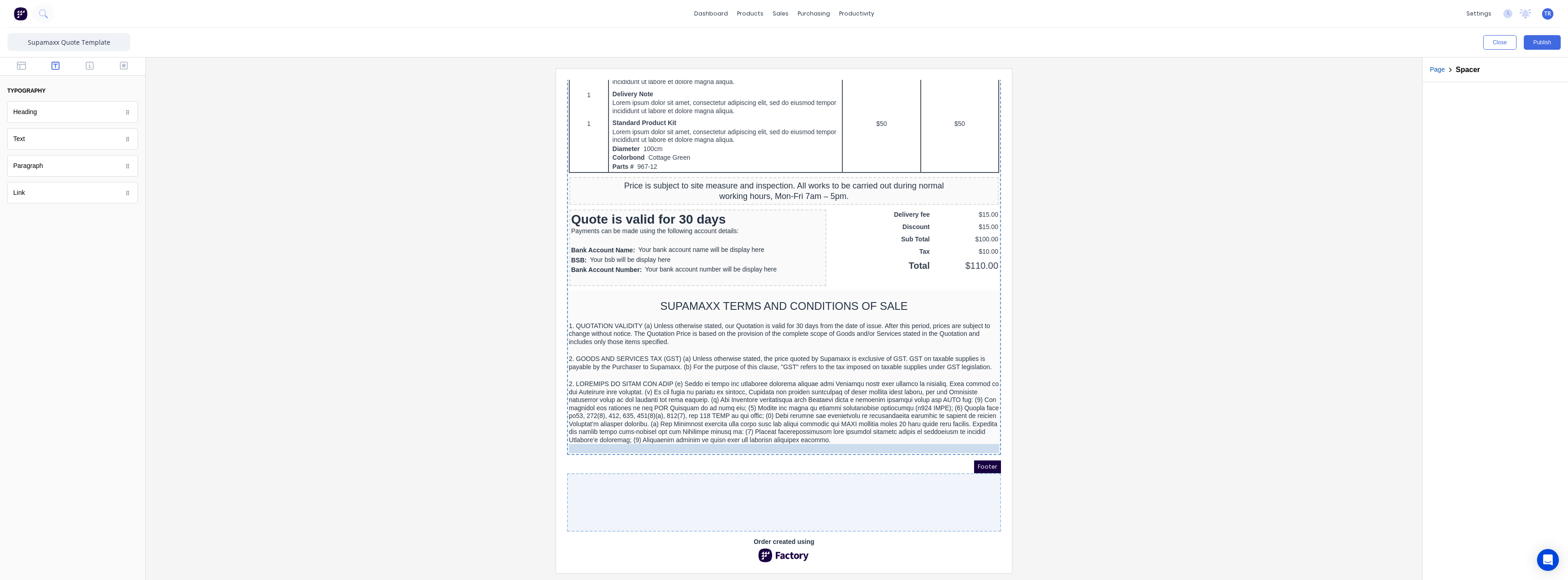
drag, startPoint x: 869, startPoint y: 376, endPoint x: 880, endPoint y: 444, distance: 68.9
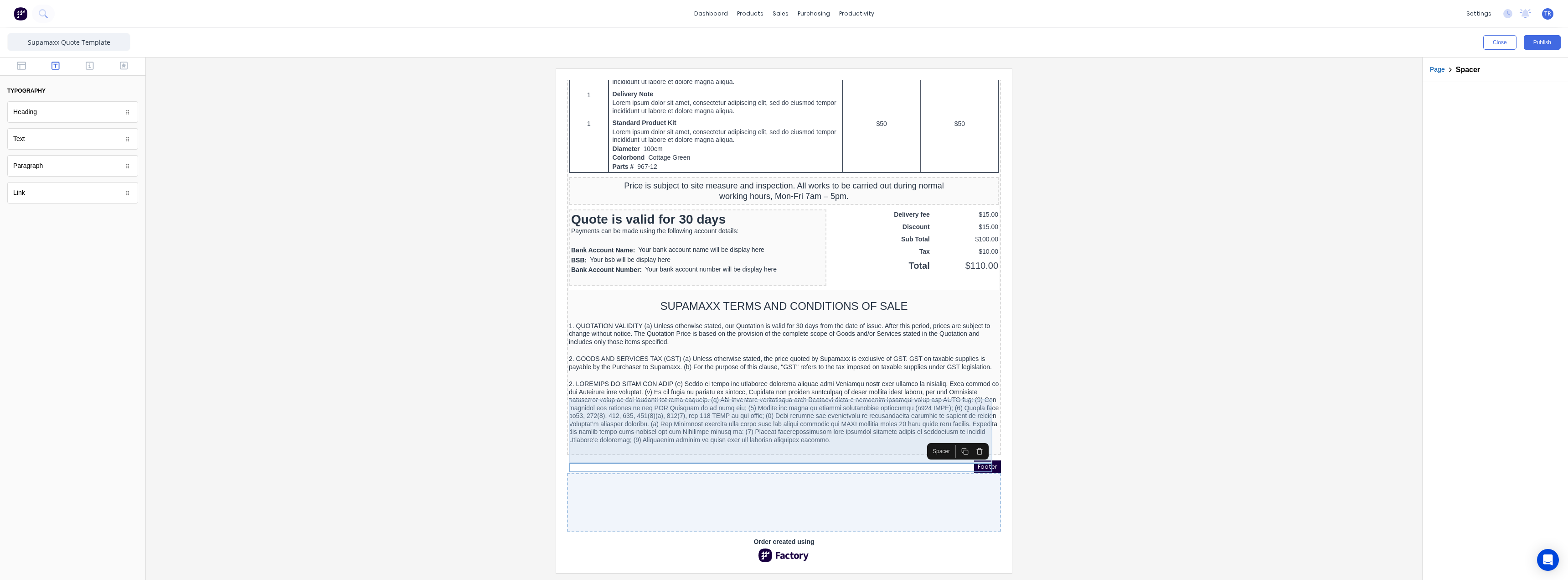
click at [874, 412] on div at bounding box center [773, 401] width 431 height 64
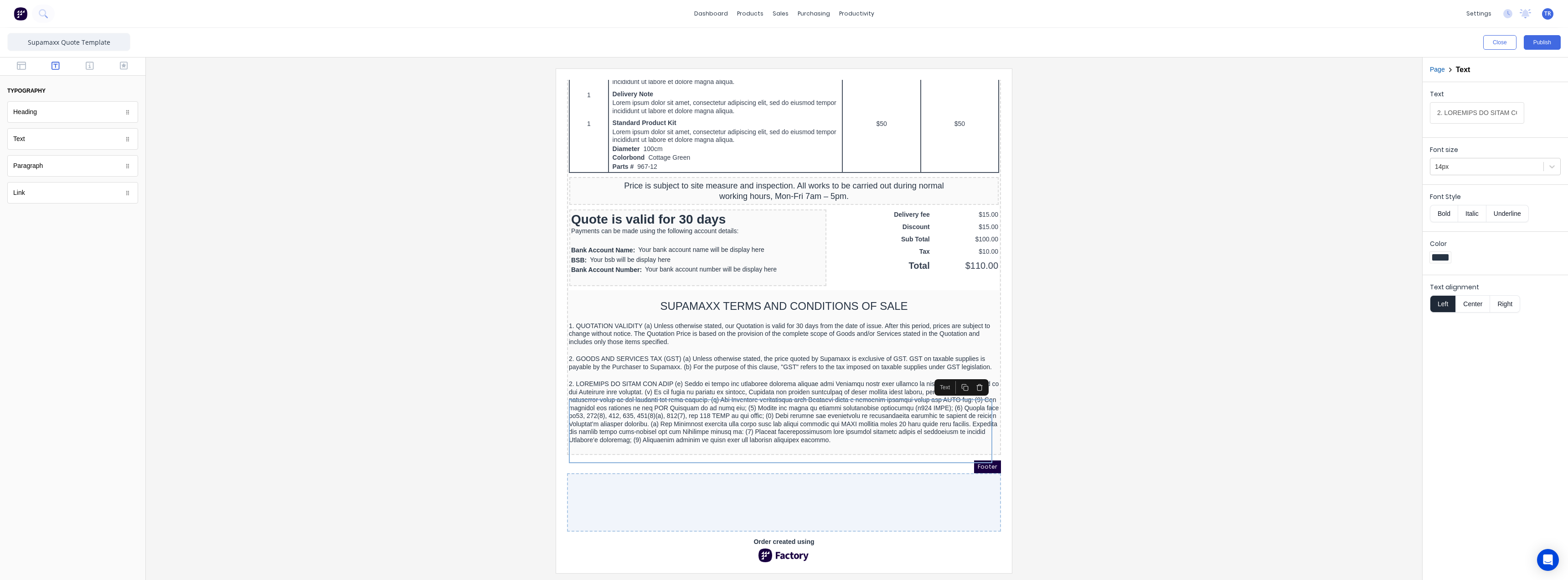
click at [953, 375] on rect "button" at bounding box center [954, 377] width 4 height 4
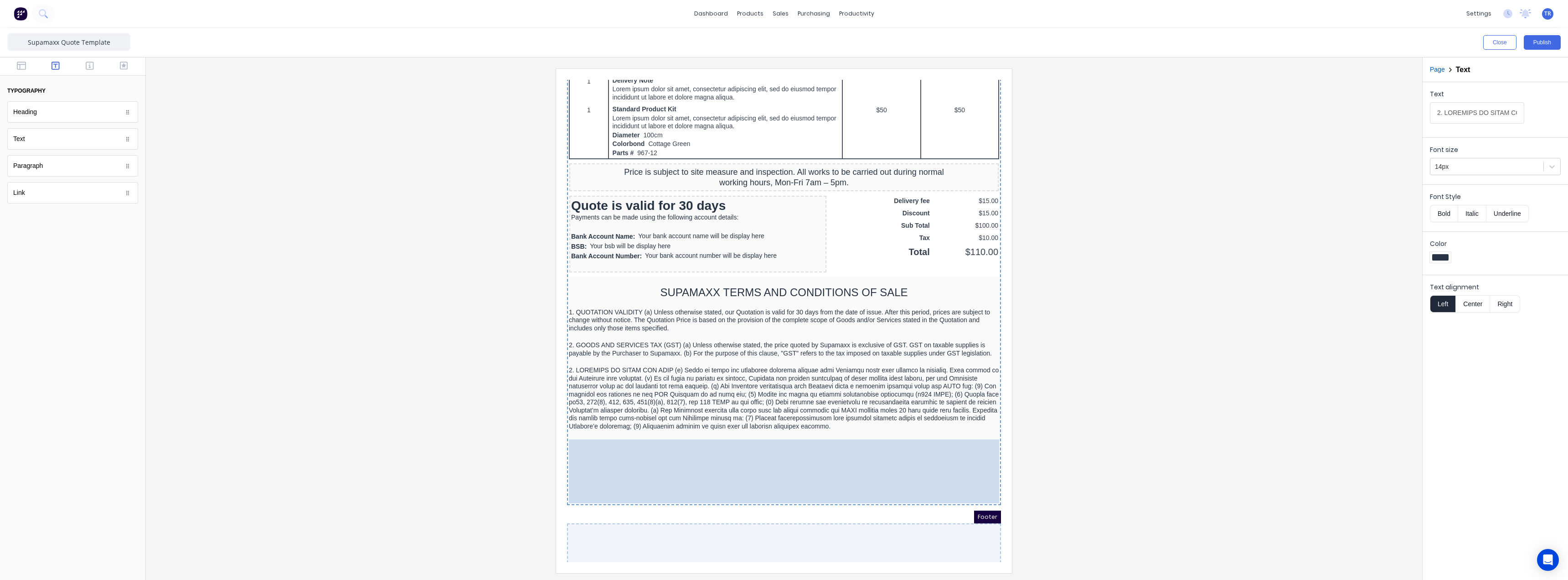
drag, startPoint x: 852, startPoint y: 472, endPoint x: 850, endPoint y: 497, distance: 25.1
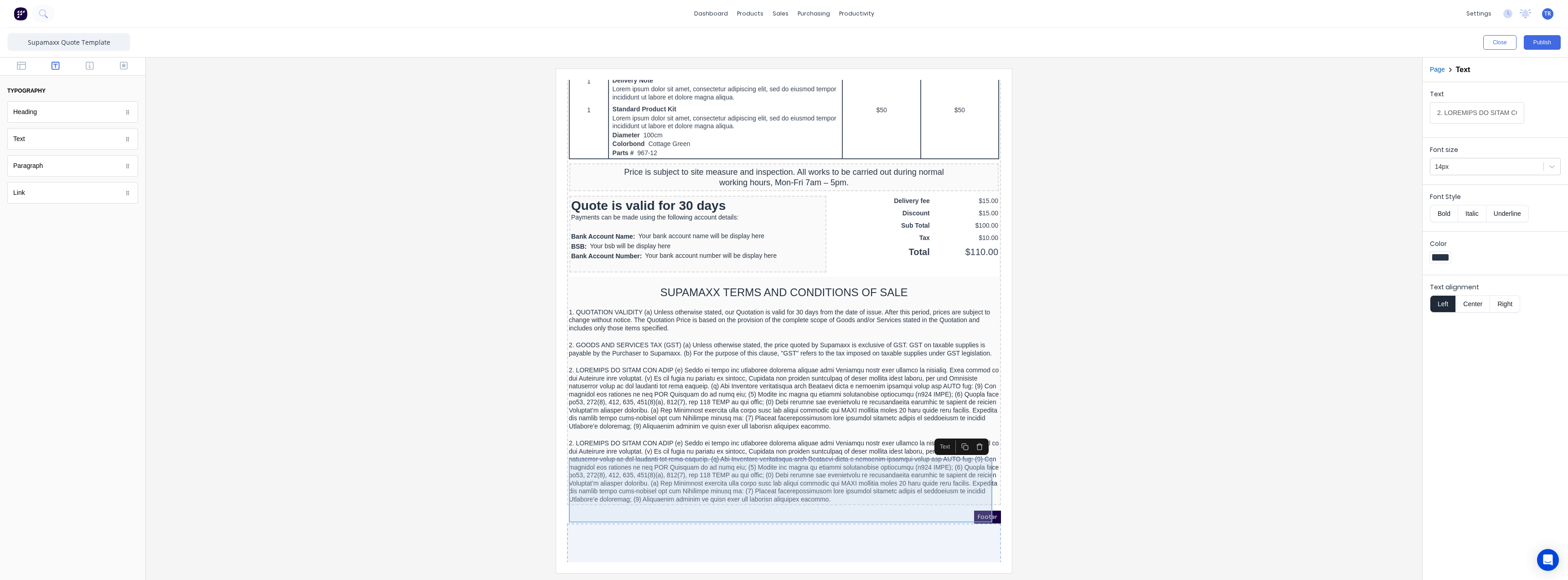
click at [722, 468] on div at bounding box center [773, 460] width 431 height 64
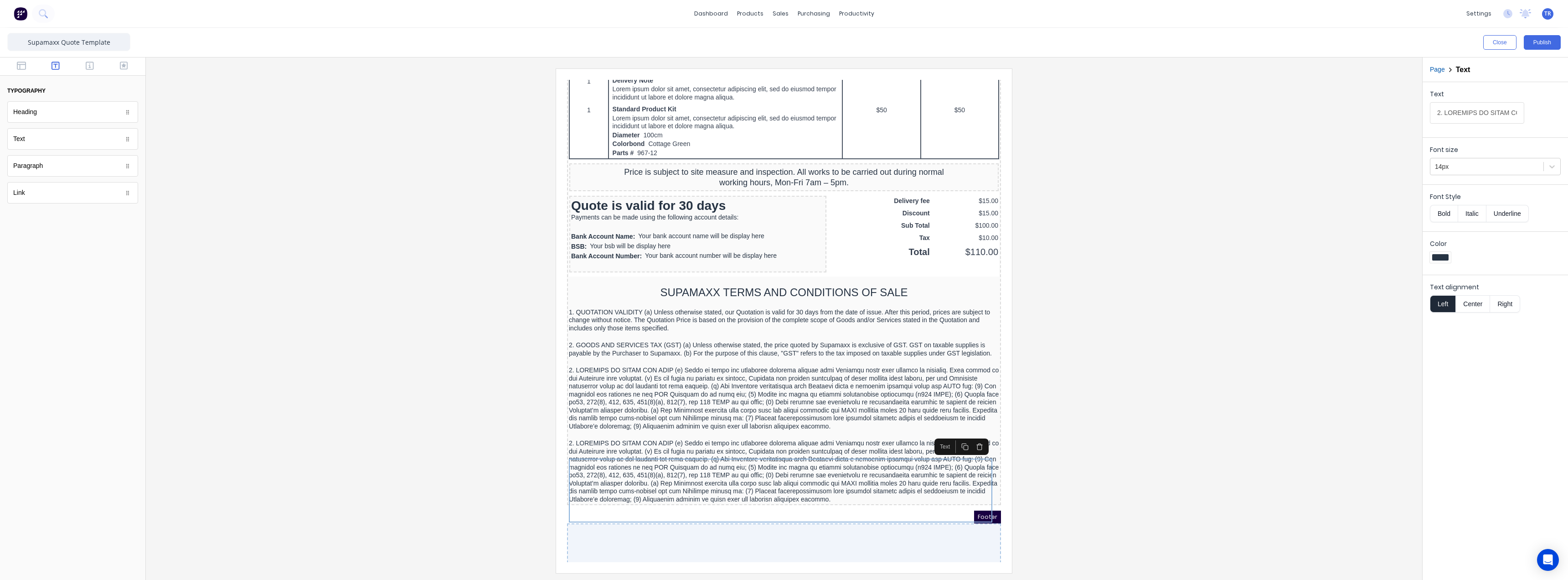
click at [1437, 118] on input "Text" at bounding box center [1476, 113] width 94 height 22
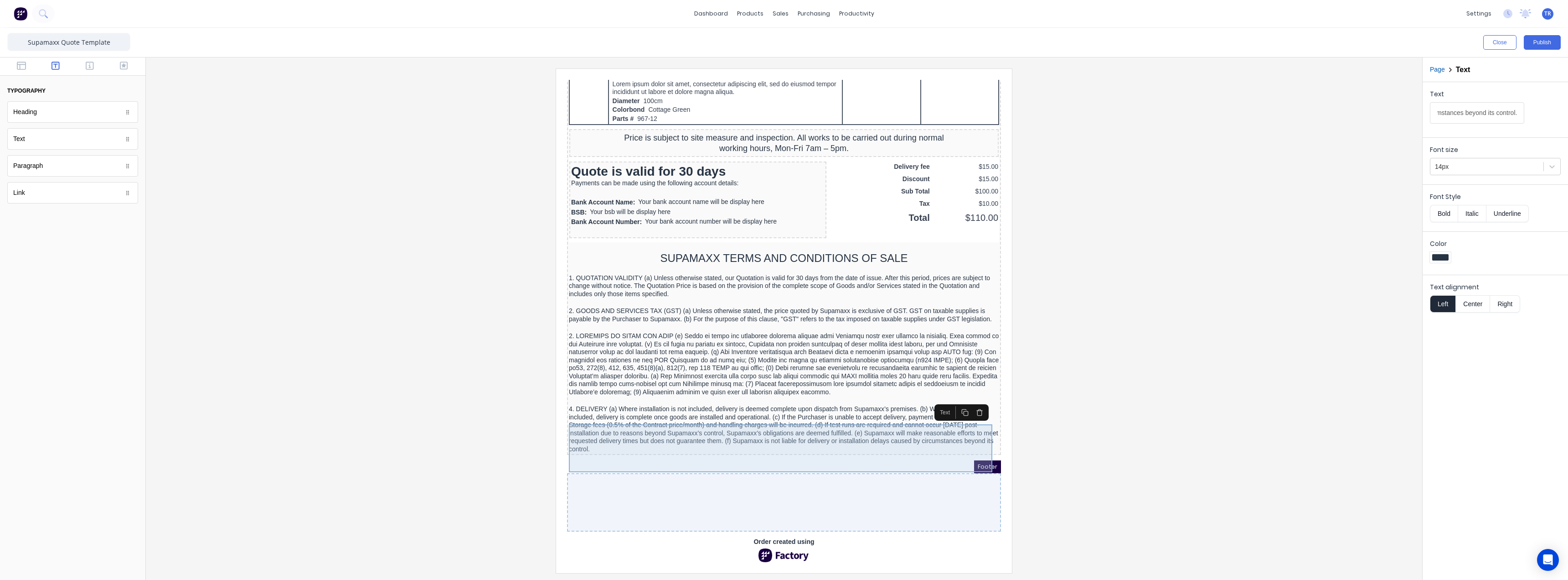
scroll to position [642, 0]
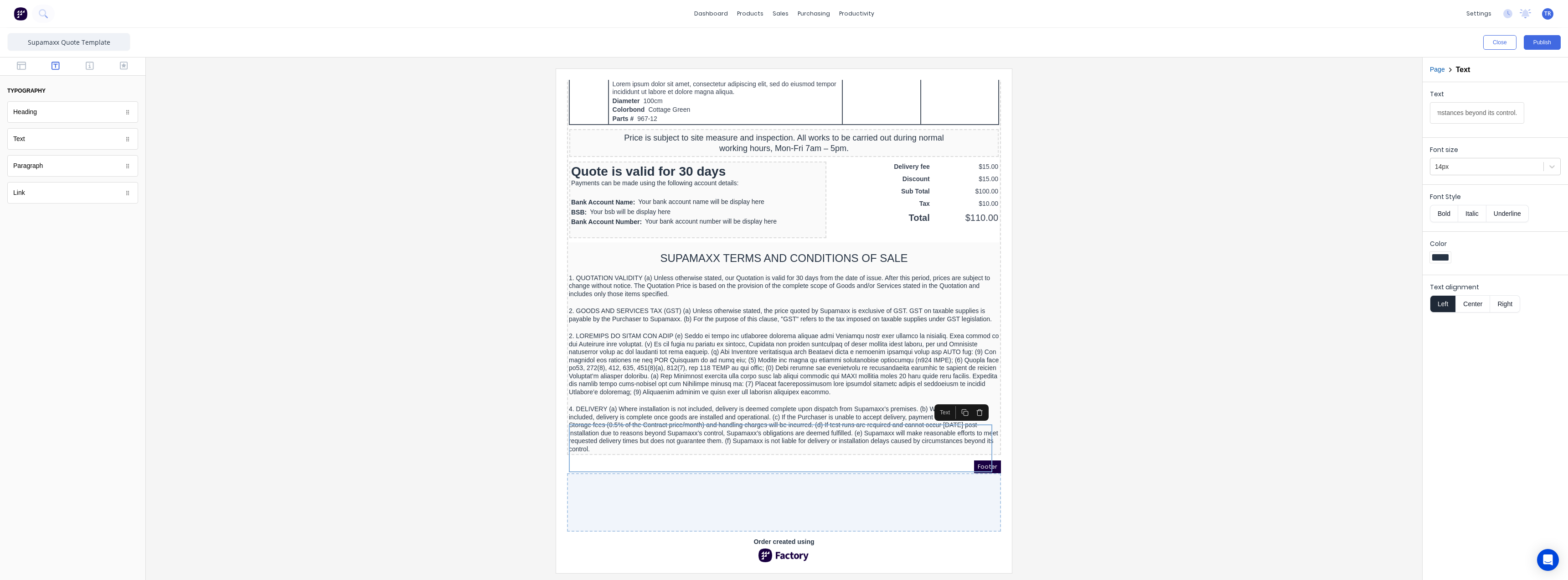
type input "4. DELIVERY (a) Where installation is not included, delivery is deemed complete…"
click at [957, 398] on icon "button" at bounding box center [953, 401] width 7 height 8
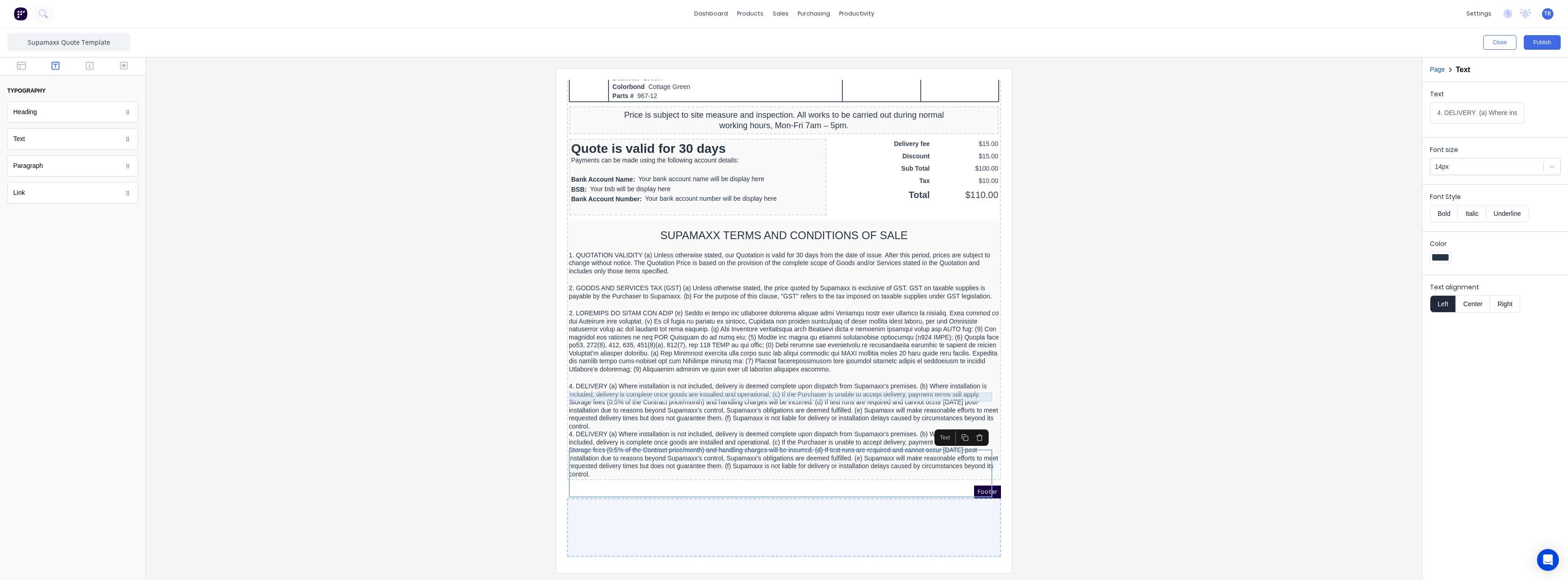
click at [927, 372] on div at bounding box center [773, 367] width 431 height 9
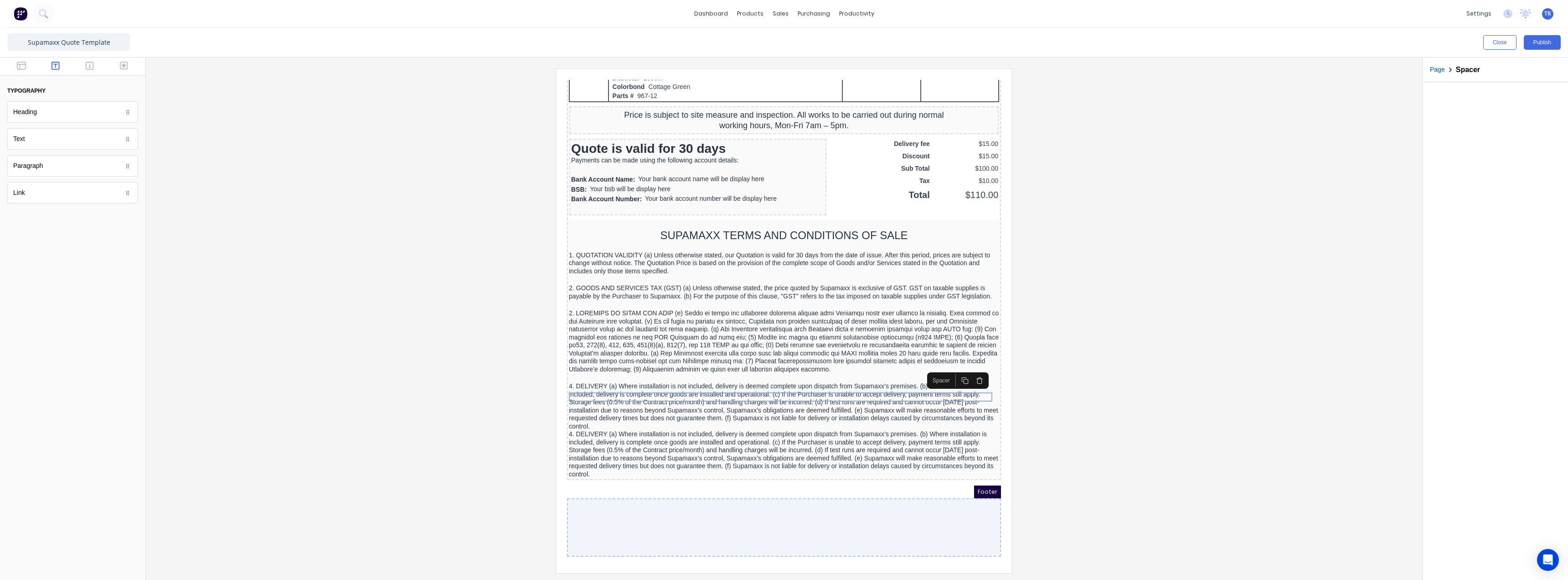
click at [954, 372] on icon "button" at bounding box center [953, 369] width 7 height 8
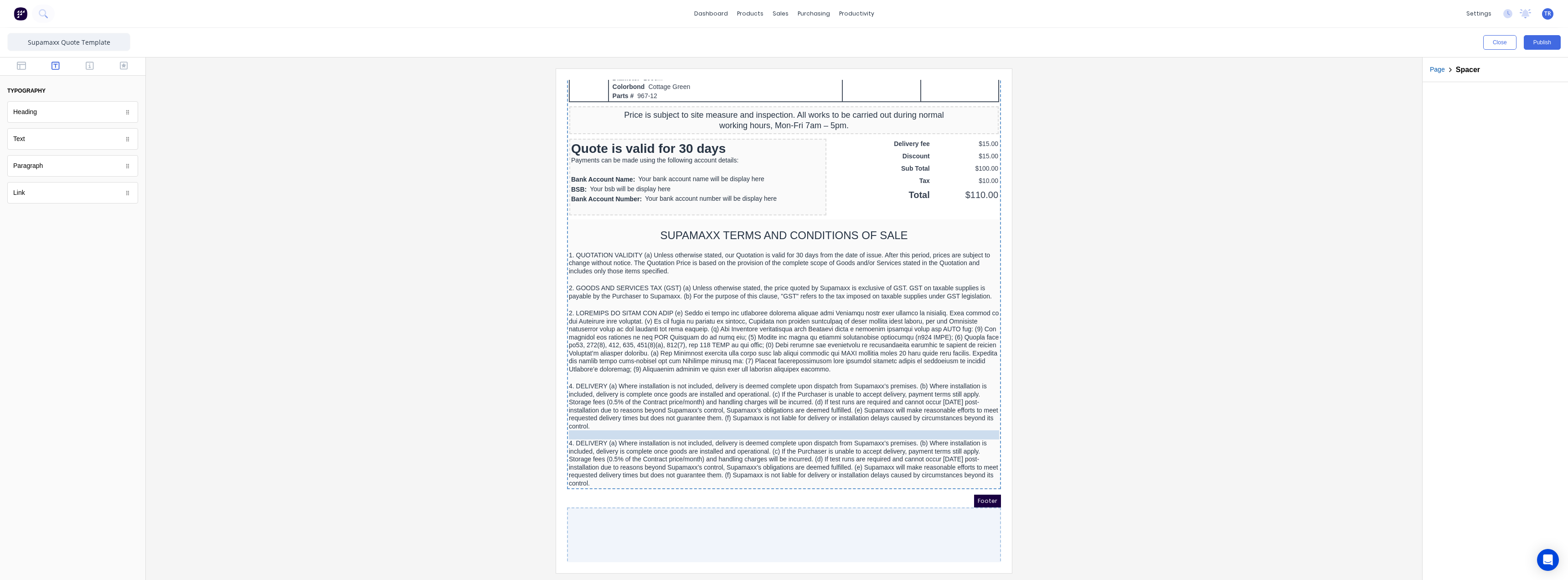
drag, startPoint x: 903, startPoint y: 393, endPoint x: 903, endPoint y: 445, distance: 52.0
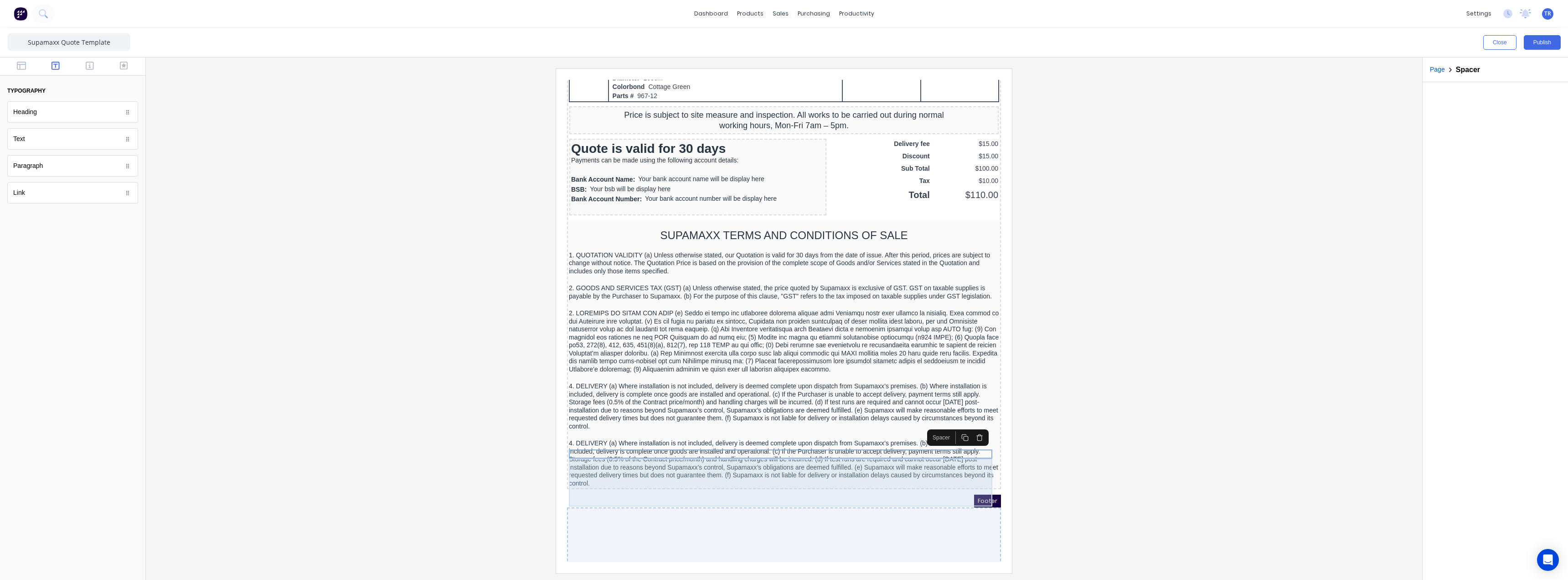
click at [685, 456] on div "4. DELIVERY (a) Where installation is not included, delivery is deemed complete…" at bounding box center [773, 452] width 431 height 48
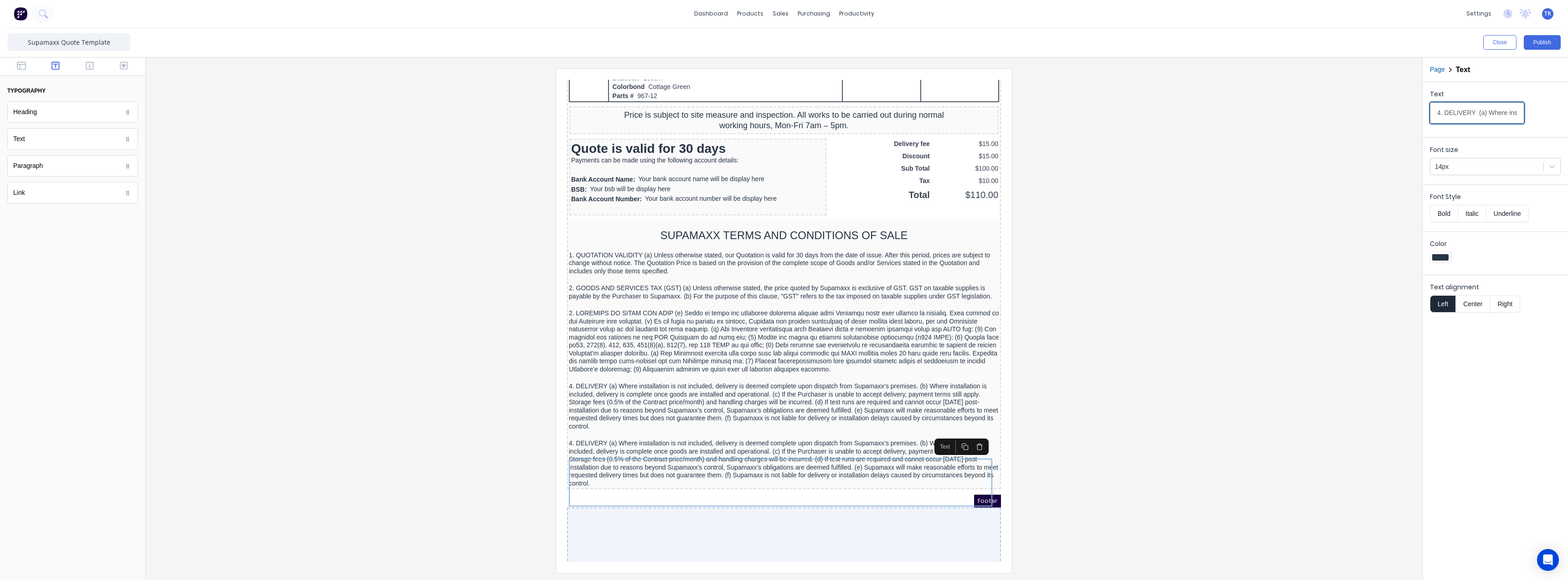
click at [1506, 115] on input "4. DELIVERY (a) Where installation is not included, delivery is deemed complete…" at bounding box center [1476, 113] width 94 height 22
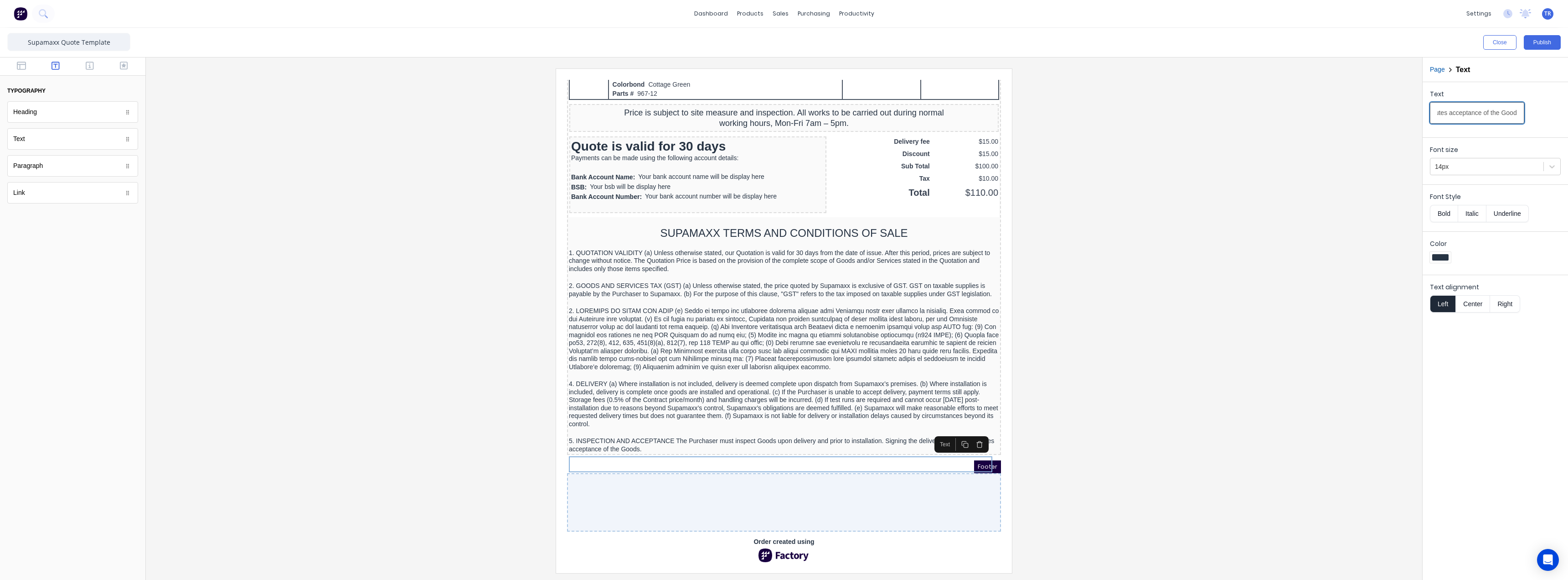
scroll to position [667, 0]
type input "5. INSPECTION AND ACCEPTANCE The Purchaser must inspect Goods upon delivery and…"
click at [639, 417] on div at bounding box center [773, 421] width 431 height 9
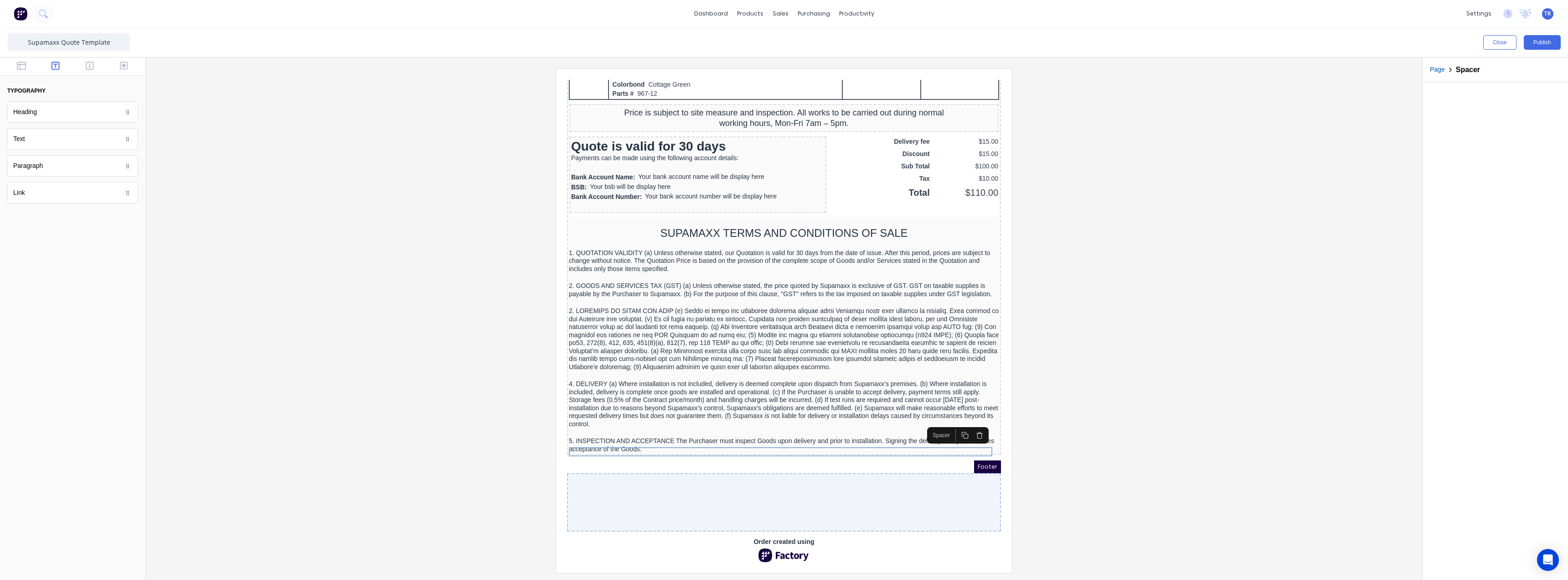
click at [954, 418] on button "button" at bounding box center [954, 423] width 15 height 12
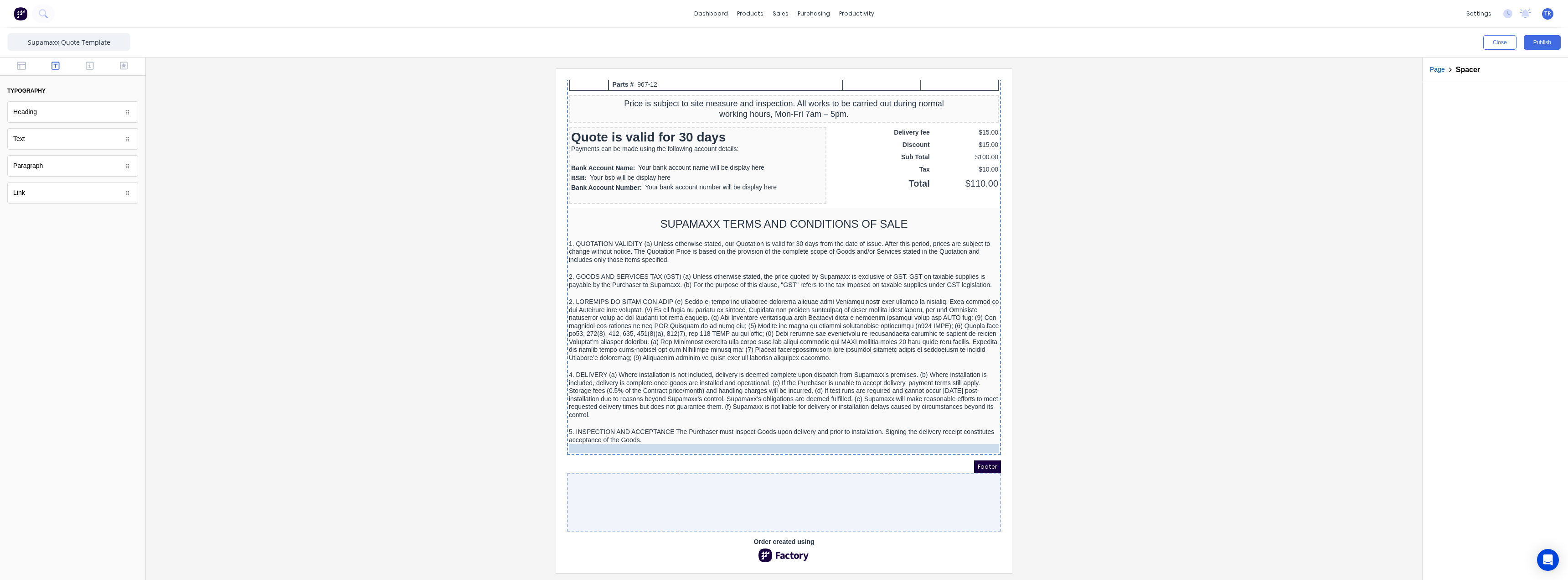
drag, startPoint x: 837, startPoint y: 428, endPoint x: 836, endPoint y: 450, distance: 22.0
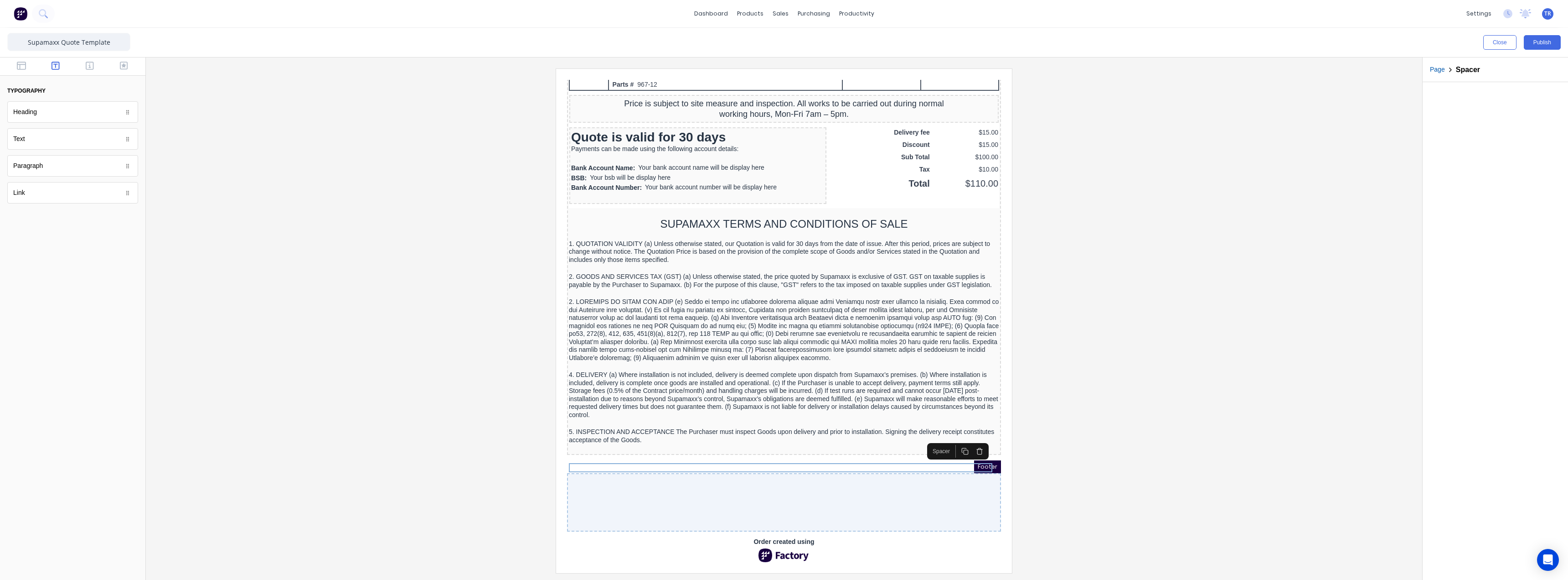
click at [824, 432] on div "5. INSPECTION AND ACCEPTANCE The Purchaser must inspect Goods upon delivery and…" at bounding box center [773, 424] width 431 height 16
click at [955, 418] on button "button" at bounding box center [954, 423] width 15 height 12
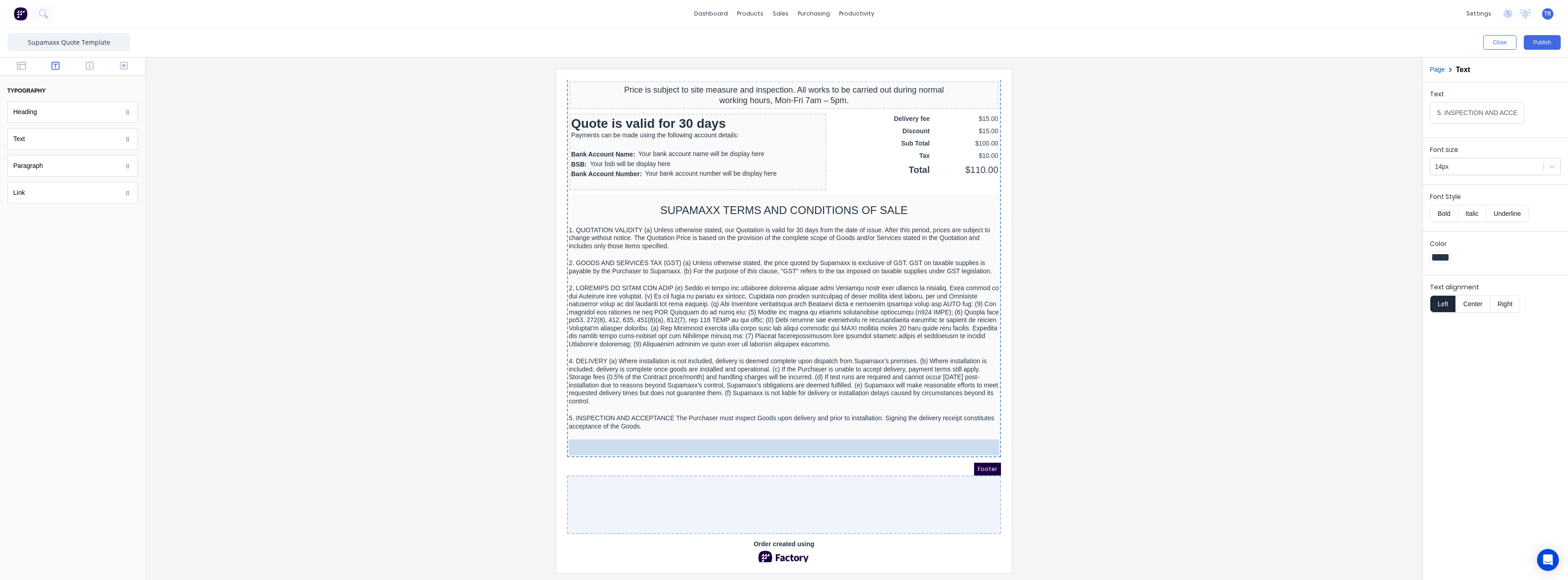
drag, startPoint x: 769, startPoint y: 453, endPoint x: 767, endPoint y: 469, distance: 16.1
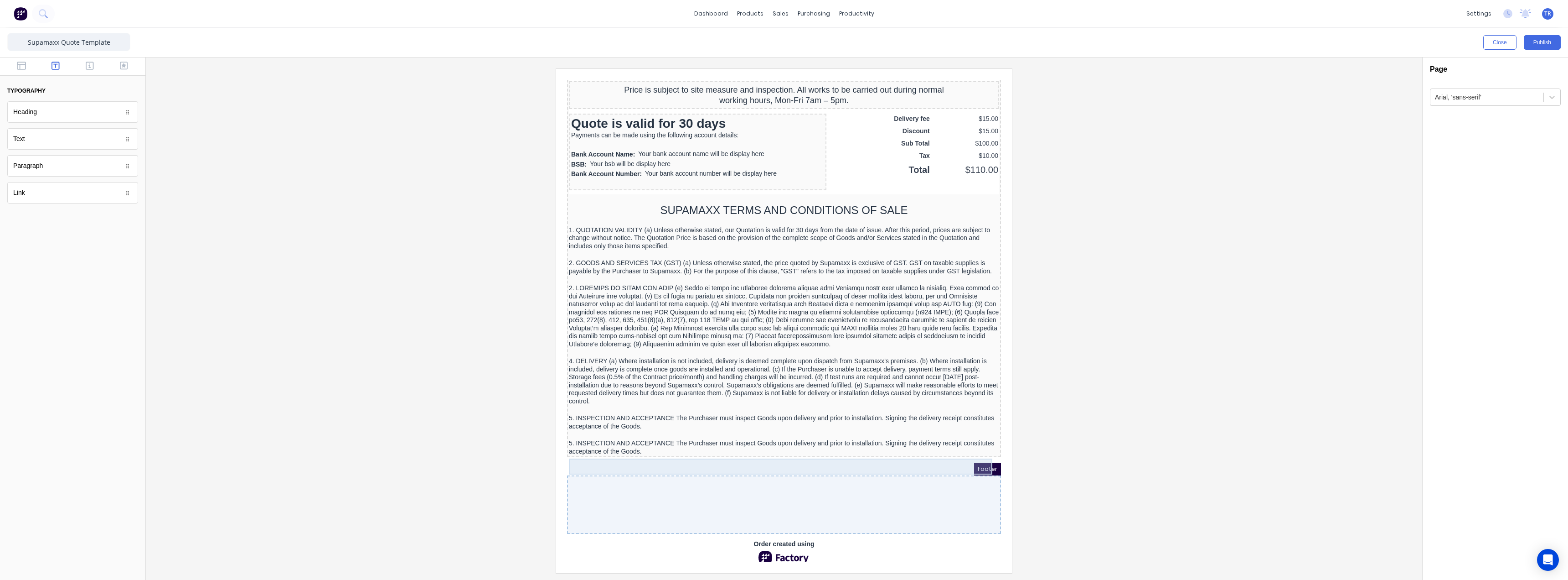
click at [632, 444] on div "5. INSPECTION AND ACCEPTANCE The Purchaser must inspect Goods upon delivery and…" at bounding box center [773, 436] width 431 height 16
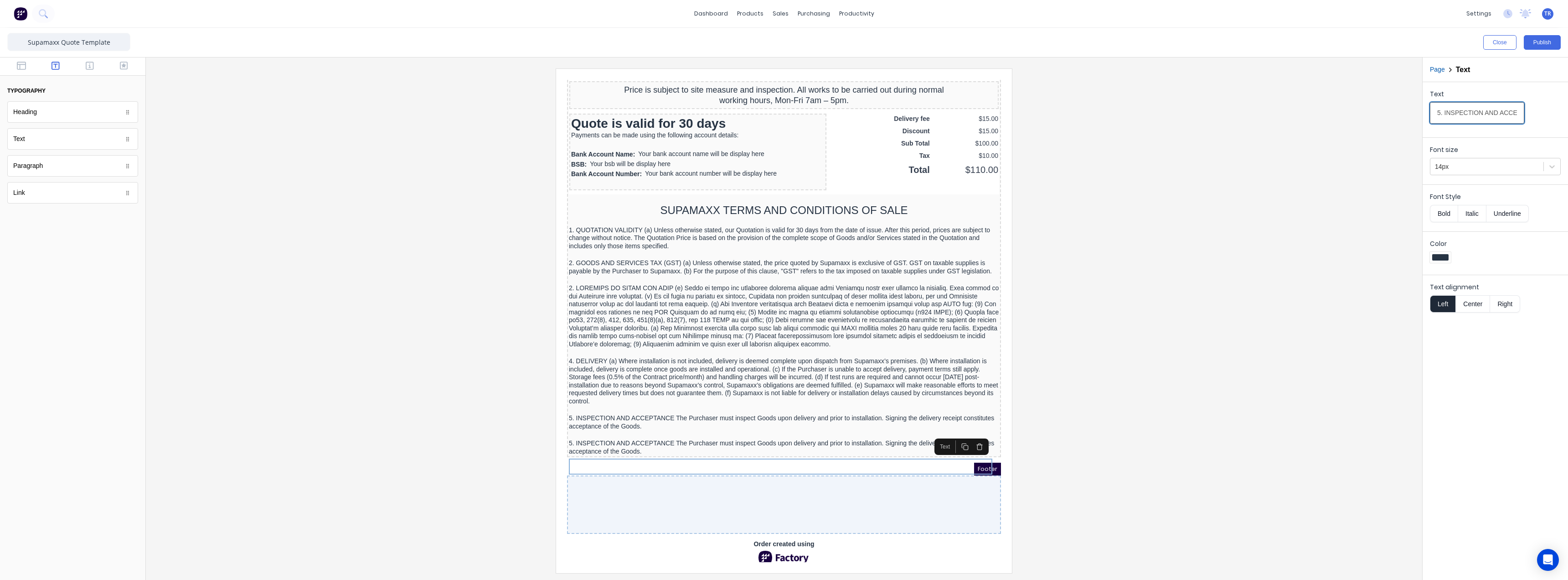
click at [1442, 106] on input "5. INSPECTION AND ACCEPTANCE The Purchaser must inspect Goods upon delivery and…" at bounding box center [1476, 113] width 94 height 22
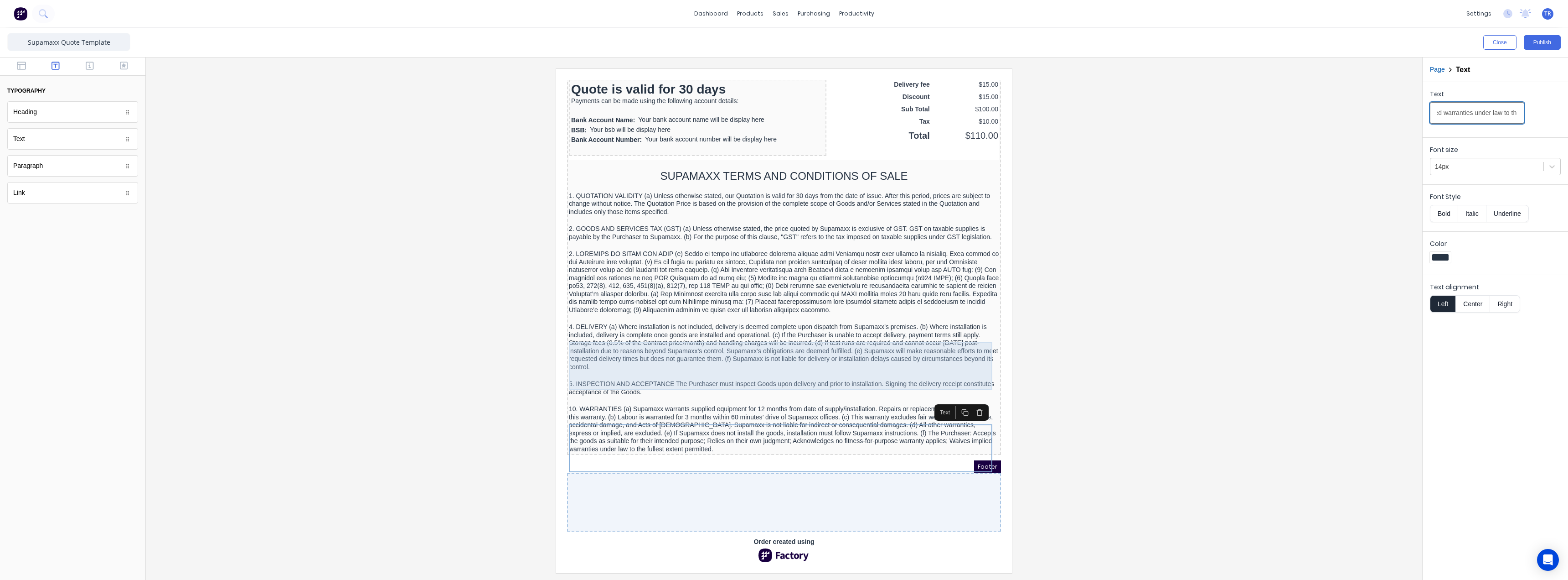
scroll to position [724, 0]
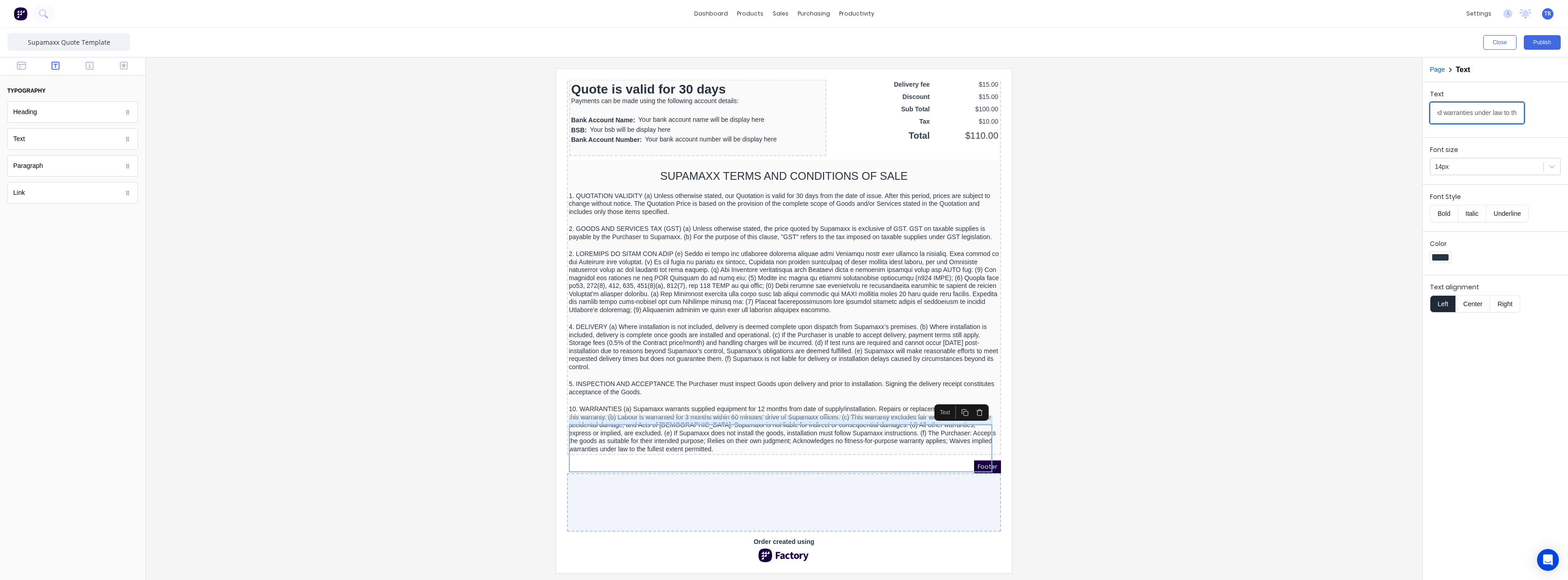
type input "10. WARRANTIES (a) Supamaxx warrants supplied equipment for 12 months from date…"
click at [894, 388] on div at bounding box center [773, 389] width 431 height 9
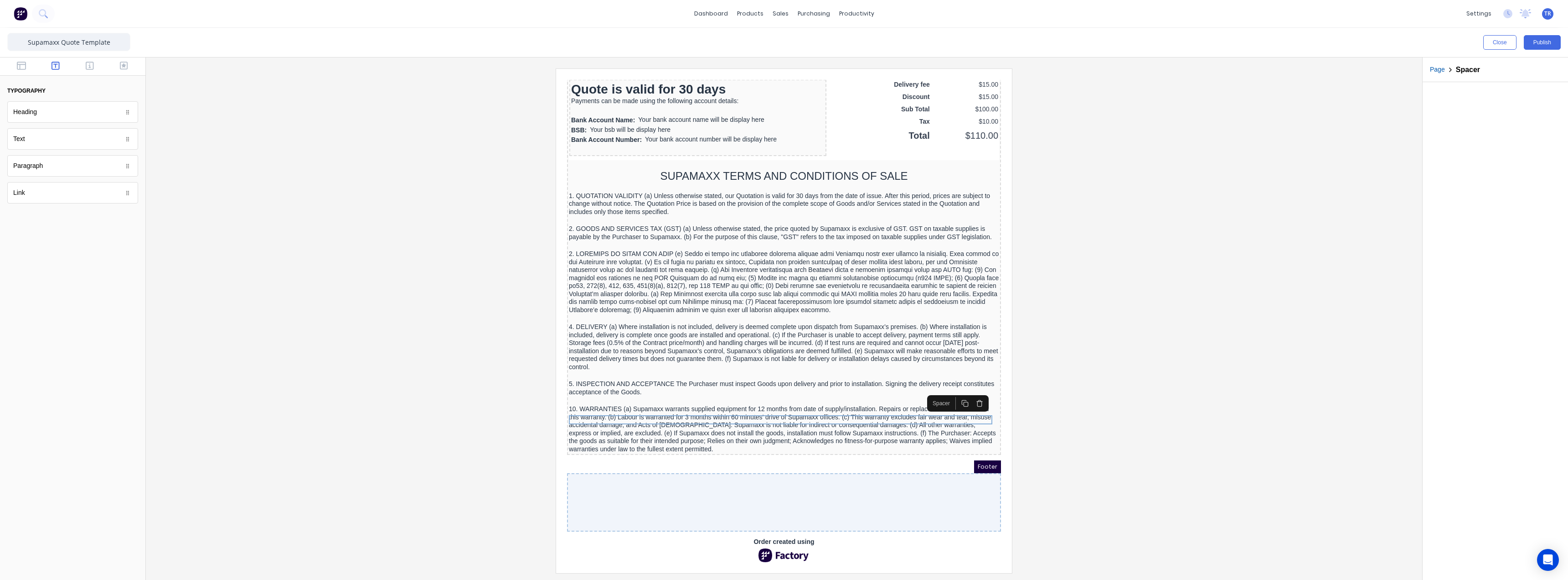
click at [948, 384] on div "Spacer" at bounding box center [947, 392] width 62 height 17
click at [953, 391] on rect "button" at bounding box center [954, 392] width 4 height 4
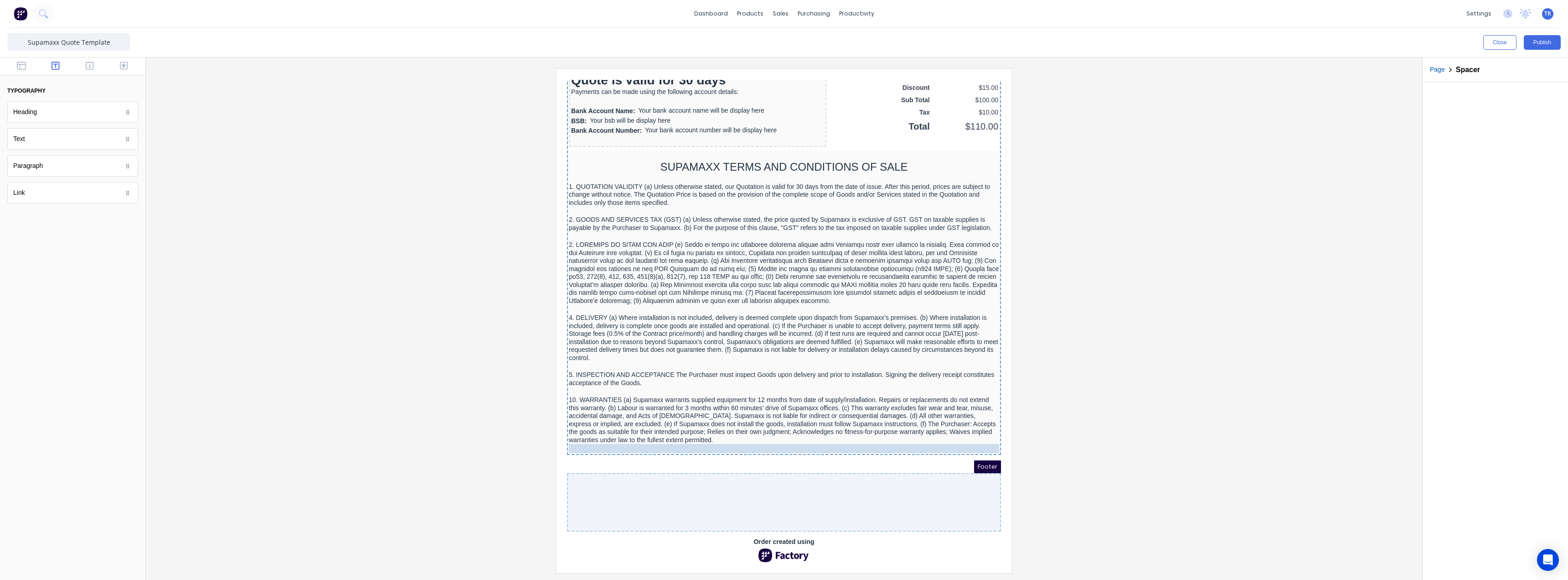
drag, startPoint x: 902, startPoint y: 394, endPoint x: 907, endPoint y: 438, distance: 44.3
click at [898, 411] on div "10. WARRANTIES (a) Supamaxx warrants supplied equipment for 12 months from date…" at bounding box center [773, 408] width 431 height 48
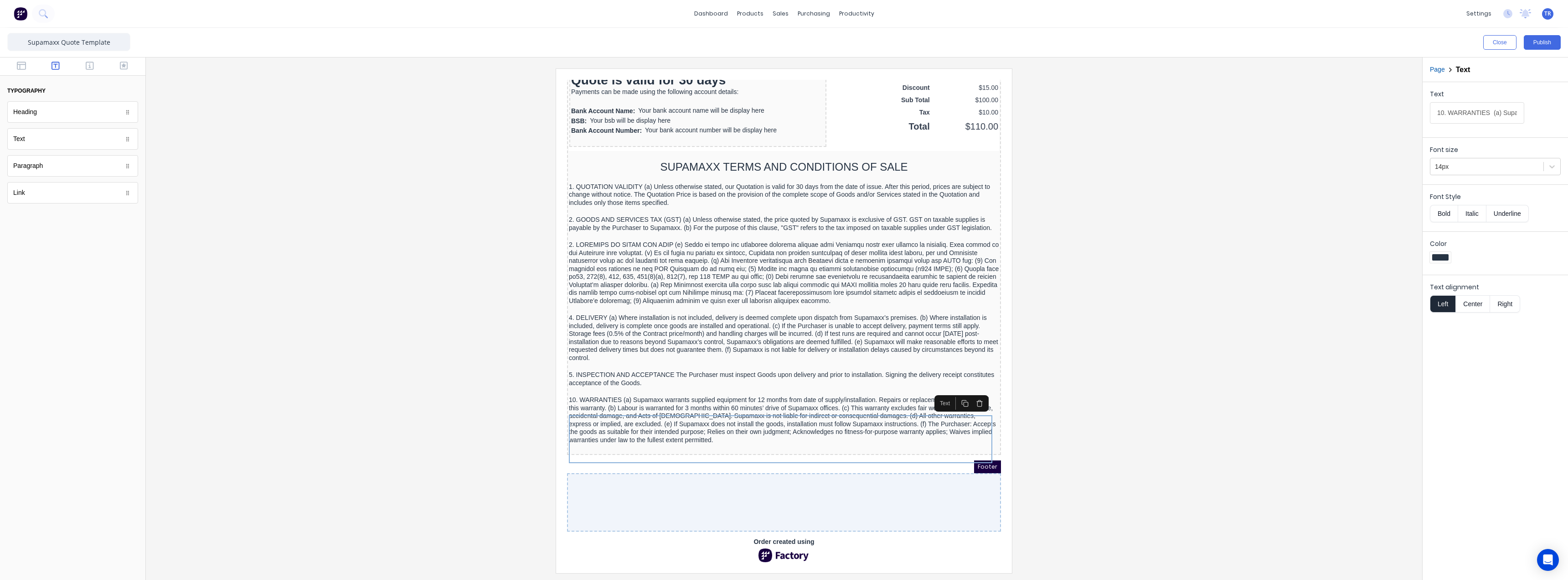
click at [954, 391] on rect "button" at bounding box center [954, 392] width 4 height 4
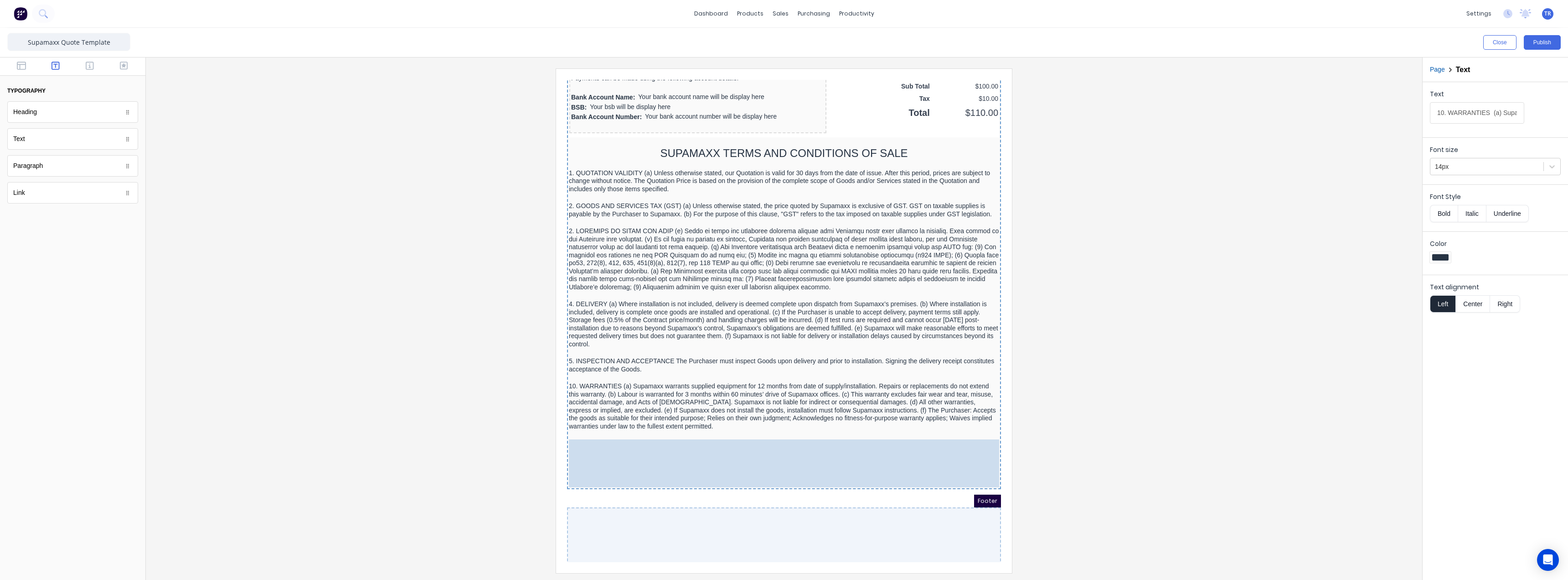
drag, startPoint x: 889, startPoint y: 449, endPoint x: 893, endPoint y: 495, distance: 46.2
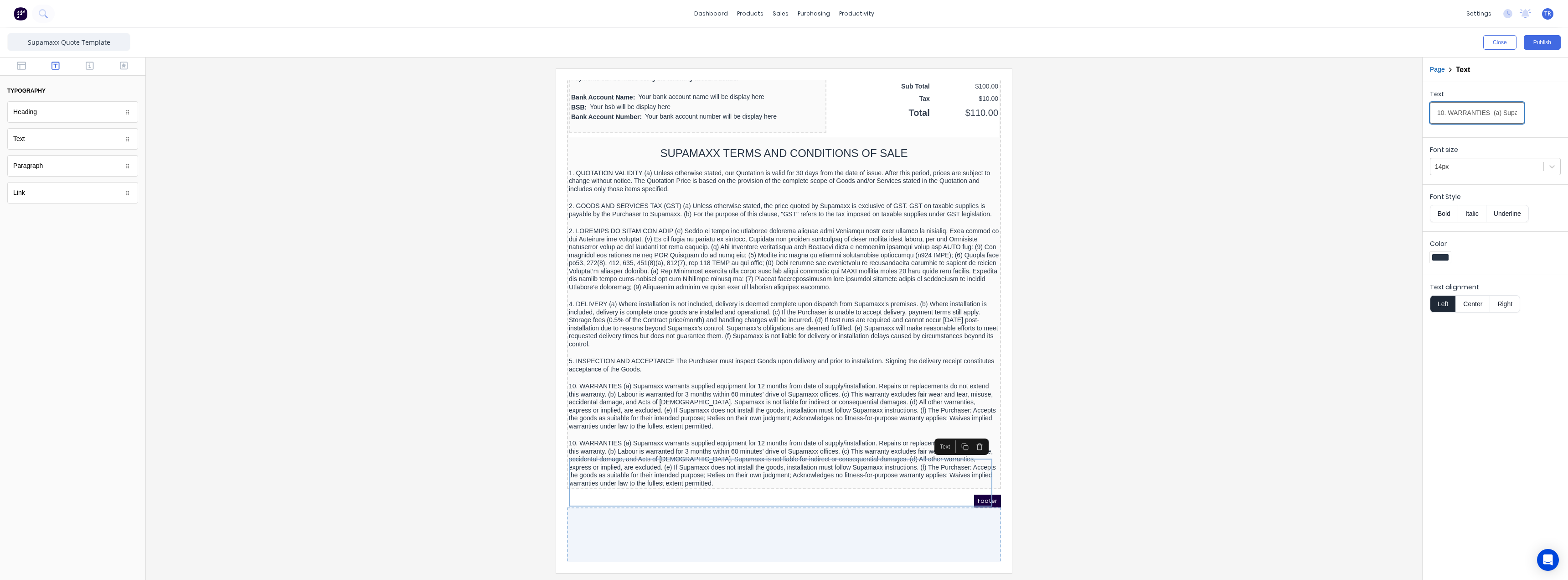
click at [1481, 105] on input "10. WARRANTIES (a) Supamaxx warrants supplied equipment for 12 months from date…" at bounding box center [1476, 113] width 94 height 22
paste input "1. INTELLECTUAL PROPERTY (a) All Supamaxx drawings, specs, and documents remain…"
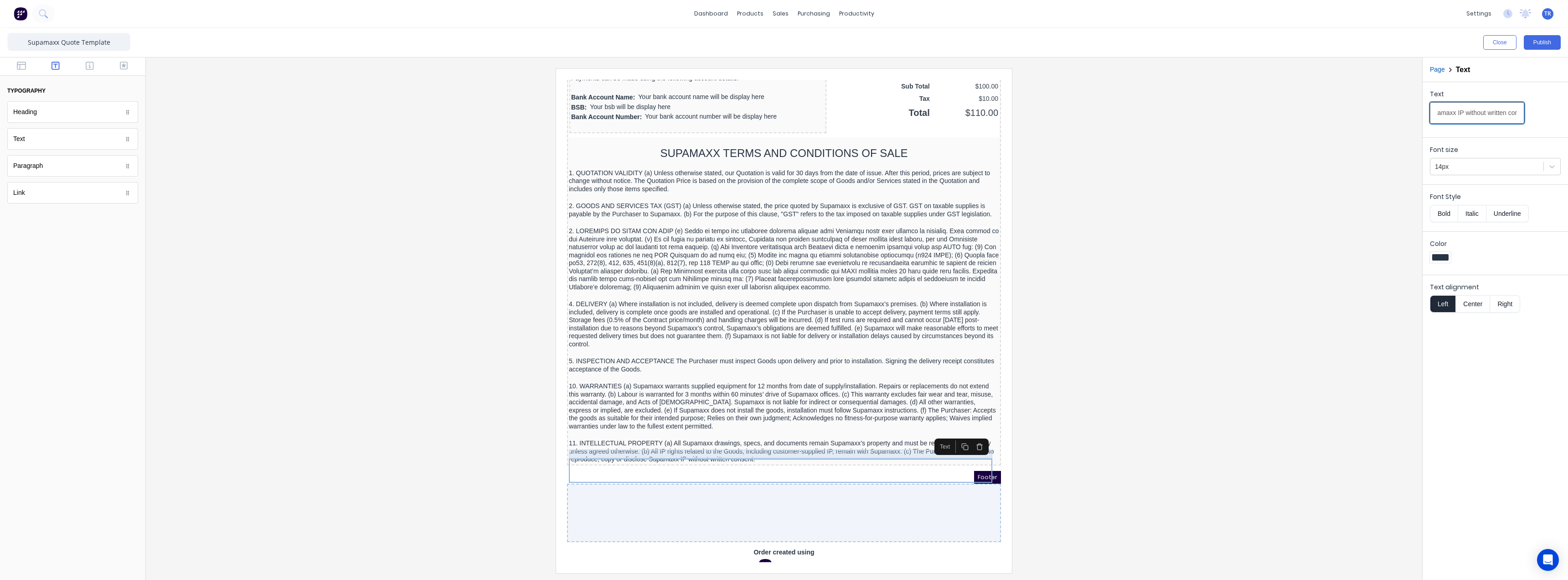
type input "11. INTELLECTUAL PROPERTY (a) All Supamaxx drawings, specs, and documents remai…"
click at [889, 428] on div at bounding box center [773, 423] width 431 height 9
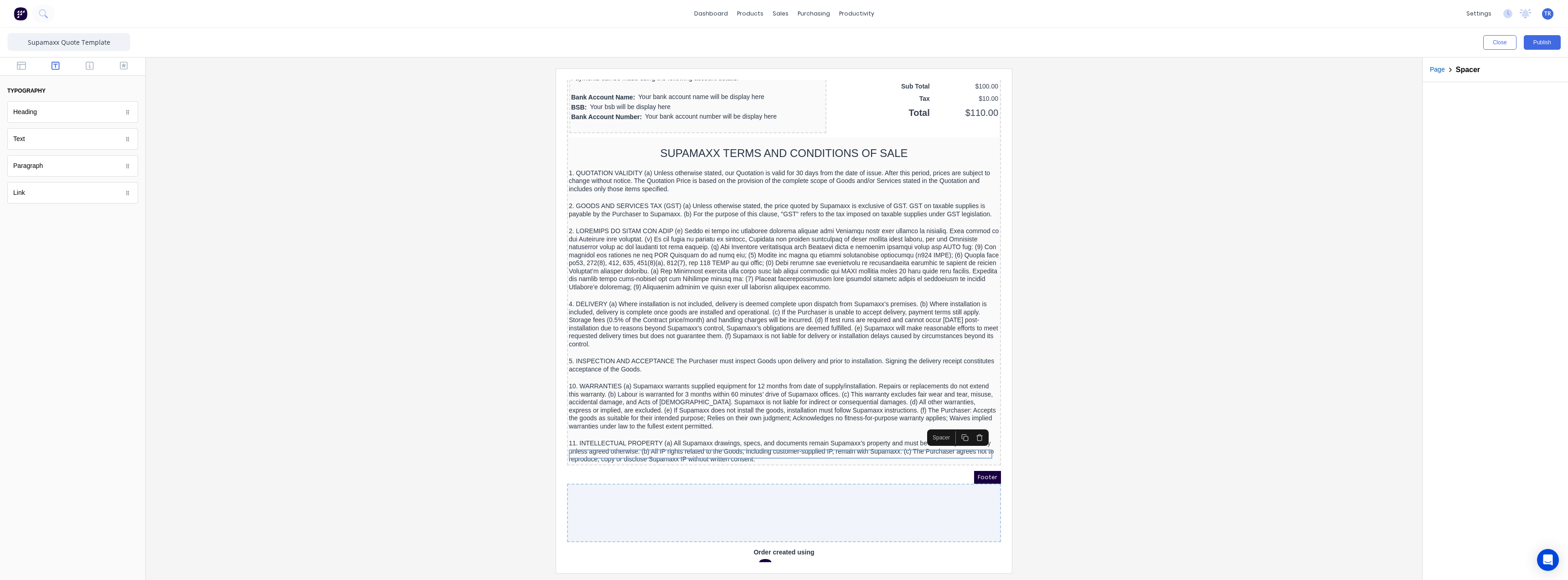
click at [950, 432] on button "button" at bounding box center [954, 426] width 15 height 12
drag, startPoint x: 904, startPoint y: 450, endPoint x: 906, endPoint y: 480, distance: 30.1
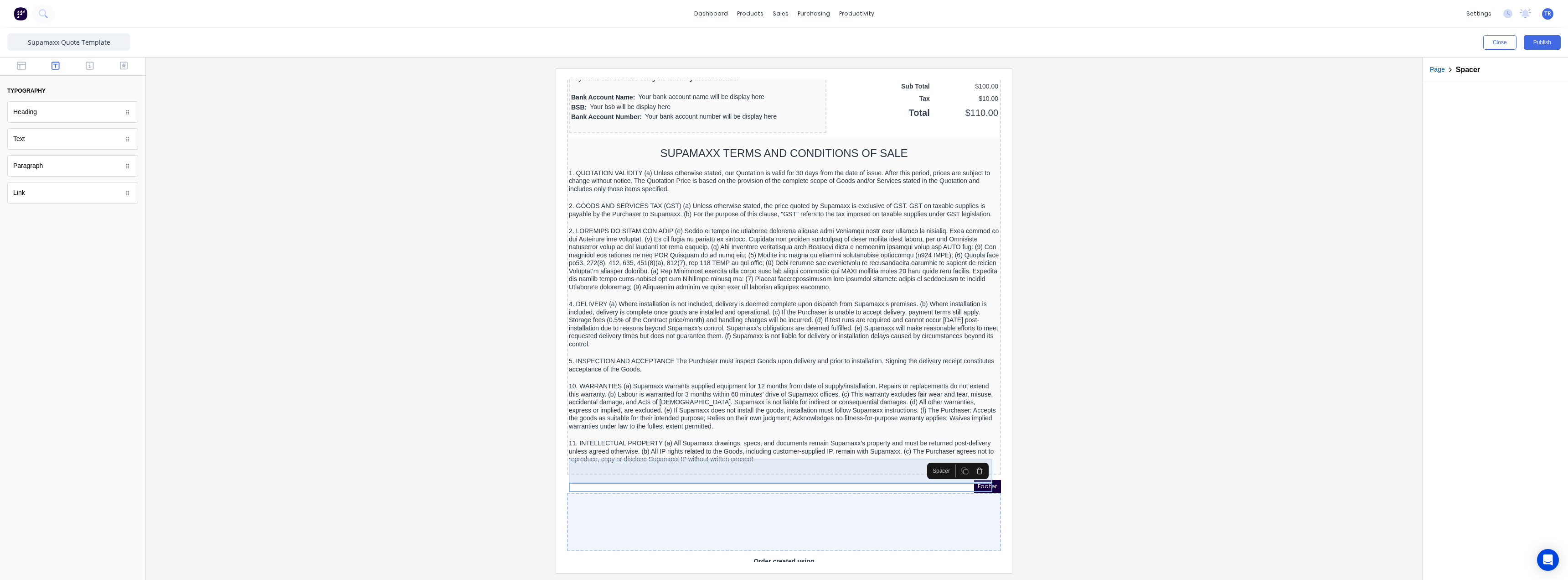
click at [855, 452] on div "11. INTELLECTUAL PROPERTY (a) All Supamaxx drawings, specs, and documents remai…" at bounding box center [773, 440] width 431 height 24
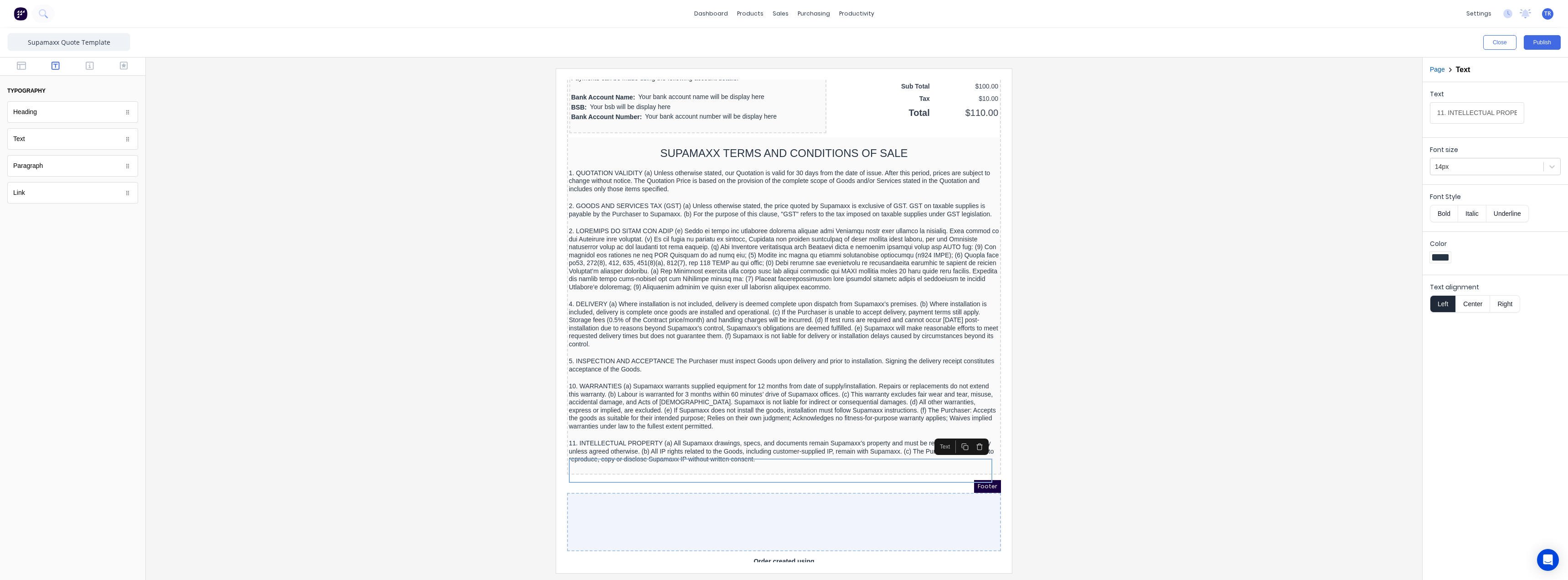
click at [951, 436] on icon "button" at bounding box center [953, 434] width 4 height 4
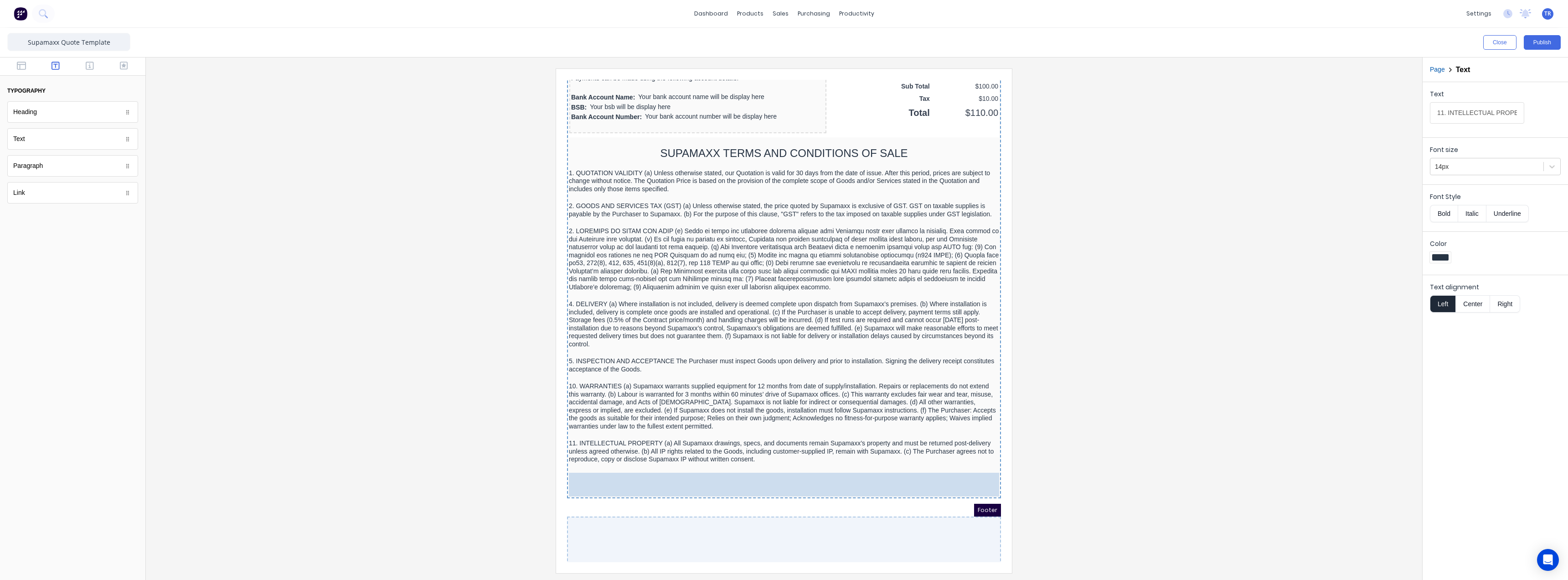
drag, startPoint x: 884, startPoint y: 484, endPoint x: 880, endPoint y: 510, distance: 26.3
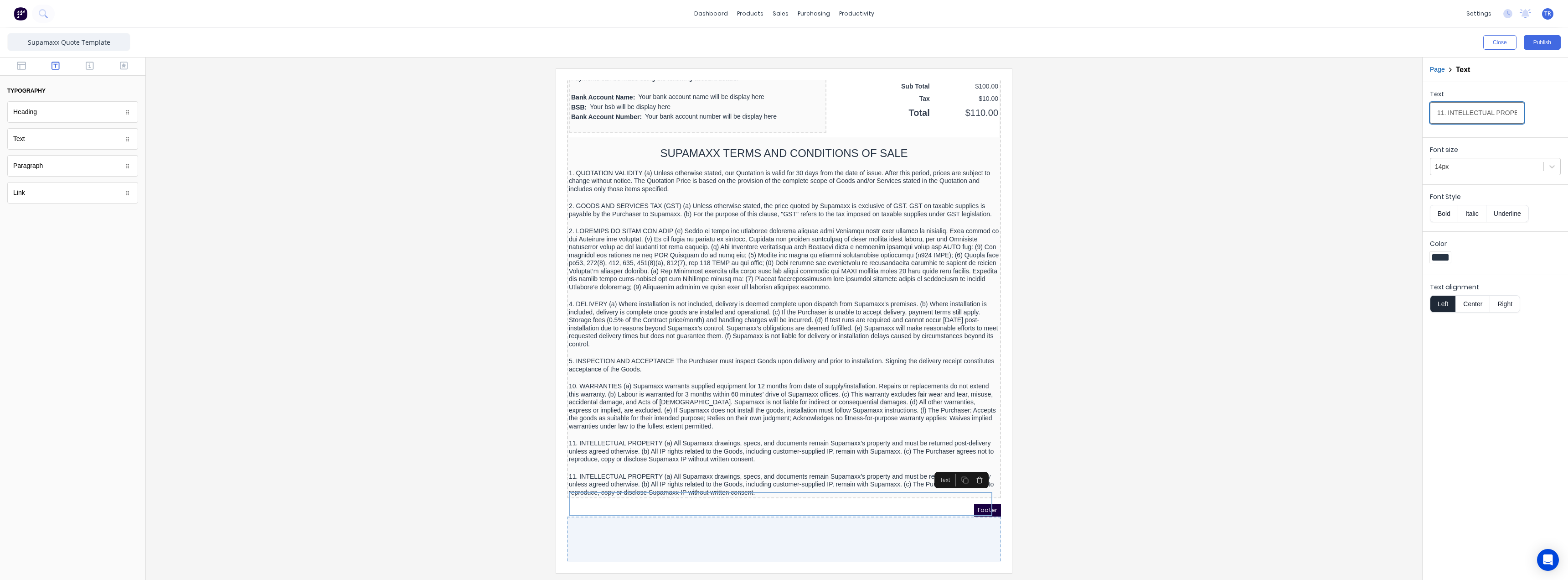
click at [1459, 112] on input "11. INTELLECTUAL PROPERTY (a) All Supamaxx drawings, specs, and documents remai…" at bounding box center [1476, 113] width 94 height 22
paste input "2. ALTERNATIVE DISPUTE RESOLUTION (a) Disputes must be notified in writing with…"
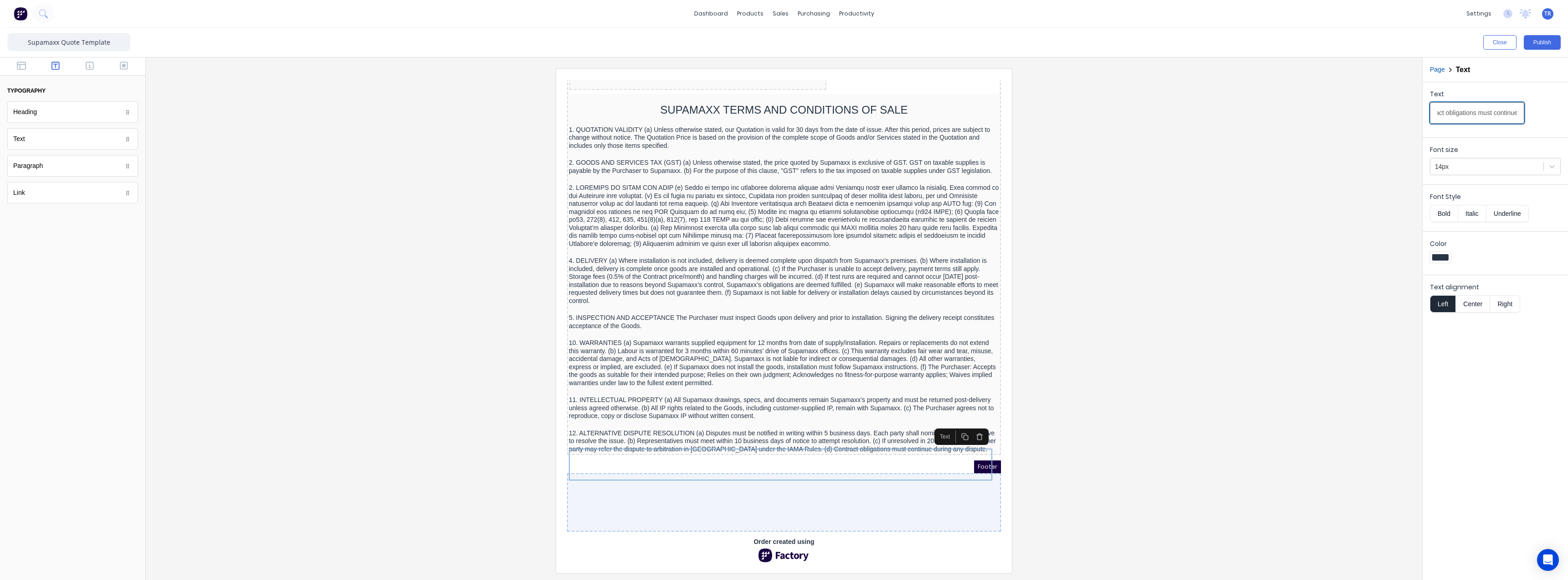
scroll to position [798, 0]
type input "12. ALTERNATIVE DISPUTE RESOLUTION (a) Disputes must be notified in writing wit…"
click at [911, 409] on div at bounding box center [773, 413] width 431 height 9
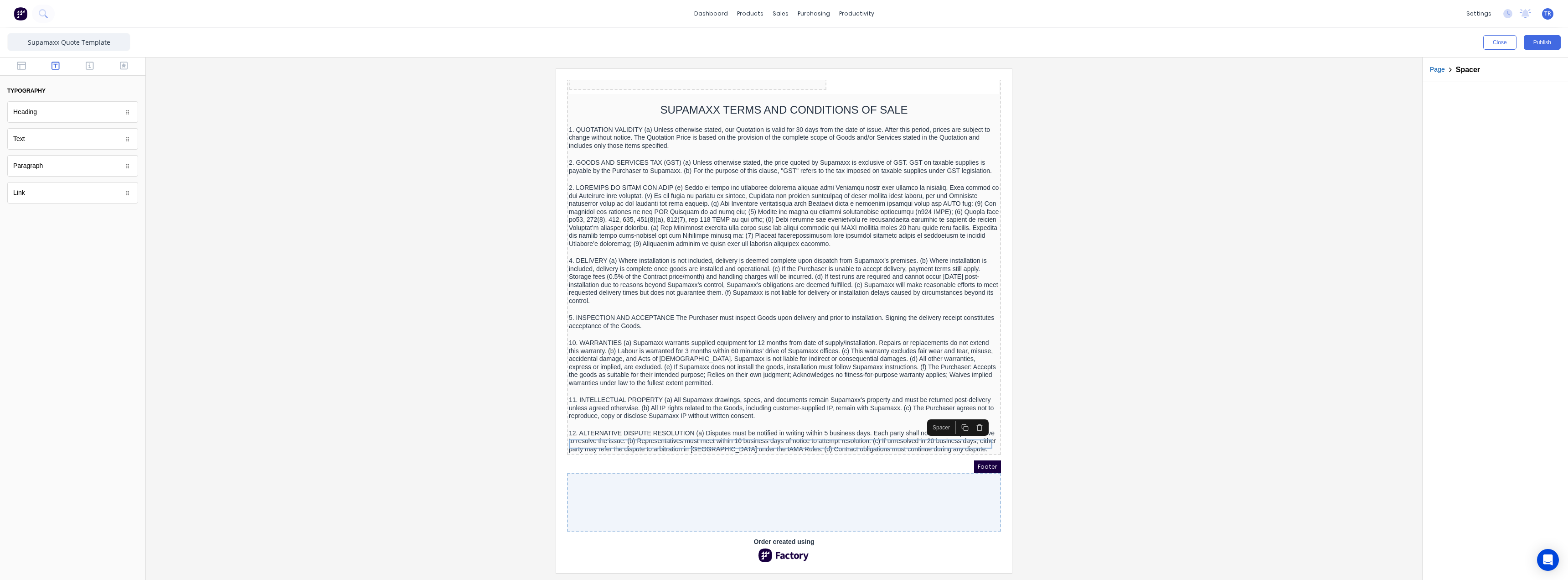
click at [958, 410] on button "button" at bounding box center [954, 416] width 15 height 12
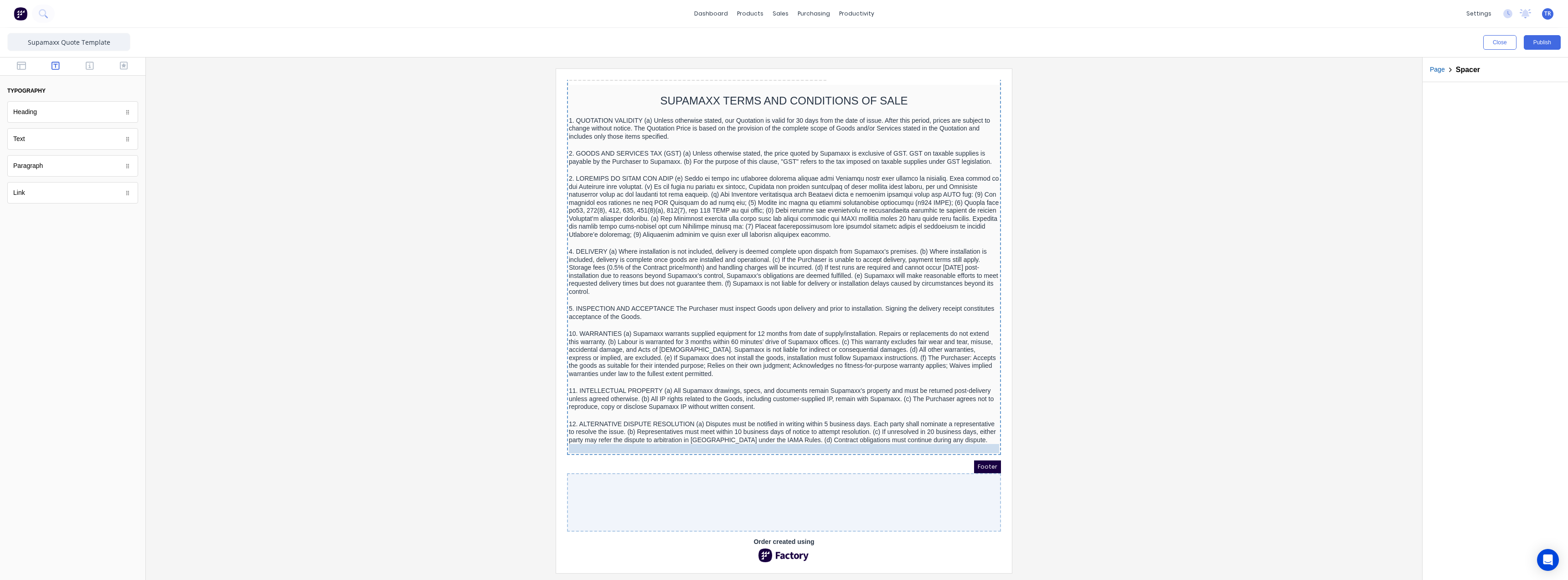
drag, startPoint x: 907, startPoint y: 409, endPoint x: 912, endPoint y: 440, distance: 31.4
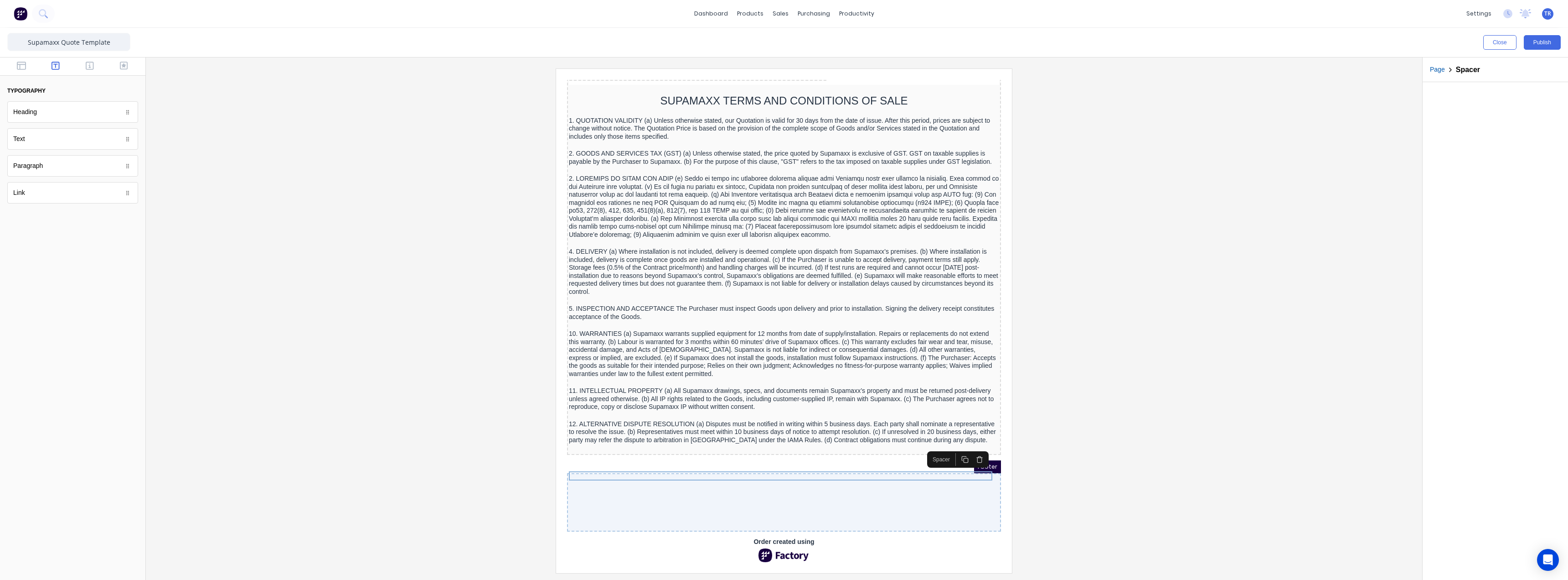
click at [917, 442] on div "Spacer" at bounding box center [930, 448] width 28 height 12
click at [891, 417] on div "12. ALTERNATIVE DISPUTE RESOLUTION (a) Disputes must be notified in writing wit…" at bounding box center [773, 421] width 431 height 24
click at [953, 415] on rect "button" at bounding box center [954, 417] width 4 height 4
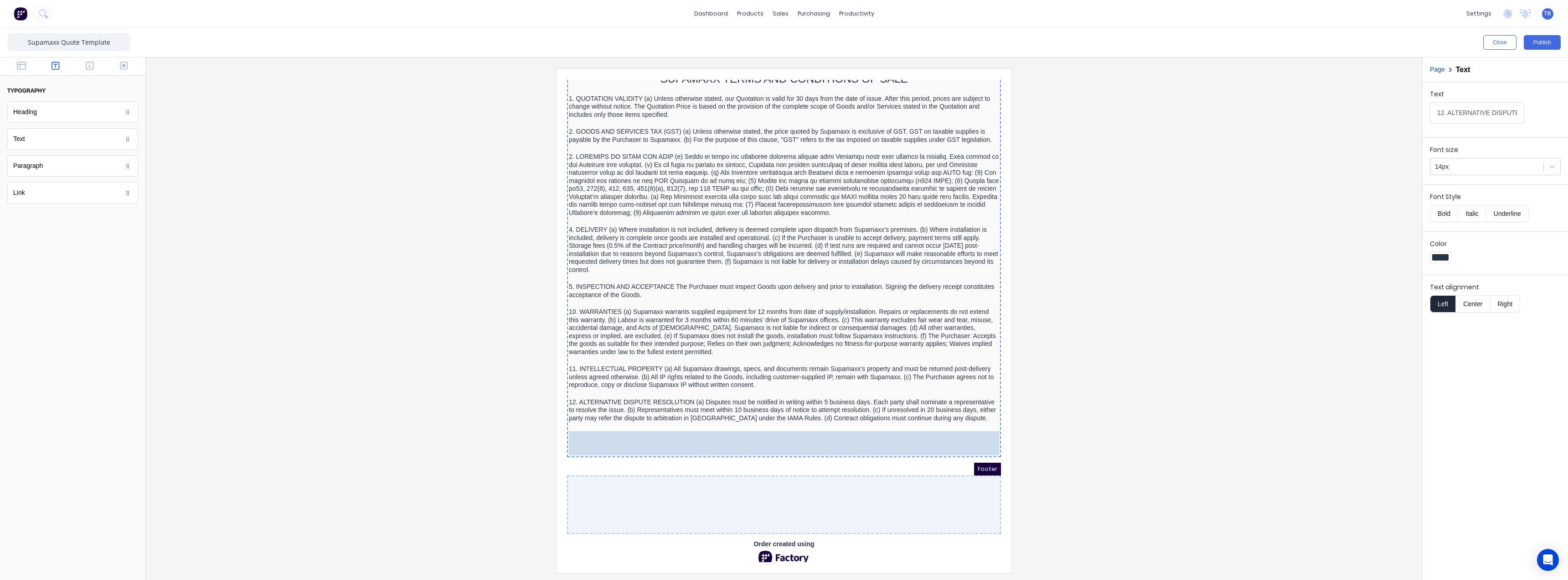
drag, startPoint x: 873, startPoint y: 446, endPoint x: 879, endPoint y: 479, distance: 33.5
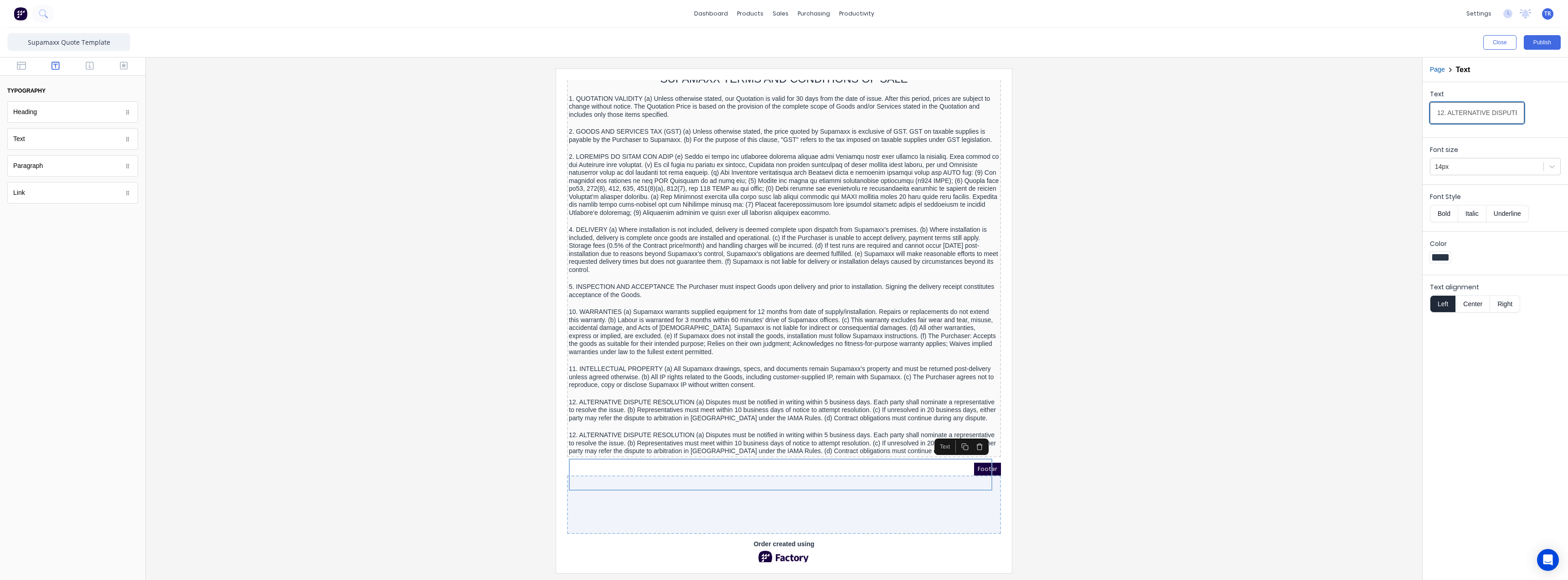
click at [1479, 107] on input "12. ALTERNATIVE DISPUTE RESOLUTION (a) Disputes must be notified in writing wit…" at bounding box center [1476, 113] width 94 height 22
paste input "3. TIME BAR FOR CLAIMS (a) Claims must be notified to Supamaxx in writing withi…"
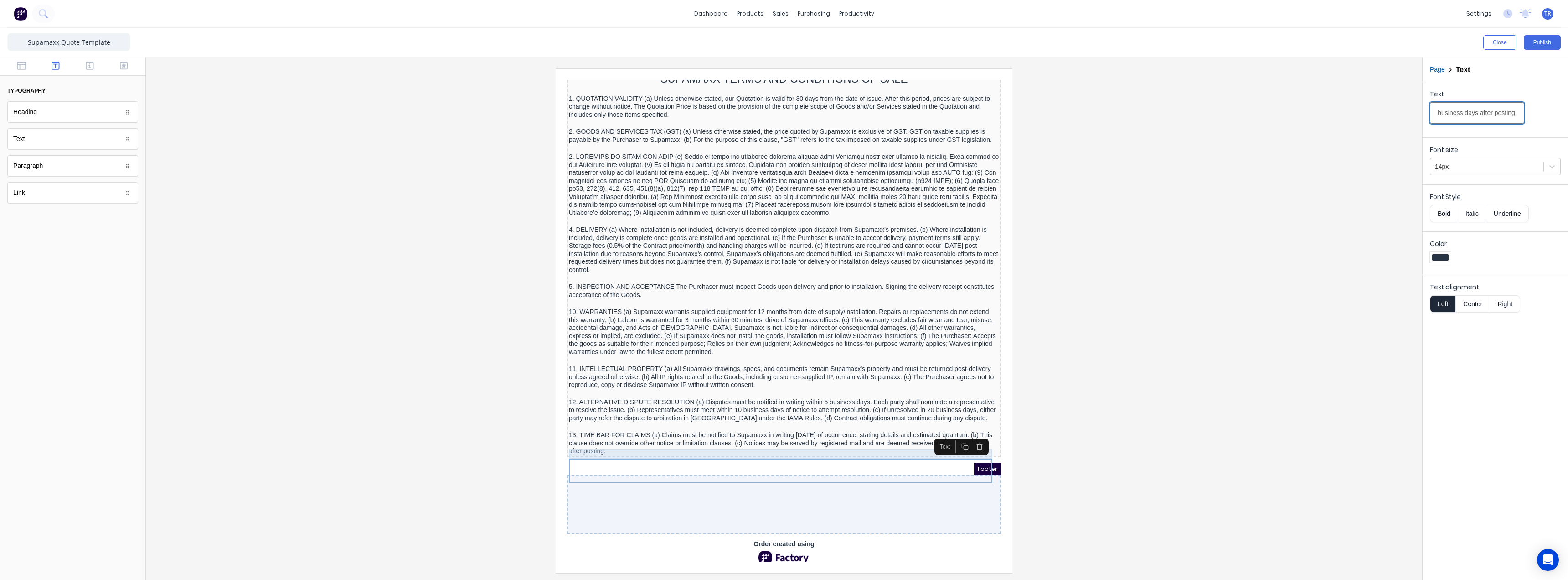
type input "13. TIME BAR FOR CLAIMS (a) Claims must be notified to Supamaxx in writing with…"
click at [910, 420] on div at bounding box center [773, 415] width 431 height 9
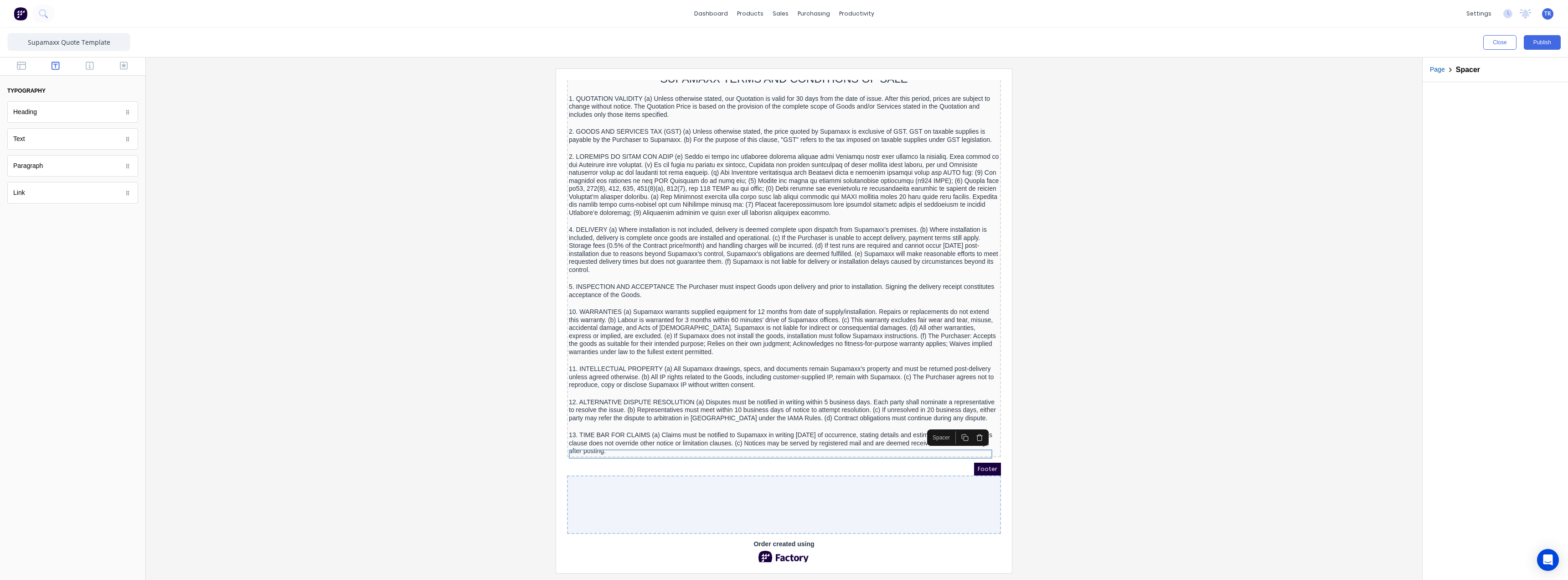
click at [955, 428] on icon "button" at bounding box center [953, 426] width 7 height 8
drag, startPoint x: 904, startPoint y: 448, endPoint x: 906, endPoint y: 476, distance: 28.1
click at [859, 444] on div "13. TIME BAR FOR CLAIMS (a) Claims must be notified to Supamaxx in writing with…" at bounding box center [773, 432] width 431 height 24
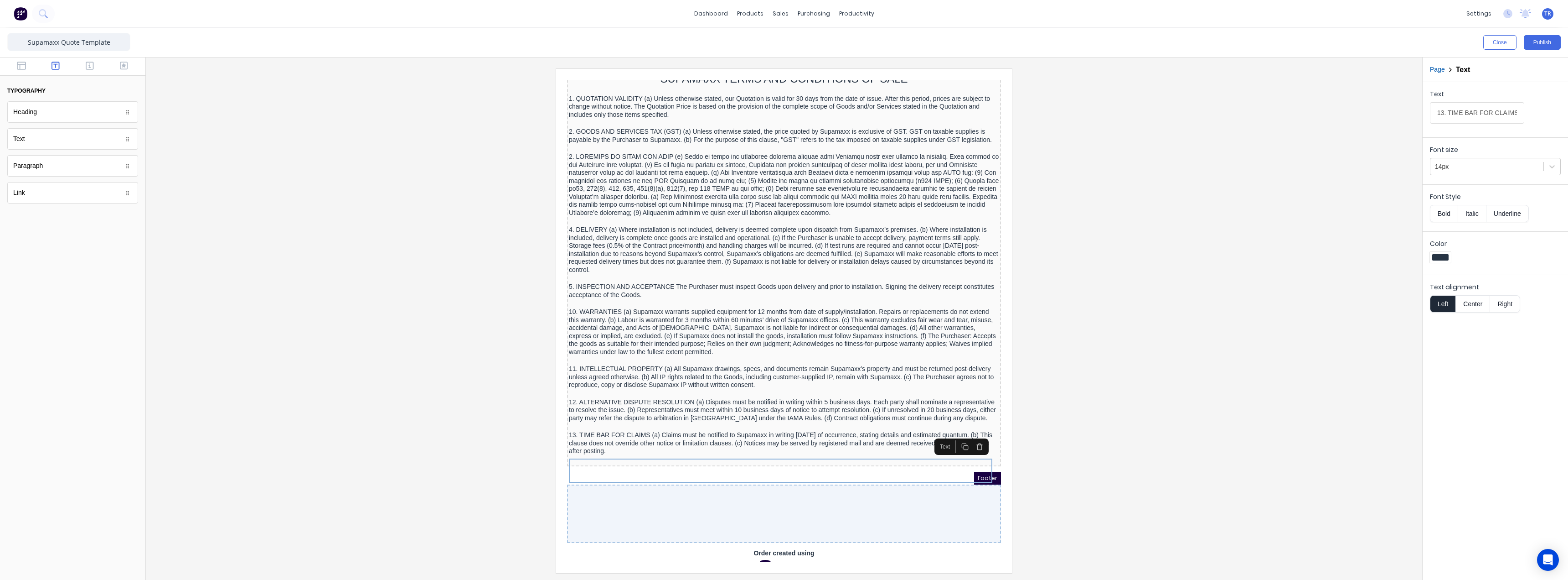
click at [955, 442] on div "Text" at bounding box center [950, 436] width 54 height 17
click at [951, 438] on icon "button" at bounding box center [953, 435] width 7 height 8
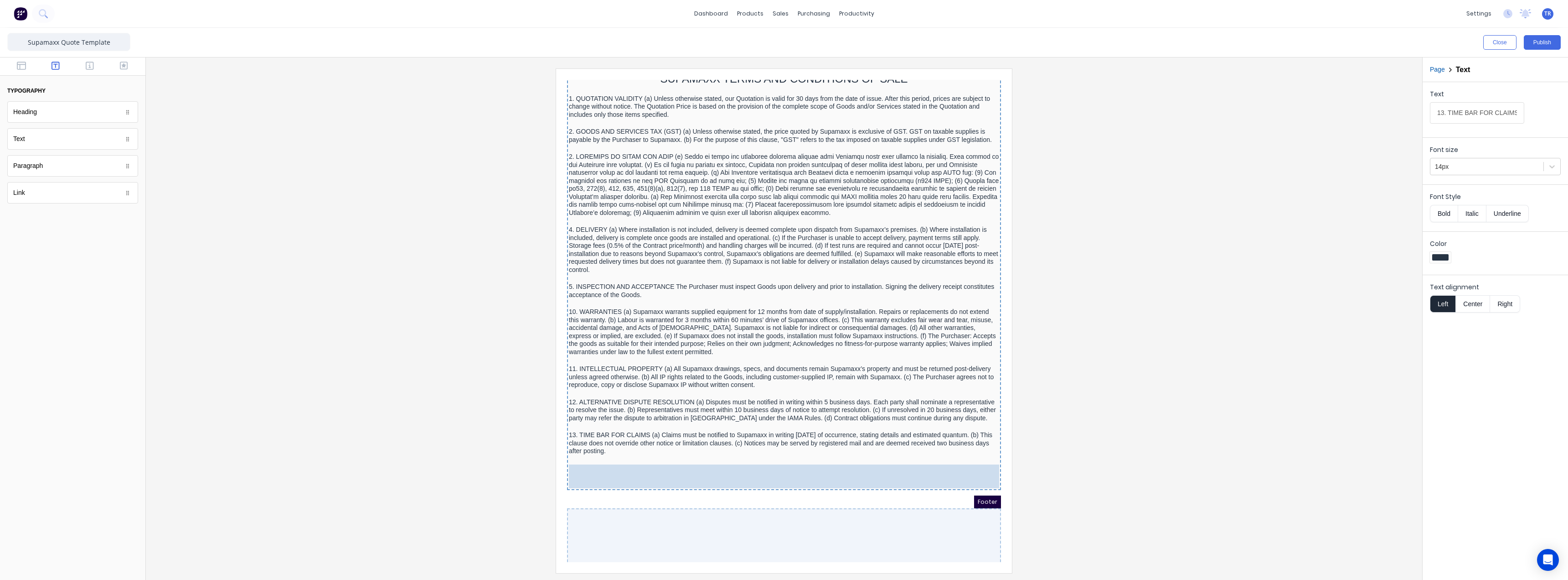
drag, startPoint x: 865, startPoint y: 483, endPoint x: 868, endPoint y: 498, distance: 15.3
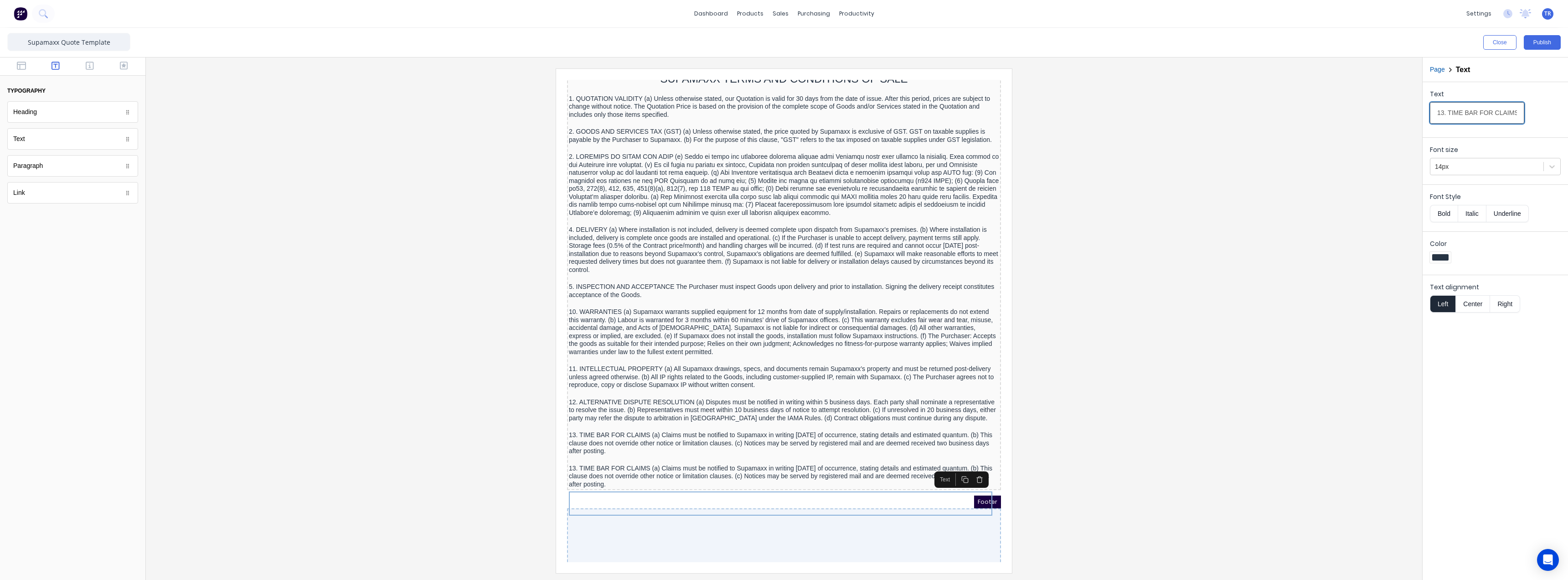
click at [1459, 115] on input "13. TIME BAR FOR CLAIMS (a) Claims must be notified to Supamaxx in writing with…" at bounding box center [1476, 113] width 94 height 22
paste input "4. GENERAL (a) The Contract is governed by the laws of Victoria. (b) These Term…"
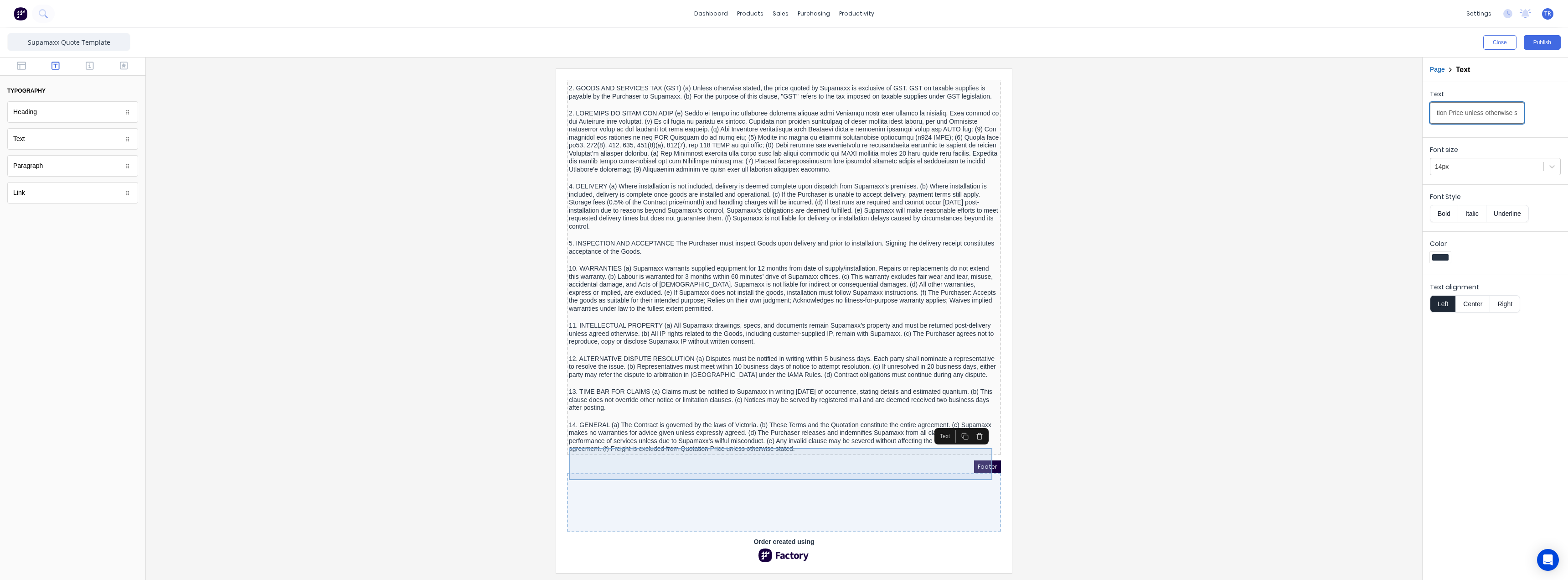
scroll to position [872, 0]
type input "14. GENERAL (a) The Contract is governed by the laws of Victoria. (b) These Ter…"
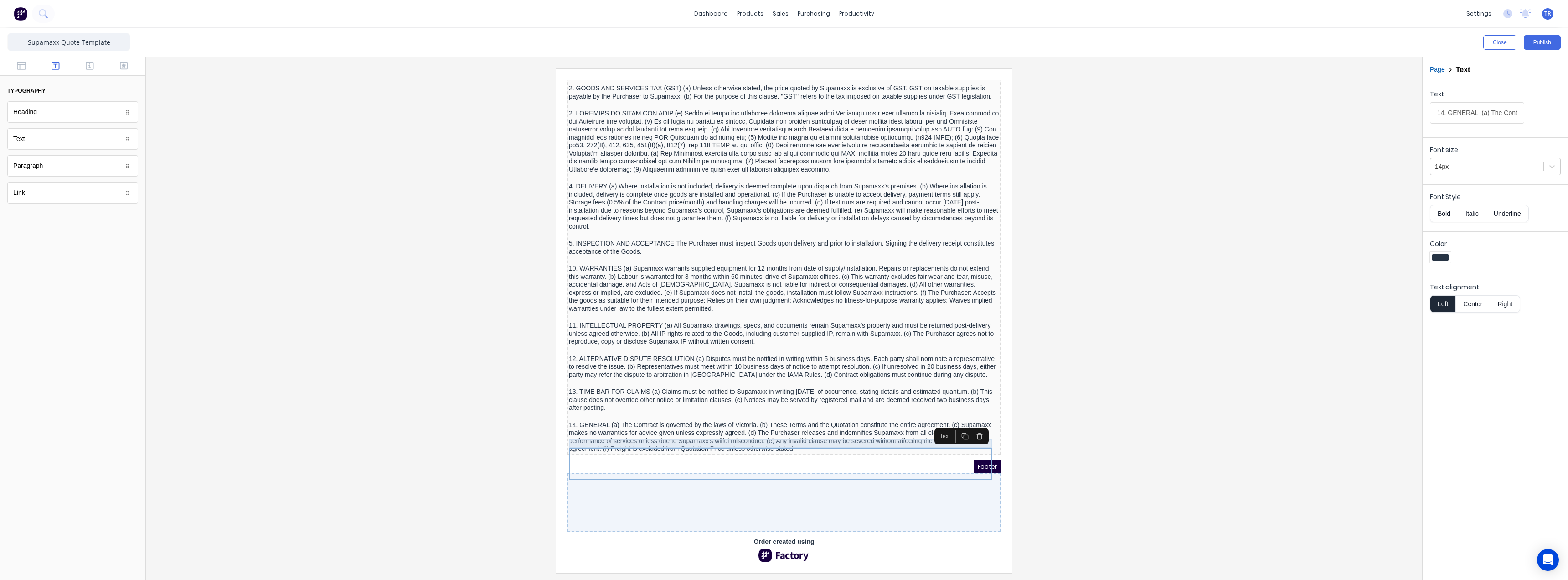
click at [900, 403] on div at bounding box center [773, 405] width 431 height 9
click at [954, 412] on icon "button" at bounding box center [953, 416] width 7 height 8
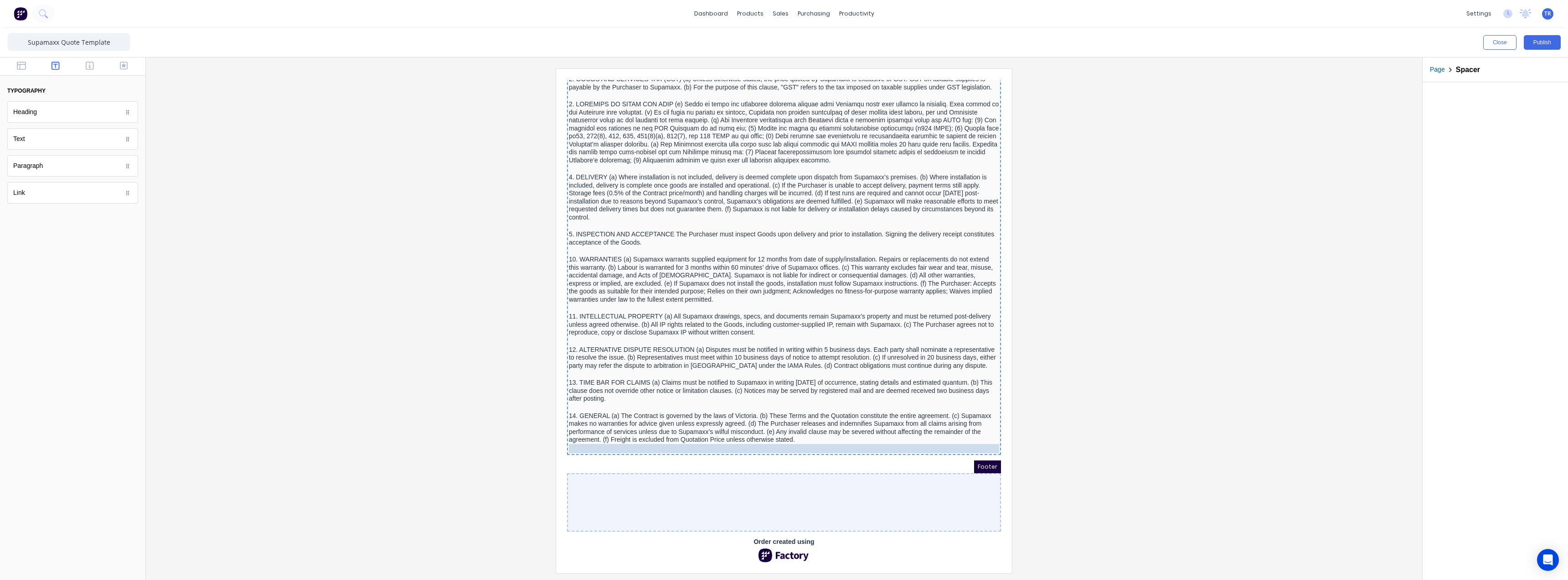
drag, startPoint x: 875, startPoint y: 408, endPoint x: 879, endPoint y: 446, distance: 38.2
click at [868, 419] on div "14. GENERAL (a) The Contract is governed by the laws of Victoria. (b) These Ter…" at bounding box center [773, 417] width 431 height 32
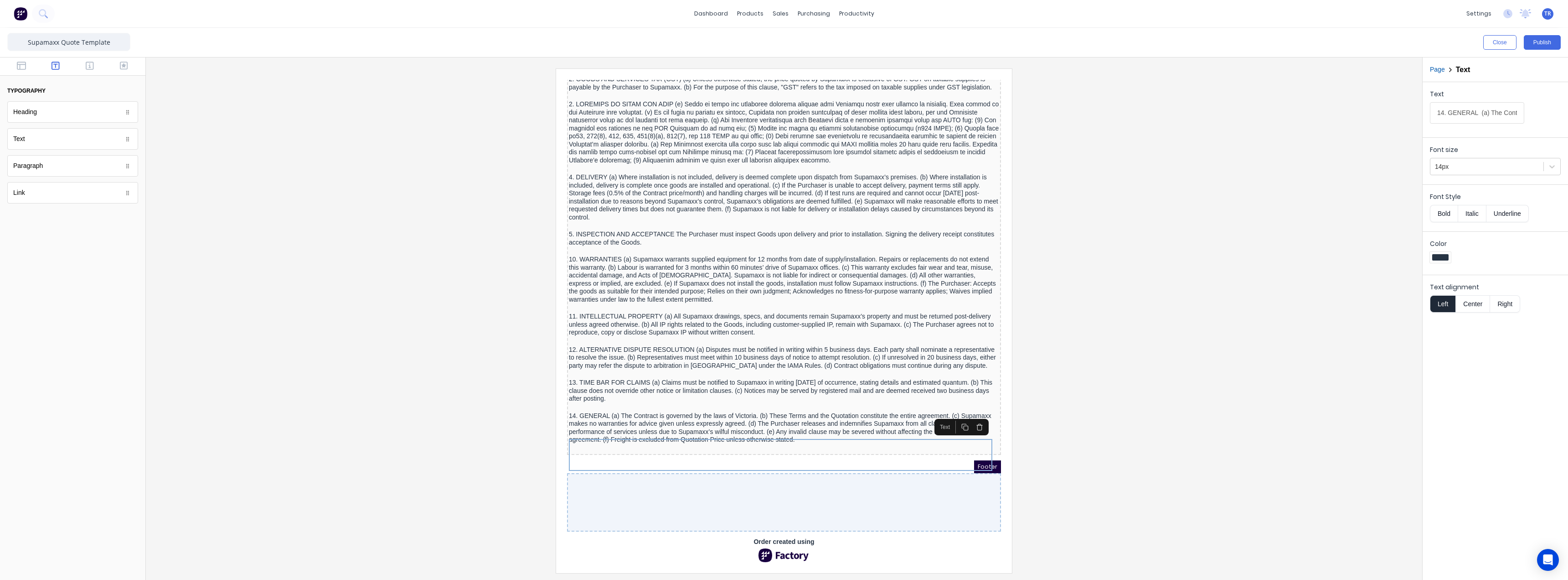
click at [959, 410] on button "button" at bounding box center [954, 416] width 15 height 12
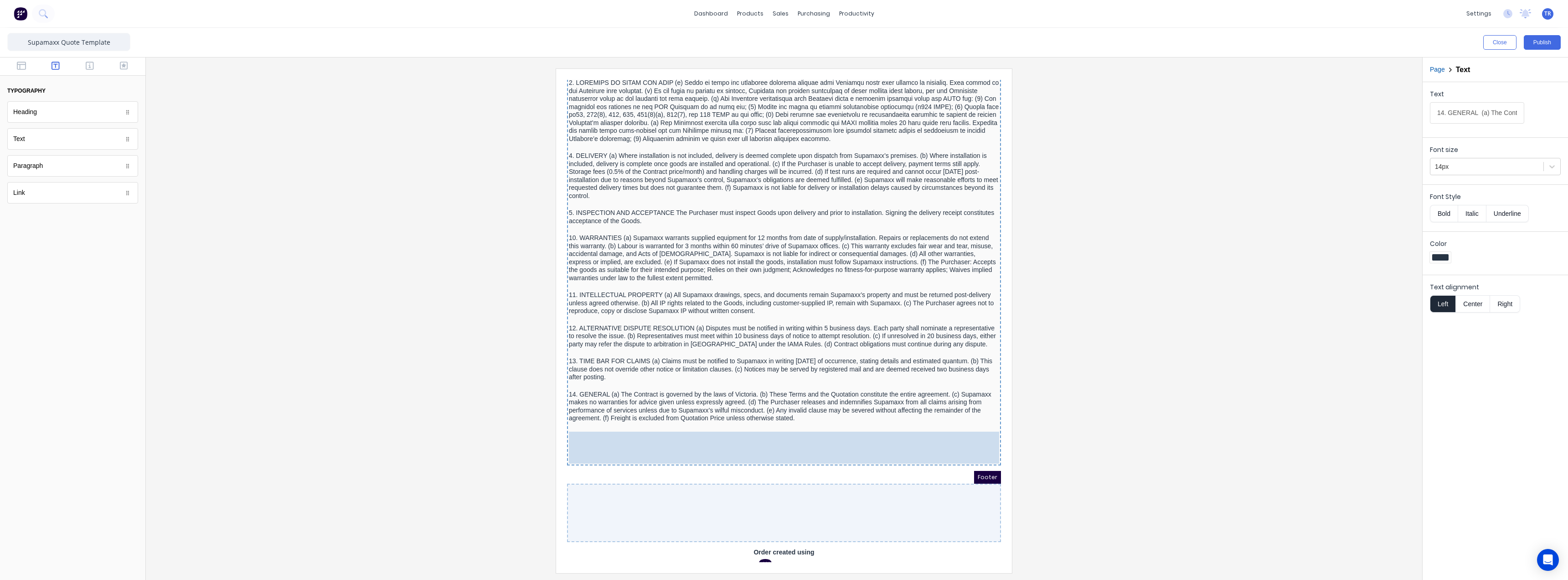
drag, startPoint x: 886, startPoint y: 458, endPoint x: 882, endPoint y: 482, distance: 24.3
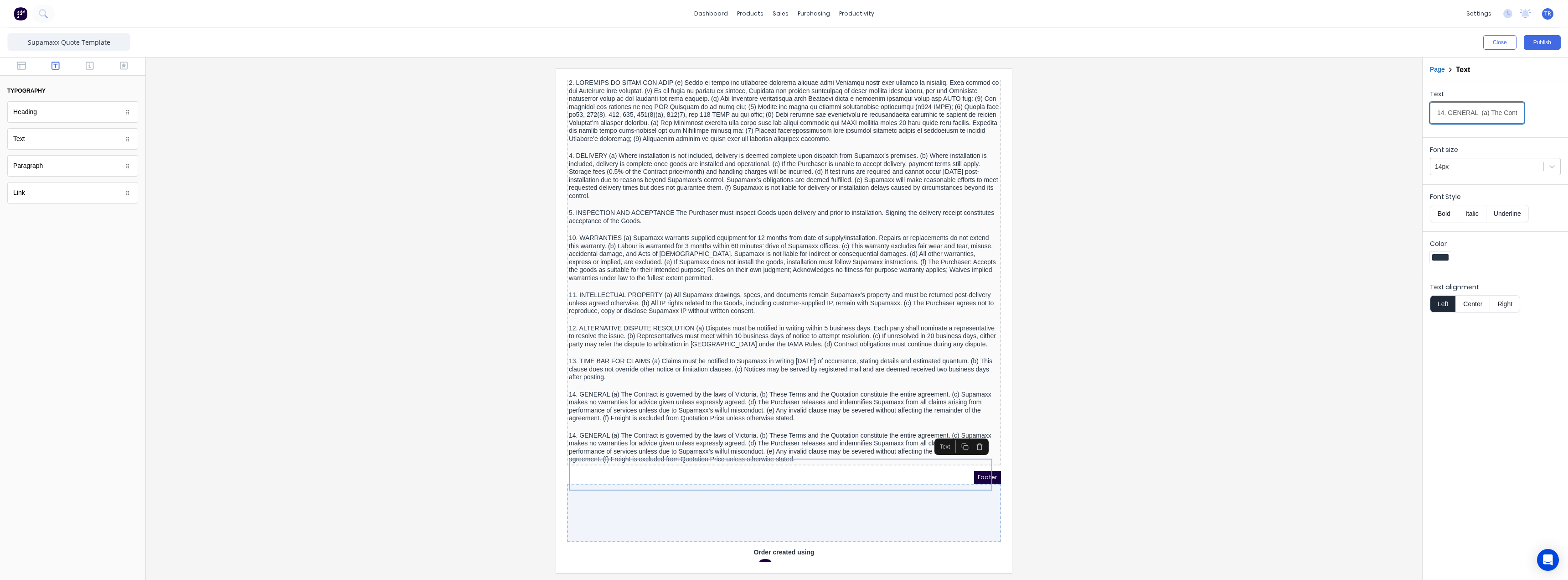
click at [1446, 109] on input "14. GENERAL (a) The Contract is governed by the laws of Victoria. (b) These Ter…" at bounding box center [1476, 113] width 94 height 22
paste input "5. DEFINITIONS Business Day: Any day excluding weekends, public holidays and 27…"
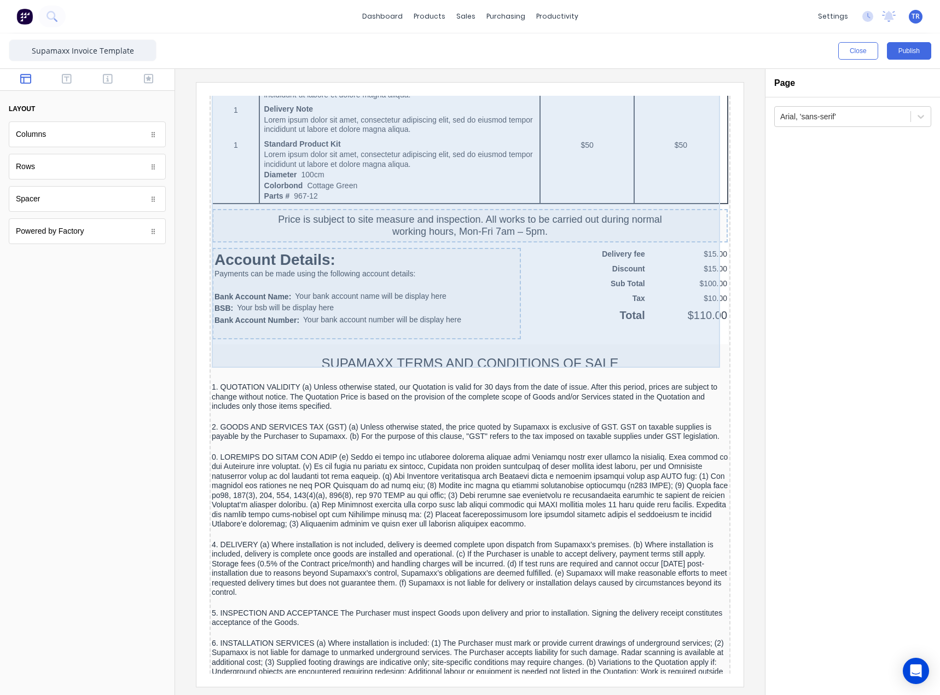
scroll to position [712, 0]
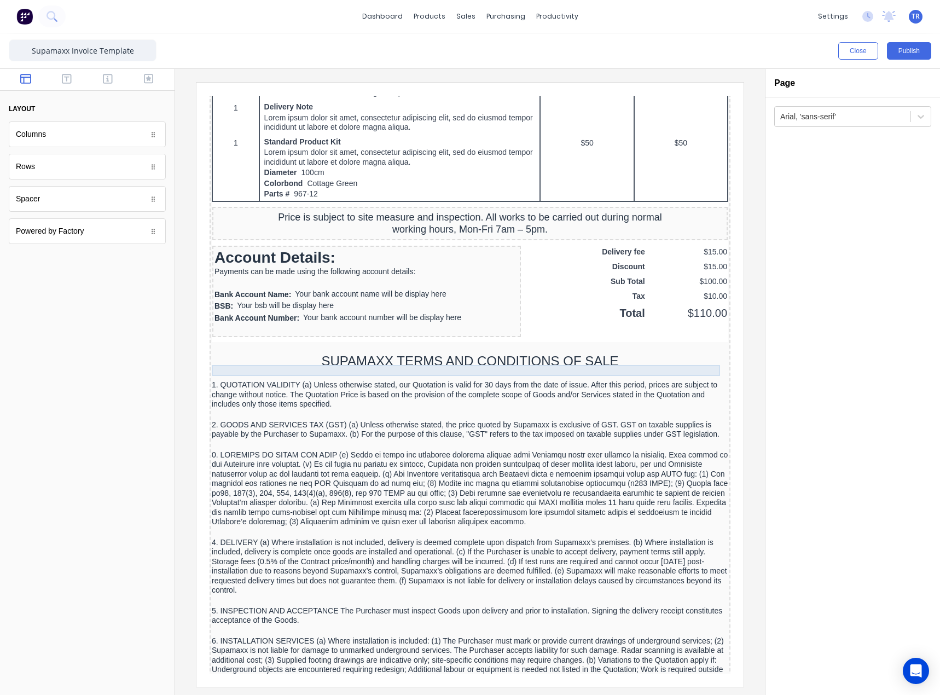
click at [357, 340] on div at bounding box center [457, 334] width 517 height 11
click at [660, 334] on icon "button" at bounding box center [661, 332] width 12 height 12
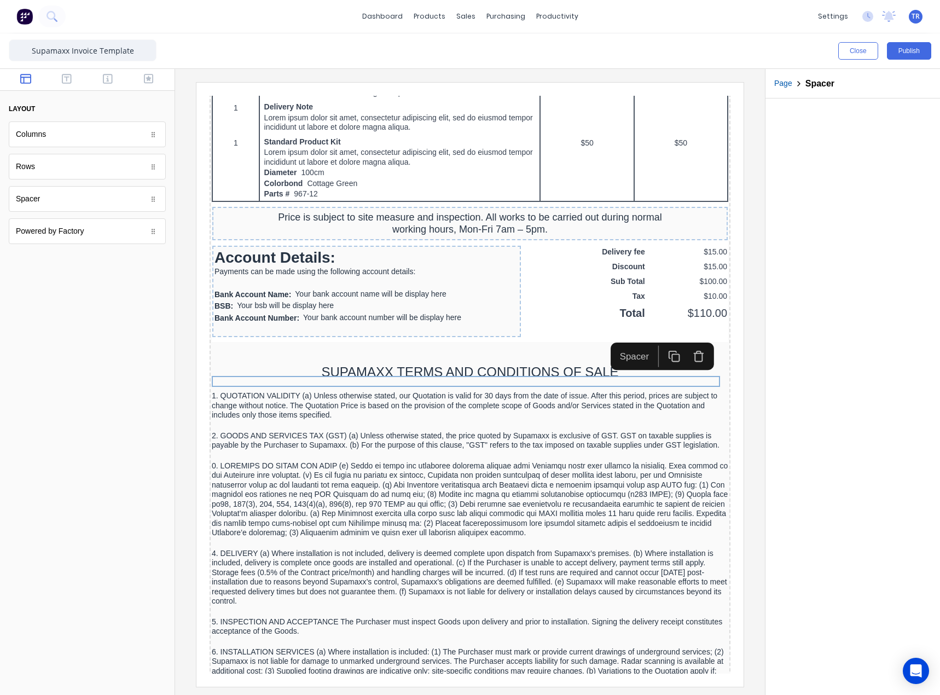
drag, startPoint x: 689, startPoint y: 345, endPoint x: 1055, endPoint y: 499, distance: 397.9
click at [689, 345] on icon "button" at bounding box center [686, 343] width 12 height 12
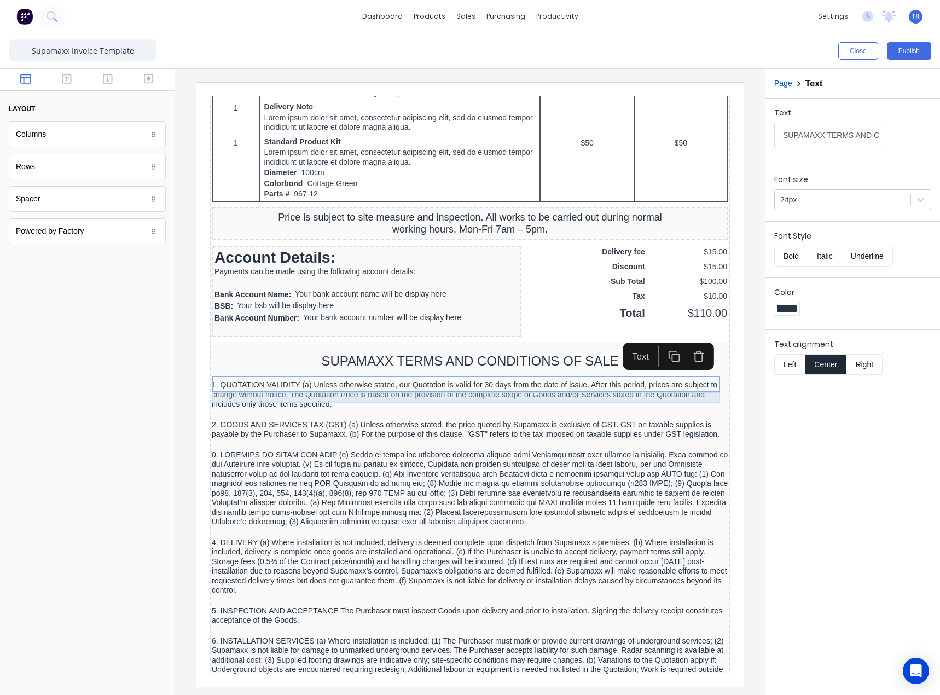
click at [453, 367] on div at bounding box center [457, 361] width 517 height 11
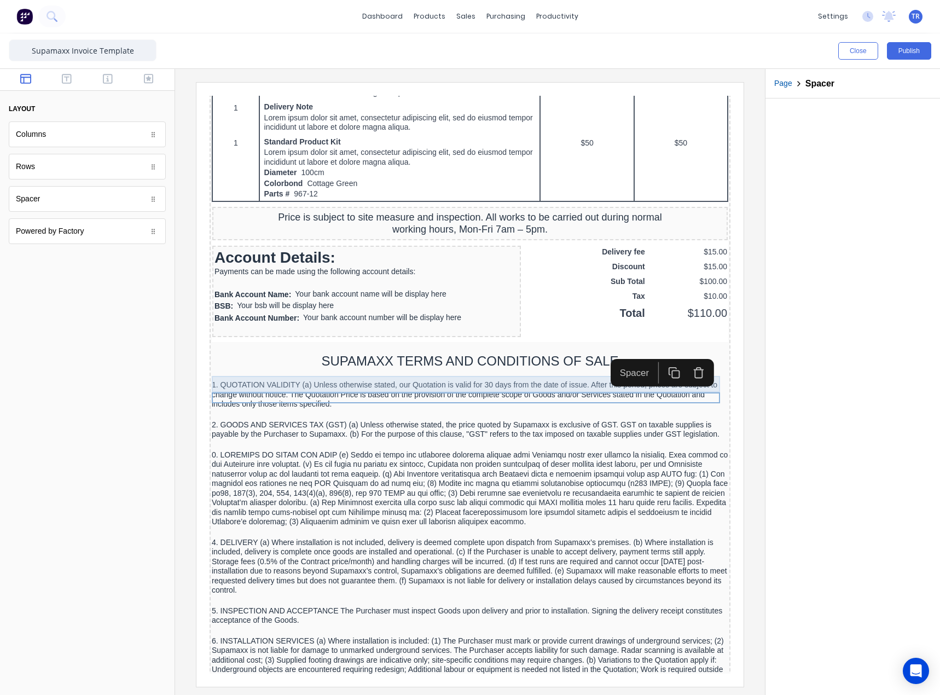
click at [448, 356] on div "SUPAMAXX TERMS AND CONDITIONS OF SALE" at bounding box center [457, 348] width 517 height 16
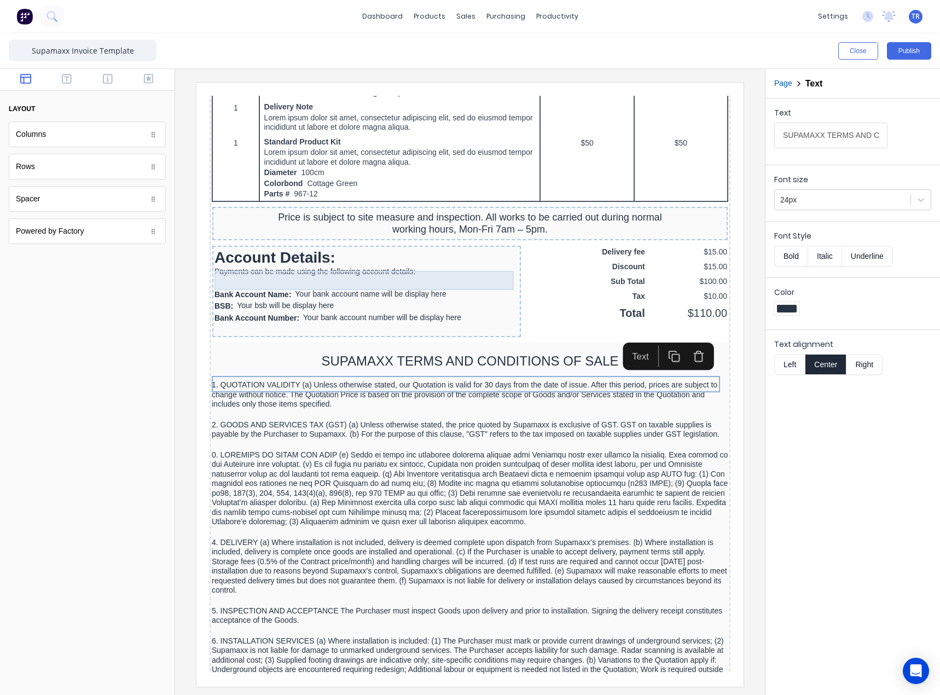
click at [283, 254] on div "Account Details:" at bounding box center [353, 244] width 304 height 19
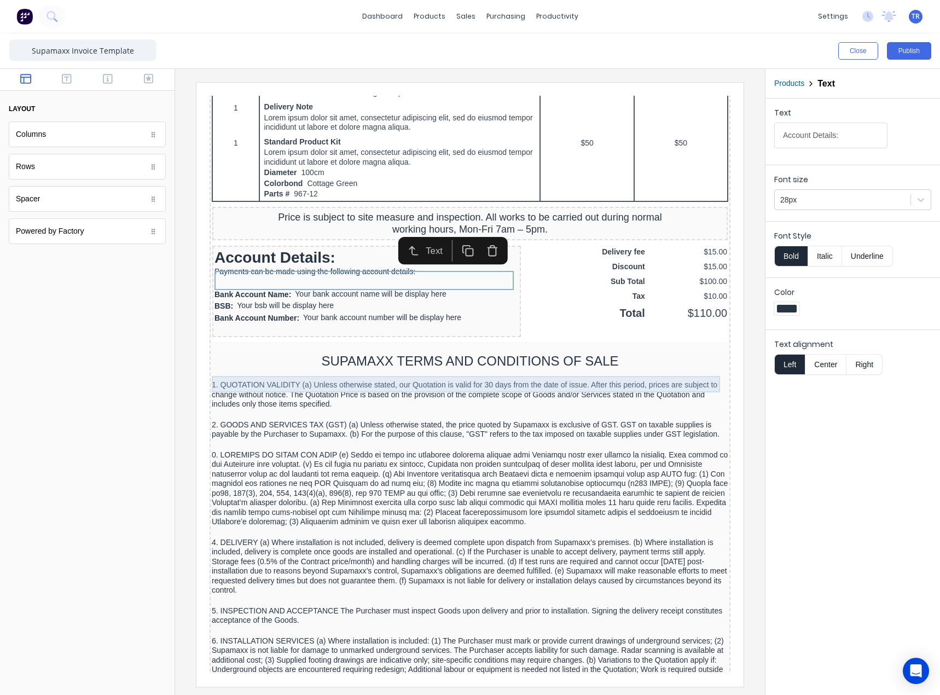
click at [505, 356] on div "SUPAMAXX TERMS AND CONDITIONS OF SALE" at bounding box center [457, 348] width 517 height 16
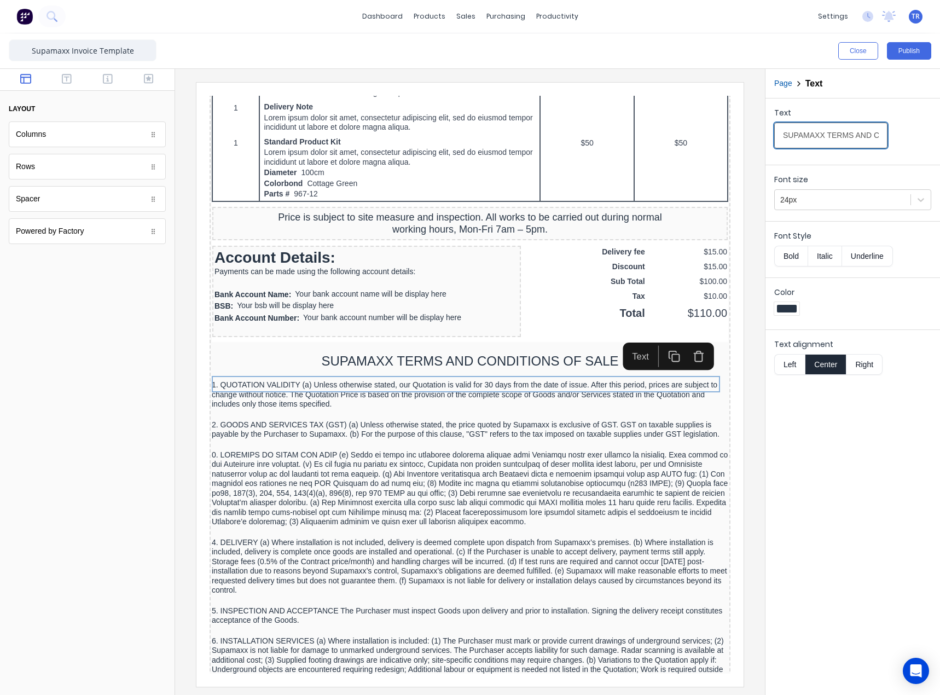
click at [850, 129] on input "SUPAMAXX TERMS AND CONDITIONS OF SALE" at bounding box center [830, 136] width 113 height 26
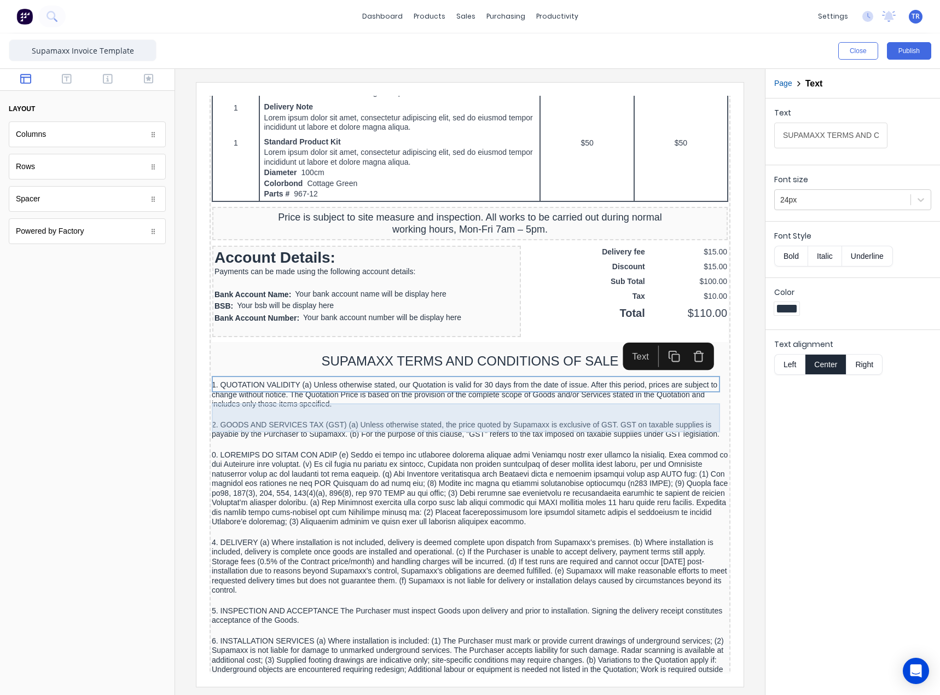
click at [390, 396] on div "1. QUOTATION VALIDITY (a) Unless otherwise stated, our Quotation is valid for 3…" at bounding box center [457, 381] width 517 height 29
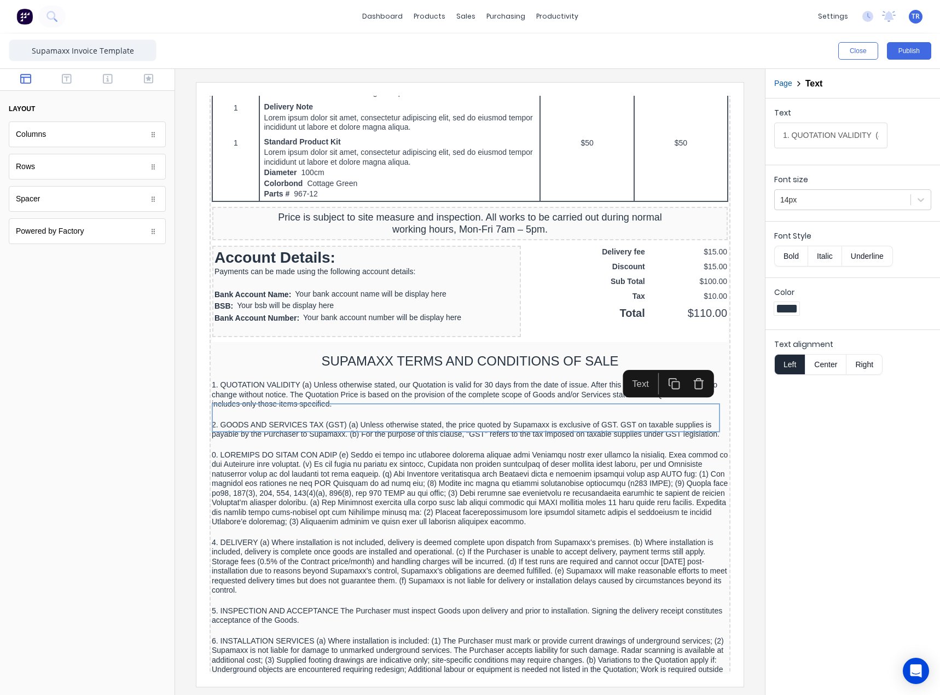
click at [811, 135] on input "1. QUOTATION VALIDITY (a) Unless otherwise stated, our Quotation is valid for 3…" at bounding box center [830, 136] width 113 height 26
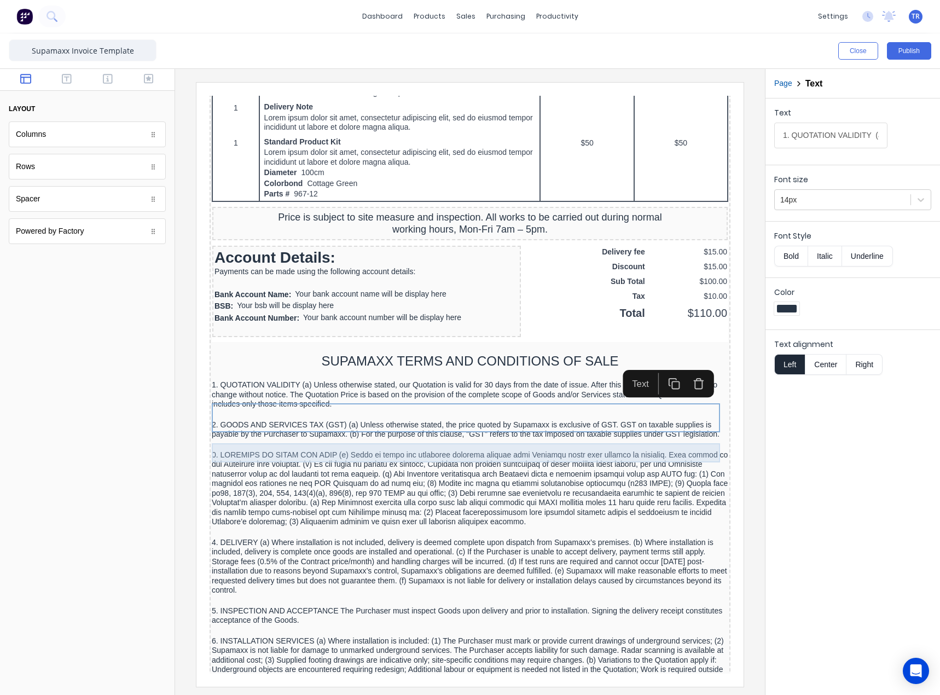
click at [233, 426] on div "2. GOODS AND SERVICES TAX (GST) (a) Unless otherwise stated, the price quoted b…" at bounding box center [457, 416] width 517 height 19
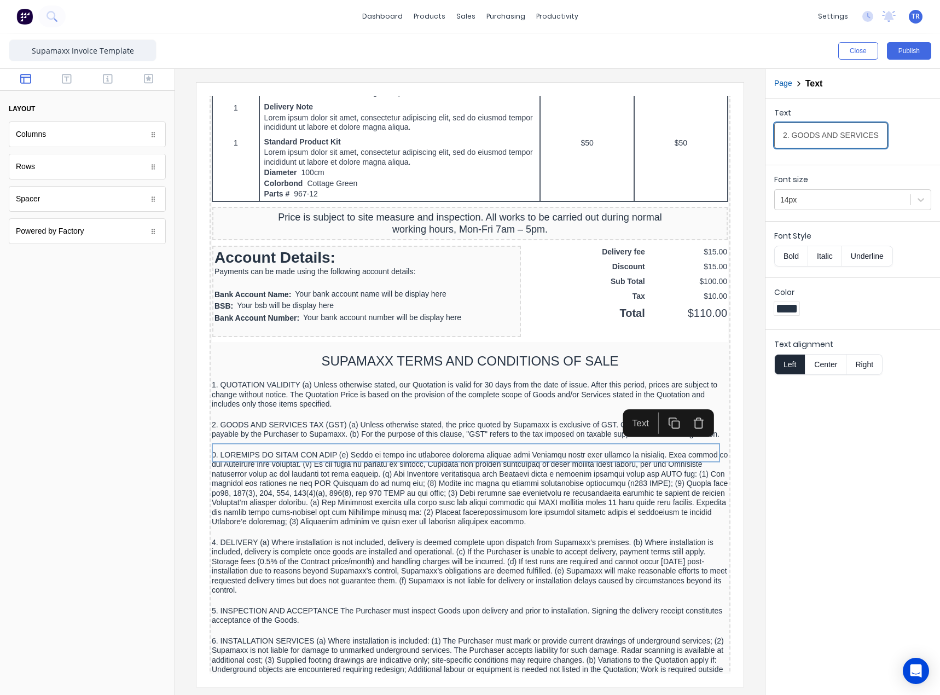
click at [819, 135] on input "2. GOODS AND SERVICES TAX (GST) (a) Unless otherwise stated, the price quoted b…" at bounding box center [830, 136] width 113 height 26
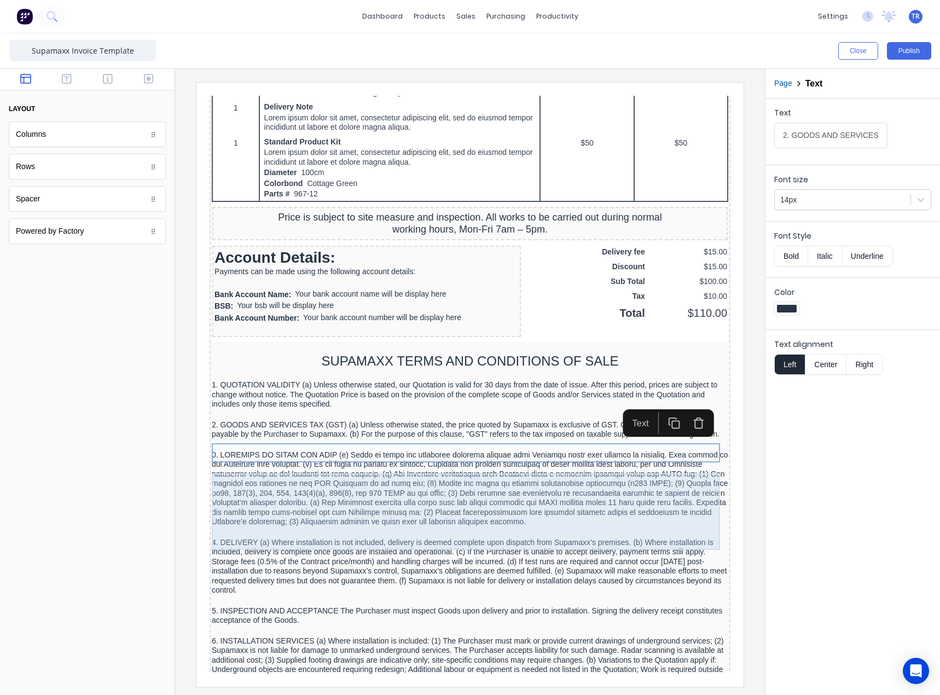
click at [419, 473] on div at bounding box center [457, 475] width 517 height 77
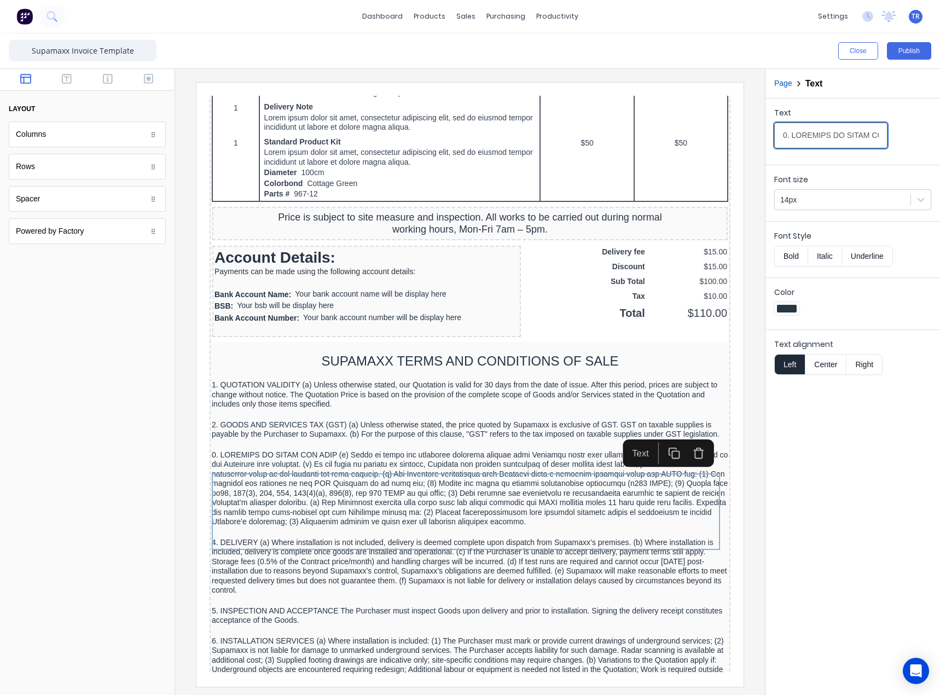
click at [837, 134] on input "Text" at bounding box center [830, 136] width 113 height 26
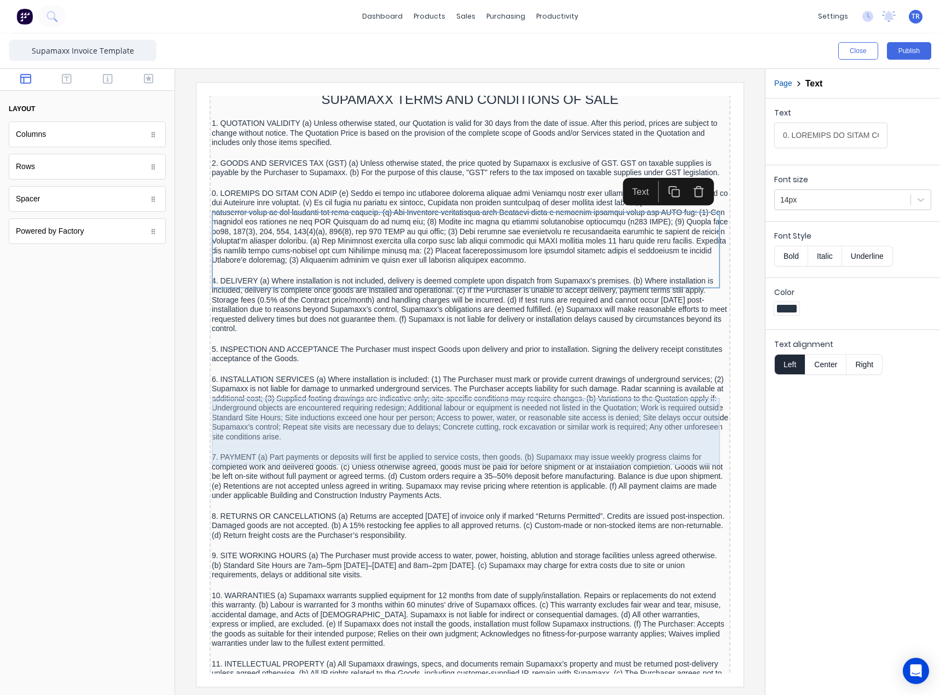
scroll to position [985, 0]
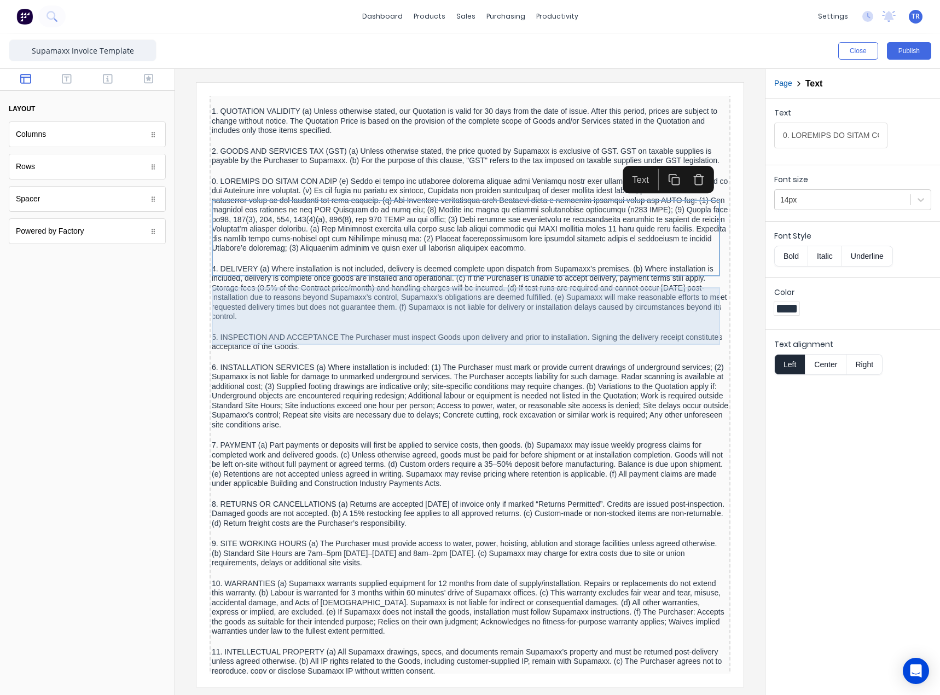
click at [451, 284] on div "4. DELIVERY (a) Where installation is not included, delivery is deemed complete…" at bounding box center [457, 279] width 517 height 57
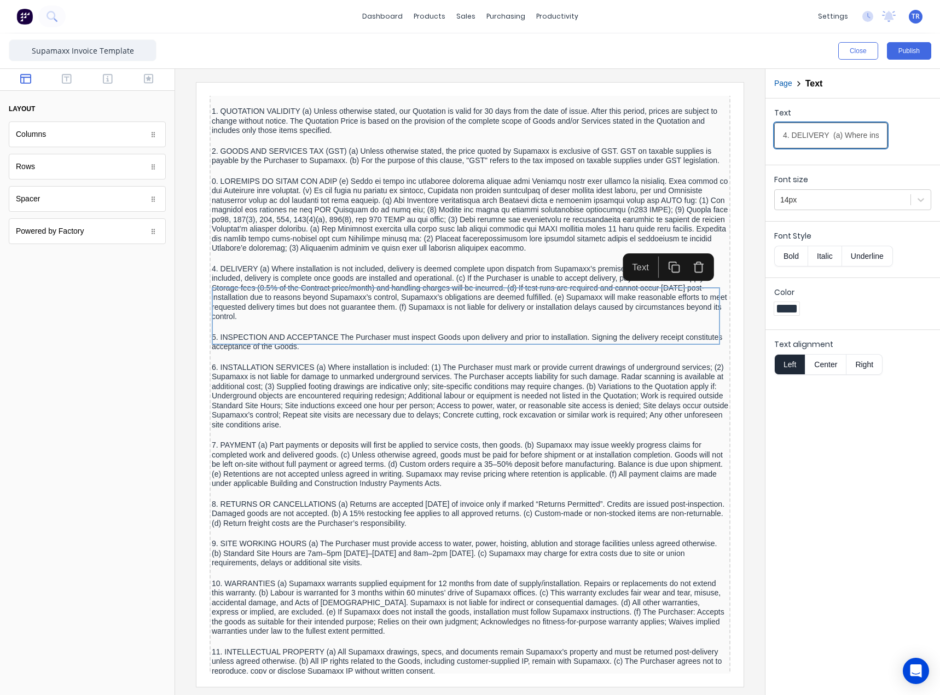
click at [810, 139] on input "4. DELIVERY (a) Where installation is not included, delivery is deemed complete…" at bounding box center [830, 136] width 113 height 26
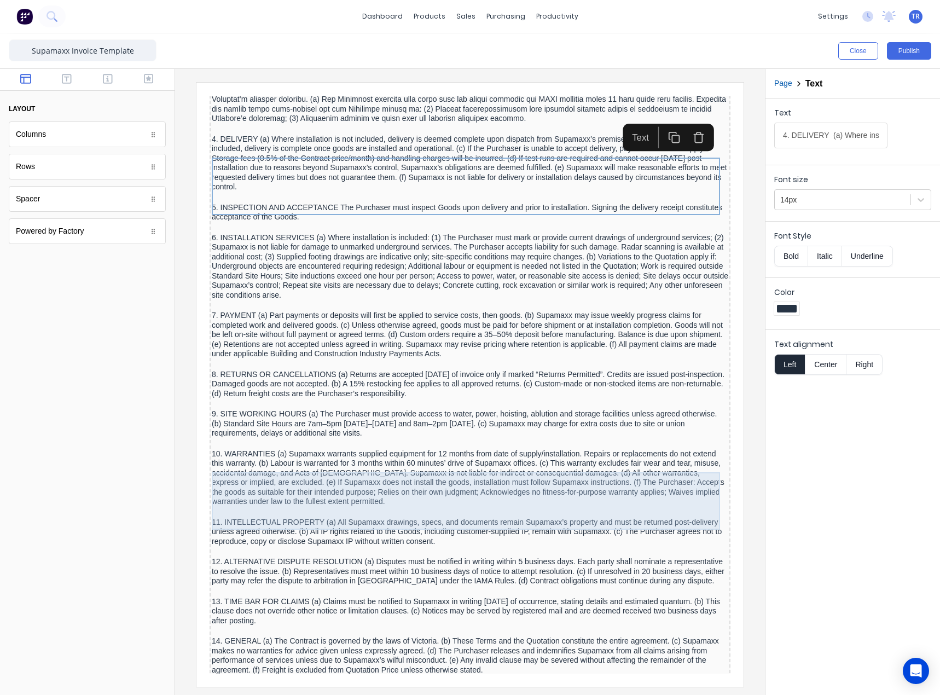
scroll to position [1149, 0]
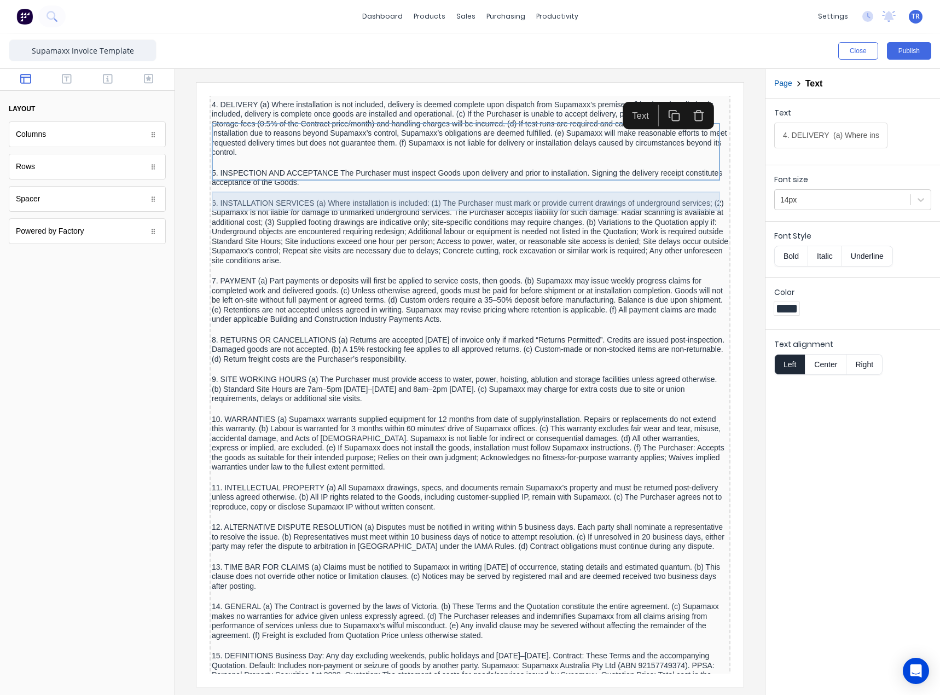
click at [313, 175] on div "5. INSPECTION AND ACCEPTANCE The Purchaser must inspect Goods upon delivery and…" at bounding box center [457, 164] width 517 height 19
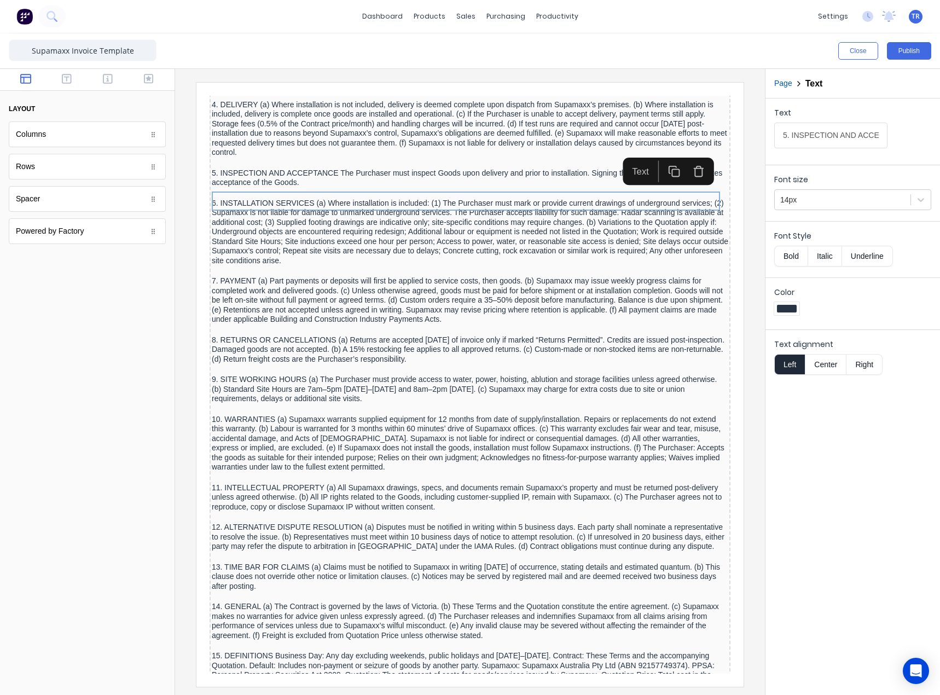
click at [794, 130] on input "5. INSPECTION AND ACCEPTANCE The Purchaser must inspect Goods upon delivery and…" at bounding box center [830, 136] width 113 height 26
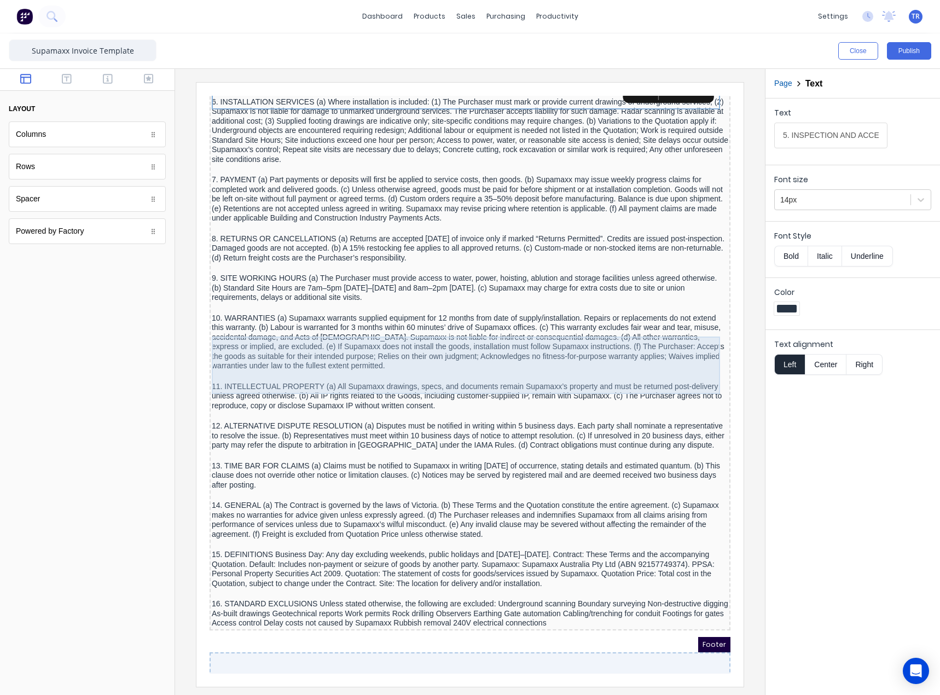
scroll to position [1314, 0]
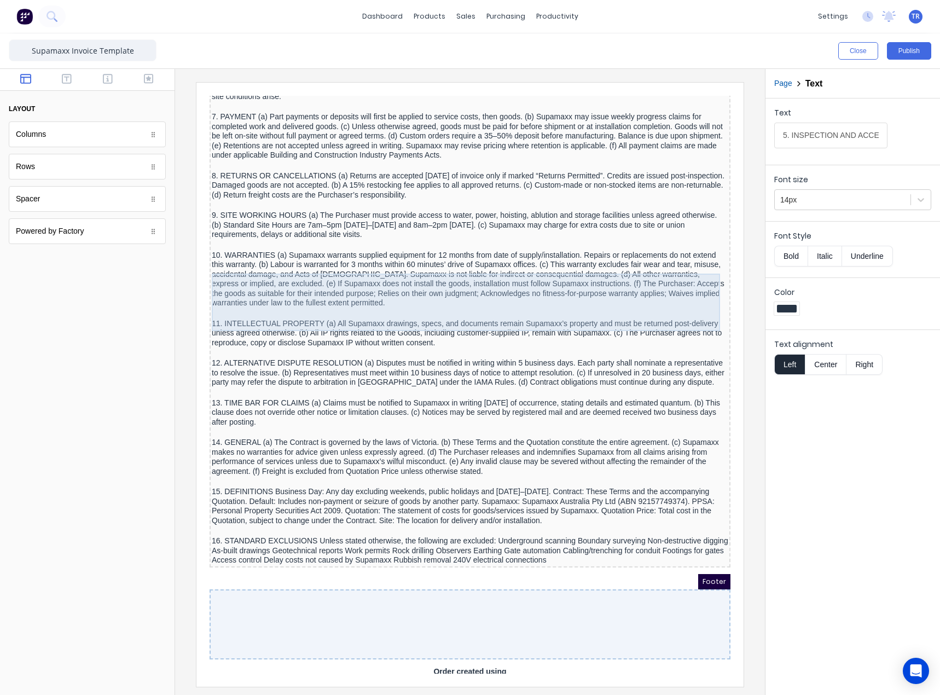
click at [371, 263] on div "10. WARRANTIES (a) Supamaxx warrants supplied equipment for 12 months from date…" at bounding box center [457, 266] width 517 height 57
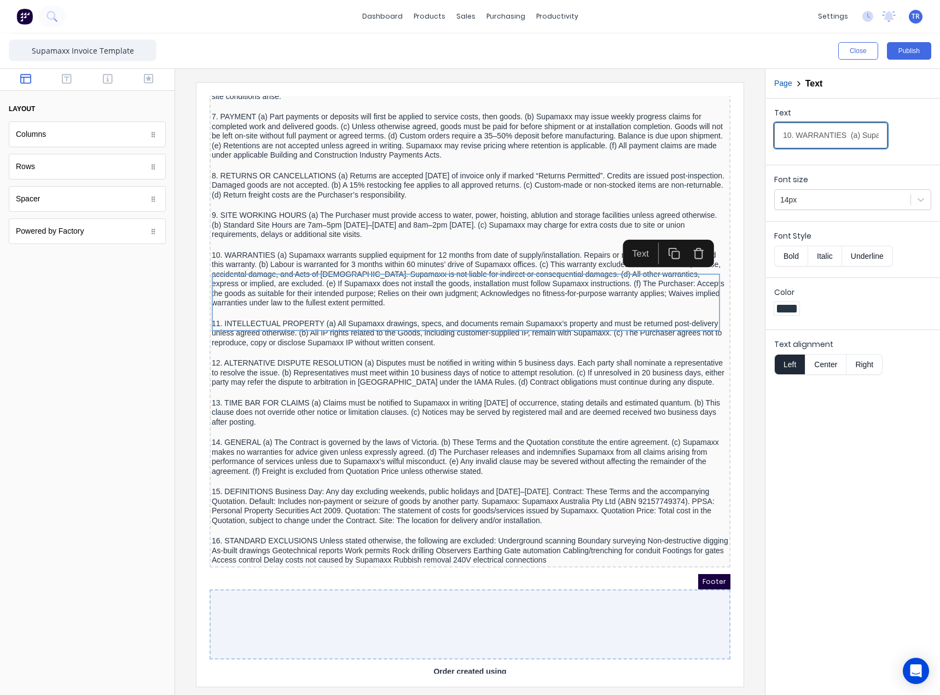
click at [814, 136] on input "10. WARRANTIES (a) Supamaxx warrants supplied equipment for 12 months from date…" at bounding box center [830, 136] width 113 height 26
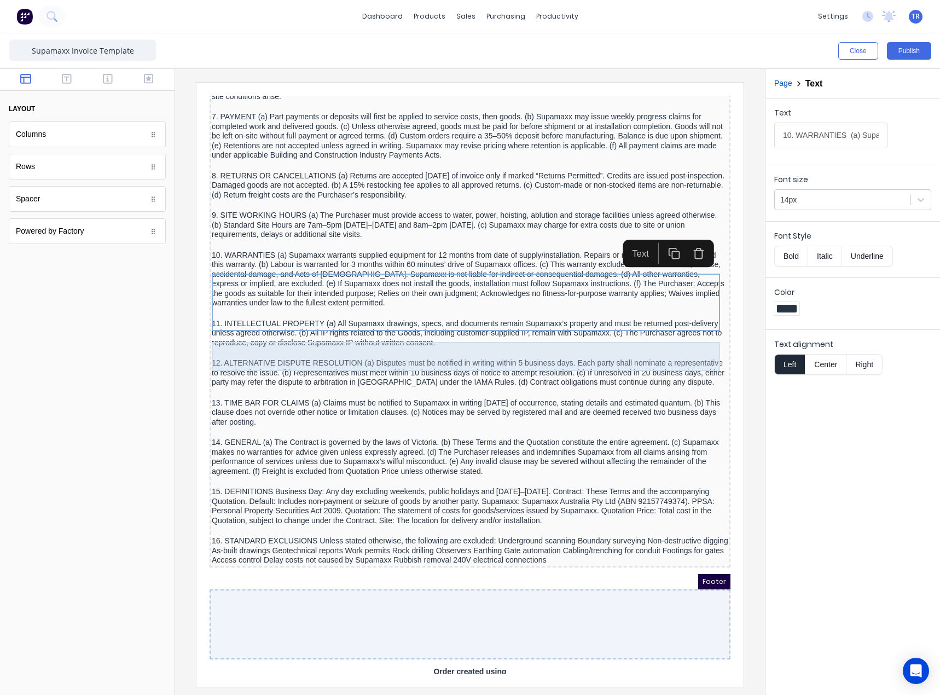
click at [389, 335] on div "11. INTELLECTUAL PROPERTY (a) All Supamaxx drawings, specs, and documents remai…" at bounding box center [457, 320] width 517 height 29
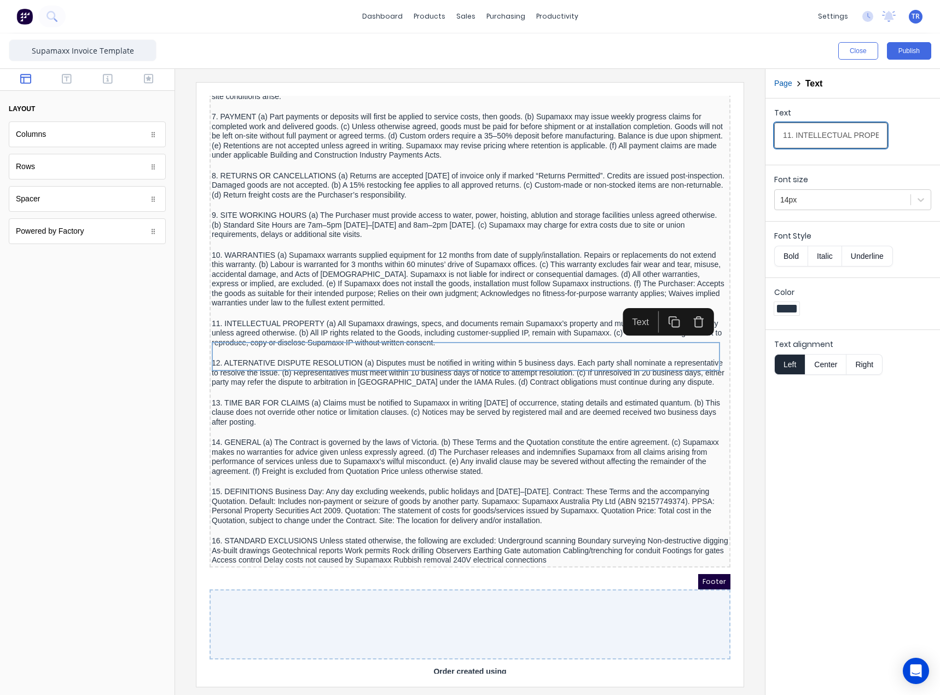
click at [832, 135] on input "11. INTELLECTUAL PROPERTY (a) All Supamaxx drawings, specs, and documents remai…" at bounding box center [830, 136] width 113 height 26
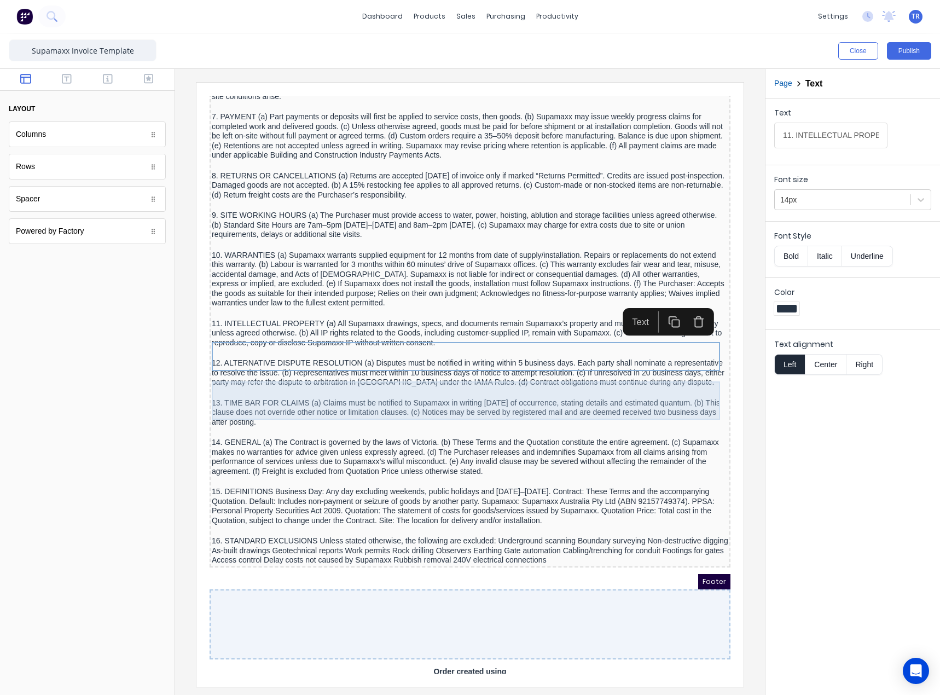
click at [326, 374] on div "12. ALTERNATIVE DISPUTE RESOLUTION (a) Disputes must be notified in writing wit…" at bounding box center [457, 359] width 517 height 29
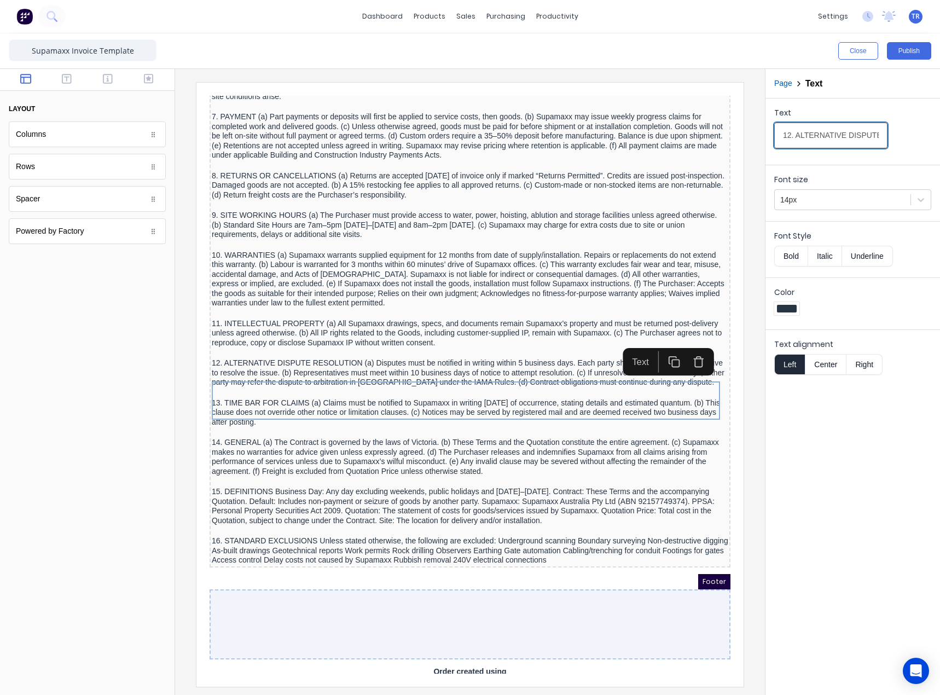
click at [840, 126] on input "12. ALTERNATIVE DISPUTE RESOLUTION (a) Disputes must be notified in writing wit…" at bounding box center [830, 136] width 113 height 26
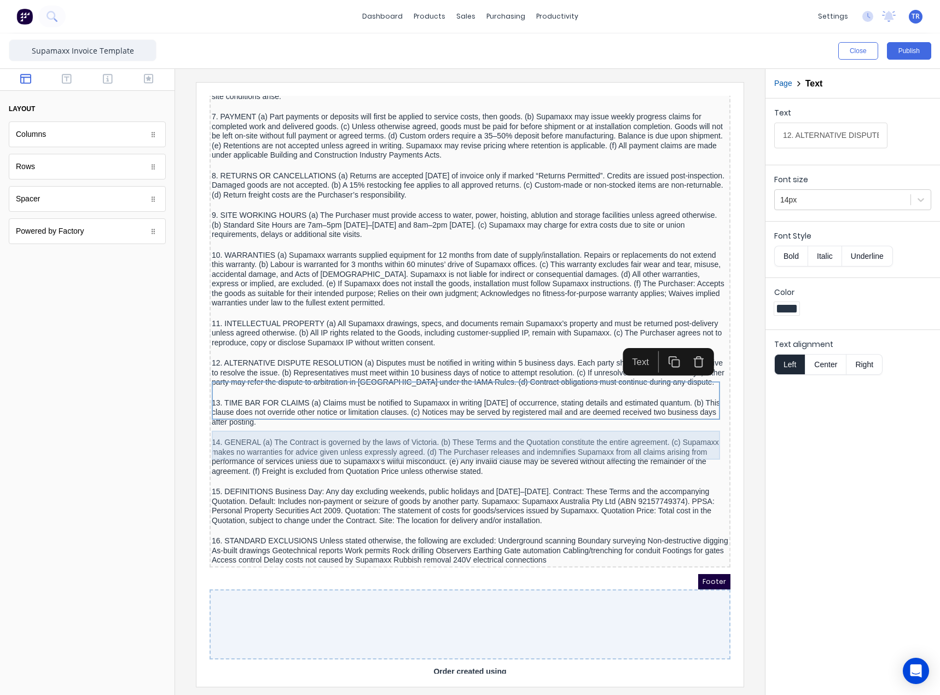
click at [507, 414] on div "13. TIME BAR FOR CLAIMS (a) Claims must be notified to Supamaxx in writing [DAT…" at bounding box center [457, 399] width 517 height 29
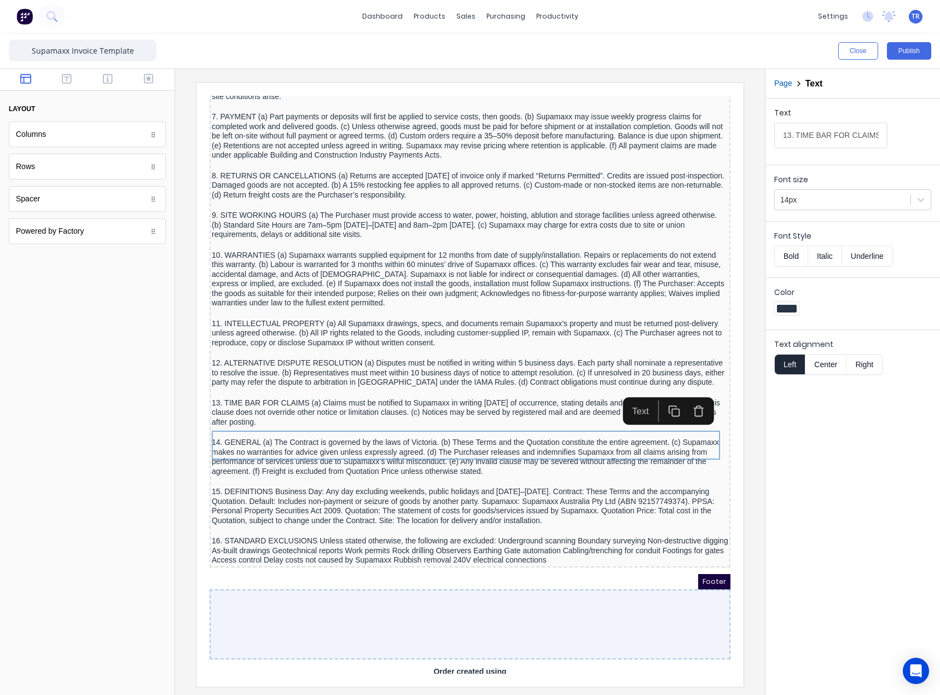
click at [849, 135] on input "13. TIME BAR FOR CLAIMS (a) Claims must be notified to Supamaxx in writing [DAT…" at bounding box center [830, 136] width 113 height 26
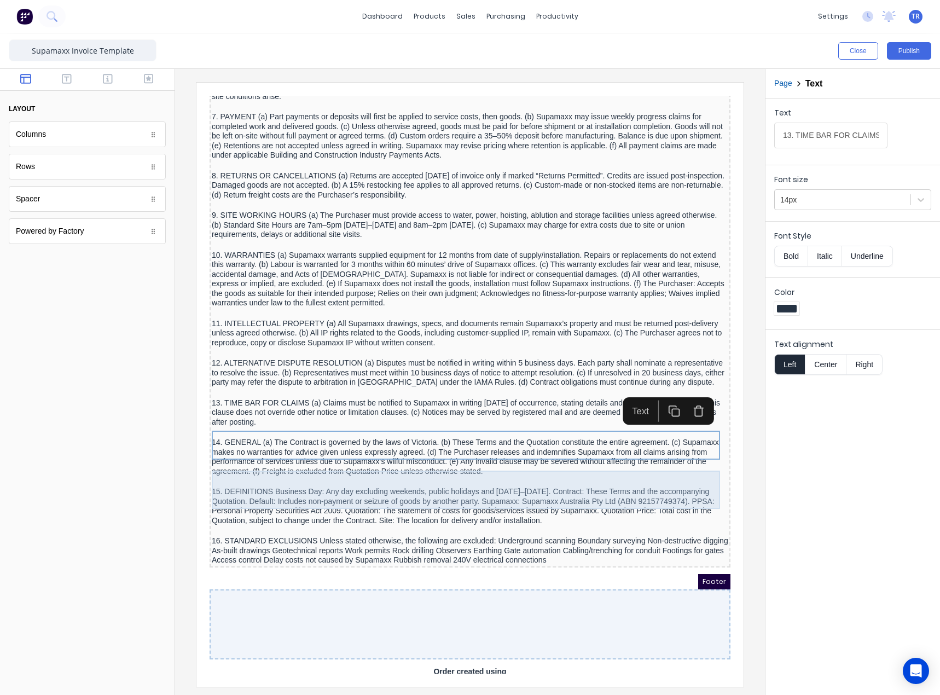
click at [374, 463] on div "14. GENERAL (a) The Contract is governed by the laws of Victoria. (b) These Ter…" at bounding box center [457, 444] width 517 height 38
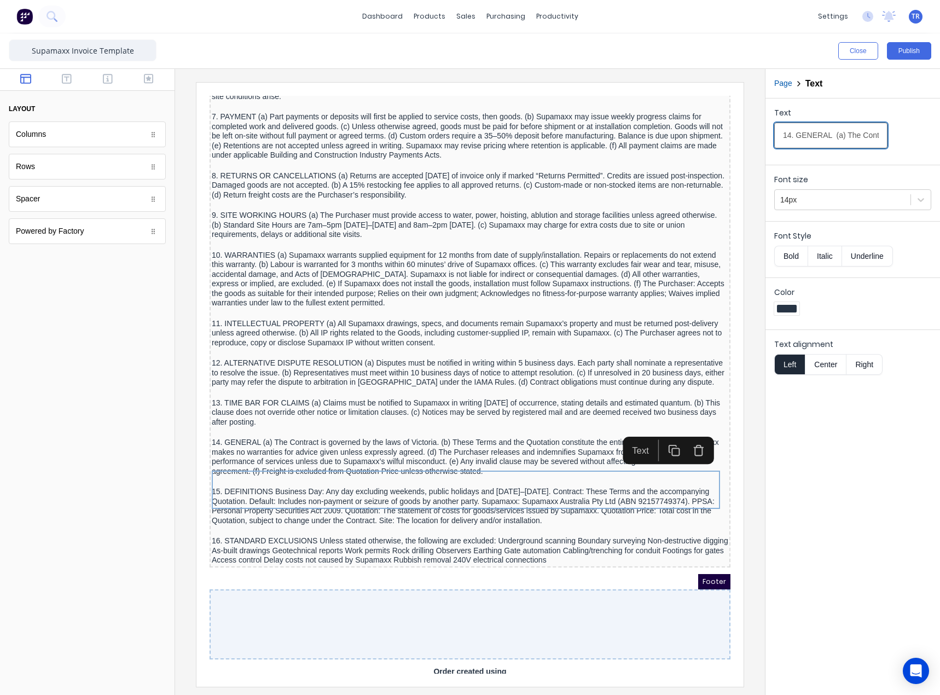
click at [829, 140] on input "14. GENERAL (a) The Contract is governed by the laws of Victoria. (b) These Ter…" at bounding box center [830, 136] width 113 height 26
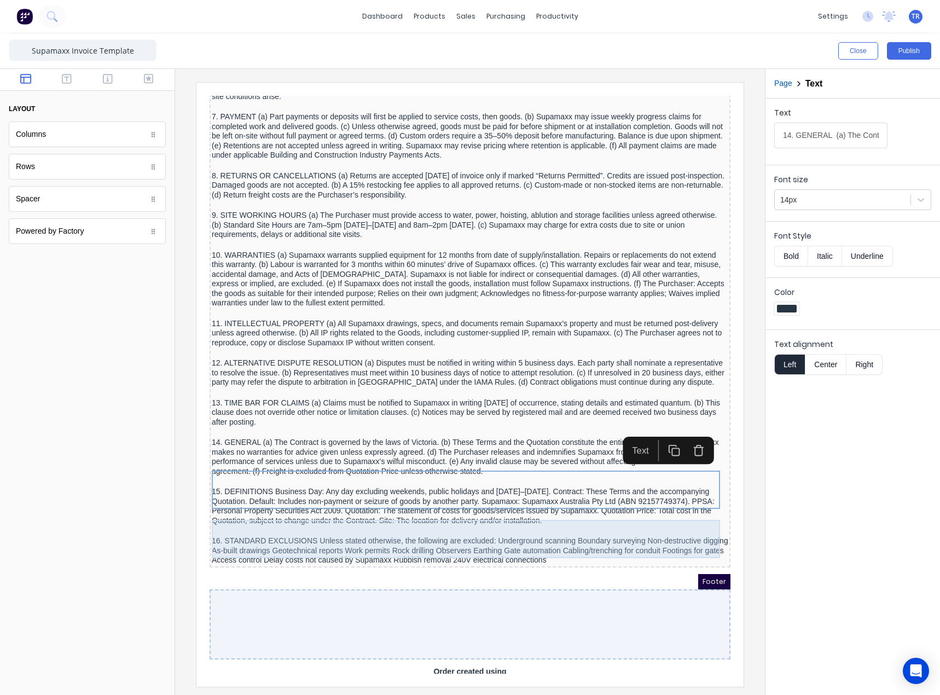
click at [432, 512] on div "15. DEFINITIONS Business Day: Any day excluding weekends, public holidays and […" at bounding box center [457, 493] width 517 height 38
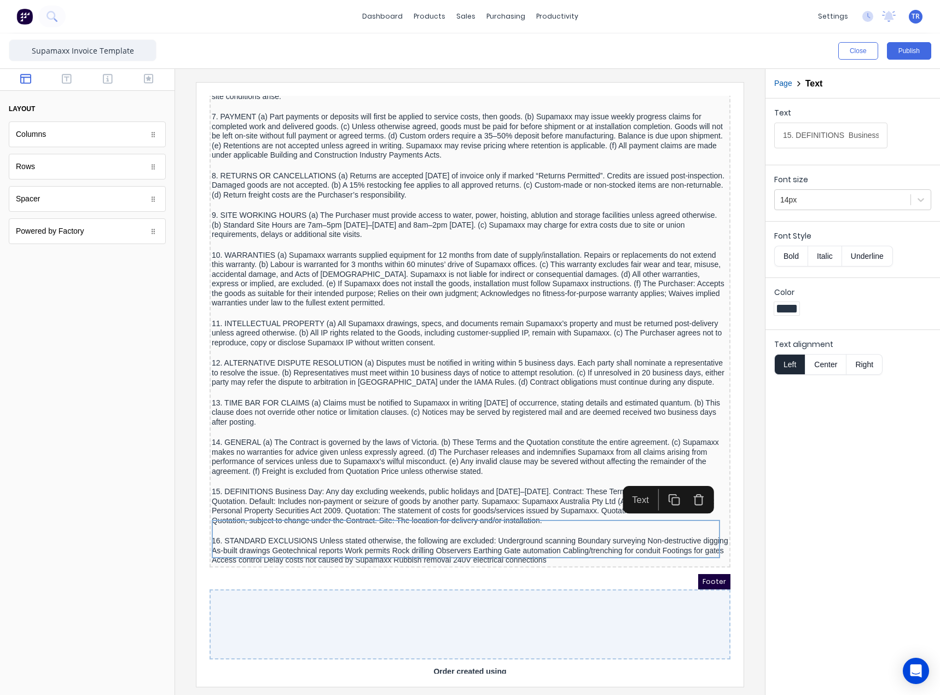
click at [793, 133] on input "15. DEFINITIONS Business Day: Any day excluding weekends, public holidays and […" at bounding box center [830, 136] width 113 height 26
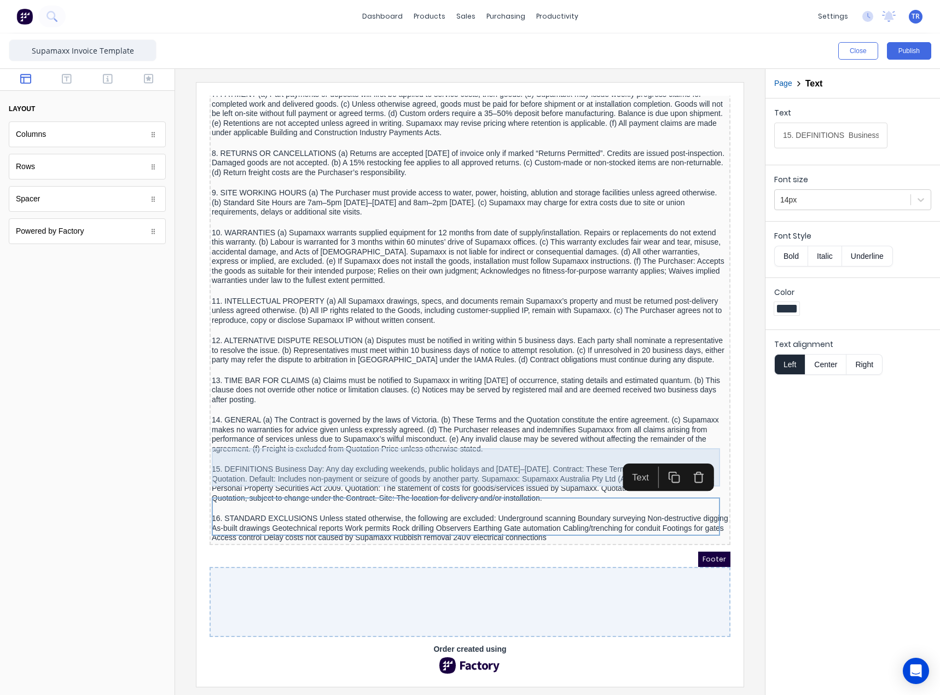
scroll to position [1373, 0]
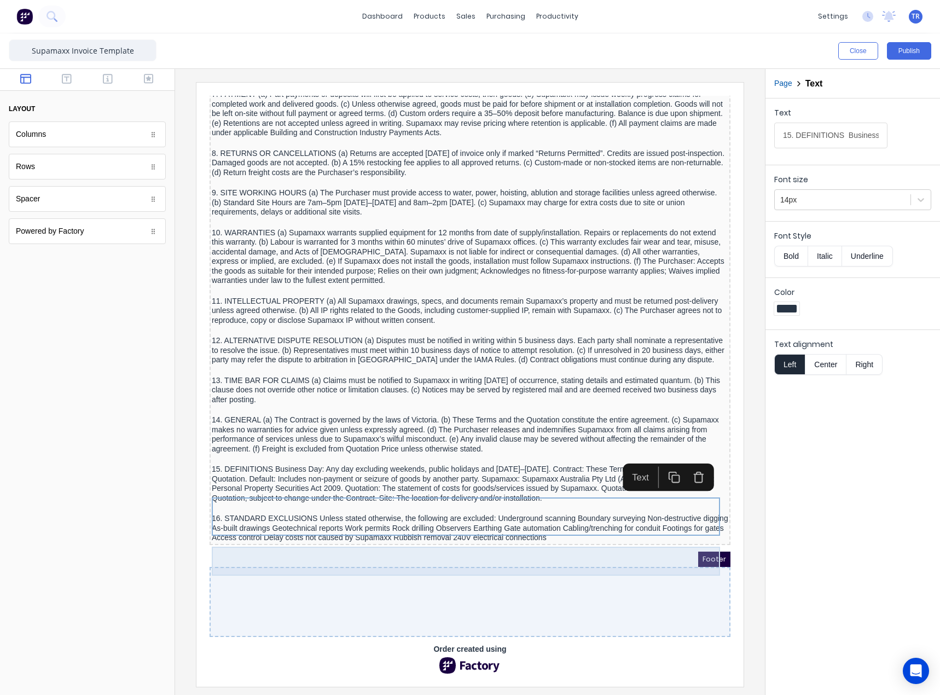
click at [603, 517] on div "16. STANDARD EXCLUSIONS Unless stated otherwise, the following are excluded: Un…" at bounding box center [457, 515] width 517 height 29
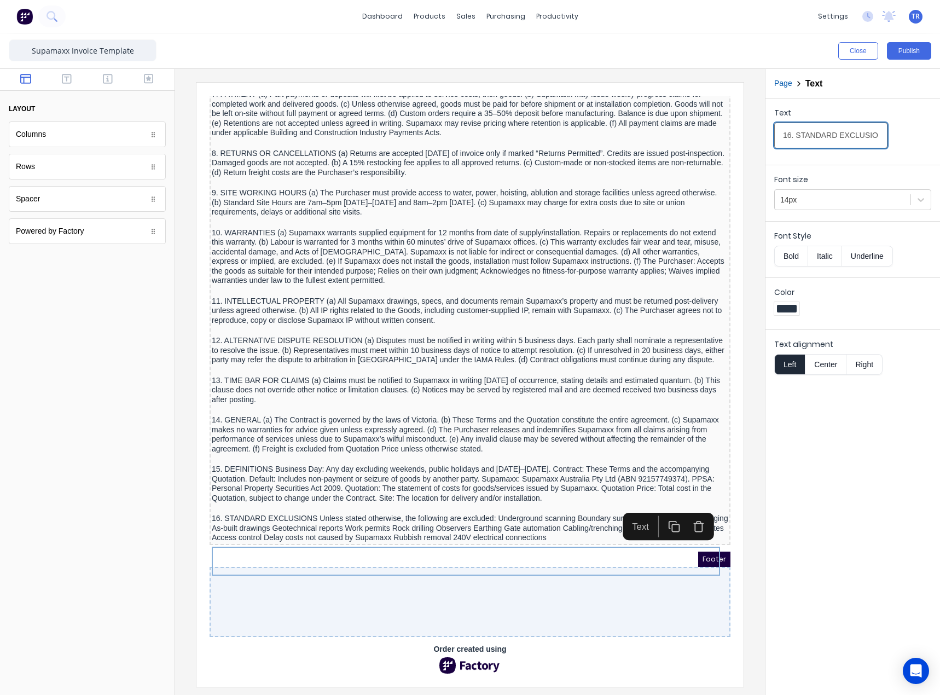
click at [814, 141] on input "16. STANDARD EXCLUSIONS Unless stated otherwise, the following are excluded: Un…" at bounding box center [830, 136] width 113 height 26
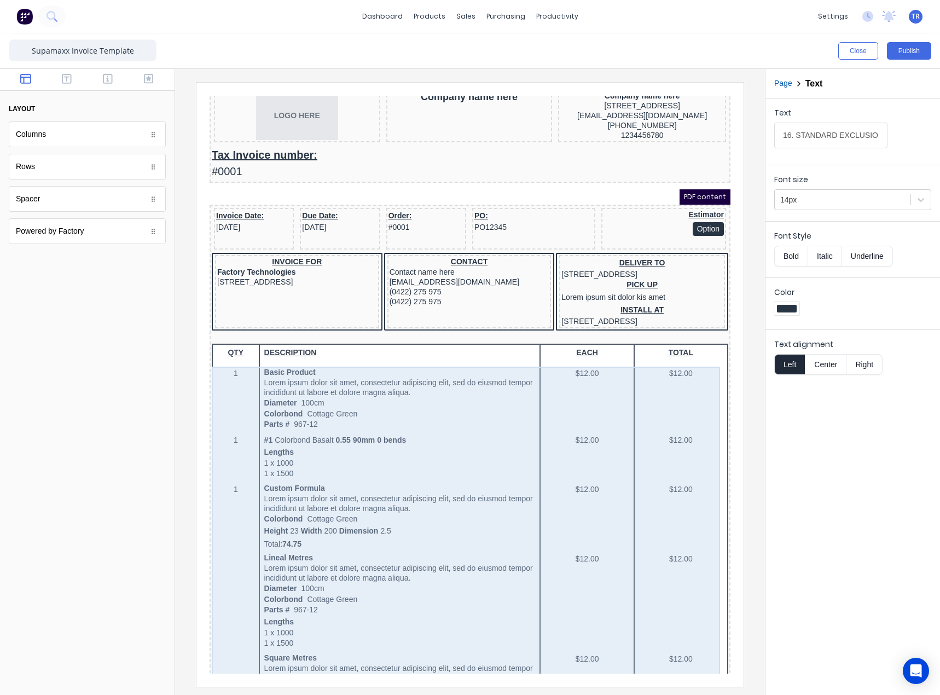
scroll to position [0, 0]
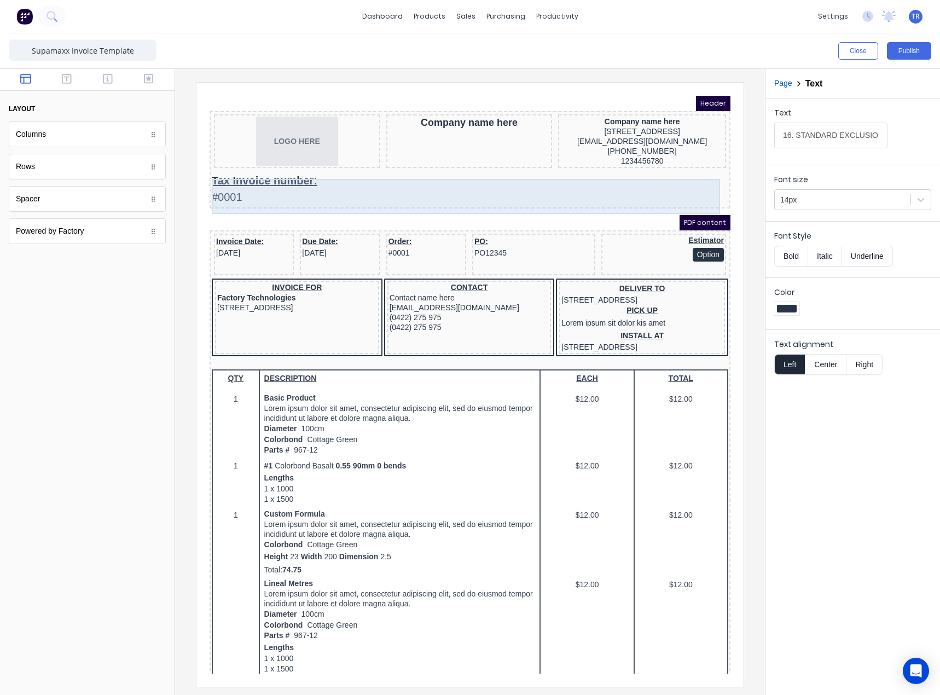
click at [242, 182] on div "Tax Invoice number: #0001" at bounding box center [457, 175] width 517 height 35
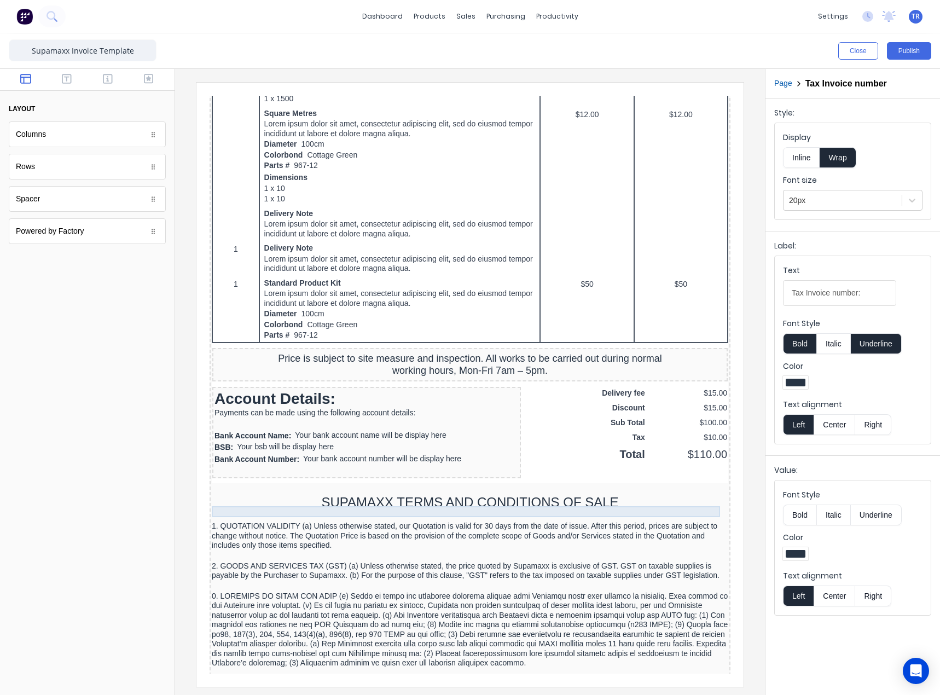
scroll to position [493, 0]
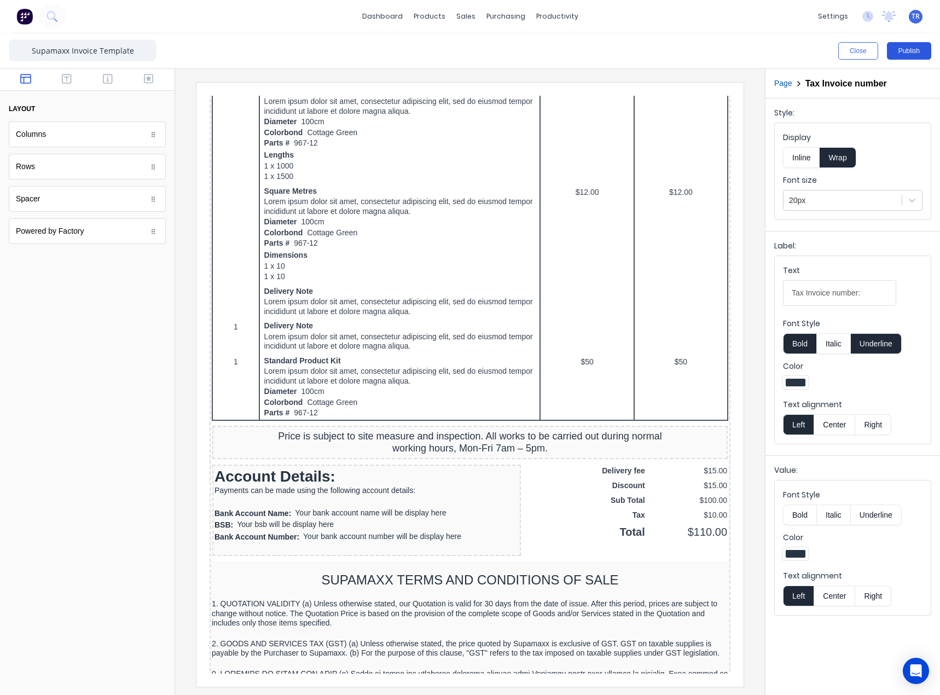
click at [909, 54] on button "Publish" at bounding box center [909, 51] width 44 height 18
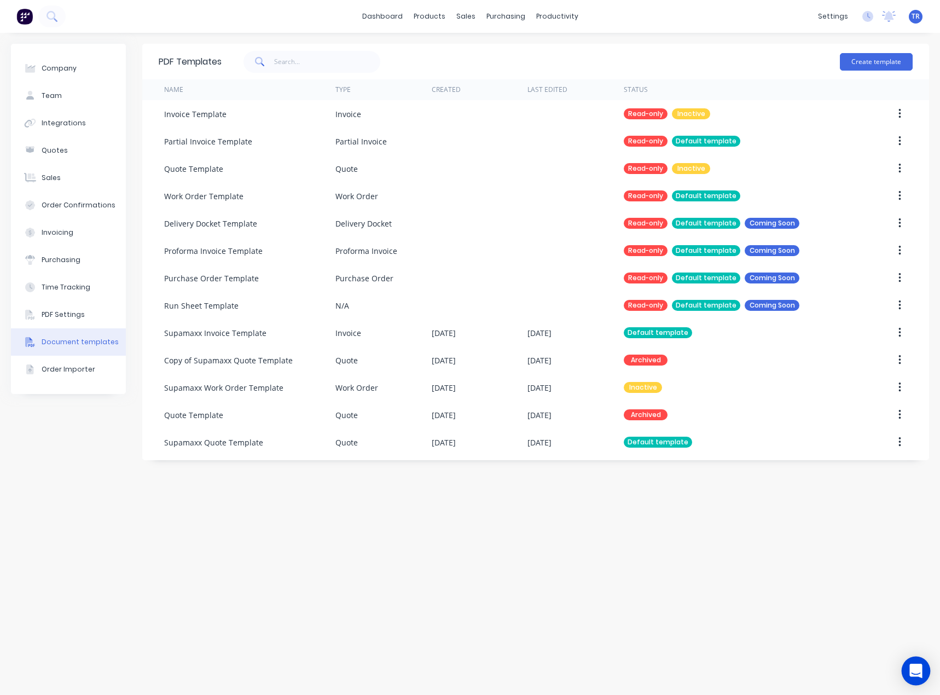
click at [920, 674] on icon "Open Intercom Messenger" at bounding box center [916, 671] width 13 height 14
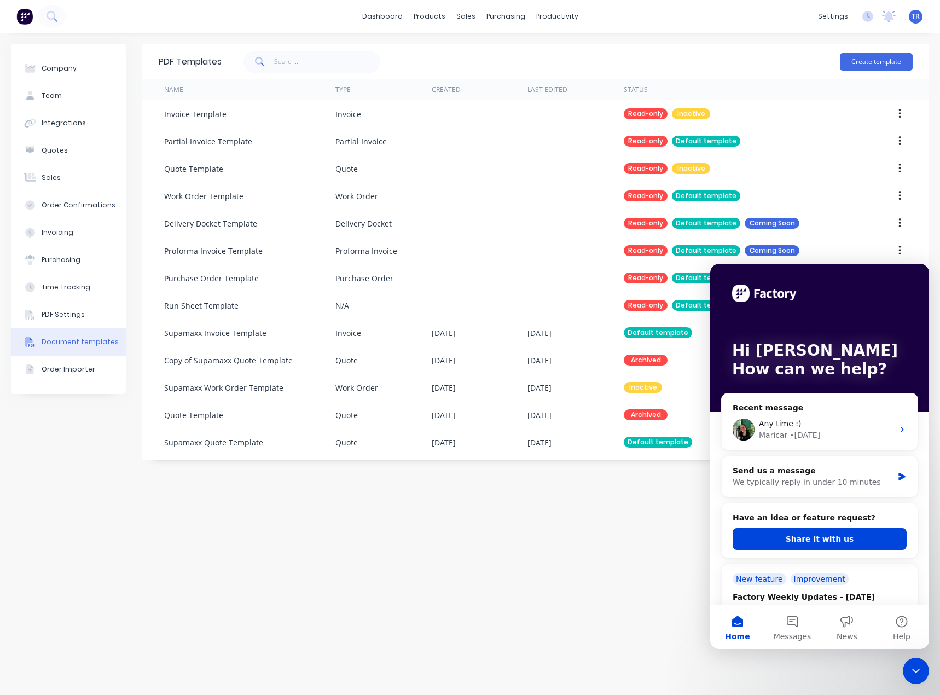
click at [920, 671] on icon "Close Intercom Messenger" at bounding box center [916, 670] width 13 height 13
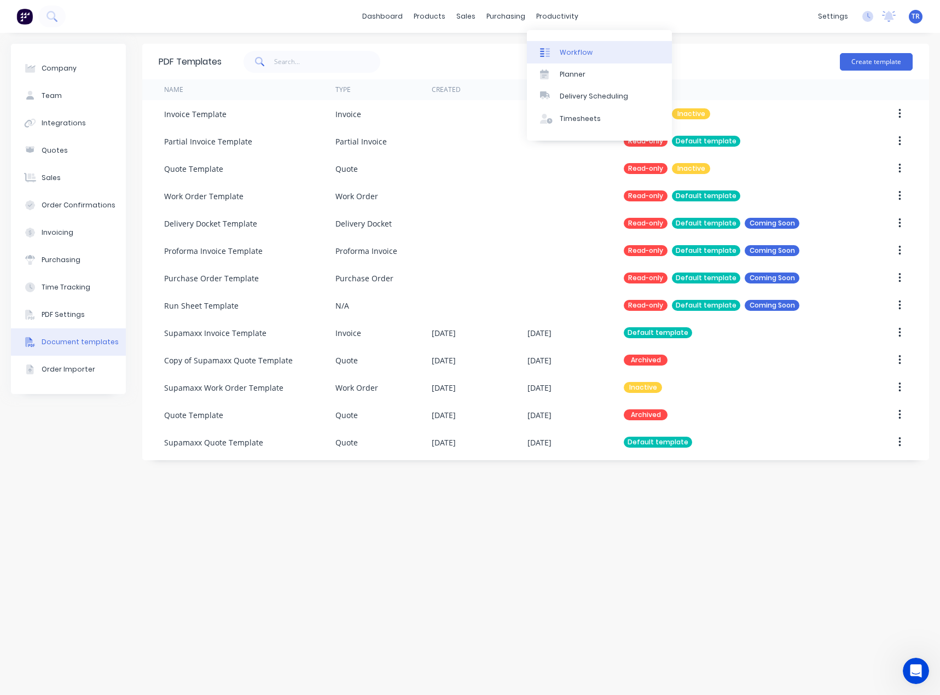
click at [568, 46] on link "Workflow" at bounding box center [599, 52] width 145 height 22
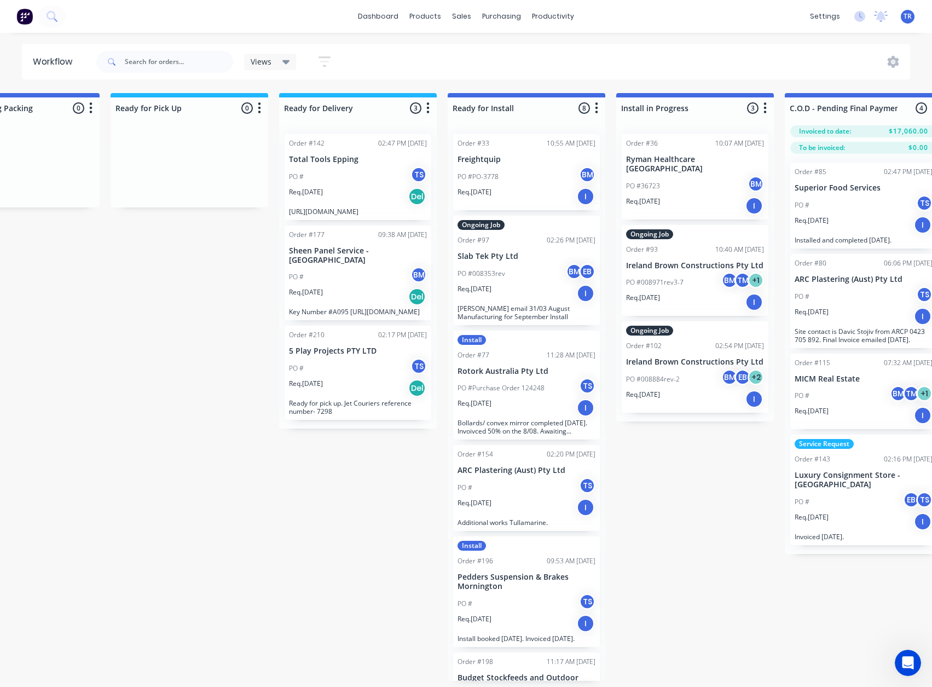
scroll to position [0, 925]
click at [373, 216] on p "[URL][DOMAIN_NAME]" at bounding box center [357, 211] width 138 height 8
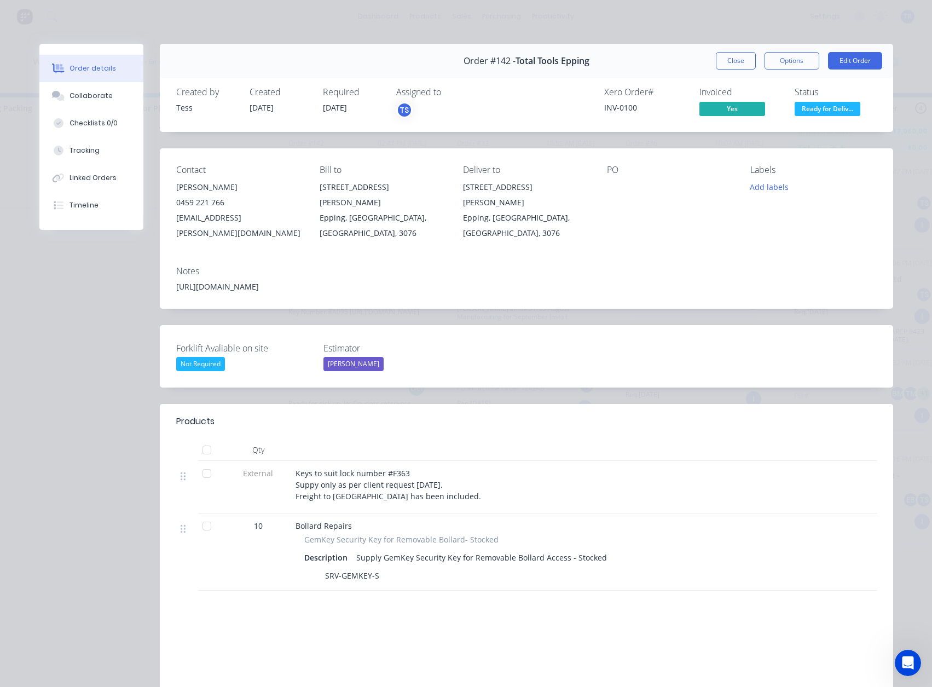
click at [227, 281] on div "[URL][DOMAIN_NAME]" at bounding box center [526, 286] width 701 height 11
click at [724, 62] on button "Close" at bounding box center [736, 61] width 40 height 18
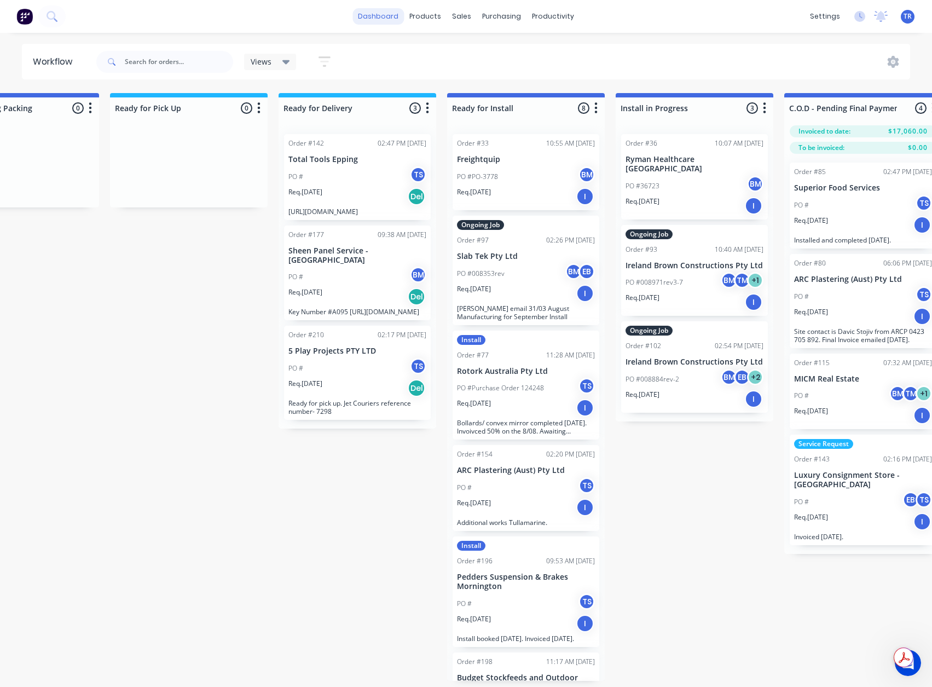
click at [381, 11] on link "dashboard" at bounding box center [377, 16] width 51 height 16
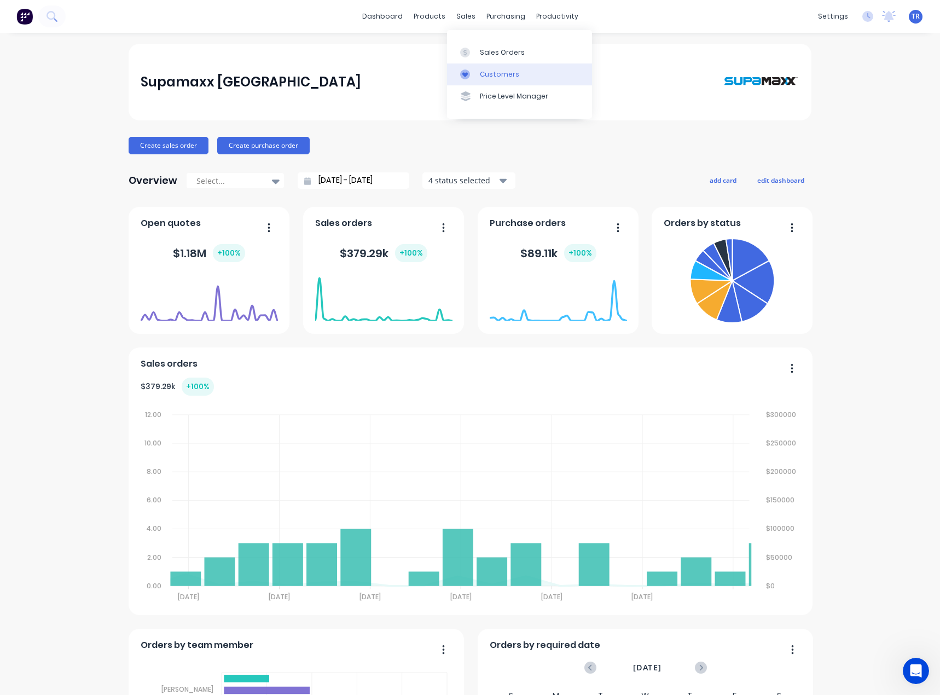
click at [485, 76] on div "Customers" at bounding box center [499, 75] width 39 height 10
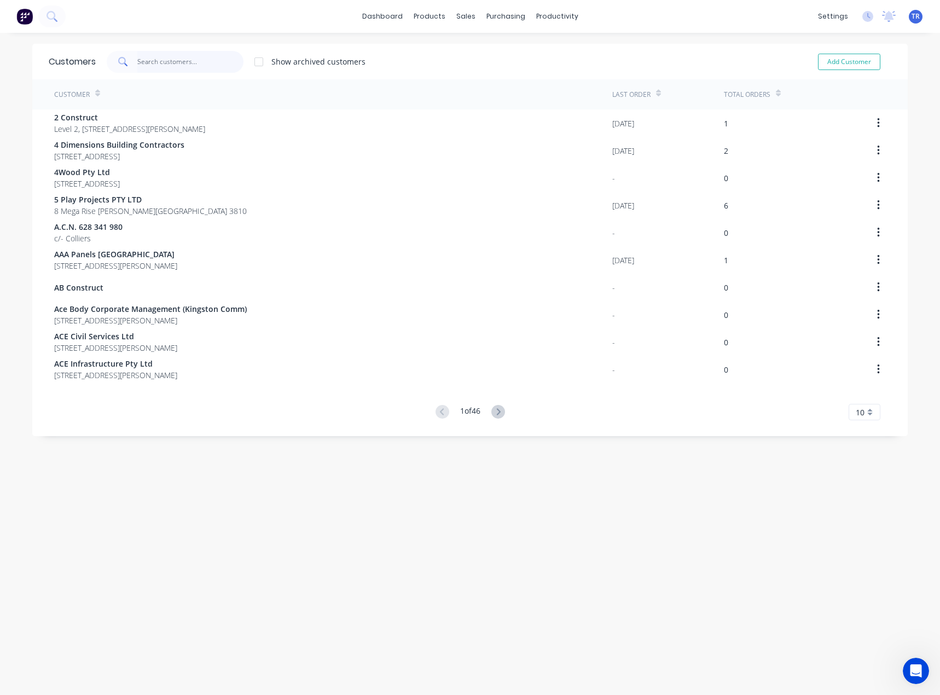
drag, startPoint x: 172, startPoint y: 53, endPoint x: 176, endPoint y: 43, distance: 10.1
click at [172, 53] on input "text" at bounding box center [190, 62] width 107 height 22
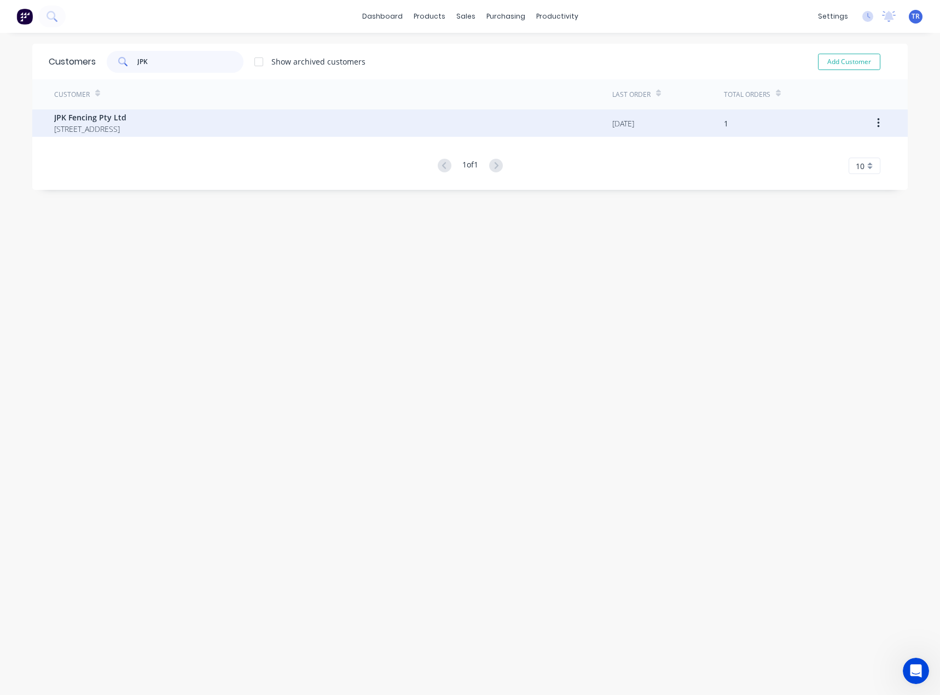
type input "JPK"
click at [161, 126] on div "JPK Fencing Pty Ltd [STREET_ADDRESS]" at bounding box center [333, 122] width 558 height 27
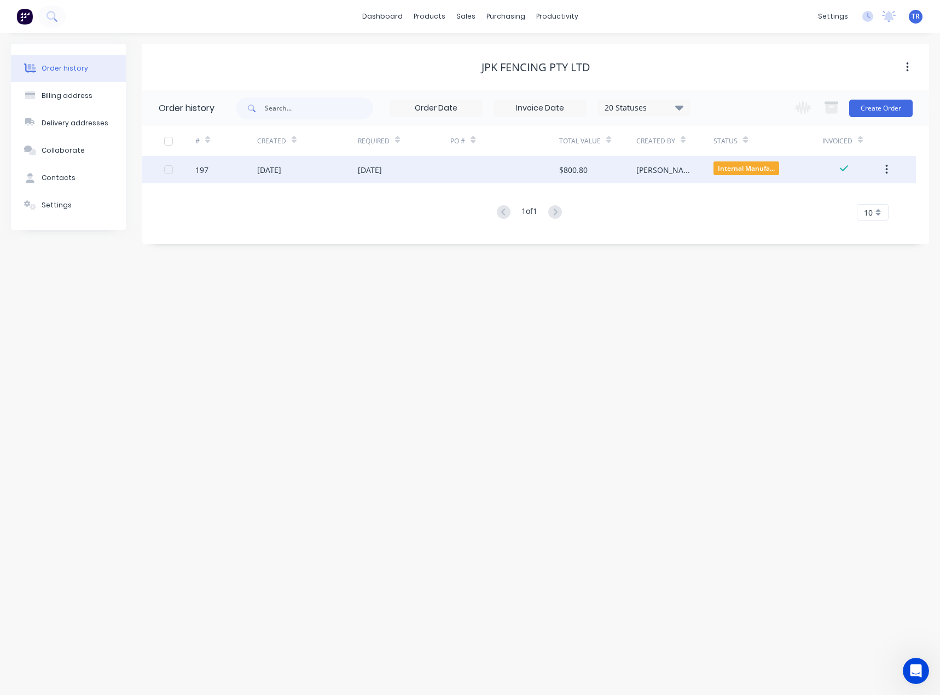
click at [313, 172] on div "[DATE]" at bounding box center [307, 169] width 101 height 27
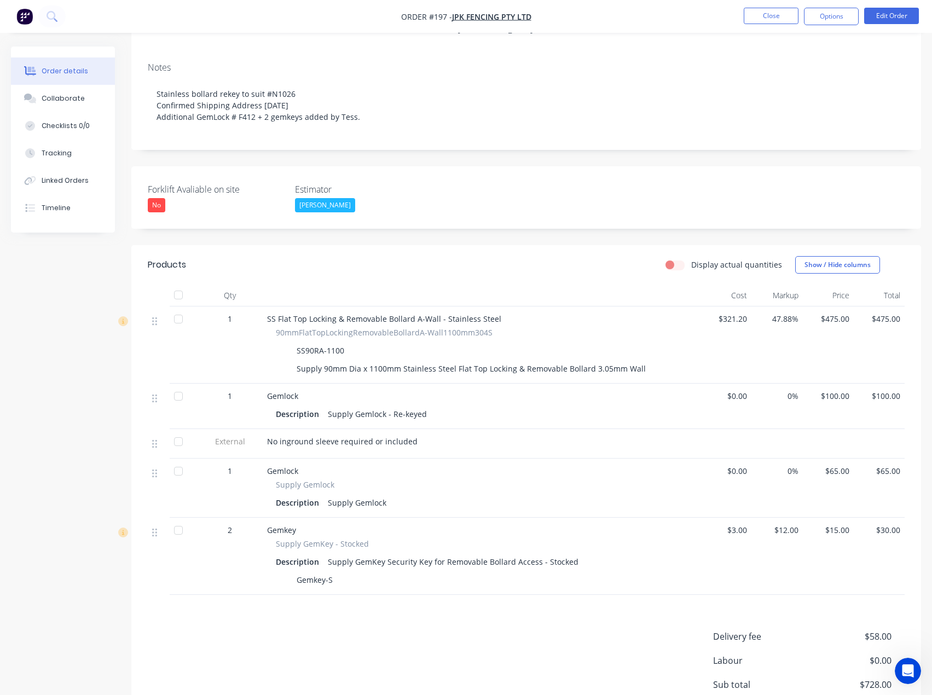
scroll to position [170, 0]
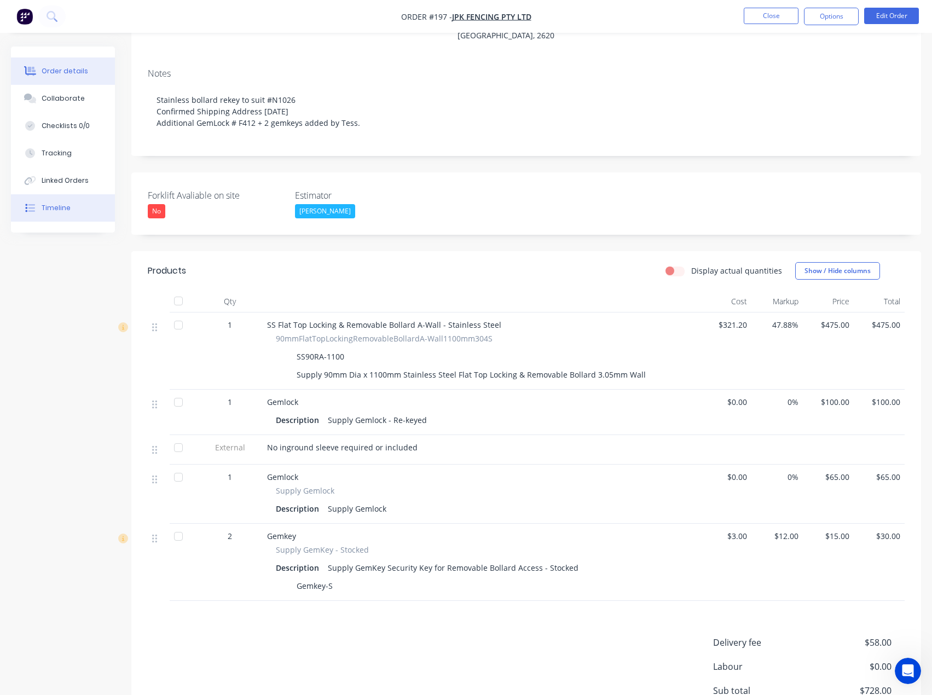
click at [44, 202] on button "Timeline" at bounding box center [63, 207] width 104 height 27
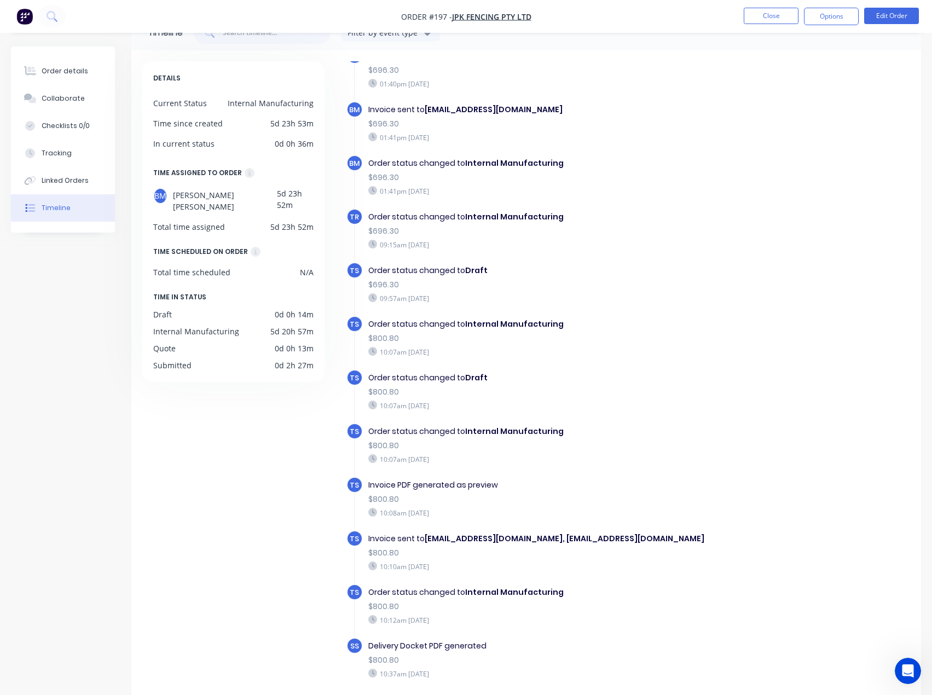
scroll to position [55, 0]
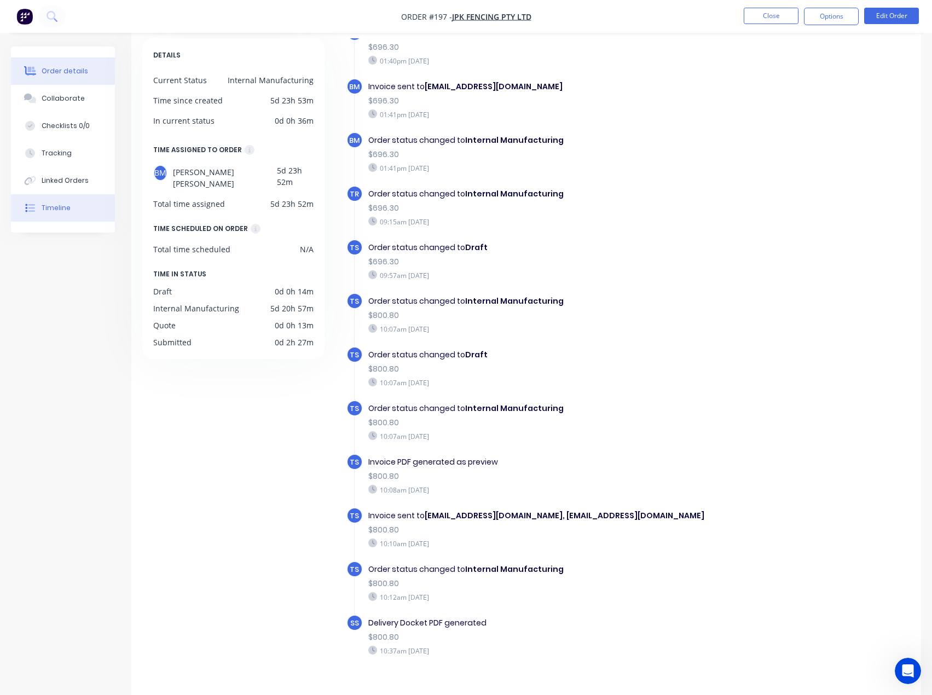
click at [36, 64] on button "Order details" at bounding box center [63, 70] width 104 height 27
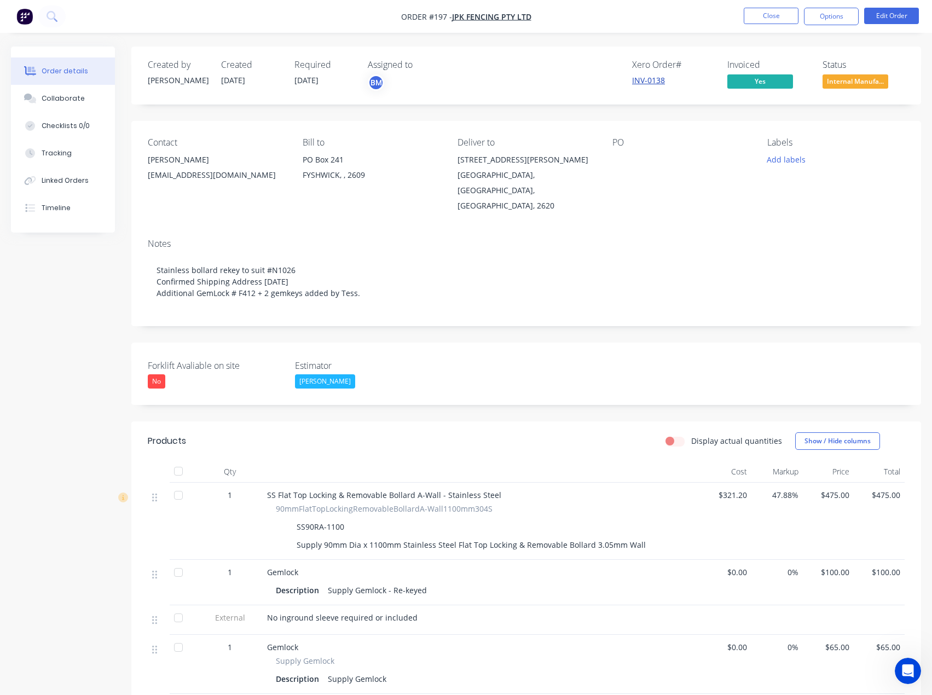
click at [643, 78] on link "INV-0138" at bounding box center [648, 80] width 33 height 10
click at [769, 13] on button "Close" at bounding box center [771, 16] width 55 height 16
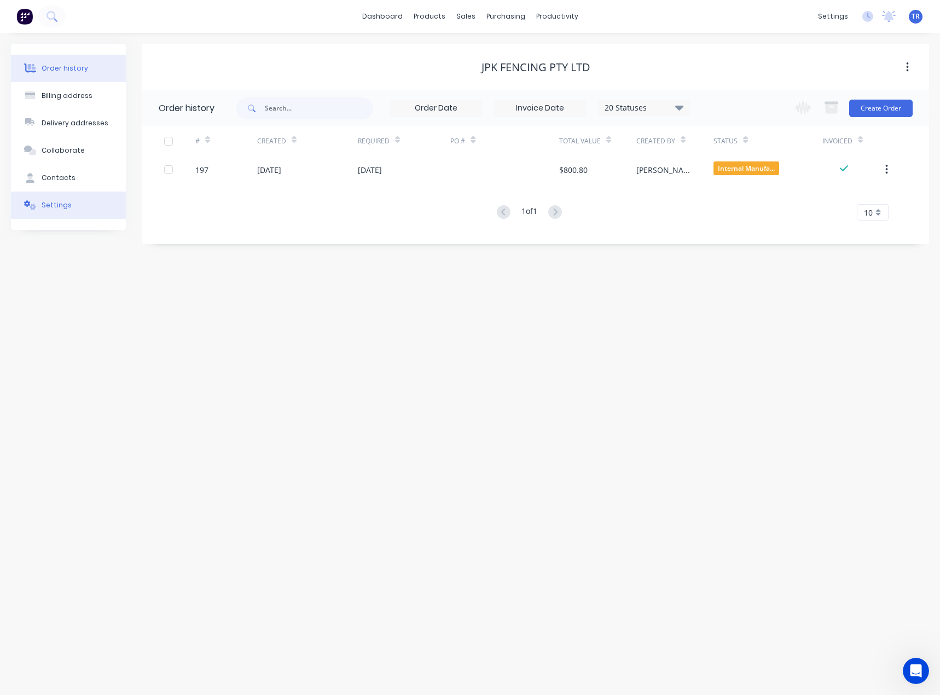
click at [62, 209] on div "Settings" at bounding box center [57, 205] width 30 height 10
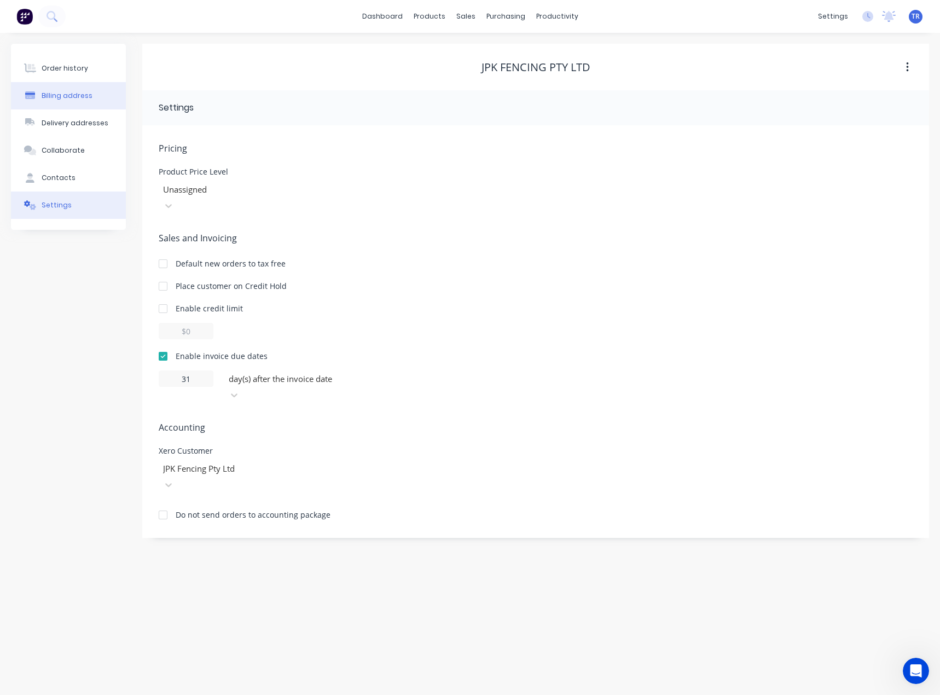
click at [79, 97] on div "Billing address" at bounding box center [67, 96] width 51 height 10
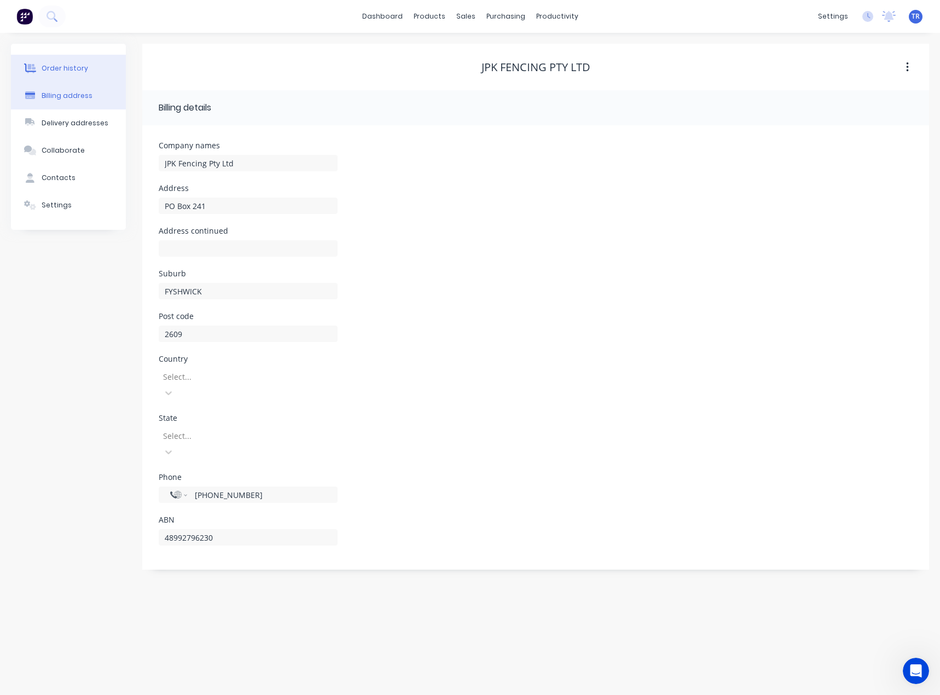
click at [82, 77] on button "Order history" at bounding box center [68, 68] width 115 height 27
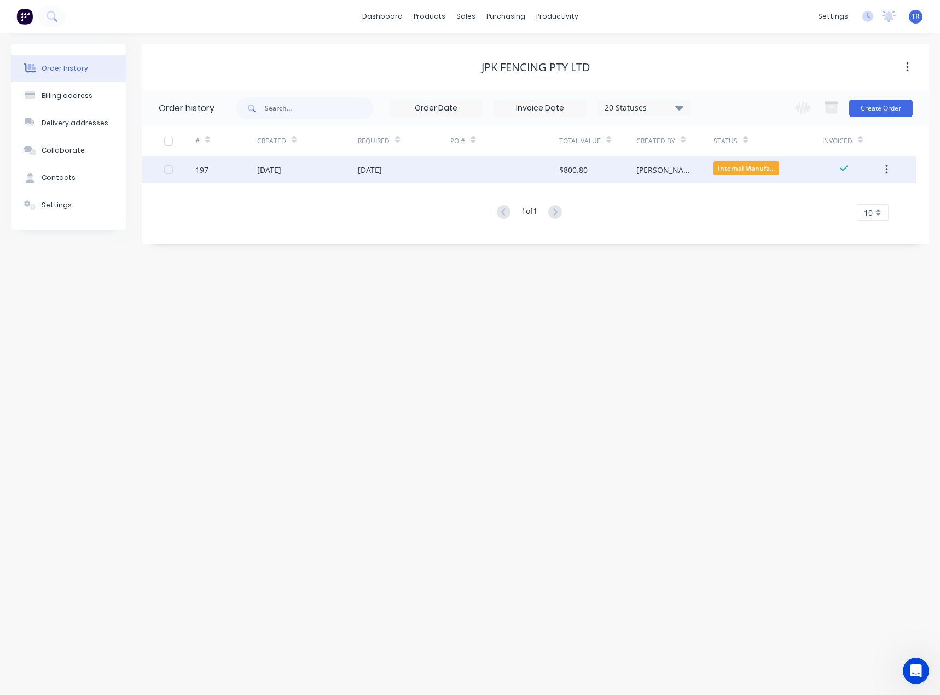
click at [675, 168] on div "[PERSON_NAME]" at bounding box center [675, 169] width 77 height 27
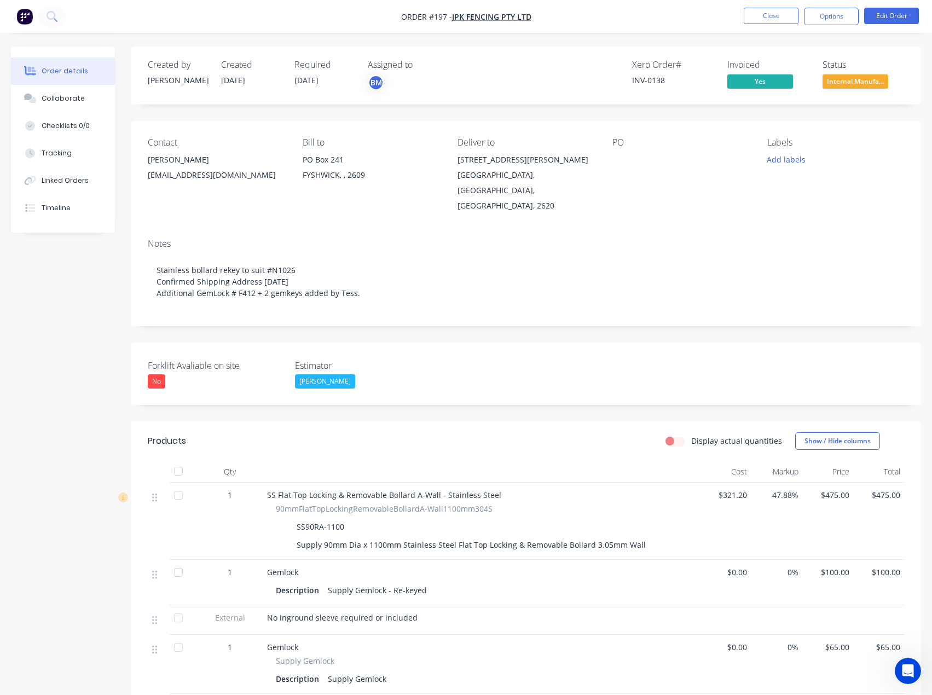
click at [868, 87] on span "Internal Manufa..." at bounding box center [856, 81] width 66 height 14
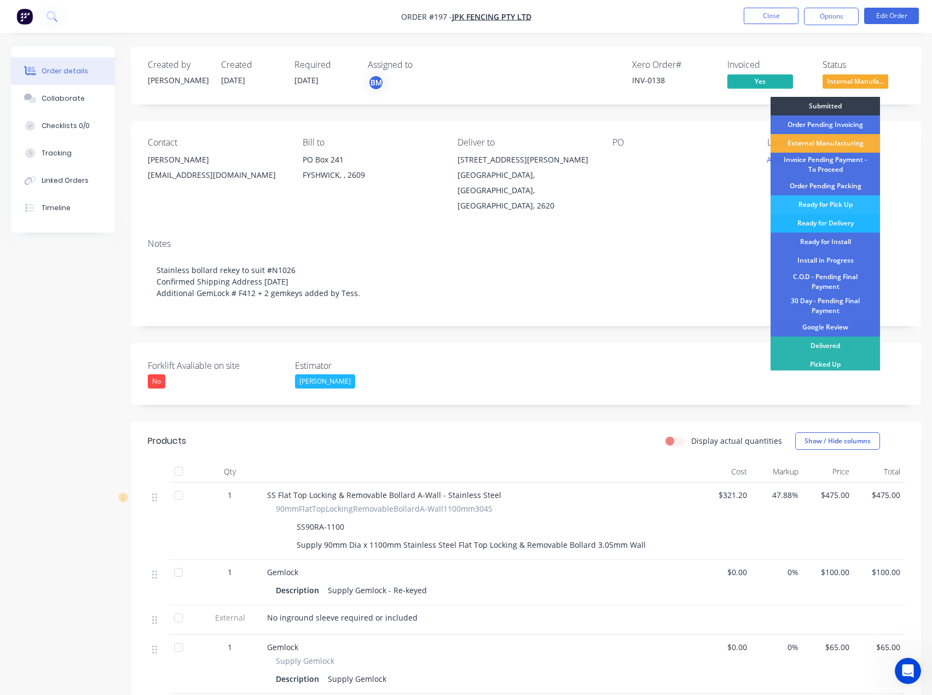
click at [857, 222] on div "Ready for Delivery" at bounding box center [825, 223] width 109 height 19
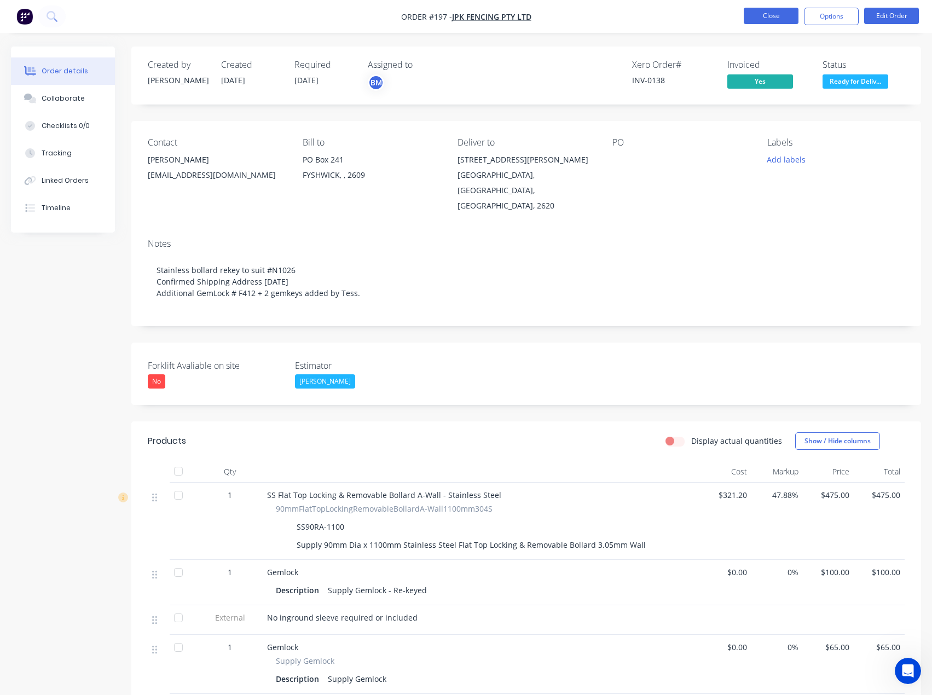
click at [759, 16] on button "Close" at bounding box center [771, 16] width 55 height 16
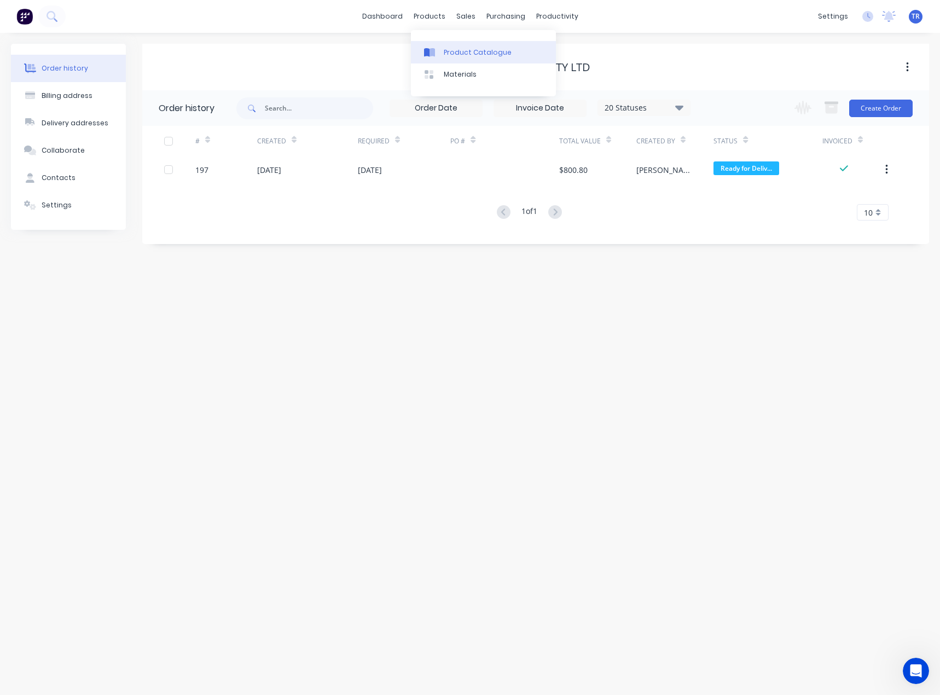
click at [435, 57] on link "Product Catalogue" at bounding box center [483, 52] width 145 height 22
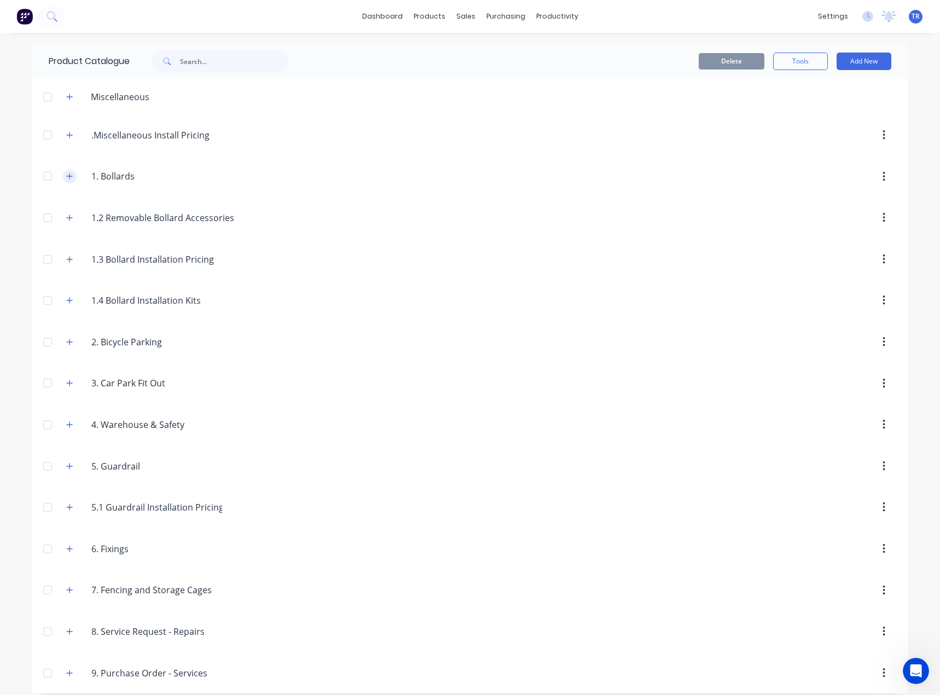
click at [63, 177] on button "button" at bounding box center [70, 177] width 14 height 14
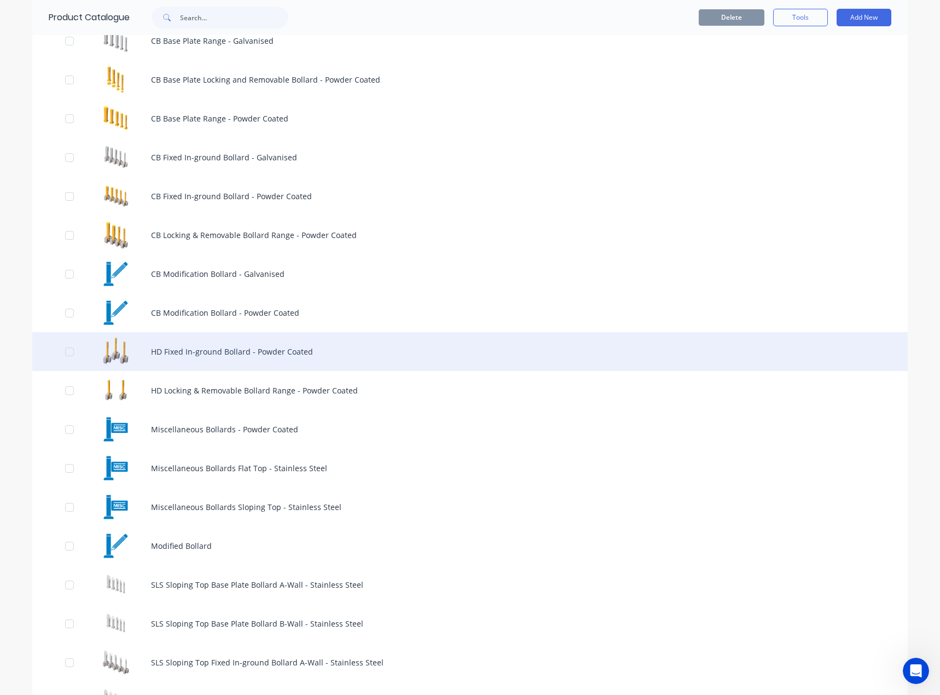
scroll to position [219, 0]
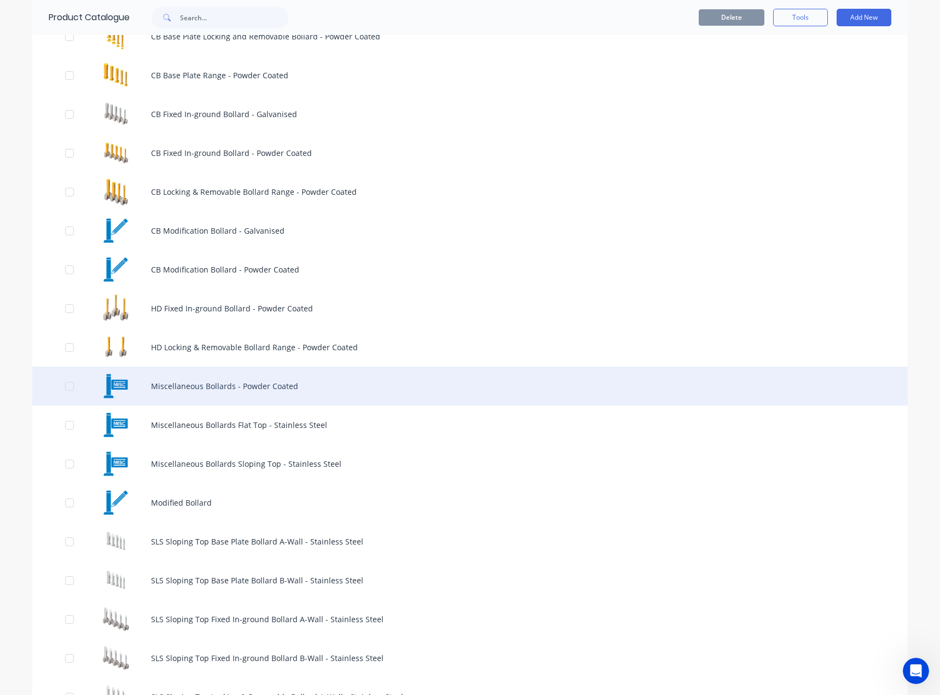
click at [274, 397] on div "Miscellaneous Bollards - Powder Coated" at bounding box center [470, 386] width 876 height 39
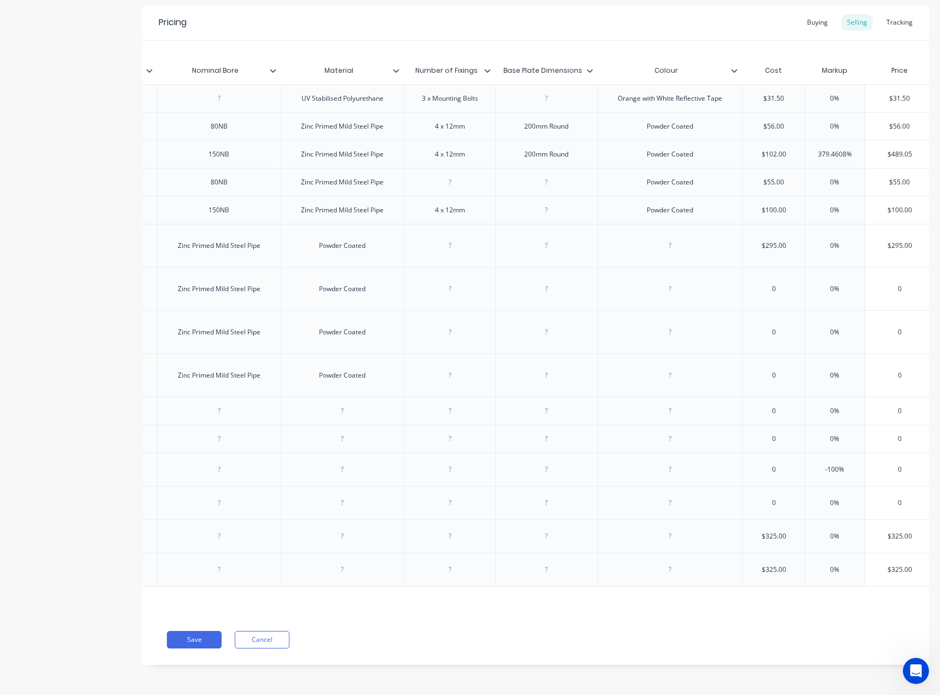
scroll to position [0, 2095]
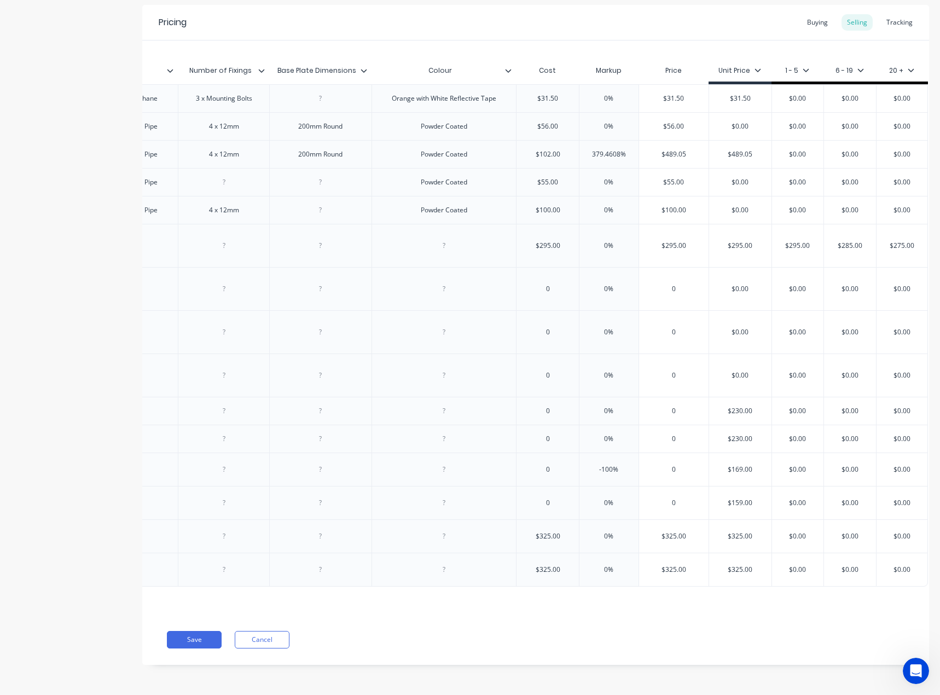
type input "0"
click at [555, 406] on input "0" at bounding box center [548, 411] width 62 height 10
click at [539, 435] on input "0" at bounding box center [548, 439] width 62 height 10
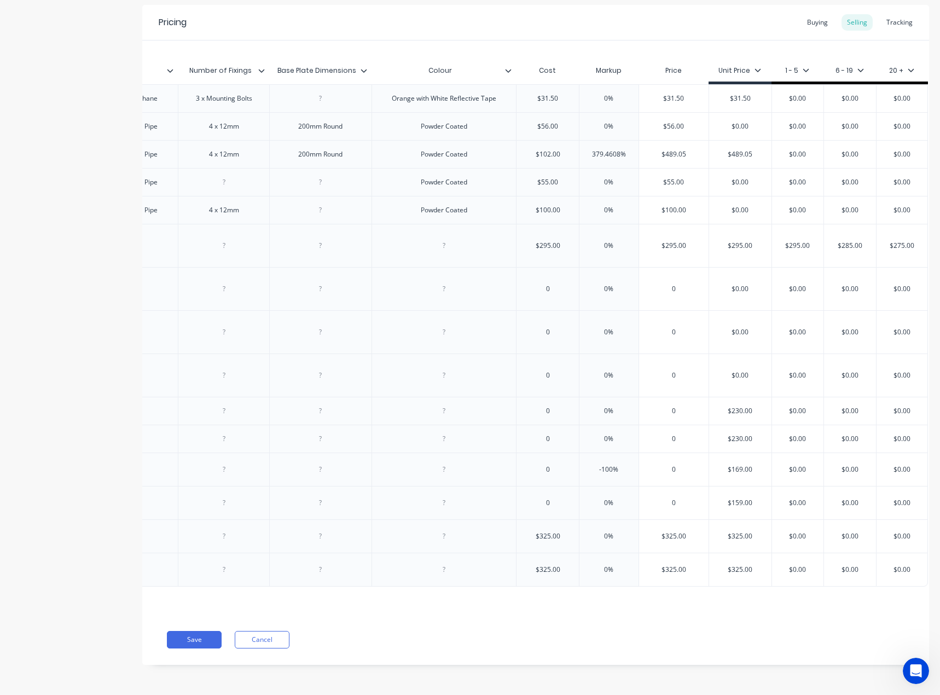
click at [539, 435] on input "0" at bounding box center [548, 439] width 62 height 10
type input "55"
click at [550, 406] on input "0" at bounding box center [548, 411] width 62 height 10
click at [535, 465] on input "0" at bounding box center [548, 470] width 62 height 10
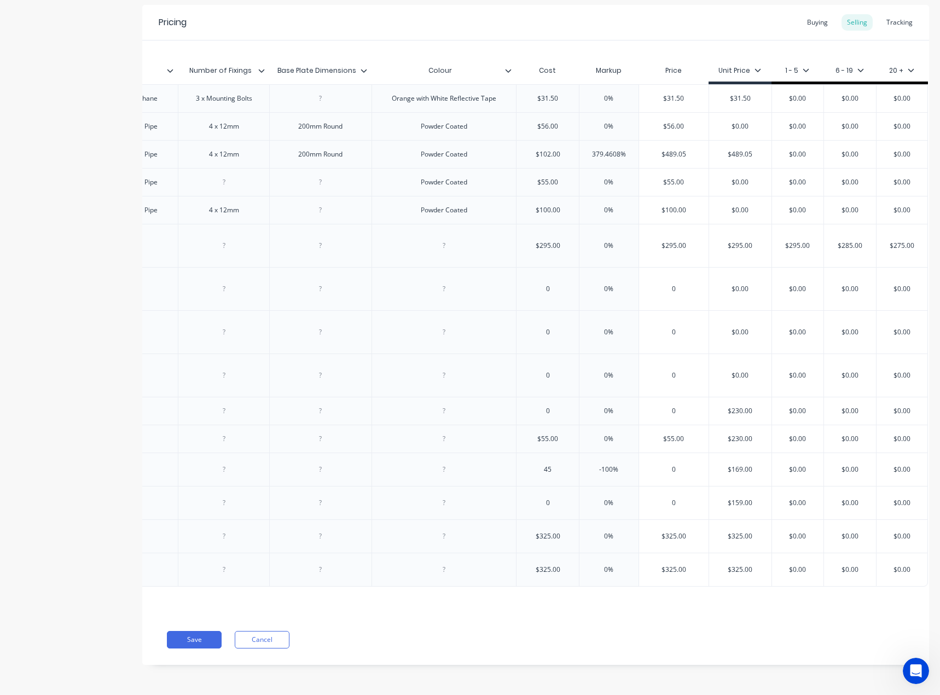
type input "45"
click at [442, 467] on div at bounding box center [444, 470] width 55 height 14
click at [720, 434] on input "text" at bounding box center [740, 439] width 62 height 10
type input "$230.00"
click at [720, 434] on input "$230.00" at bounding box center [740, 439] width 62 height 10
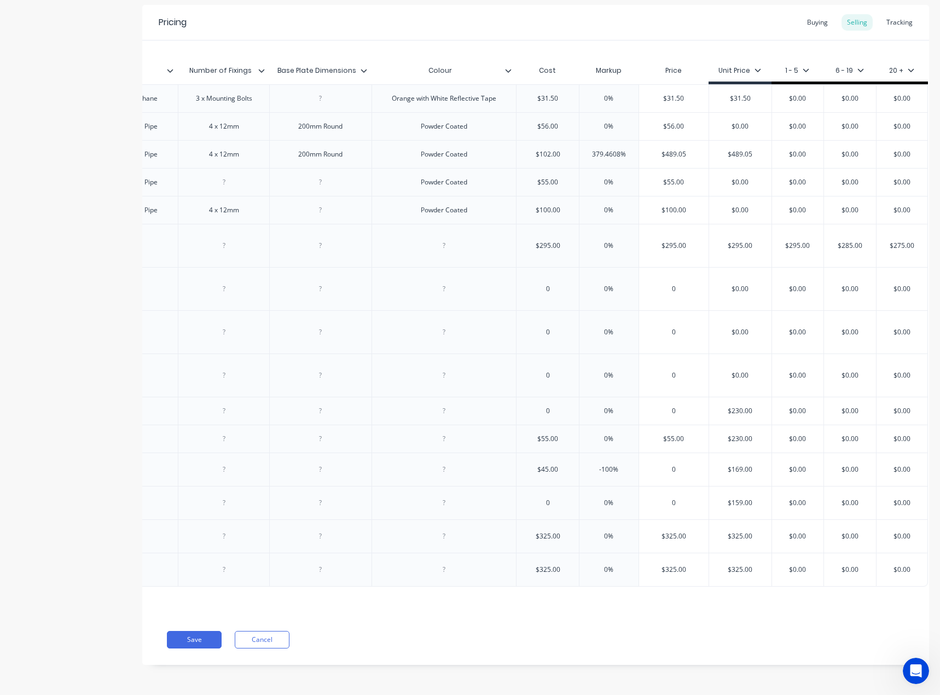
click at [720, 434] on input "$230.00" at bounding box center [740, 439] width 62 height 10
click at [663, 434] on input "$55.00" at bounding box center [674, 439] width 70 height 10
paste input "230"
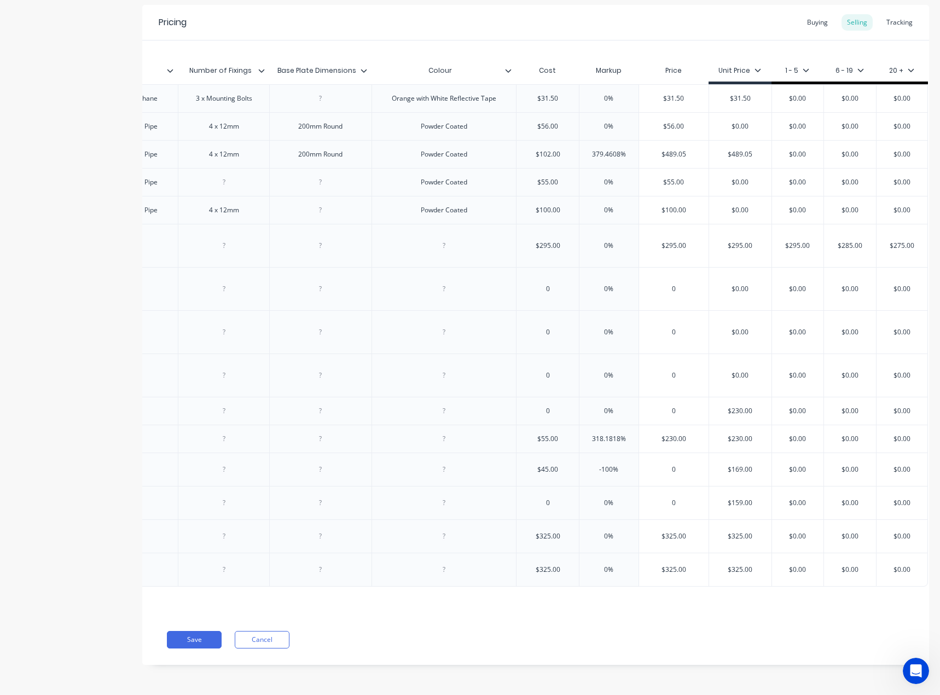
type input "$230.00"
click at [731, 434] on input "$230.00" at bounding box center [740, 439] width 62 height 10
click at [674, 465] on input "0" at bounding box center [674, 470] width 70 height 10
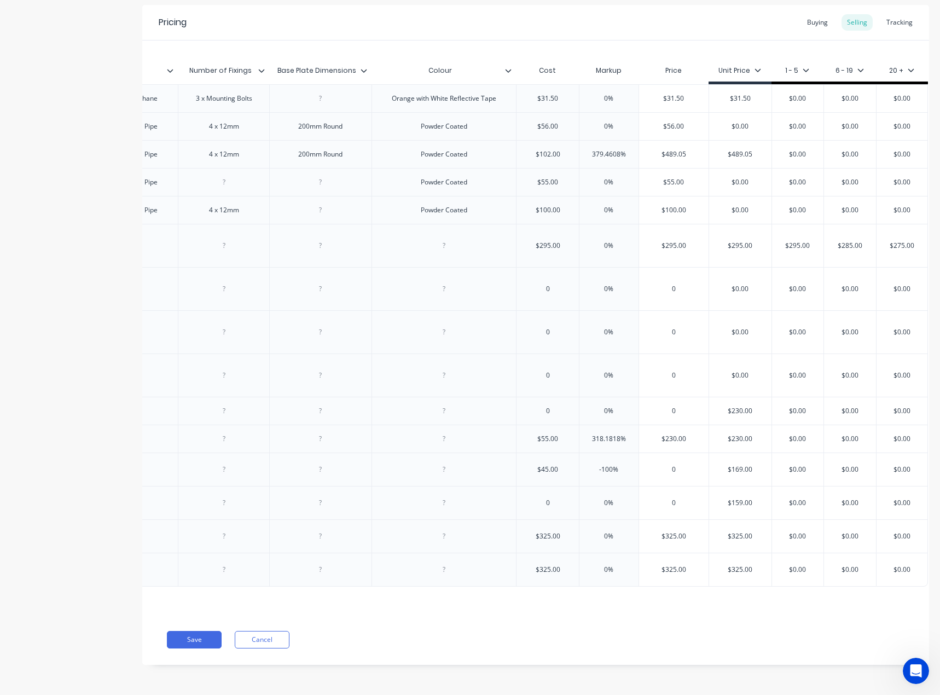
click at [674, 465] on input "0" at bounding box center [674, 470] width 70 height 10
paste input "$230.0"
type input "$230.00"
click at [737, 465] on input "$169.00" at bounding box center [740, 470] width 62 height 10
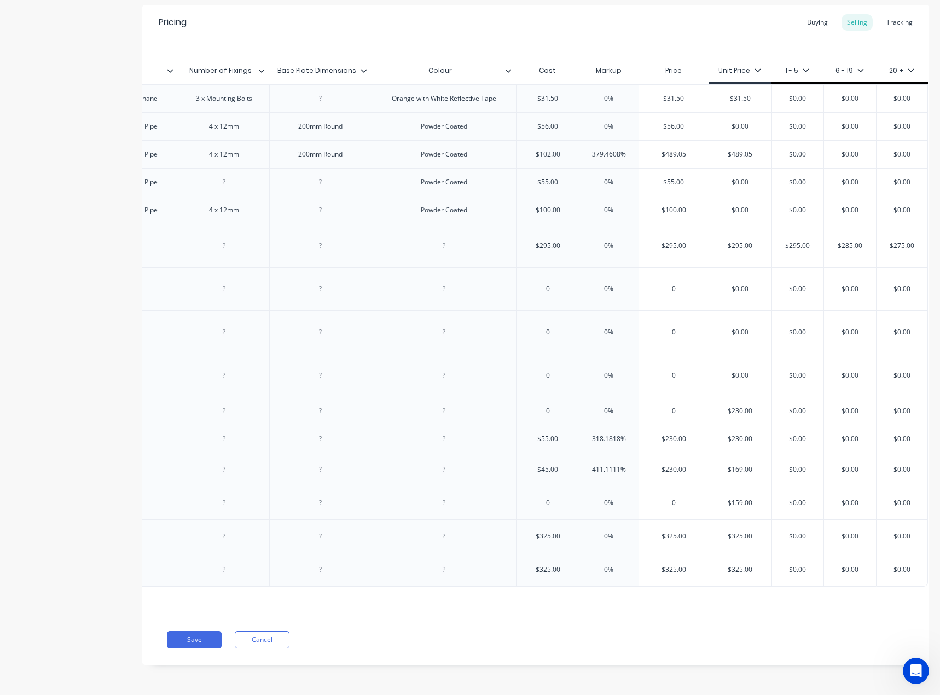
paste input "$230"
click at [689, 473] on div "$230.00" at bounding box center [674, 469] width 70 height 27
type input "$$230.00"
type input "411.1111%"
click at [610, 465] on input "411.1111%" at bounding box center [609, 470] width 59 height 10
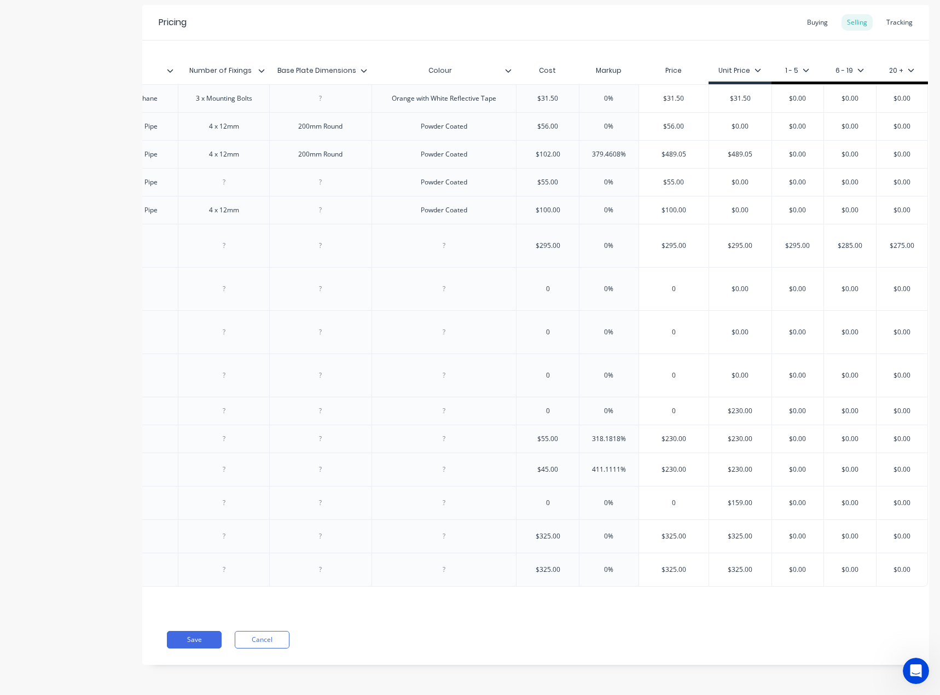
click at [479, 465] on div at bounding box center [444, 469] width 145 height 33
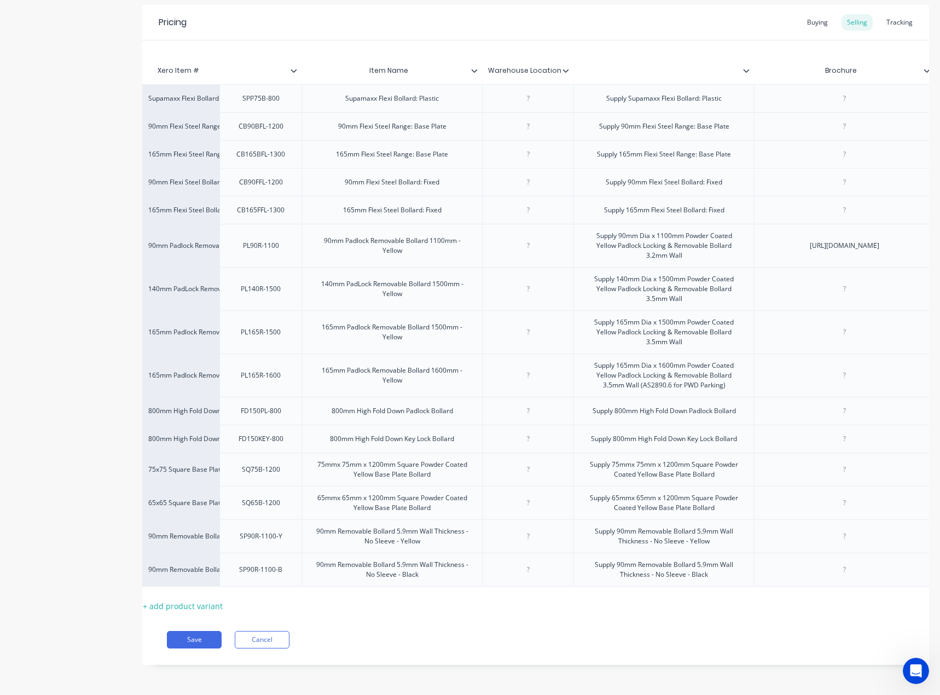
scroll to position [0, 0]
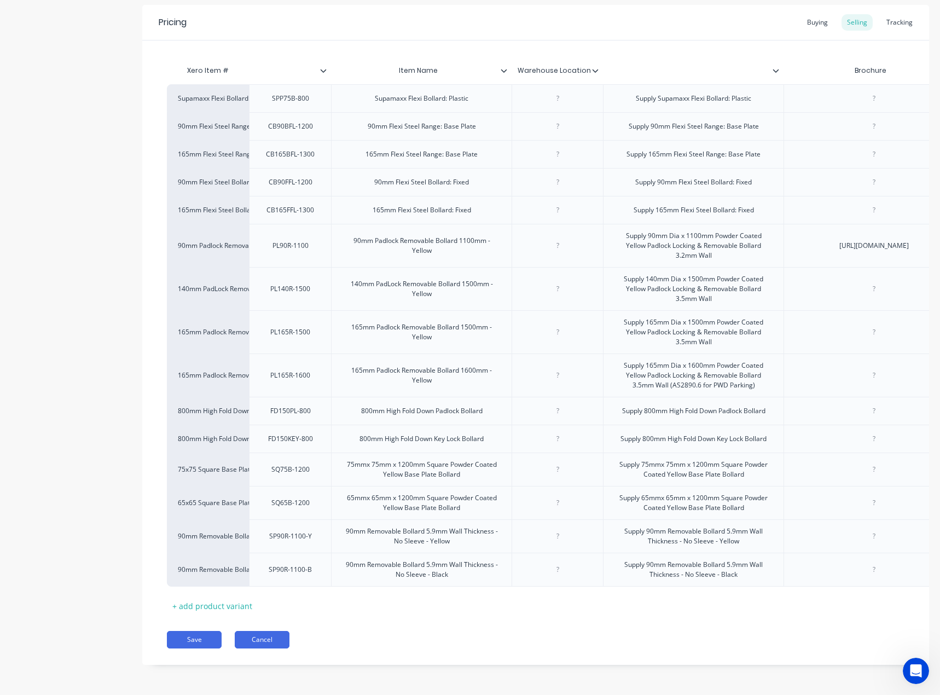
click at [279, 642] on button "Cancel" at bounding box center [262, 640] width 55 height 18
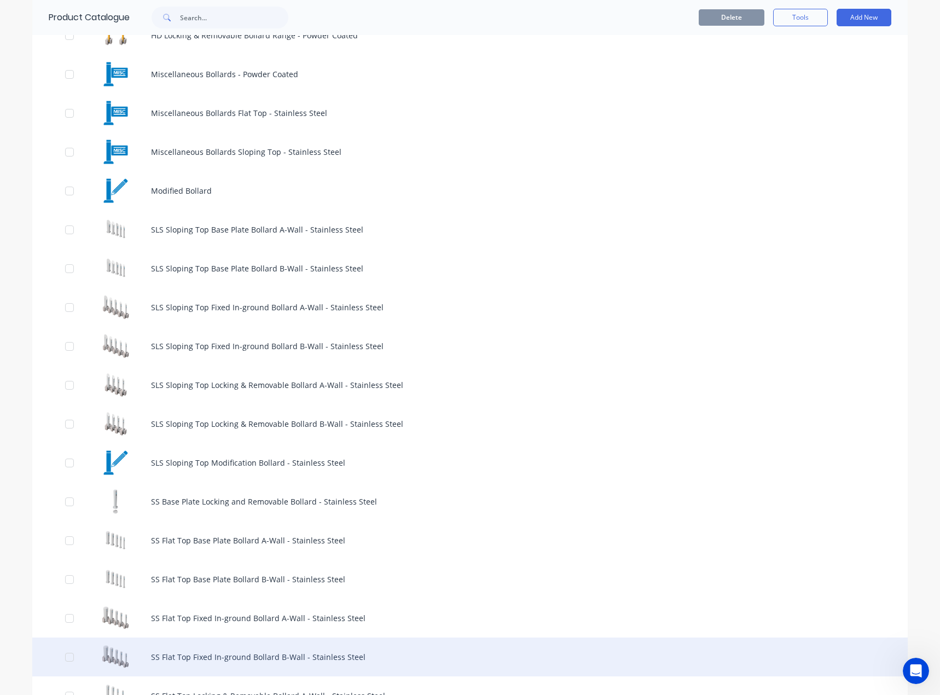
scroll to position [55, 0]
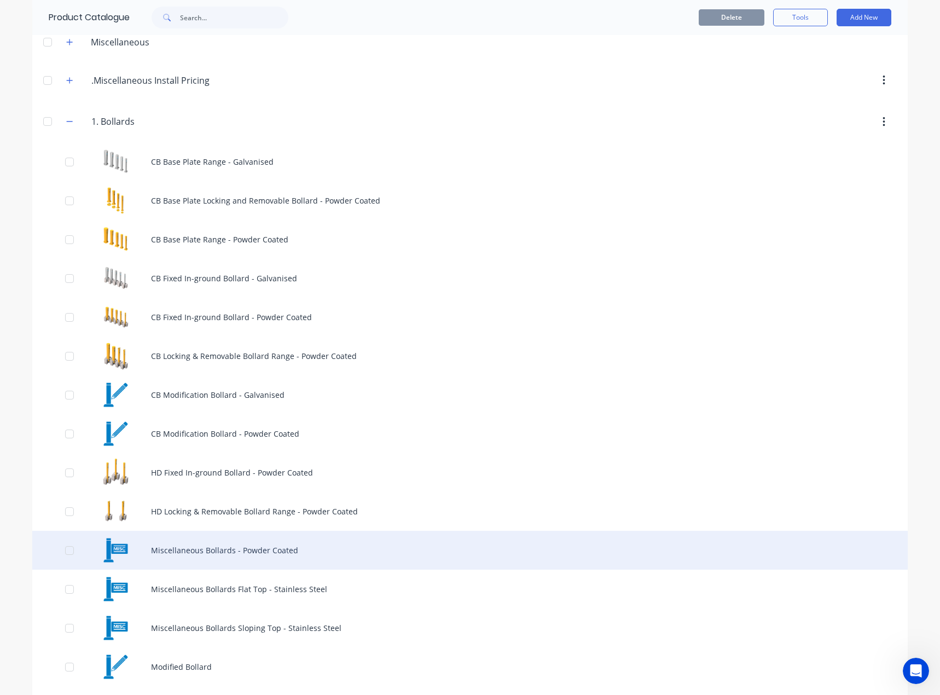
click at [300, 545] on div "Miscellaneous Bollards - Powder Coated" at bounding box center [470, 550] width 876 height 39
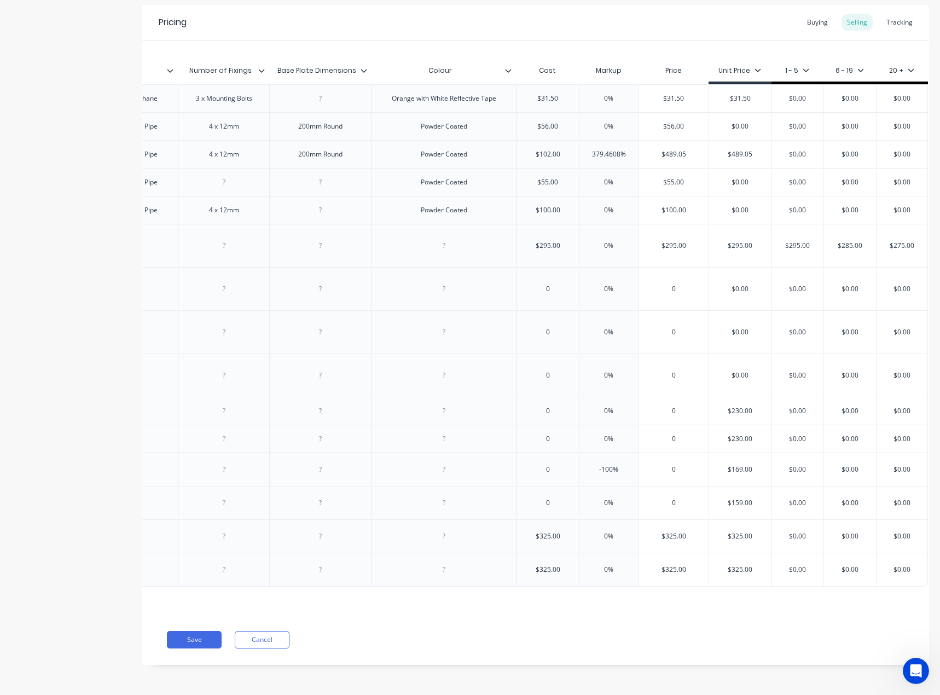
scroll to position [0, 2095]
click at [560, 425] on div "0" at bounding box center [548, 438] width 62 height 27
type input "0"
click at [560, 425] on div "0" at bounding box center [548, 438] width 62 height 27
click at [535, 406] on input "0" at bounding box center [548, 411] width 62 height 10
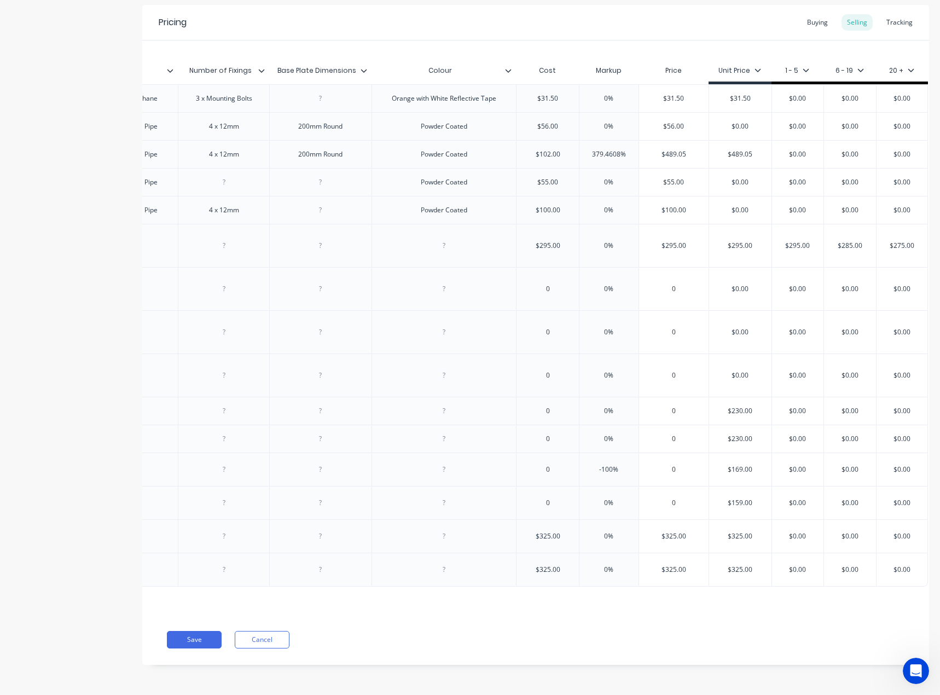
click at [535, 406] on input "0" at bounding box center [548, 411] width 62 height 10
type input "55"
click at [542, 434] on input "0" at bounding box center [548, 439] width 62 height 10
type input "45"
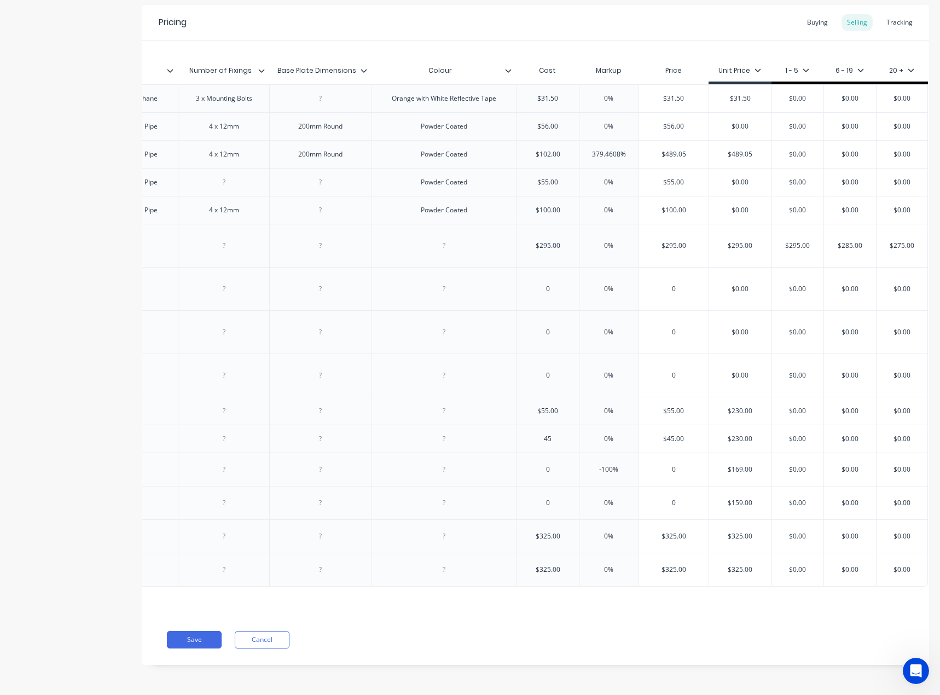
type input "$230.00"
click at [732, 406] on input "$230.00" at bounding box center [740, 411] width 62 height 10
click at [674, 406] on input "$55.00" at bounding box center [674, 411] width 70 height 10
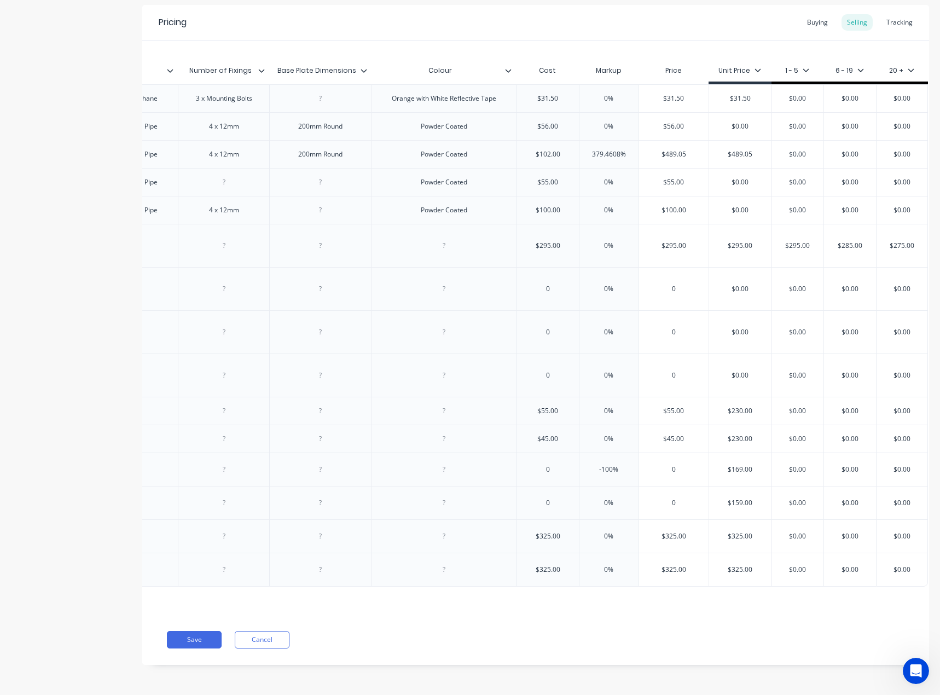
paste input "230"
type input "$230.00"
click at [649, 434] on input "$45.00" at bounding box center [674, 439] width 70 height 10
click at [666, 434] on input "$45.00" at bounding box center [674, 439] width 70 height 10
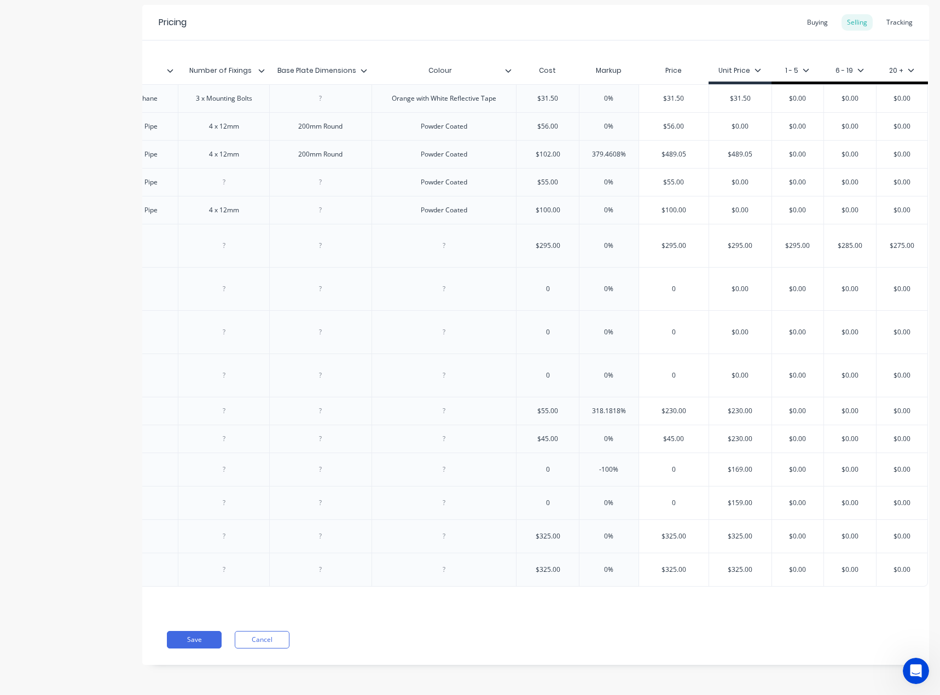
paste input "230"
click at [404, 467] on div at bounding box center [444, 469] width 145 height 33
type input "$230.00"
click at [195, 638] on button "Save" at bounding box center [194, 640] width 55 height 18
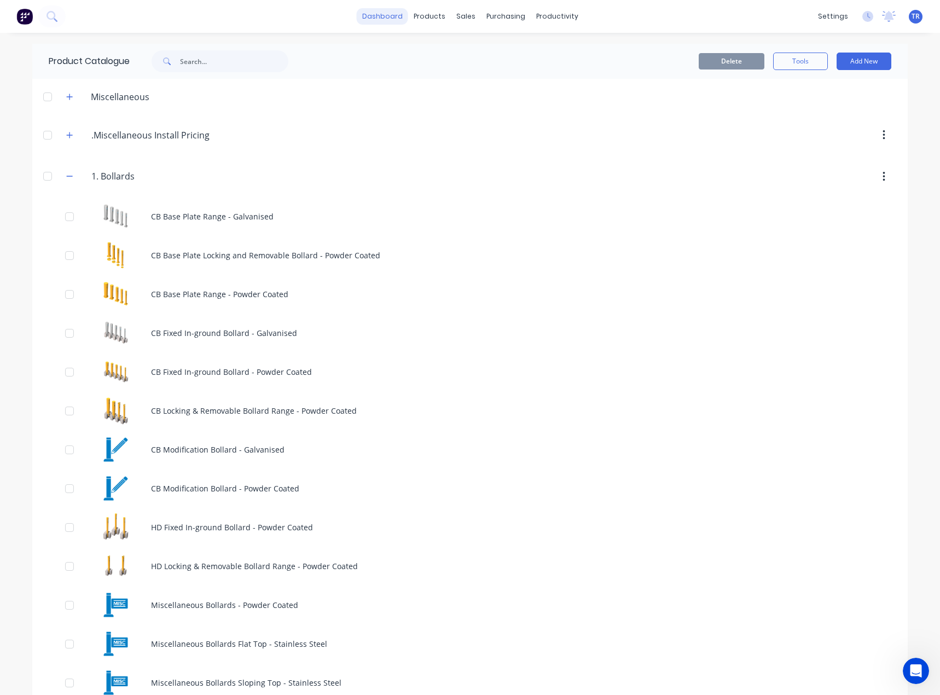
click at [377, 20] on link "dashboard" at bounding box center [382, 16] width 51 height 16
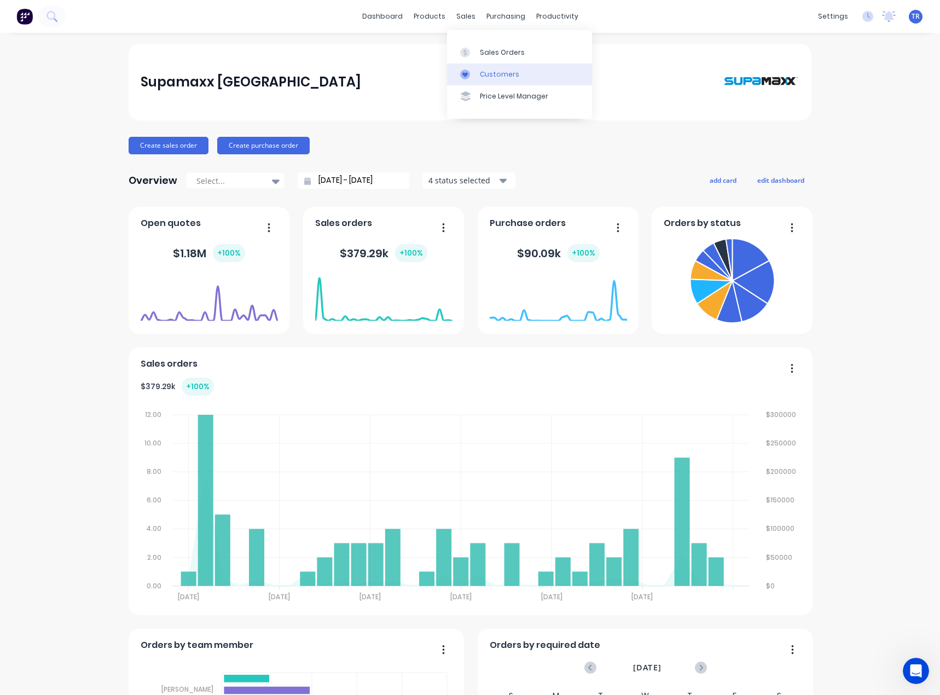
click at [484, 70] on div "Customers" at bounding box center [499, 75] width 39 height 10
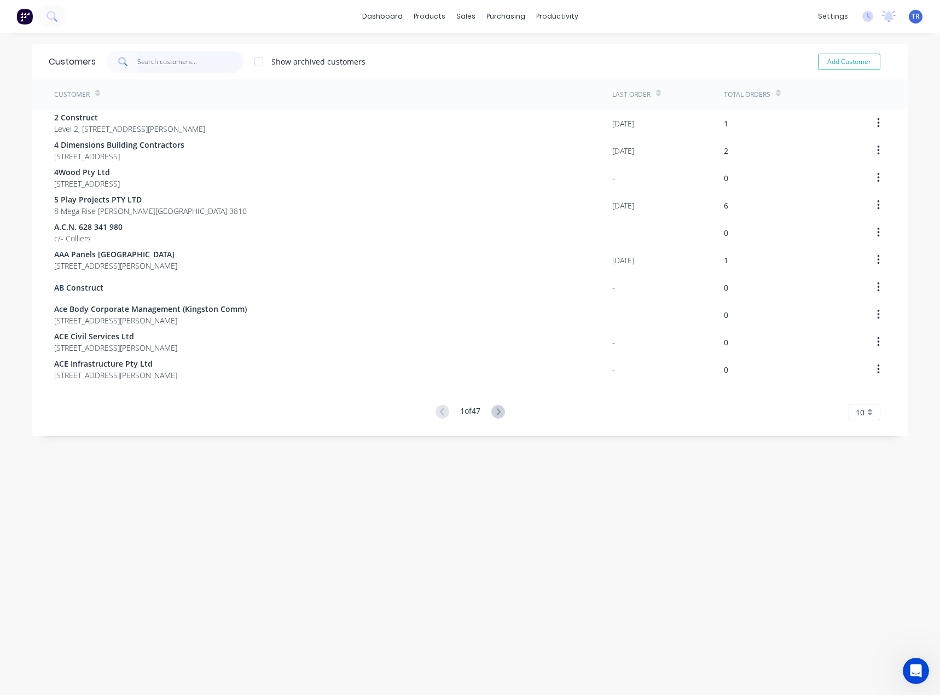
click at [202, 70] on input "text" at bounding box center [190, 62] width 107 height 22
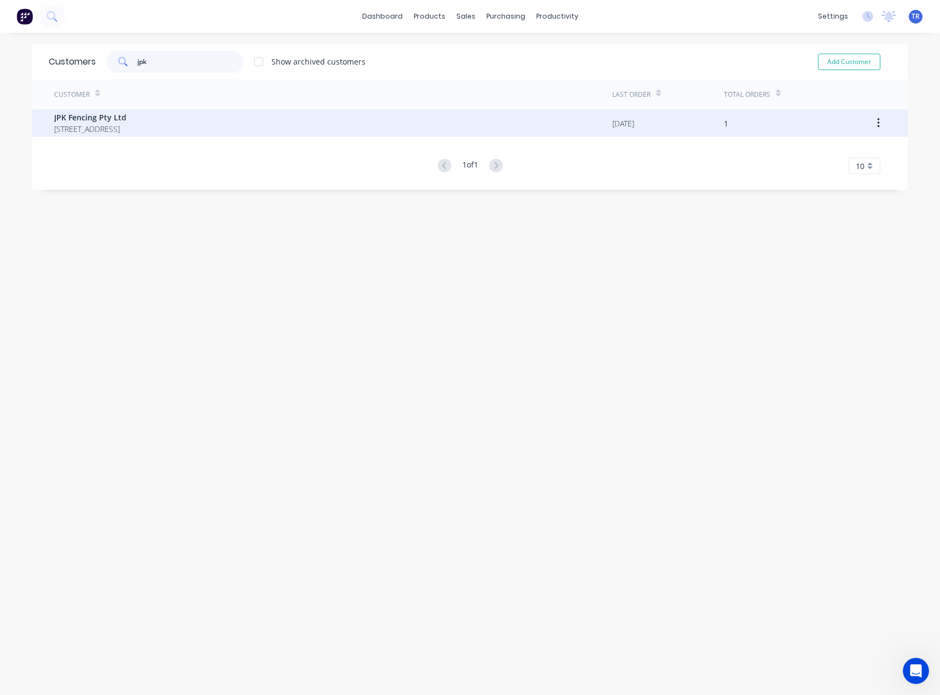
type input "jpk"
click at [172, 127] on div "JPK Fencing Pty Ltd PO Box 241 FYSHWICK 2609" at bounding box center [333, 122] width 558 height 27
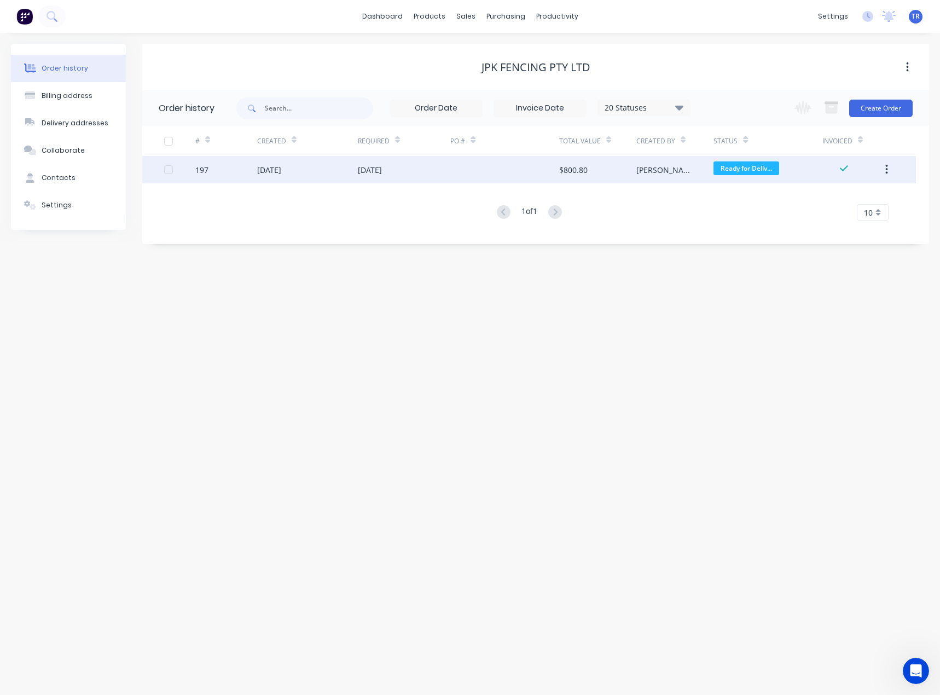
click at [340, 172] on div "[DATE]" at bounding box center [307, 169] width 101 height 27
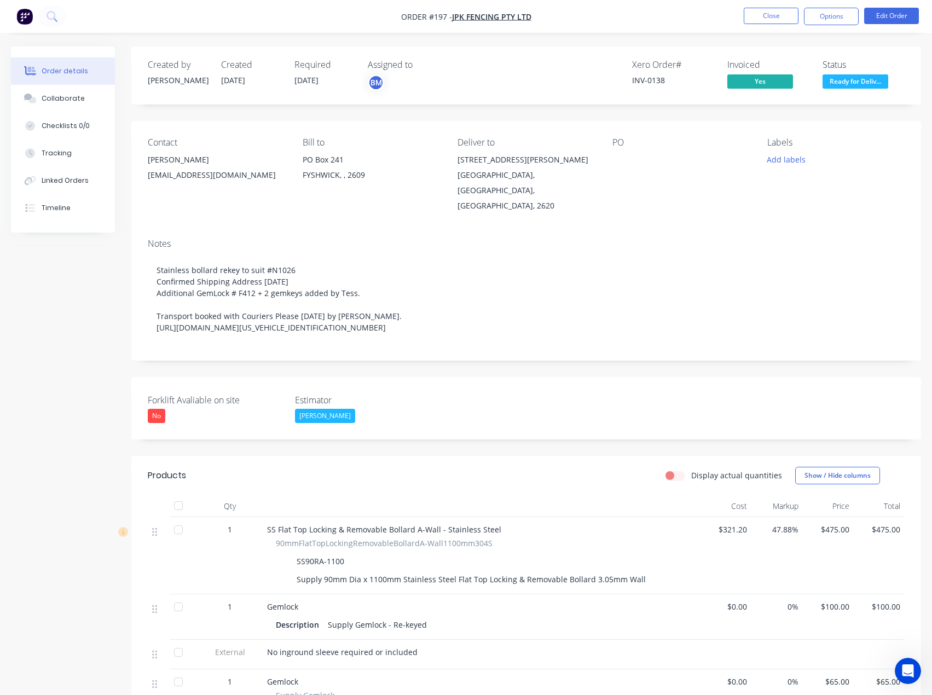
click at [78, 91] on button "Collaborate" at bounding box center [63, 98] width 104 height 27
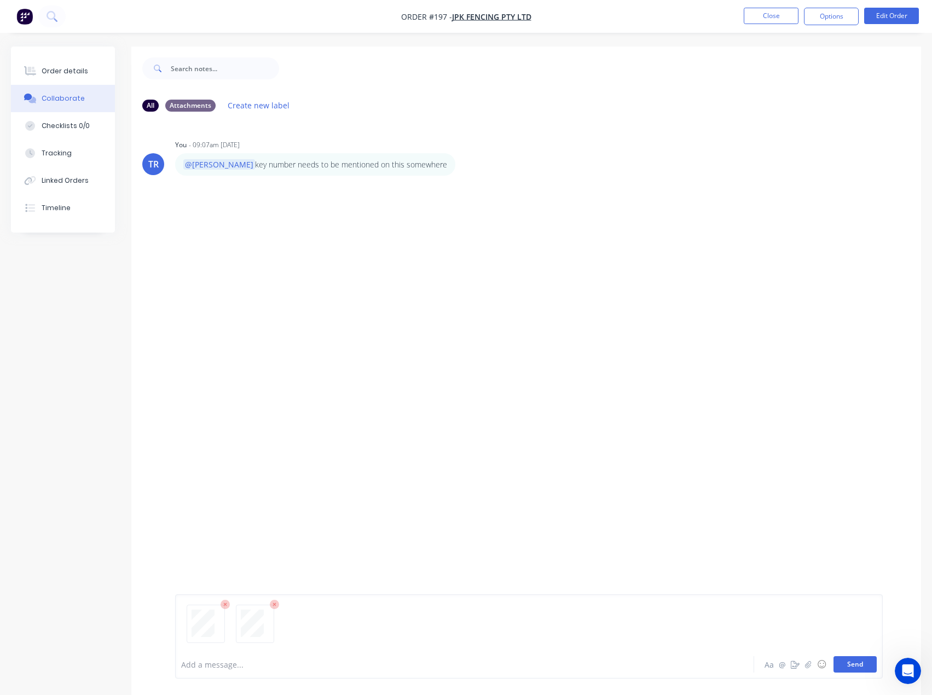
click at [851, 664] on button "Send" at bounding box center [855, 664] width 43 height 16
click at [78, 67] on div "Order details" at bounding box center [65, 71] width 47 height 10
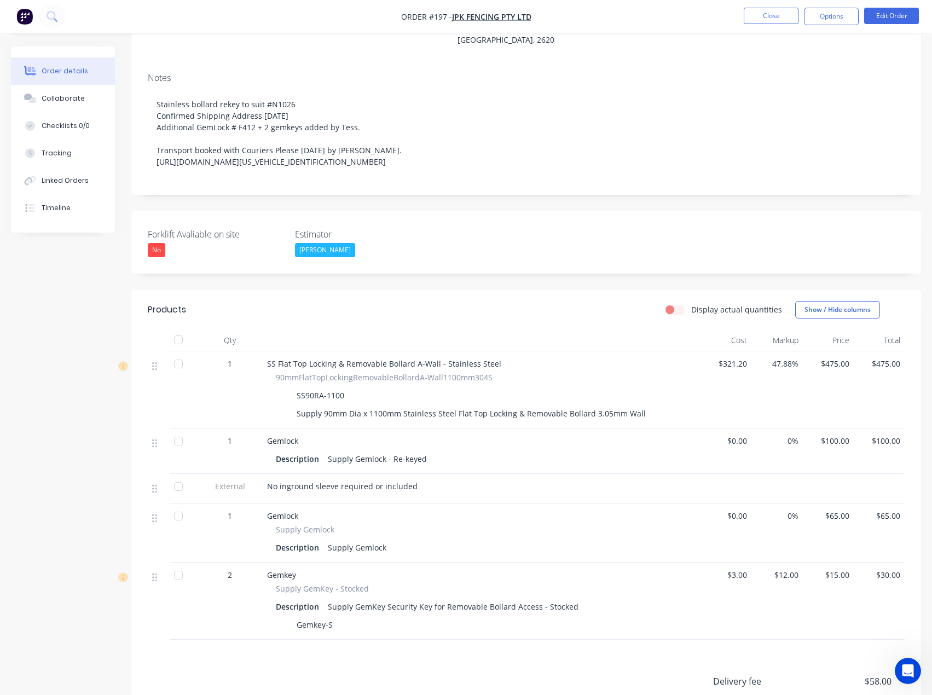
scroll to position [314, 0]
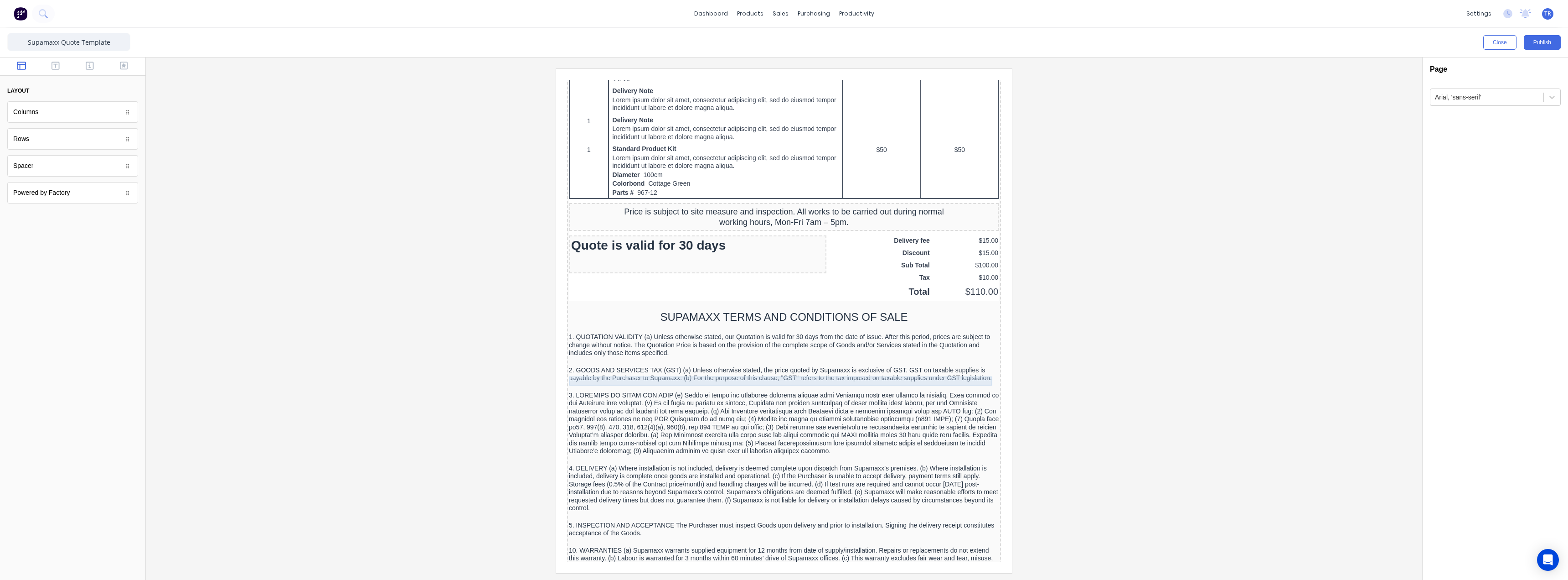
scroll to position [521, 0]
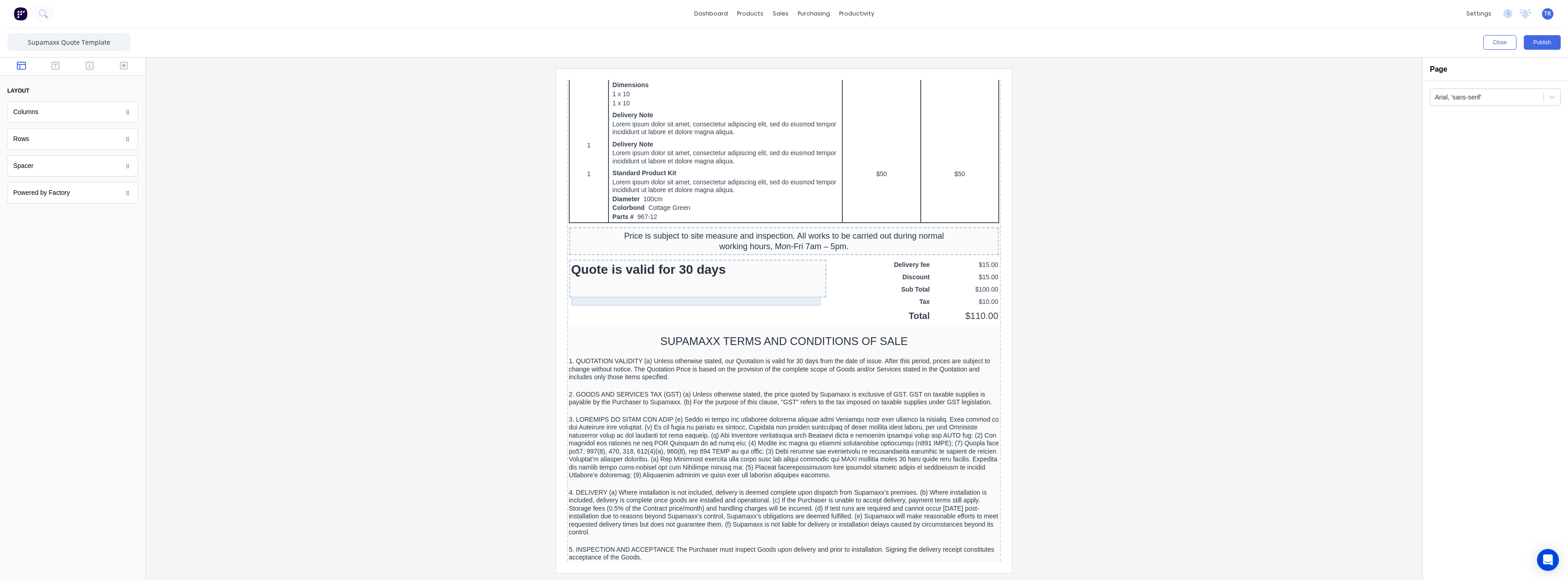
click at [658, 276] on div at bounding box center [687, 271] width 253 height 9
click at [665, 285] on div at bounding box center [687, 280] width 253 height 9
click at [1537, 47] on button "Publish" at bounding box center [1542, 42] width 37 height 15
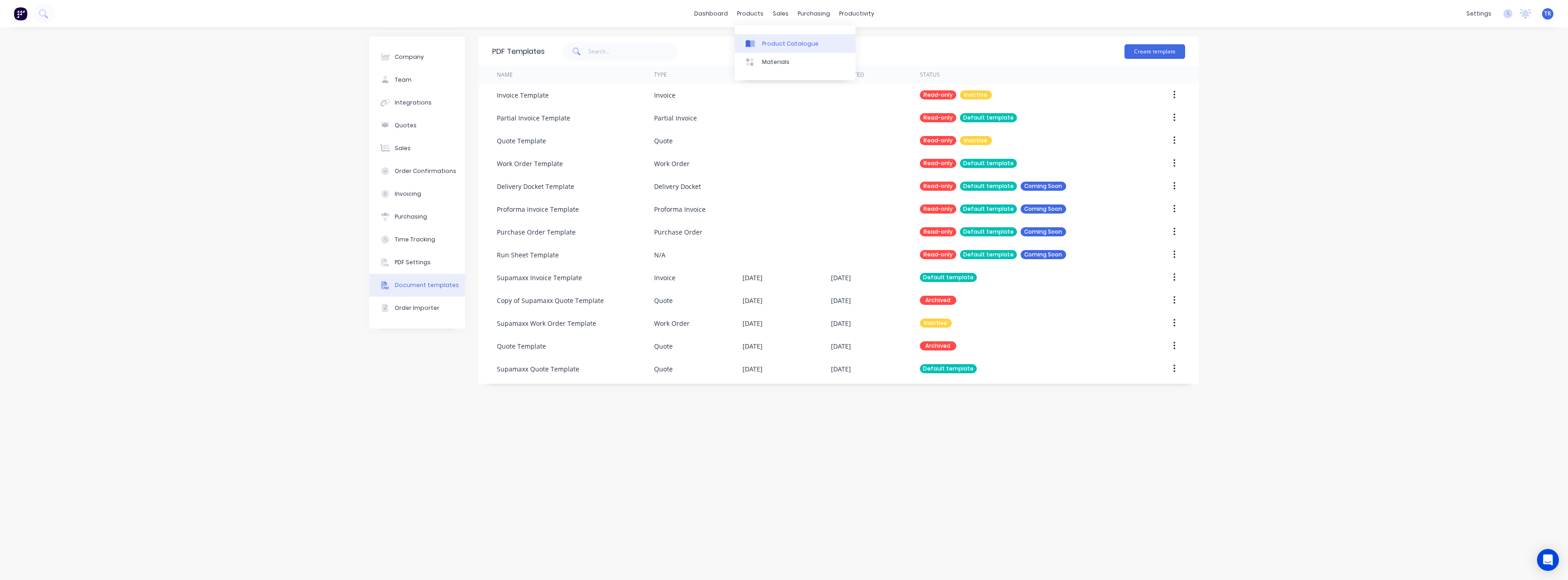
click at [758, 41] on div at bounding box center [752, 44] width 13 height 8
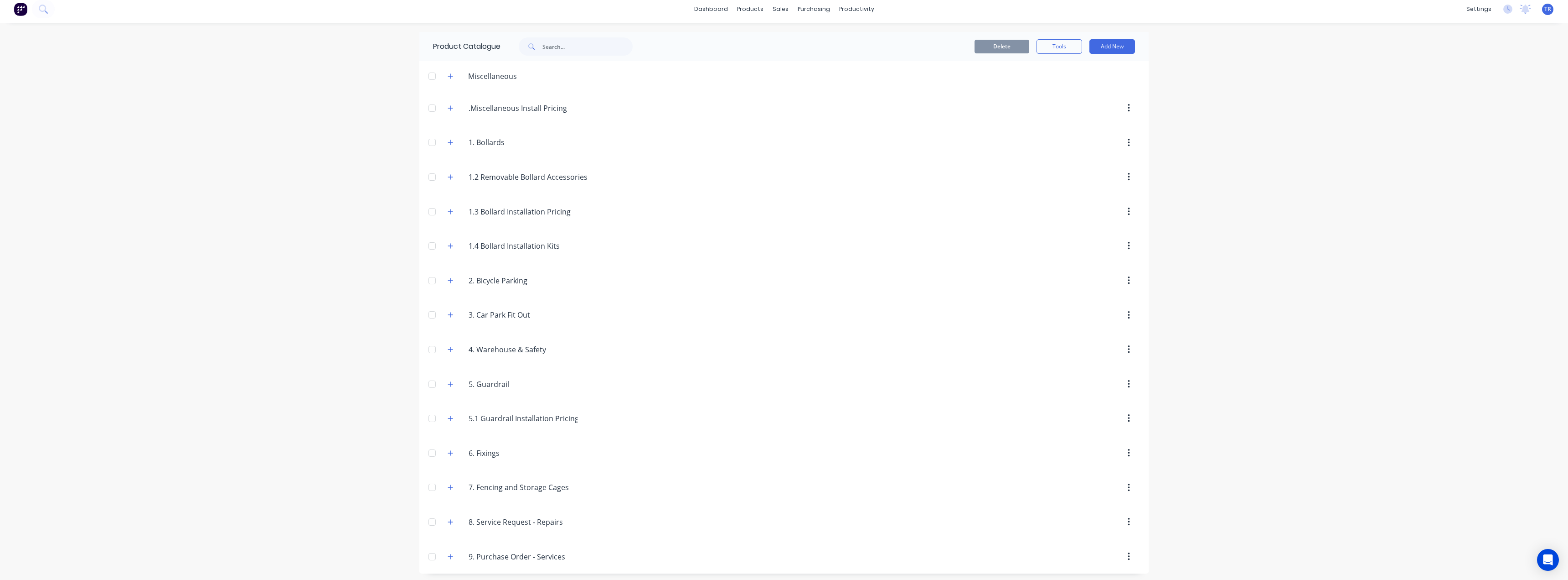
scroll to position [8, 0]
click at [447, 556] on icon "button" at bounding box center [450, 554] width 6 height 7
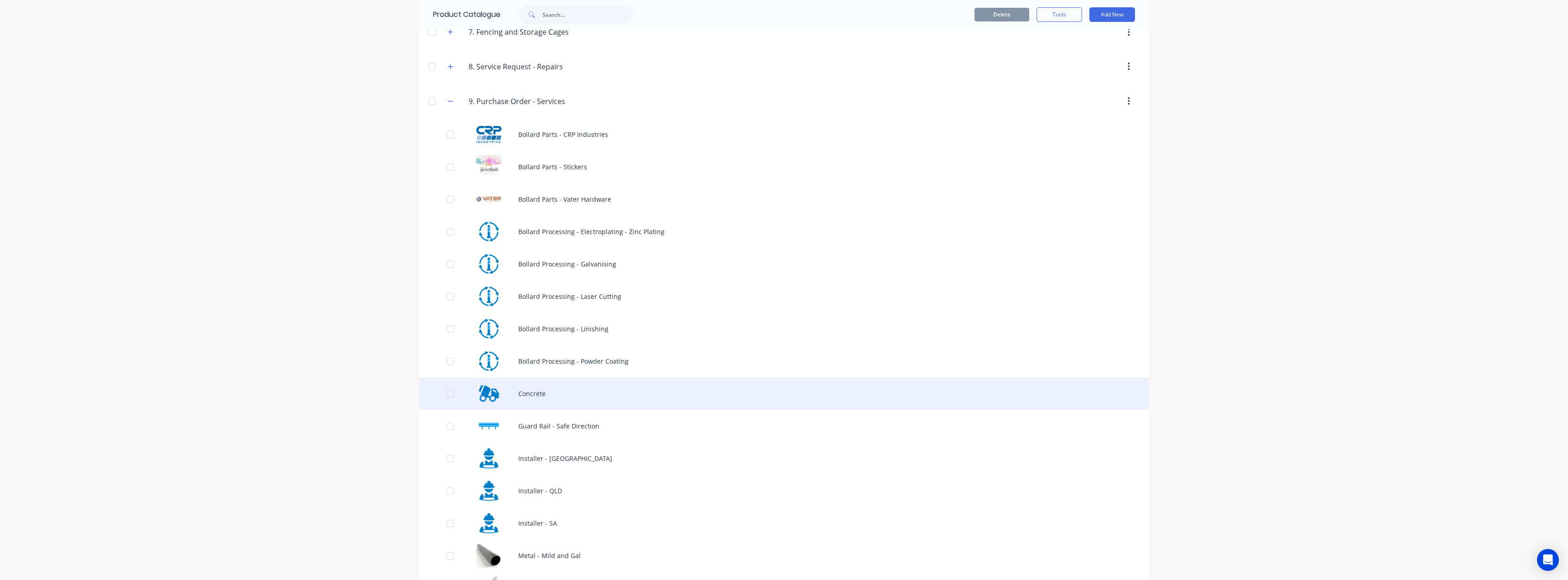
scroll to position [493, 0]
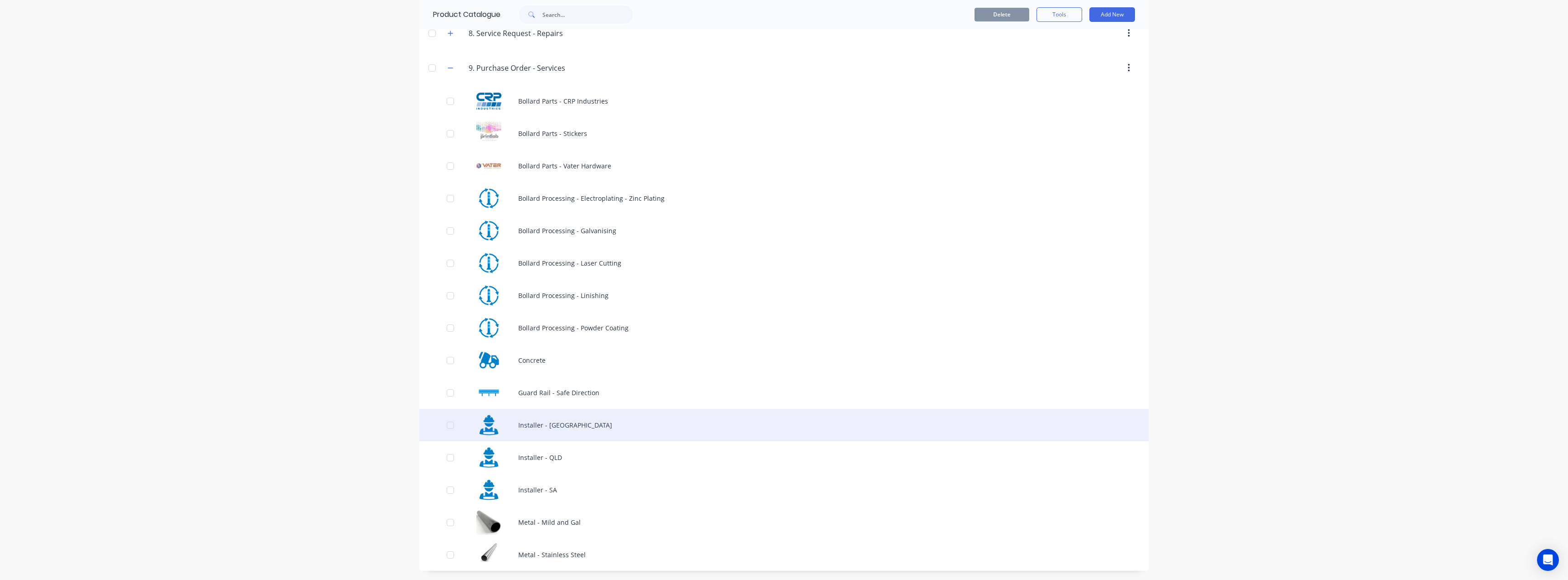
click at [524, 424] on div "Installer - NSW" at bounding box center [784, 424] width 729 height 32
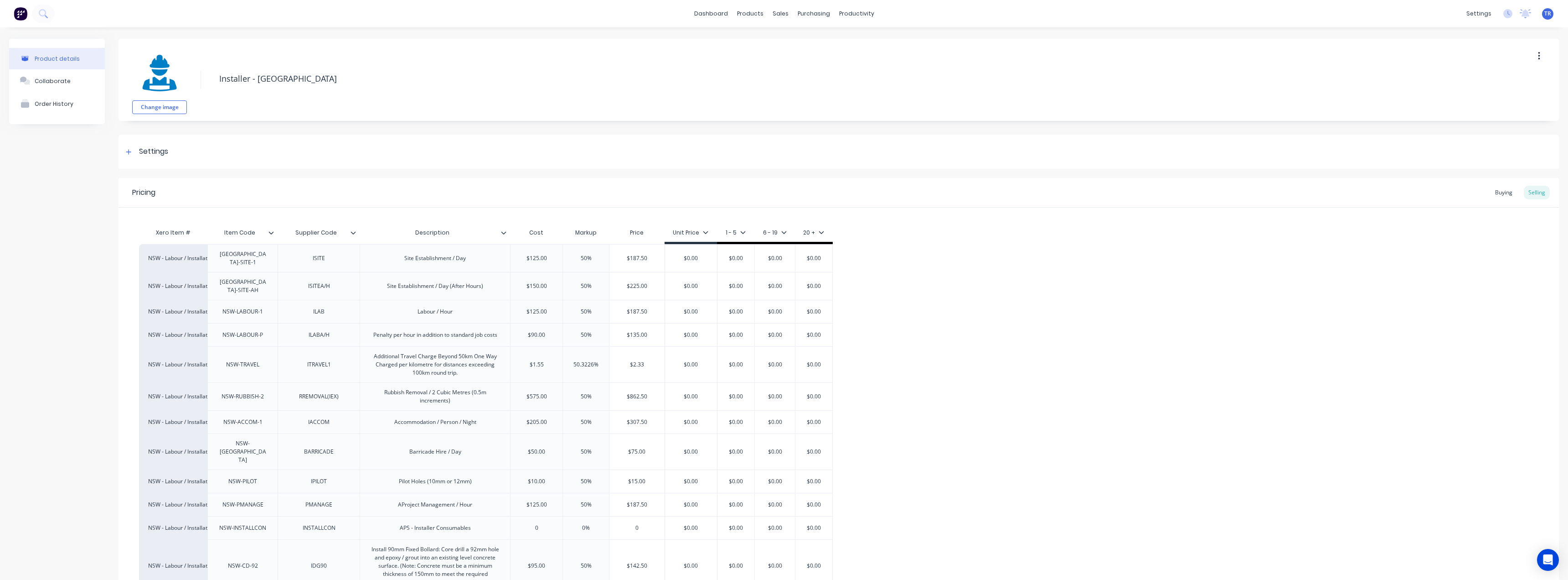
type textarea "x"
type input "$187.50"
click at [632, 259] on input "$187.50" at bounding box center [637, 258] width 55 height 8
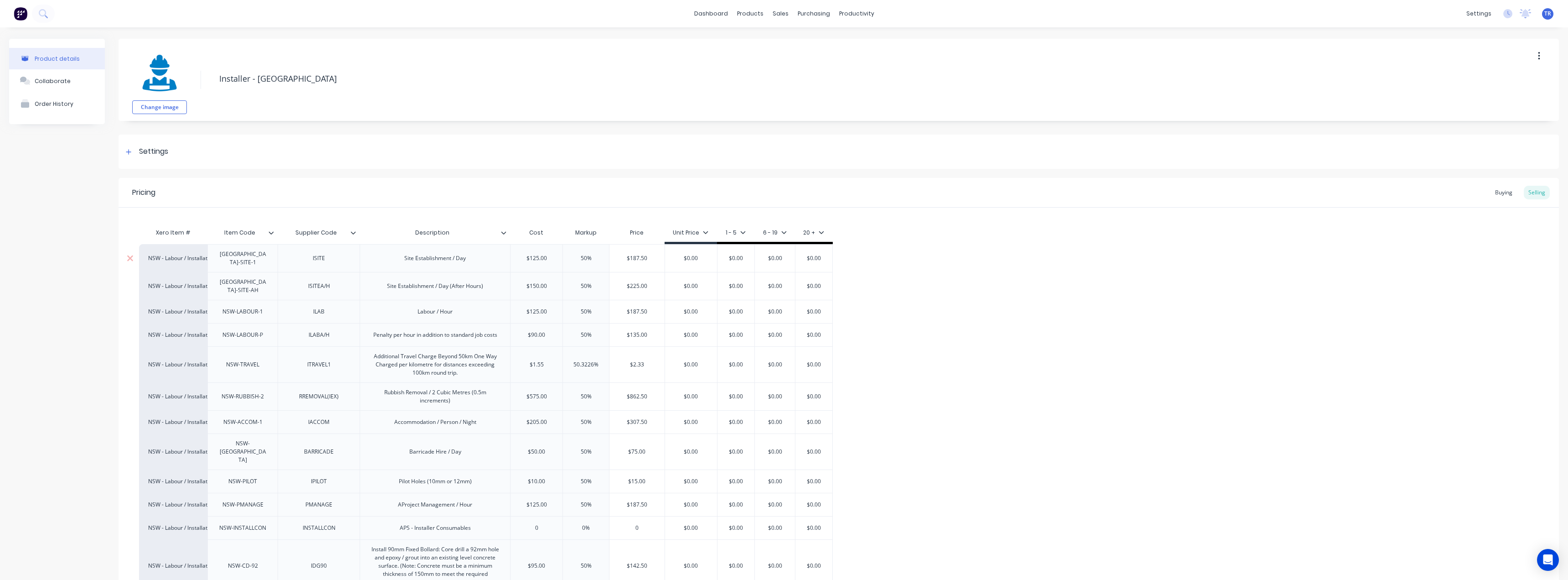
click at [689, 255] on input "$0.00" at bounding box center [691, 258] width 52 height 8
paste input "187.5"
type input "$187.50"
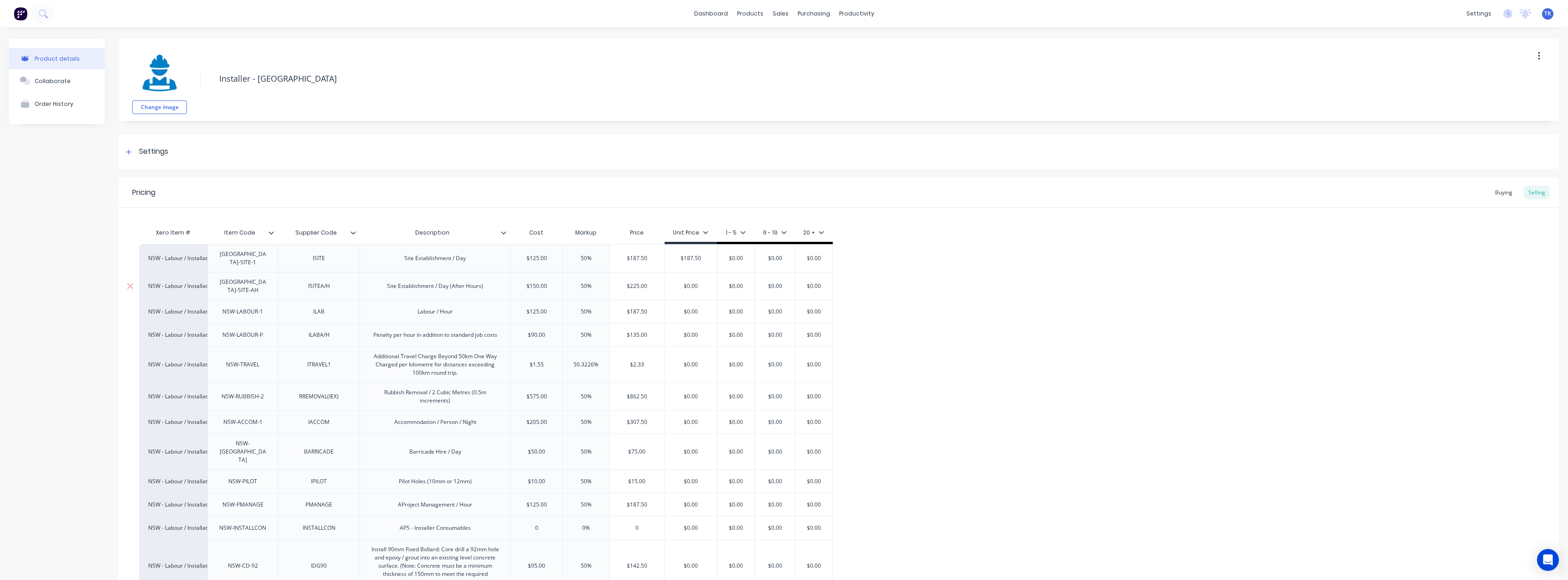
type textarea "x"
type input "$187.50"
type input "$225.00"
click at [638, 282] on input "$225.00" at bounding box center [637, 286] width 55 height 8
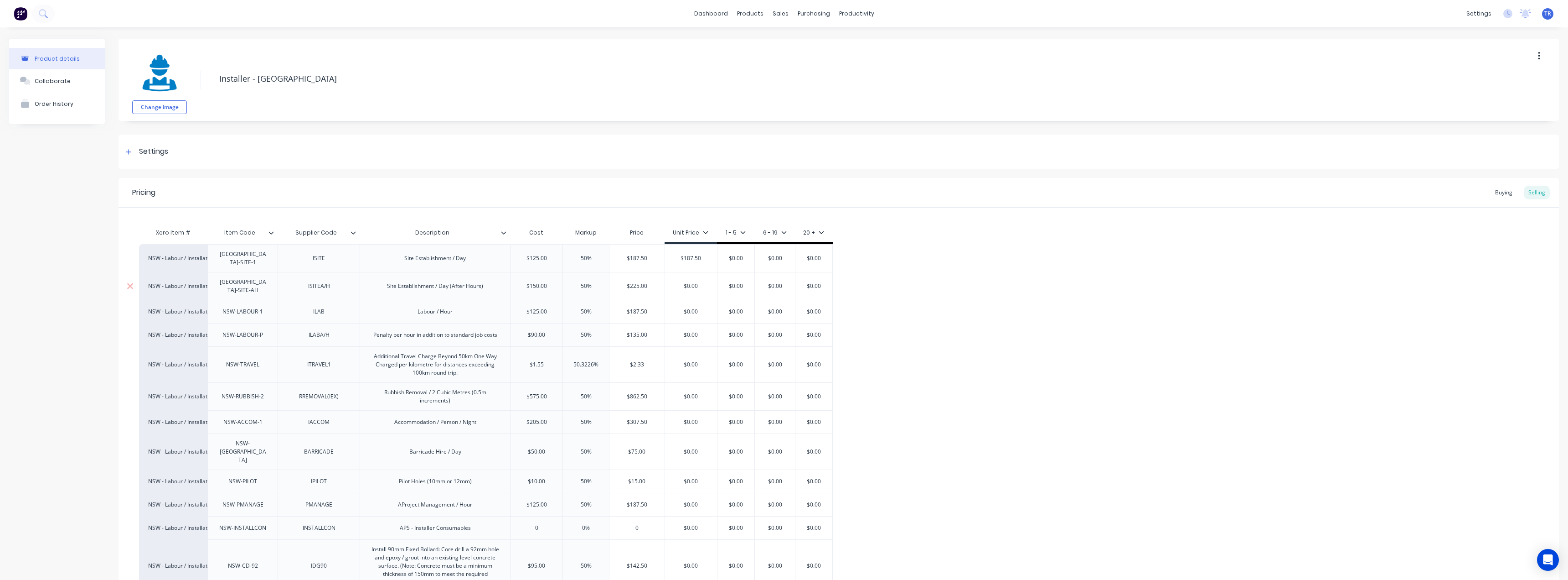
click at [638, 282] on input "$225.00" at bounding box center [637, 286] width 55 height 8
type input "$0.00"
click at [688, 282] on input "$0.00" at bounding box center [691, 286] width 52 height 8
paste input "$225"
click at [688, 282] on input "$0.00" at bounding box center [691, 286] width 52 height 8
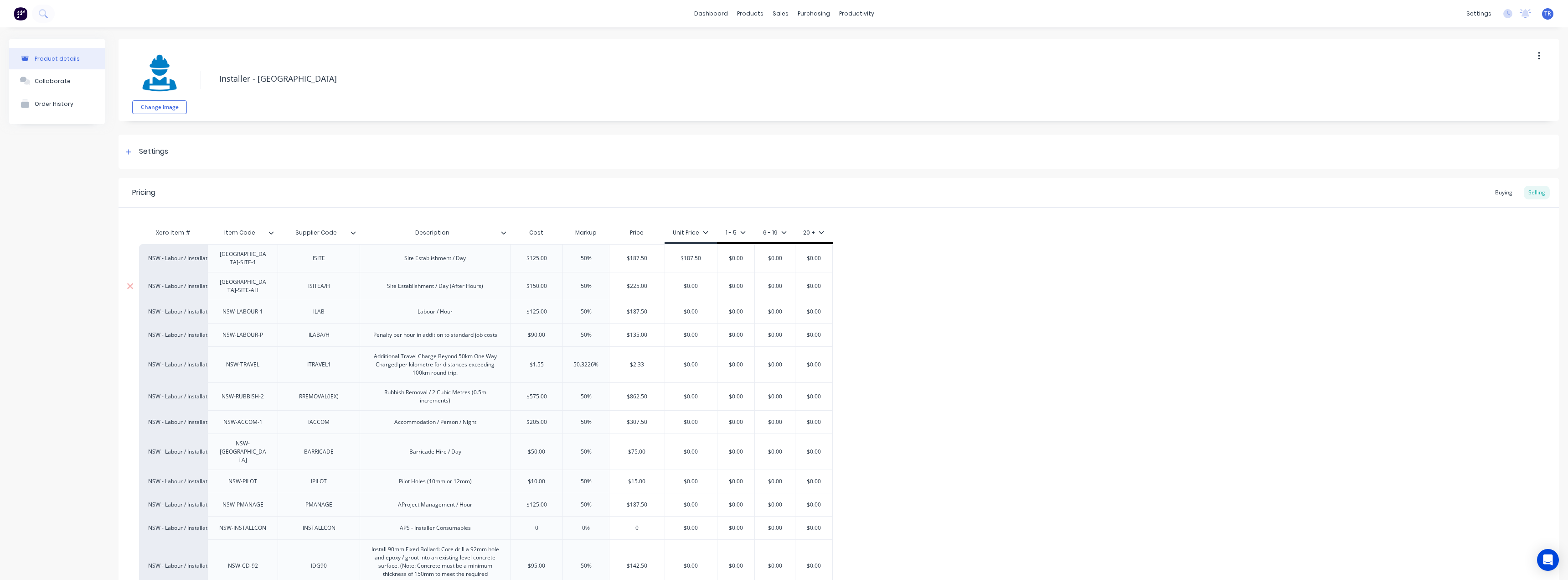
type textarea "x"
type input "$$225.00"
click at [688, 282] on input "$$225.00" at bounding box center [691, 286] width 52 height 8
paste input "text"
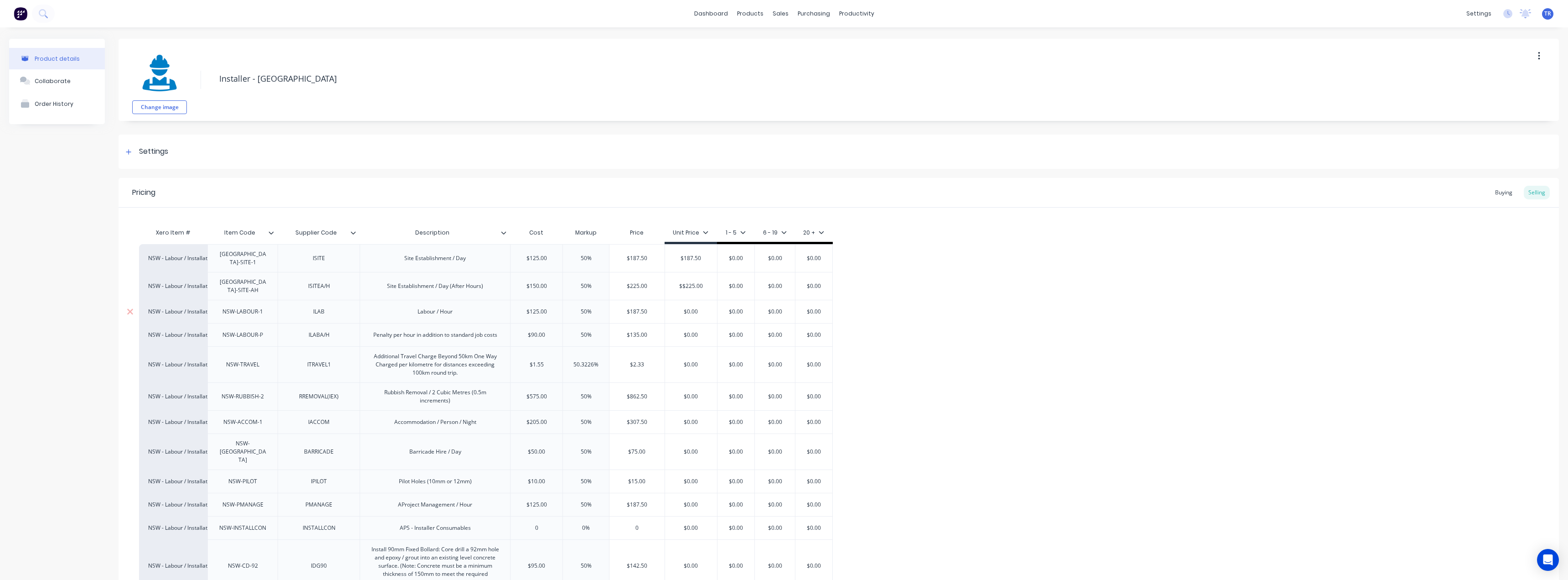
type textarea "x"
type input "$225.00"
type input "$187.50"
click at [630, 308] on input "$187.50" at bounding box center [637, 312] width 55 height 8
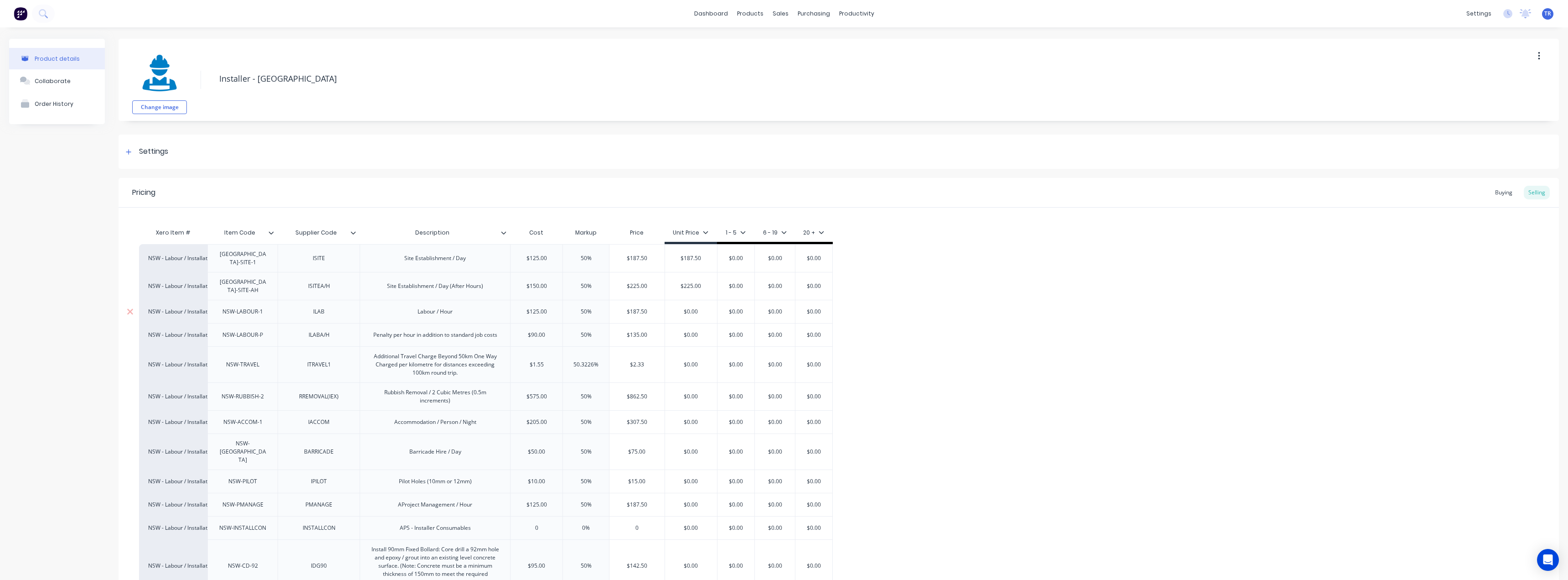
click at [630, 308] on input "$187.50" at bounding box center [637, 312] width 55 height 8
type input "$0.00"
click at [694, 308] on input "$0.00" at bounding box center [691, 312] width 52 height 8
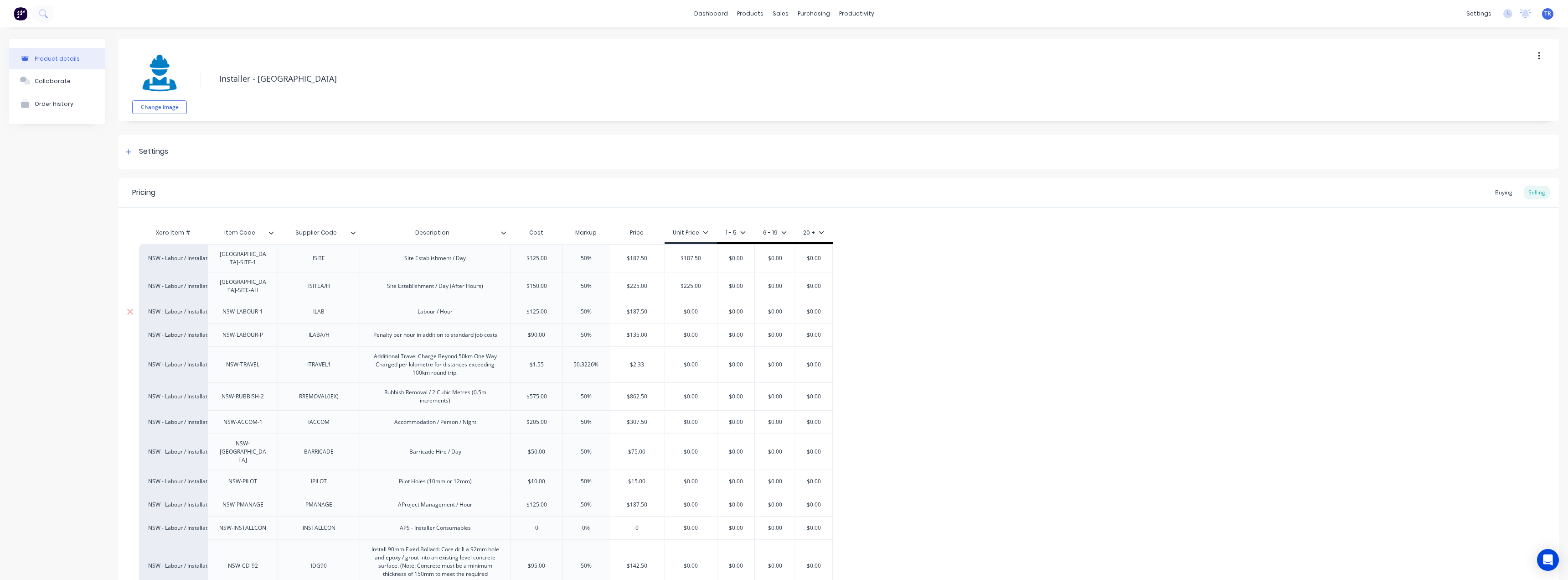
paste input "187.5"
type textarea "x"
type input "$187.50"
type input "$135.00"
click at [647, 331] on input "$135.00" at bounding box center [637, 335] width 55 height 8
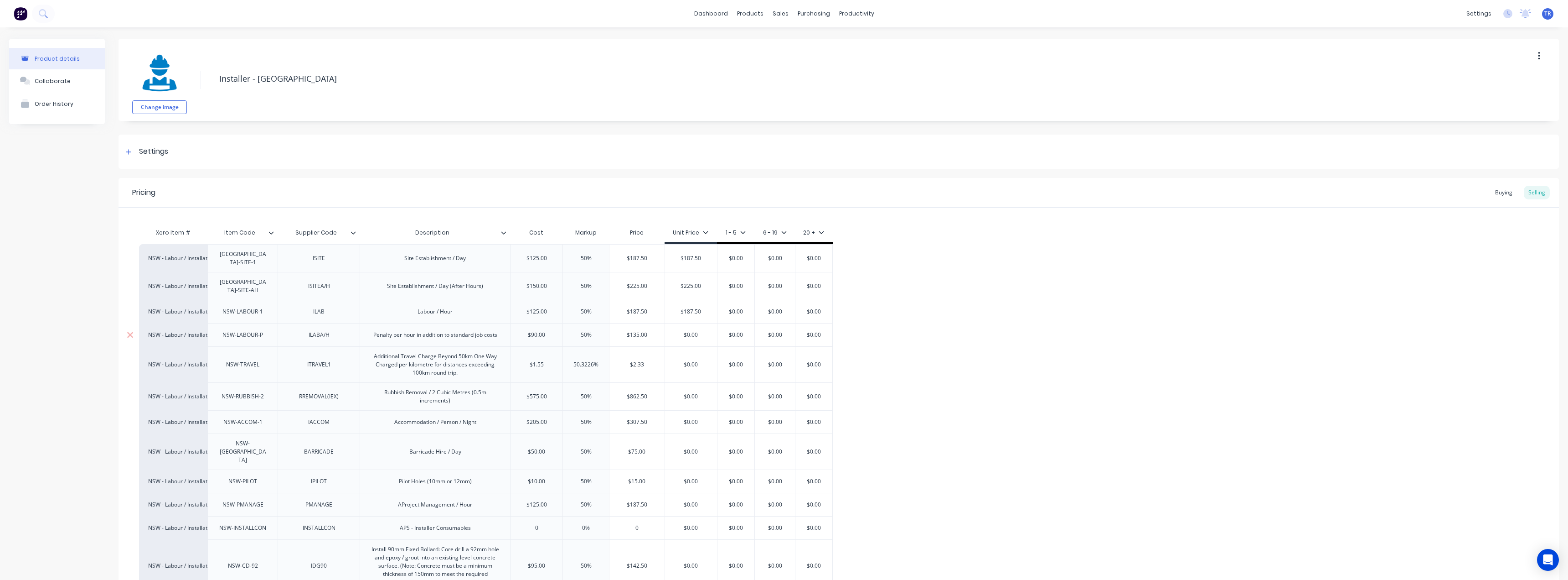
click at [647, 331] on input "$135.00" at bounding box center [637, 335] width 55 height 8
click at [686, 331] on input "$0.00" at bounding box center [691, 335] width 52 height 8
paste input "135"
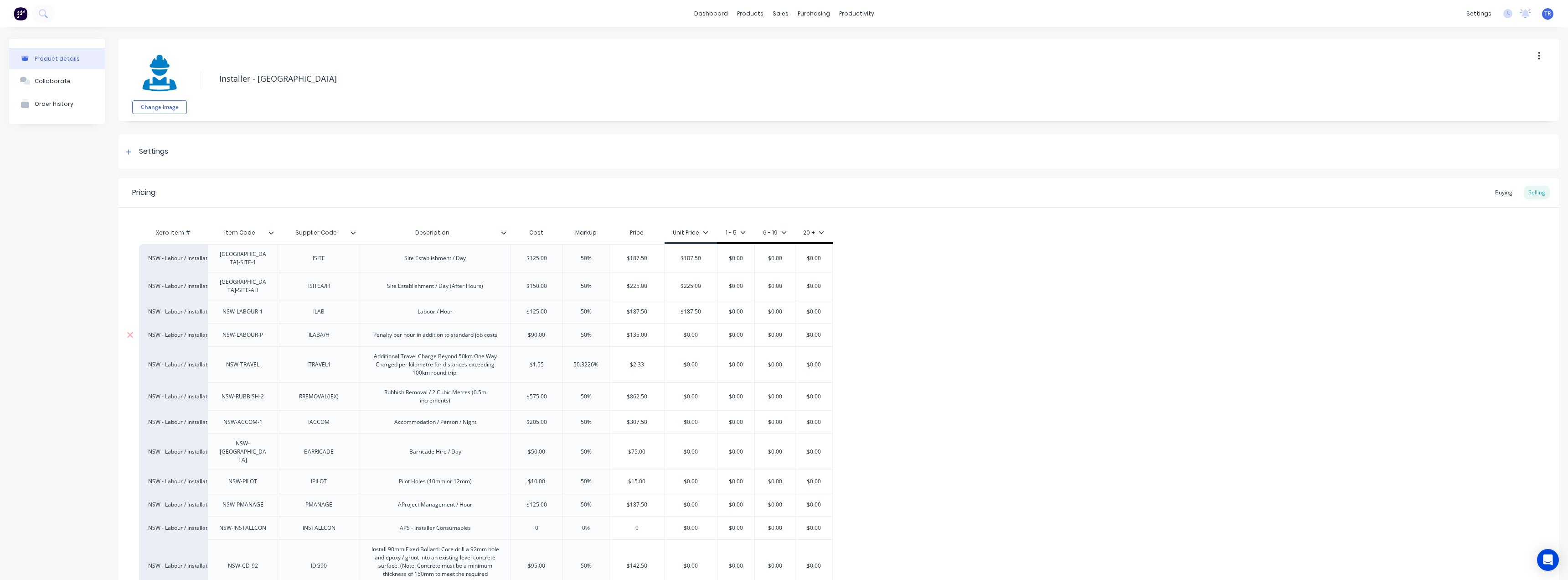
click at [686, 331] on input "$0.00" at bounding box center [691, 335] width 52 height 8
type input "$135.00"
type textarea "x"
type input "$135.00"
click at [635, 353] on div "$2.33" at bounding box center [637, 364] width 55 height 22
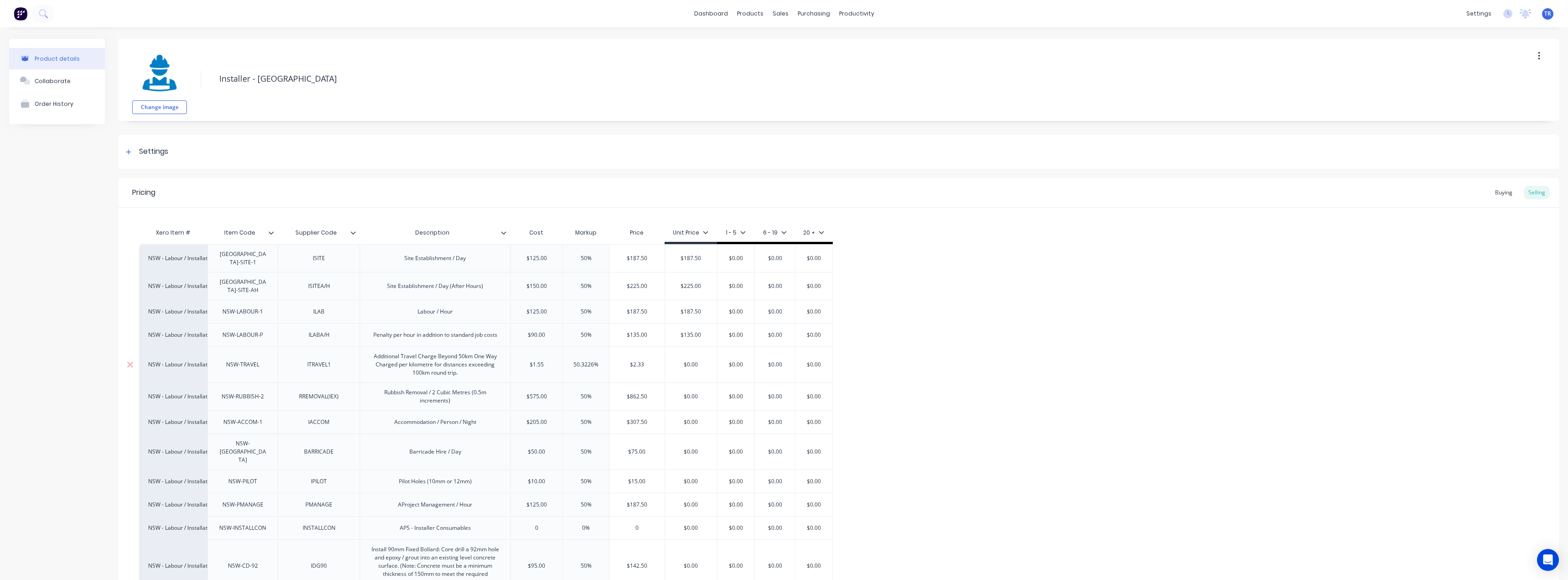
type input "$2.33"
click at [635, 353] on div "$2.33" at bounding box center [637, 364] width 55 height 22
click at [639, 360] on input "$2.33" at bounding box center [637, 364] width 55 height 8
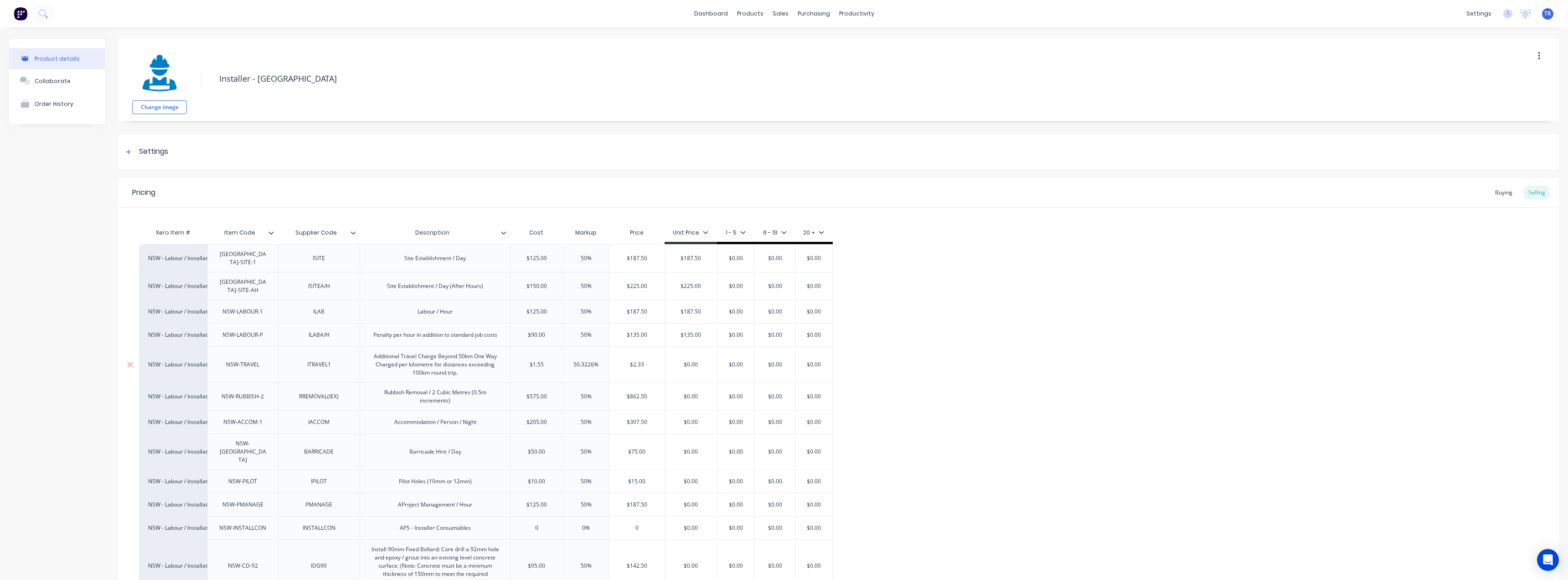
click at [639, 360] on input "$2.33" at bounding box center [637, 364] width 55 height 8
type input "$0.00"
type textarea "x"
click at [646, 331] on input "$135.00" at bounding box center [637, 335] width 55 height 8
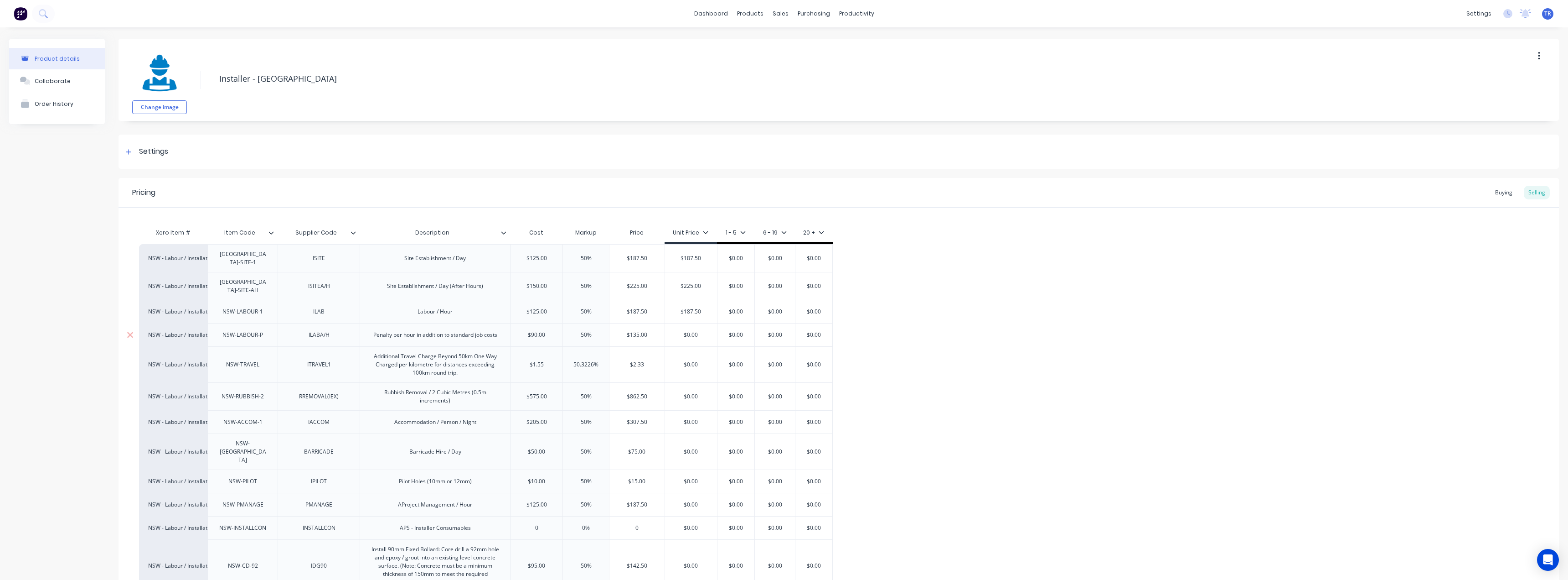
click at [646, 331] on input "$135.00" at bounding box center [637, 335] width 55 height 8
click at [695, 331] on input "$0.00" at bounding box center [691, 335] width 52 height 8
paste input "135"
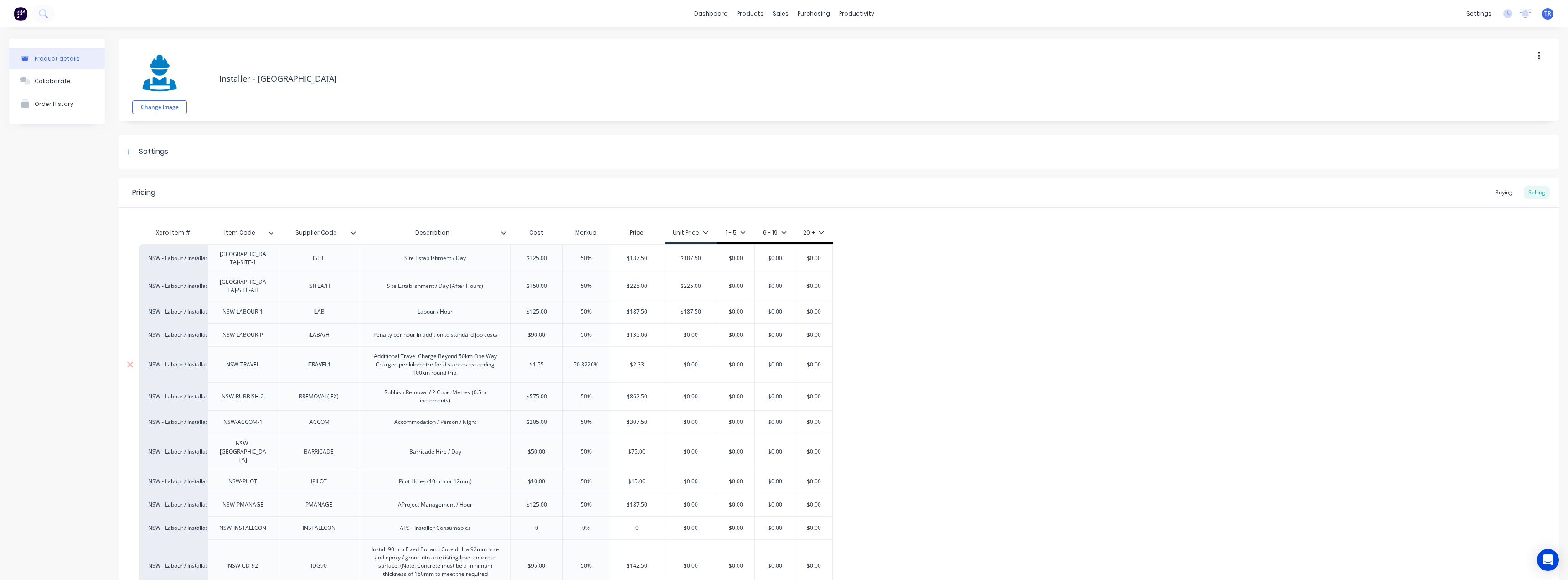
type input "$135.00"
type textarea "x"
type input "$135.00"
click at [642, 360] on input "$2.33" at bounding box center [637, 364] width 55 height 8
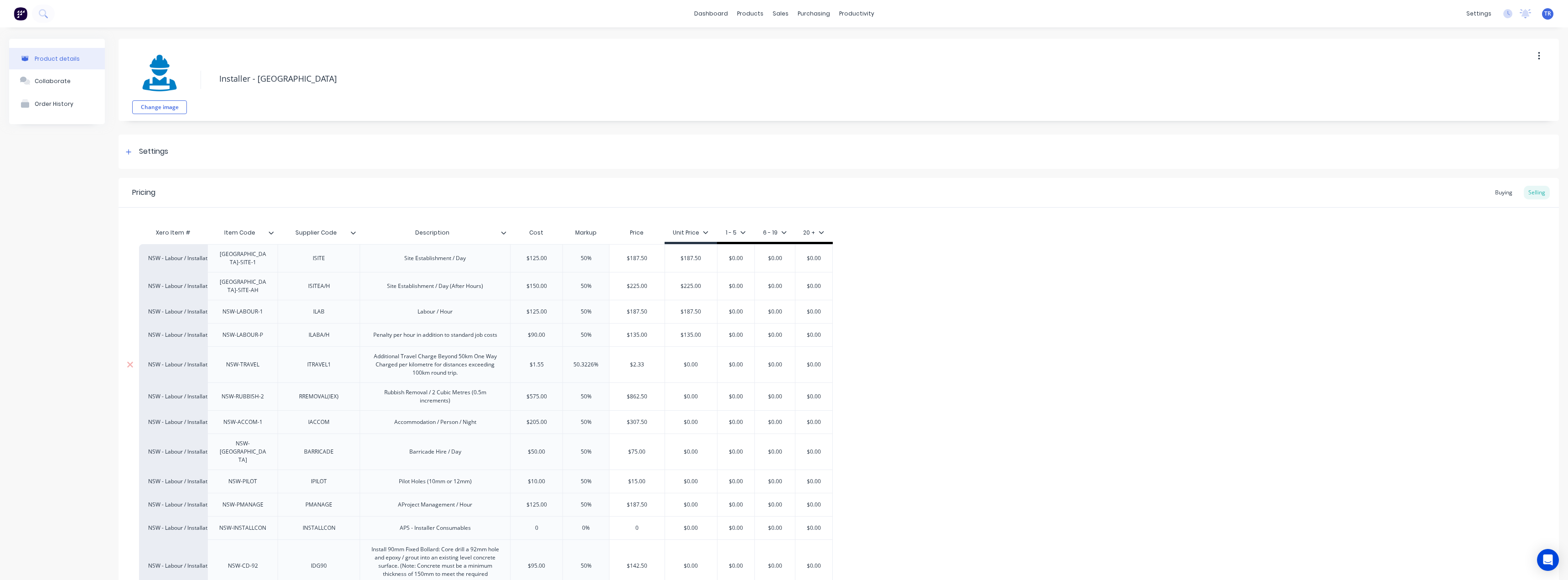
click at [642, 360] on input "$2.33" at bounding box center [637, 364] width 55 height 8
click at [695, 360] on input "$0.00" at bounding box center [691, 364] width 52 height 8
paste input "2.33"
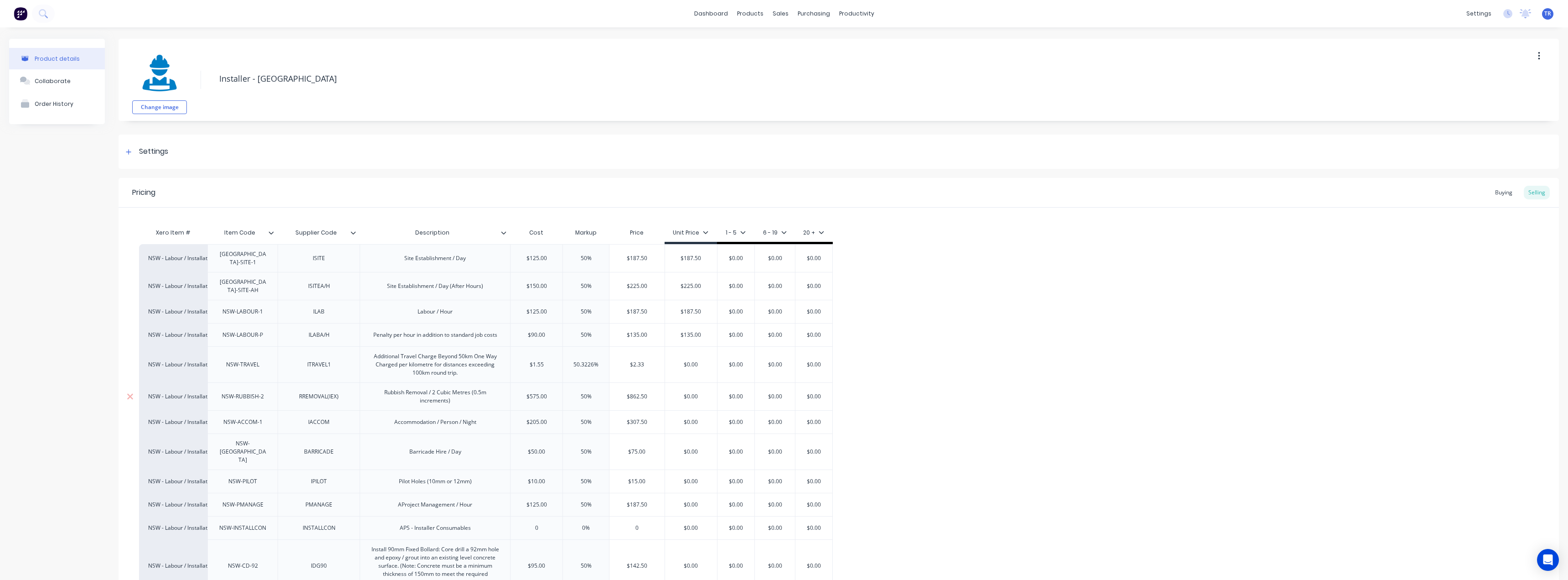
type input "$2.33"
type textarea "x"
type input "$2.33"
type input "$862.50"
click at [631, 392] on input "$862.50" at bounding box center [637, 397] width 55 height 8
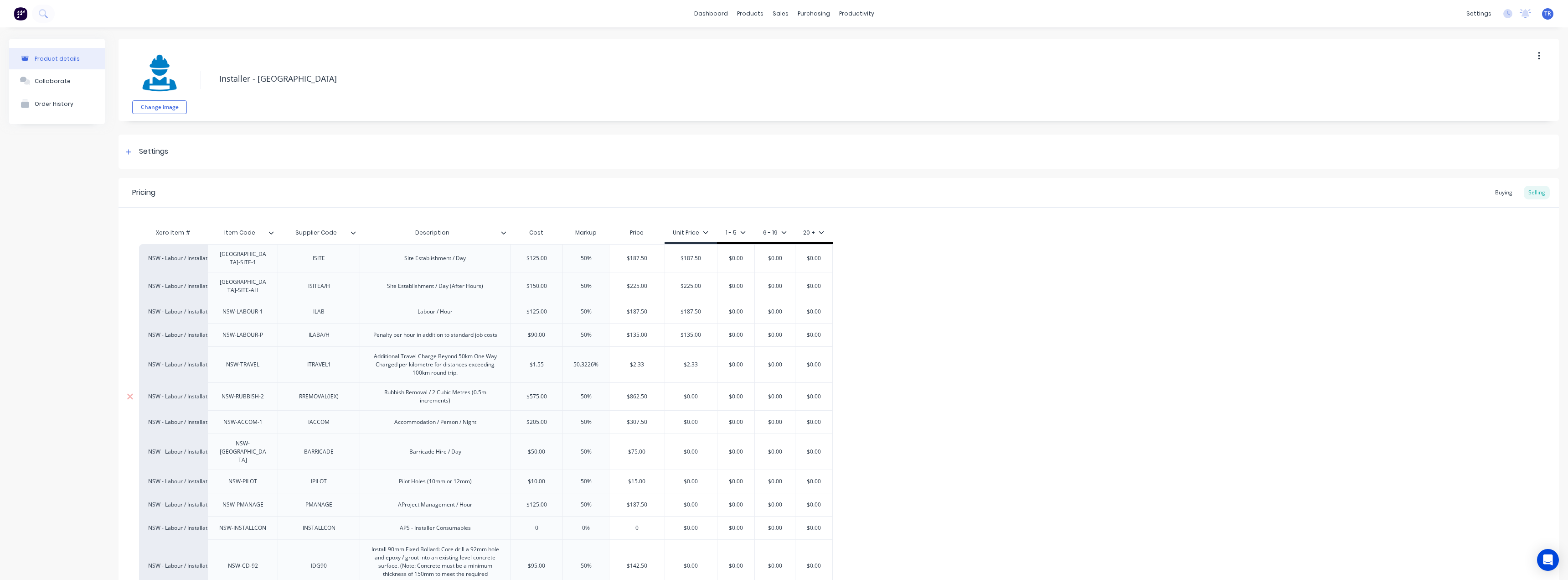
click at [631, 392] on input "$862.50" at bounding box center [637, 397] width 55 height 8
click at [677, 392] on input "$0.00" at bounding box center [691, 397] width 52 height 8
click at [679, 392] on input "$0.00" at bounding box center [691, 397] width 52 height 8
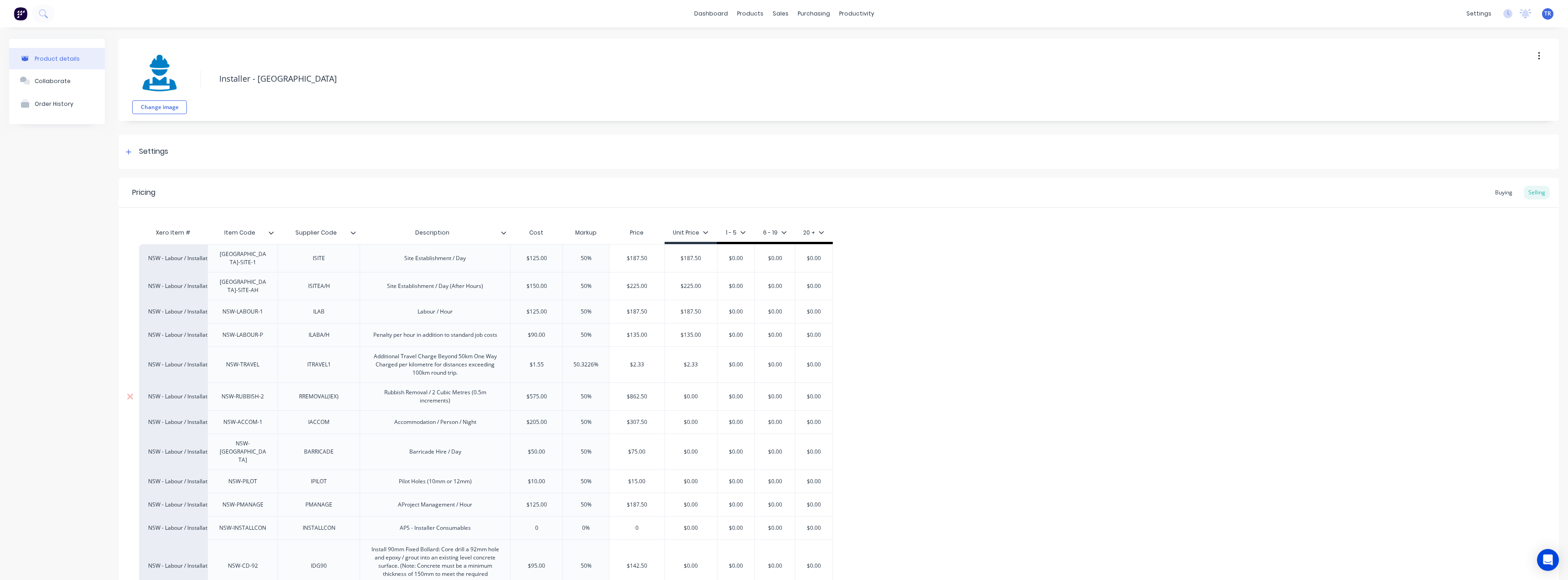
click at [679, 392] on input "$0.00" at bounding box center [691, 397] width 52 height 8
paste input "862.5"
type input "$862.50"
type textarea "x"
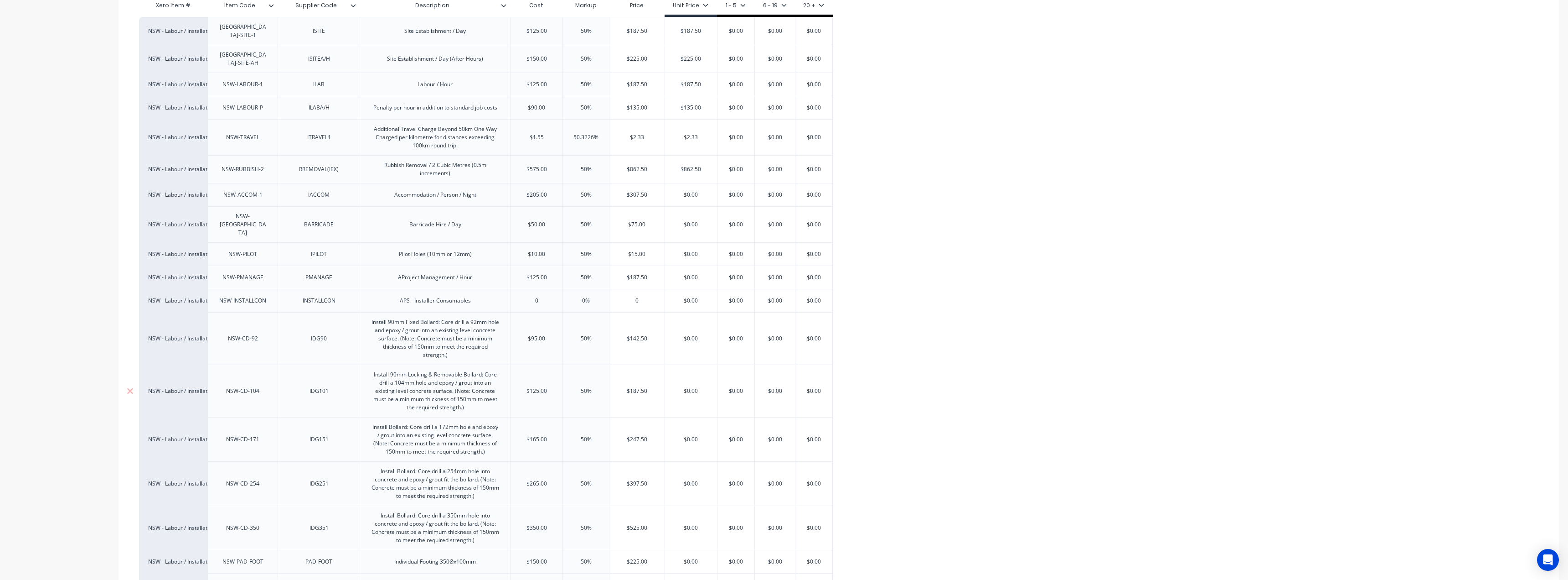
scroll to position [228, 0]
type input "$862.50"
type input "$307.50"
click at [634, 190] on input "$307.50" at bounding box center [637, 194] width 55 height 8
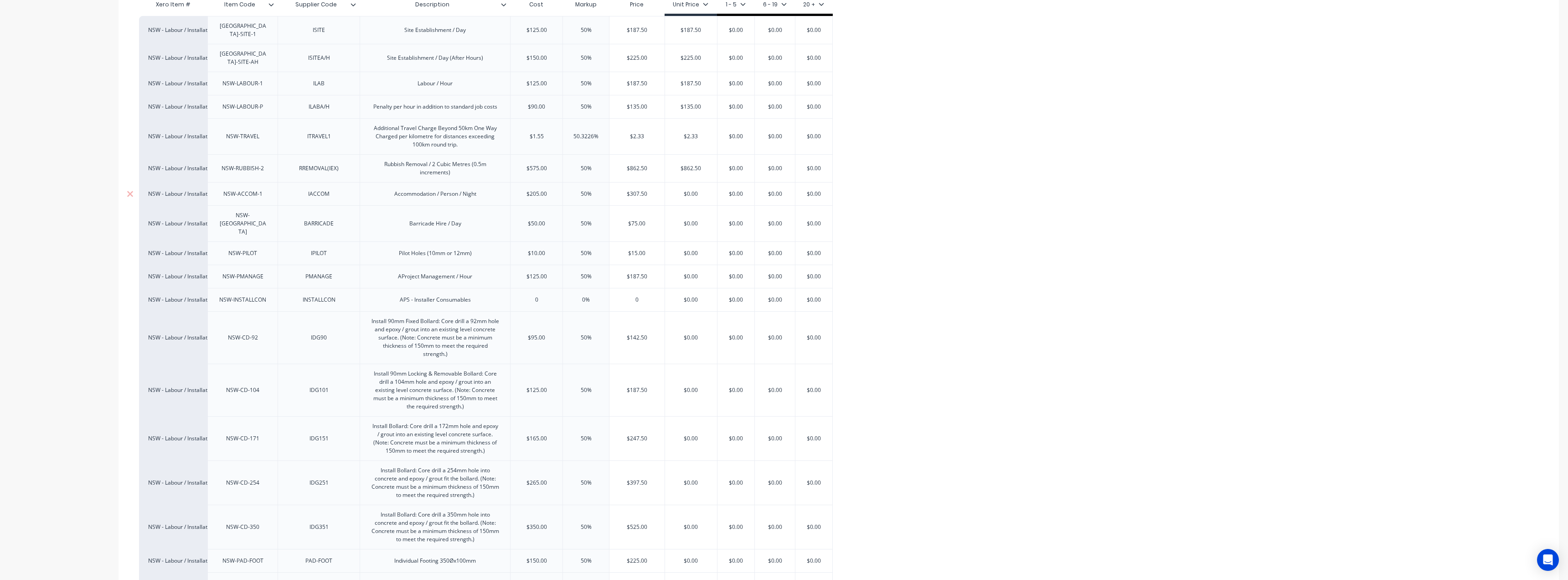
click at [634, 190] on input "$307.50" at bounding box center [637, 194] width 55 height 8
type input "$0.00"
click at [689, 190] on input "$0.00" at bounding box center [691, 194] width 52 height 8
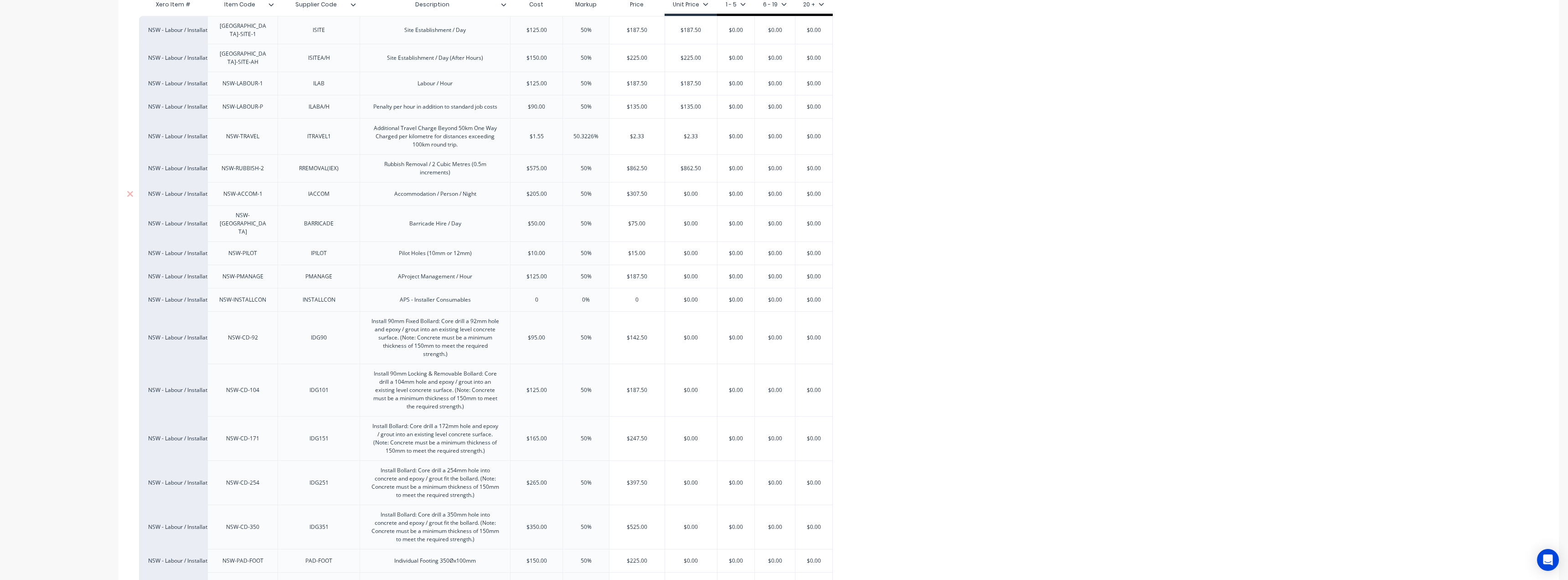
paste input "307.5"
type textarea "x"
type input "$307.50"
type input "$75.00"
click at [642, 219] on input "$75.00" at bounding box center [637, 223] width 55 height 8
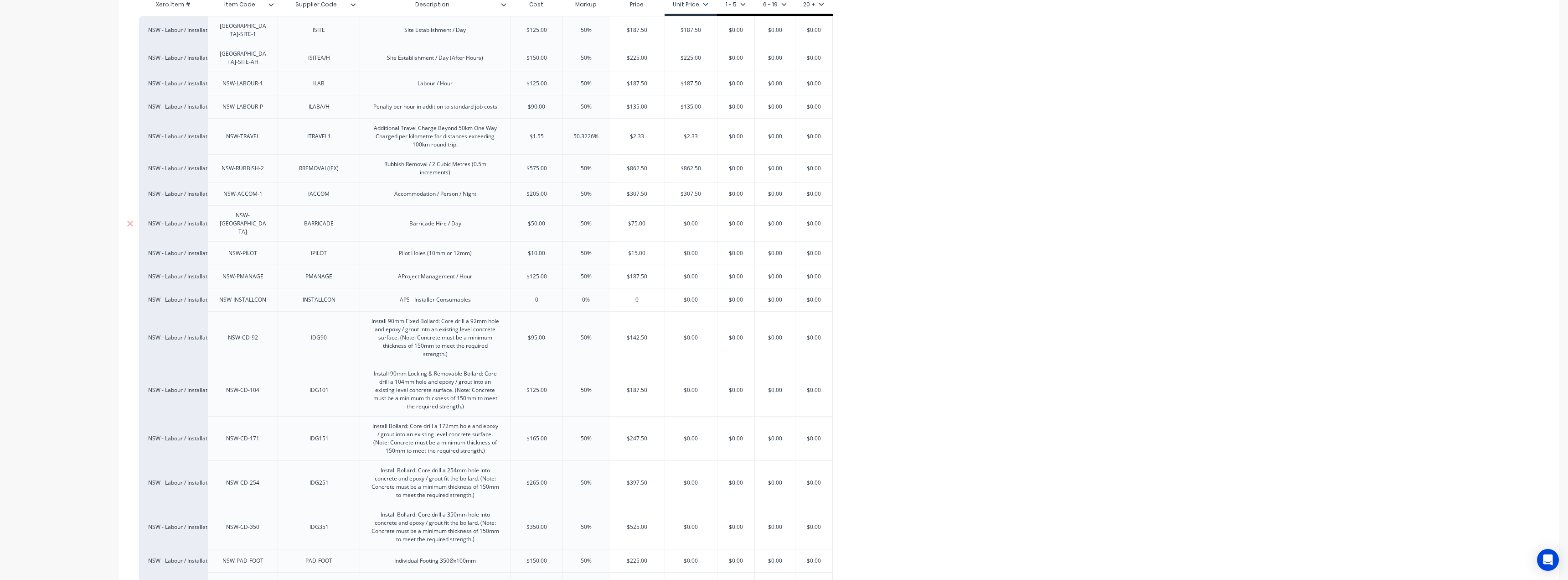
click at [642, 219] on input "$75.00" at bounding box center [637, 223] width 55 height 8
type input "$0.00"
click at [682, 219] on input "$0.00" at bounding box center [691, 223] width 52 height 8
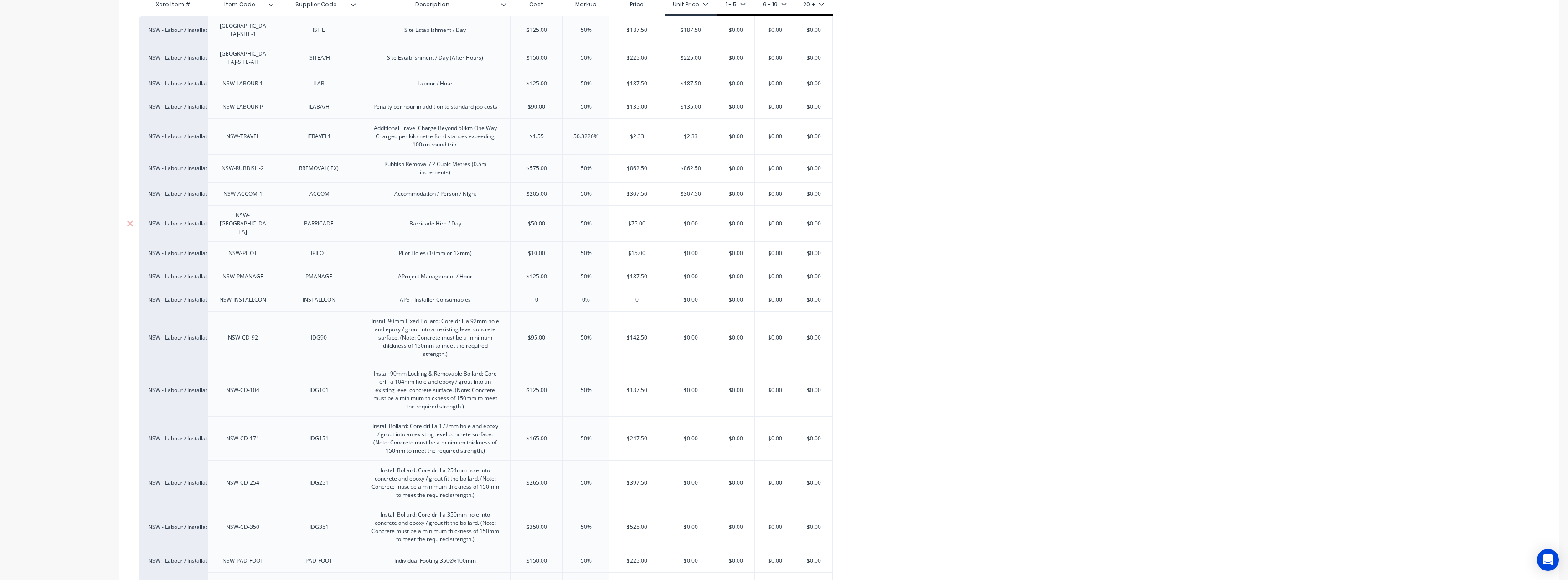
click at [682, 219] on input "$0.00" at bounding box center [691, 223] width 52 height 8
paste input "75"
type textarea "x"
type input "$75.00"
type input "$15.00"
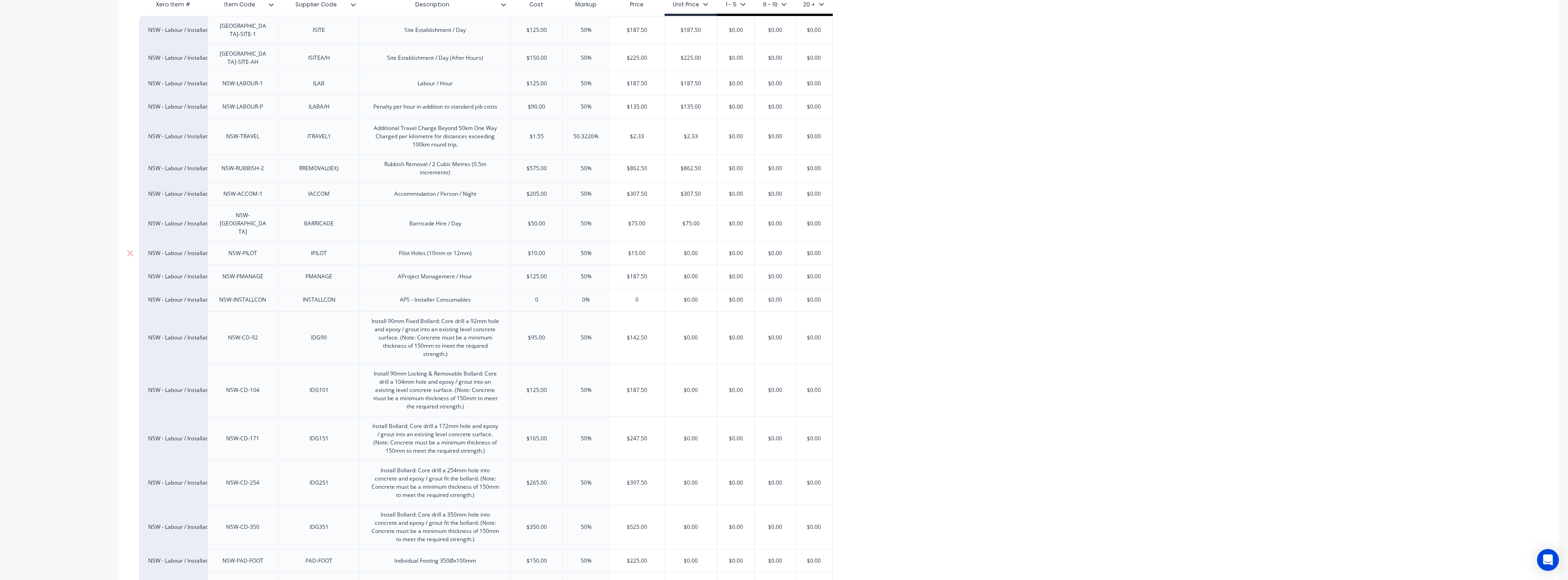
click at [636, 249] on input "$15.00" at bounding box center [637, 253] width 55 height 8
click at [691, 242] on div "$0.00" at bounding box center [691, 252] width 52 height 22
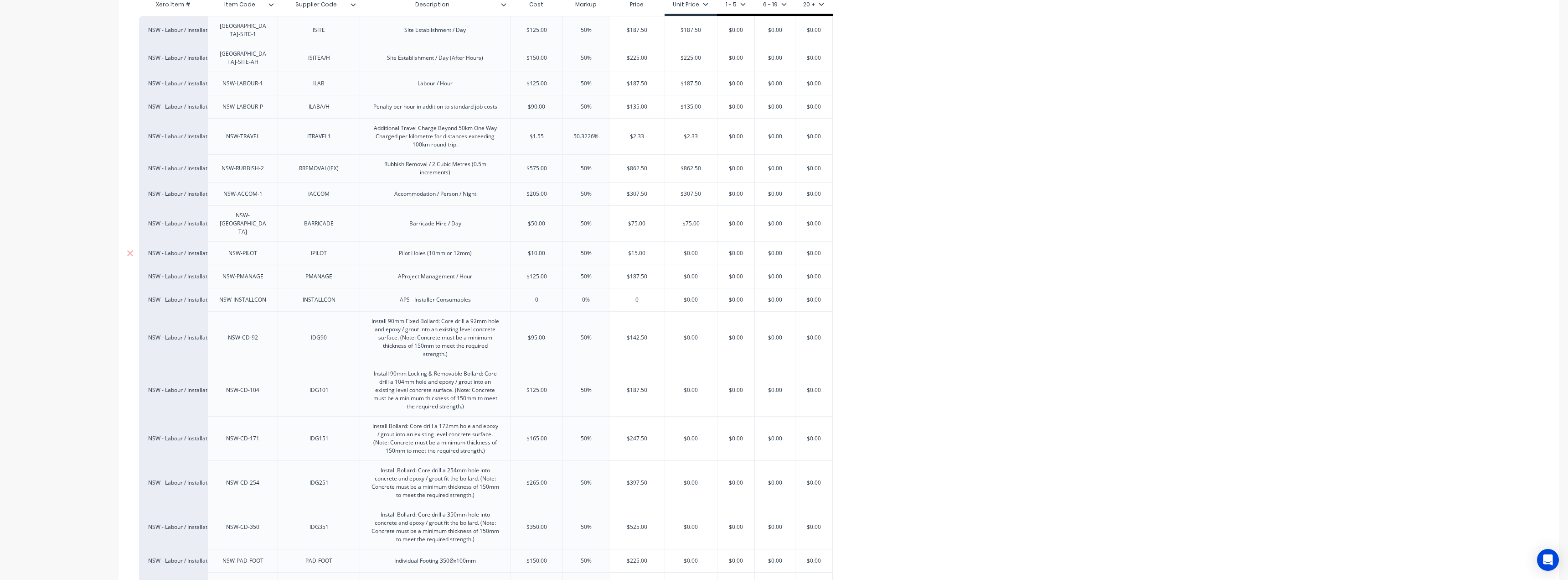
click at [691, 242] on div "$0.00" at bounding box center [691, 252] width 52 height 22
paste input "$15.00"
type input "$0.00$15.00"
type textarea "x"
click at [688, 249] on input "$0.00$15.00" at bounding box center [691, 253] width 52 height 8
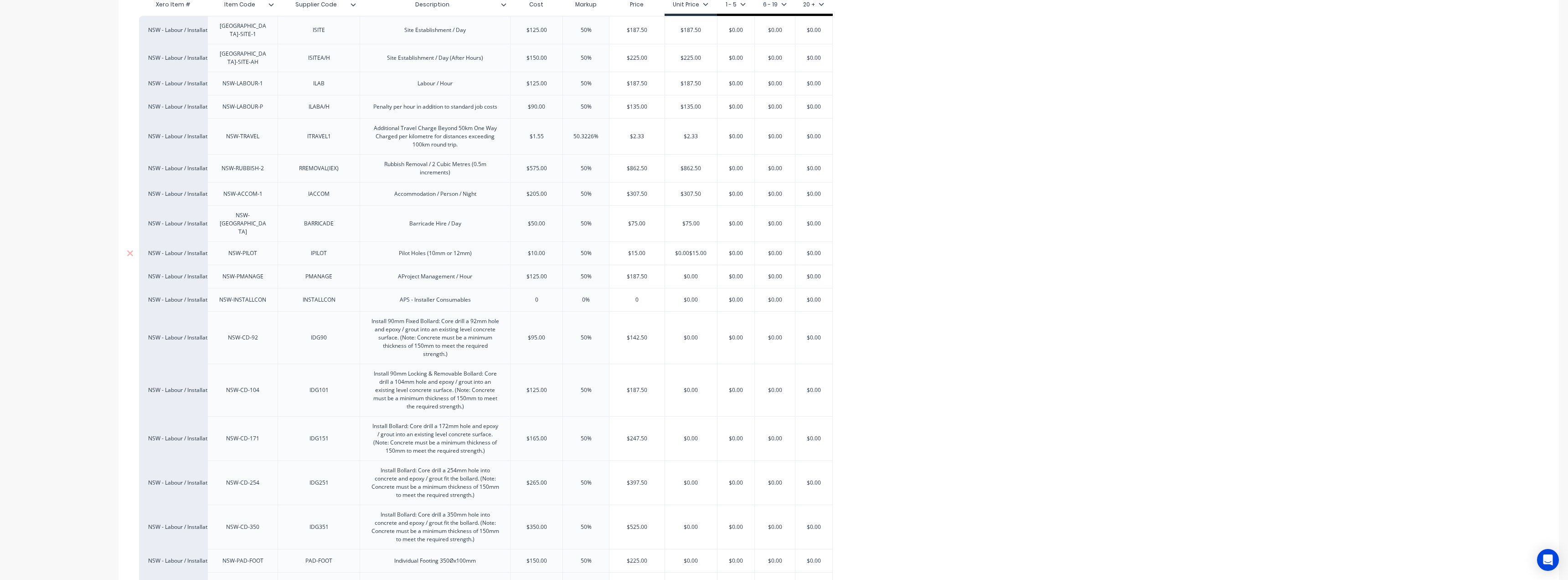
click at [688, 249] on input "$0.00$15.00" at bounding box center [691, 253] width 52 height 8
paste input "text"
type input "$15.00"
type textarea "x"
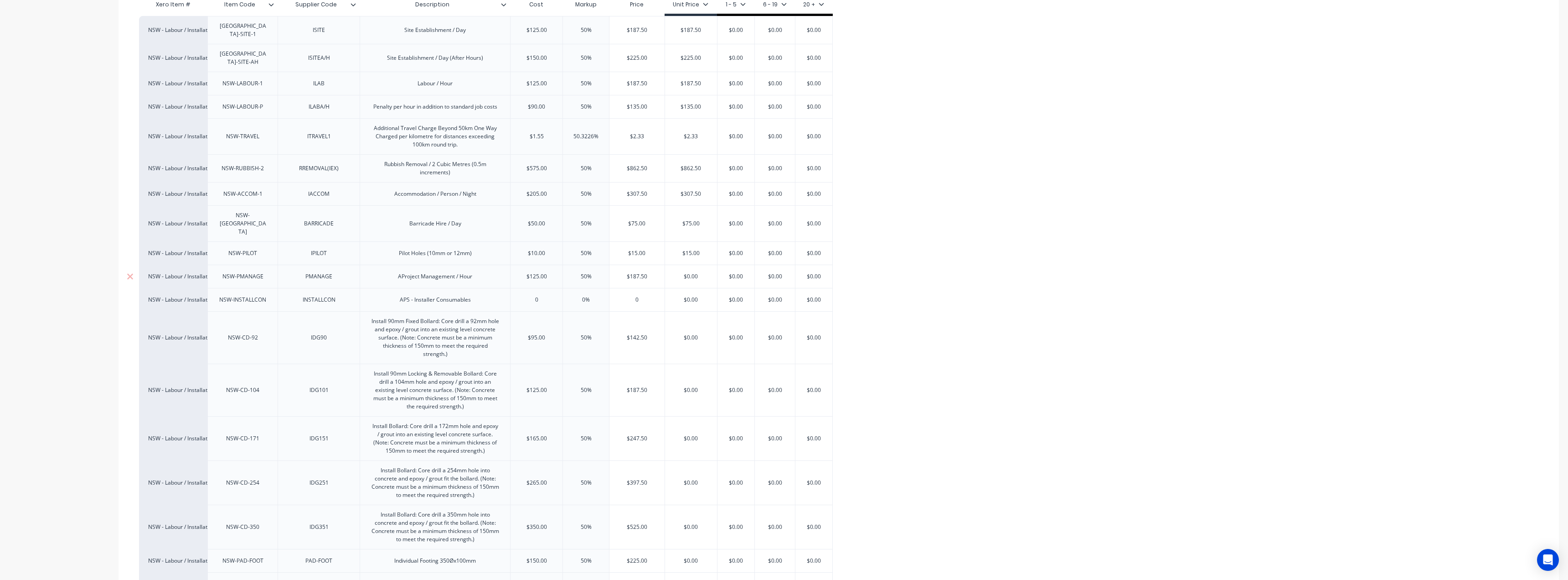
type input "$15.00"
type input "$187.50"
click at [645, 272] on input "$187.50" at bounding box center [637, 277] width 55 height 8
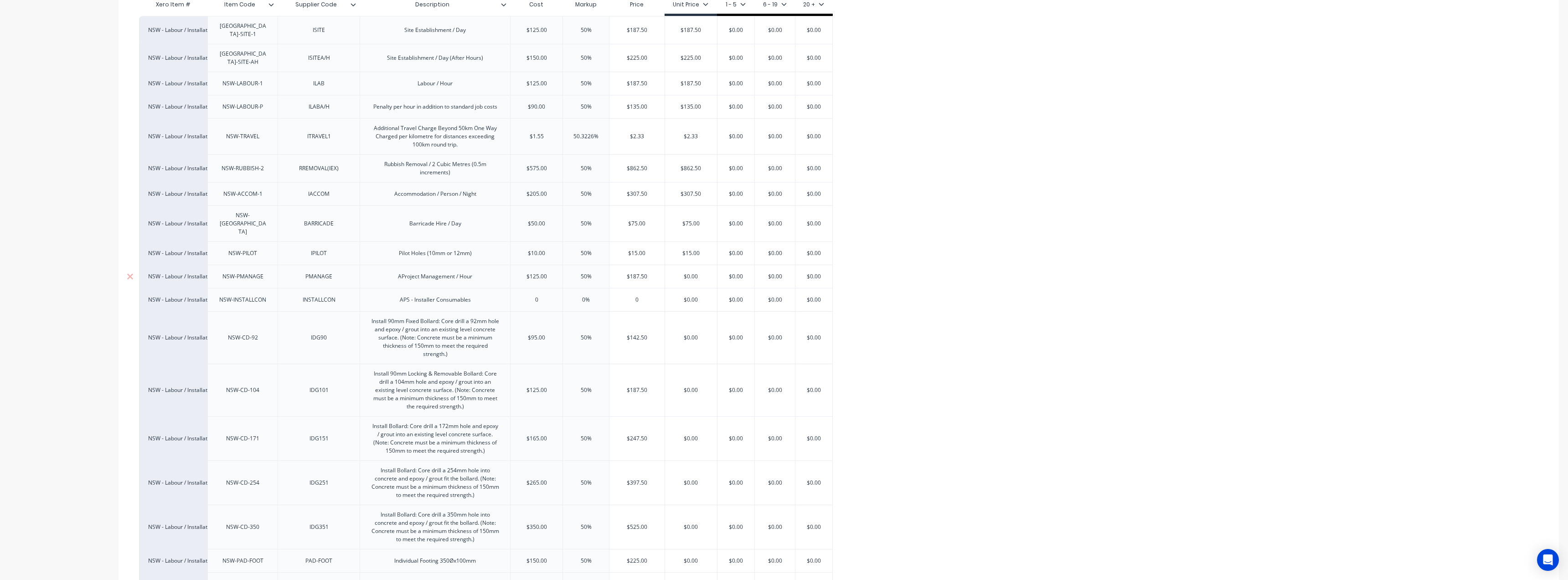
click at [681, 272] on input "$0.00" at bounding box center [691, 277] width 52 height 8
paste input "187.5"
type input "$187.50"
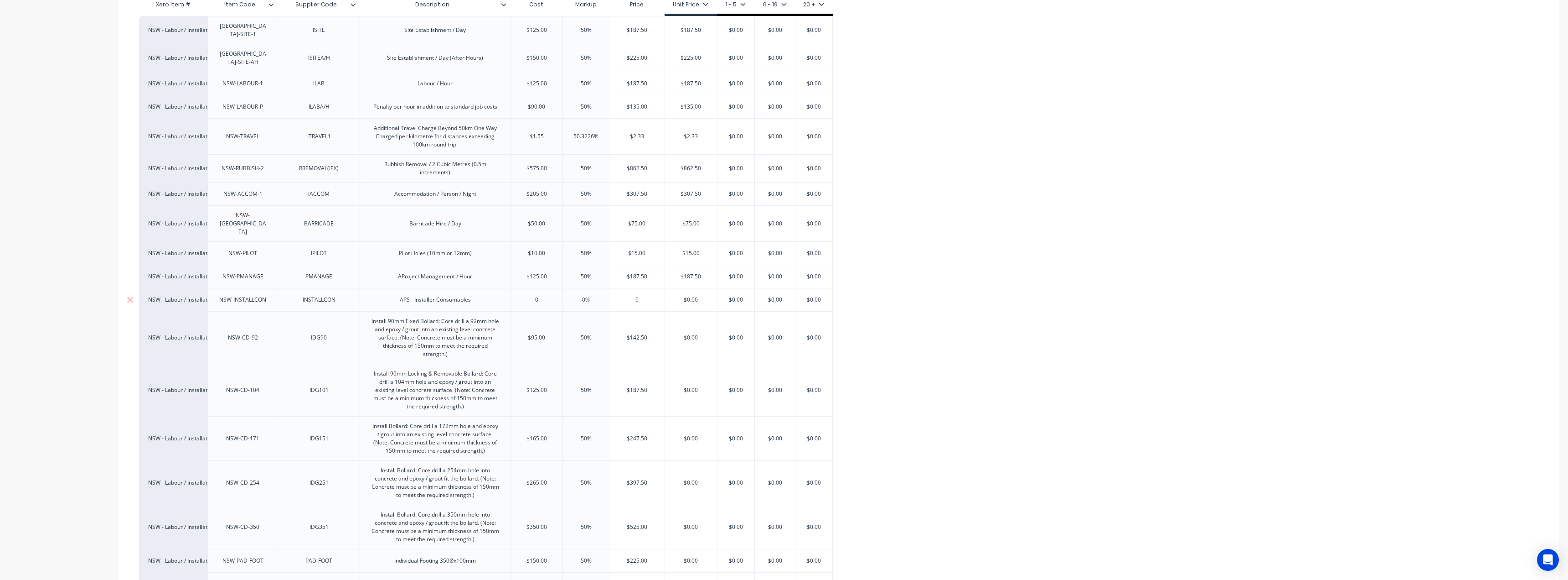
type textarea "x"
type input "$187.50"
type input "0"
click at [633, 296] on input "0" at bounding box center [637, 300] width 55 height 8
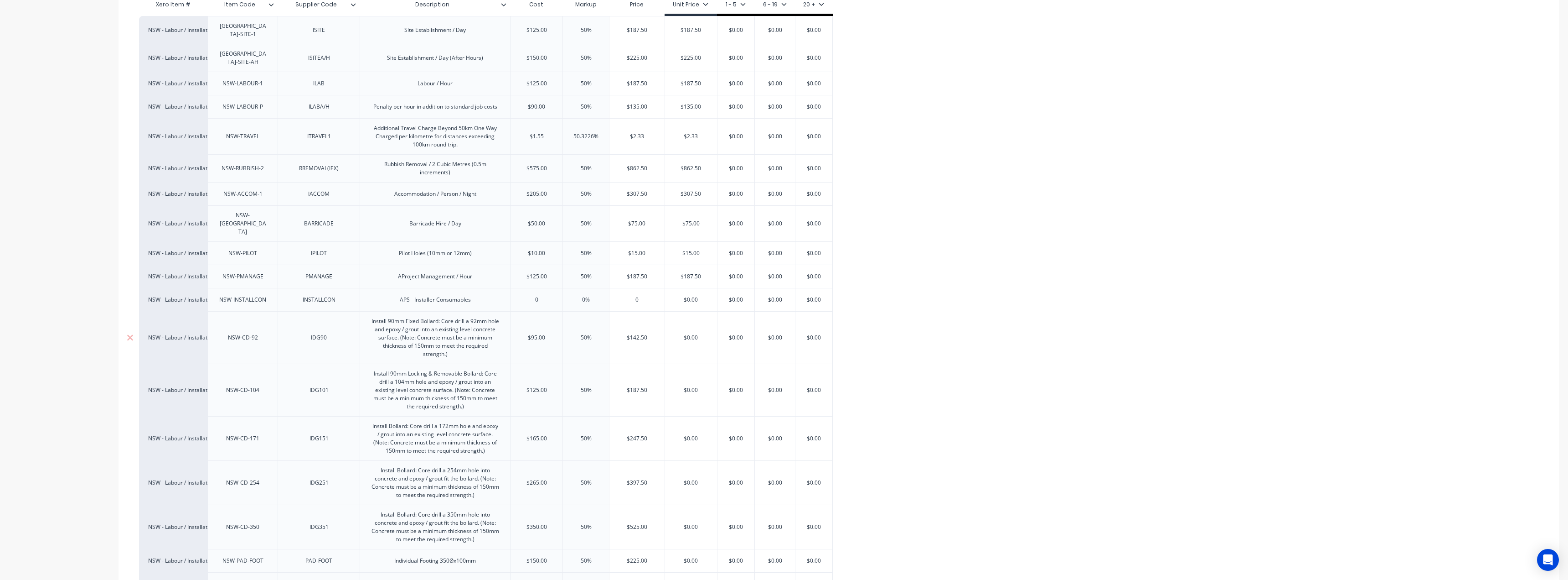
click at [637, 326] on div "$142.50" at bounding box center [637, 337] width 55 height 22
type input "$142.50"
click at [637, 326] on div "$142.50" at bounding box center [637, 337] width 55 height 22
click at [640, 333] on input "$142.50" at bounding box center [637, 338] width 55 height 8
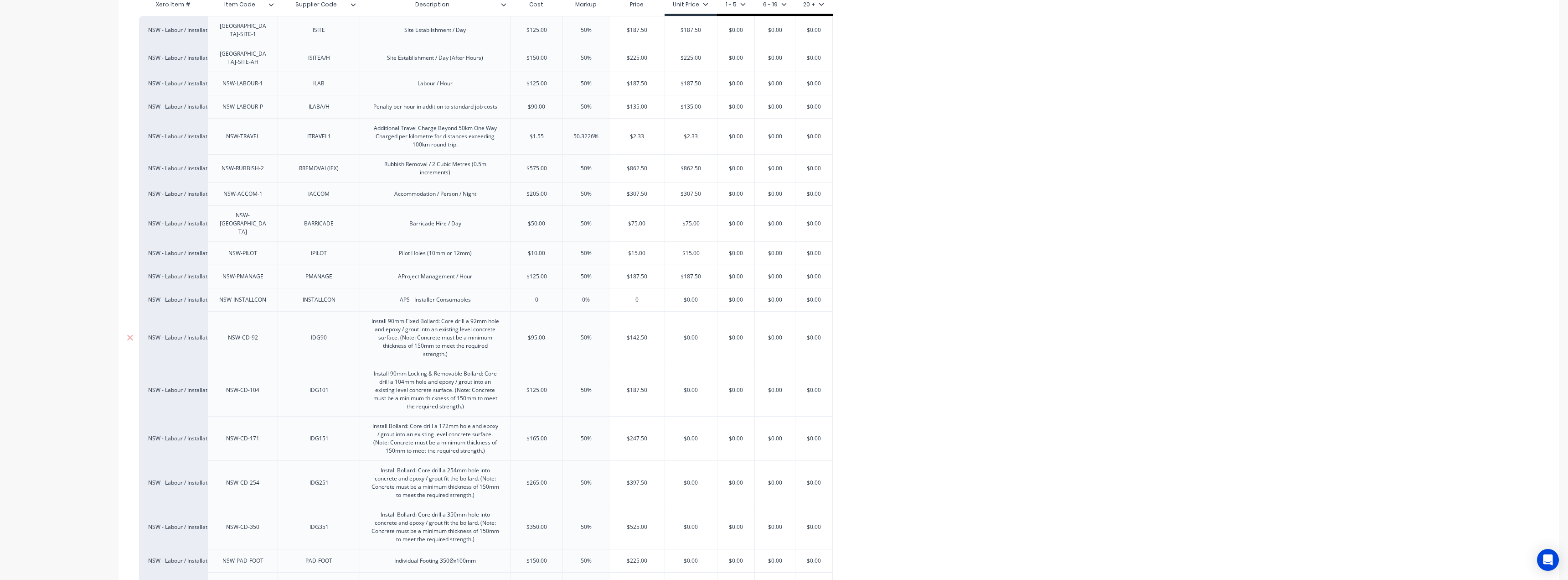
click at [640, 333] on input "$142.50" at bounding box center [637, 338] width 55 height 8
type input "$0.00"
click at [692, 333] on input "$0.00" at bounding box center [691, 338] width 52 height 8
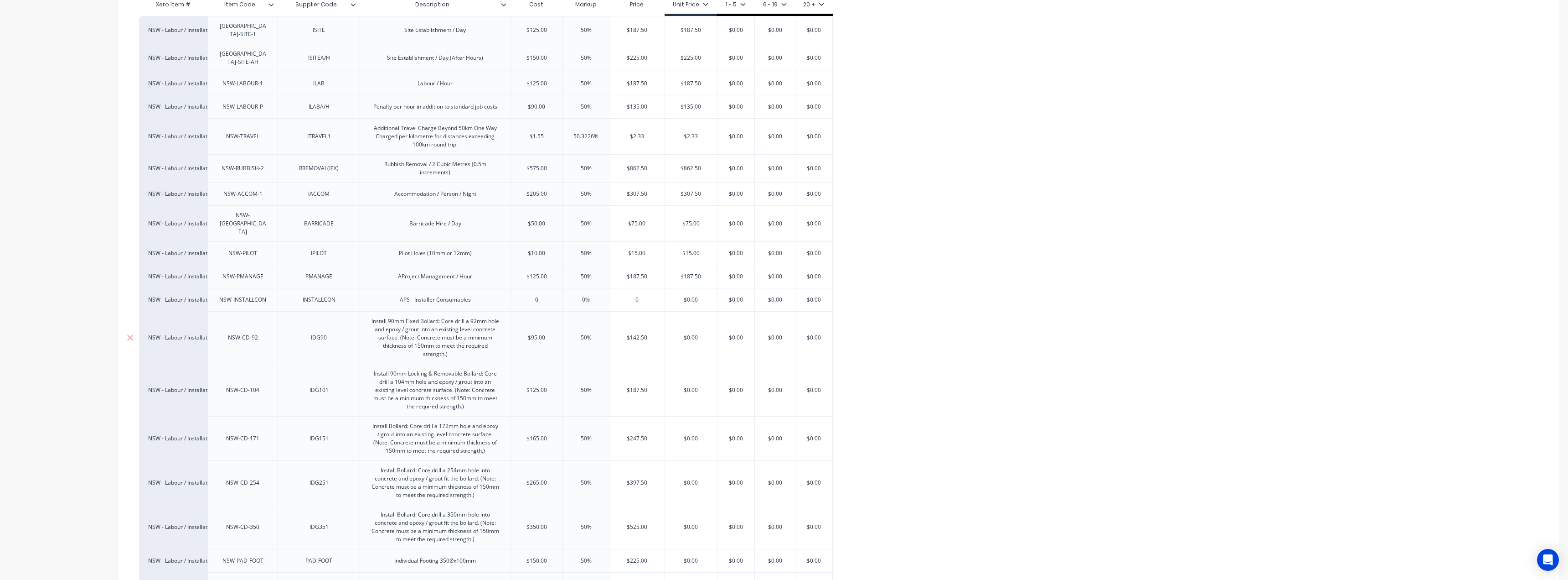
click at [692, 333] on input "$0.00" at bounding box center [691, 338] width 52 height 8
paste input "142.5"
type textarea "x"
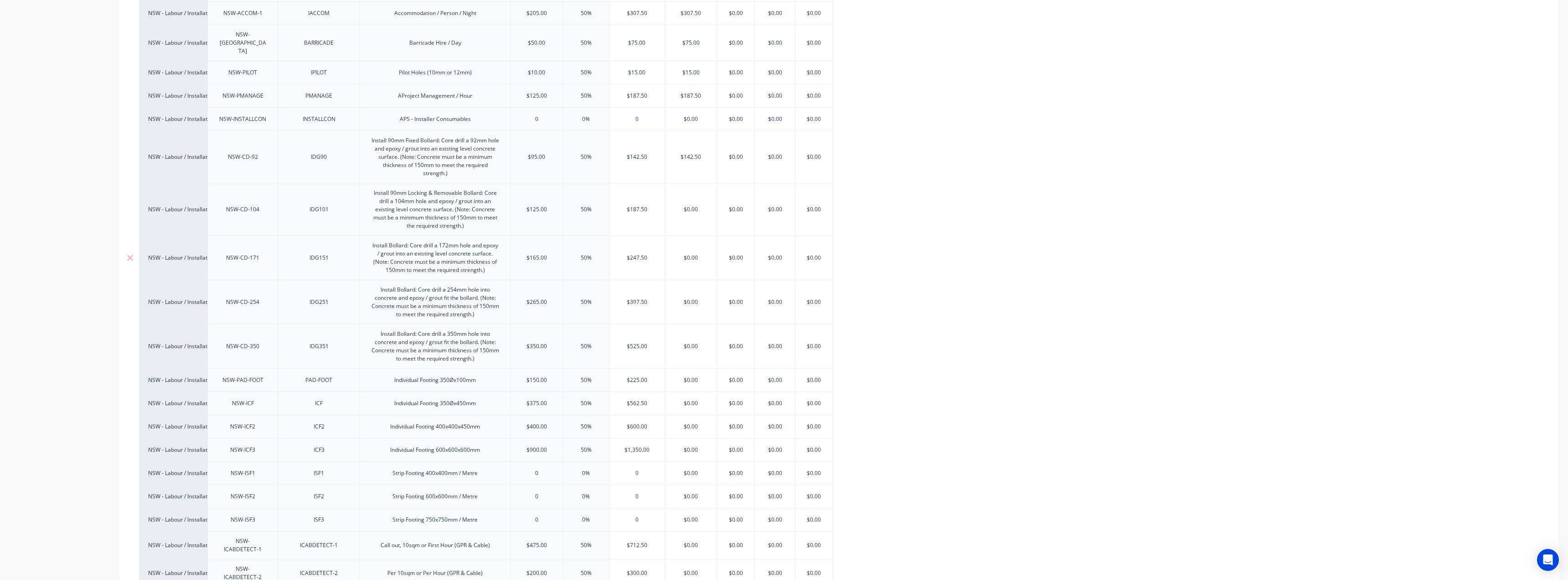
scroll to position [411, 0]
type input "$142.50"
type input "$187.50"
click at [637, 203] on input "$187.50" at bounding box center [637, 208] width 55 height 8
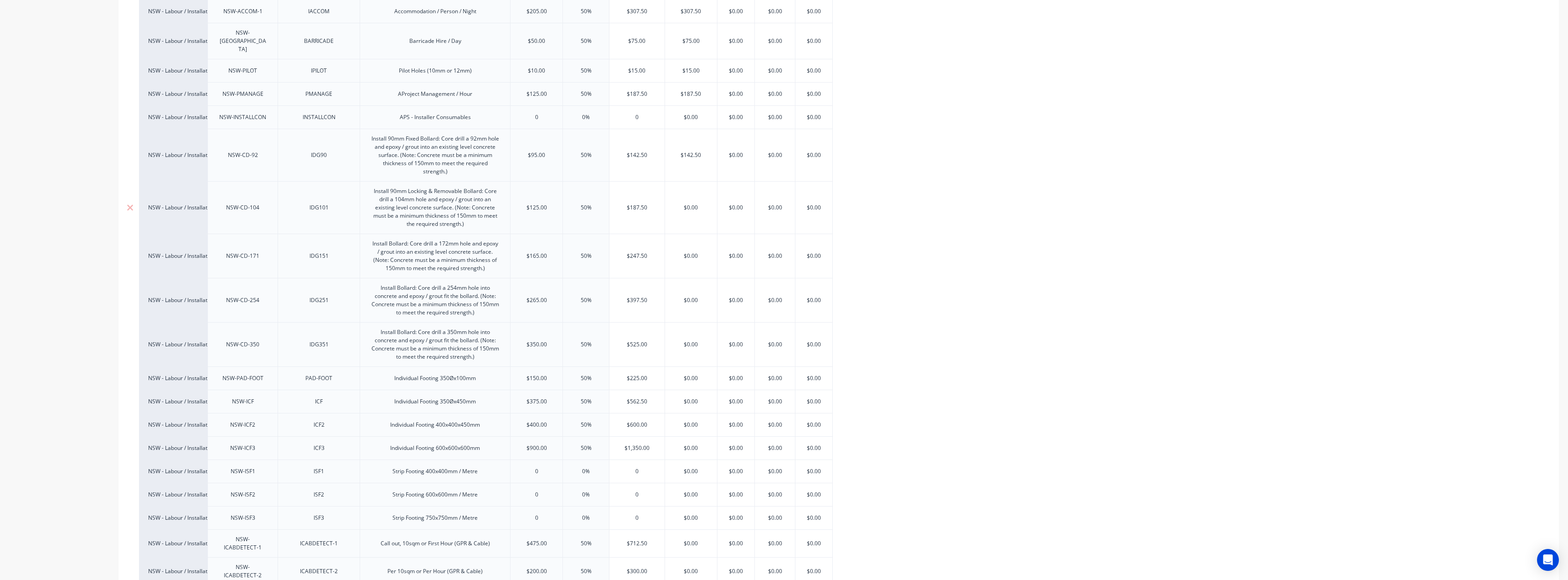
click at [637, 203] on input "$187.50" at bounding box center [637, 208] width 55 height 8
type input "$0.00"
click at [683, 203] on input "$0.00" at bounding box center [691, 208] width 52 height 8
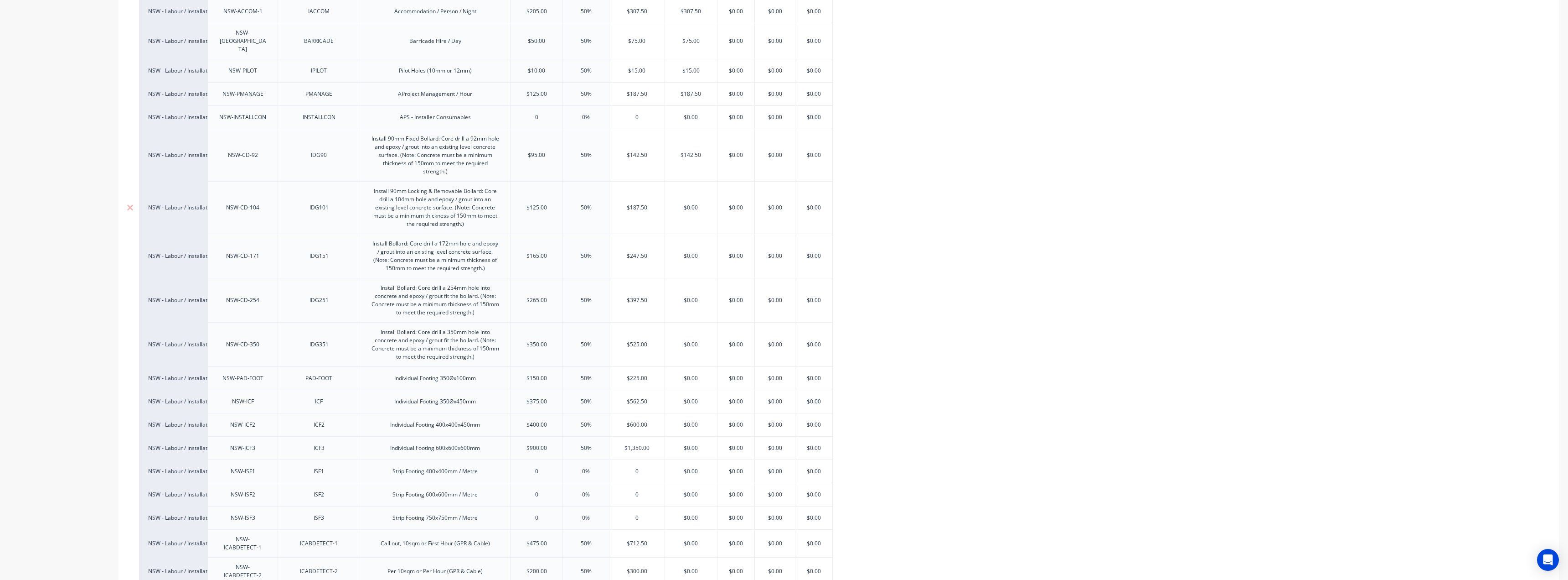
paste input "187.5"
type textarea "x"
type input "$187.50"
type input "$247.50"
click at [633, 252] on input "$247.50" at bounding box center [637, 256] width 55 height 8
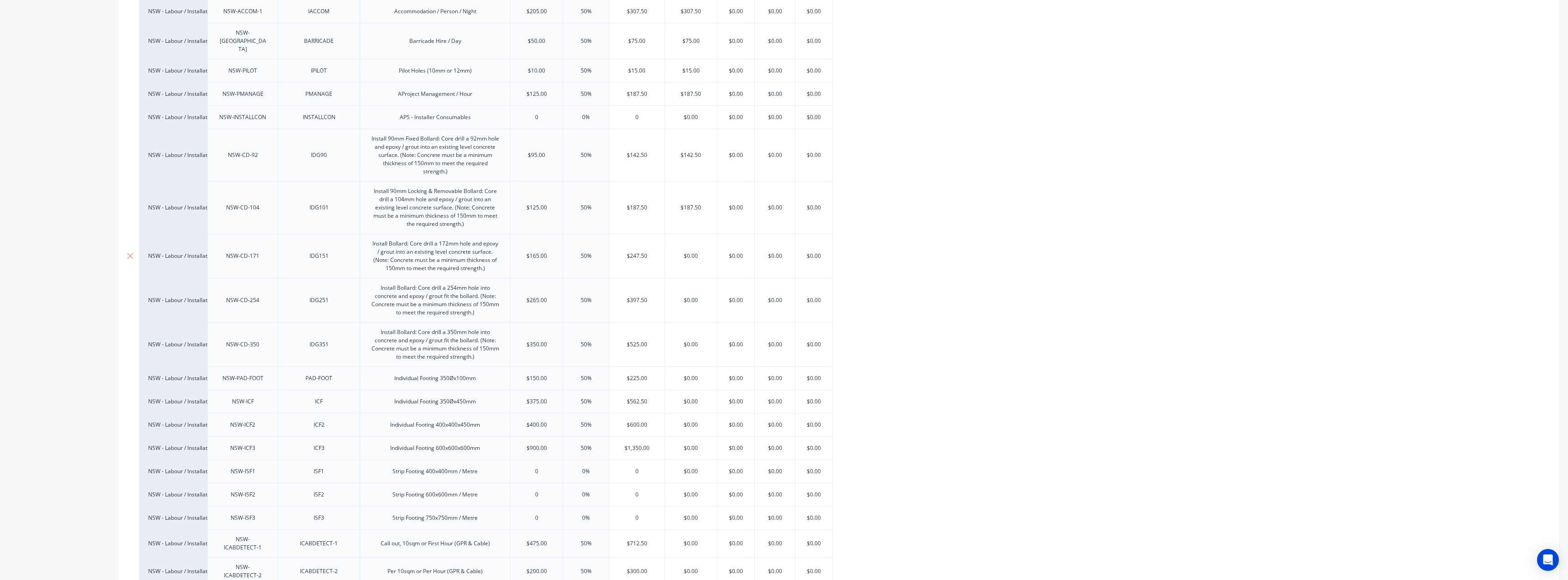
click at [633, 252] on input "$247.50" at bounding box center [637, 256] width 55 height 8
type input "$0.00"
click at [691, 252] on input "$0.00" at bounding box center [691, 256] width 52 height 8
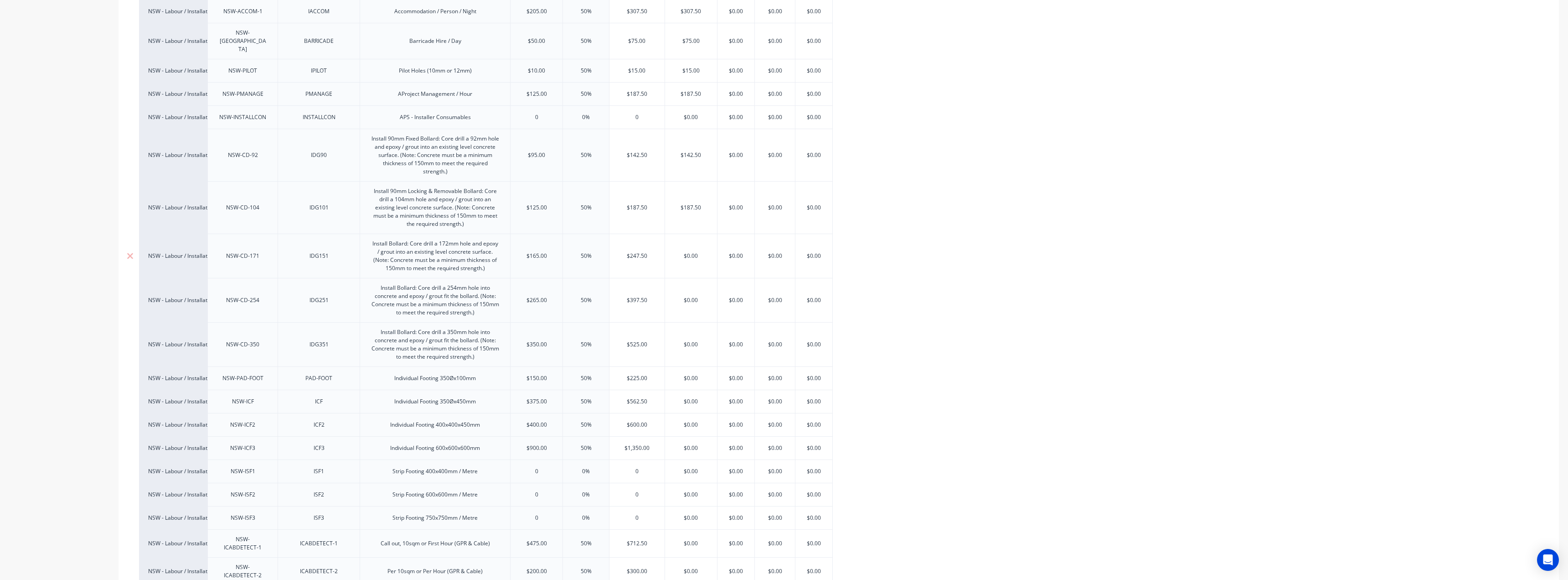
click at [691, 252] on input "$0.00" at bounding box center [691, 256] width 52 height 8
paste input "247.5"
type textarea "x"
type input "$247.50"
click at [642, 288] on div "$397.50" at bounding box center [637, 299] width 55 height 22
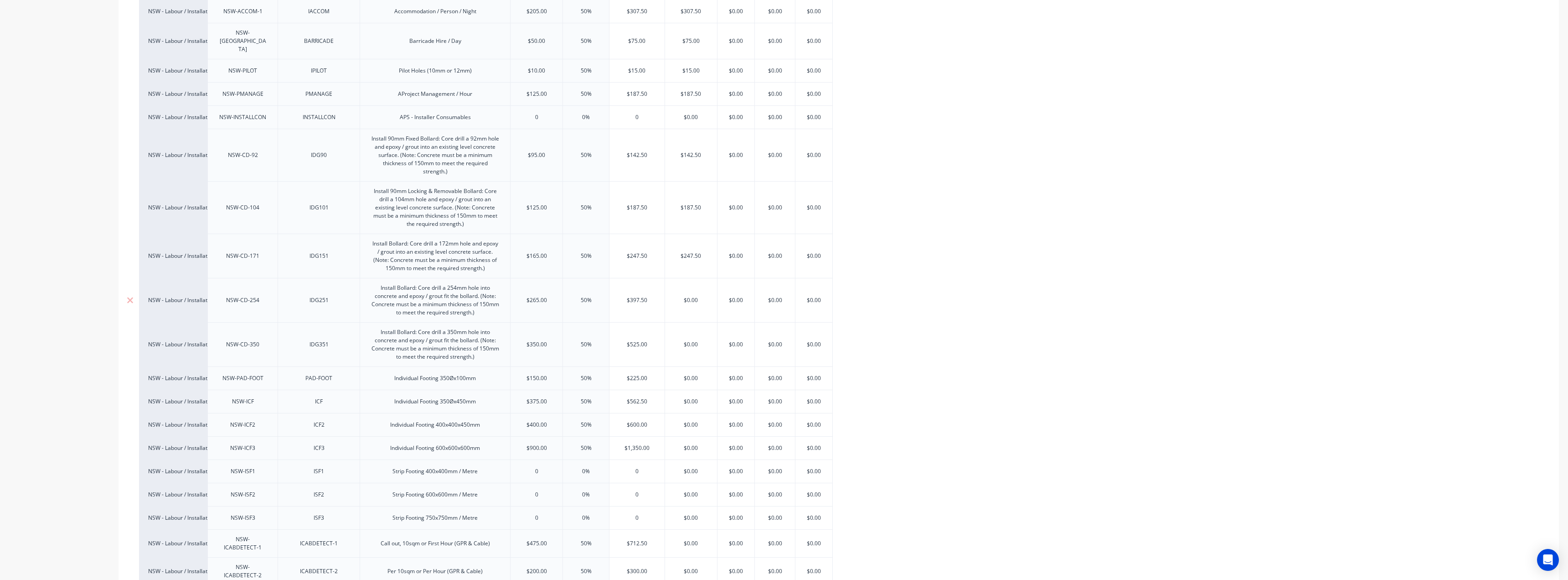
type input "$397.50"
click at [642, 288] on div "$397.50" at bounding box center [637, 299] width 55 height 22
click at [640, 296] on input "$397.50" at bounding box center [637, 300] width 55 height 8
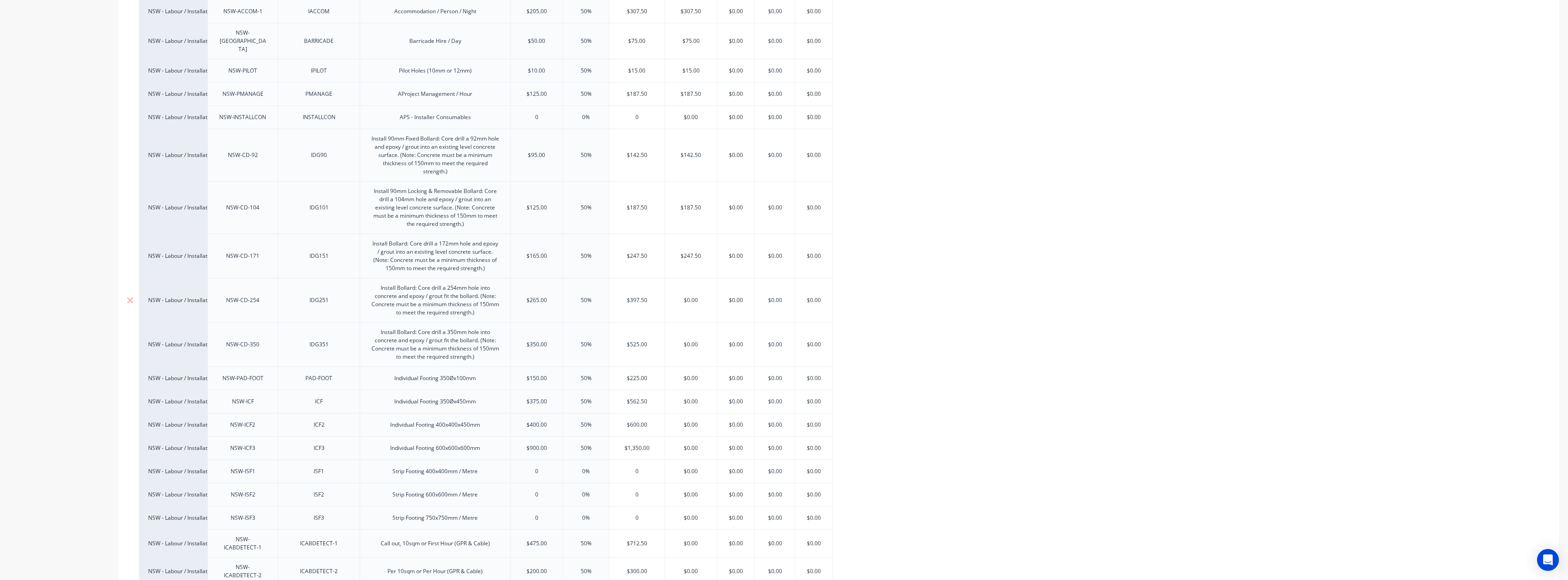
click at [640, 296] on input "$397.50" at bounding box center [637, 300] width 55 height 8
type input "$0.00"
click at [679, 296] on input "$0.00" at bounding box center [691, 300] width 52 height 8
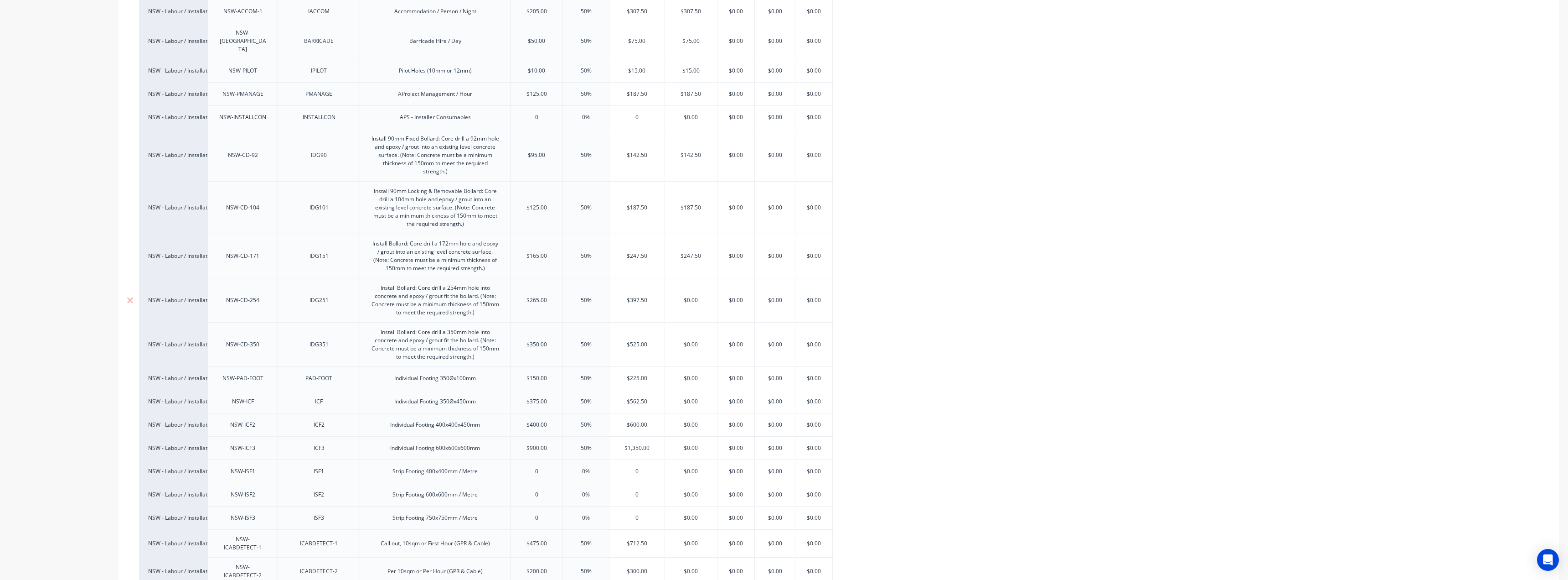
paste input "397.5"
type textarea "x"
type input "$397.50"
type input "$525.00"
click at [630, 340] on input "$525.00" at bounding box center [637, 344] width 55 height 8
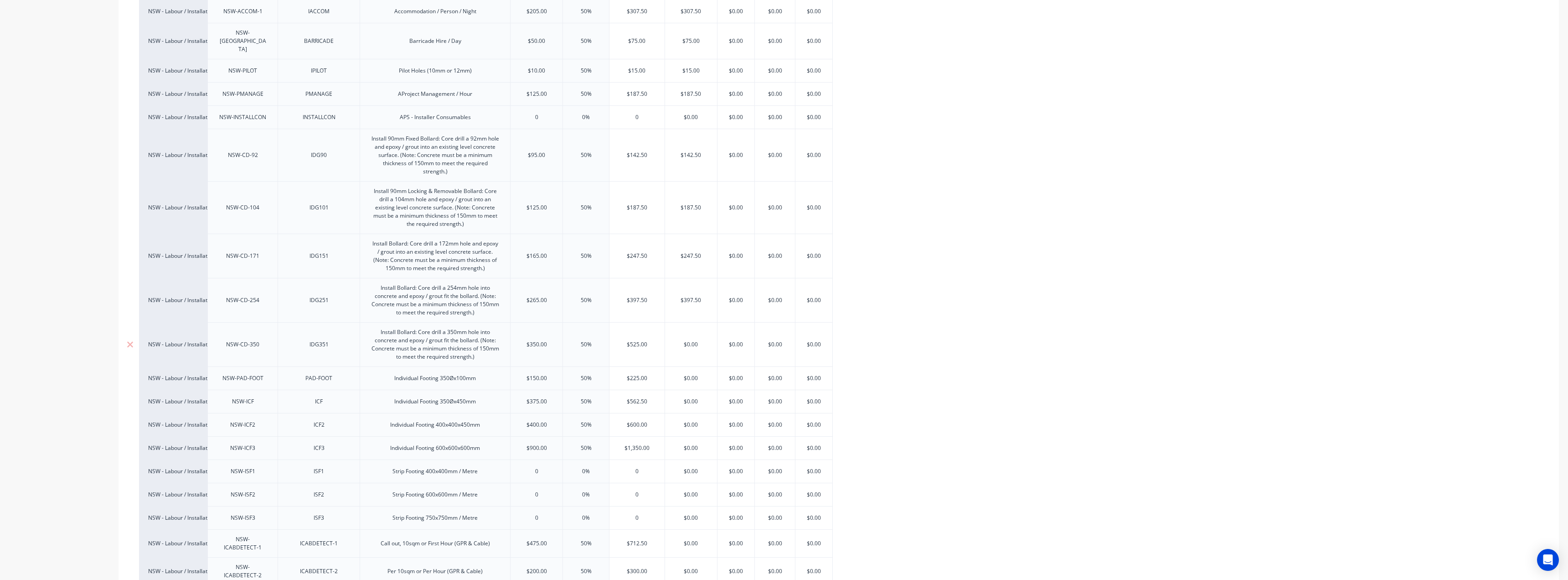
click at [630, 340] on input "$525.00" at bounding box center [637, 344] width 55 height 8
click at [695, 340] on input "$0.00" at bounding box center [691, 344] width 52 height 8
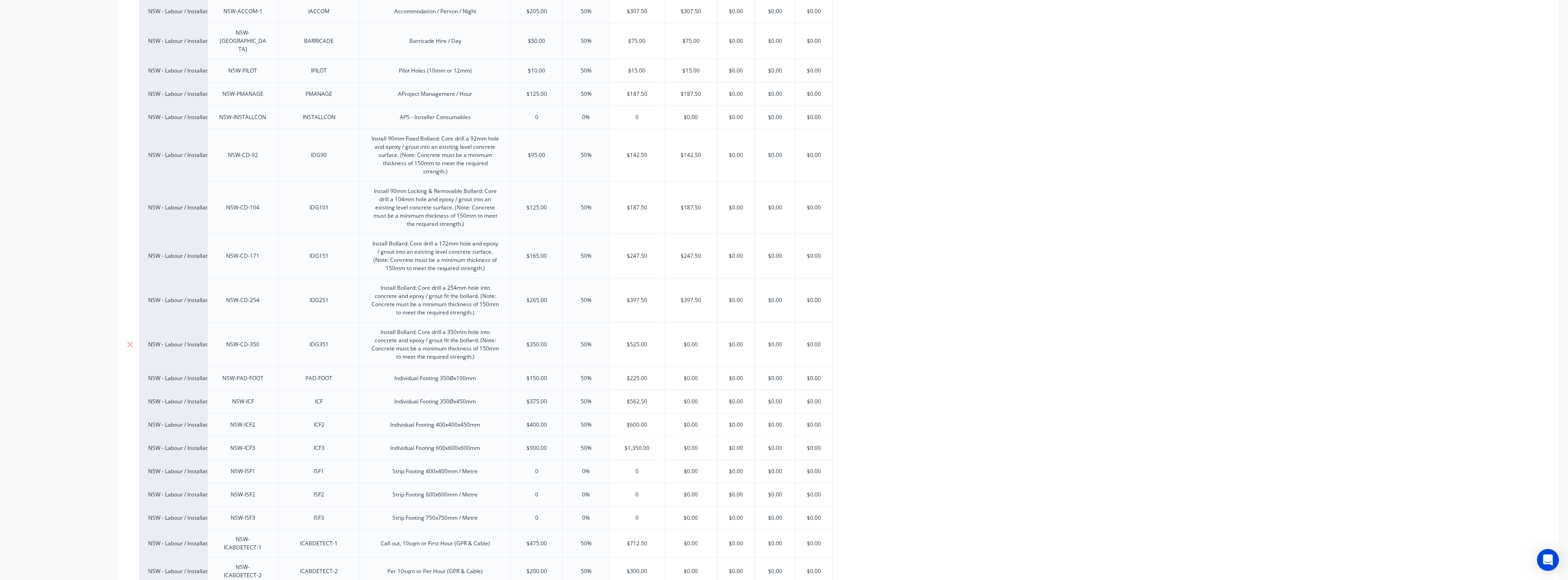
paste input "525"
type input "$525.00"
type textarea "x"
type input "$525.00"
type input "$225.00"
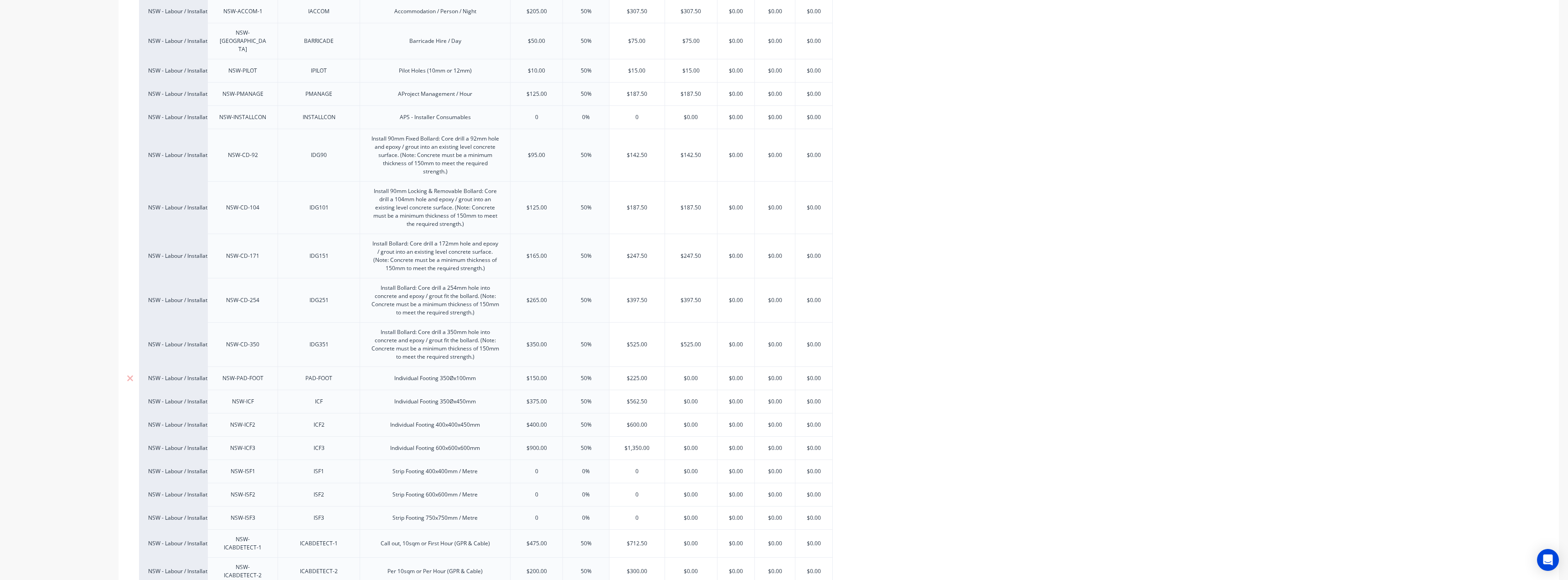
click at [639, 374] on input "$225.00" at bounding box center [637, 378] width 55 height 8
click at [689, 374] on input "$0.00" at bounding box center [691, 378] width 52 height 8
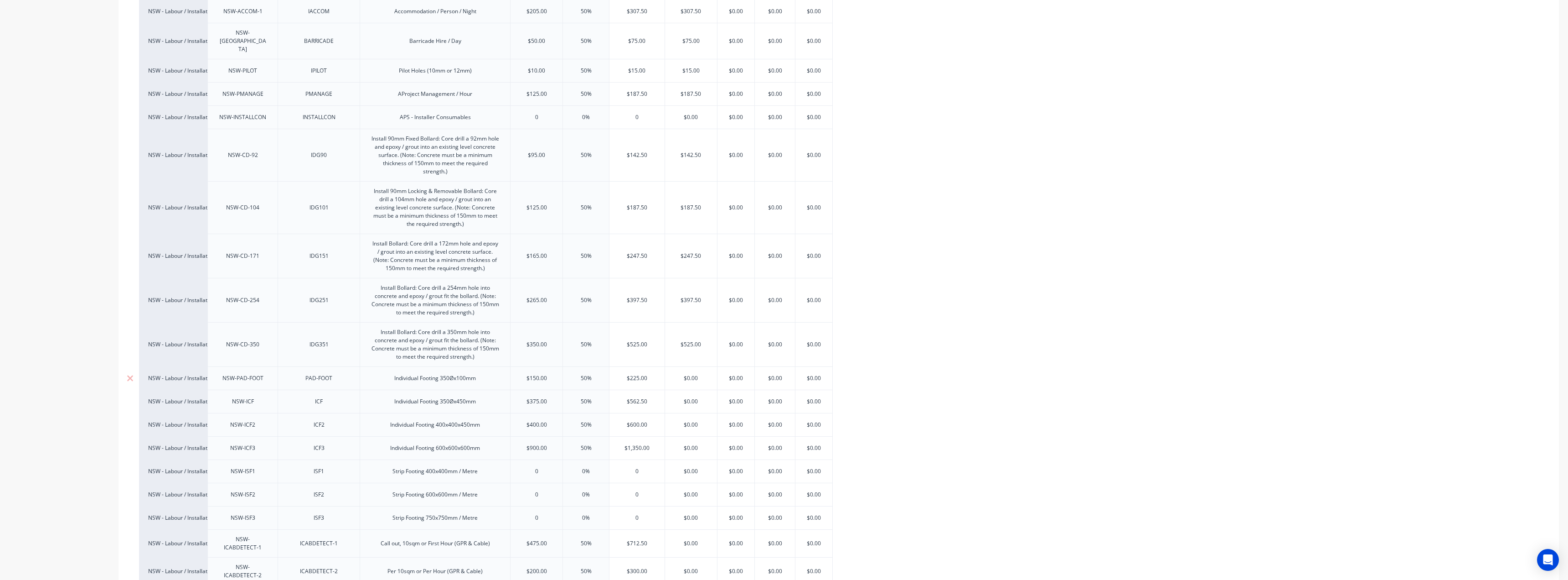
click at [689, 374] on input "$0.00" at bounding box center [691, 378] width 52 height 8
paste input "225"
type input "$225.00"
type textarea "x"
type input "$225.00"
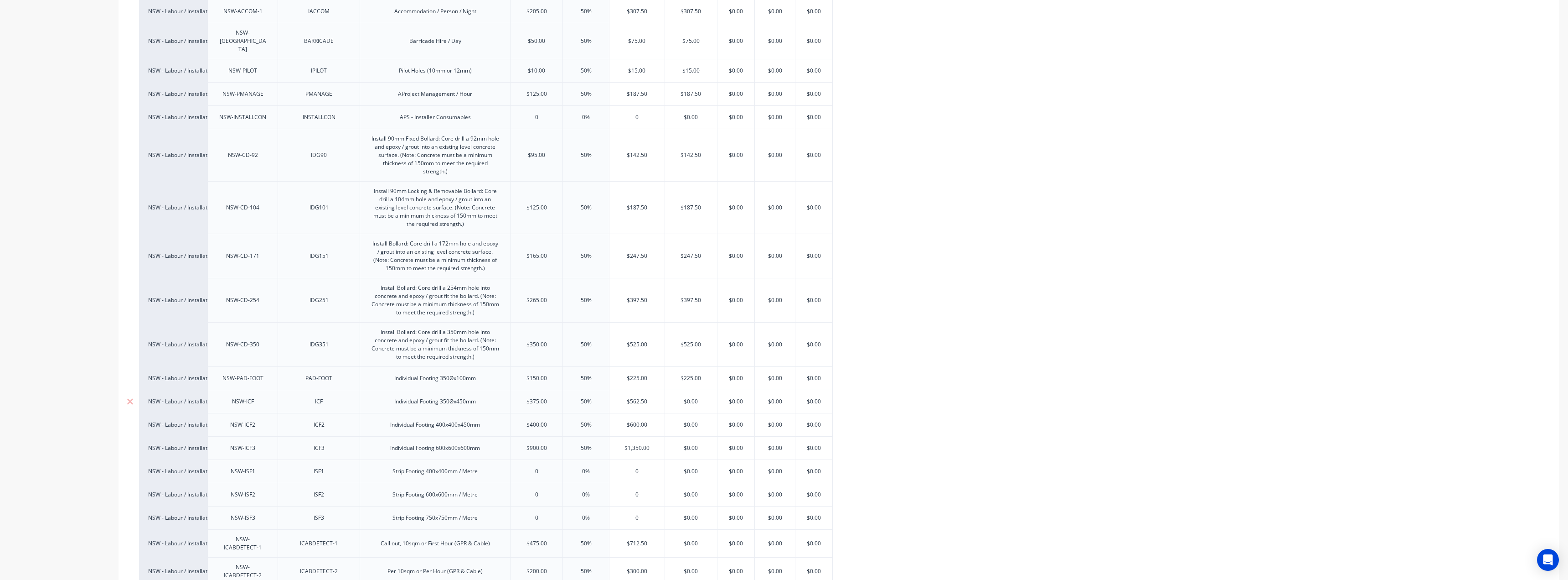
type input "$562.50"
click at [640, 398] on input "$562.50" at bounding box center [637, 402] width 55 height 8
type input "$0.00"
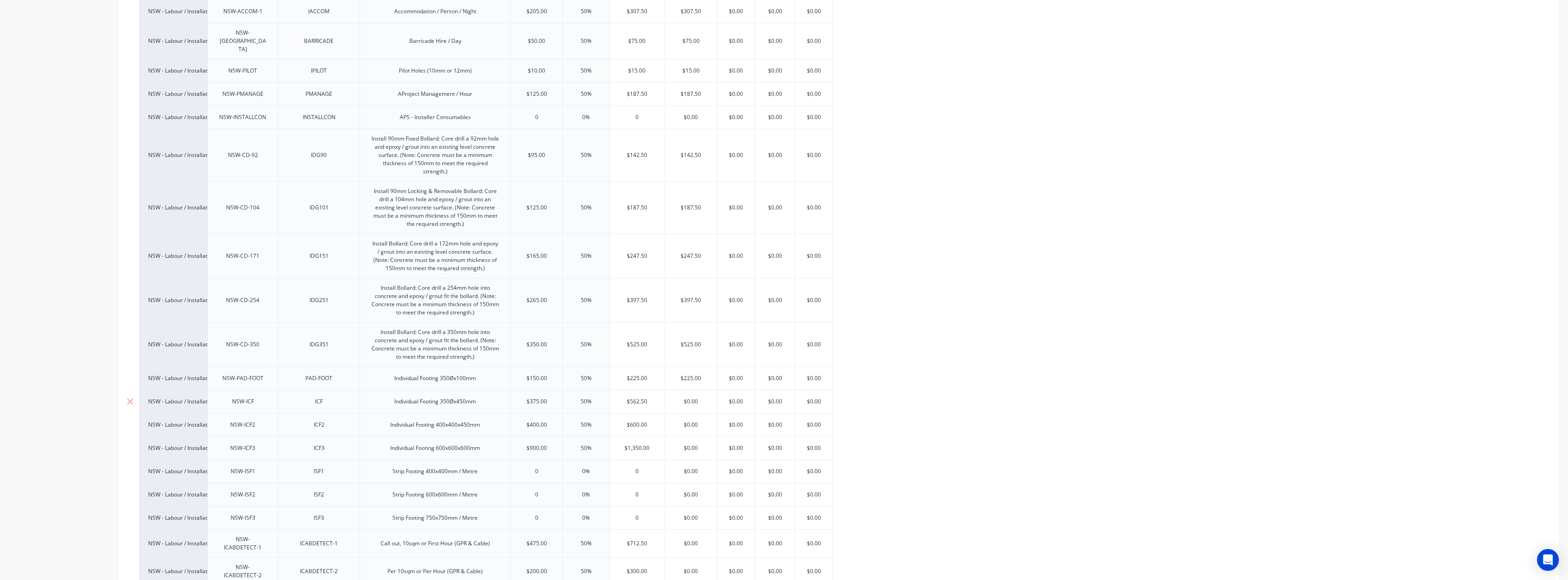
click at [688, 398] on input "$0.00" at bounding box center [691, 402] width 52 height 8
paste input "562.5"
type textarea "x"
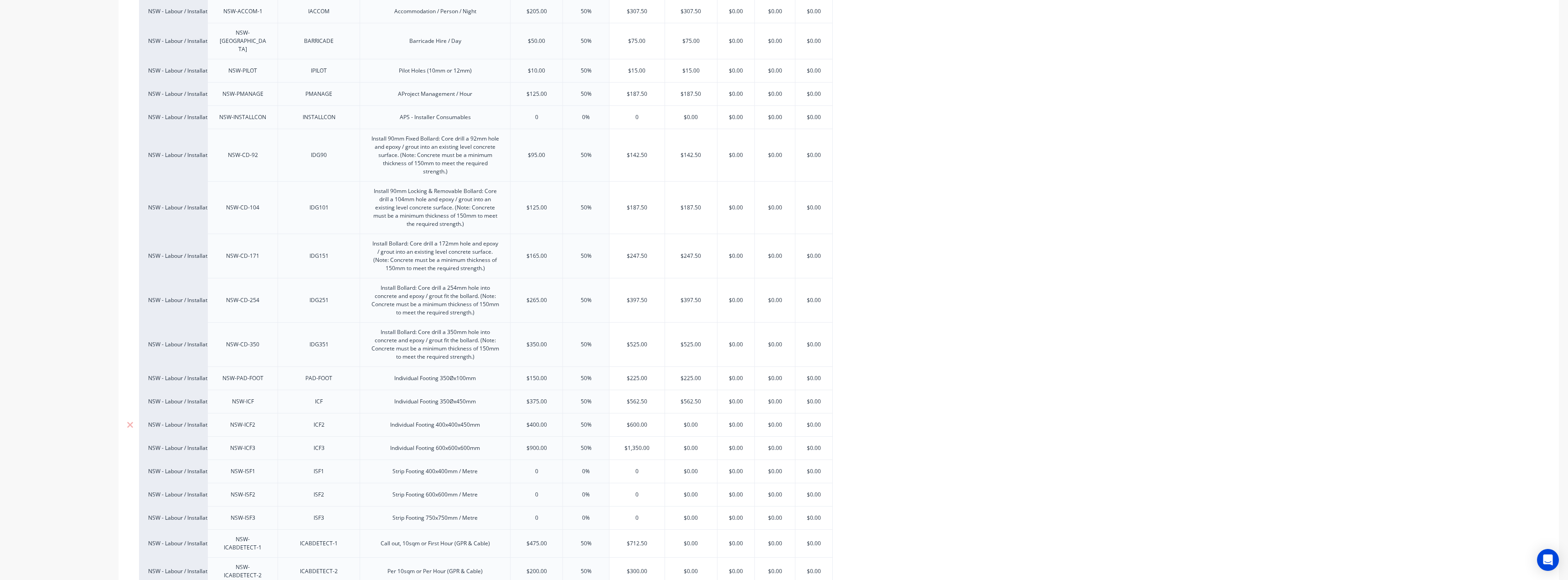
type input "$562.50"
click at [651, 413] on div "$600.00" at bounding box center [637, 424] width 55 height 22
type input "$600.00"
click at [651, 413] on div "$600.00" at bounding box center [637, 424] width 55 height 22
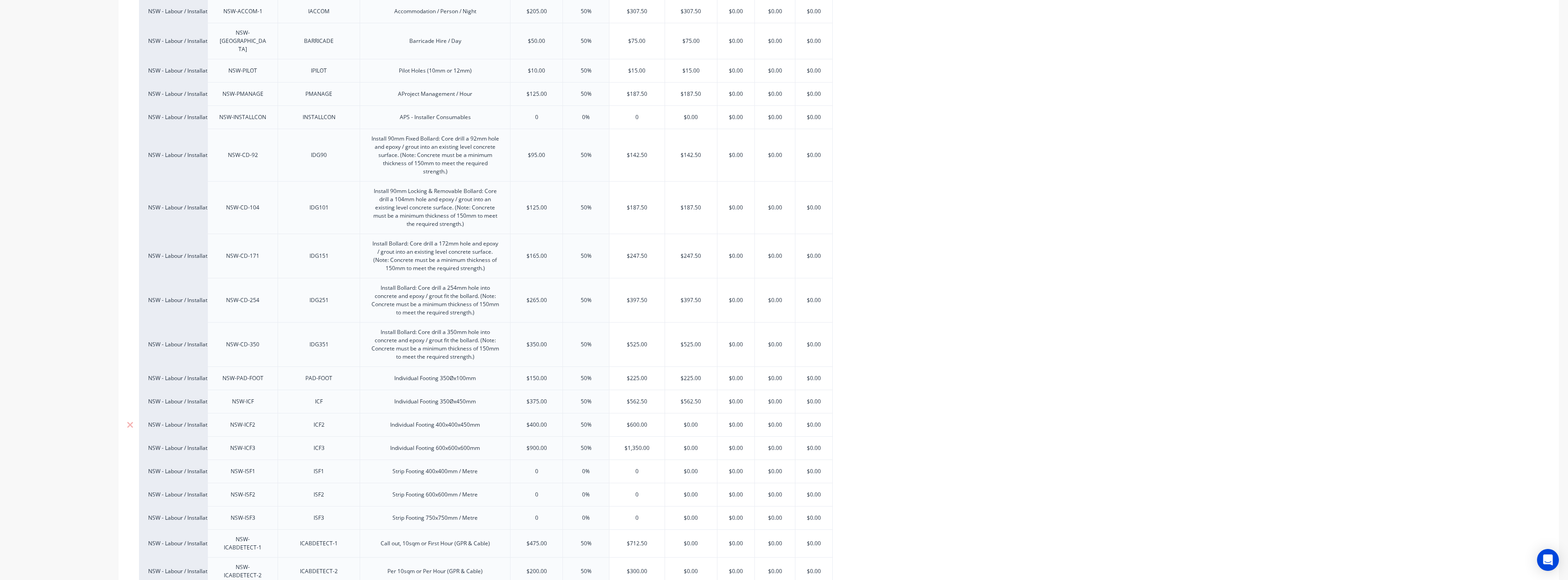
click at [640, 421] on input "$600.00" at bounding box center [637, 425] width 55 height 8
type input "$0.00"
click at [684, 421] on input "$0.00" at bounding box center [691, 425] width 52 height 8
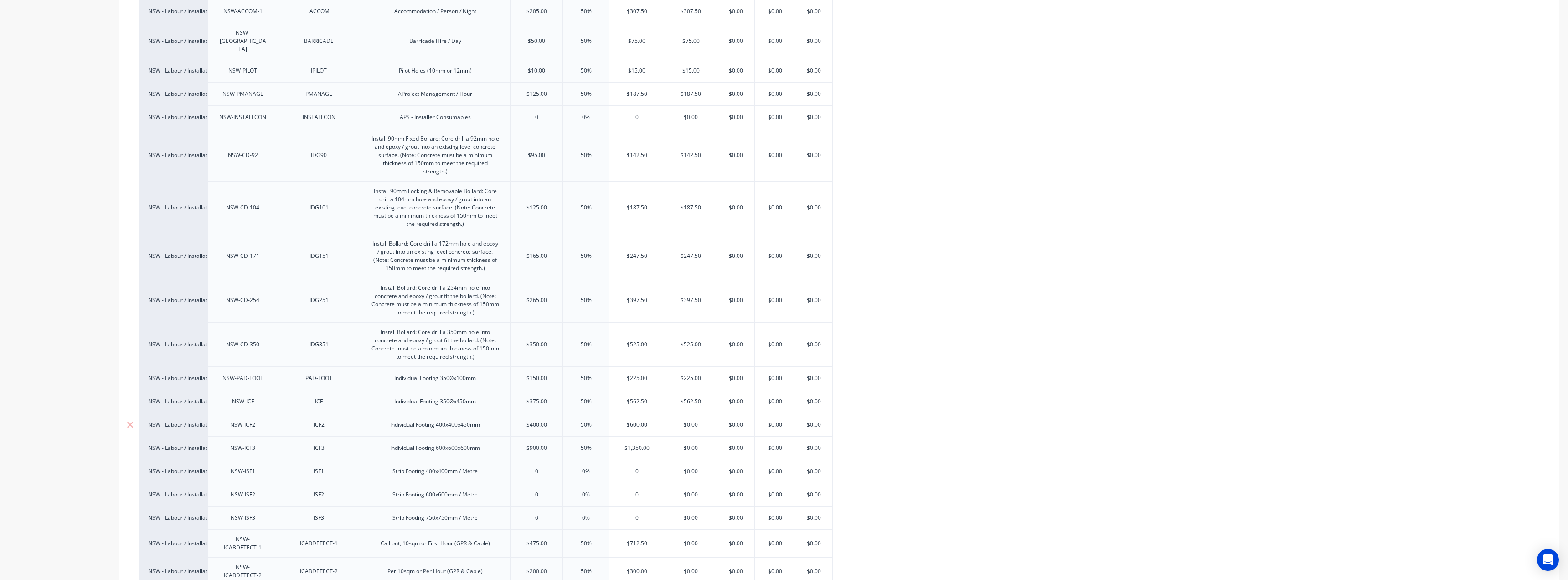
click at [684, 421] on input "$0.00" at bounding box center [691, 425] width 52 height 8
paste input "60"
type textarea "x"
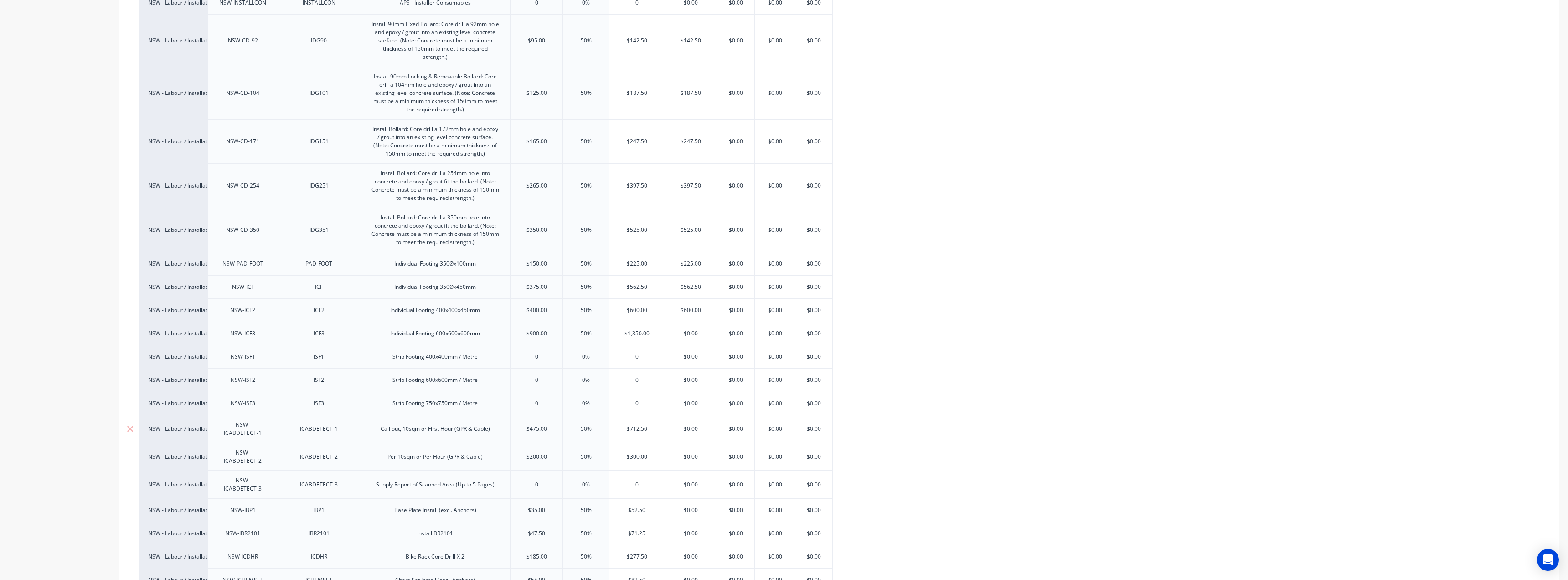
scroll to position [548, 0]
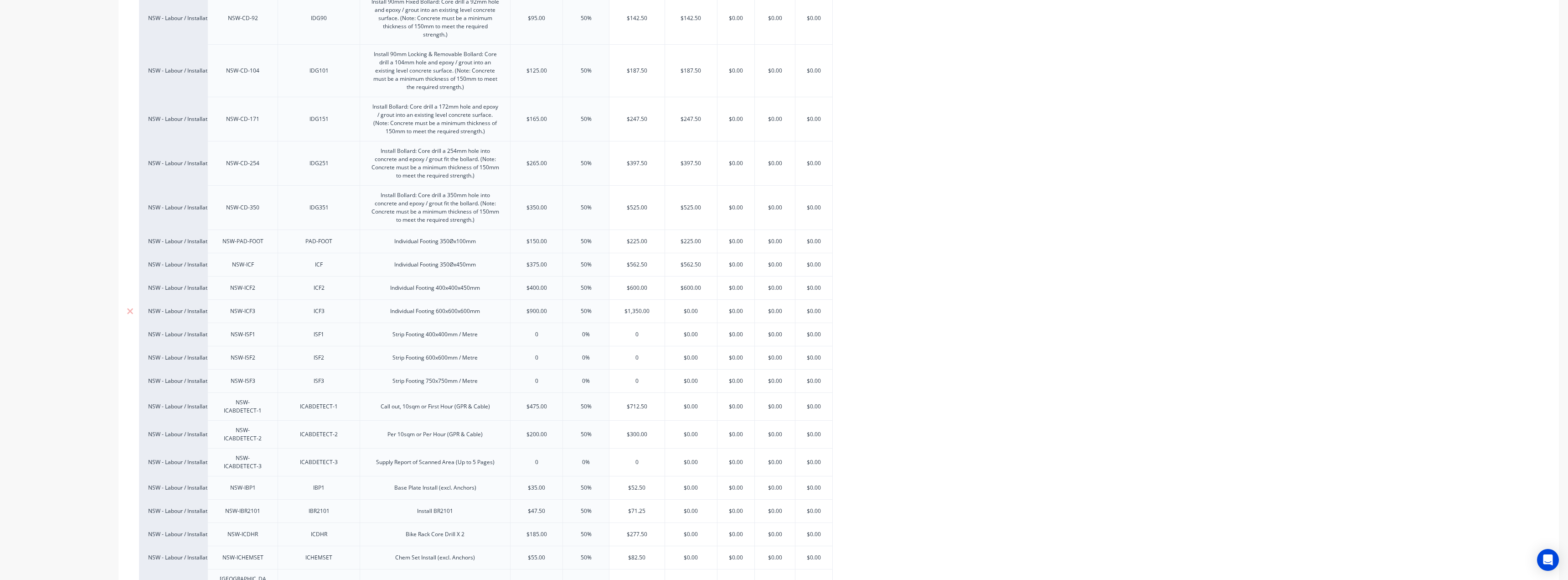
type input "$600.00"
type input "$1,350.00"
click at [634, 307] on input "$1,350.00" at bounding box center [637, 311] width 55 height 8
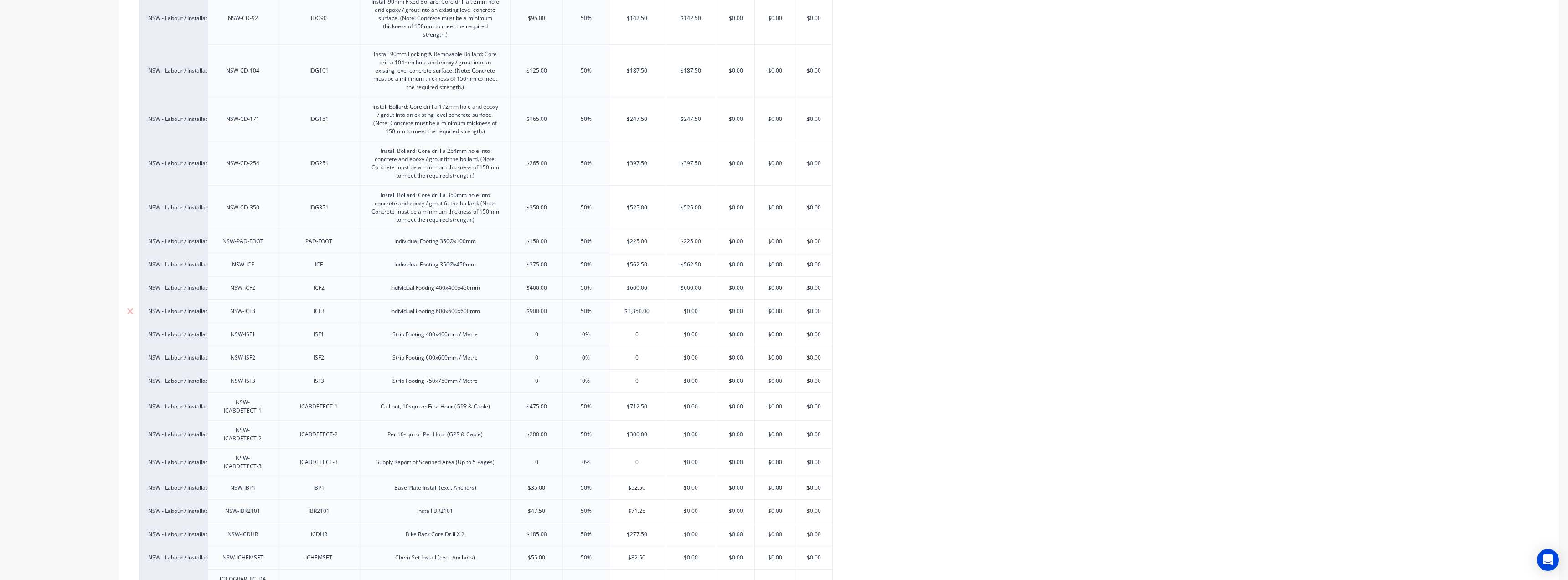
type input "$0.00"
click at [693, 307] on input "$0.00" at bounding box center [691, 311] width 52 height 8
paste input "1,35"
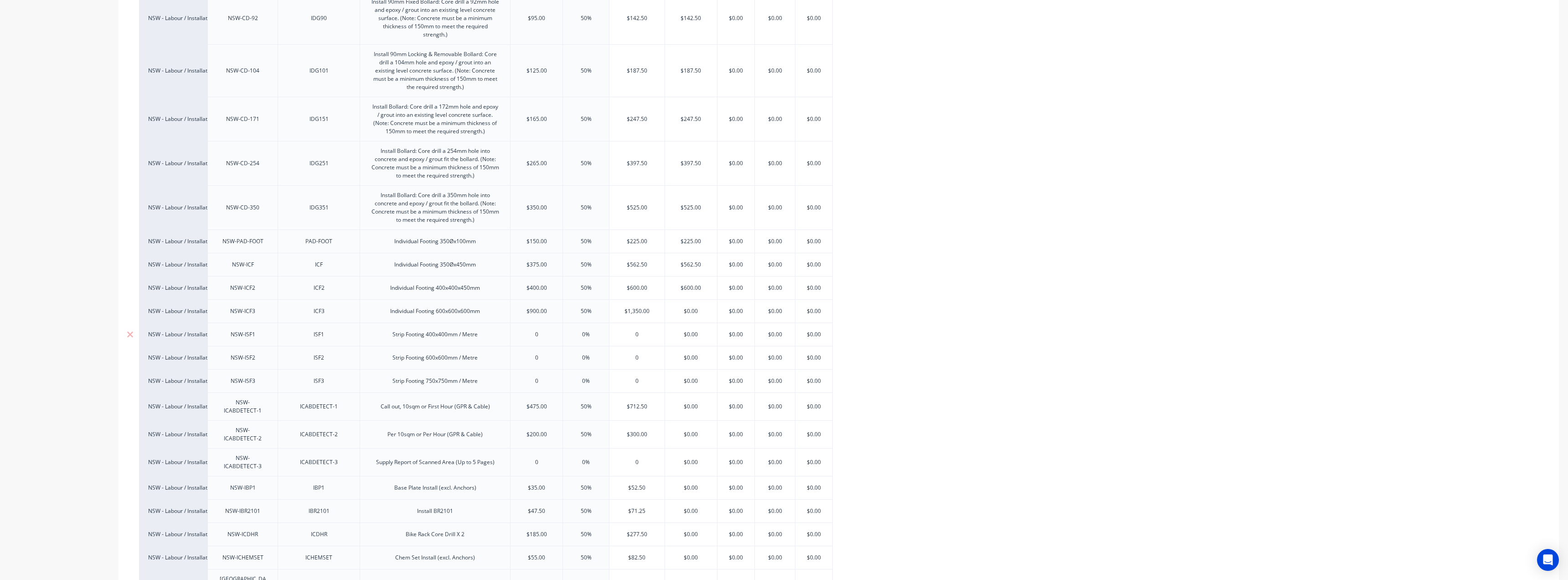
type textarea "x"
type input "$1,350.00"
type input "$712.50"
click at [635, 402] on input "$712.50" at bounding box center [637, 407] width 55 height 8
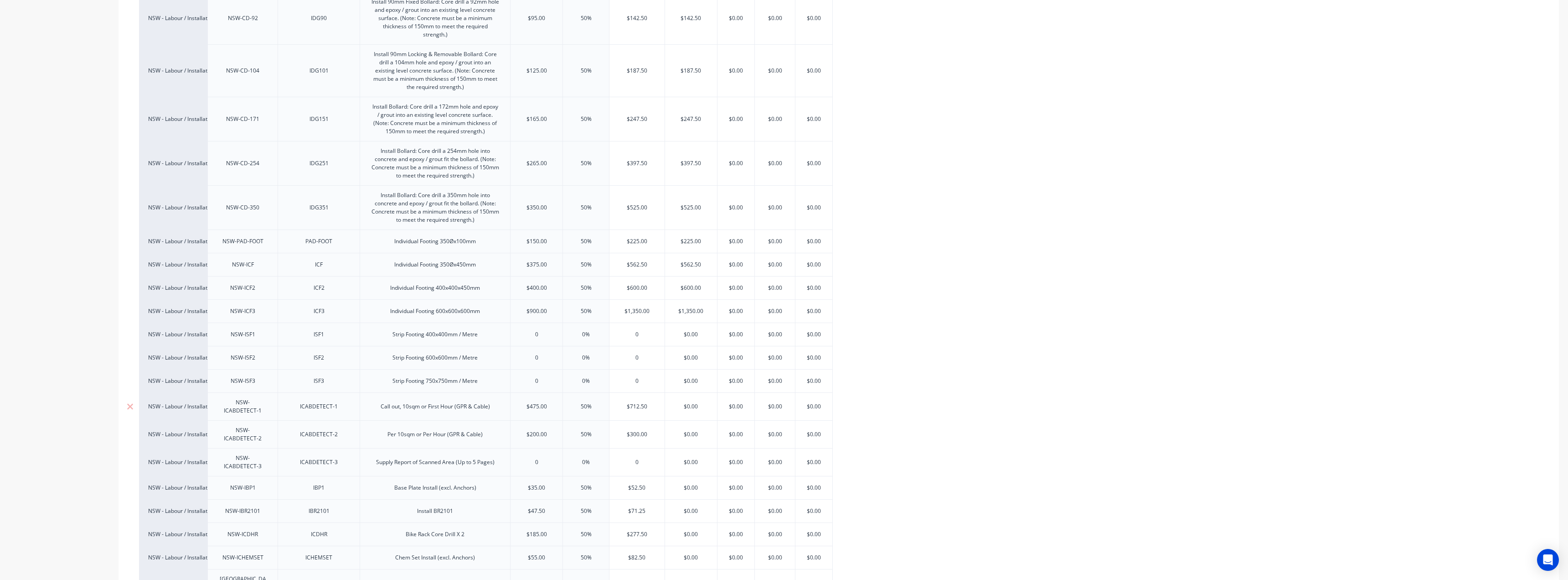
click at [635, 402] on input "$712.50" at bounding box center [637, 407] width 55 height 8
type input "$0.00"
click at [691, 402] on input "$0.00" at bounding box center [691, 407] width 52 height 8
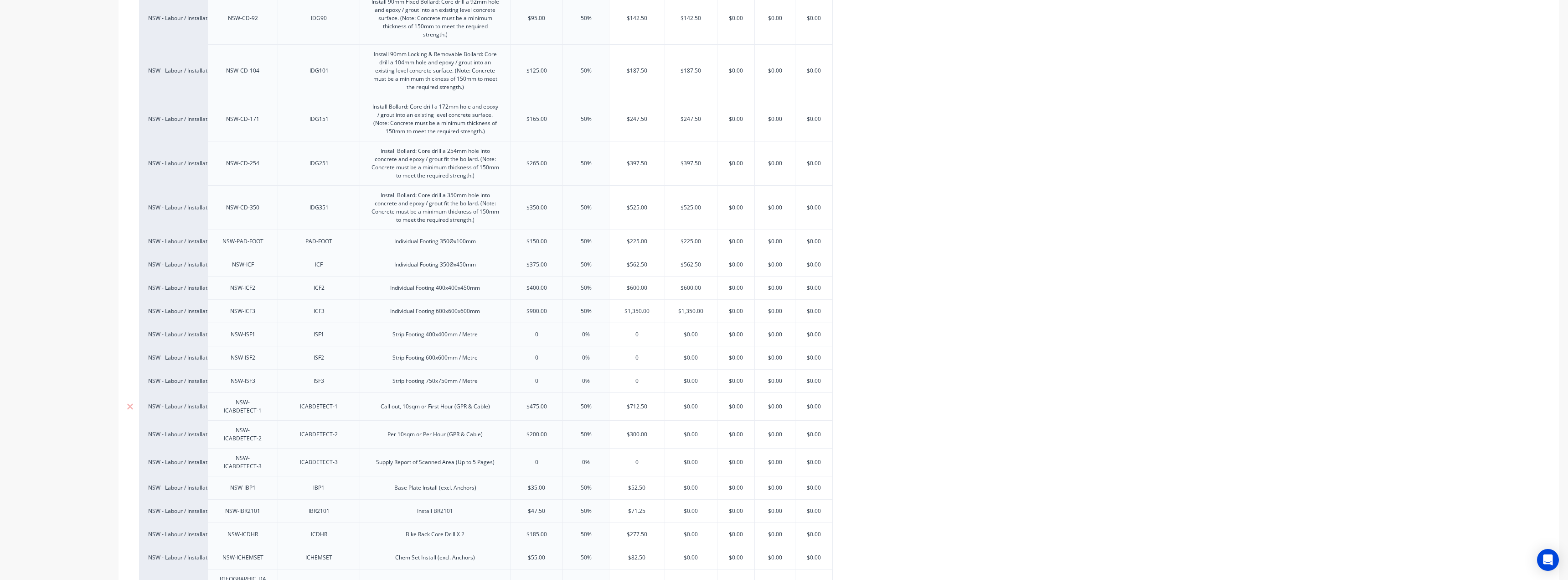
paste input "712.5"
type textarea "x"
type input "$712.50"
type input "$300.00"
click at [638, 430] on input "$300.00" at bounding box center [637, 434] width 55 height 8
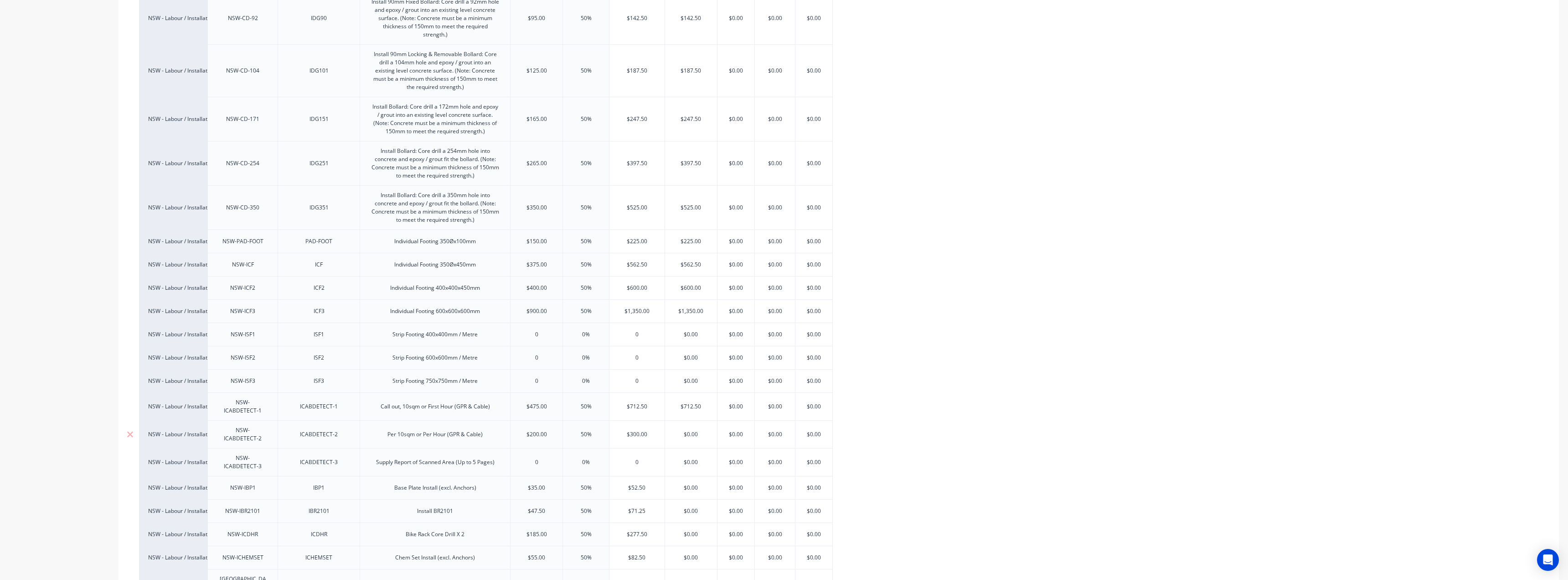
click at [638, 430] on input "$300.00" at bounding box center [637, 434] width 55 height 8
click at [695, 422] on div "$0.00" at bounding box center [691, 433] width 52 height 22
type input "$0.00"
click at [695, 422] on div "$0.00" at bounding box center [691, 433] width 52 height 22
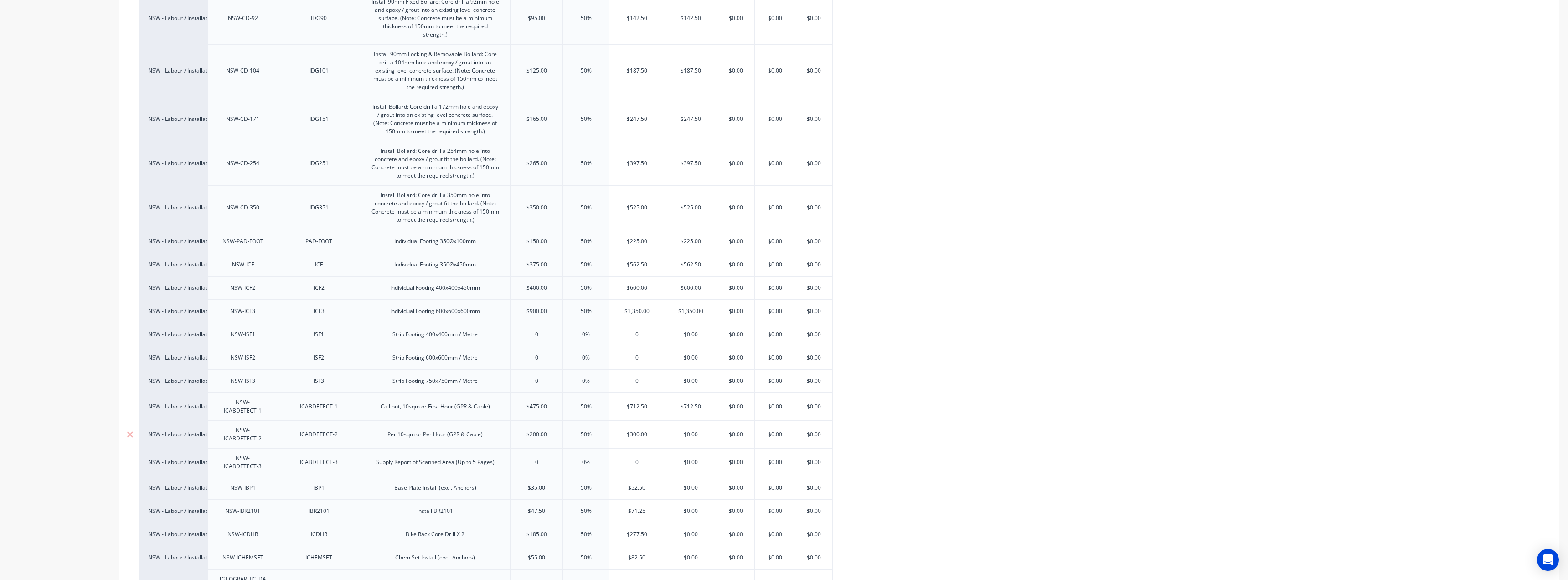
click at [695, 422] on div "$0.00" at bounding box center [691, 433] width 52 height 22
paste input "$300.00"
type textarea "x"
type input "$0.00$300.00"
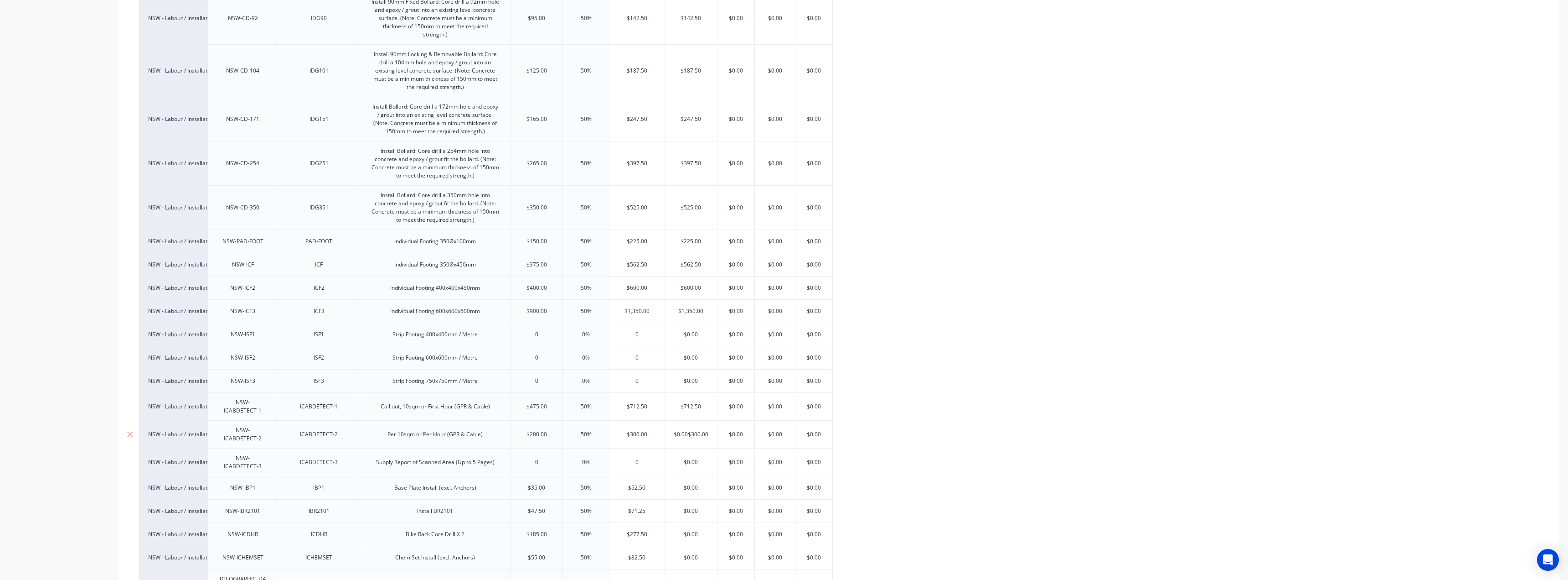
click at [685, 430] on input "$0.00$300.00" at bounding box center [691, 434] width 52 height 8
paste input "text"
type textarea "x"
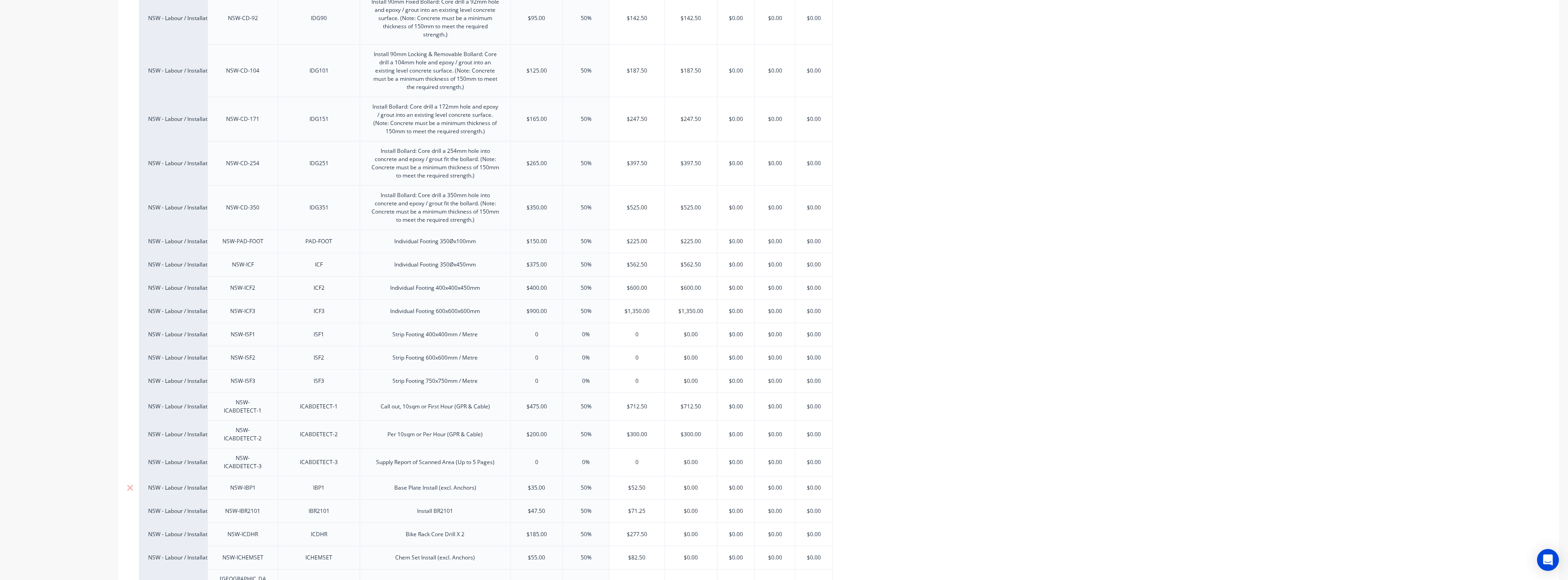
scroll to position [0, 0]
type input "$300.00"
type input "$52.50"
click at [650, 483] on input "$52.50" at bounding box center [637, 488] width 55 height 8
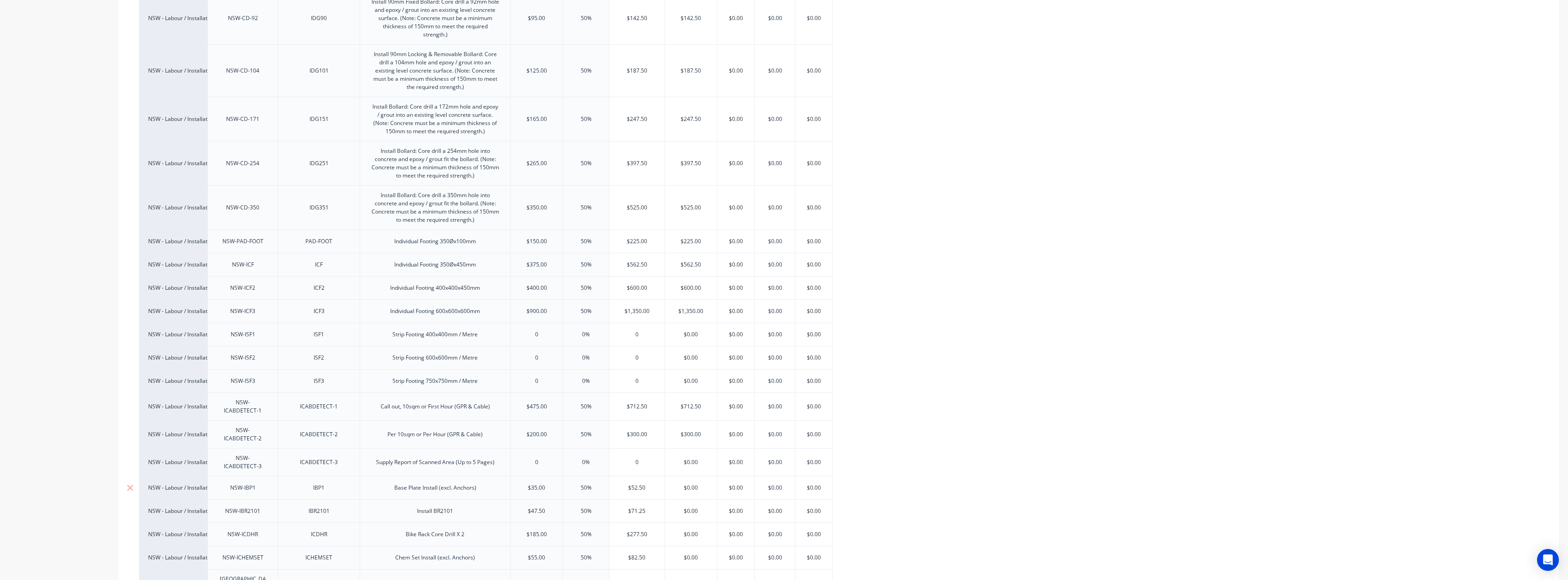
click at [650, 483] on input "$52.50" at bounding box center [637, 488] width 55 height 8
type input "$0.00"
click at [691, 483] on input "$0.00" at bounding box center [691, 488] width 52 height 8
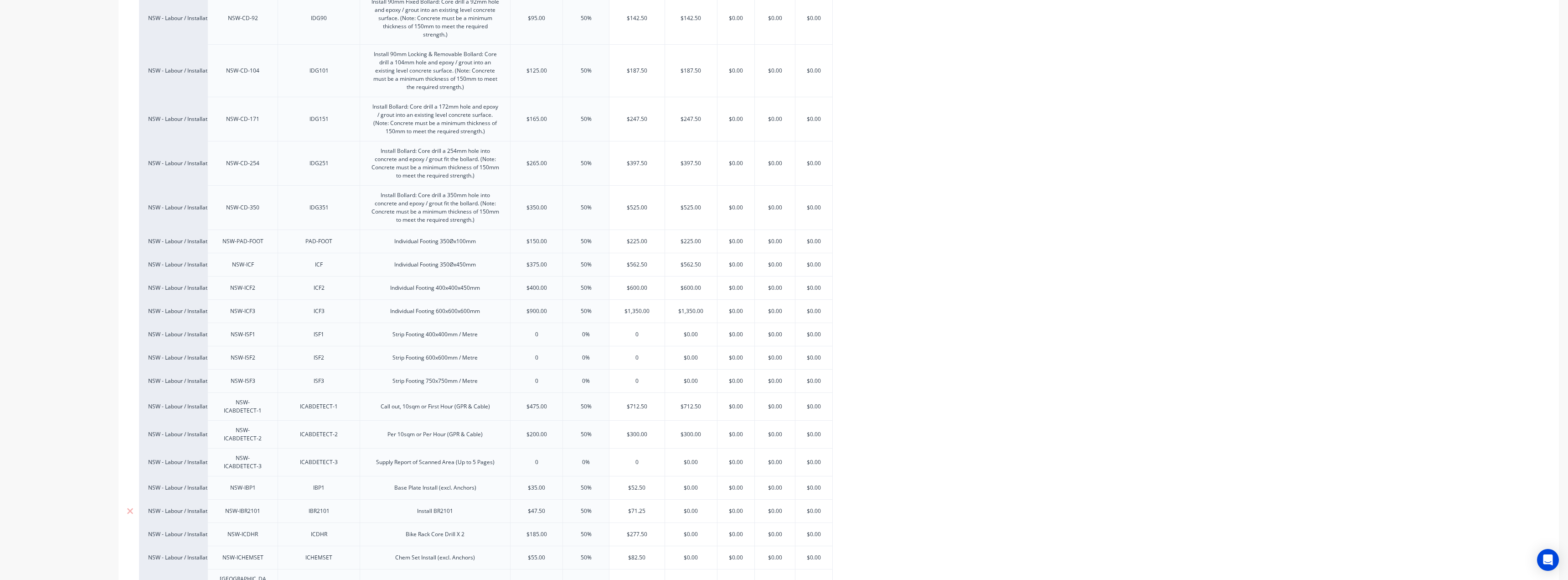
paste input "52.5"
type textarea "x"
type input "$52.50"
type input "$71.25"
click at [634, 507] on input "$71.25" at bounding box center [637, 511] width 55 height 8
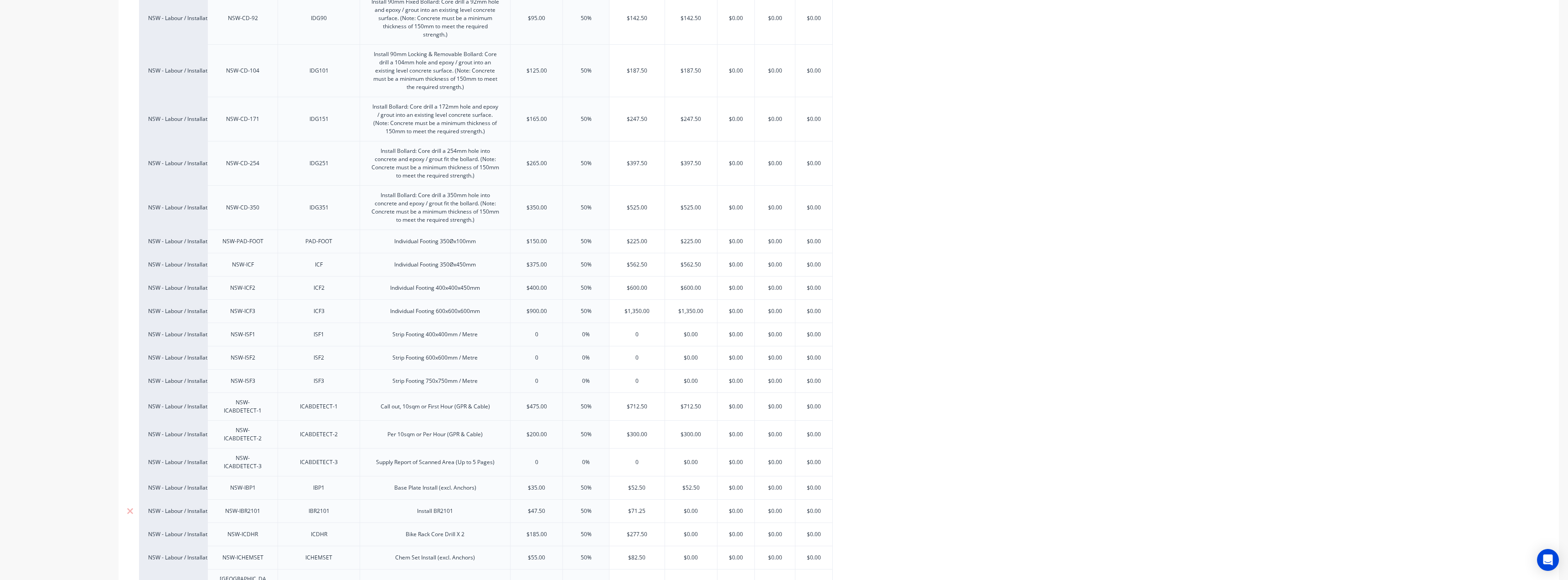
click at [634, 507] on input "$71.25" at bounding box center [637, 511] width 55 height 8
type input "$0.00"
click at [691, 507] on input "$0.00" at bounding box center [691, 511] width 52 height 8
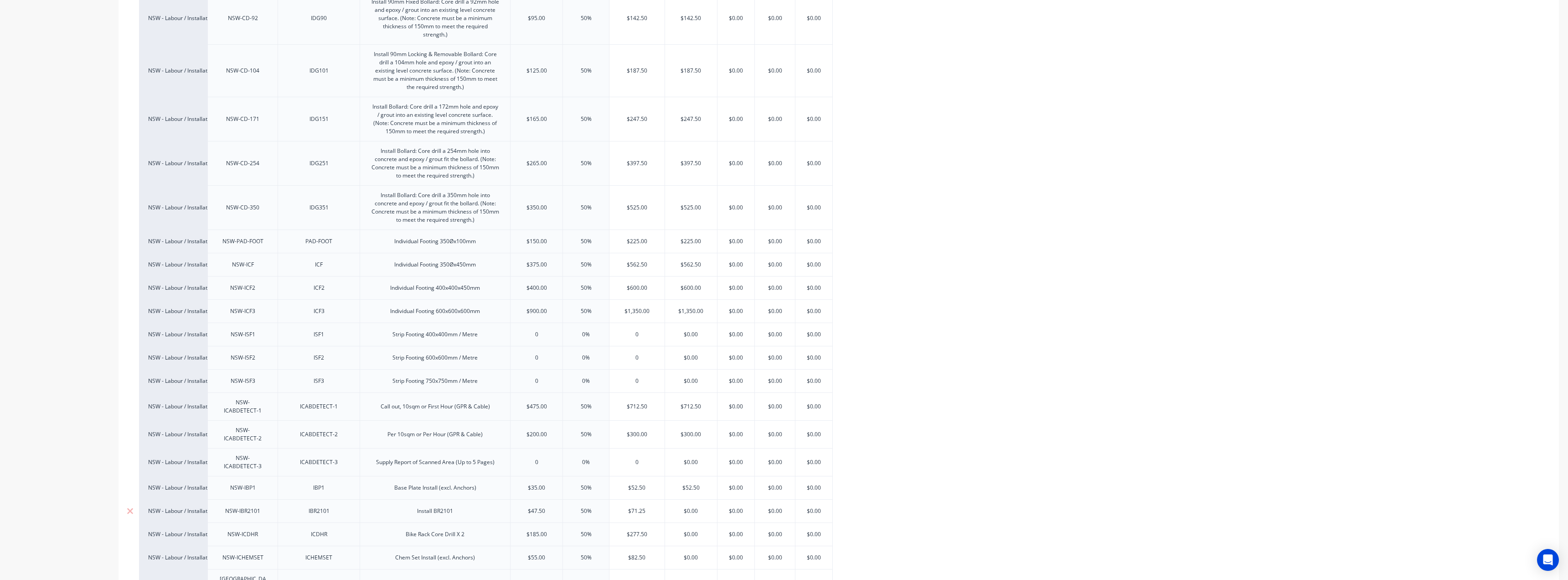
click at [691, 507] on input "$0.00" at bounding box center [691, 511] width 52 height 8
paste input "71.25"
type textarea "x"
type input "$71.25"
click at [623, 522] on div "$277.50" at bounding box center [637, 533] width 55 height 22
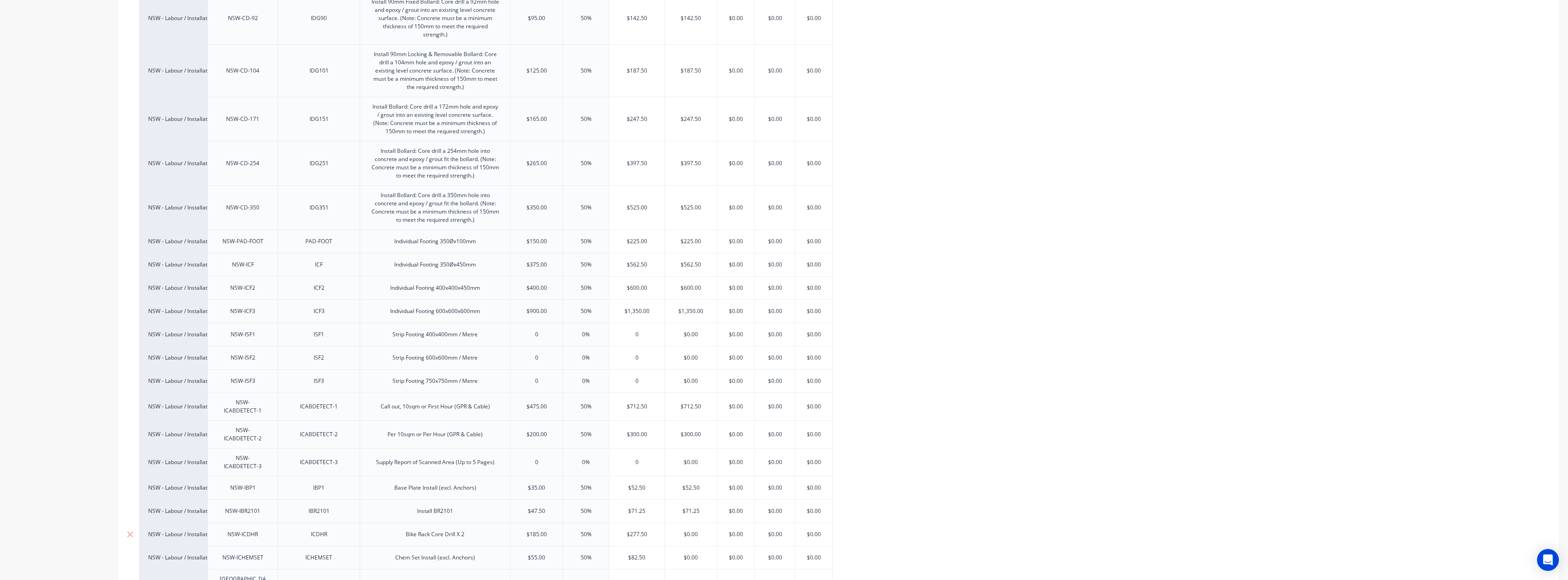
type input "$277.50"
click at [623, 522] on div "$277.50" at bounding box center [637, 533] width 55 height 22
click at [625, 522] on div "$277.50" at bounding box center [637, 533] width 55 height 22
click at [629, 530] on input "$277.50" at bounding box center [637, 534] width 55 height 8
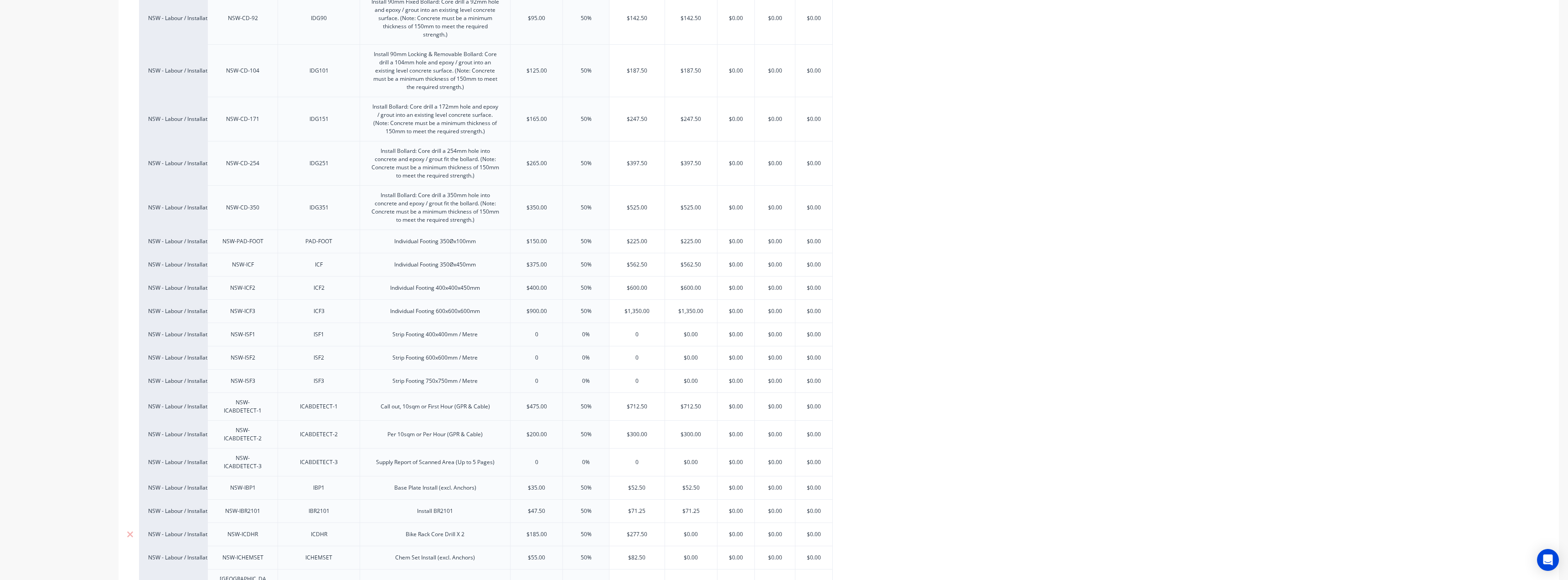
click at [629, 530] on input "$277.50" at bounding box center [637, 534] width 55 height 8
click at [691, 530] on input "$0.00" at bounding box center [691, 534] width 52 height 8
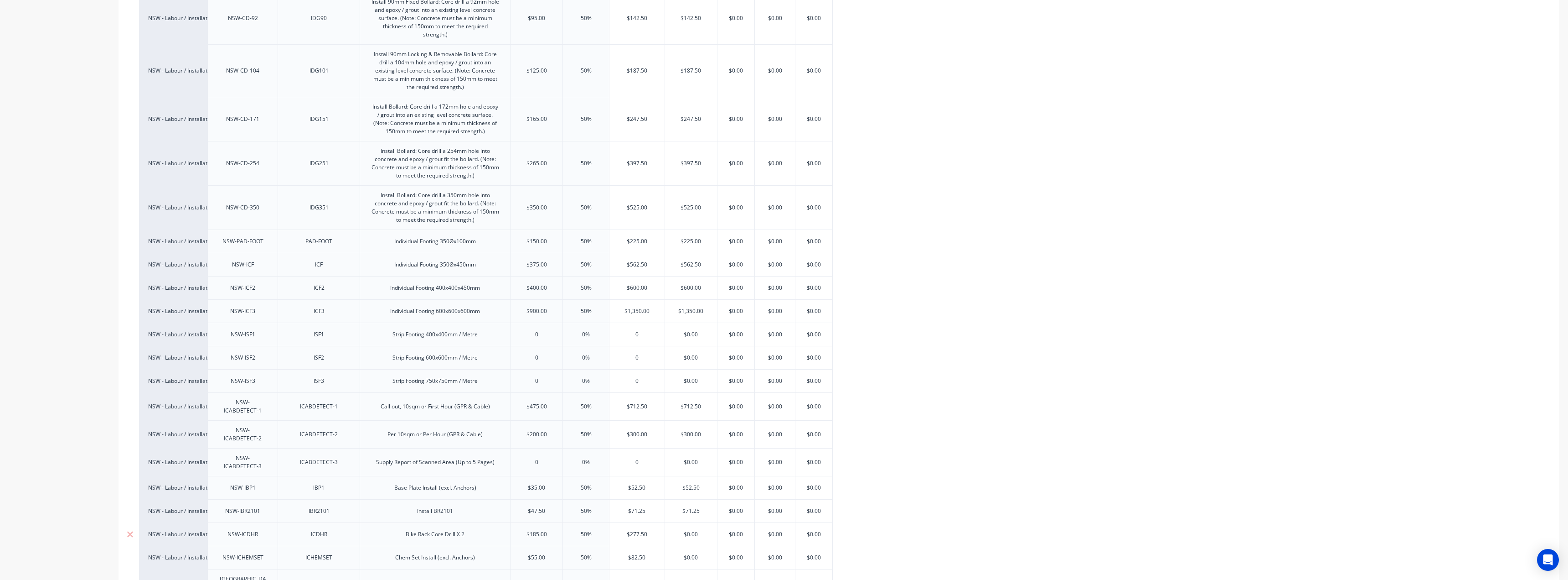
paste input "277.5"
type input "$277.50"
type textarea "x"
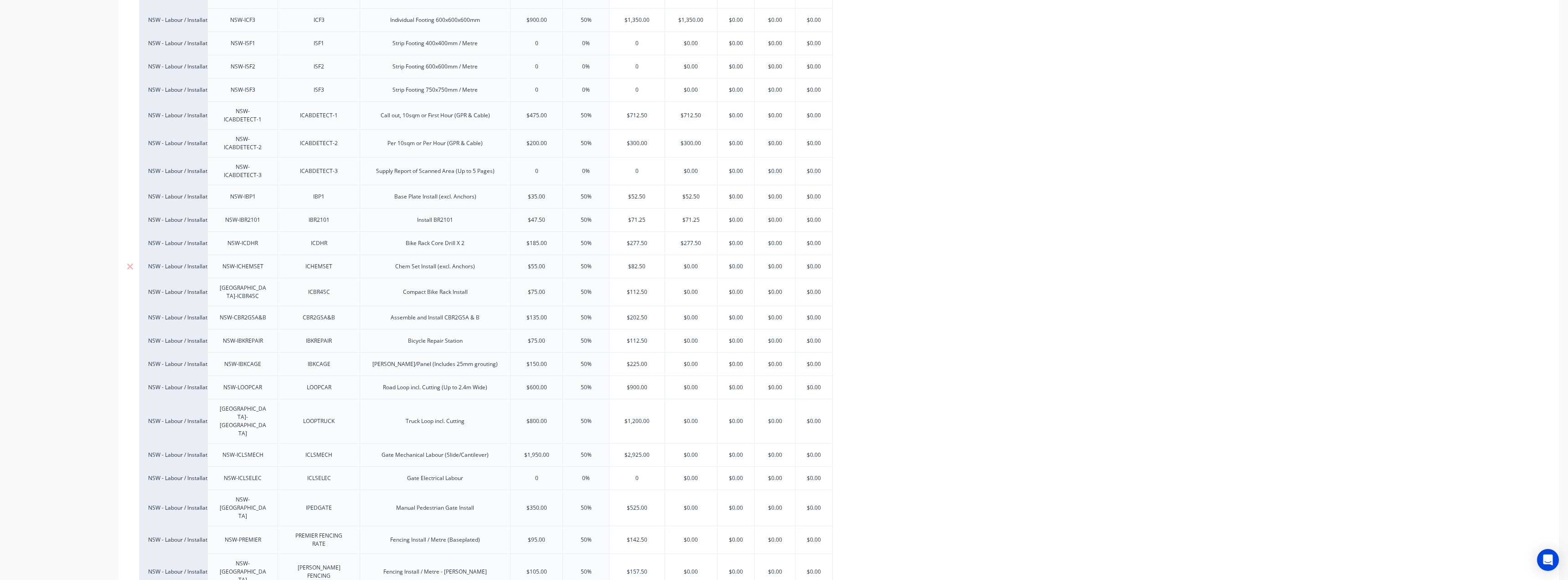
scroll to position [867, 0]
type input "$277.50"
type input "$82.50"
click at [640, 234] on input "$82.50" at bounding box center [637, 238] width 55 height 8
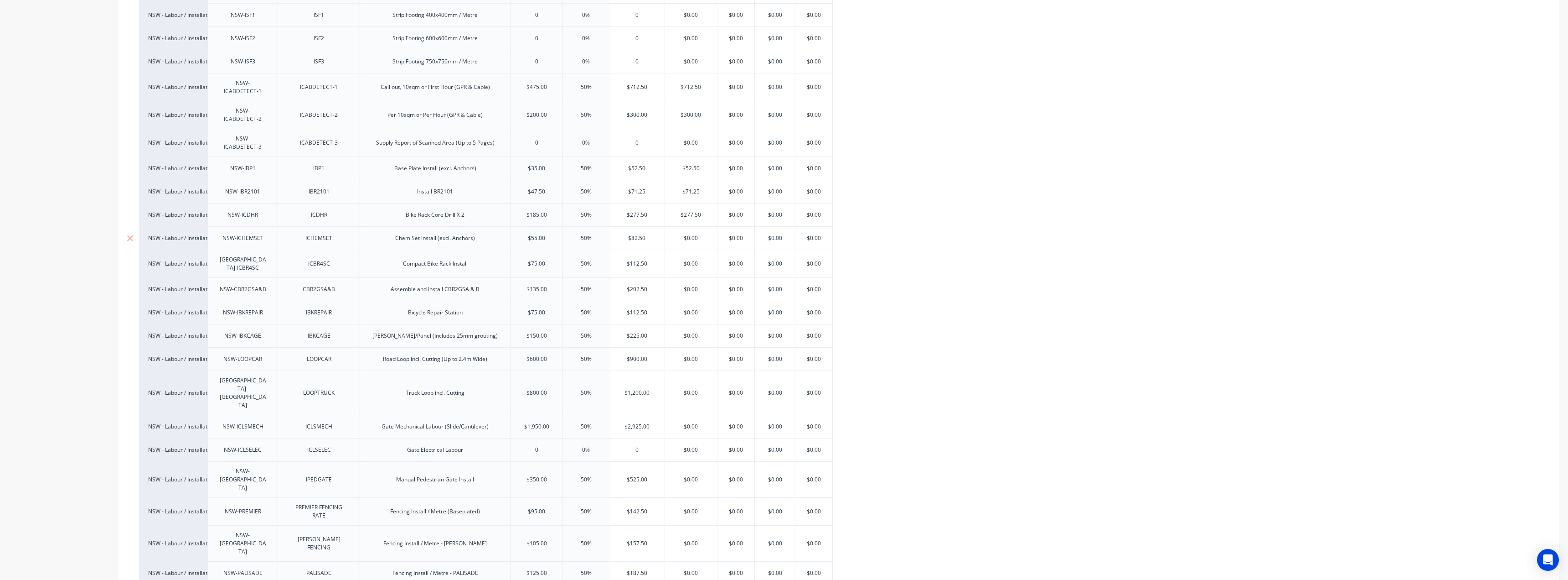
click at [640, 234] on input "$82.50" at bounding box center [637, 238] width 55 height 8
type input "$0.00"
click at [685, 234] on input "$0.00" at bounding box center [691, 238] width 52 height 8
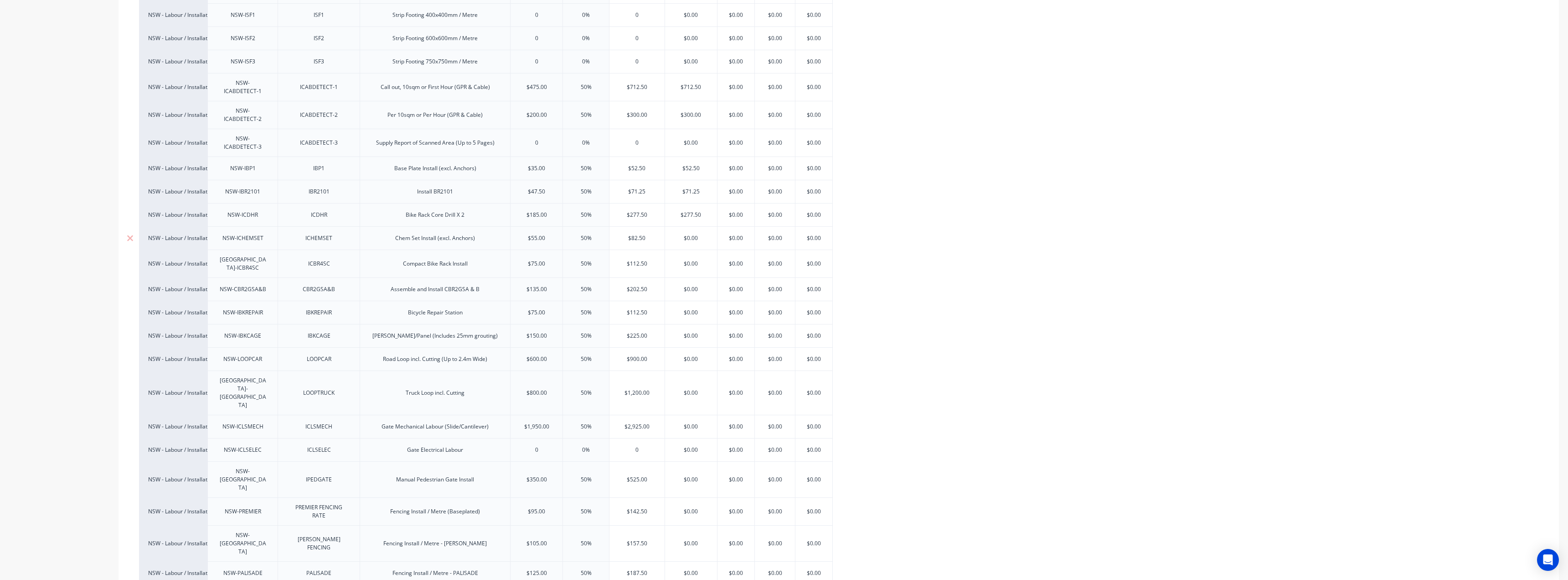
paste input "82.5"
type textarea "x"
type input "$82.50"
type input "$112.50"
click at [632, 259] on input "$112.50" at bounding box center [637, 263] width 55 height 8
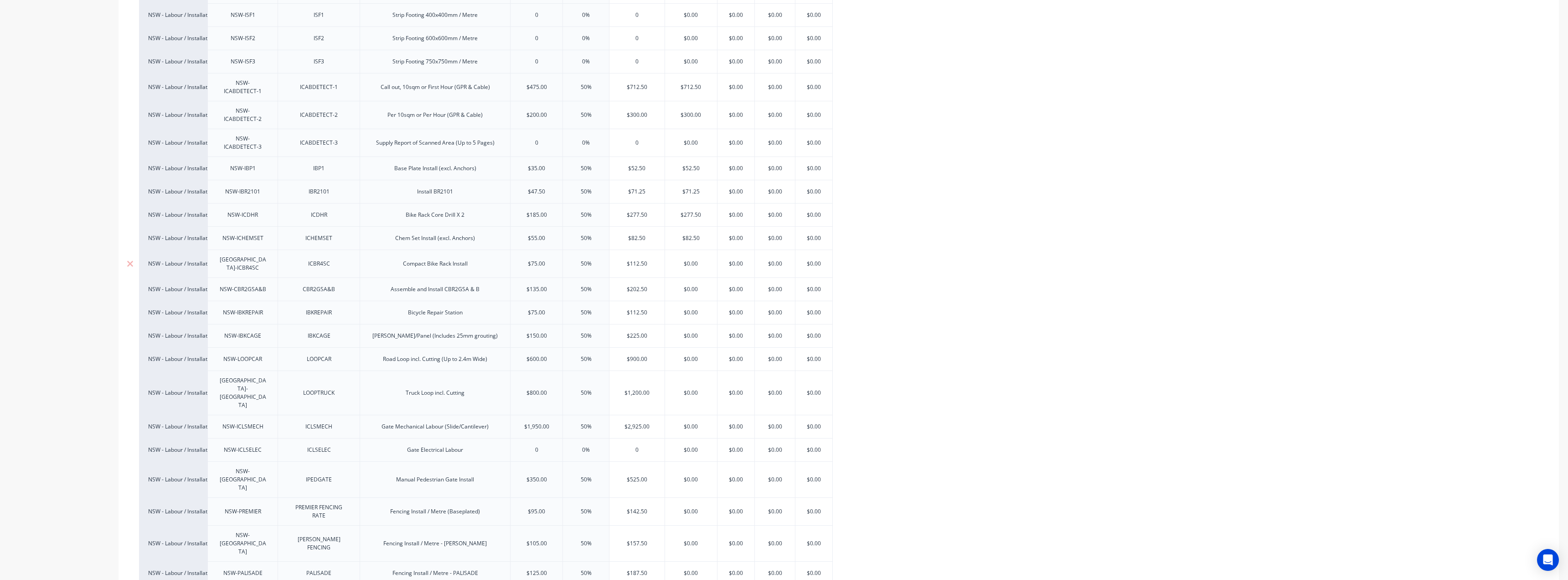
click at [632, 259] on input "$112.50" at bounding box center [637, 263] width 55 height 8
type input "$0.00"
click at [692, 259] on input "$0.00" at bounding box center [691, 263] width 52 height 8
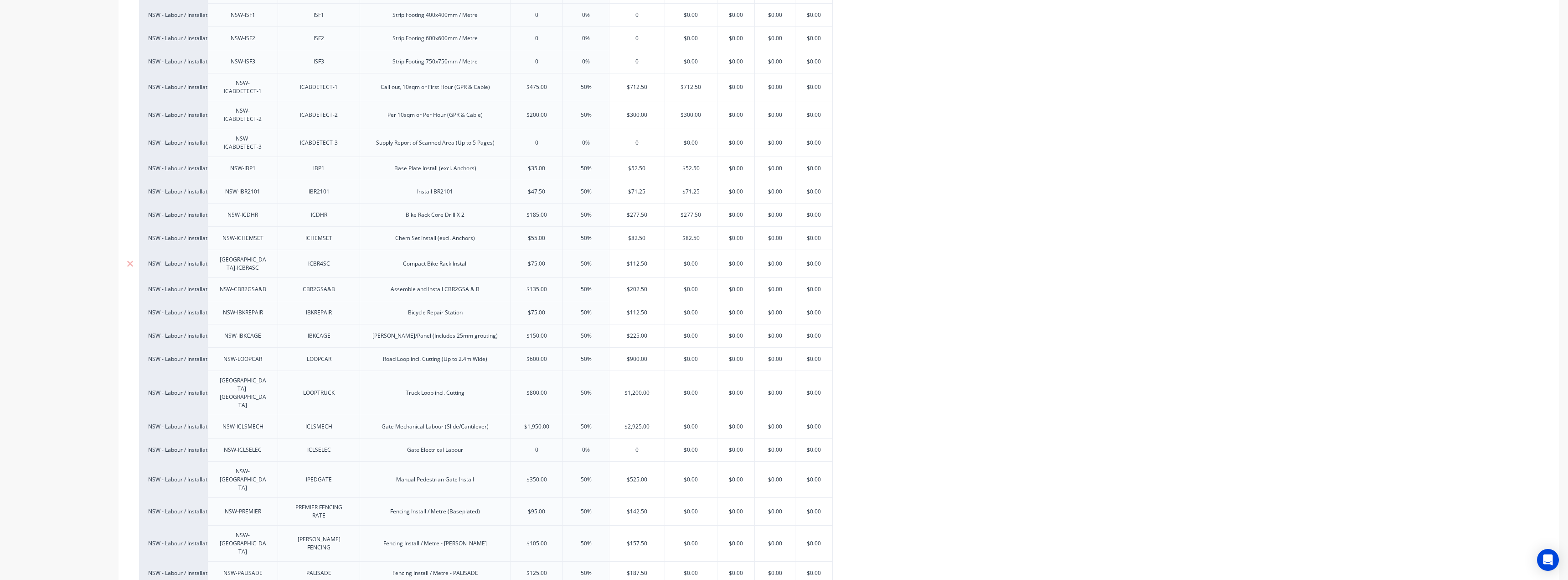
click at [692, 259] on input "$0.00" at bounding box center [691, 263] width 52 height 8
paste input "112.5"
type textarea "x"
type input "$112.50"
type input "$202.50"
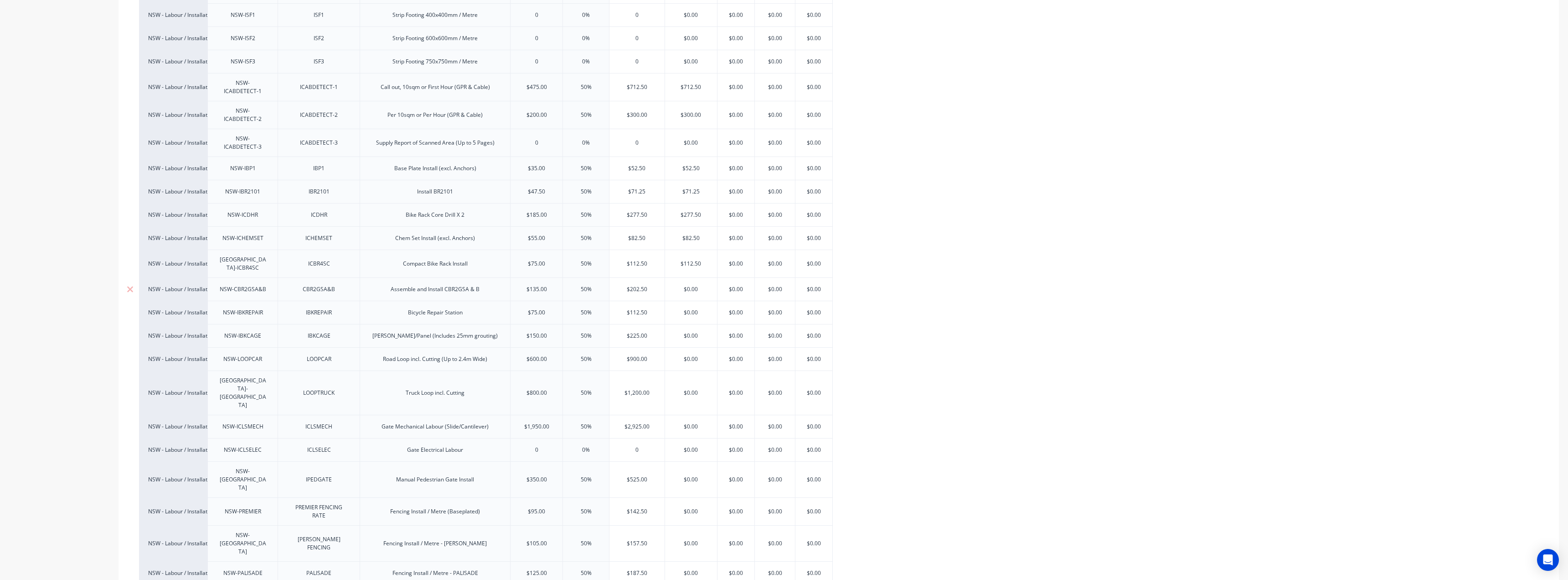
click at [641, 285] on input "$202.50" at bounding box center [637, 289] width 55 height 8
type input "$0.00"
click at [674, 285] on input "$0.00" at bounding box center [691, 289] width 52 height 8
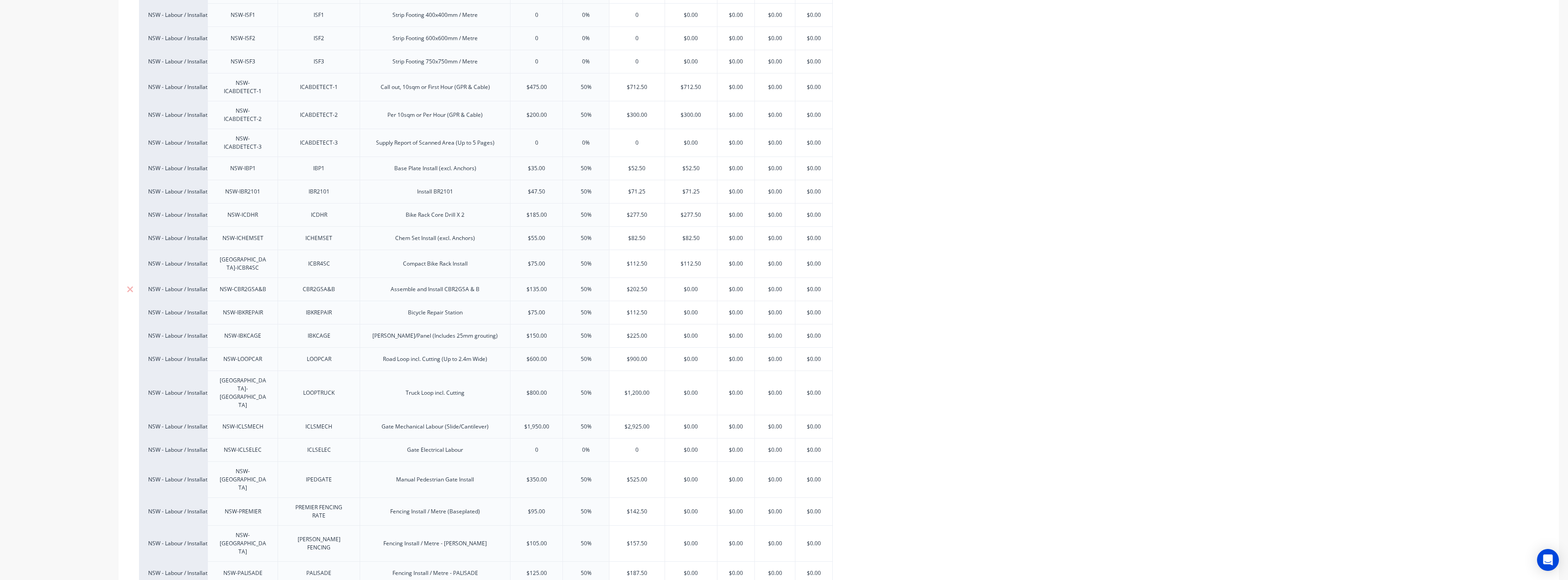
click at [674, 285] on input "$0.00" at bounding box center [691, 289] width 52 height 8
paste input "202.5"
type textarea "x"
type input "$202.50"
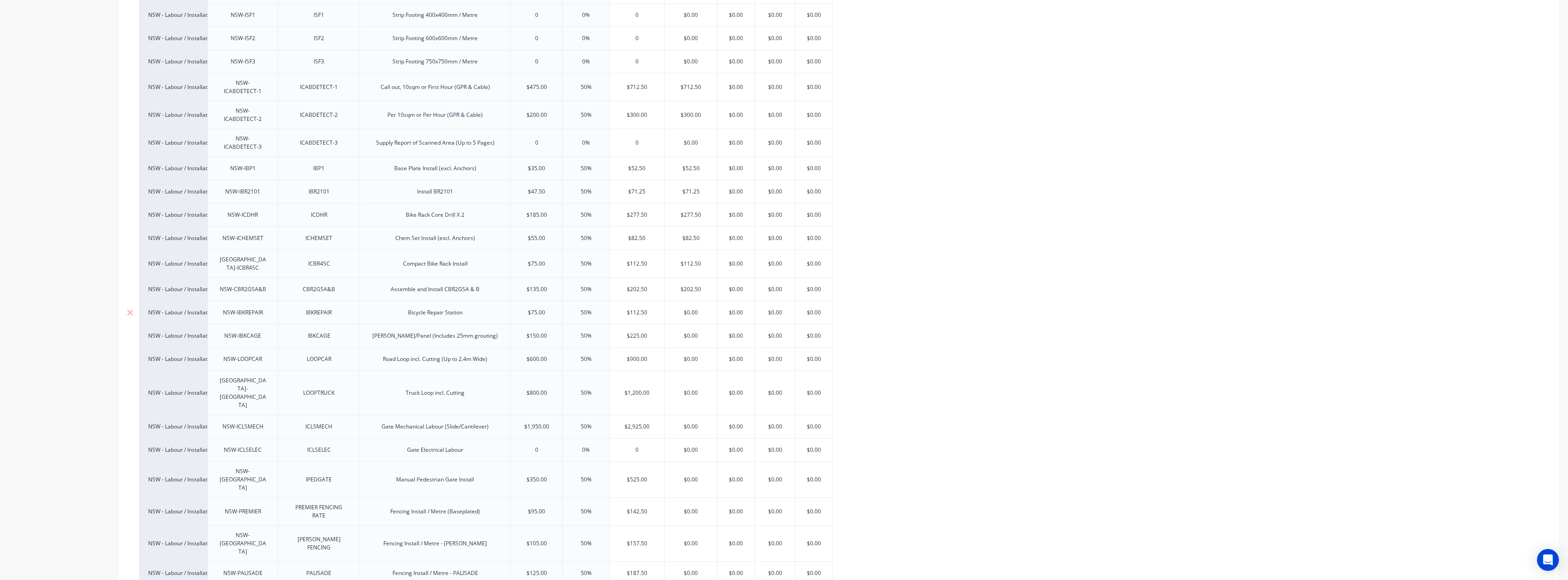
type input "$112.50"
click at [641, 308] on input "$112.50" at bounding box center [637, 312] width 55 height 8
click at [691, 308] on input "$0.00" at bounding box center [691, 312] width 52 height 8
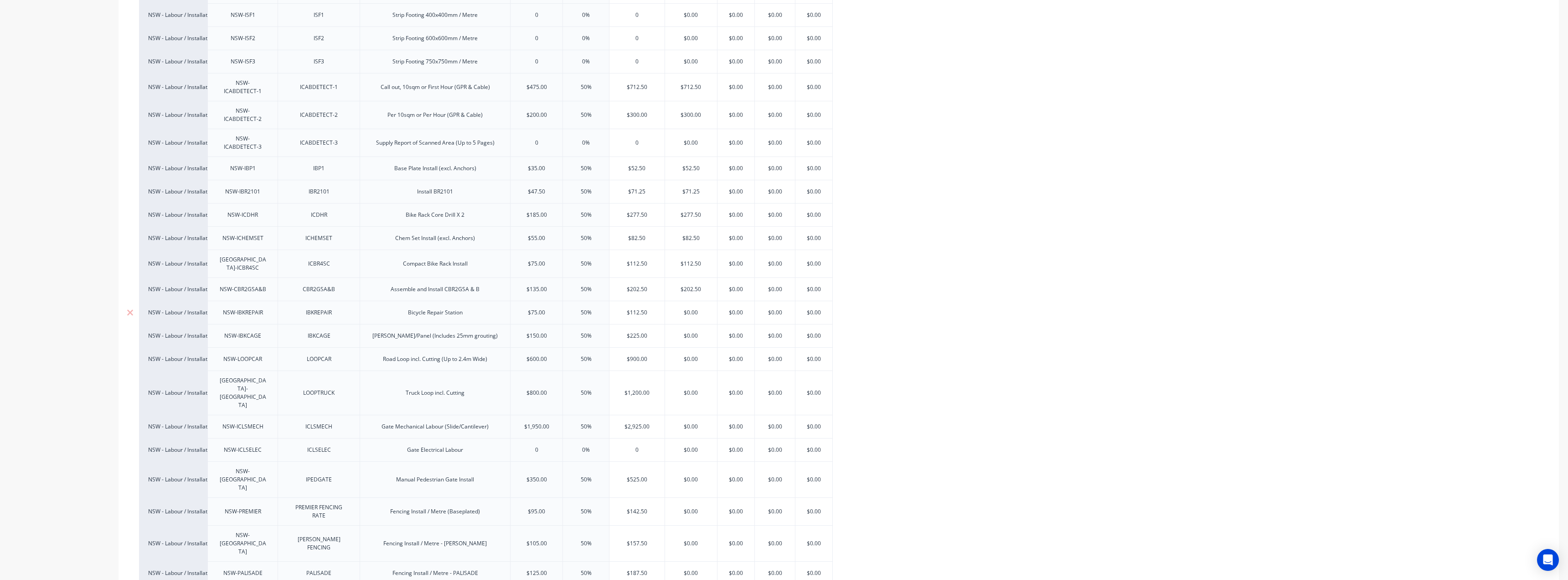
click at [691, 308] on input "$0.00" at bounding box center [691, 312] width 52 height 8
paste input "112.5"
type input "$112.50"
type textarea "x"
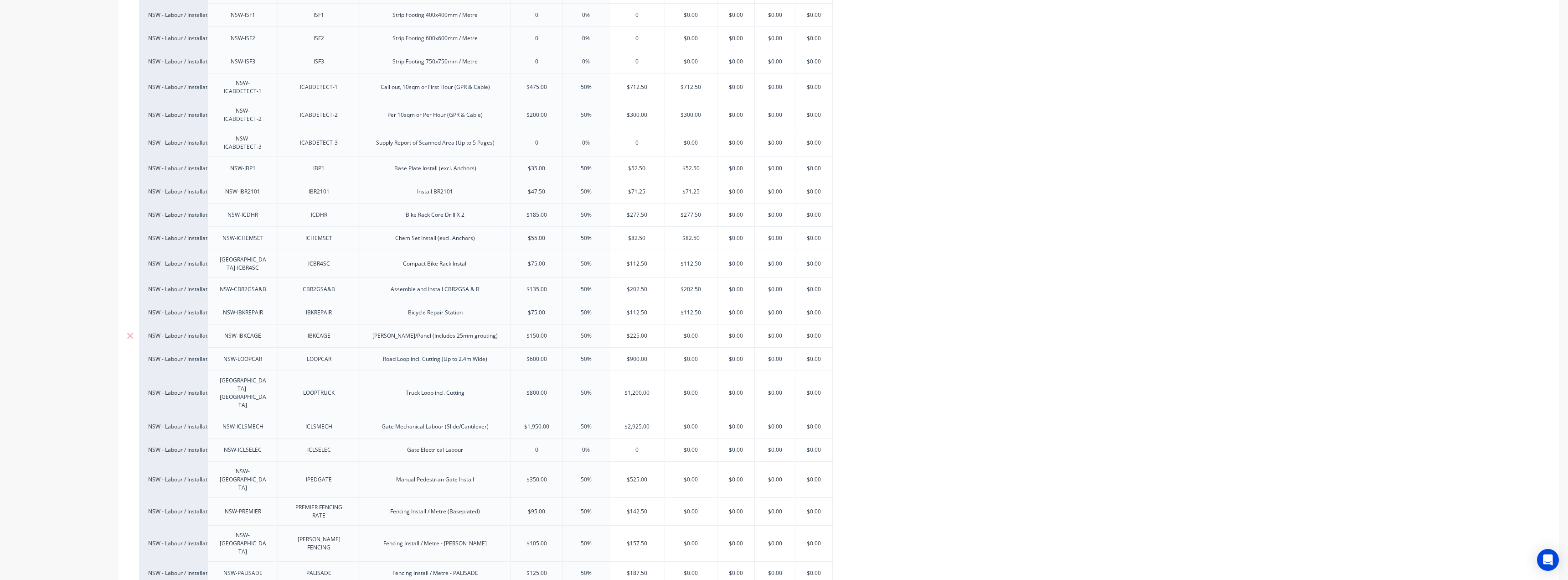
type input "$112.50"
type input "$225.00"
click at [634, 332] on input "$225.00" at bounding box center [637, 336] width 55 height 8
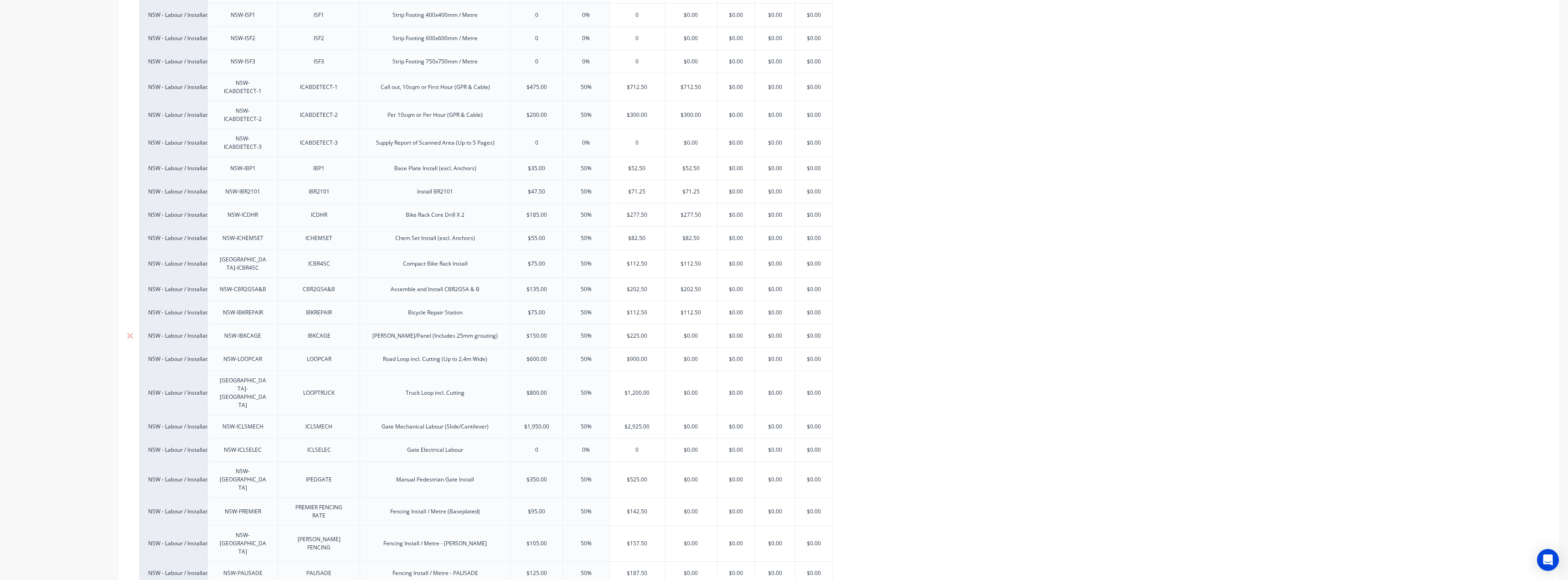
type input "$0.00"
click at [694, 332] on input "$0.00" at bounding box center [691, 336] width 52 height 8
paste input "225"
click at [694, 332] on input "$0.00" at bounding box center [691, 336] width 52 height 8
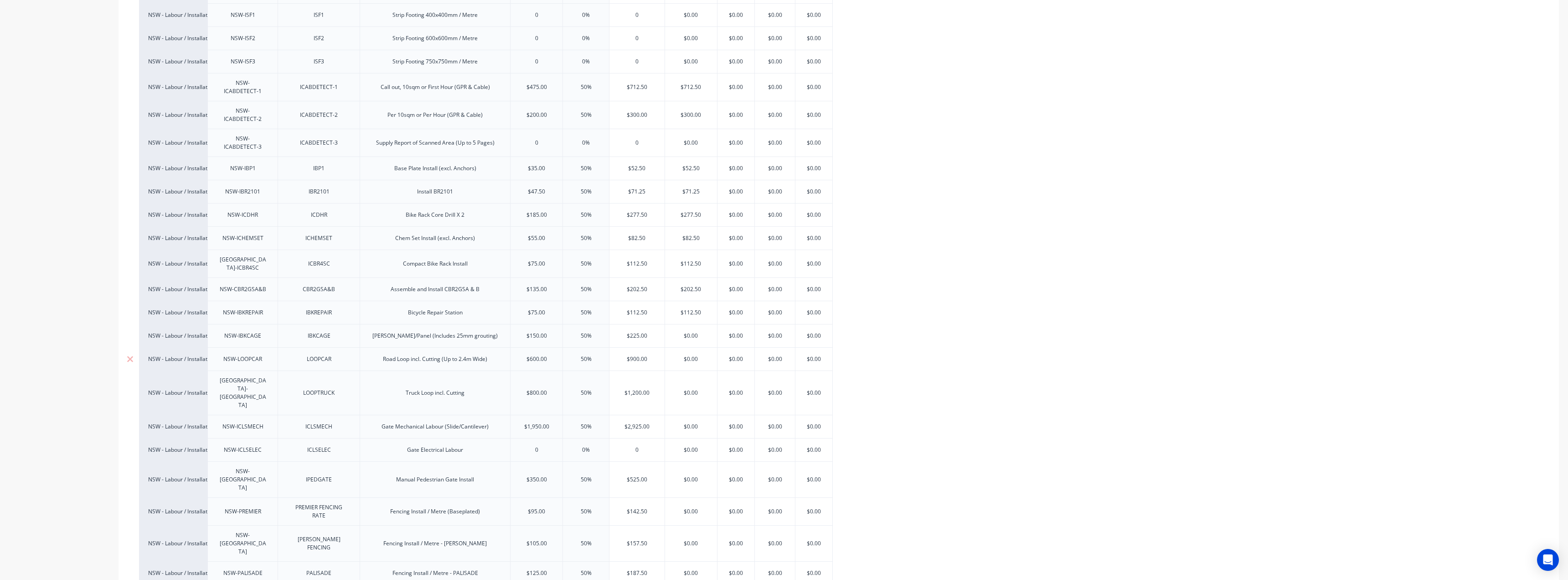
type textarea "x"
type input "$225.00"
type input "$900.00"
click at [641, 355] on input "$900.00" at bounding box center [637, 359] width 55 height 8
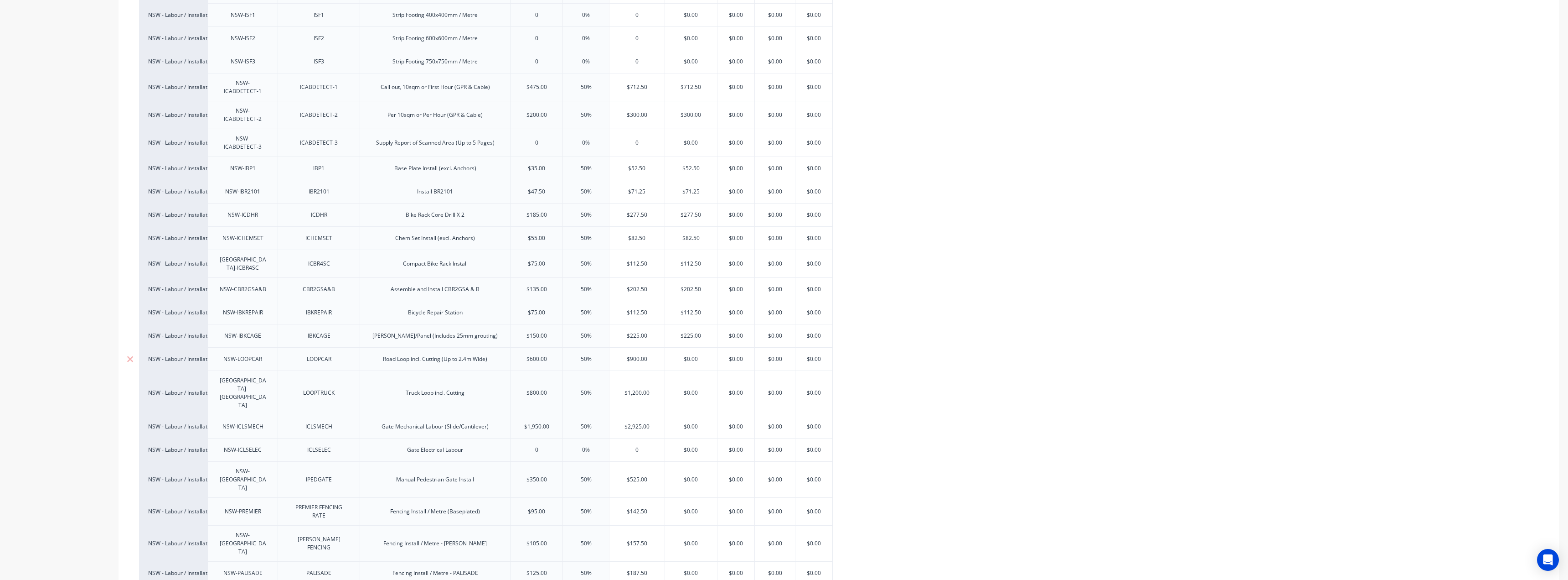
click at [641, 355] on input "$900.00" at bounding box center [637, 359] width 55 height 8
type input "$0.00"
click at [678, 355] on input "$0.00" at bounding box center [691, 359] width 52 height 8
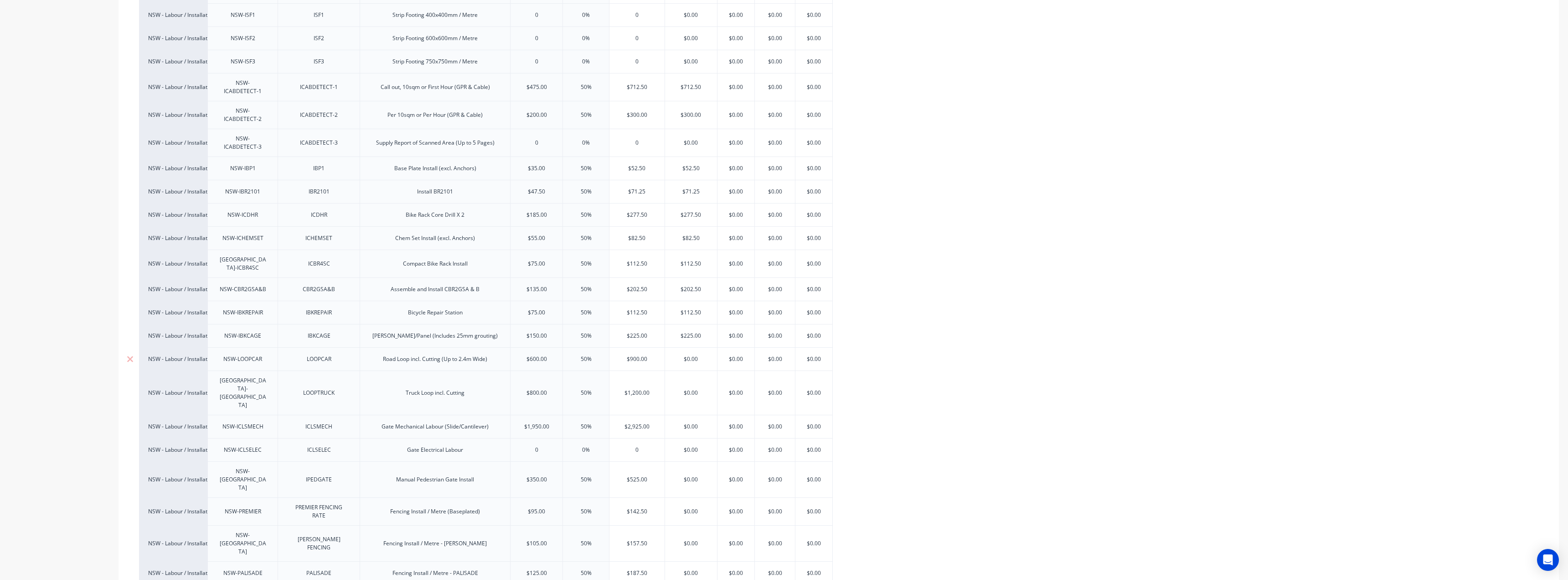
paste input "90"
type textarea "x"
type input "$900.00"
type input "$1,200.00"
click at [629, 388] on input "$1,200.00" at bounding box center [637, 392] width 55 height 8
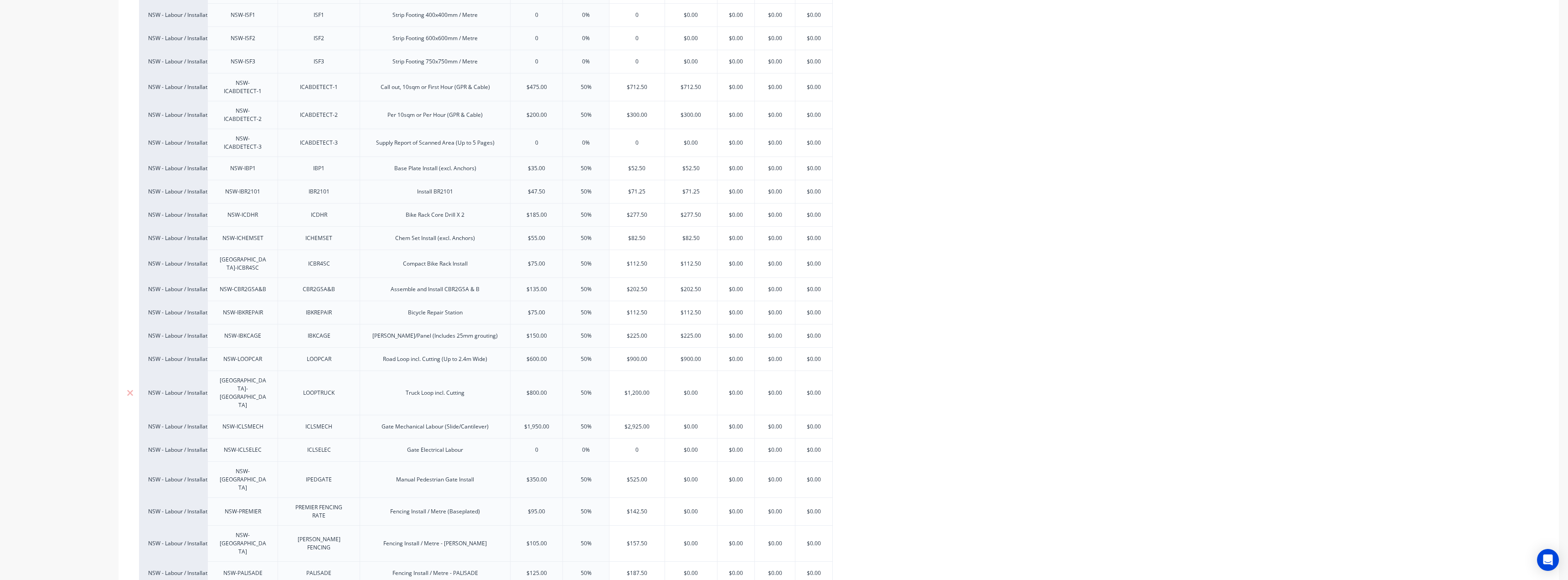
click at [629, 388] on input "$1,200.00" at bounding box center [637, 392] width 55 height 8
type input "$0.00"
click at [690, 388] on input "$0.00" at bounding box center [691, 392] width 52 height 8
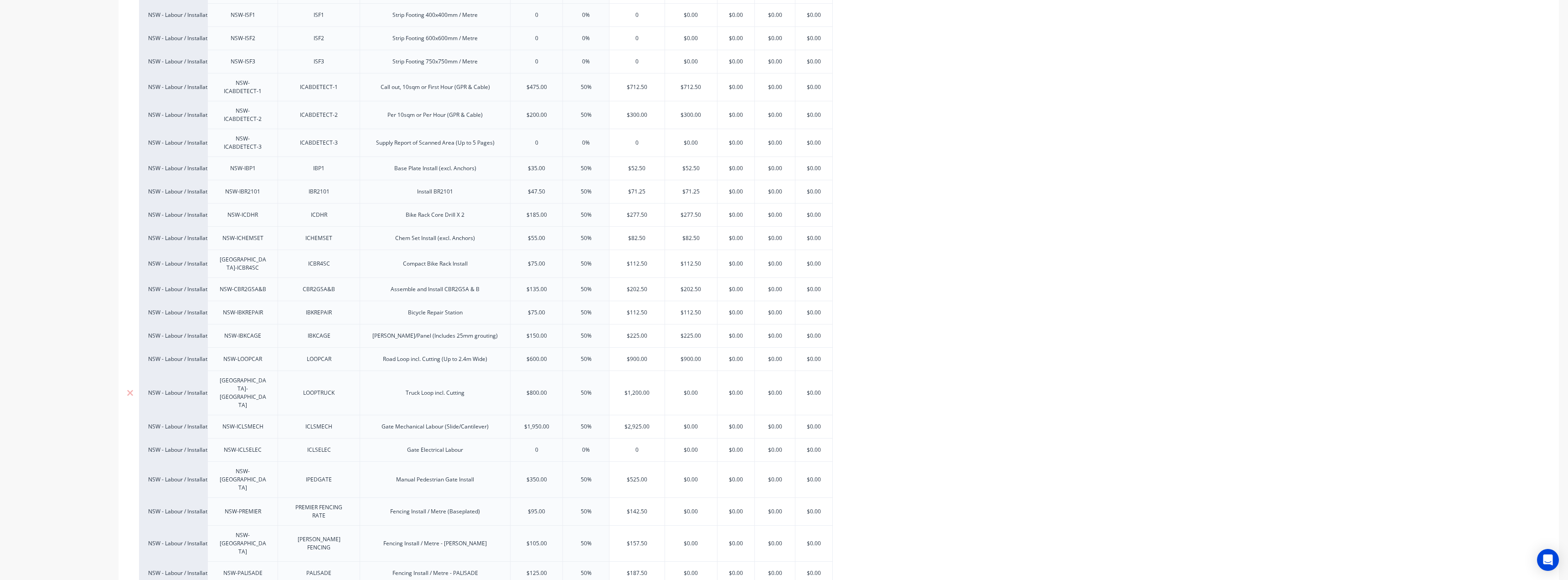
paste input "1,20"
click at [690, 388] on input "$0.00" at bounding box center [691, 392] width 52 height 8
type textarea "x"
type input "$1,200.00"
type input "$2,925.00"
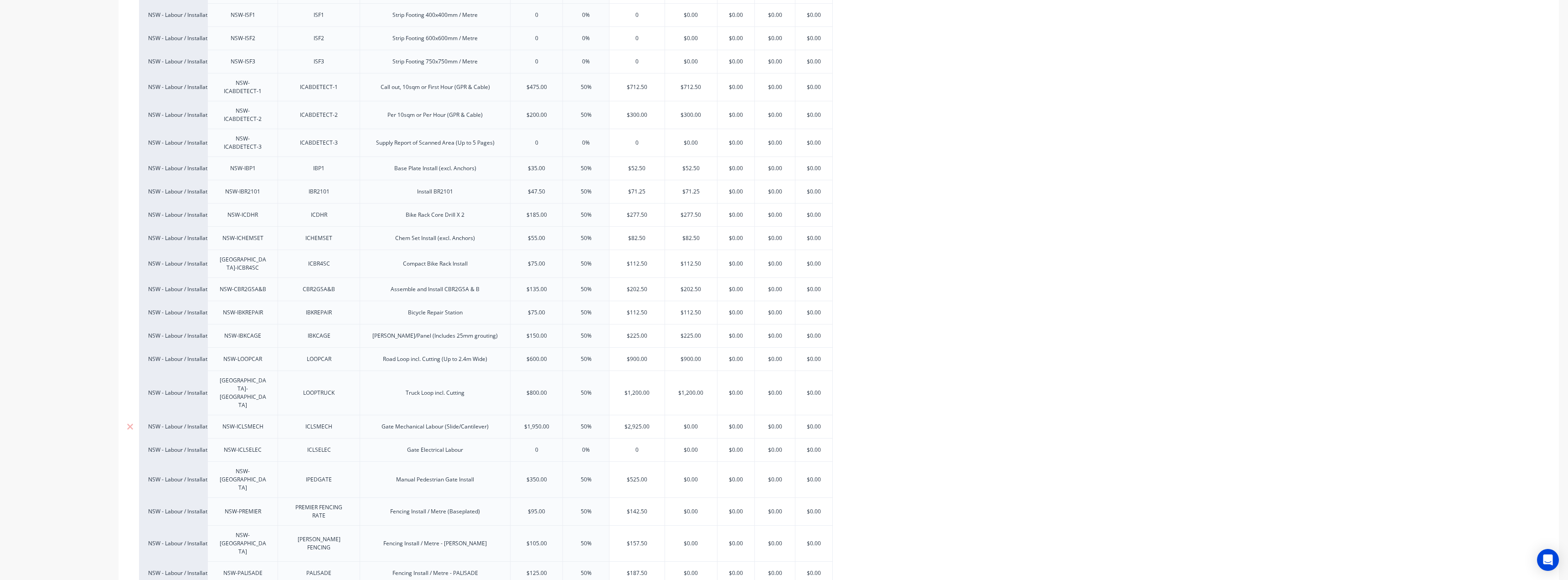
click at [629, 422] on input "$2,925.00" at bounding box center [637, 427] width 55 height 8
click at [695, 422] on input "$0.00" at bounding box center [691, 427] width 52 height 8
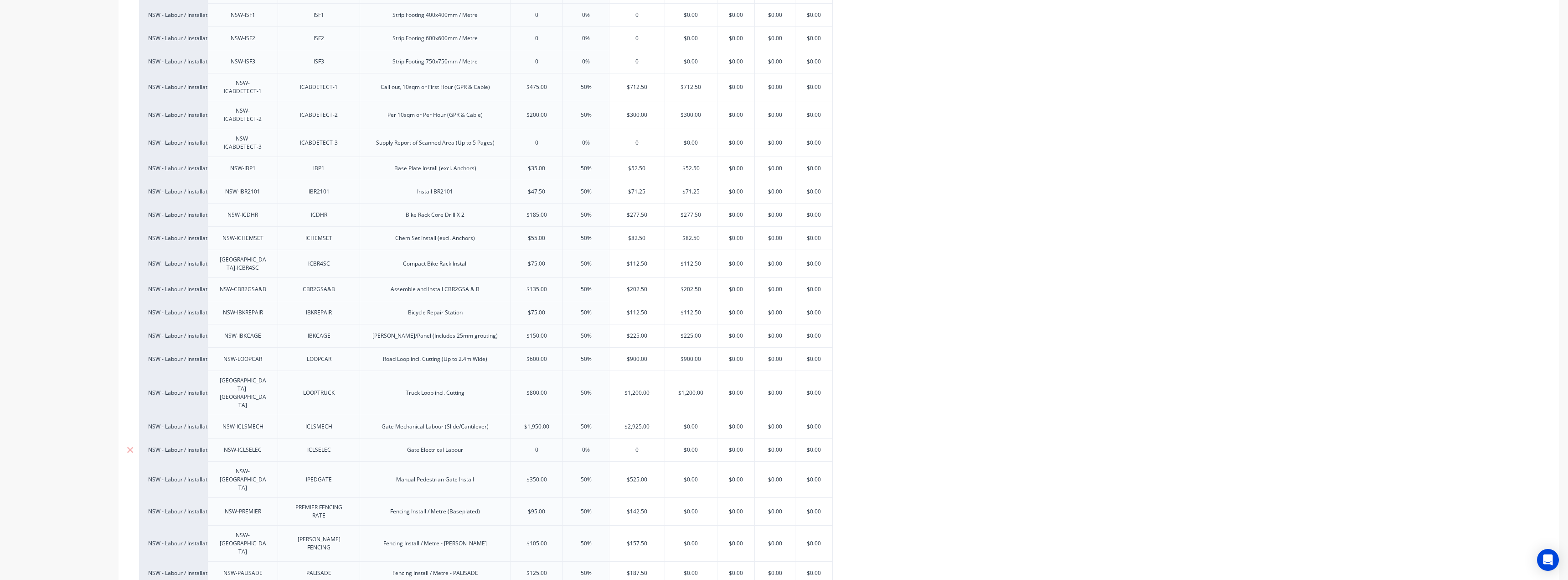
drag, startPoint x: 695, startPoint y: 378, endPoint x: 641, endPoint y: 408, distance: 61.8
click at [695, 422] on input "$0.00" at bounding box center [691, 427] width 52 height 8
paste input "2,925"
type input "$2,925.00"
type textarea "x"
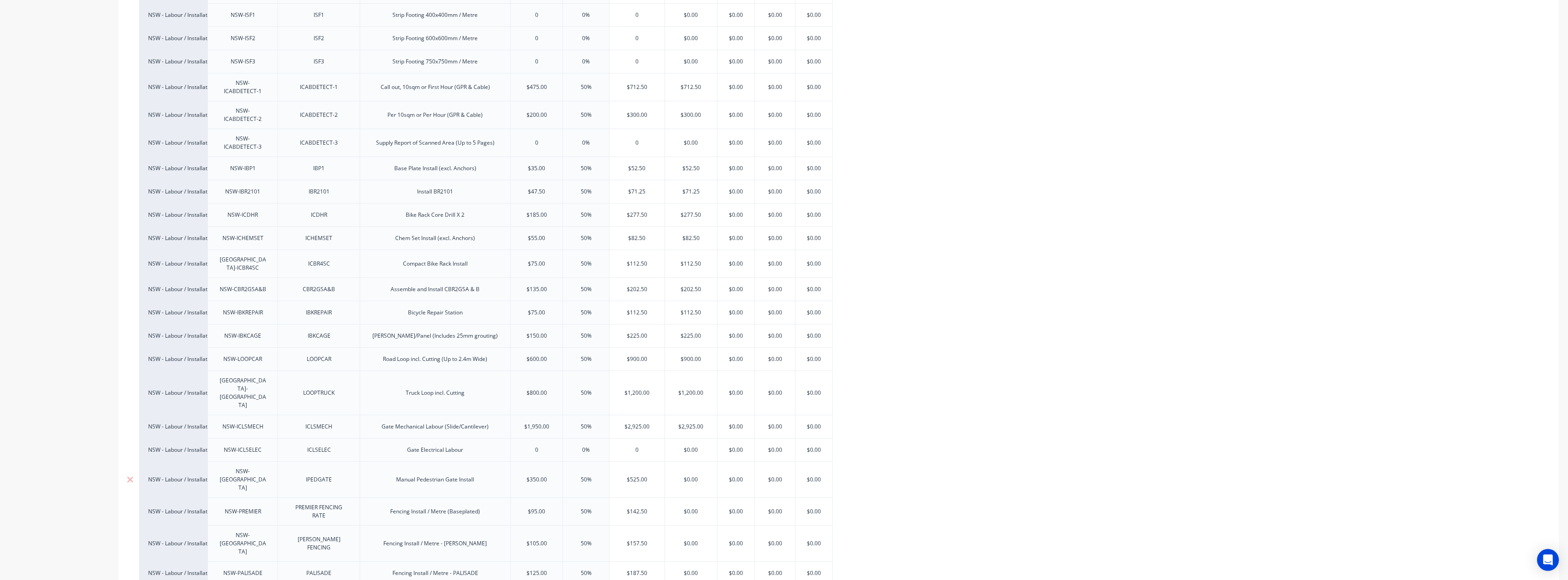
type input "$2,925.00"
type input "$525.00"
click at [642, 475] on input "$525.00" at bounding box center [637, 479] width 55 height 8
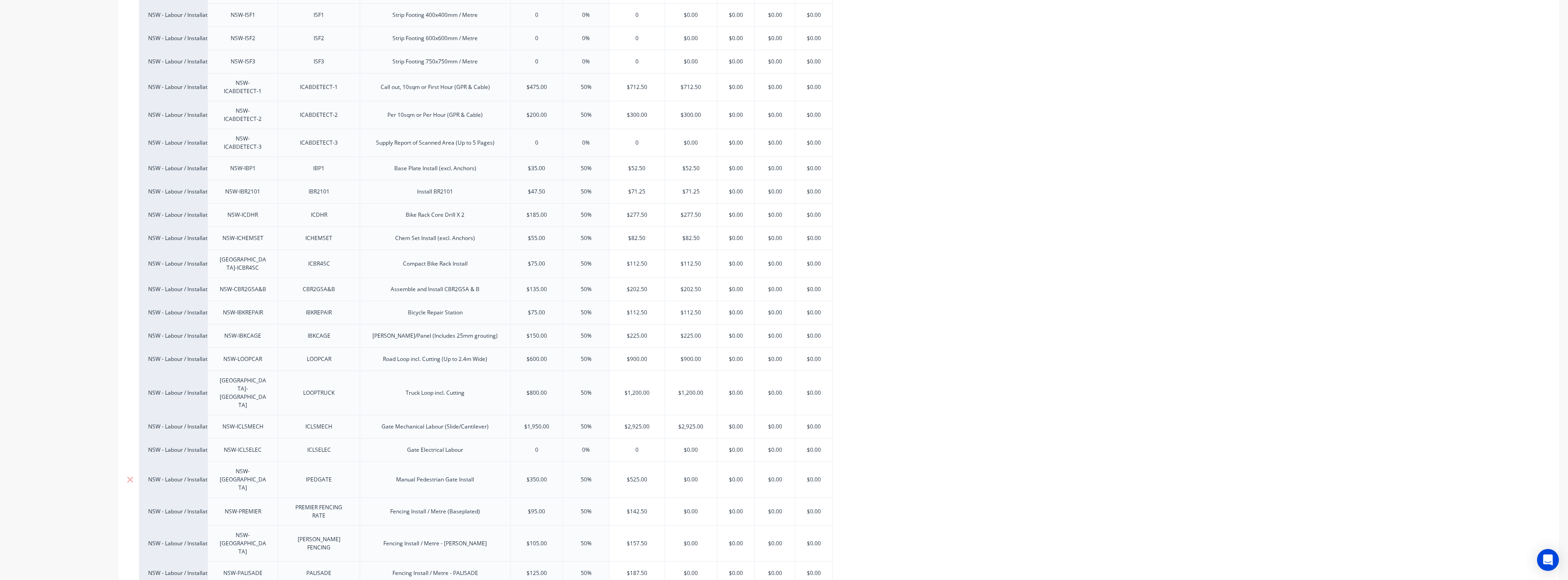
click at [685, 475] on input "$0.00" at bounding box center [691, 479] width 52 height 8
paste input "525"
type input "$525.00"
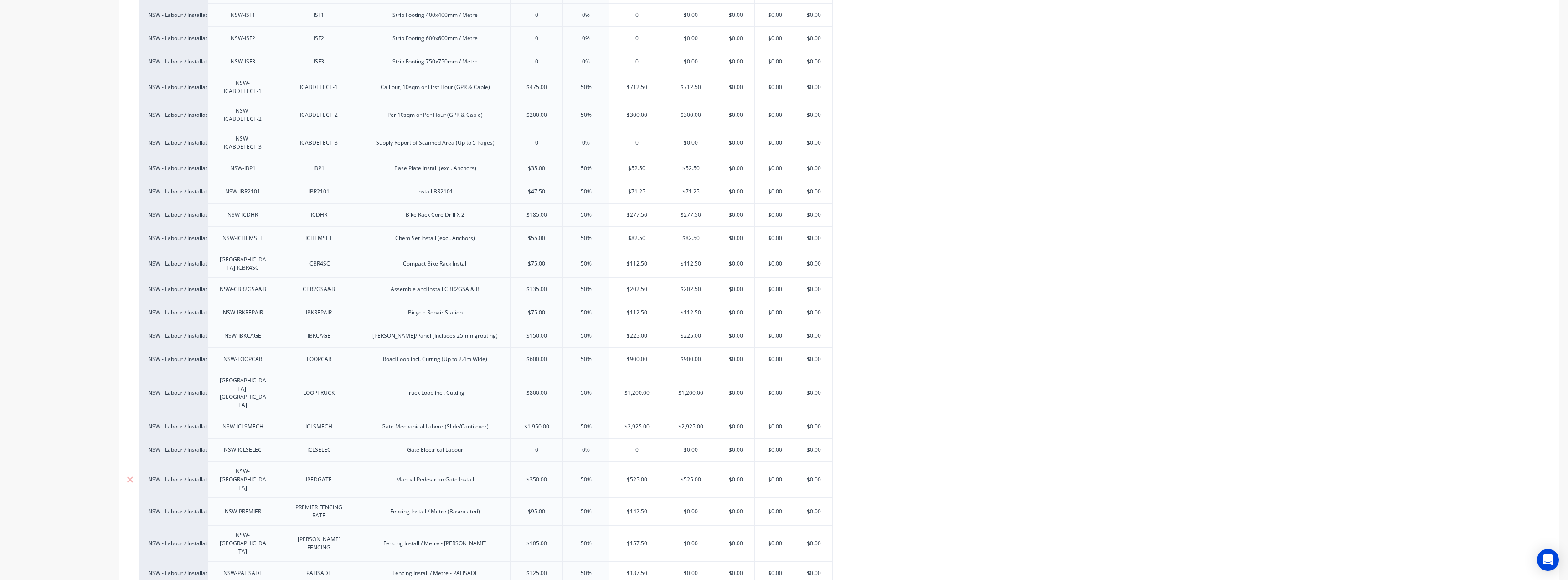
type textarea "x"
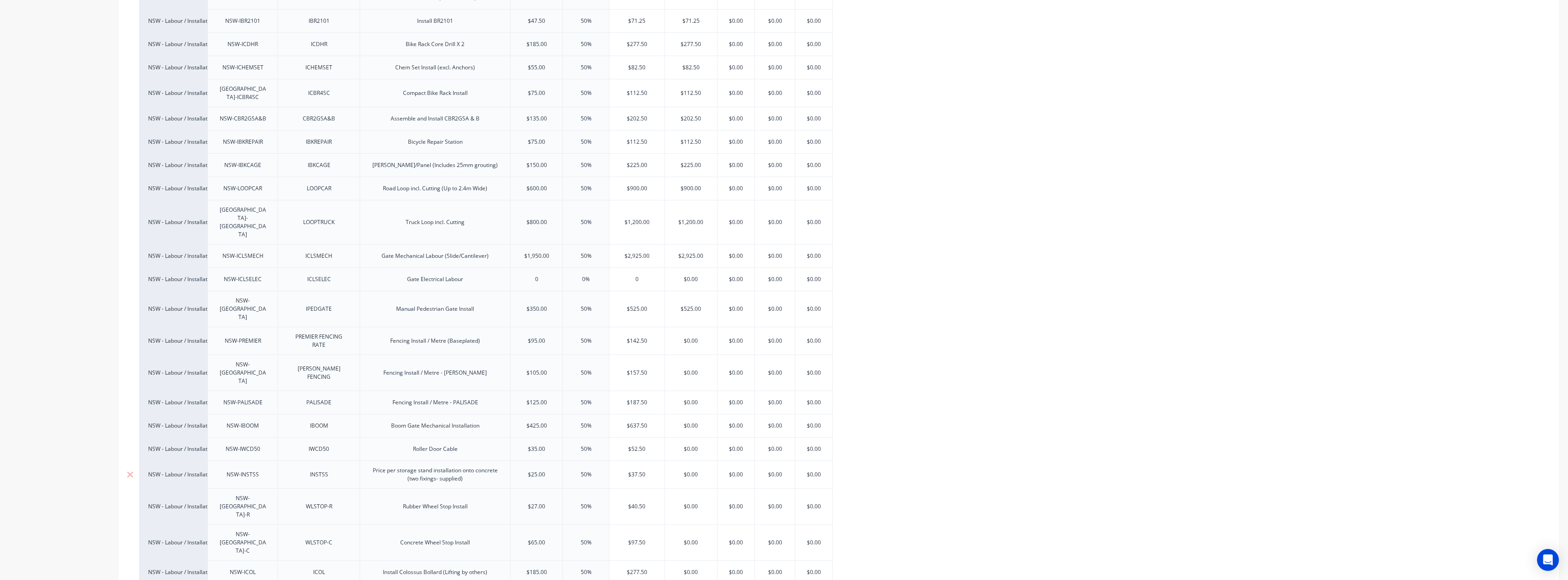
scroll to position [1057, 0]
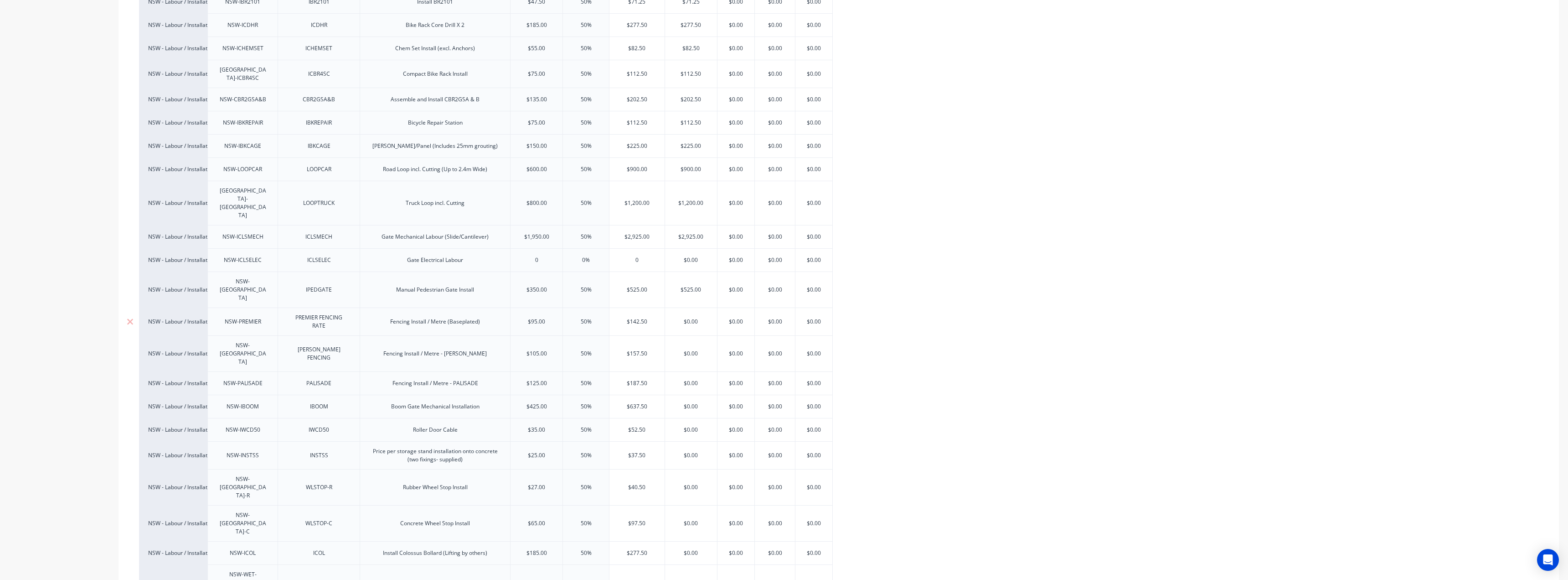
type input "$525.00"
type input "$142.50"
click at [644, 318] on input "$142.50" at bounding box center [637, 322] width 55 height 8
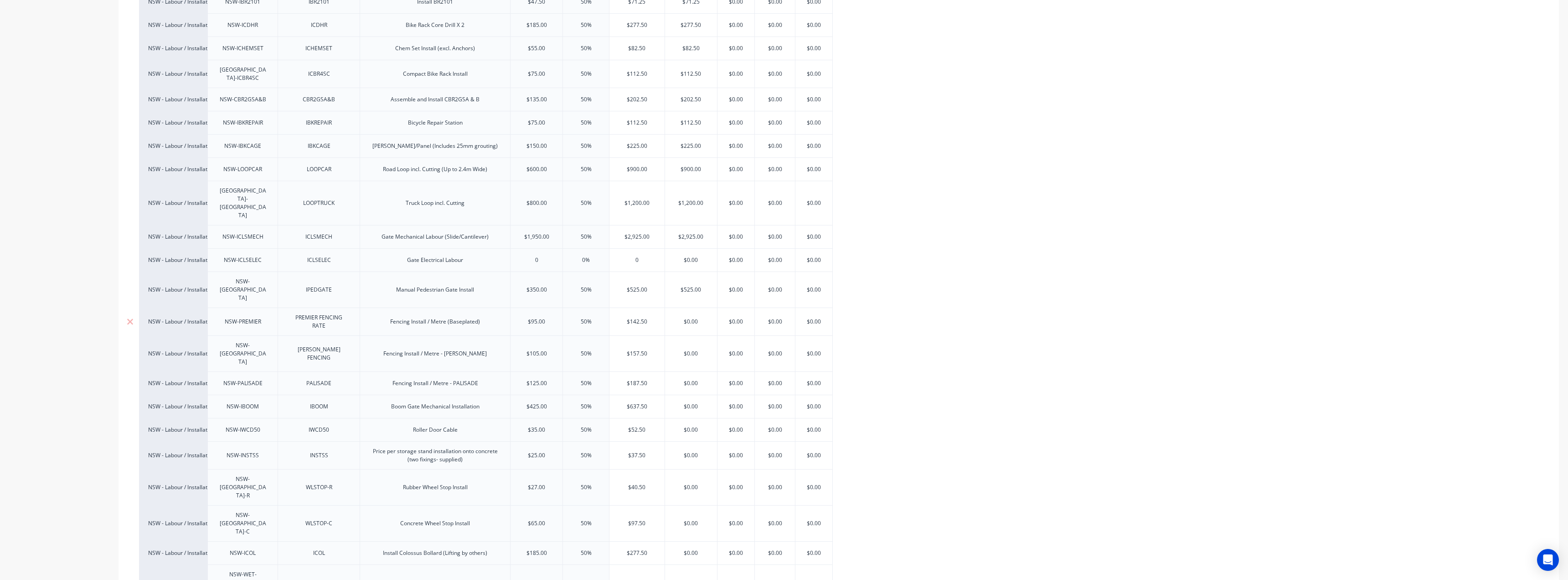
type input "$0.00"
click at [699, 318] on input "$0.00" at bounding box center [691, 322] width 52 height 8
paste input "142.5"
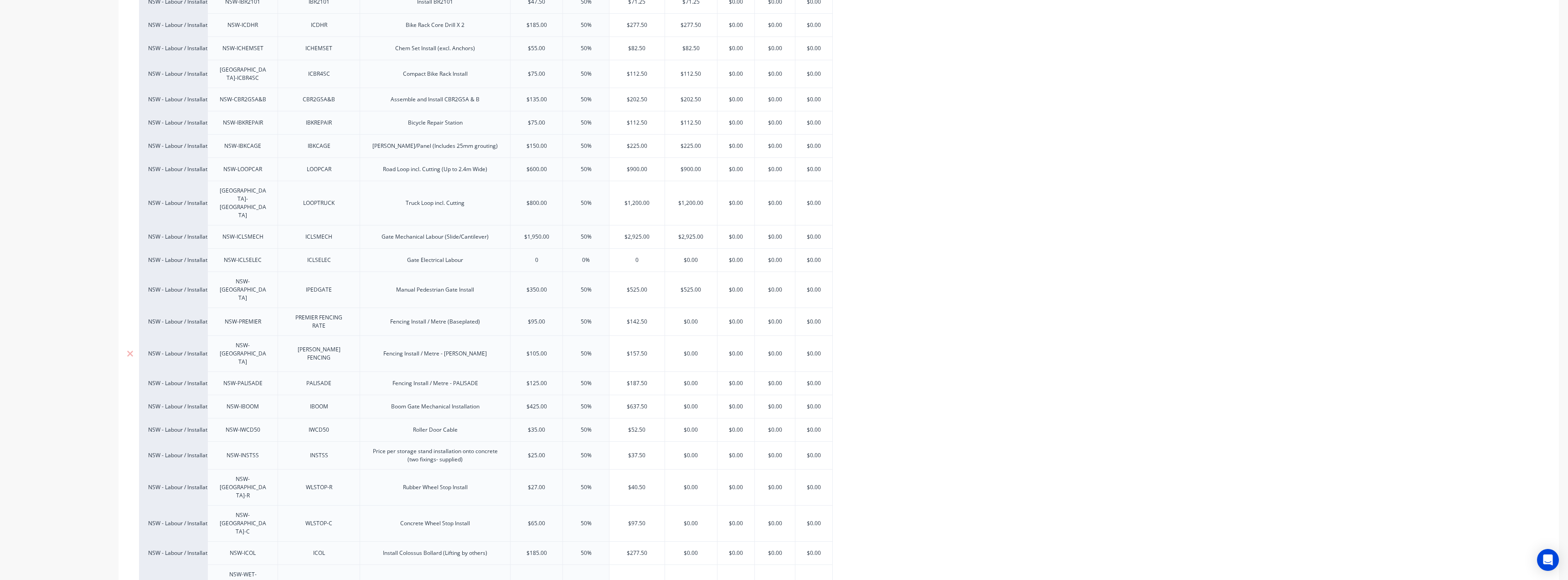
type textarea "x"
type input "$142.50"
type input "$157.50"
click at [612, 349] on input "$157.50" at bounding box center [637, 353] width 55 height 8
click at [627, 349] on input "$157.50" at bounding box center [637, 353] width 55 height 8
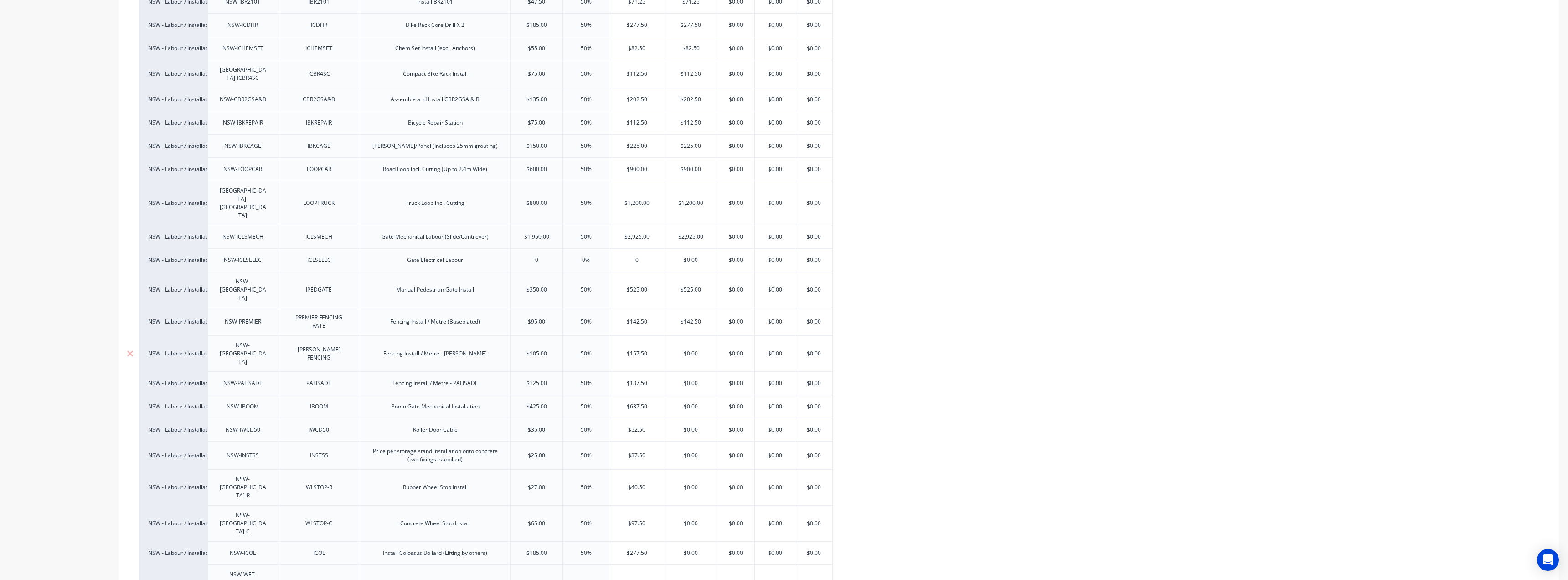
click at [627, 349] on input "$157.50" at bounding box center [637, 353] width 55 height 8
type input "$0.00"
click at [685, 349] on input "$0.00" at bounding box center [691, 353] width 52 height 8
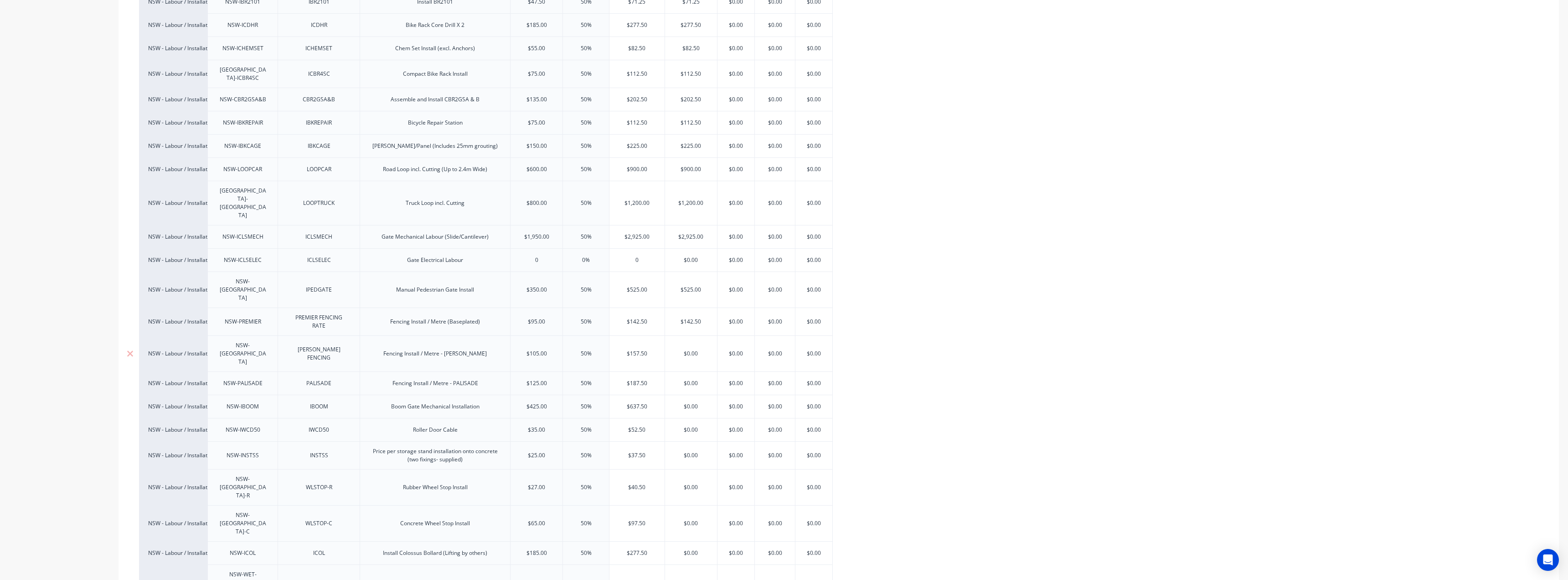
click at [685, 349] on input "$0.00" at bounding box center [691, 353] width 52 height 8
paste input "157.5"
type textarea "x"
type input "$157.50"
type input "$187.50"
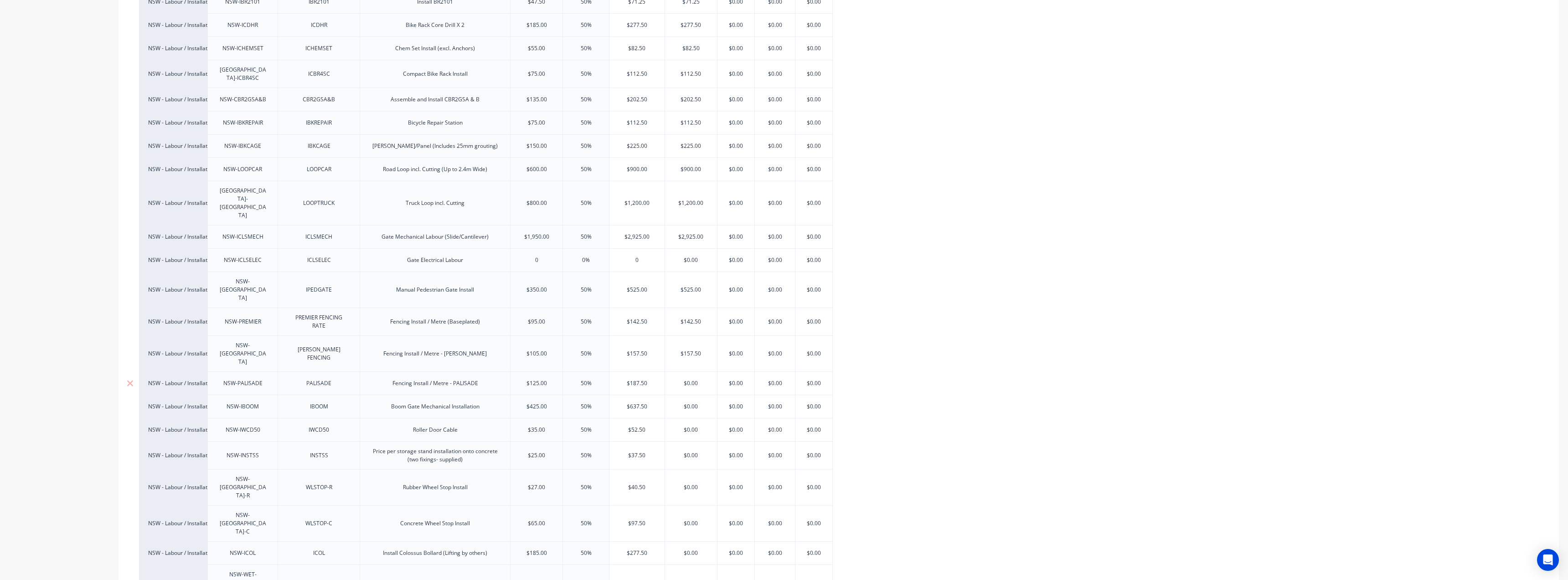
click at [631, 379] on input "$187.50" at bounding box center [637, 383] width 55 height 8
type input "$0.00"
click at [678, 379] on input "$0.00" at bounding box center [691, 383] width 52 height 8
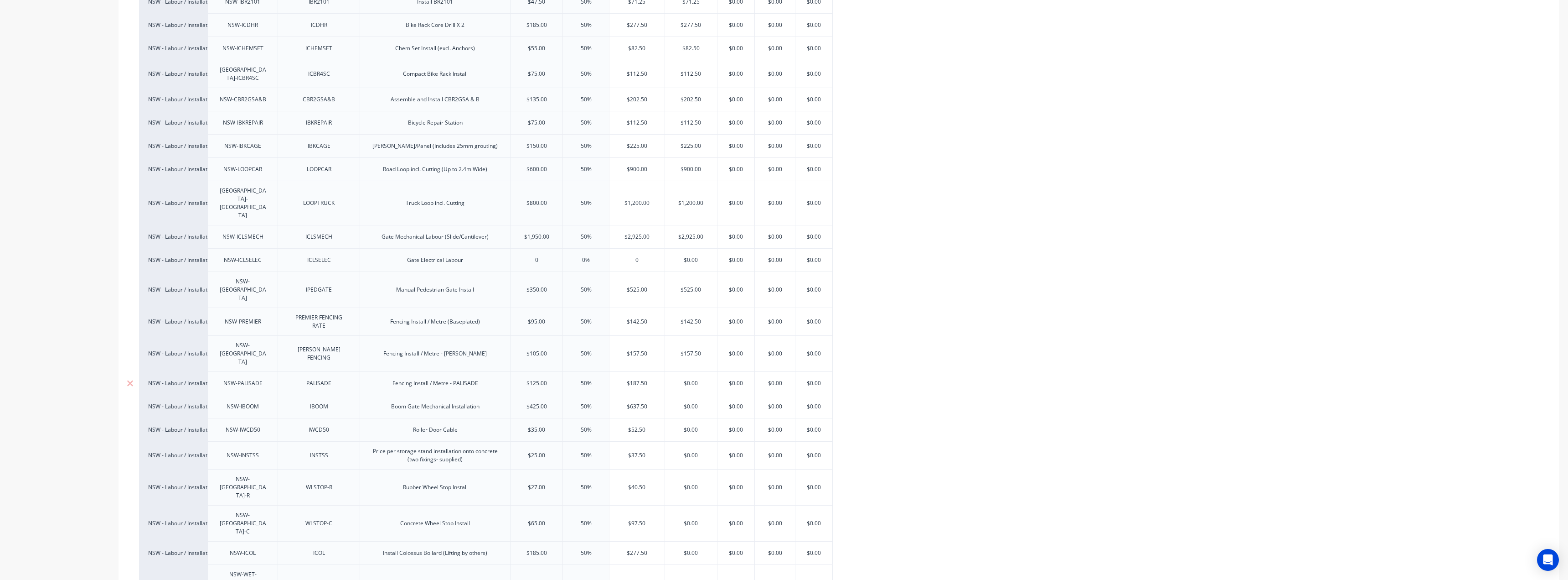
click at [678, 379] on input "$0.00" at bounding box center [691, 383] width 52 height 8
paste input "187.5"
type textarea "x"
type input "$187.50"
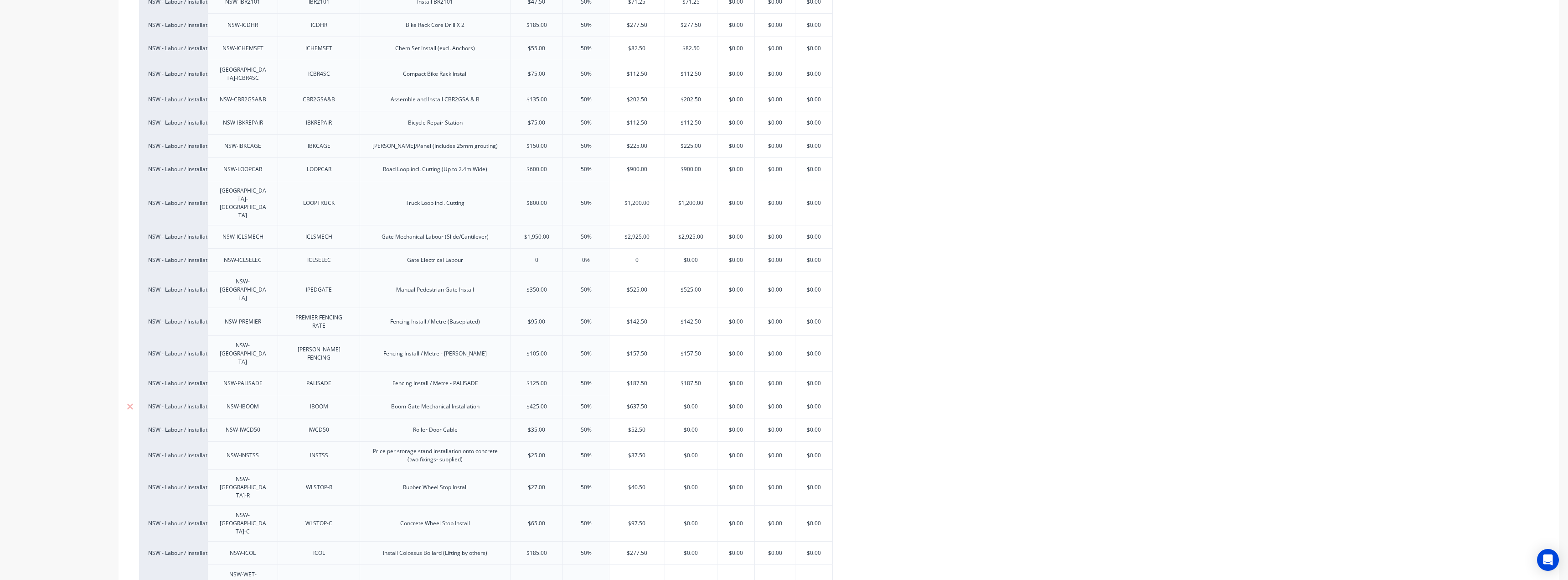
type input "$637.50"
click at [641, 402] on input "$637.50" at bounding box center [637, 407] width 55 height 8
click at [681, 402] on input "$0.00" at bounding box center [691, 407] width 52 height 8
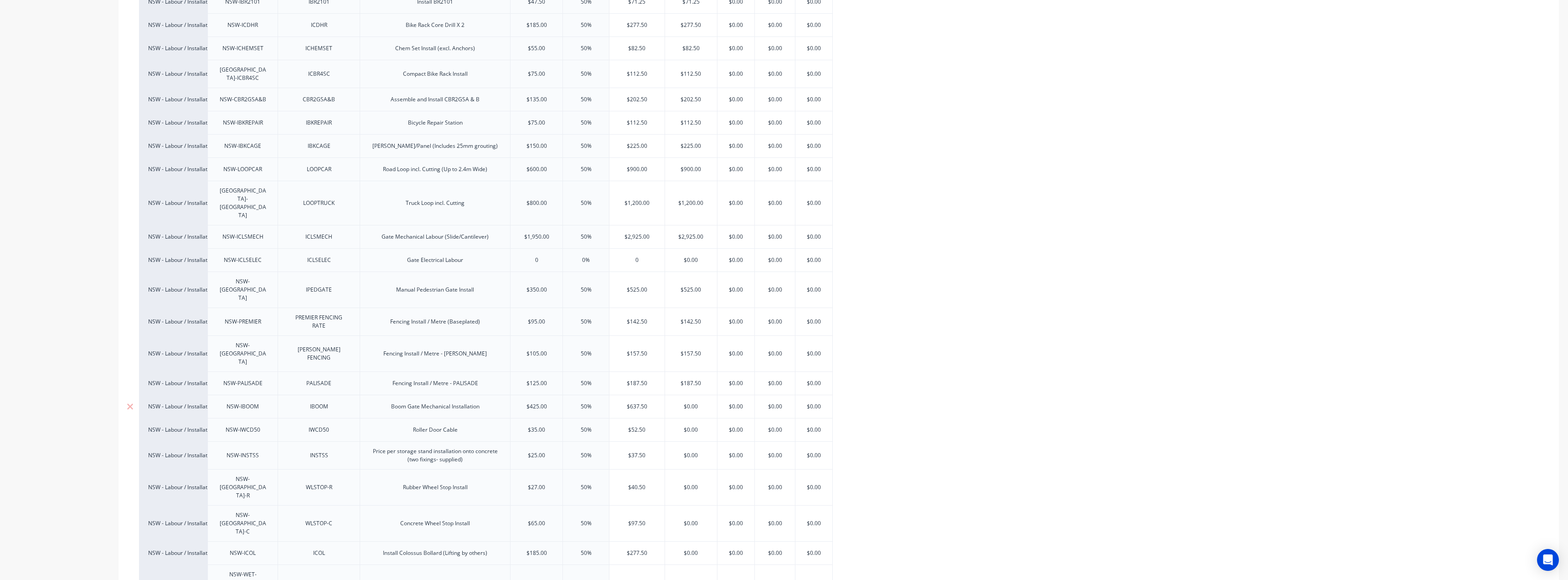
click at [681, 402] on input "$0.00" at bounding box center [691, 407] width 52 height 8
paste input "637.5"
type input "$637.50"
type textarea "x"
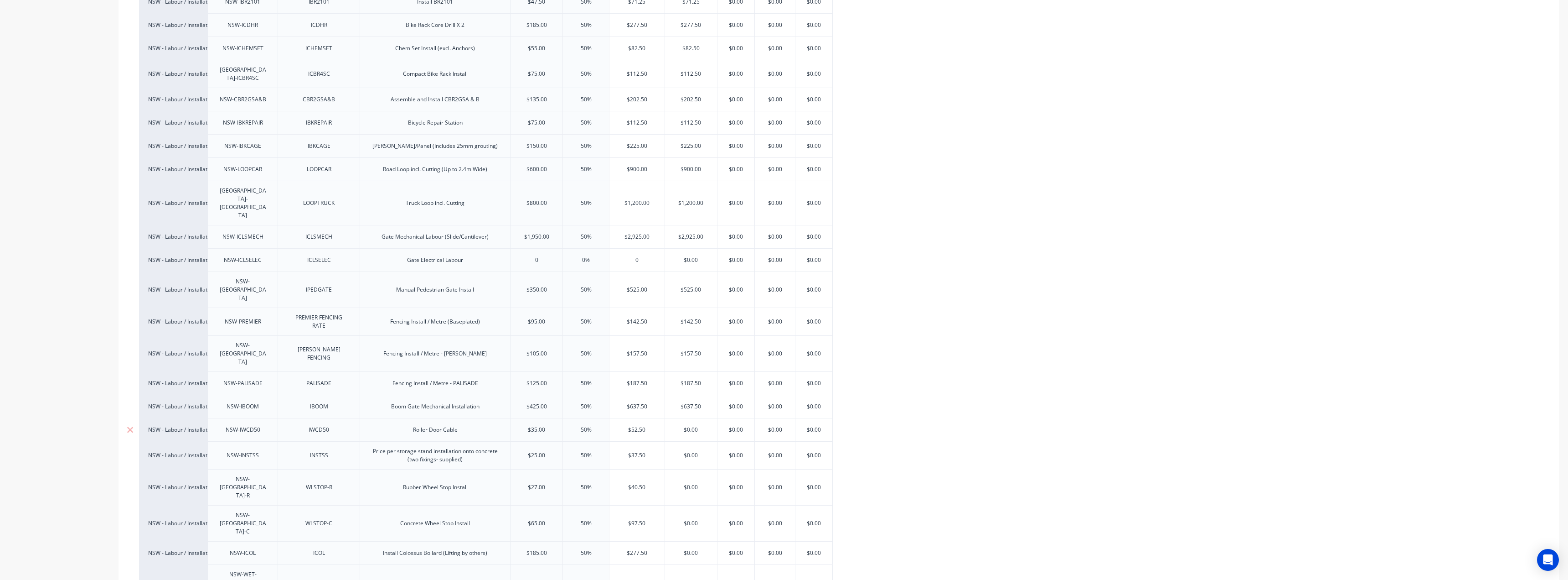
type input "$637.50"
type input "$52.50"
click at [645, 426] on input "$52.50" at bounding box center [637, 430] width 55 height 8
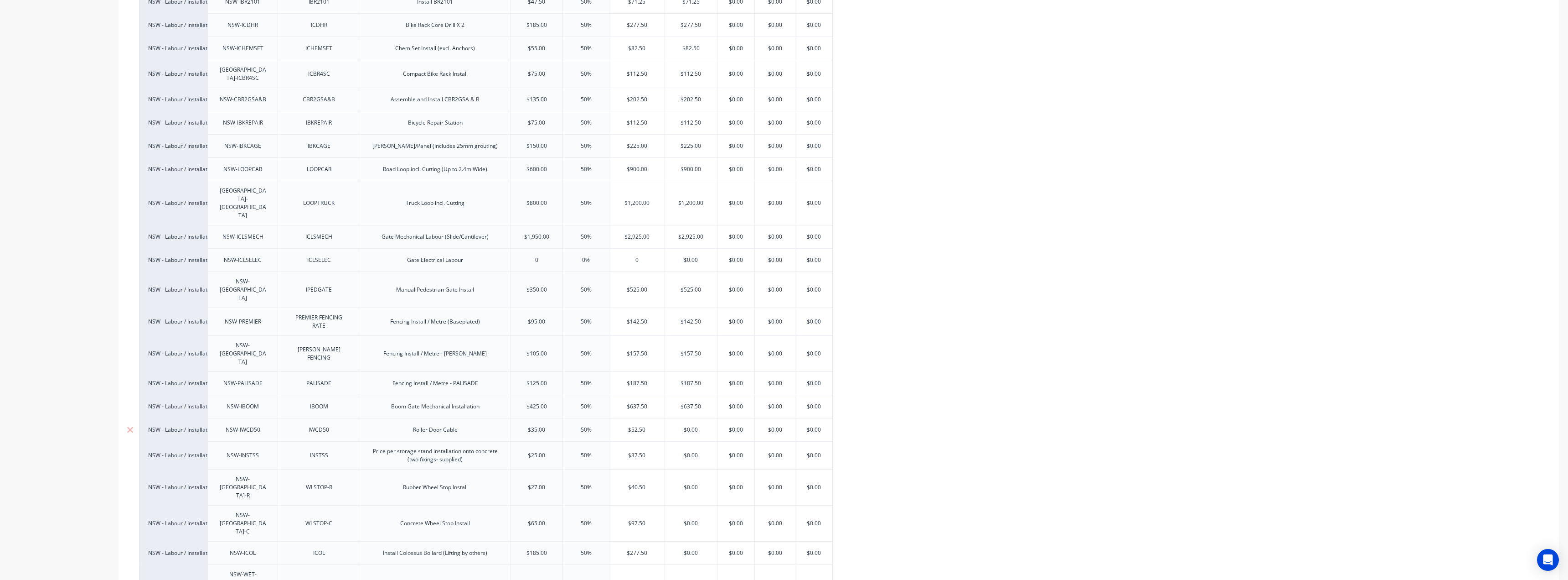
type input "$0.00"
click at [677, 426] on input "$0.00" at bounding box center [691, 430] width 52 height 8
paste input "52.5"
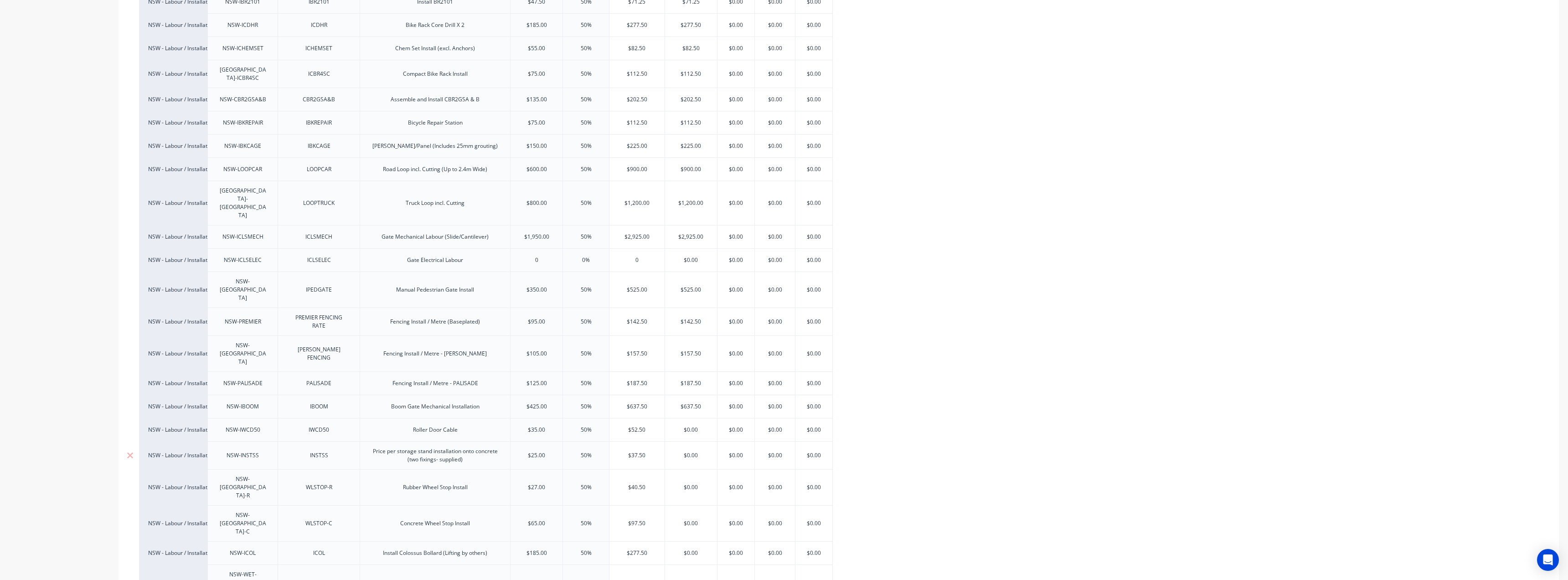
type textarea "x"
type input "$52.50"
type input "$37.50"
click at [628, 451] on input "$37.50" at bounding box center [637, 455] width 55 height 8
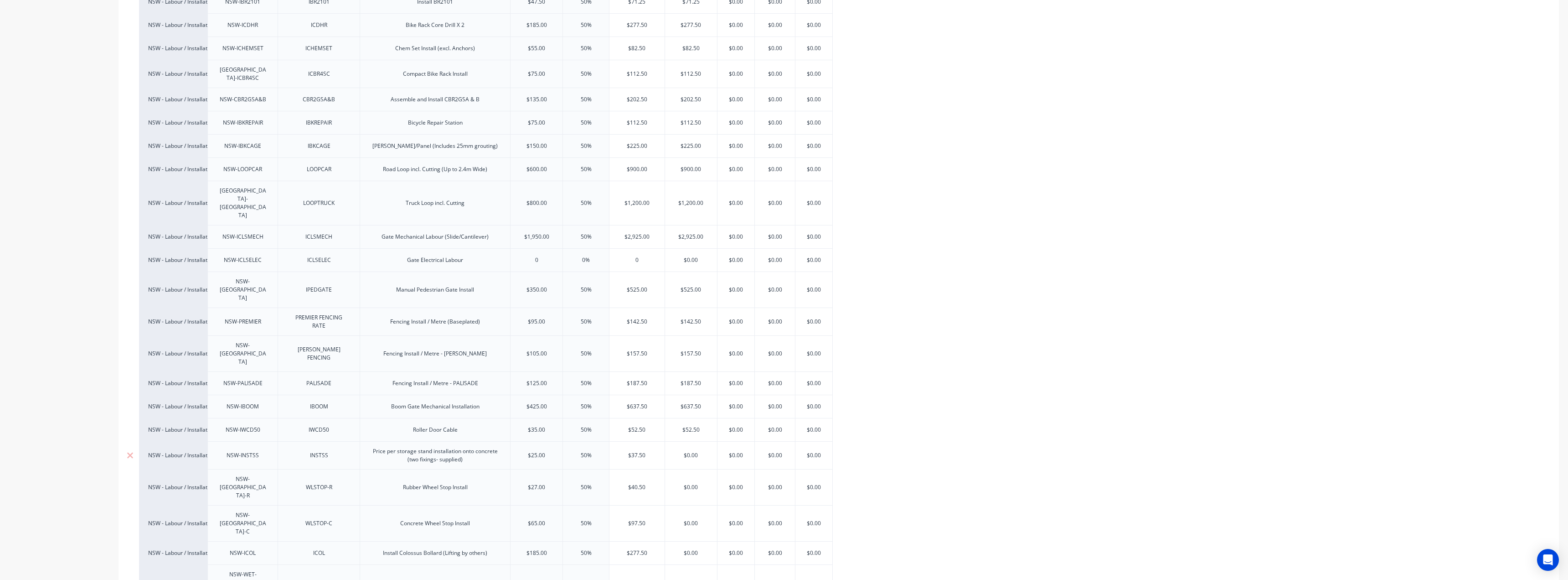
click at [628, 451] on input "$37.50" at bounding box center [637, 455] width 55 height 8
type input "$0.00"
click at [684, 451] on input "$0.00" at bounding box center [691, 455] width 52 height 8
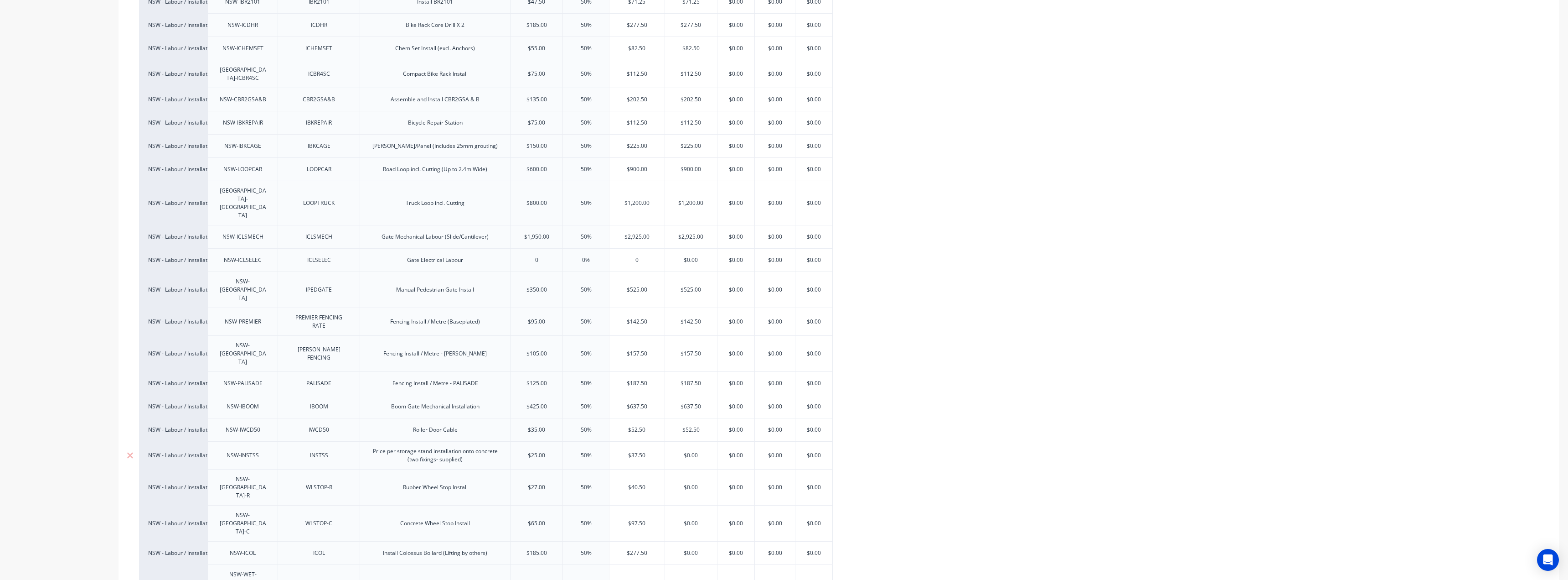
paste input "37.5"
type textarea "x"
type input "$37.50"
click at [640, 476] on div "$40.50" at bounding box center [637, 487] width 55 height 22
type input "$40.50"
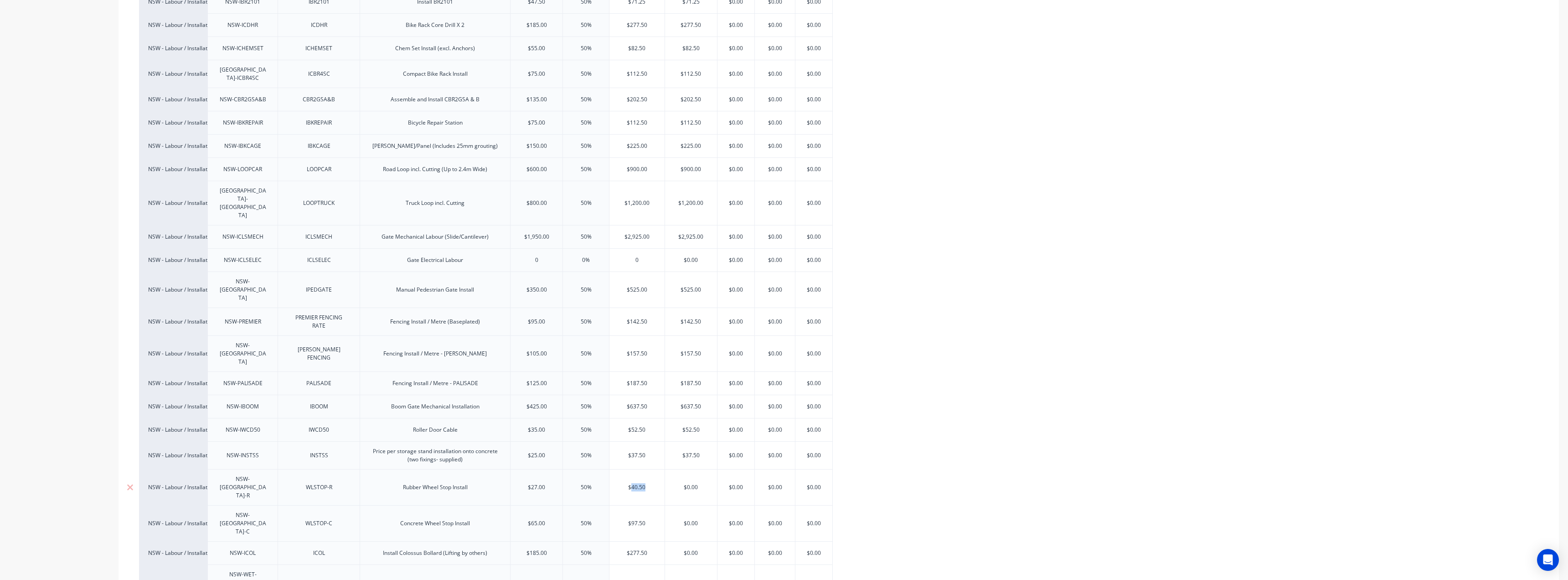
click at [640, 476] on div "$40.50" at bounding box center [637, 487] width 55 height 22
click at [636, 483] on input "$40.50" at bounding box center [637, 488] width 55 height 8
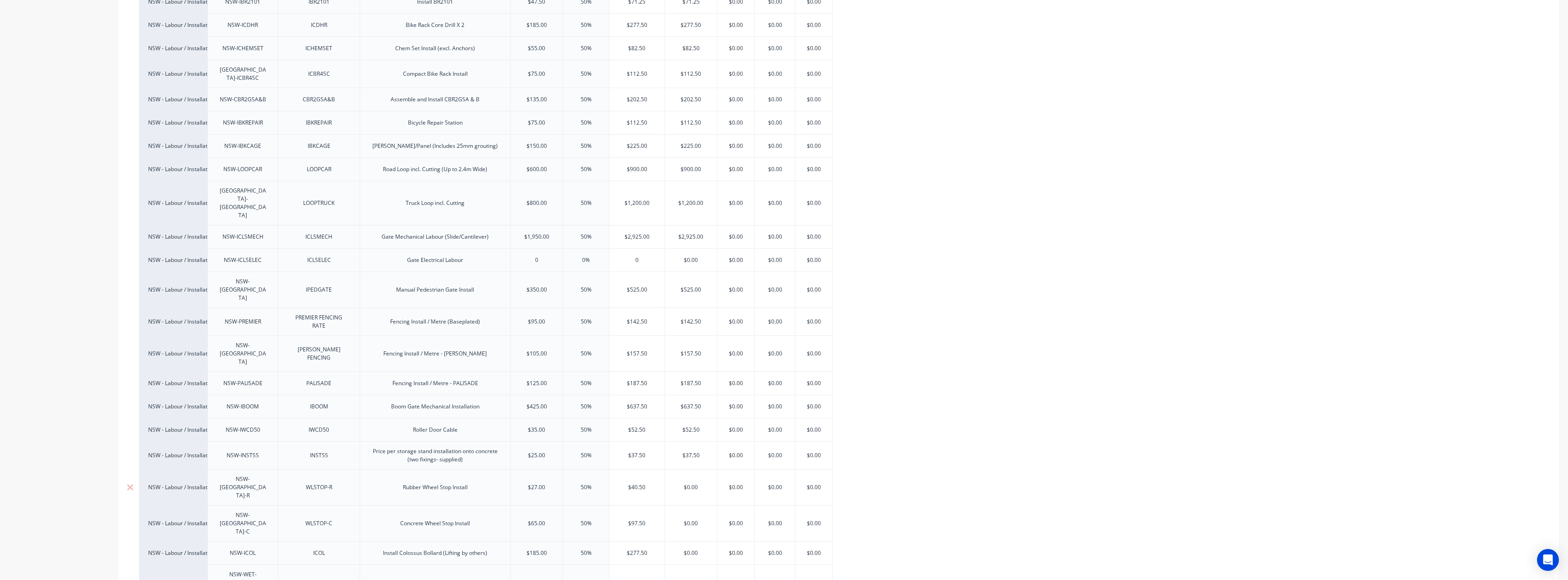
type input "$0.00"
click at [697, 483] on input "$0.00" at bounding box center [691, 488] width 52 height 8
paste input "40.5"
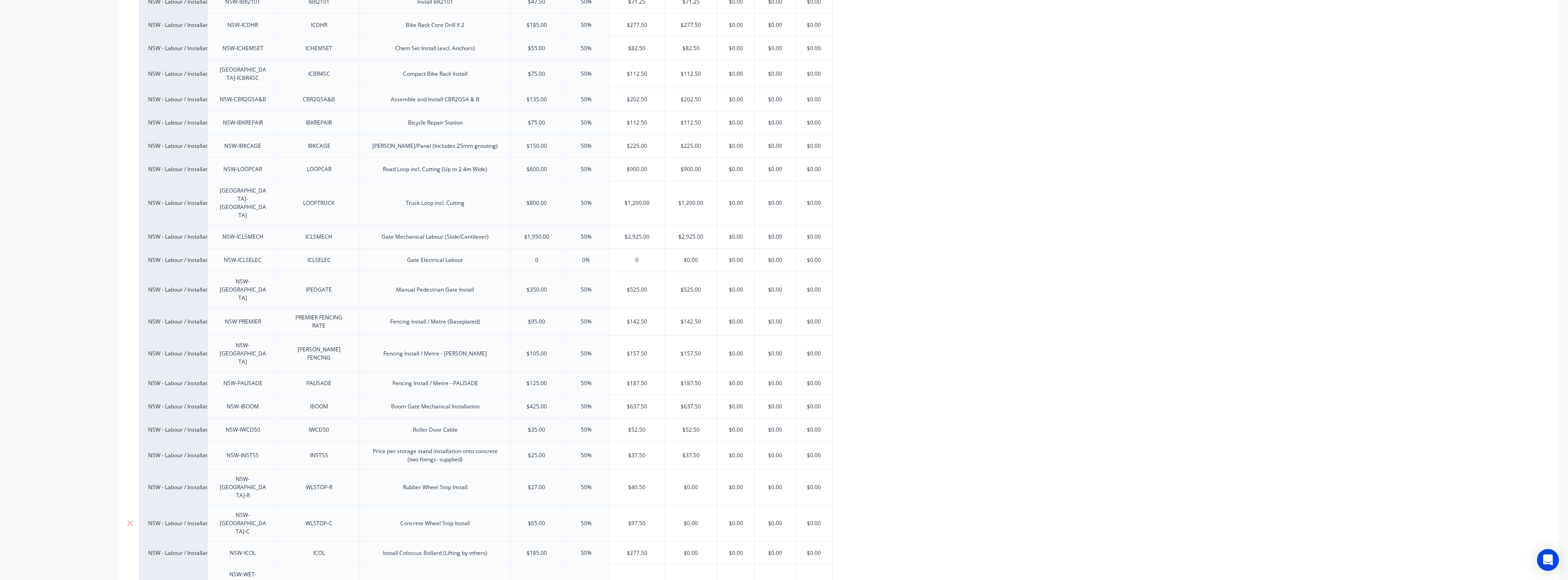
type textarea "x"
type input "$40.50"
type input "$97.50"
click at [645, 519] on input "$97.50" at bounding box center [637, 523] width 55 height 8
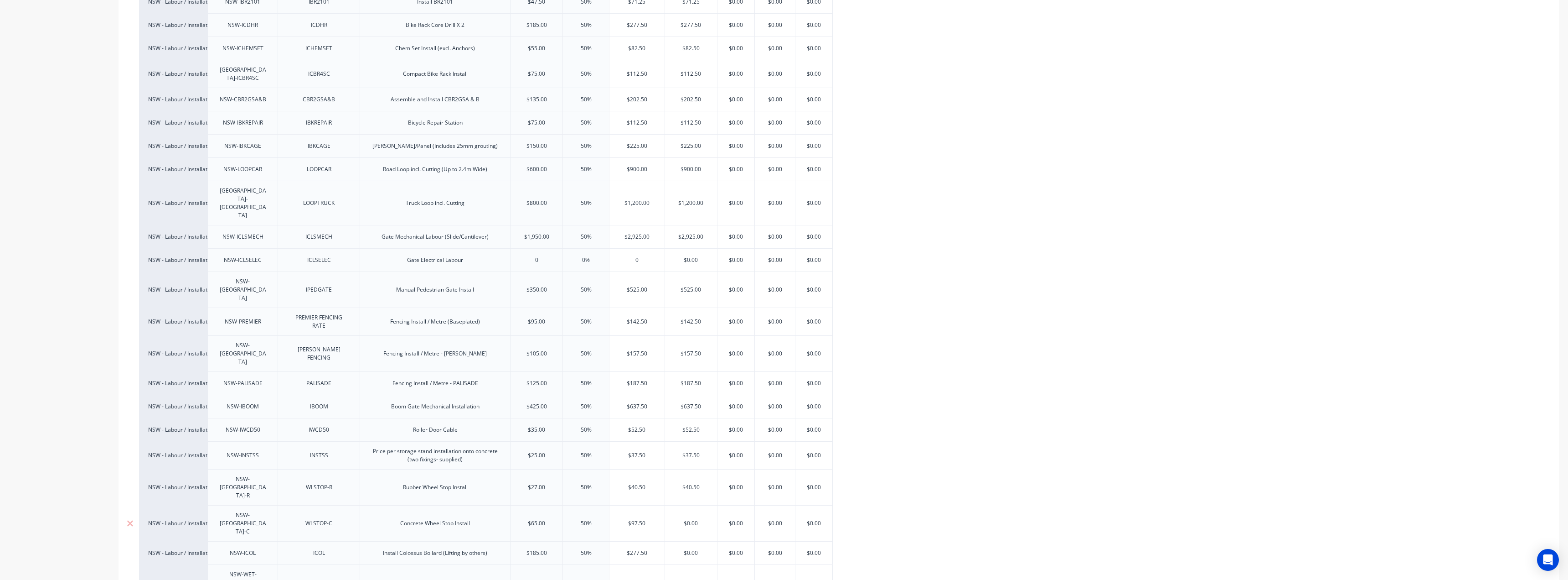
click at [645, 519] on input "$97.50" at bounding box center [637, 523] width 55 height 8
type input "$0.00"
click at [680, 519] on input "$0.00" at bounding box center [691, 523] width 52 height 8
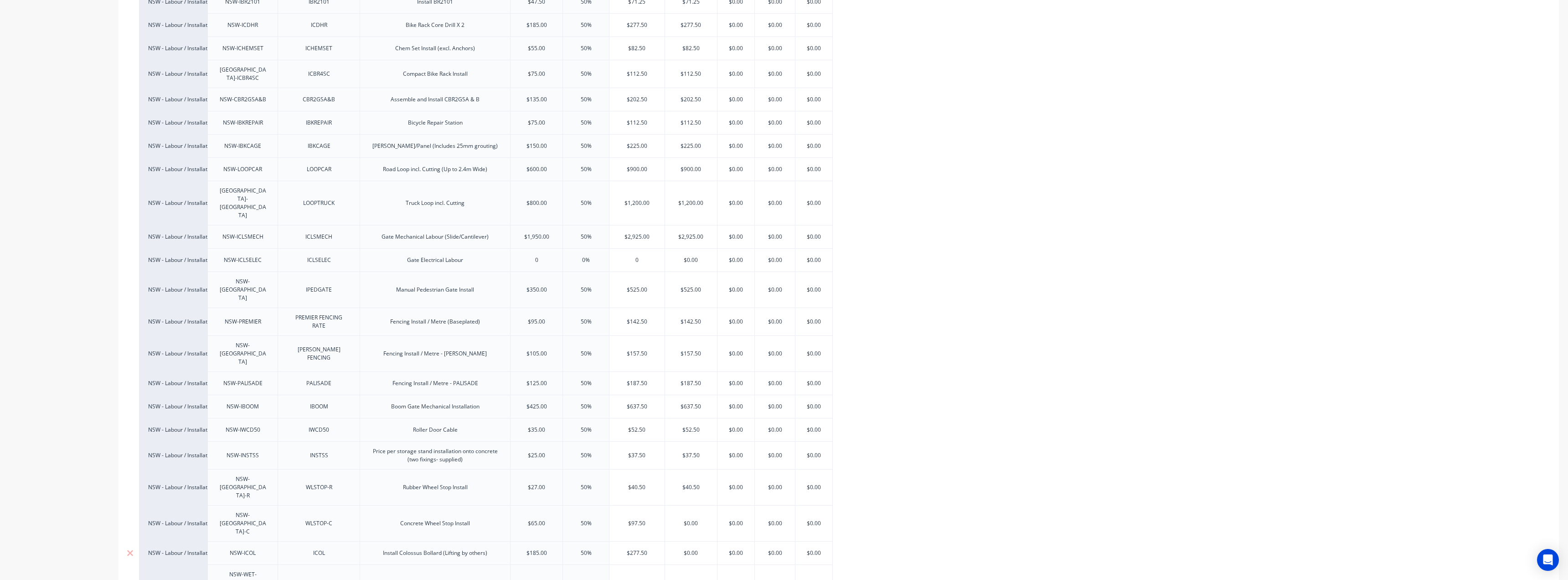
paste input "97.5"
type textarea "x"
type input "$97.50"
click at [640, 542] on div "$277.50" at bounding box center [637, 552] width 55 height 22
type input "$277.50"
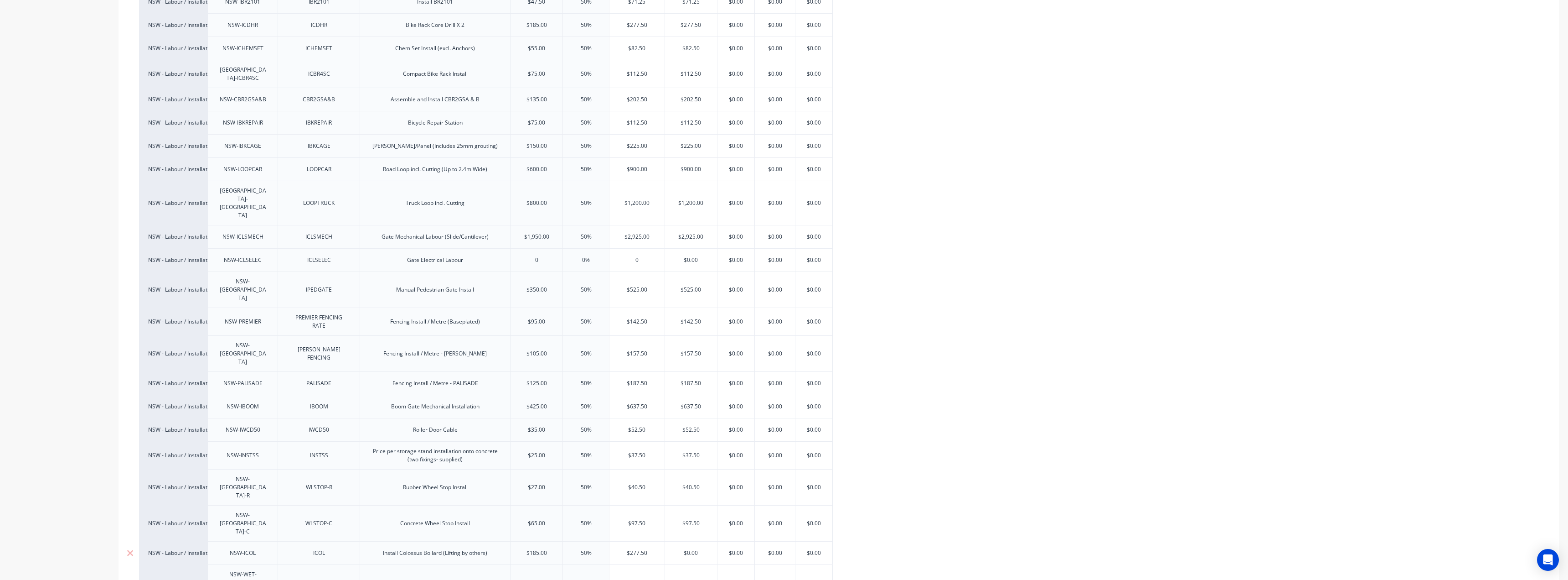
click at [640, 542] on div "$277.50" at bounding box center [637, 552] width 55 height 22
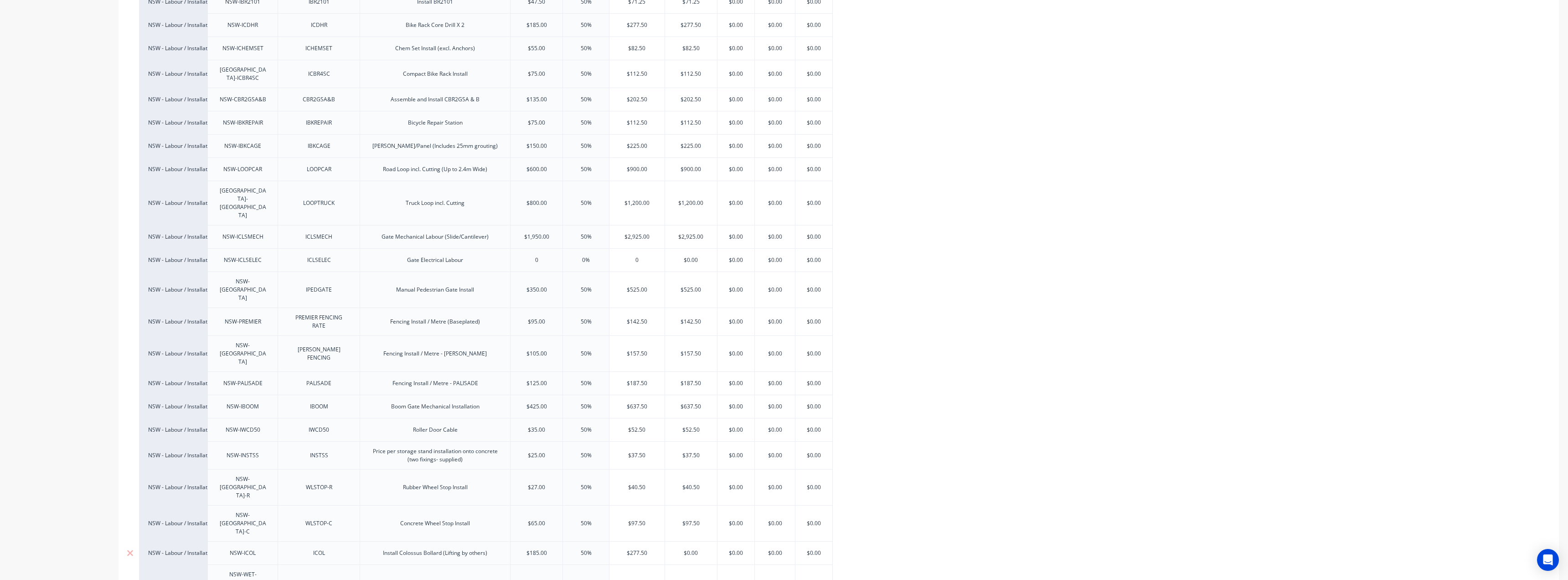
click at [640, 542] on div "$277.50" at bounding box center [637, 552] width 55 height 22
drag, startPoint x: 640, startPoint y: 449, endPoint x: 636, endPoint y: 458, distance: 9.8
click at [640, 542] on div "$277.50" at bounding box center [637, 552] width 55 height 22
click at [635, 542] on div "$277.50" at bounding box center [637, 552] width 55 height 22
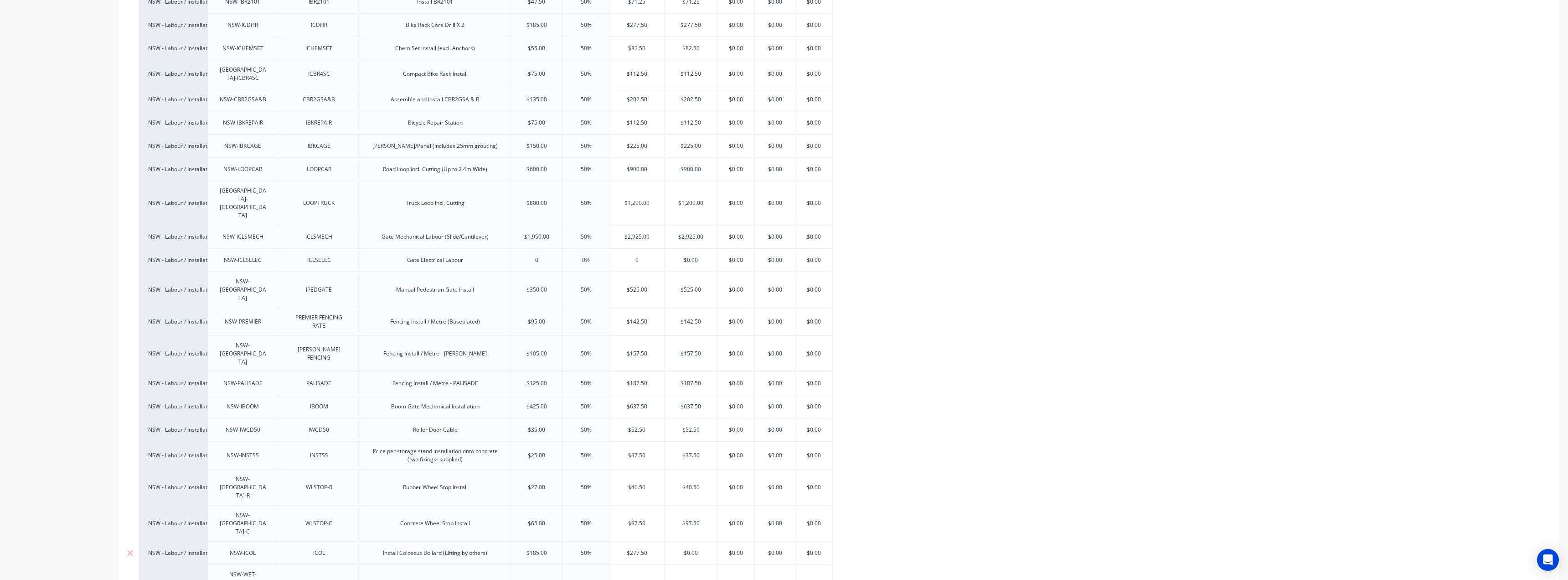
click at [635, 542] on div "$277.50" at bounding box center [637, 552] width 55 height 22
click at [634, 548] on input "$277.50" at bounding box center [637, 552] width 55 height 8
type input "$0.00"
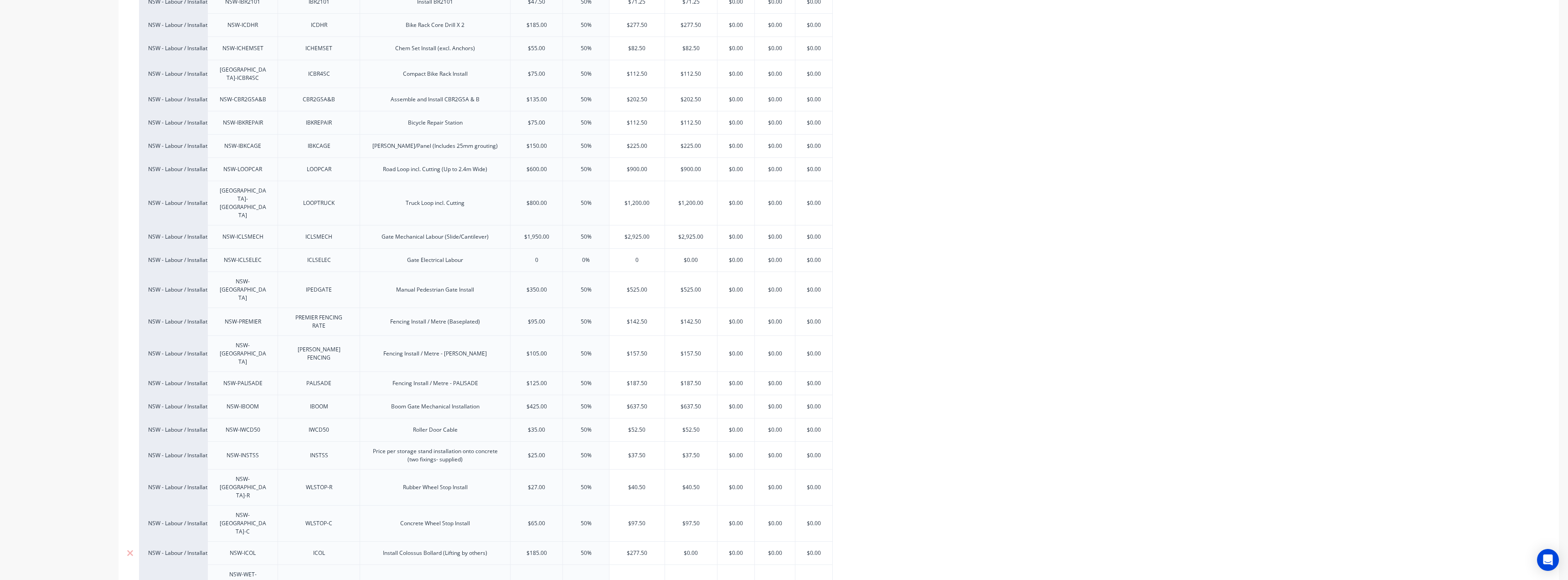
click at [683, 548] on input "$0.00" at bounding box center [691, 552] width 52 height 8
paste input "277.5"
type textarea "x"
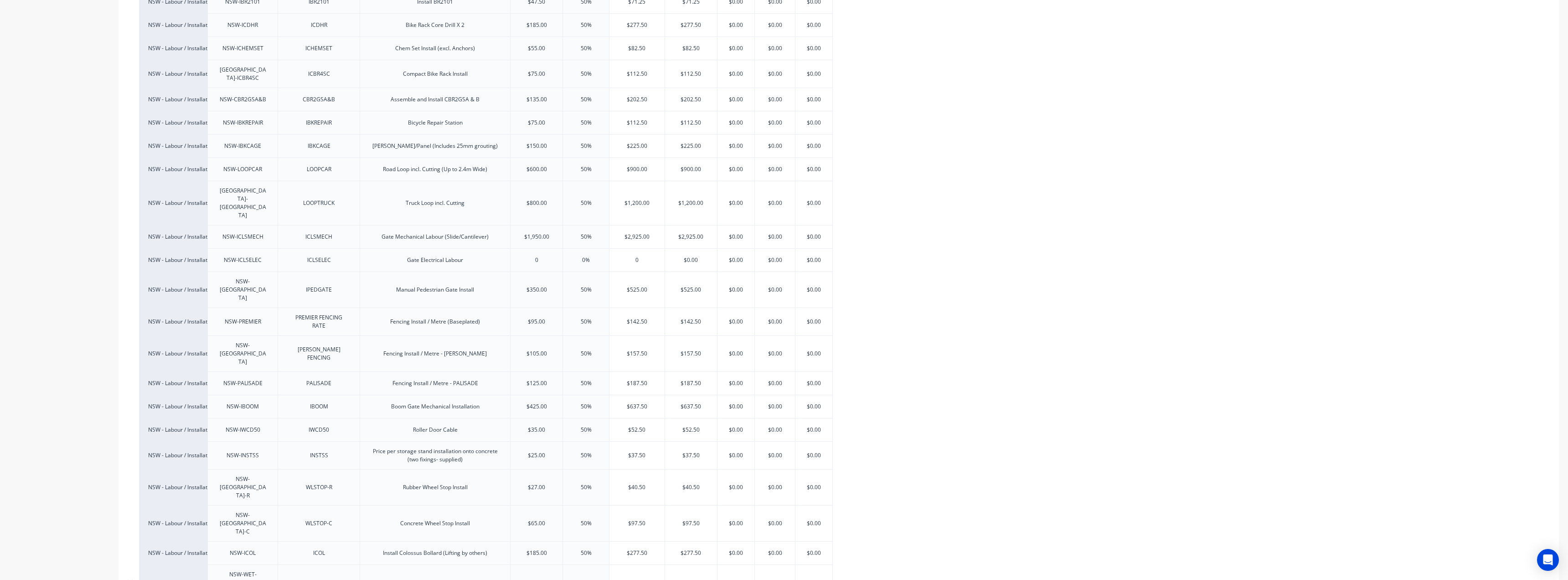
type input "$277.50"
type input "$60.00"
click at [646, 578] on input "$60.00" at bounding box center [637, 582] width 55 height 8
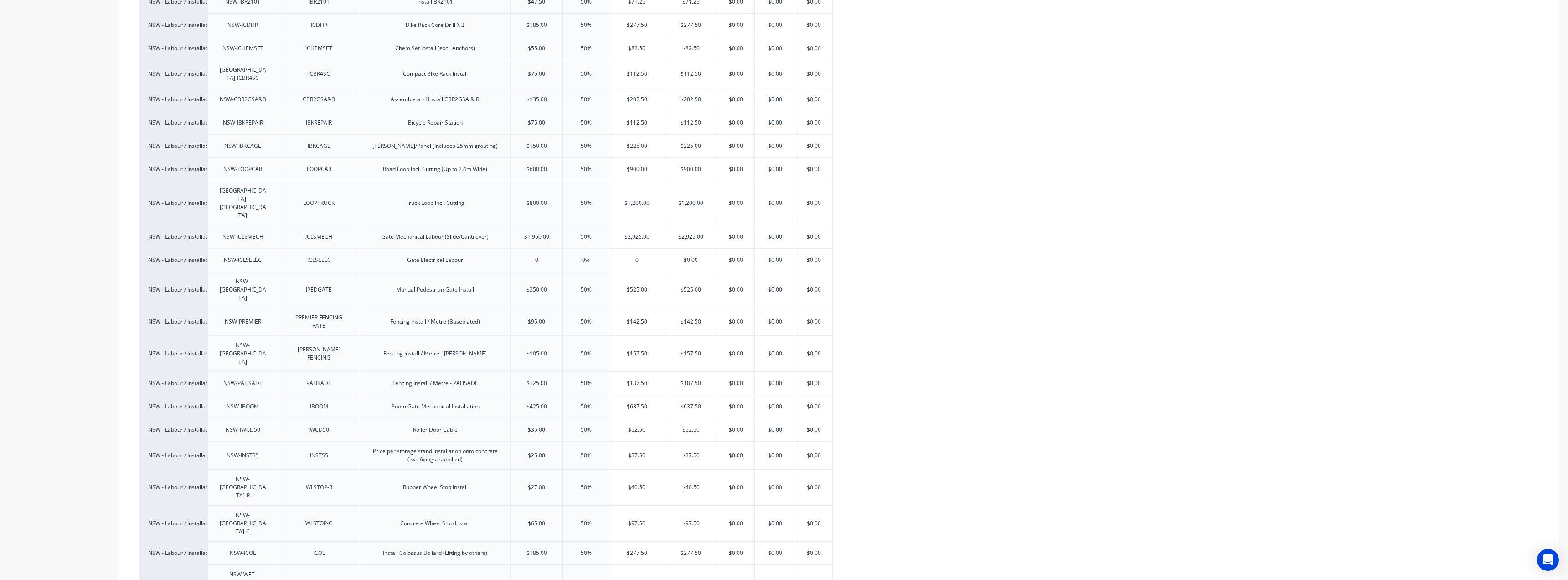
type input "$0.00"
click at [690, 578] on input "$0.00" at bounding box center [691, 582] width 52 height 8
paste input "6"
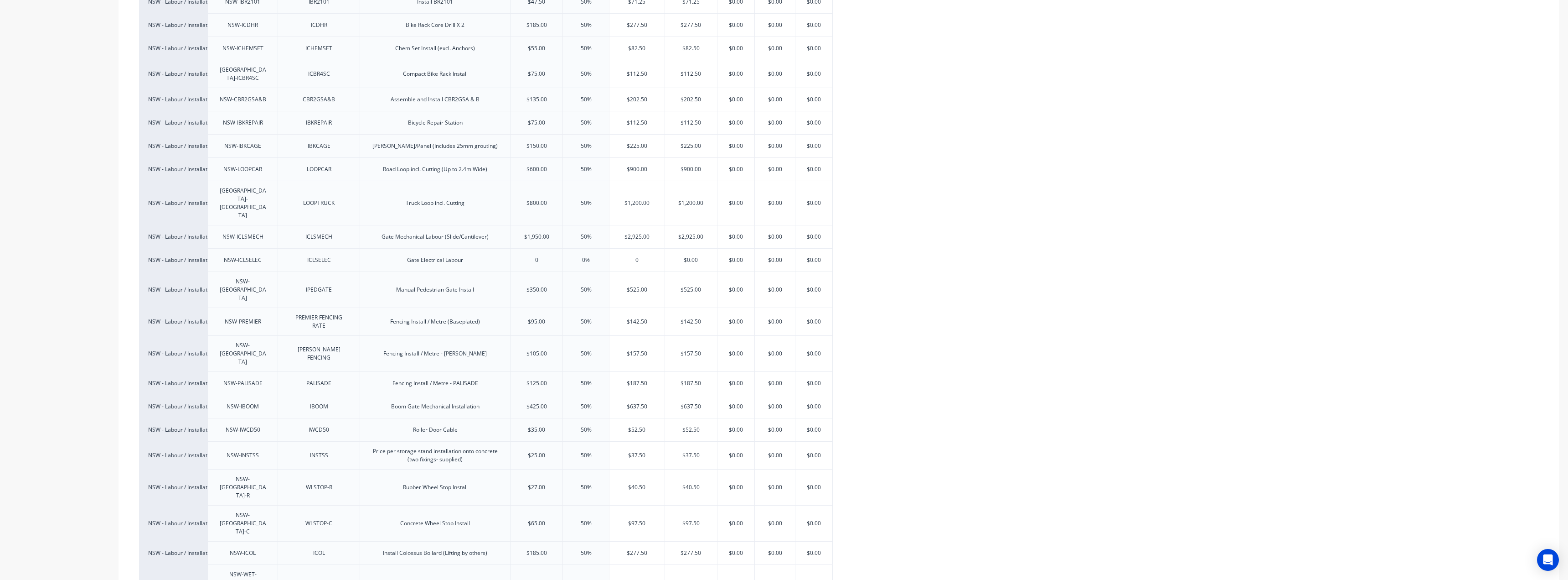
type textarea "x"
type input "$60.00"
type textarea "x"
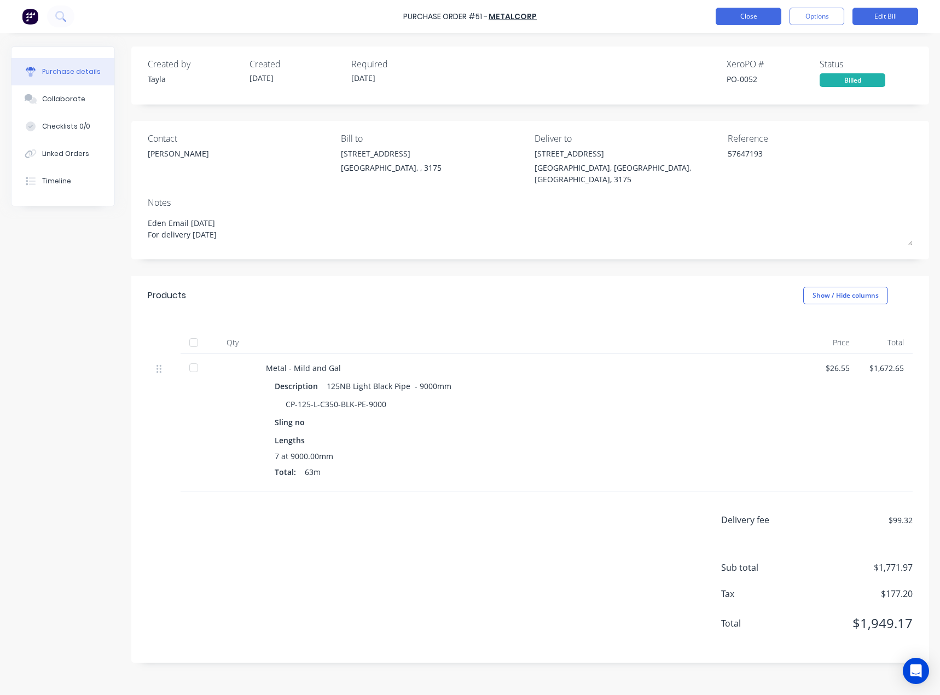
click at [744, 18] on button "Close" at bounding box center [749, 17] width 66 height 18
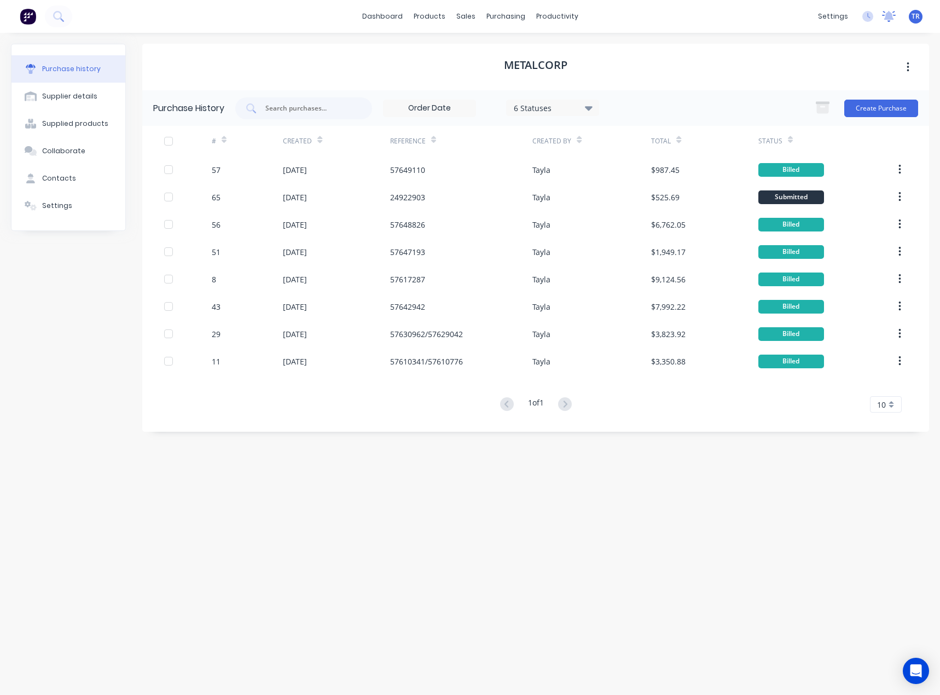
click at [888, 11] on icon at bounding box center [889, 16] width 14 height 11
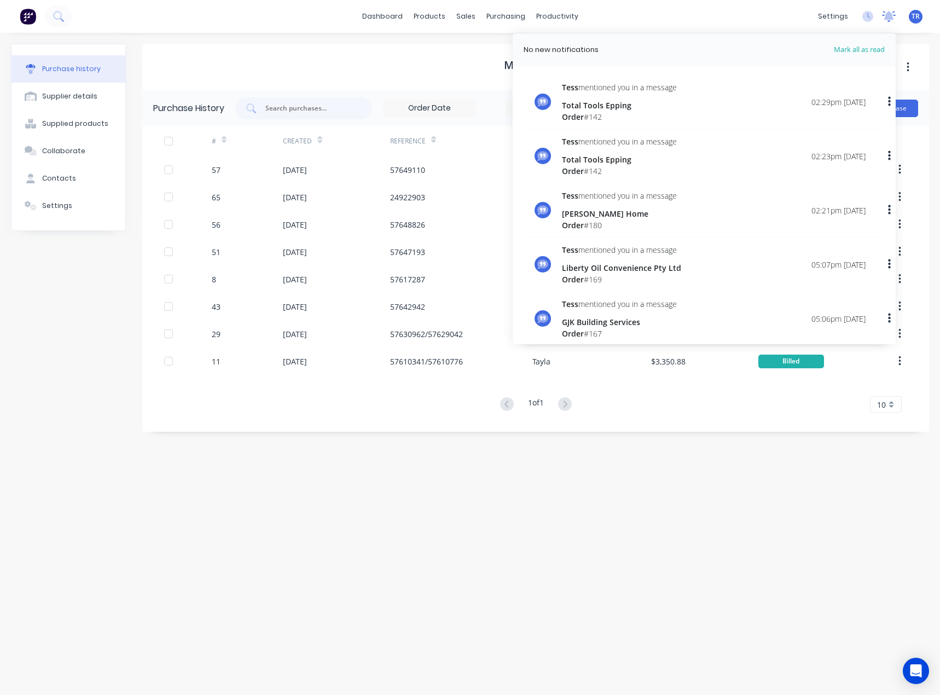
click at [888, 11] on icon at bounding box center [889, 16] width 14 height 11
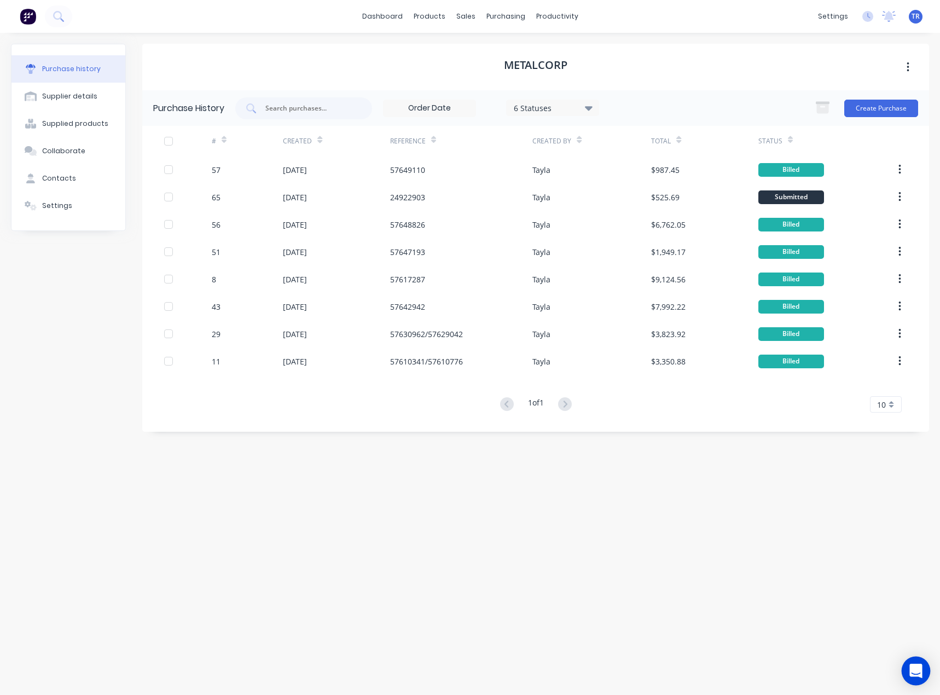
click at [908, 663] on div "Open Intercom Messenger" at bounding box center [916, 671] width 29 height 29
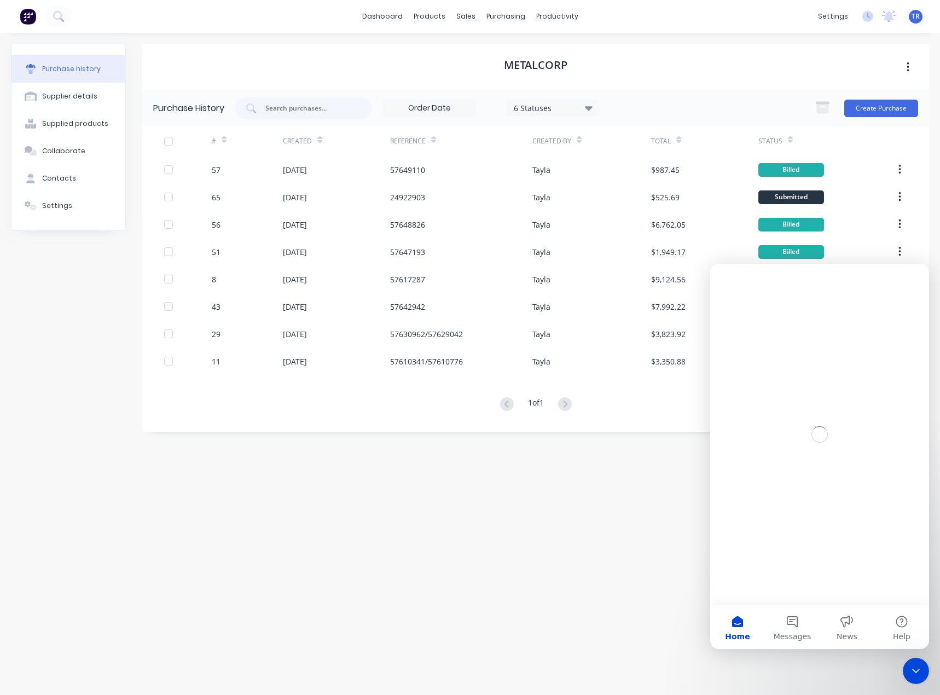
click at [916, 672] on icon "Close Intercom Messenger" at bounding box center [916, 671] width 8 height 4
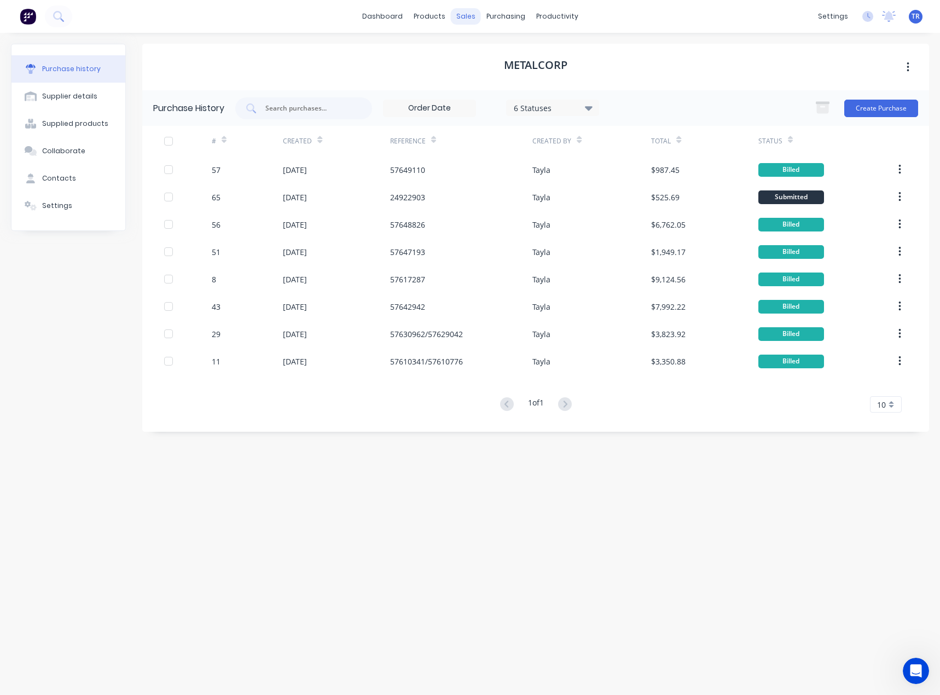
click at [472, 17] on div "sales" at bounding box center [466, 16] width 30 height 16
click at [465, 24] on div "sales" at bounding box center [466, 16] width 30 height 16
click at [465, 14] on div "sales" at bounding box center [466, 16] width 30 height 16
click at [492, 11] on div "purchasing" at bounding box center [506, 16] width 50 height 16
click at [464, 11] on div "sales" at bounding box center [466, 16] width 30 height 16
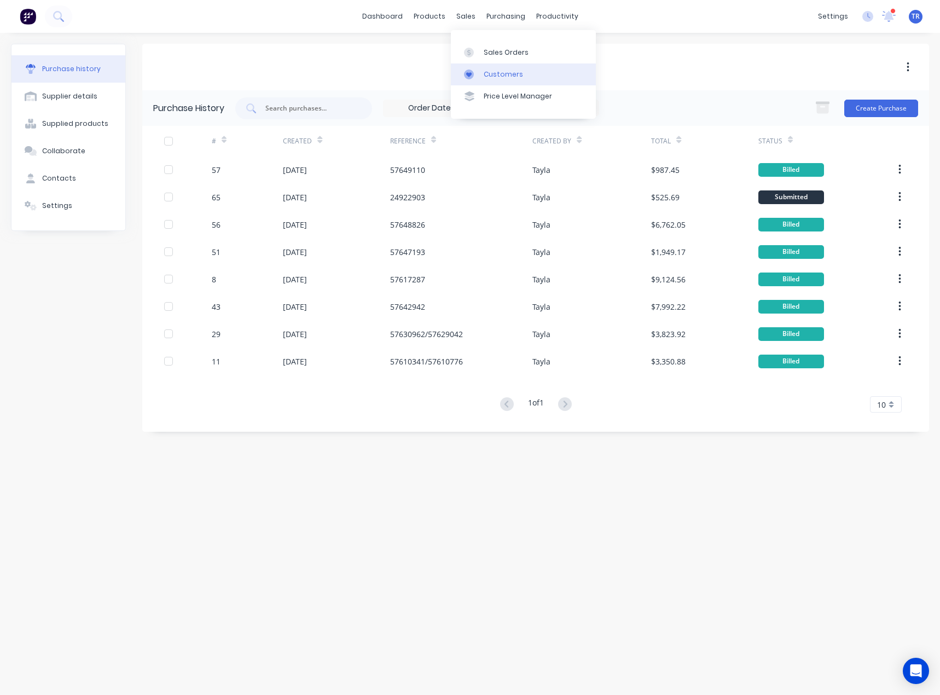
click at [479, 71] on div at bounding box center [472, 75] width 16 height 10
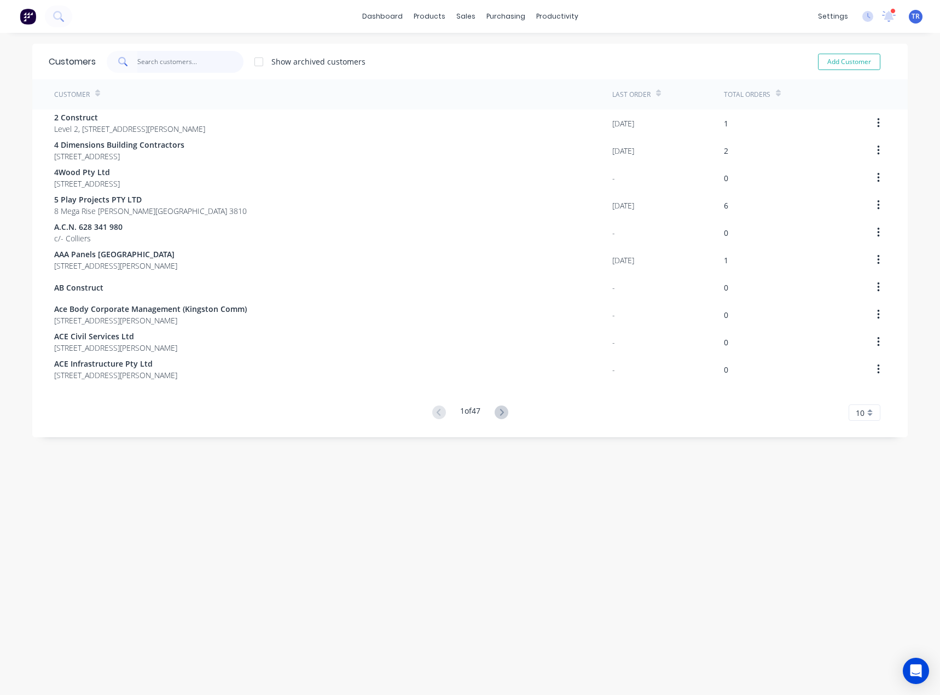
click at [137, 63] on input "text" at bounding box center [190, 62] width 107 height 22
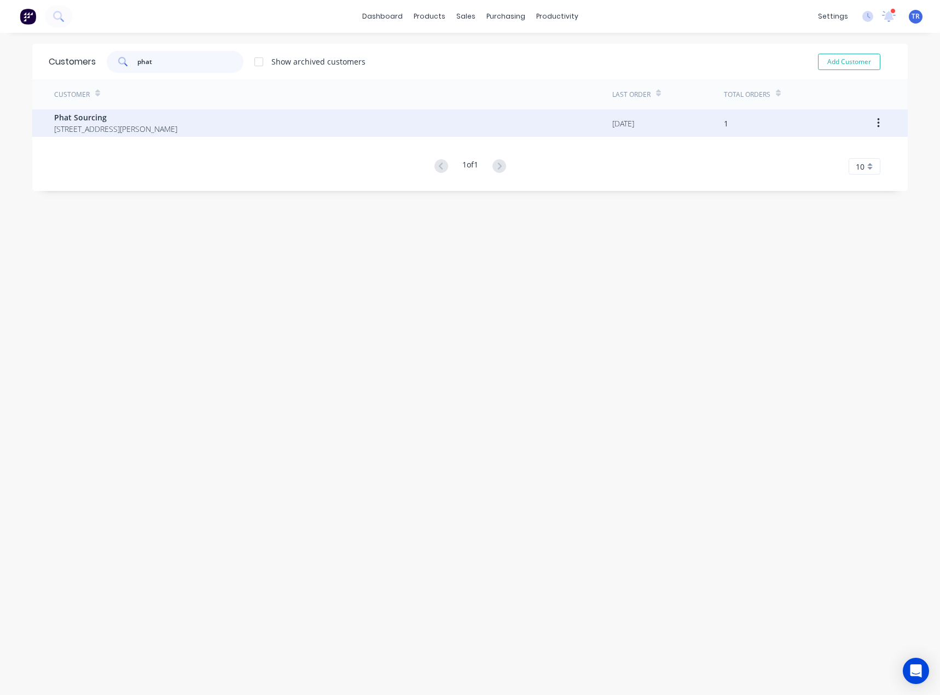
type input "phat"
click at [161, 133] on span "[STREET_ADDRESS][PERSON_NAME]" at bounding box center [115, 128] width 123 height 11
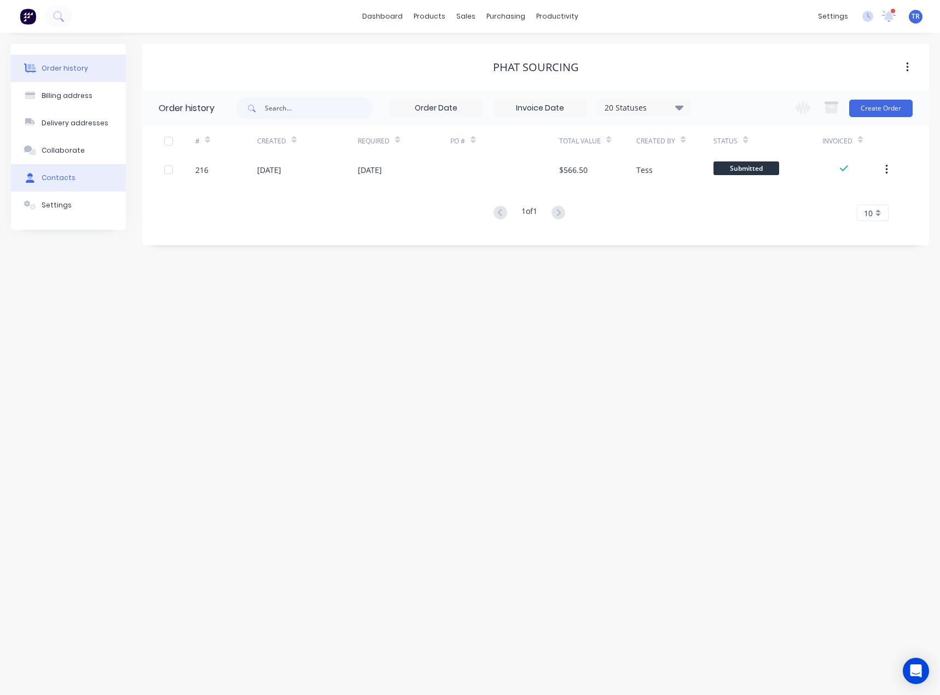
click at [73, 183] on button "Contacts" at bounding box center [68, 177] width 115 height 27
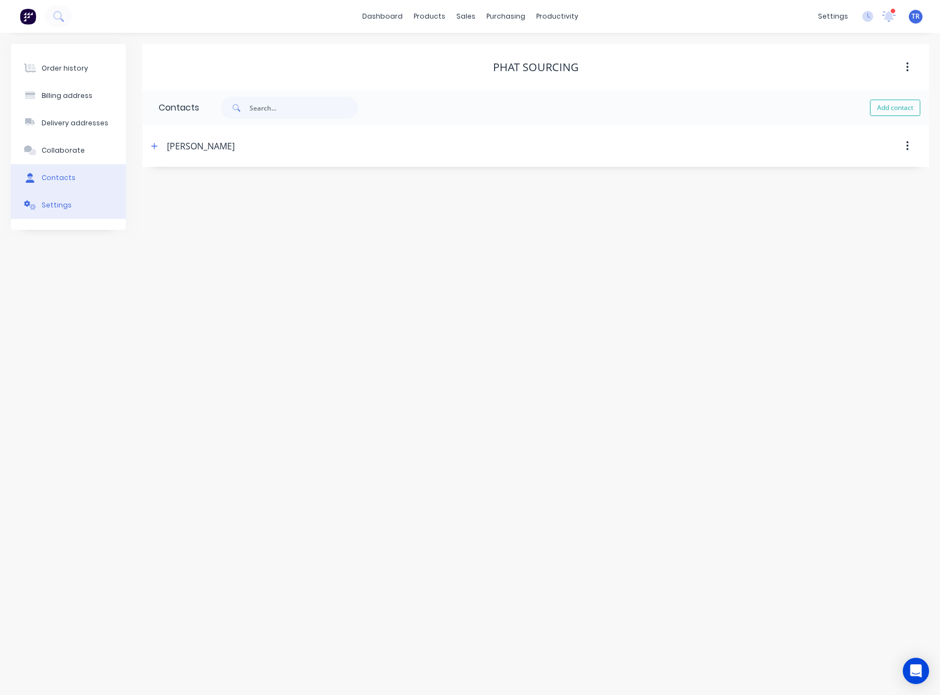
click at [78, 203] on button "Settings" at bounding box center [68, 205] width 115 height 27
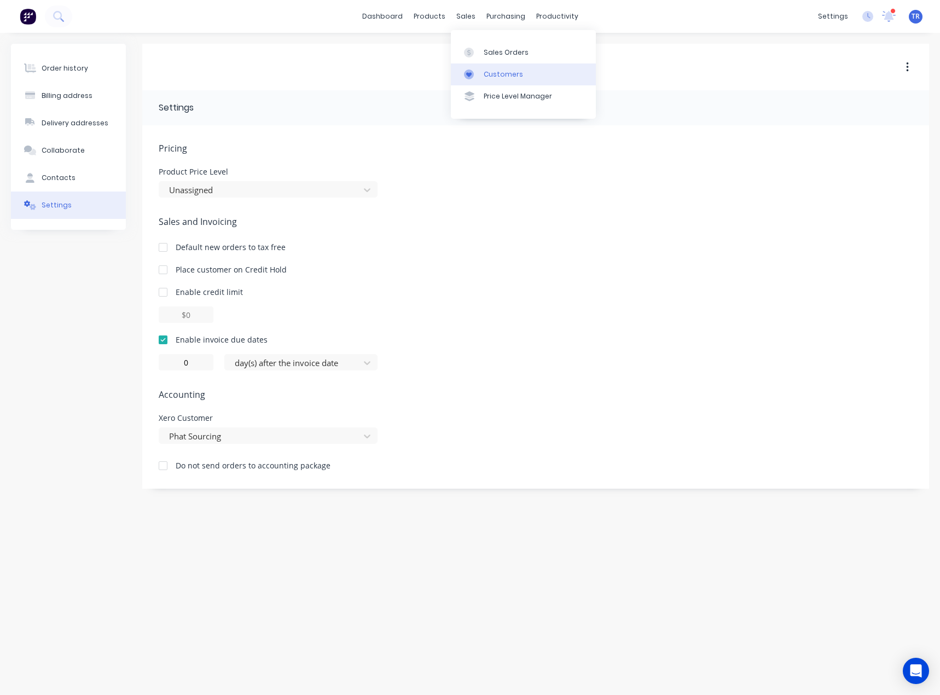
click at [467, 66] on link "Customers" at bounding box center [523, 74] width 145 height 22
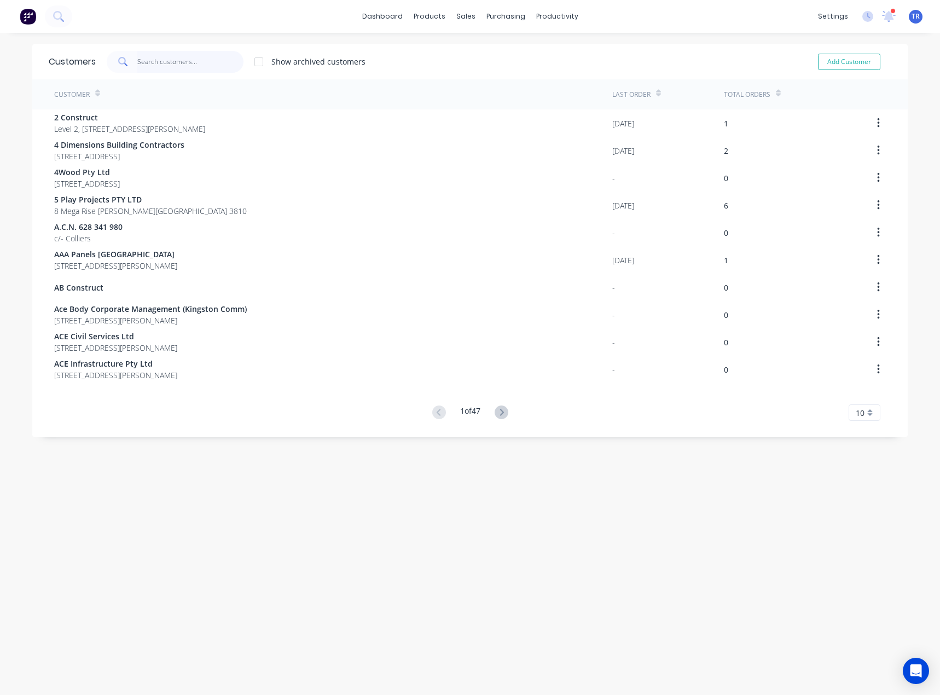
click at [177, 60] on input "text" at bounding box center [190, 62] width 107 height 22
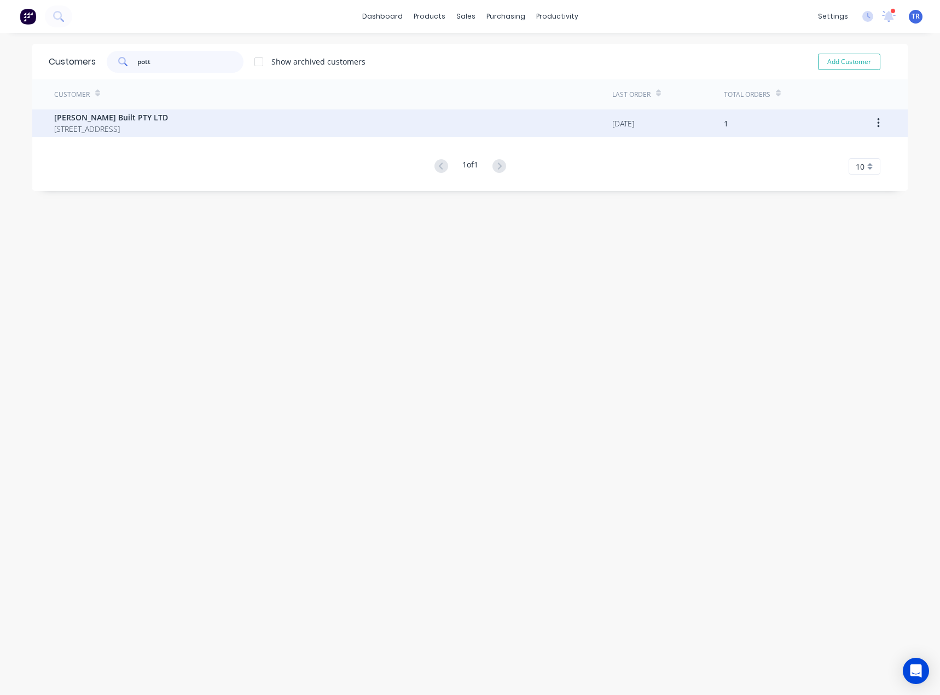
type input "pott"
click at [168, 125] on span "[STREET_ADDRESS]" at bounding box center [111, 128] width 114 height 11
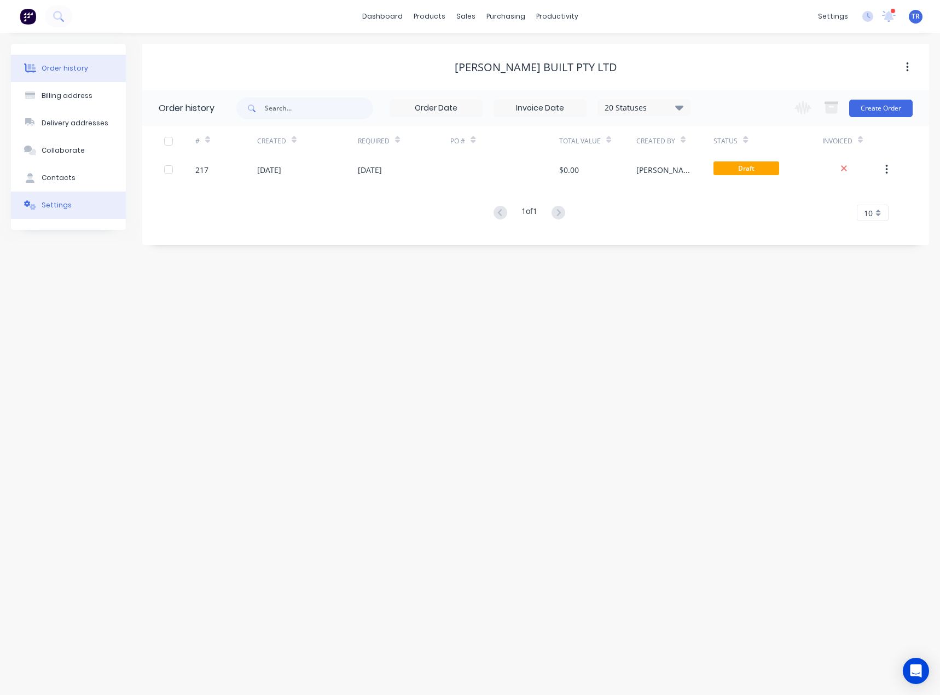
click at [49, 213] on button "Settings" at bounding box center [68, 205] width 115 height 27
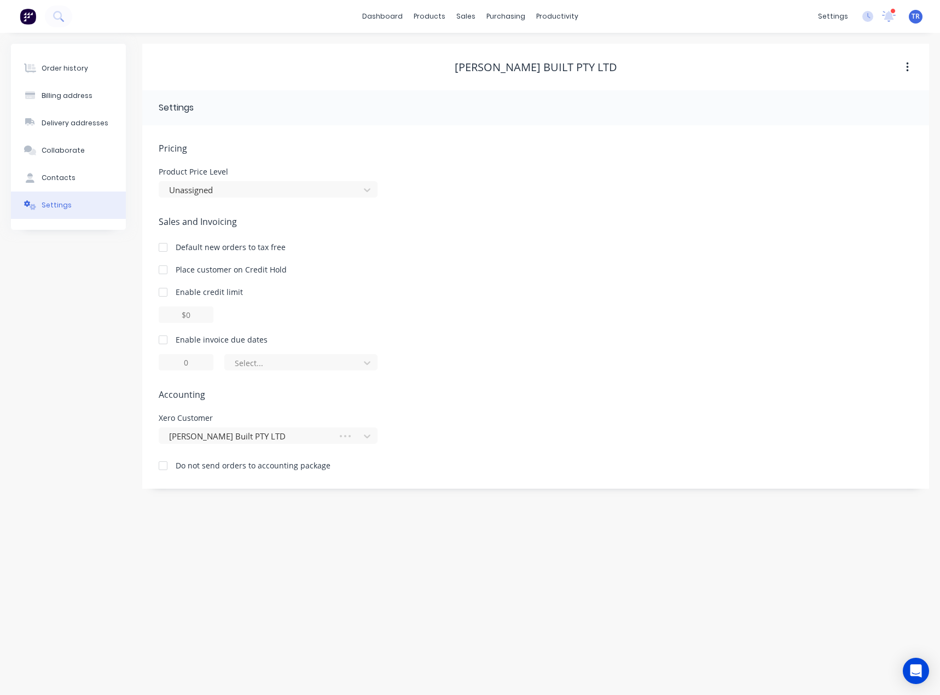
click at [167, 343] on div at bounding box center [163, 340] width 22 height 22
click at [163, 337] on div at bounding box center [163, 340] width 22 height 22
click at [251, 378] on div "Pricing Product Price Level Unassigned Sales and Invoicing Default new orders t…" at bounding box center [536, 315] width 754 height 347
click at [253, 368] on div at bounding box center [294, 363] width 120 height 14
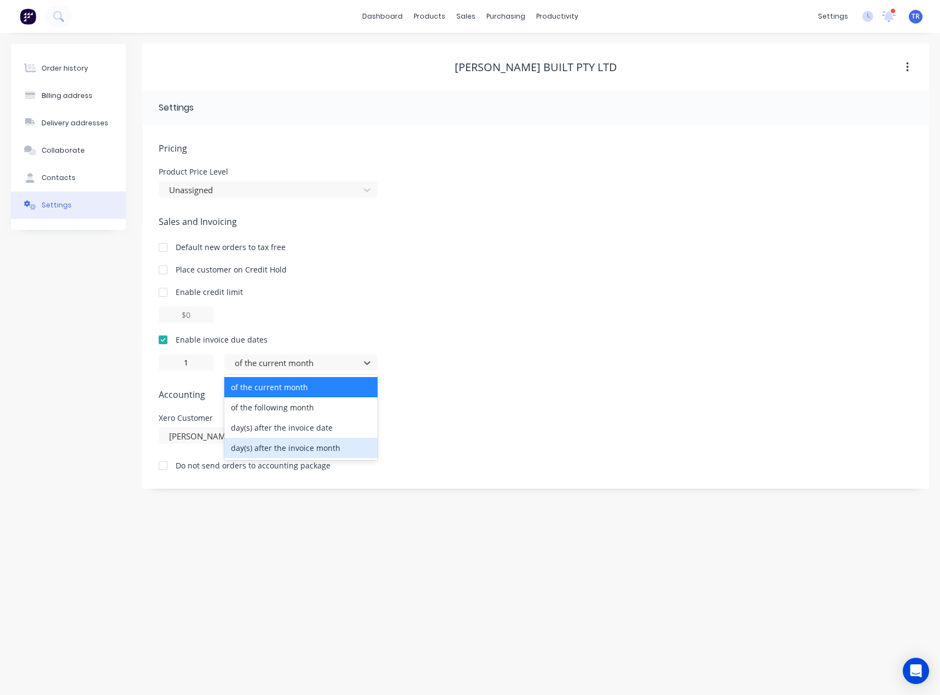
click at [287, 430] on div "day(s) after the invoice date" at bounding box center [300, 428] width 153 height 20
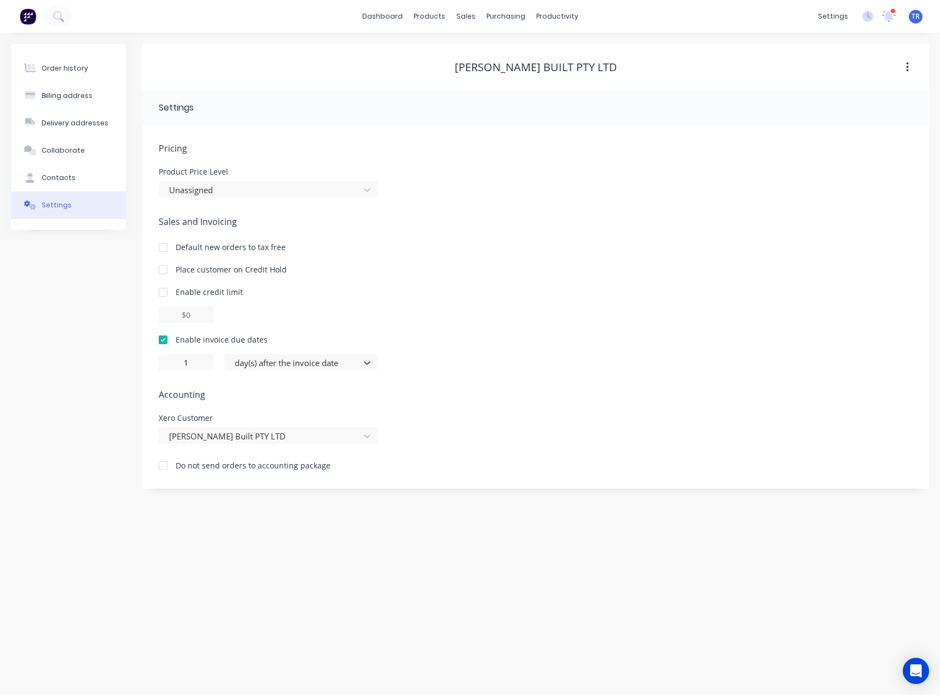
type input "0"
click at [481, 69] on link "Customers" at bounding box center [523, 74] width 145 height 22
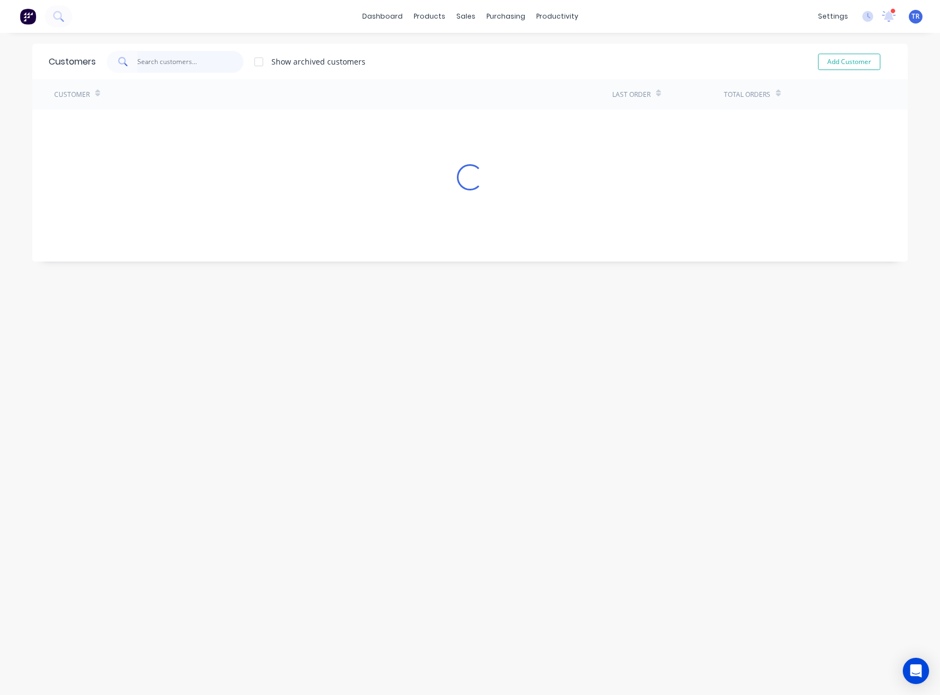
click at [169, 64] on input "text" at bounding box center [190, 62] width 107 height 22
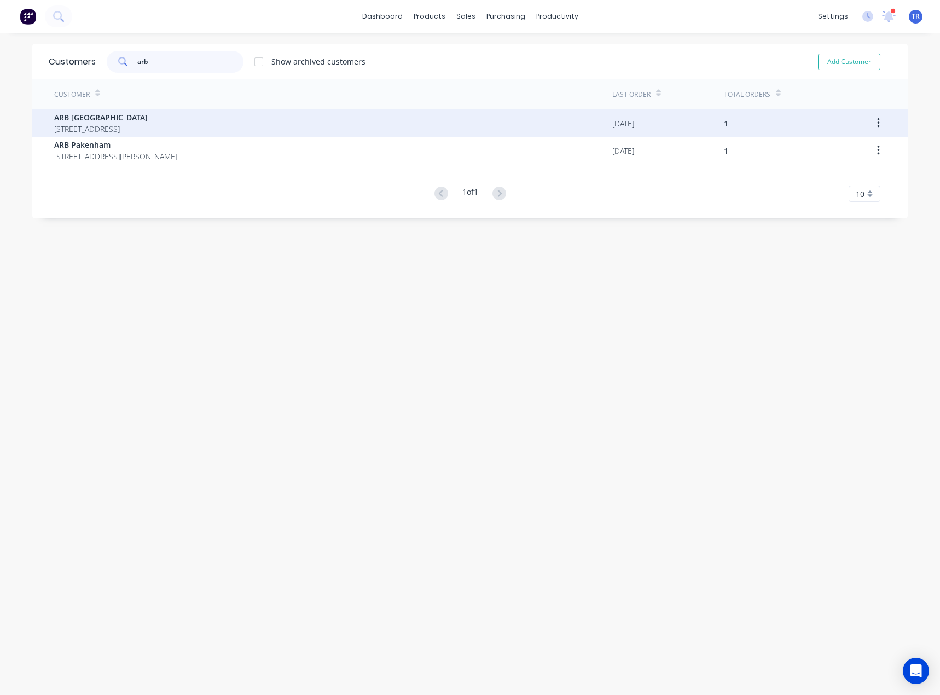
type input "arb"
click at [148, 130] on span "[STREET_ADDRESS]" at bounding box center [101, 128] width 94 height 11
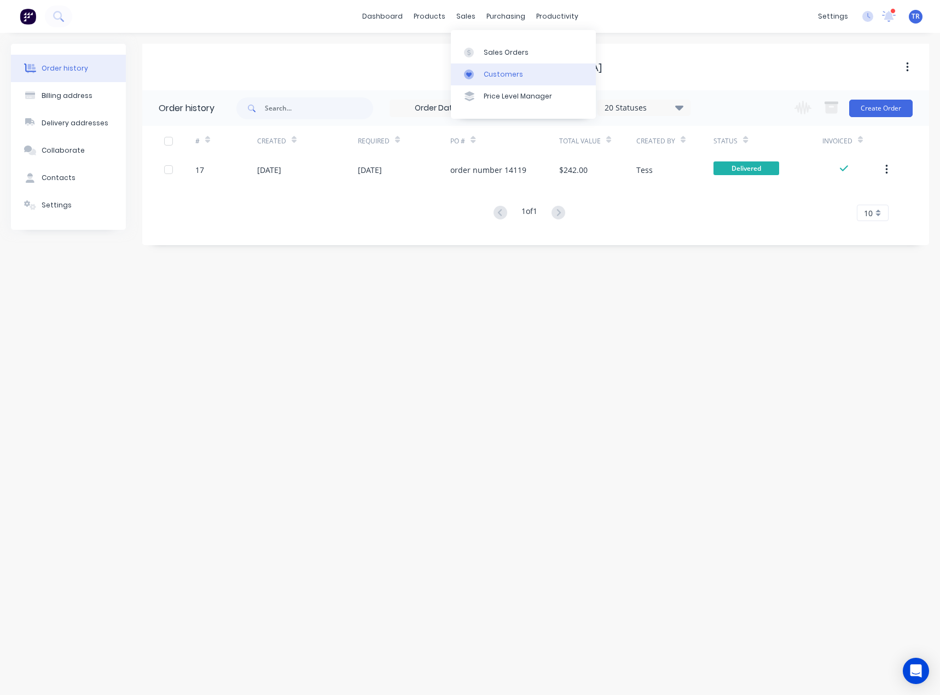
click at [467, 67] on link "Customers" at bounding box center [523, 74] width 145 height 22
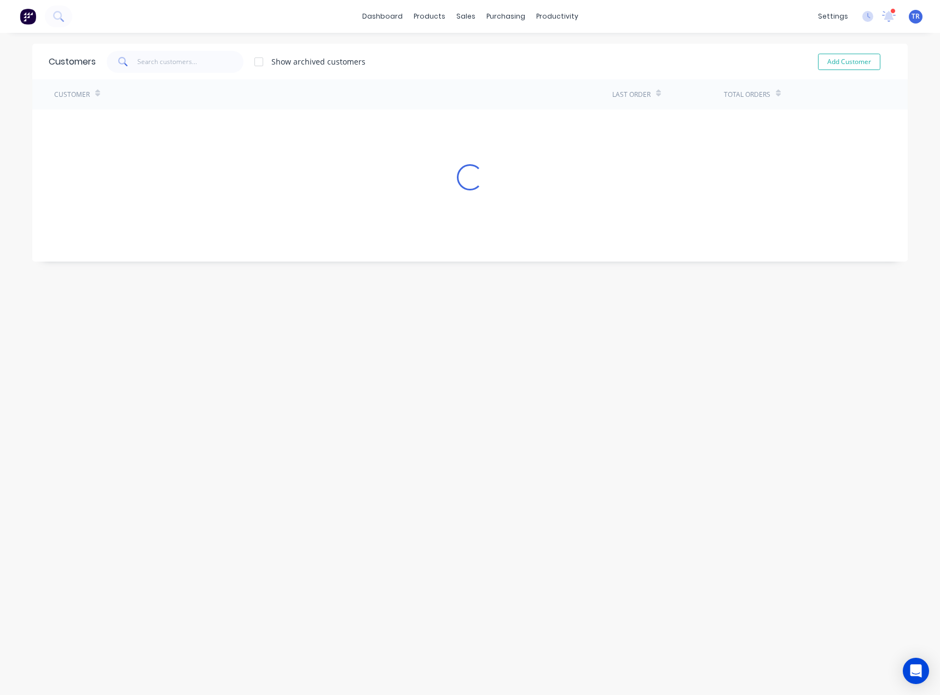
drag, startPoint x: 141, startPoint y: 49, endPoint x: 147, endPoint y: 56, distance: 9.3
click at [144, 52] on div "Customers Show archived customers Add Customer" at bounding box center [470, 62] width 876 height 36
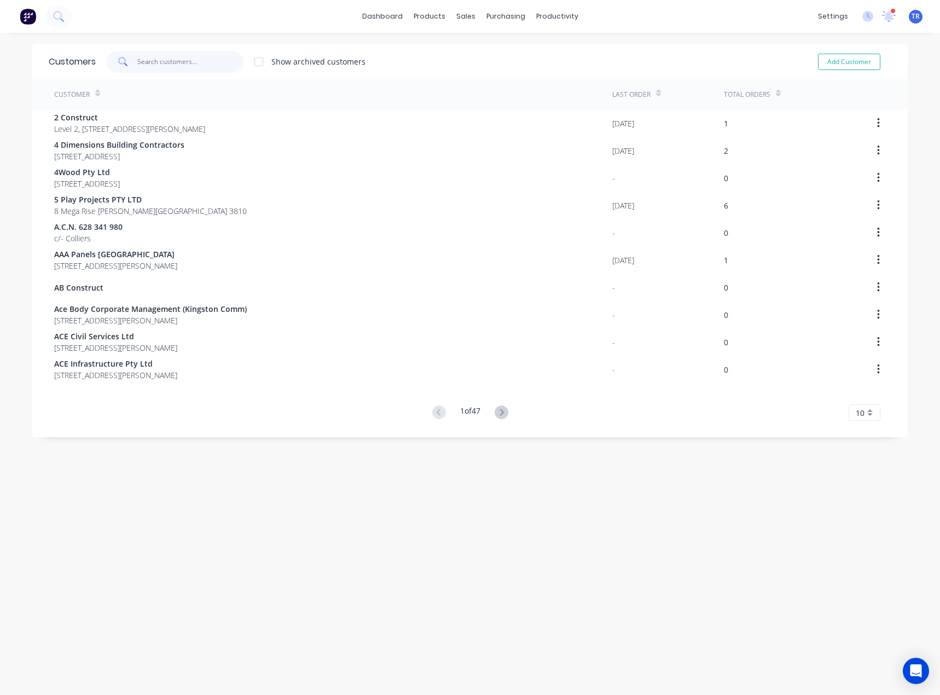
click at [147, 56] on input "text" at bounding box center [190, 62] width 107 height 22
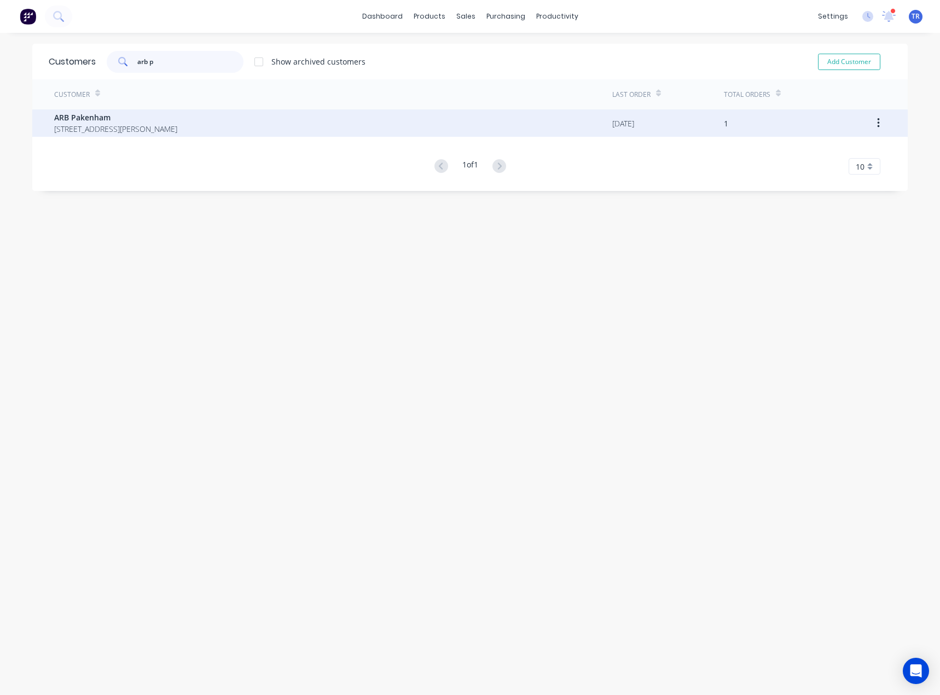
type input "arb p"
click at [102, 130] on span "[STREET_ADDRESS][PERSON_NAME]" at bounding box center [115, 128] width 123 height 11
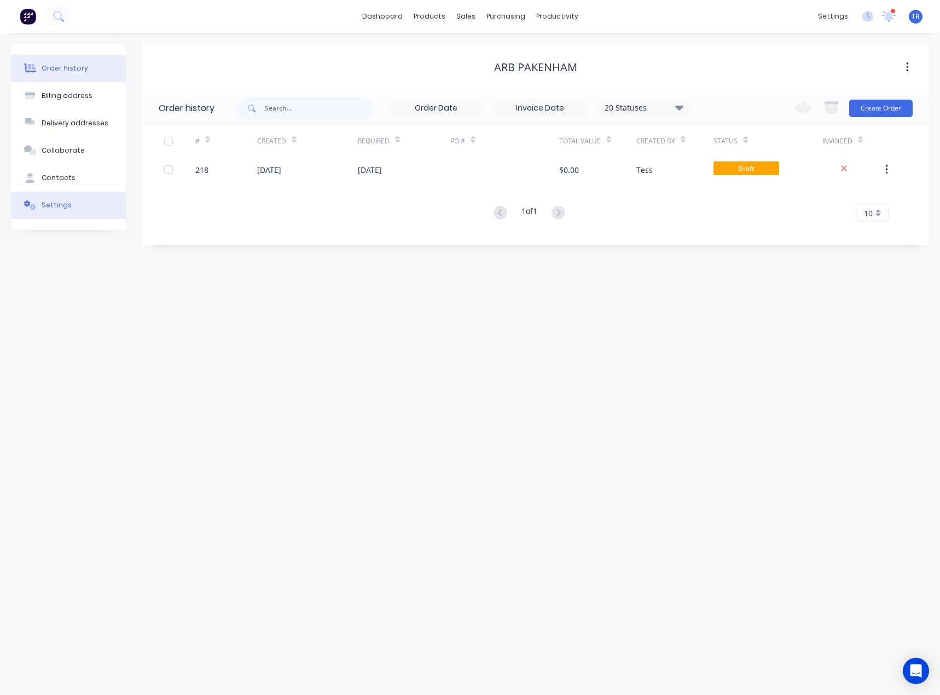
click at [109, 205] on button "Settings" at bounding box center [68, 205] width 115 height 27
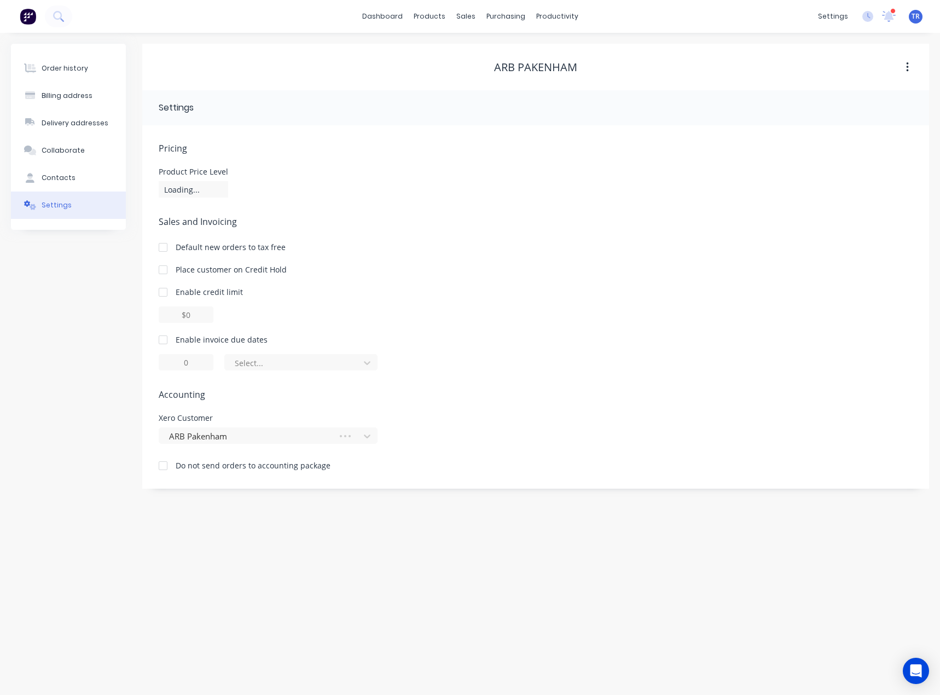
click at [164, 341] on div at bounding box center [163, 340] width 22 height 22
click at [164, 339] on div at bounding box center [163, 340] width 22 height 22
click at [273, 364] on div at bounding box center [294, 363] width 120 height 14
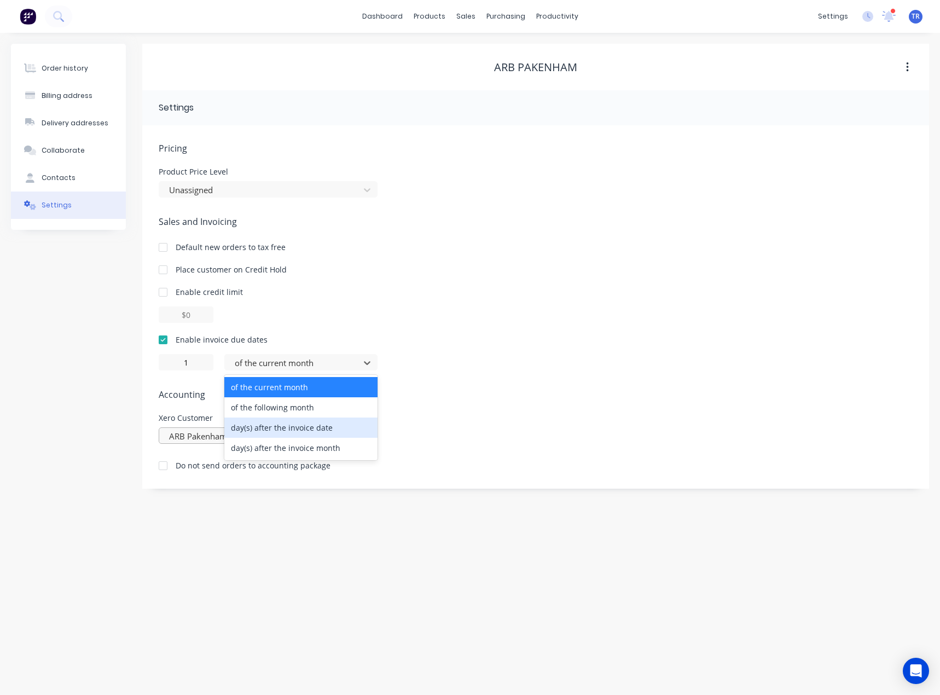
click at [272, 430] on div "day(s) after the invoice date" at bounding box center [300, 428] width 153 height 20
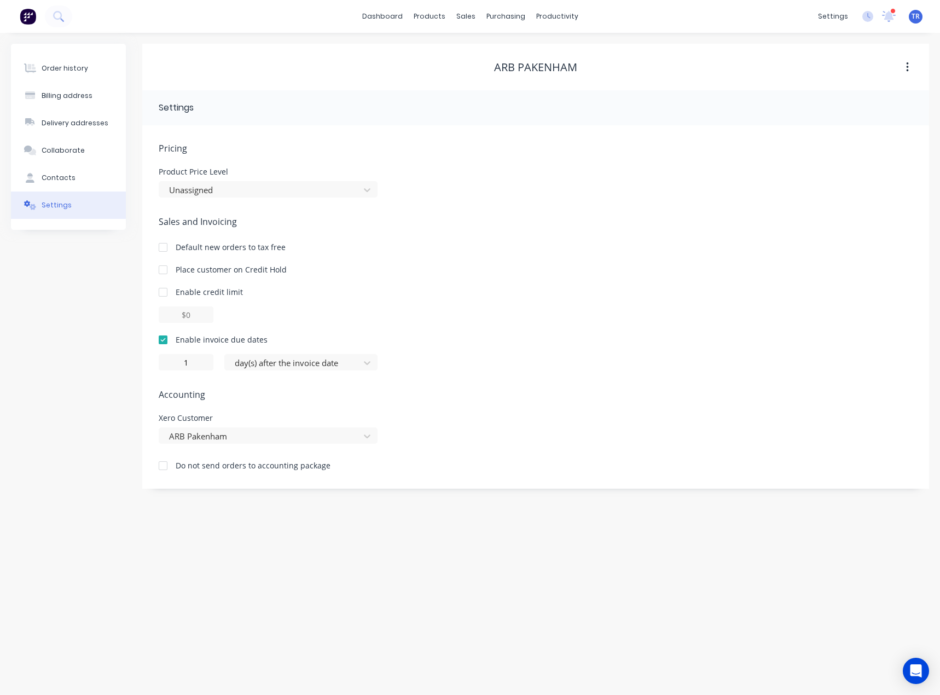
type input "0"
click at [484, 72] on div "Customers" at bounding box center [503, 75] width 39 height 10
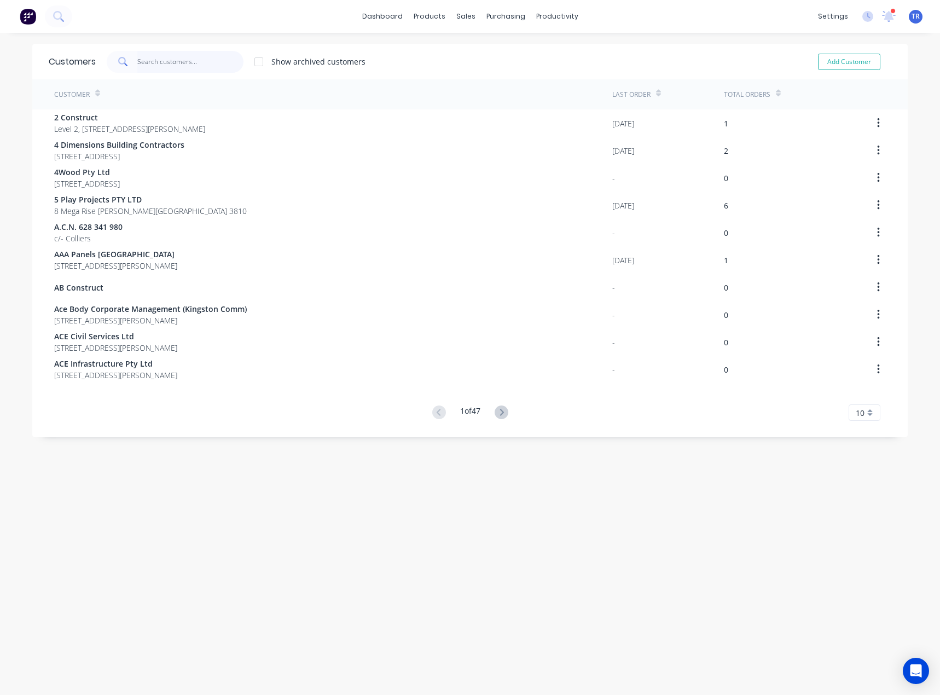
click at [207, 66] on input "text" at bounding box center [190, 62] width 107 height 22
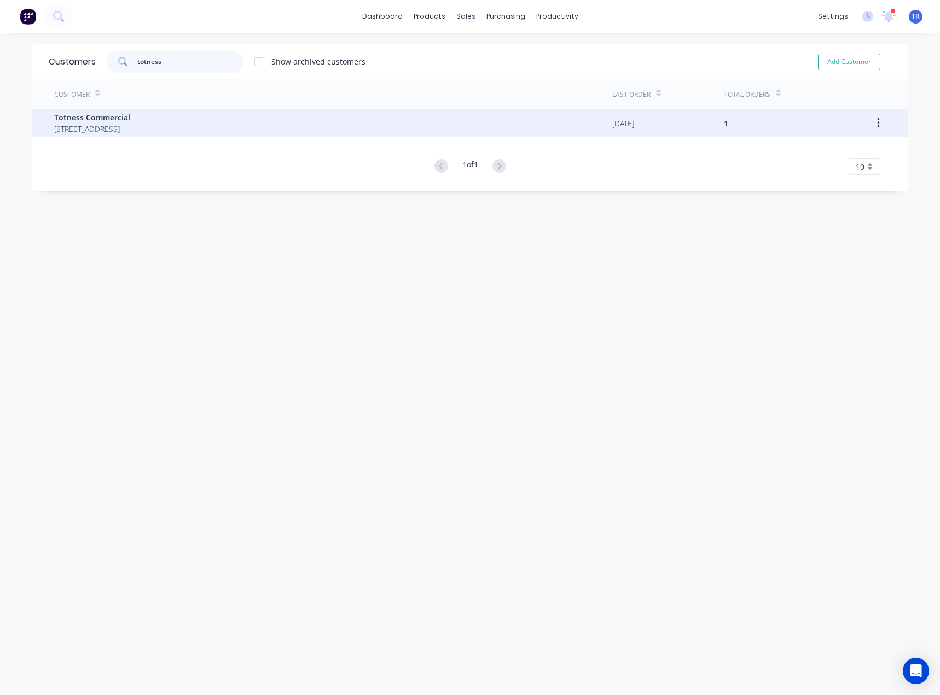
type input "totness"
click at [255, 123] on div "Totness Commercial [STREET_ADDRESS]" at bounding box center [333, 122] width 558 height 27
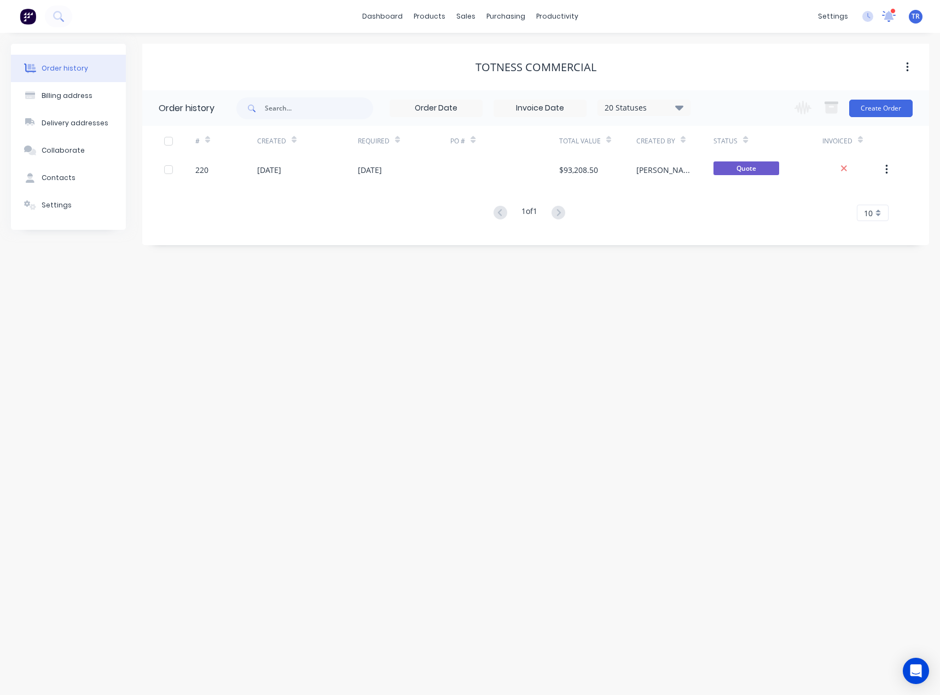
click at [889, 19] on icon at bounding box center [889, 15] width 10 height 10
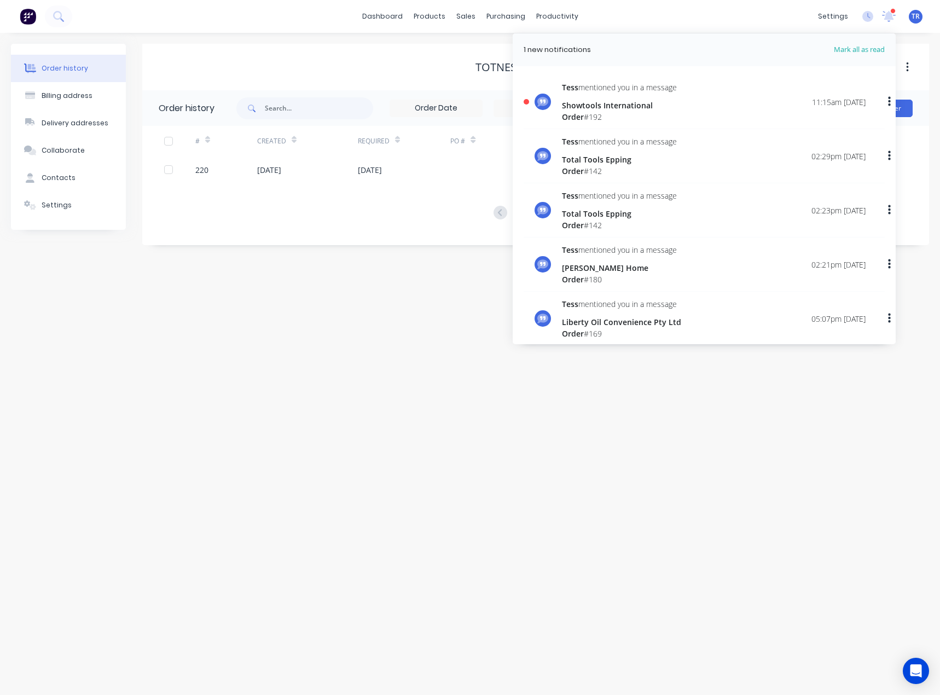
click at [779, 108] on div "[PERSON_NAME] mentioned you in a message Showtools International Order # 192 11…" at bounding box center [714, 102] width 304 height 41
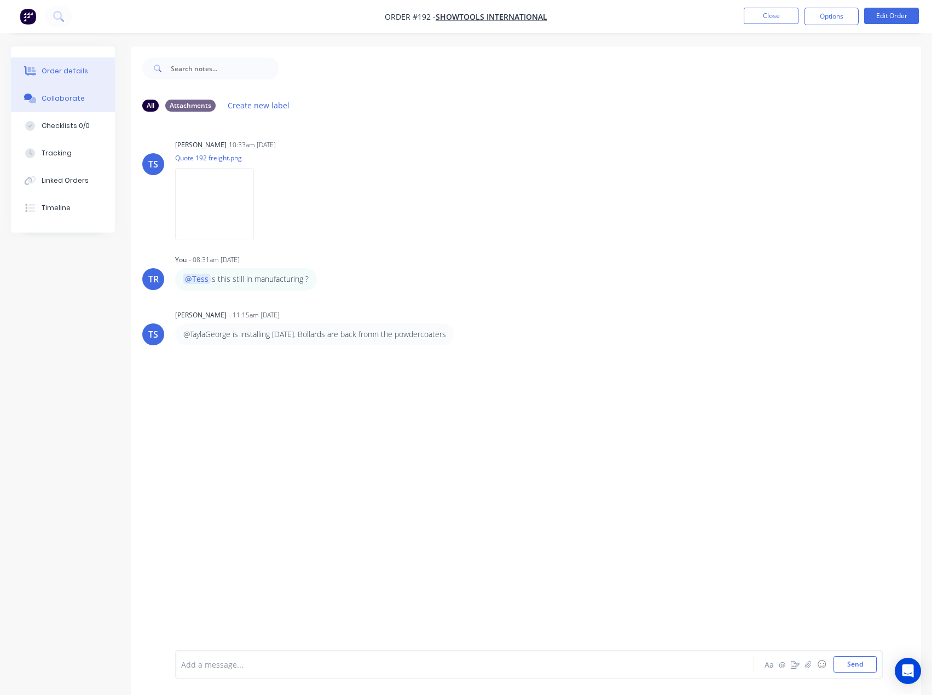
click at [65, 78] on button "Order details" at bounding box center [63, 70] width 104 height 27
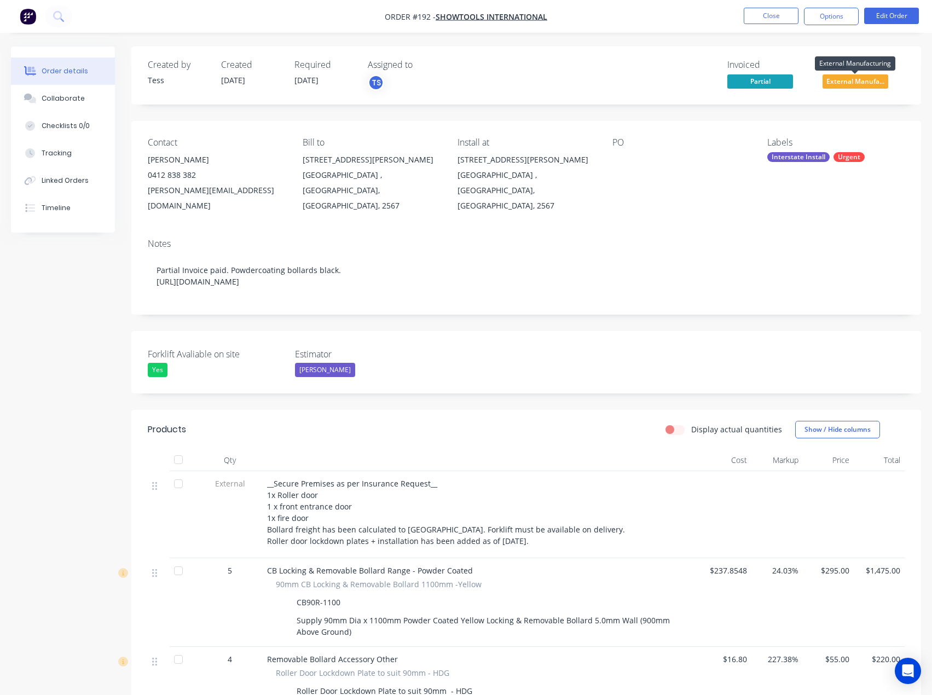
click at [865, 85] on span "External Manufa..." at bounding box center [856, 81] width 66 height 14
click at [85, 103] on button "Collaborate" at bounding box center [63, 98] width 104 height 27
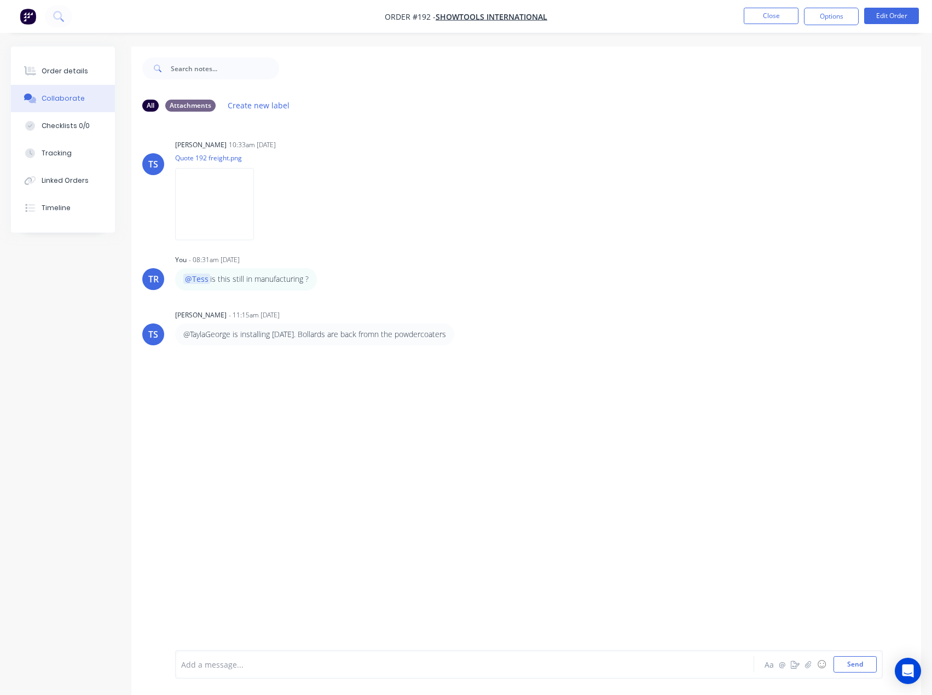
click at [332, 675] on div "Add a message... Aa @ ☺ Send" at bounding box center [529, 664] width 708 height 28
click at [330, 667] on div at bounding box center [442, 664] width 521 height 11
click at [755, 13] on button "Close" at bounding box center [771, 16] width 55 height 16
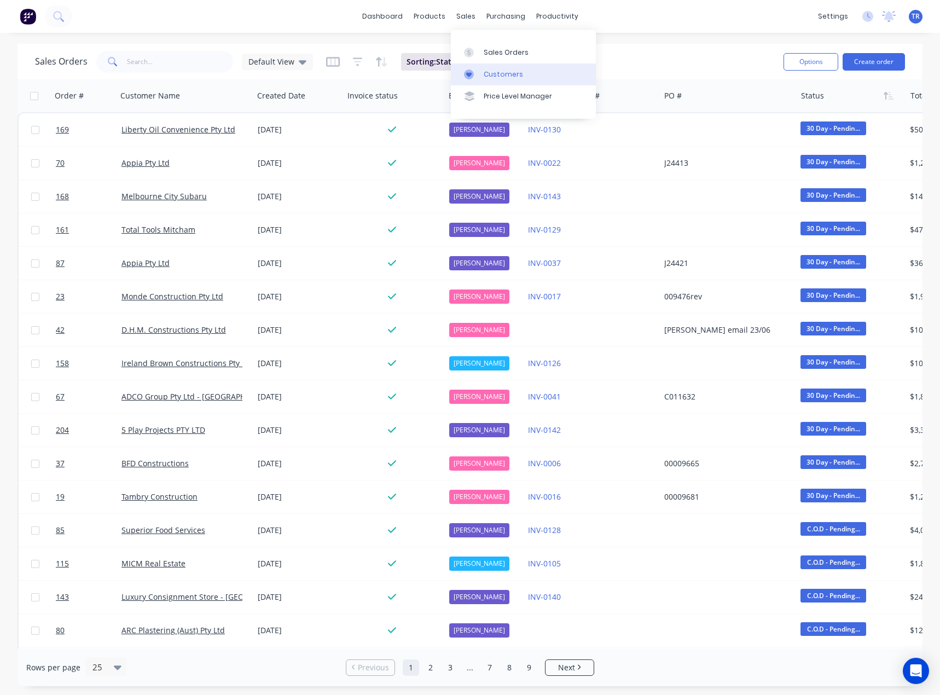
click at [470, 79] on link "Customers" at bounding box center [523, 74] width 145 height 22
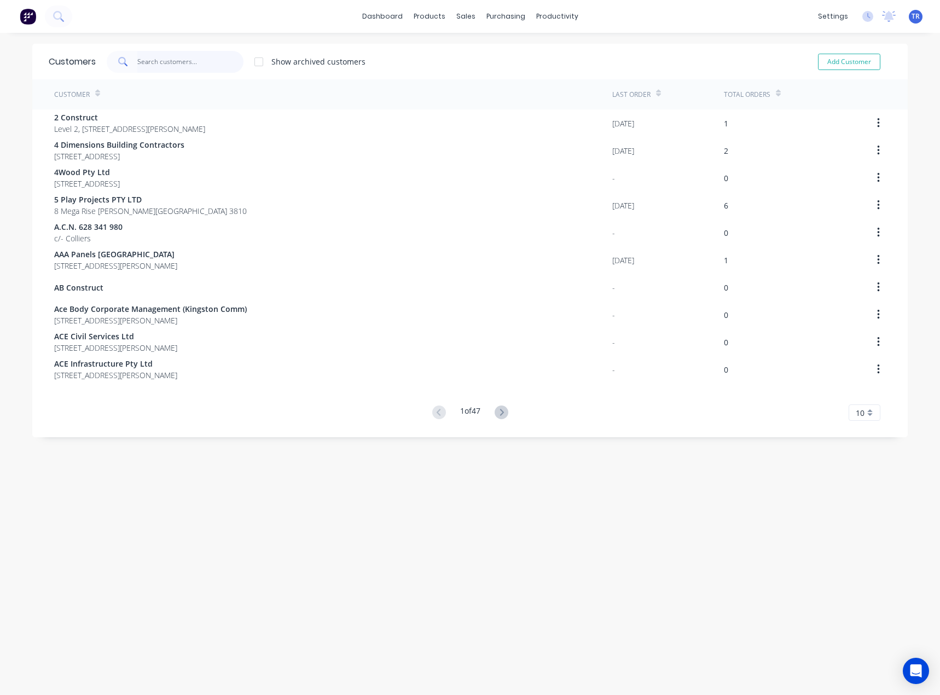
click at [184, 55] on input "text" at bounding box center [190, 62] width 107 height 22
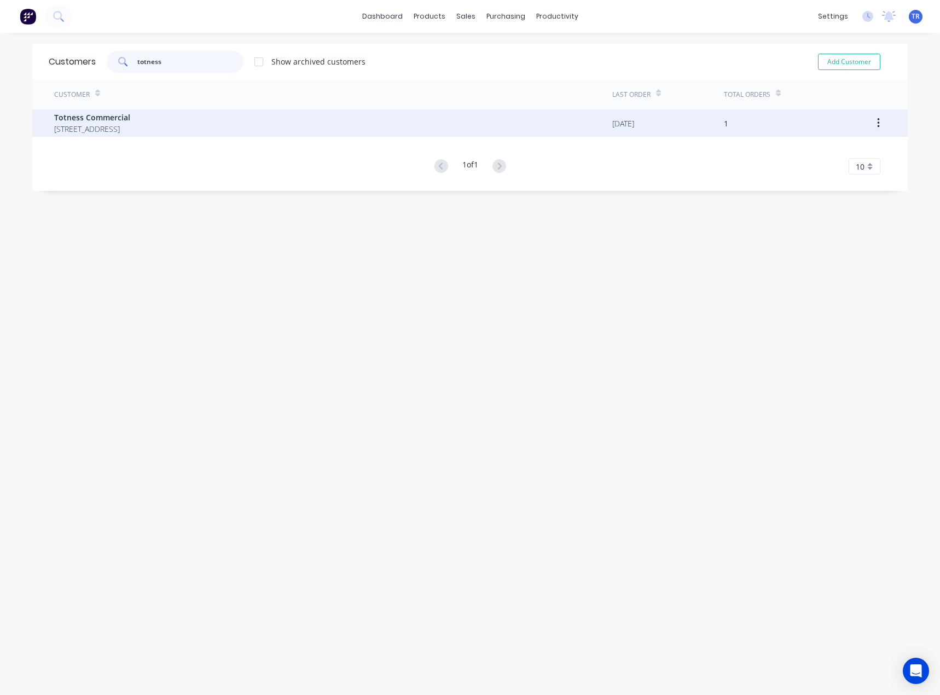
type input "totness"
click at [130, 117] on span "Totness Commercial" at bounding box center [92, 117] width 76 height 11
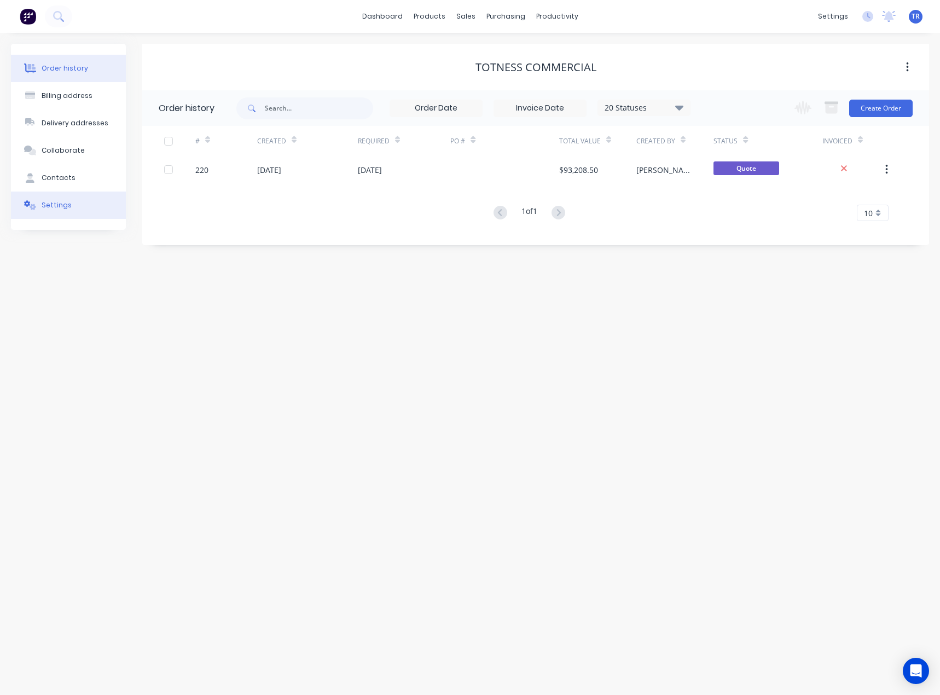
click at [77, 201] on button "Settings" at bounding box center [68, 205] width 115 height 27
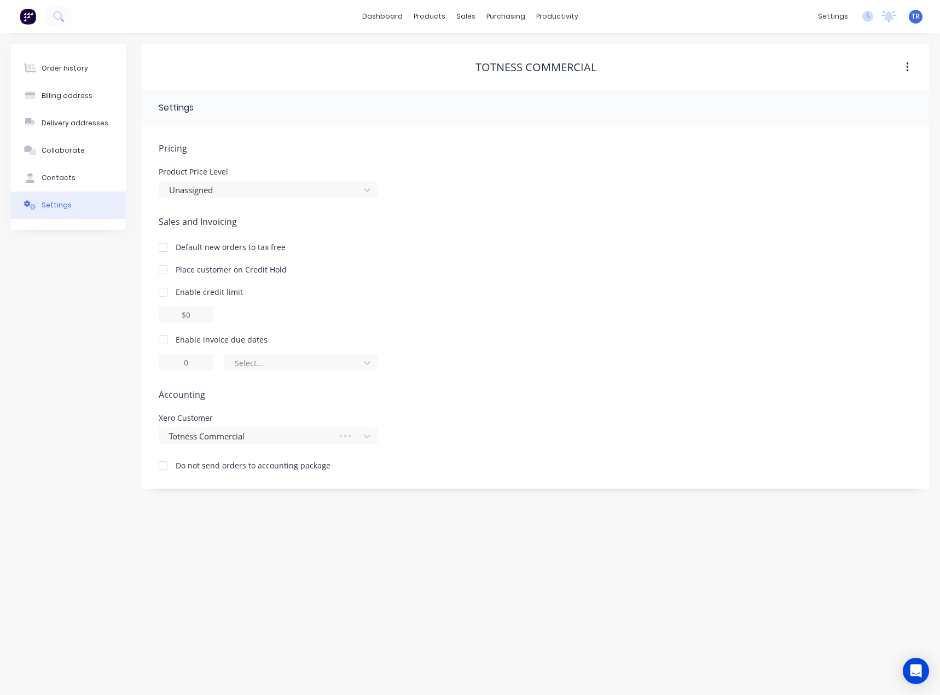
click at [164, 336] on div at bounding box center [163, 340] width 22 height 22
click at [271, 371] on div "of the current month" at bounding box center [293, 363] width 127 height 16
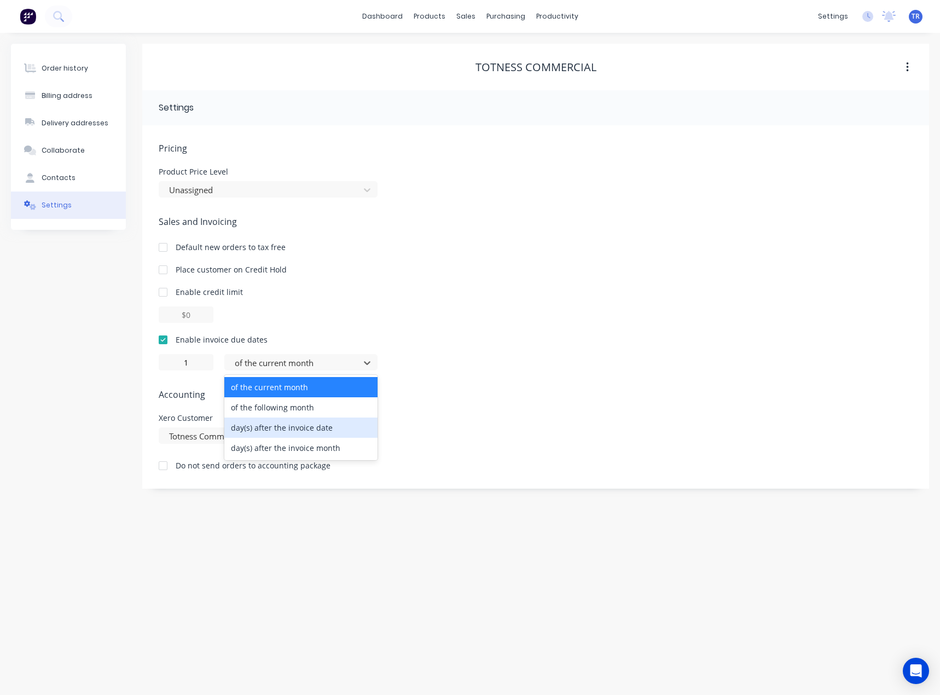
click at [278, 425] on div "day(s) after the invoice date" at bounding box center [300, 428] width 153 height 20
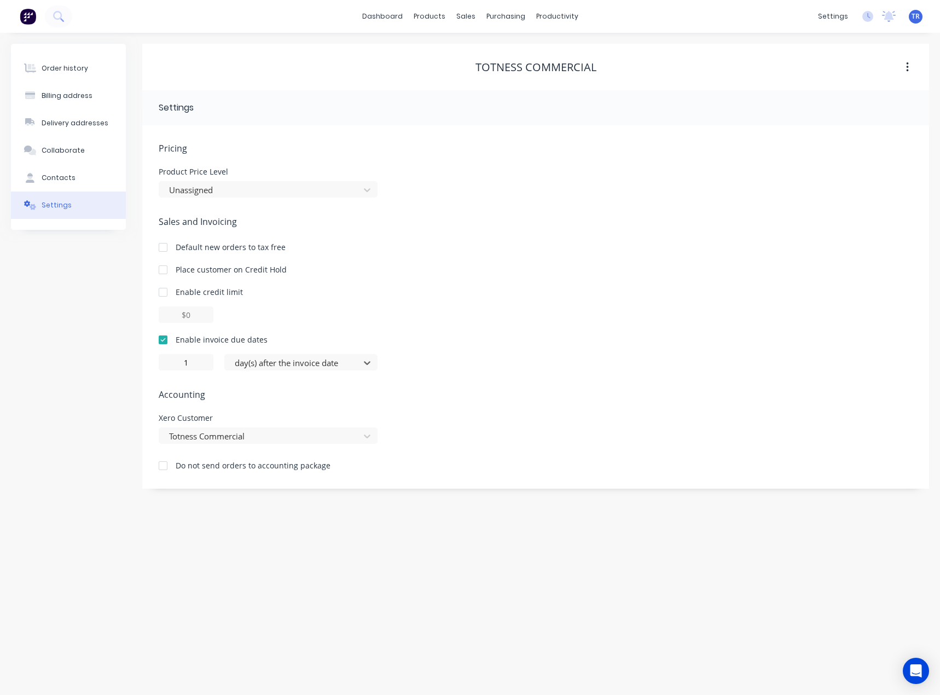
type input "0"
click at [483, 76] on link "Customers" at bounding box center [523, 74] width 145 height 22
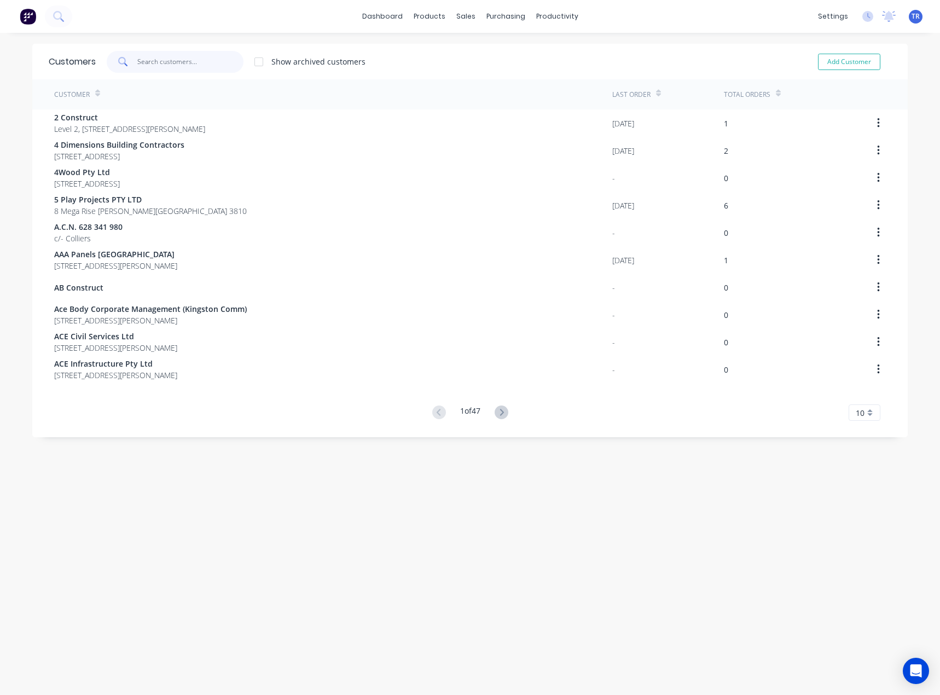
click at [140, 56] on input "text" at bounding box center [190, 62] width 107 height 22
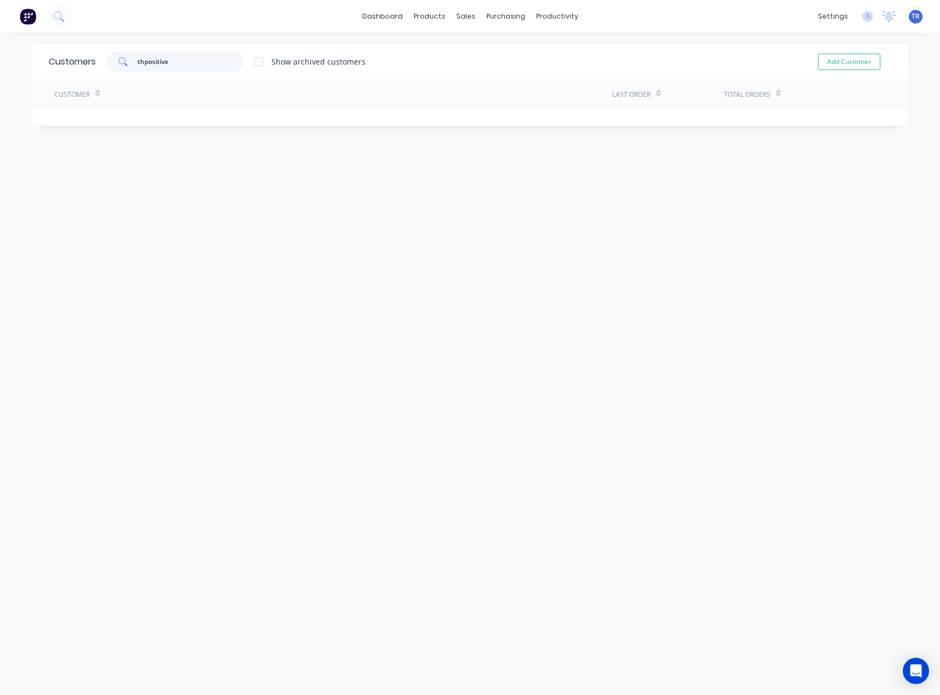
click at [149, 63] on input "thpositive" at bounding box center [190, 62] width 107 height 22
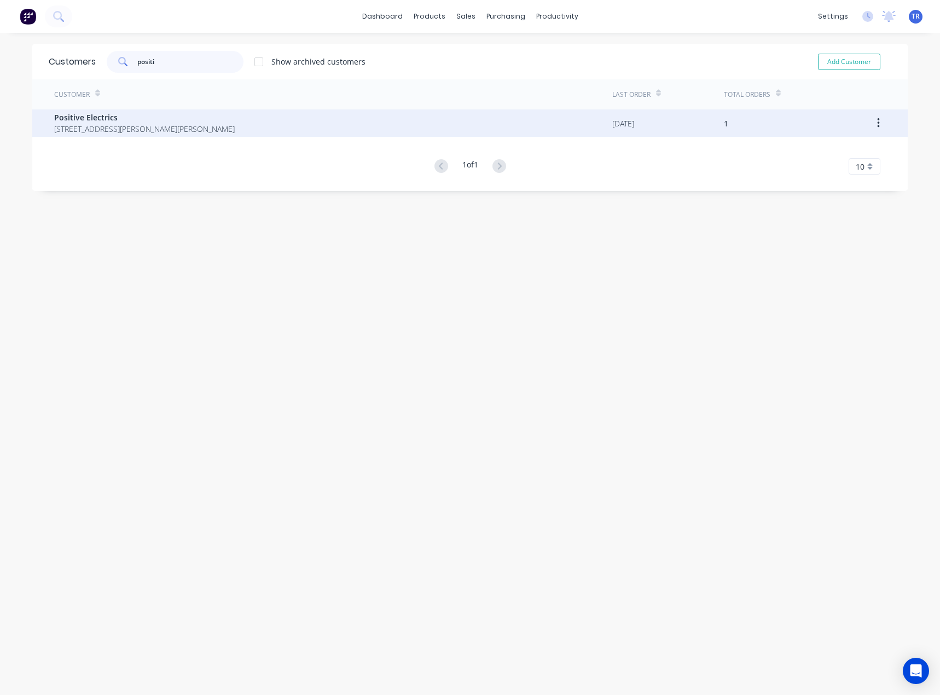
type input "positi"
click at [137, 112] on span "Positive Electrics" at bounding box center [144, 117] width 181 height 11
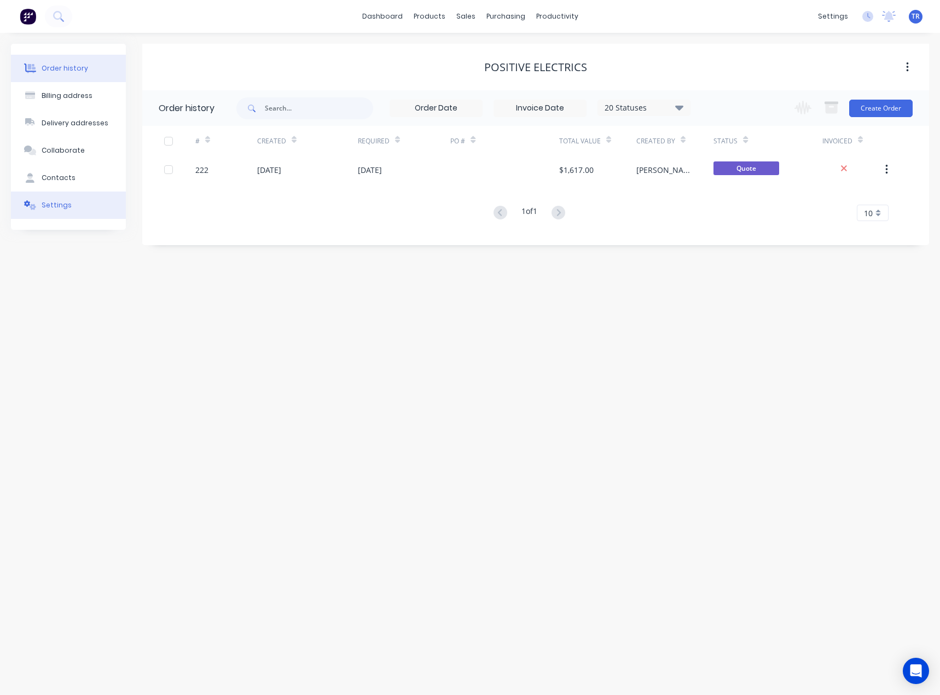
click at [80, 209] on button "Settings" at bounding box center [68, 205] width 115 height 27
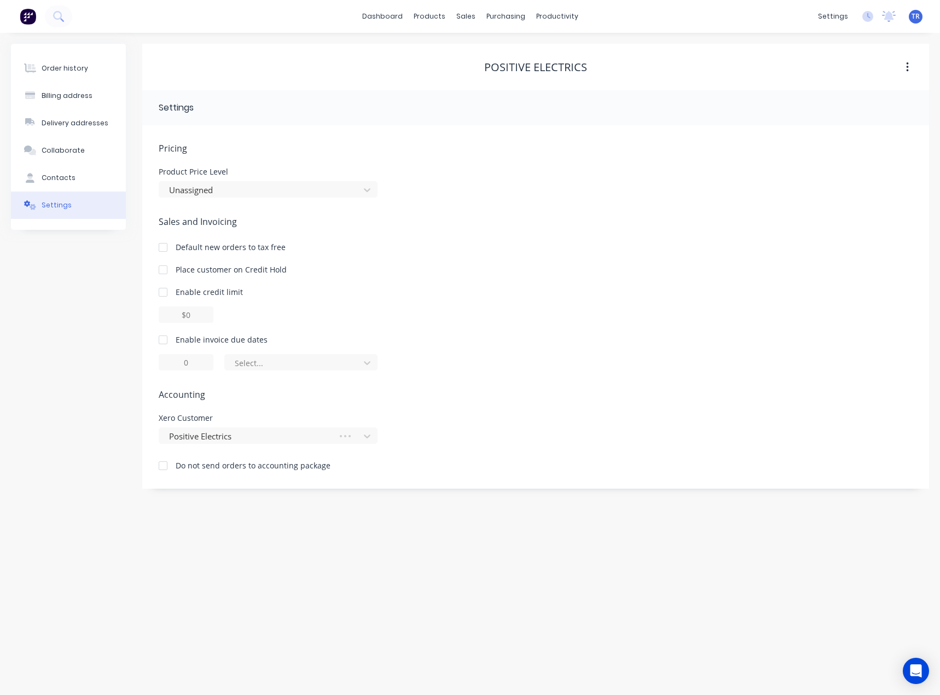
click at [169, 344] on div at bounding box center [163, 340] width 22 height 22
type input "1"
click at [161, 340] on div at bounding box center [163, 340] width 22 height 22
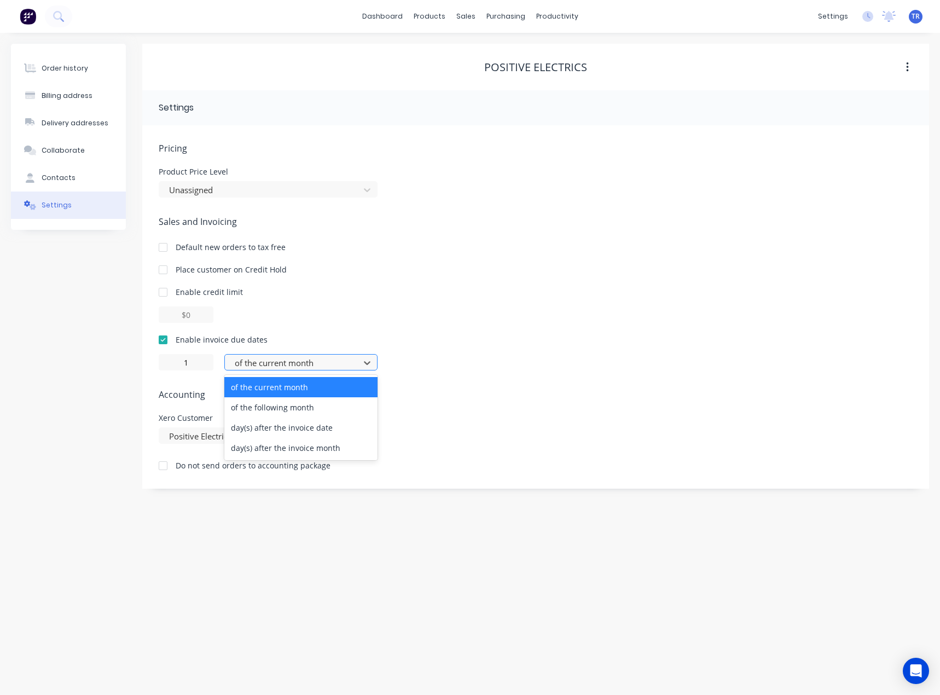
click at [229, 364] on div "of the current month" at bounding box center [300, 362] width 153 height 16
click at [258, 427] on div "day(s) after the invoice date" at bounding box center [300, 428] width 153 height 20
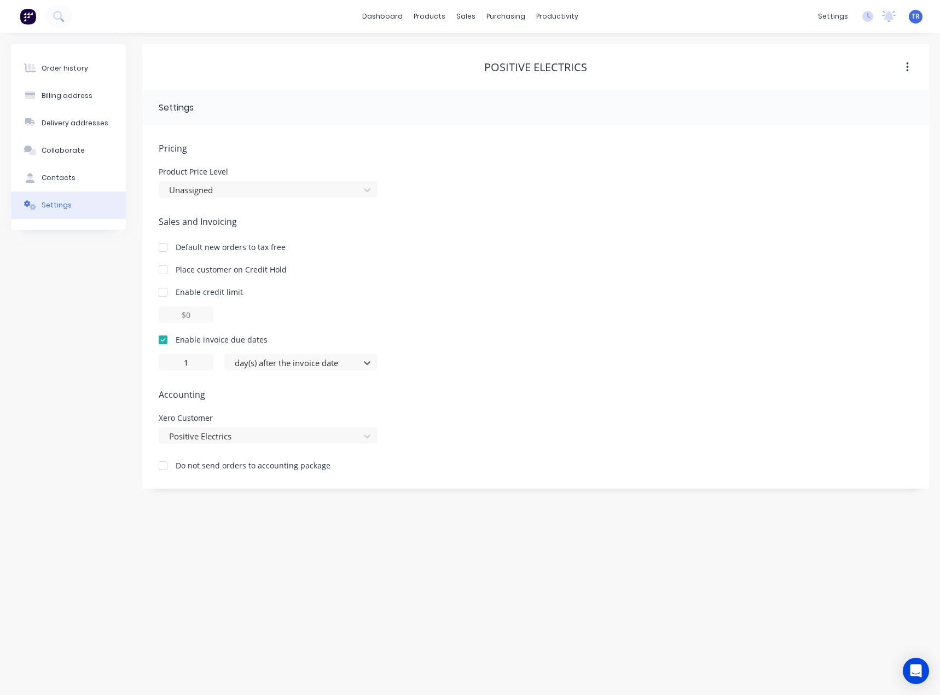
type input "0"
click at [473, 74] on icon at bounding box center [469, 75] width 10 height 10
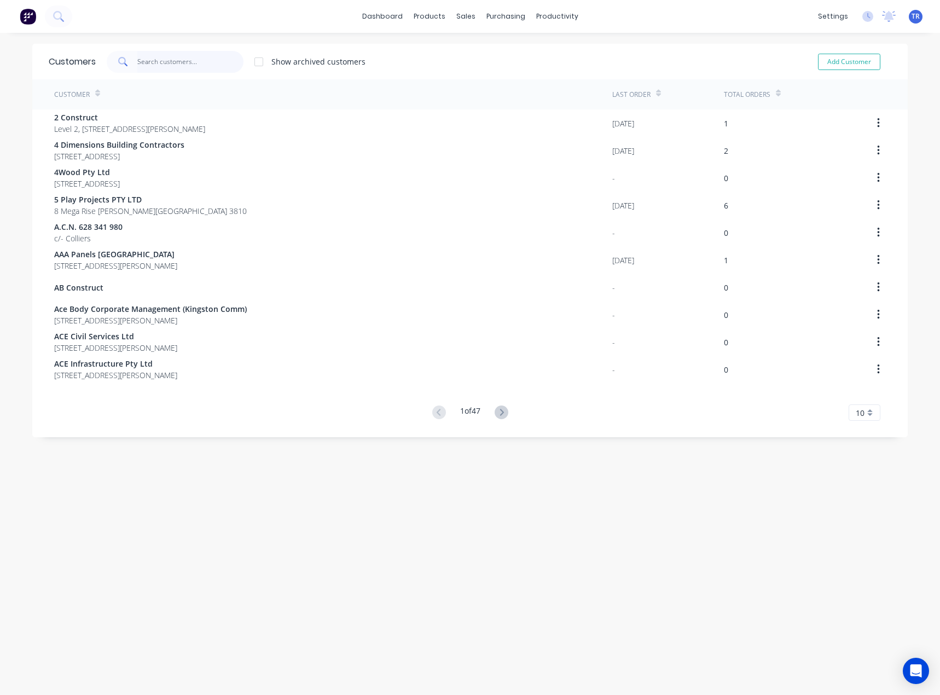
click at [174, 60] on input "text" at bounding box center [190, 62] width 107 height 22
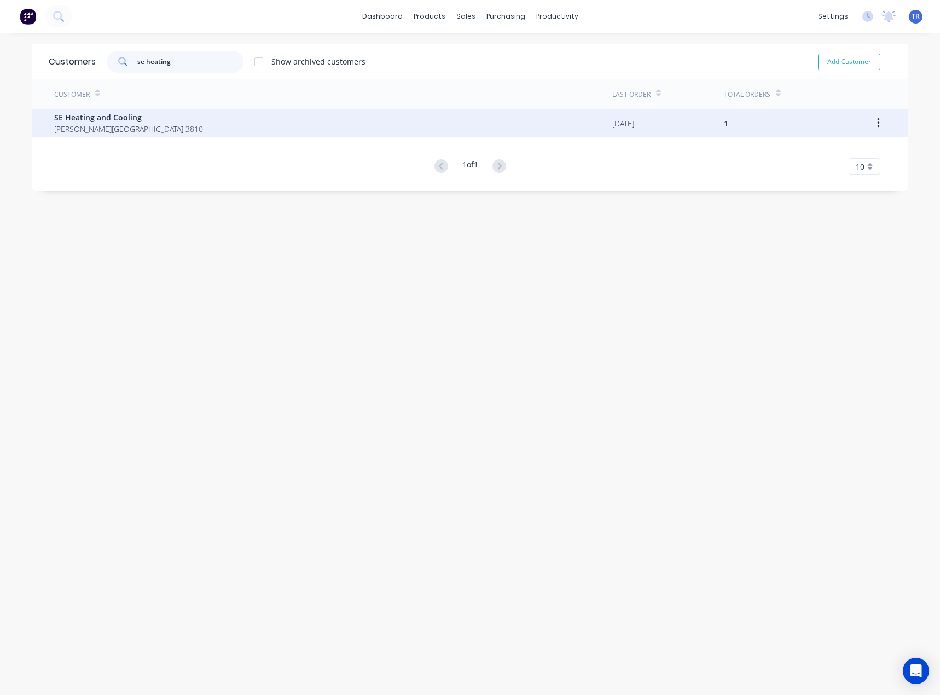
type input "se heating"
click at [134, 119] on span "SE Heating and Cooling" at bounding box center [128, 117] width 149 height 11
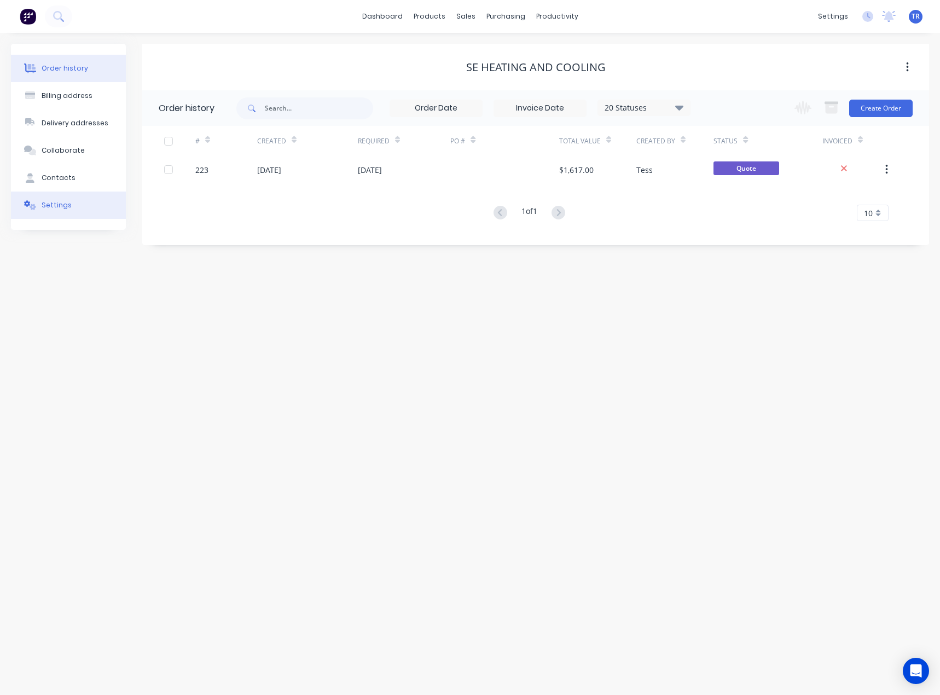
click at [47, 203] on div "Settings" at bounding box center [57, 205] width 30 height 10
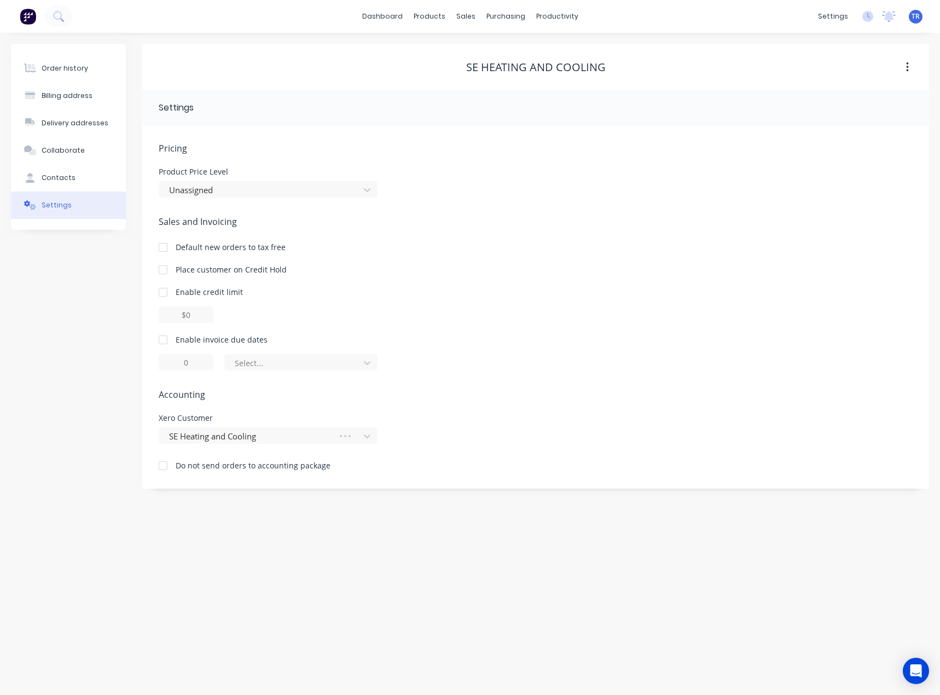
click at [162, 341] on div at bounding box center [163, 340] width 22 height 22
click at [279, 367] on div "Select..." at bounding box center [294, 362] width 118 height 11
click at [279, 367] on div at bounding box center [294, 363] width 120 height 14
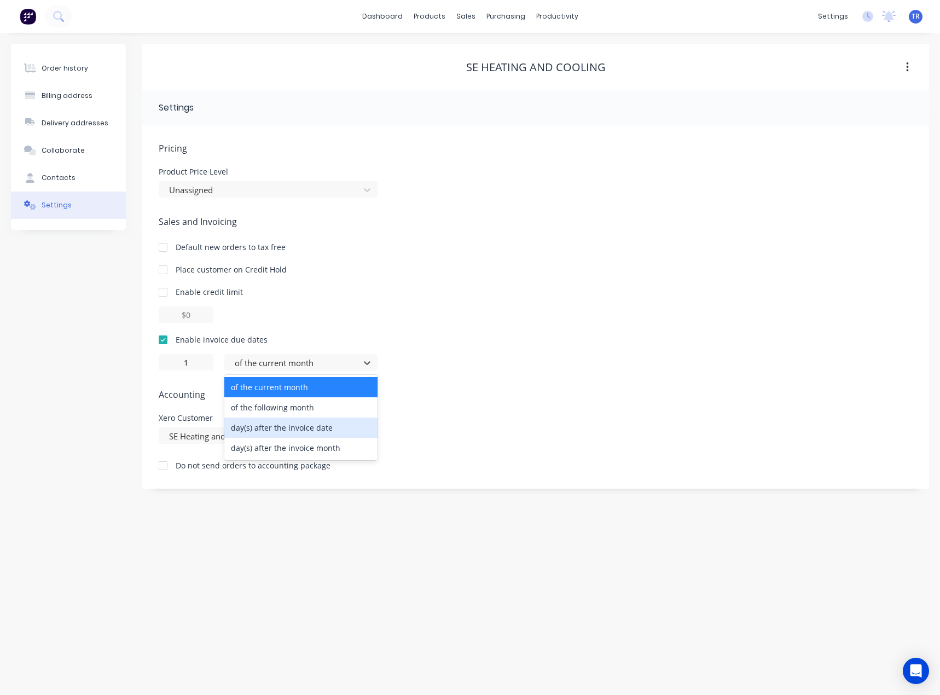
click at [262, 425] on div "day(s) after the invoice date" at bounding box center [300, 428] width 153 height 20
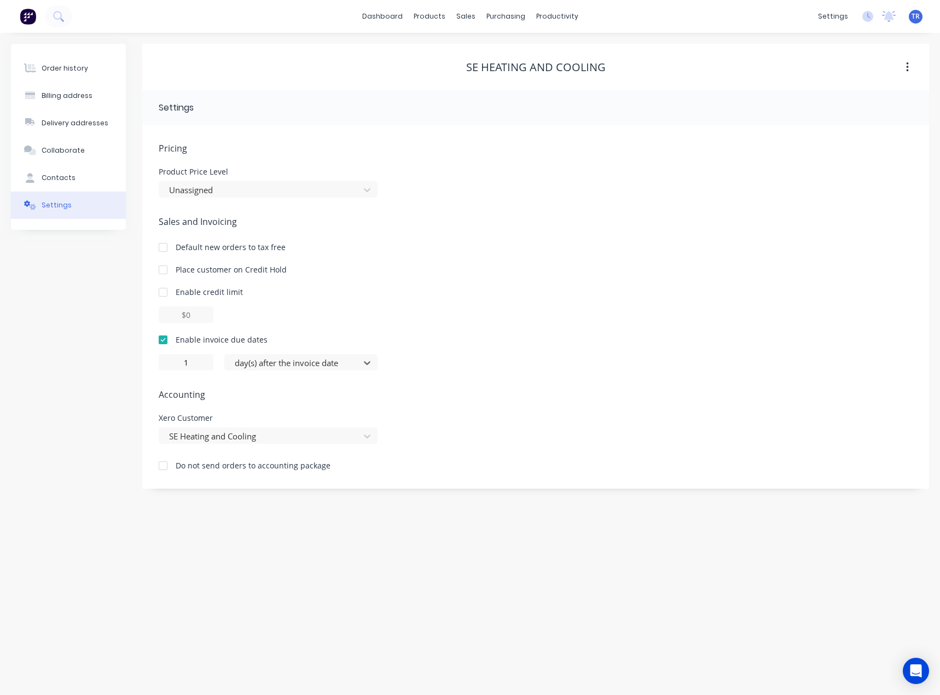
type input "0"
click at [444, 379] on div "Pricing Product Price Level Unassigned Sales and Invoicing Default new orders t…" at bounding box center [536, 315] width 754 height 347
click at [477, 77] on div at bounding box center [472, 75] width 16 height 10
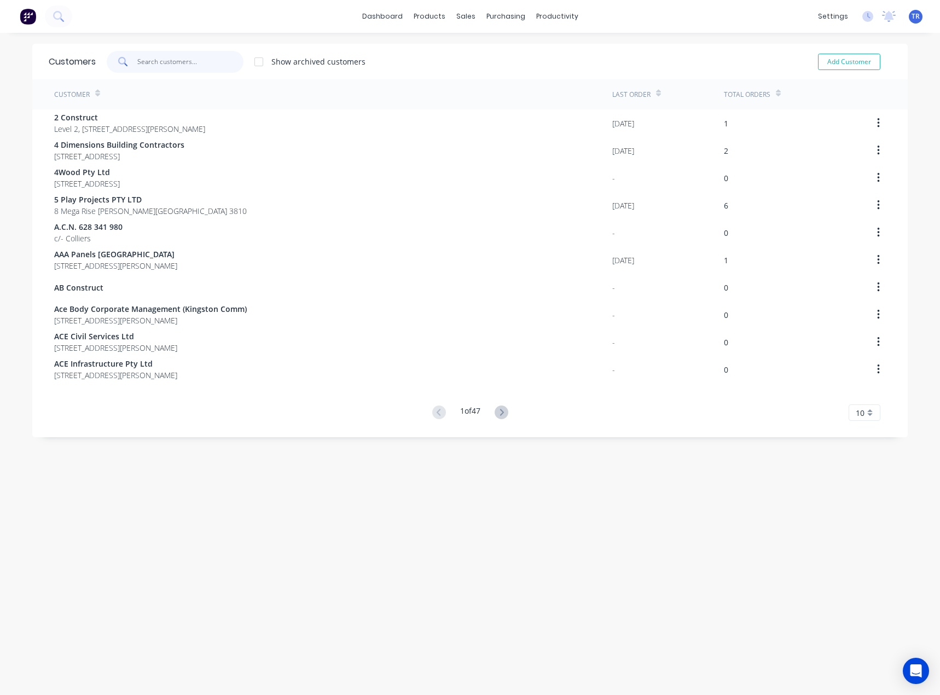
click at [143, 64] on input "text" at bounding box center [190, 62] width 107 height 22
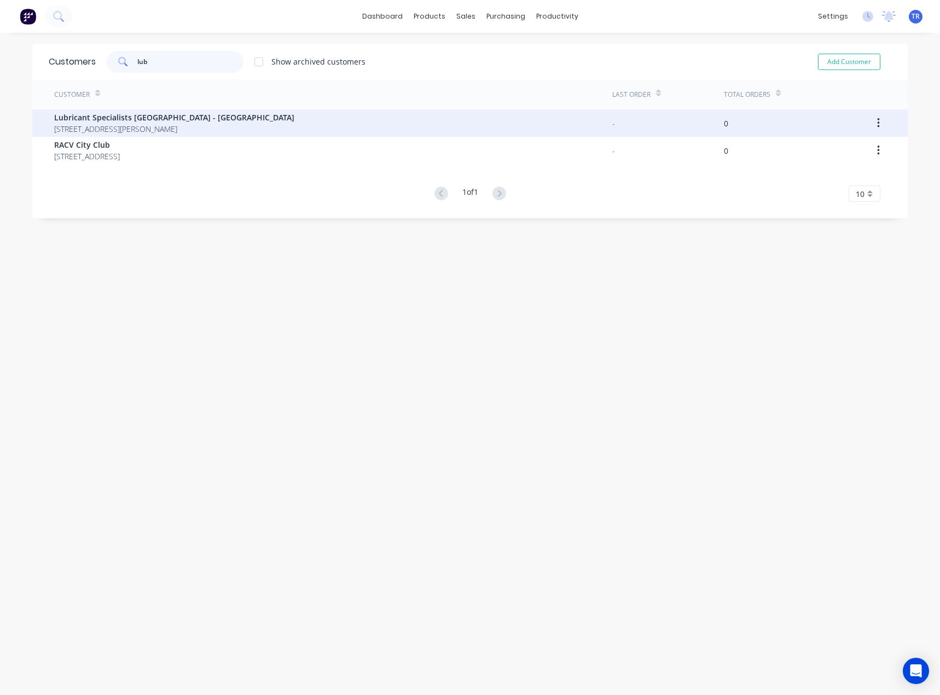
type input "lub"
click at [185, 129] on span "[STREET_ADDRESS][PERSON_NAME]" at bounding box center [174, 128] width 240 height 11
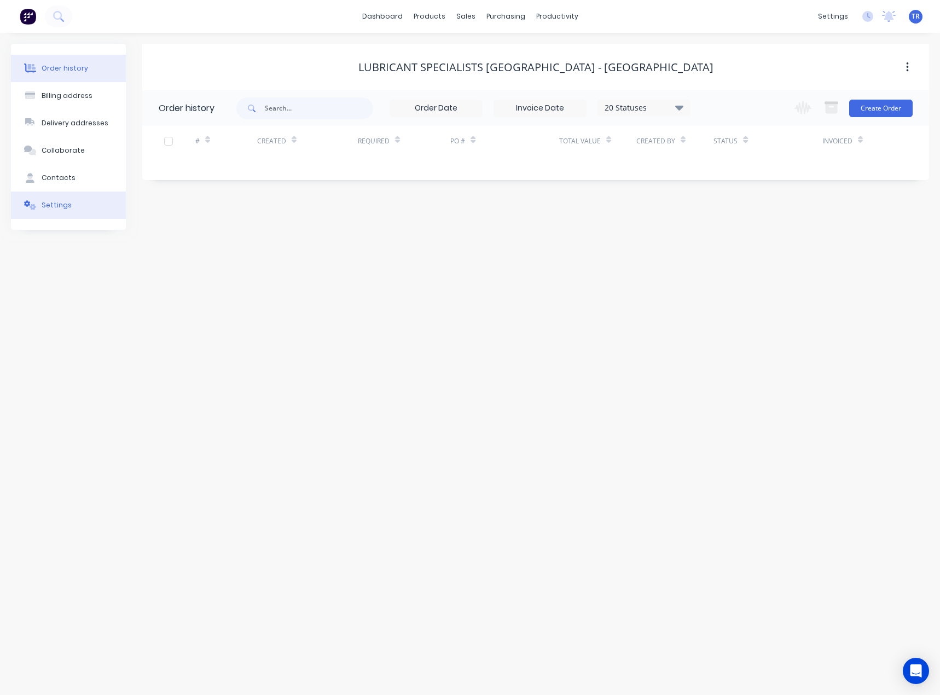
click at [98, 218] on button "Settings" at bounding box center [68, 205] width 115 height 27
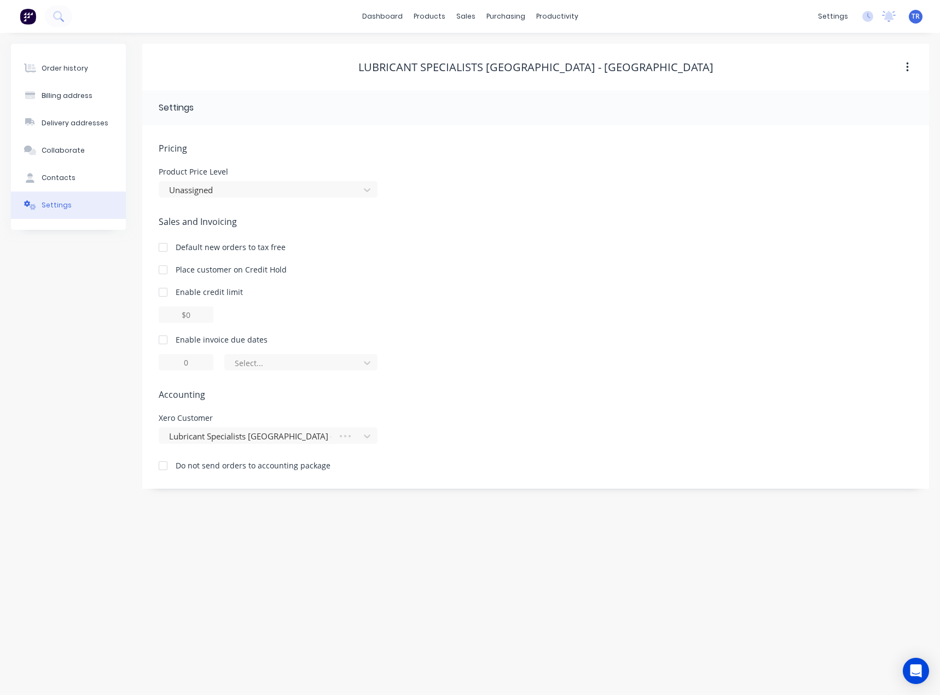
click at [162, 337] on div at bounding box center [163, 340] width 22 height 22
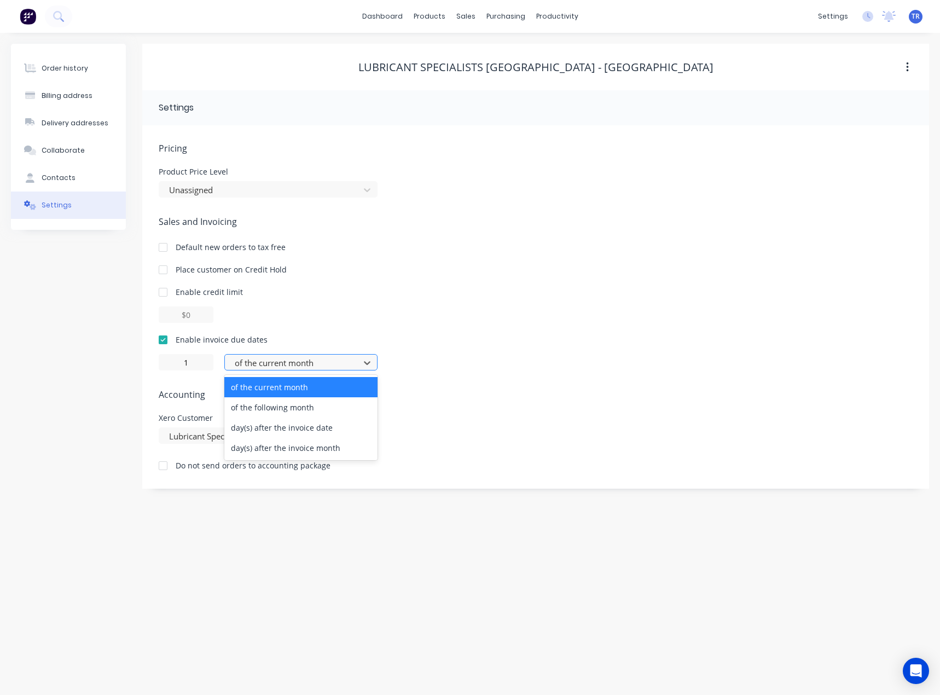
click at [245, 368] on div at bounding box center [294, 363] width 120 height 14
click at [285, 437] on div "day(s) after the invoice date" at bounding box center [300, 428] width 153 height 20
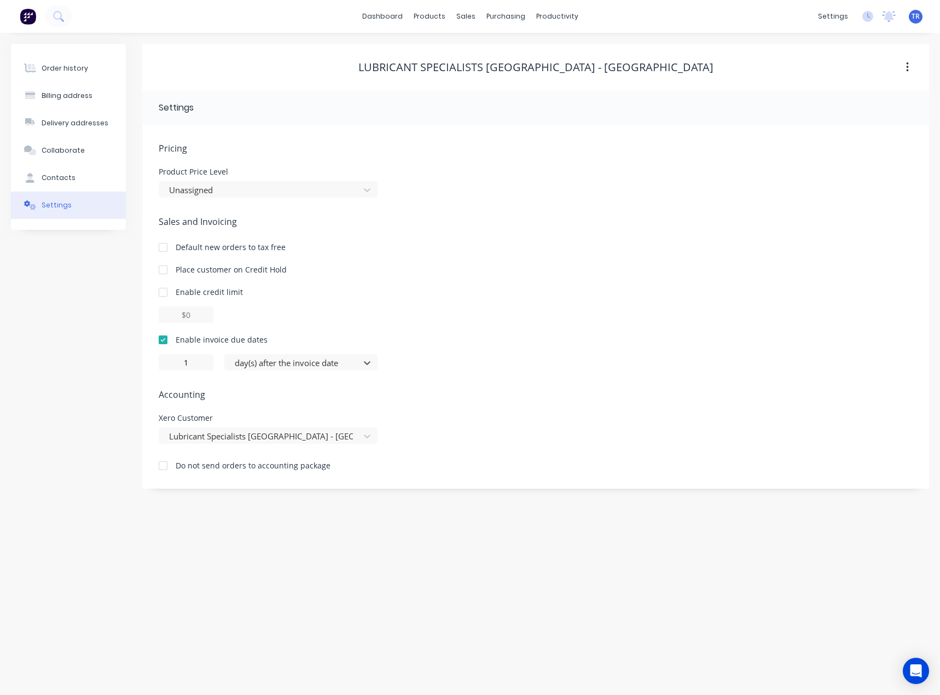
type input "0"
click at [531, 365] on div "0 day(s) after the invoice date" at bounding box center [536, 362] width 754 height 16
click at [83, 53] on div "Order history Billing address Delivery addresses Collaborate Contacts Settings" at bounding box center [68, 137] width 115 height 186
click at [78, 56] on button "Order history" at bounding box center [68, 68] width 115 height 27
